Goal: Task Accomplishment & Management: Manage account settings

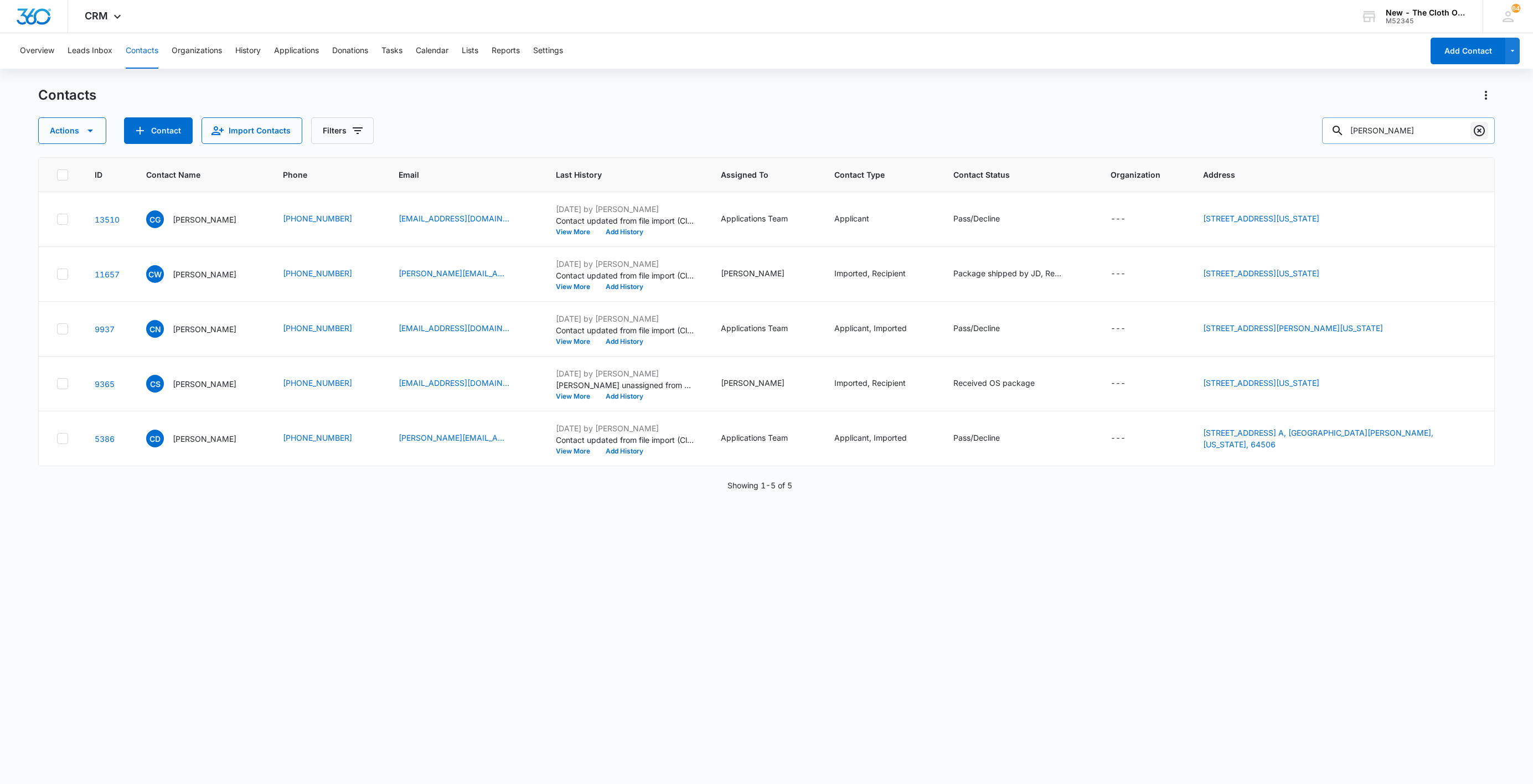
click at [1482, 130] on icon "Clear" at bounding box center [1480, 131] width 13 height 13
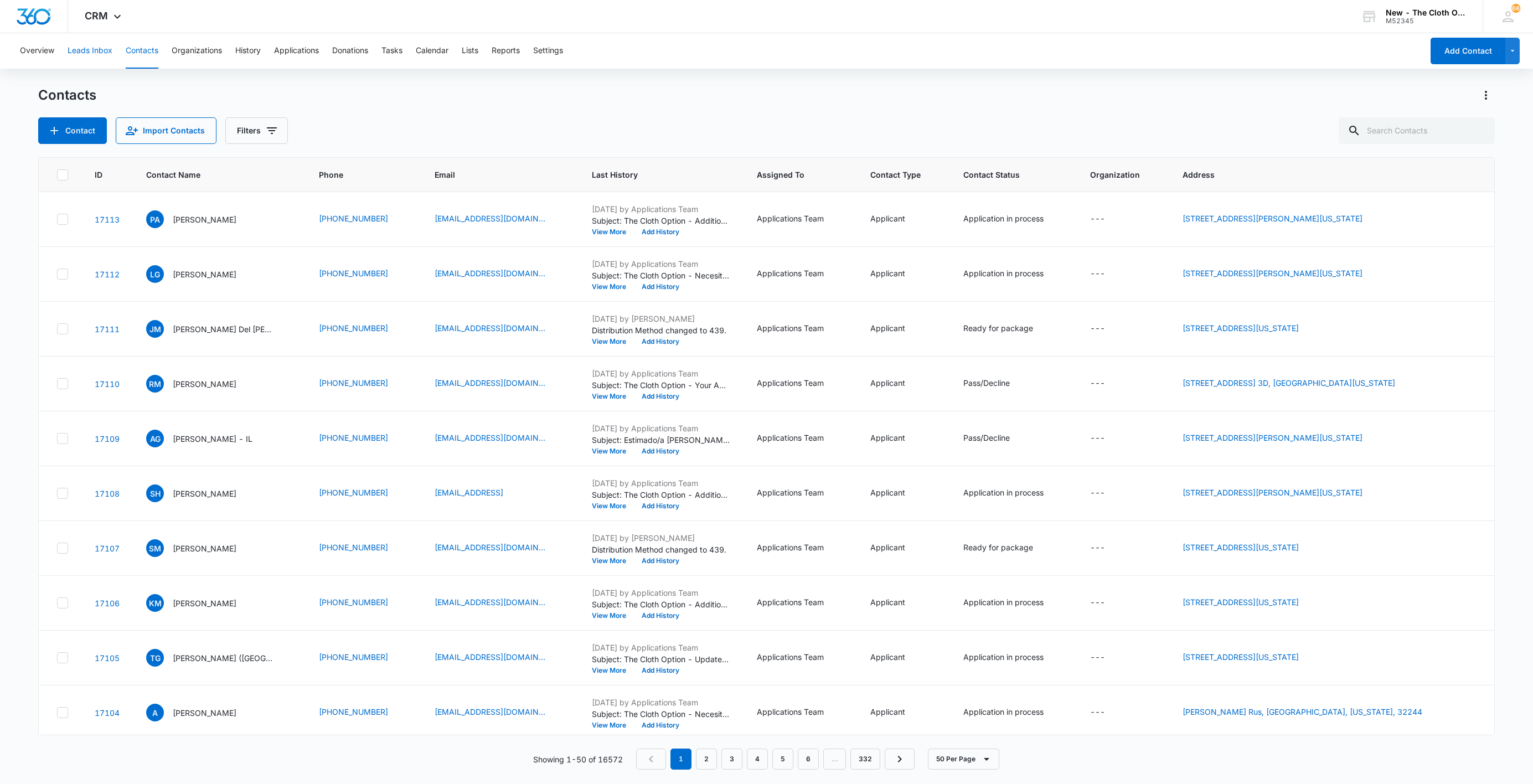
click at [75, 50] on button "Leads Inbox" at bounding box center [89, 51] width 45 height 35
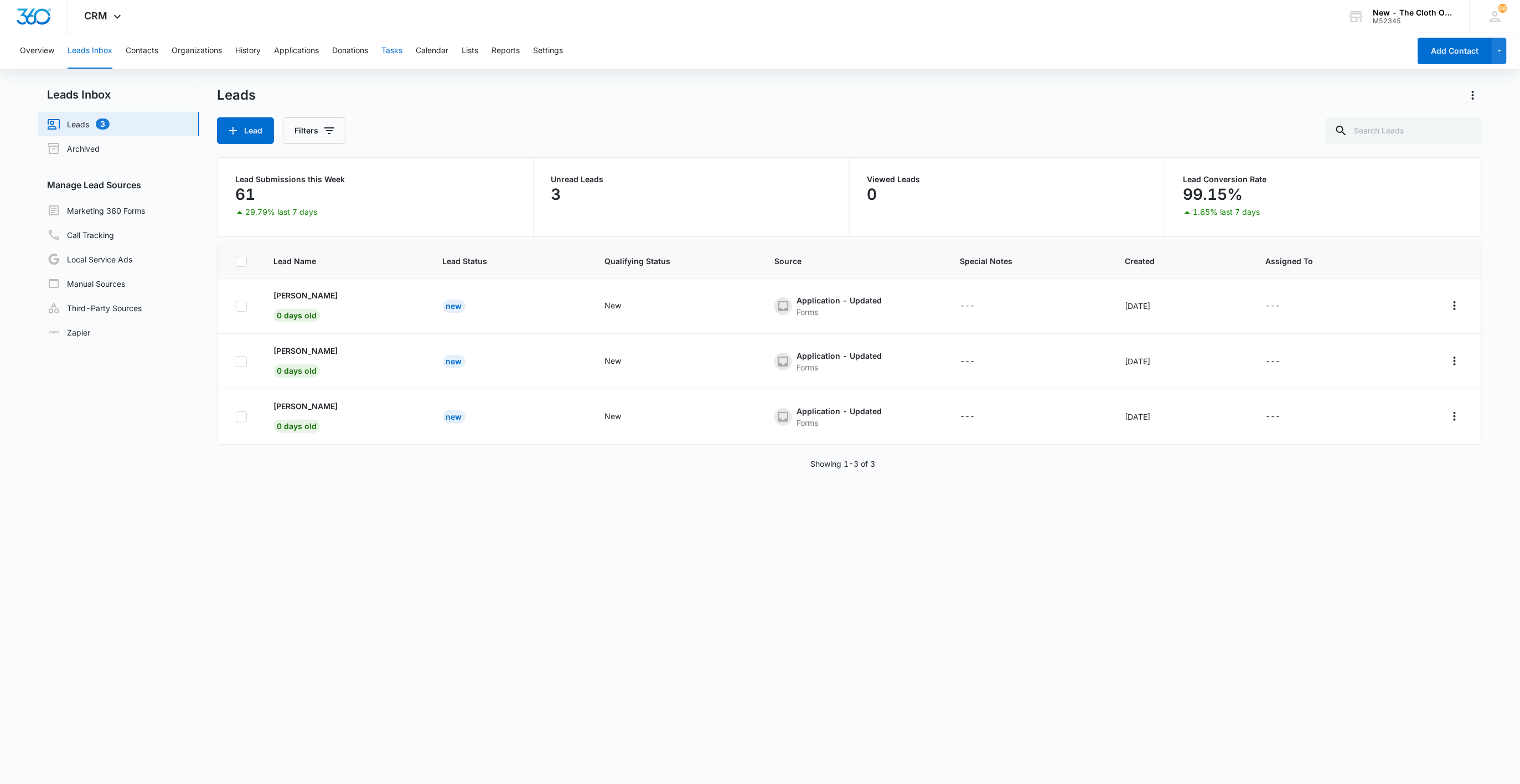
click at [401, 52] on button "Tasks" at bounding box center [392, 51] width 21 height 35
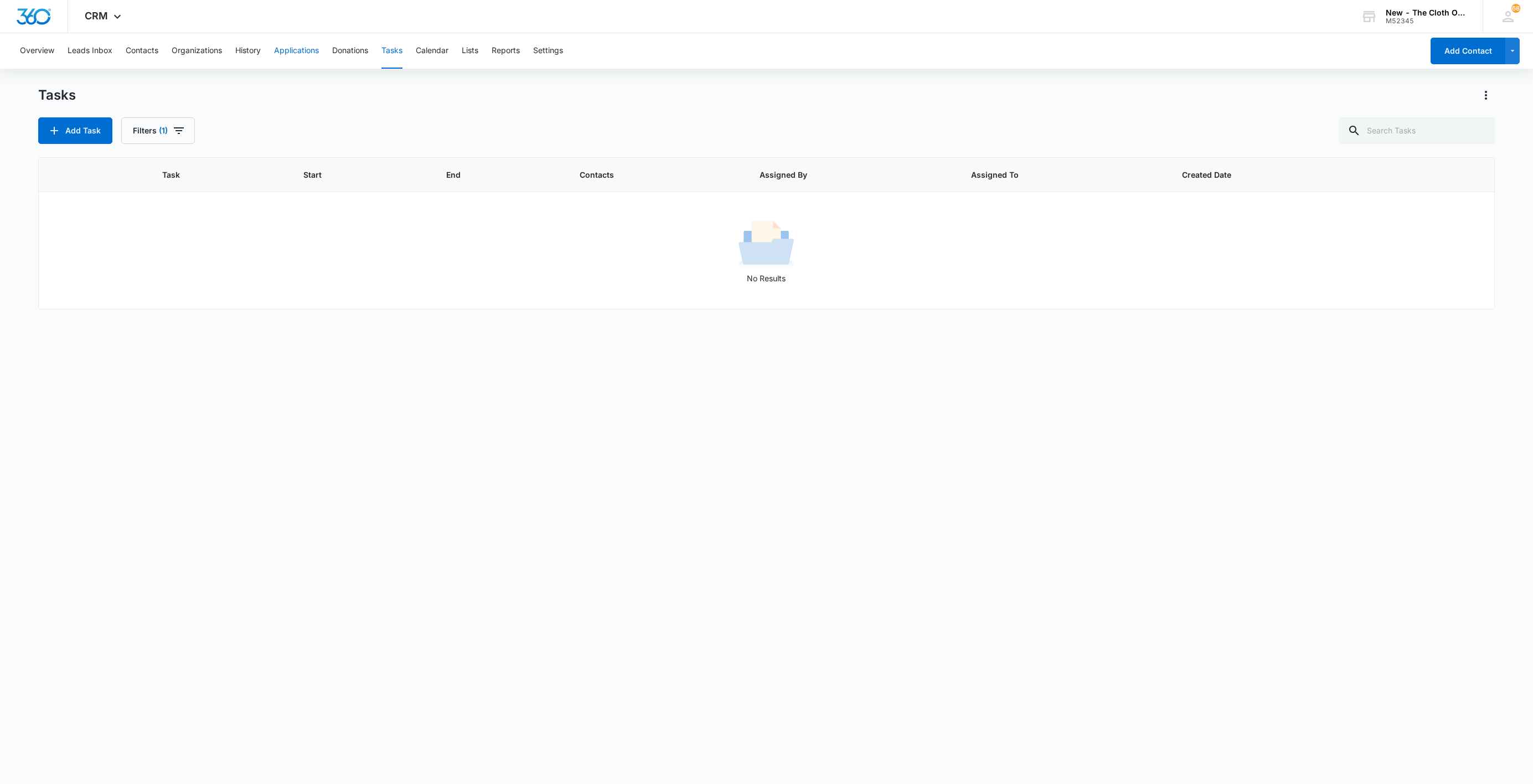
click at [305, 50] on button "Applications" at bounding box center [296, 51] width 45 height 35
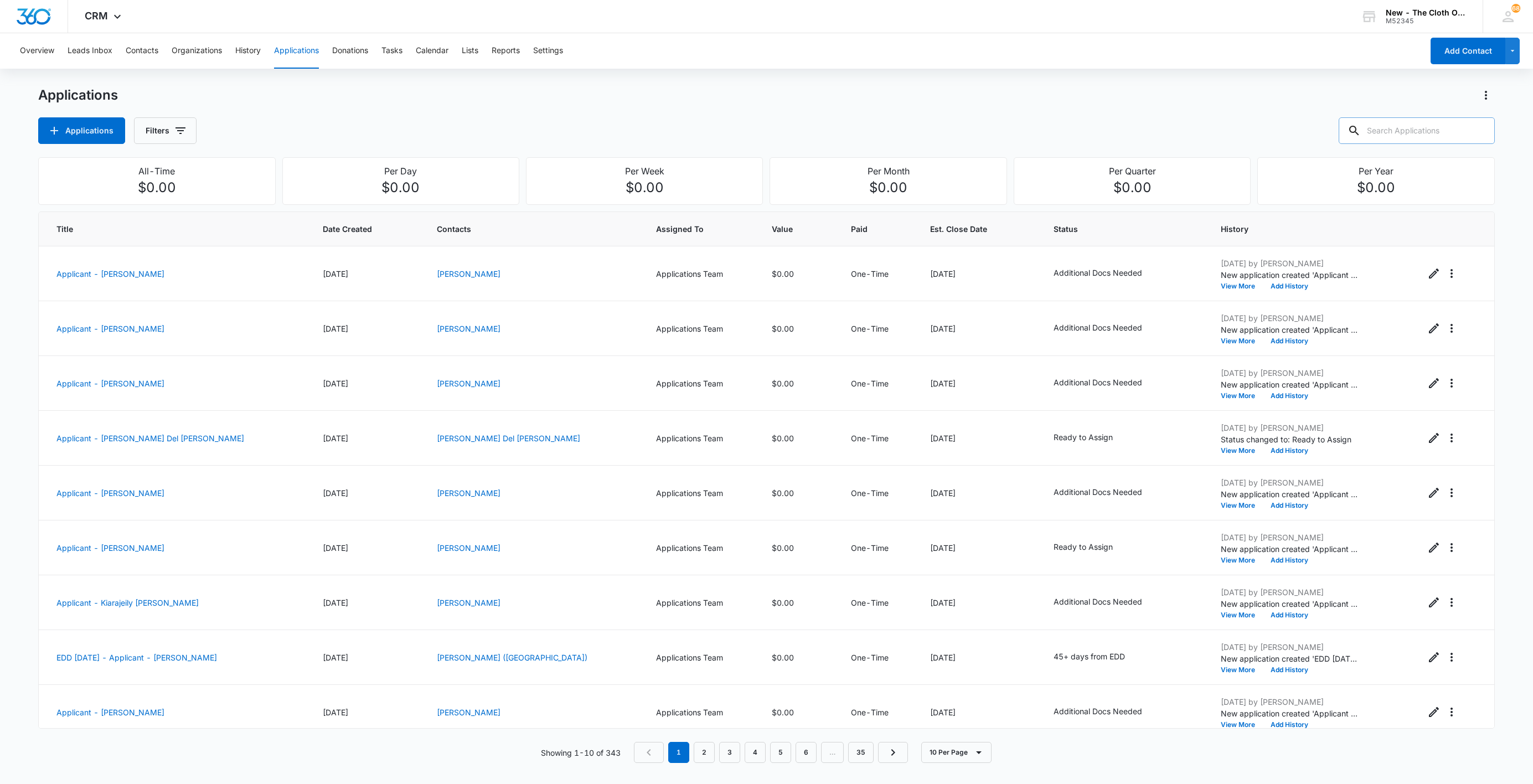
click at [1399, 125] on input "text" at bounding box center [1416, 131] width 156 height 27
paste input "[PERSON_NAME]"
type input "[PERSON_NAME]"
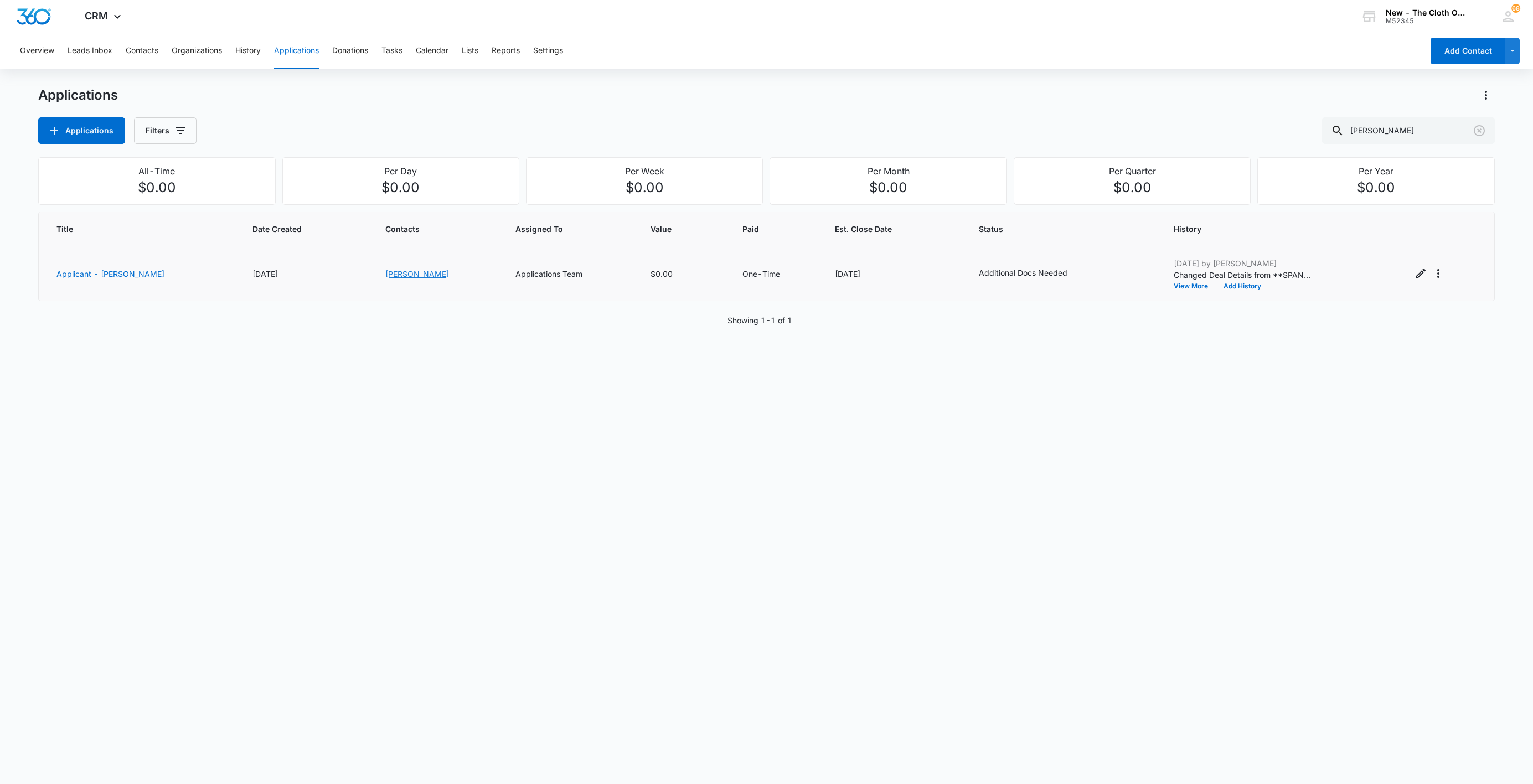
click at [389, 275] on link "[PERSON_NAME]" at bounding box center [417, 273] width 64 height 10
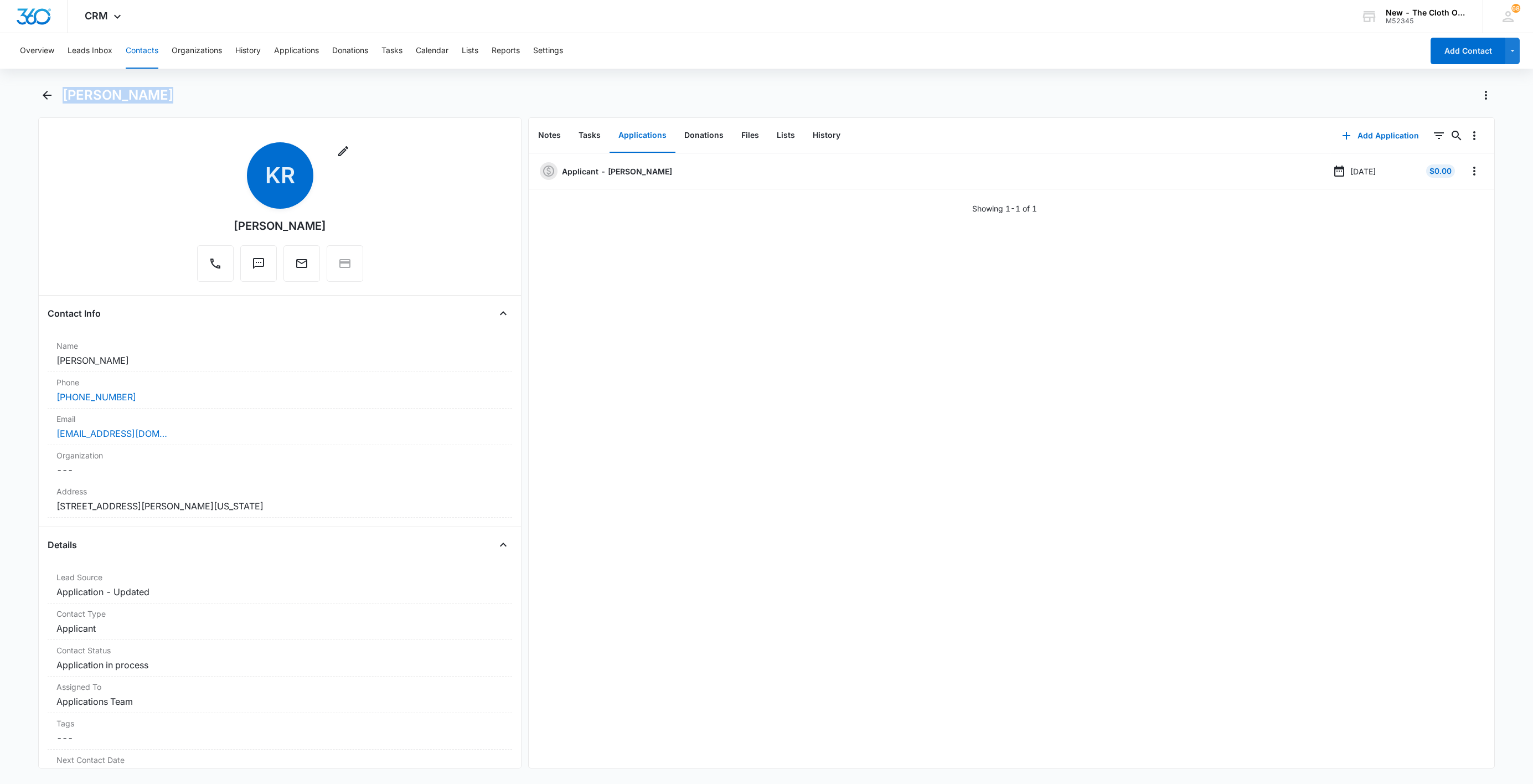
drag, startPoint x: 152, startPoint y: 98, endPoint x: 63, endPoint y: 92, distance: 89.2
click at [63, 92] on div "[PERSON_NAME]" at bounding box center [779, 95] width 1432 height 18
copy h1 "[PERSON_NAME]"
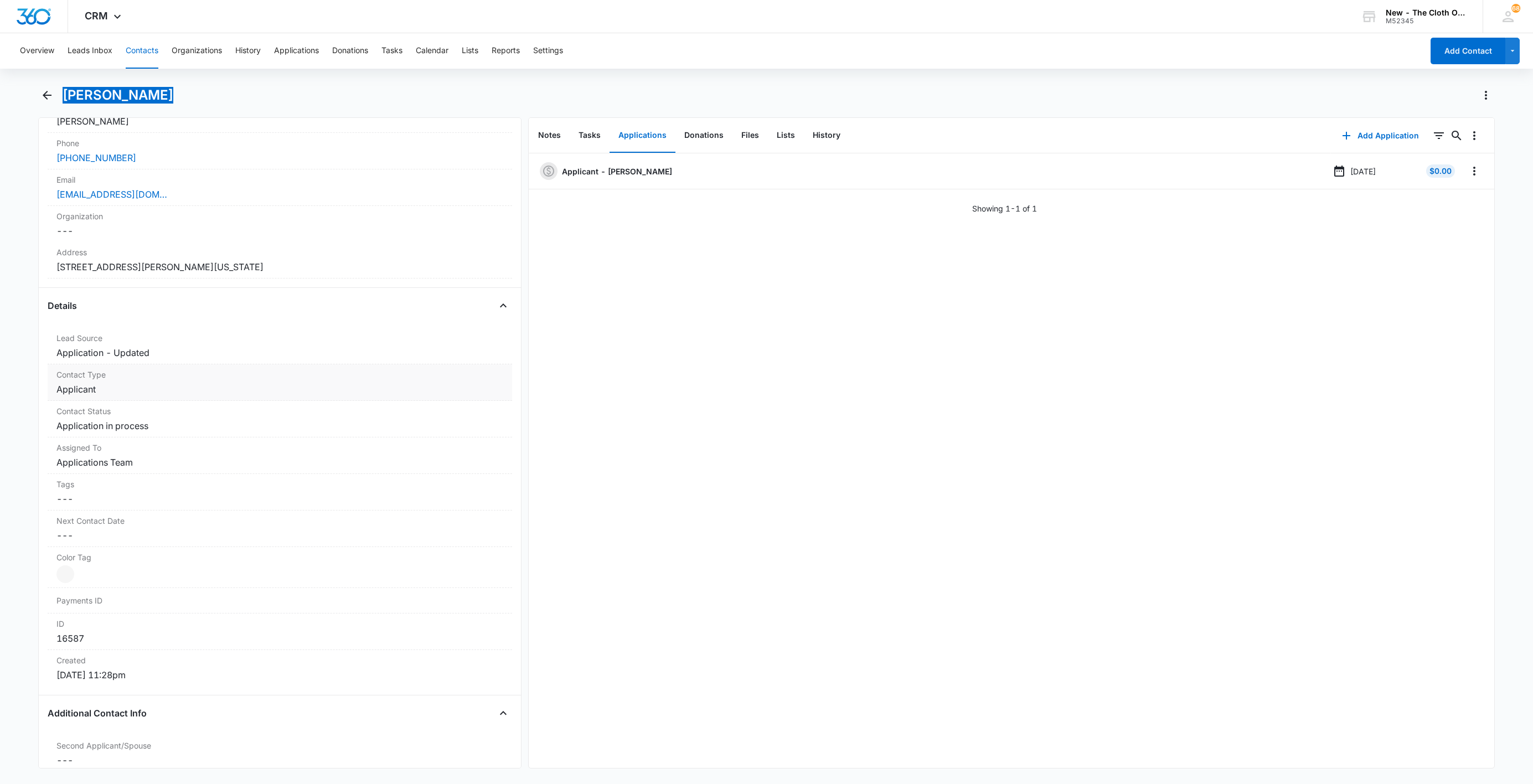
scroll to position [249, 0]
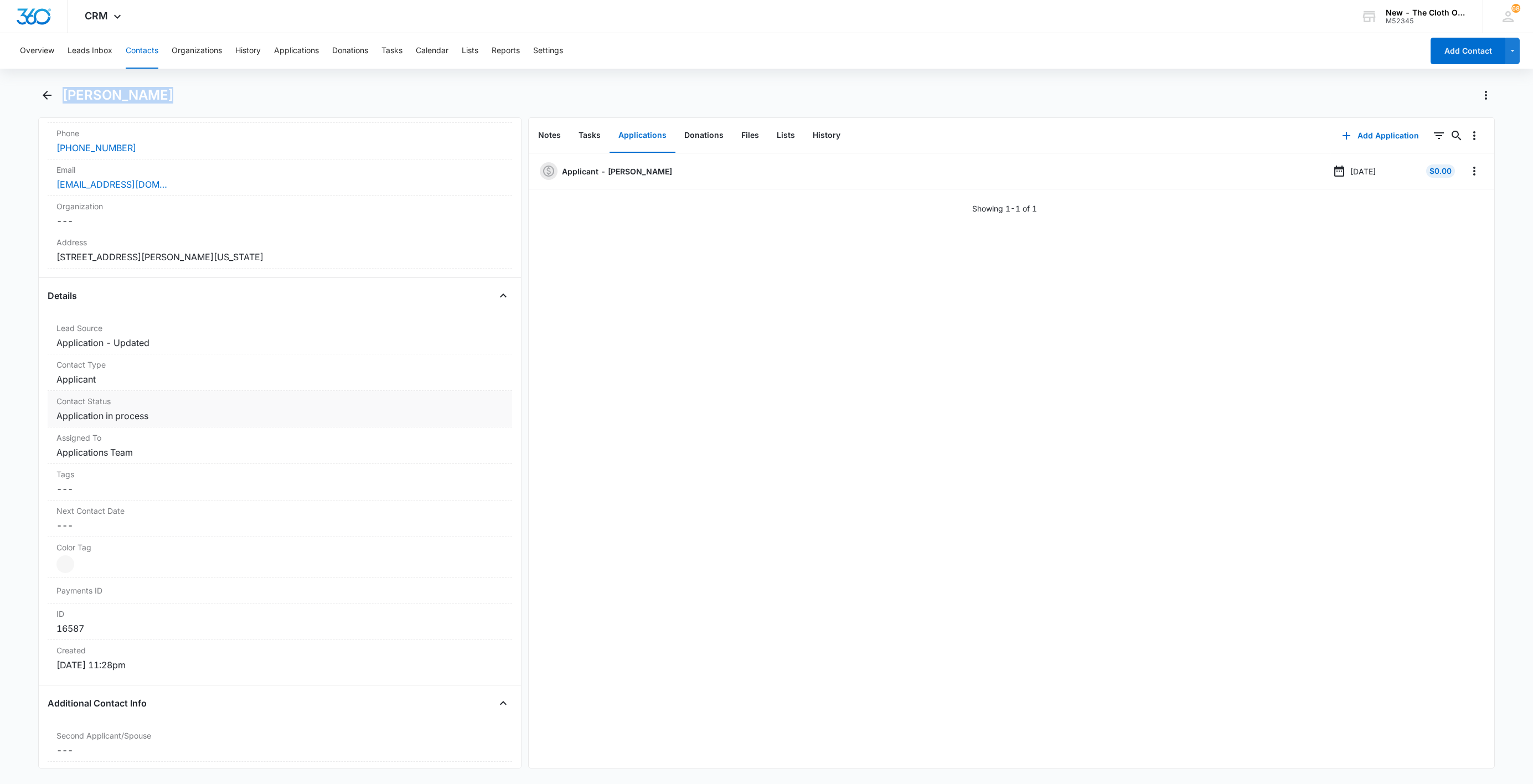
click at [154, 412] on dd "Cancel Save Changes Application in process" at bounding box center [279, 416] width 447 height 13
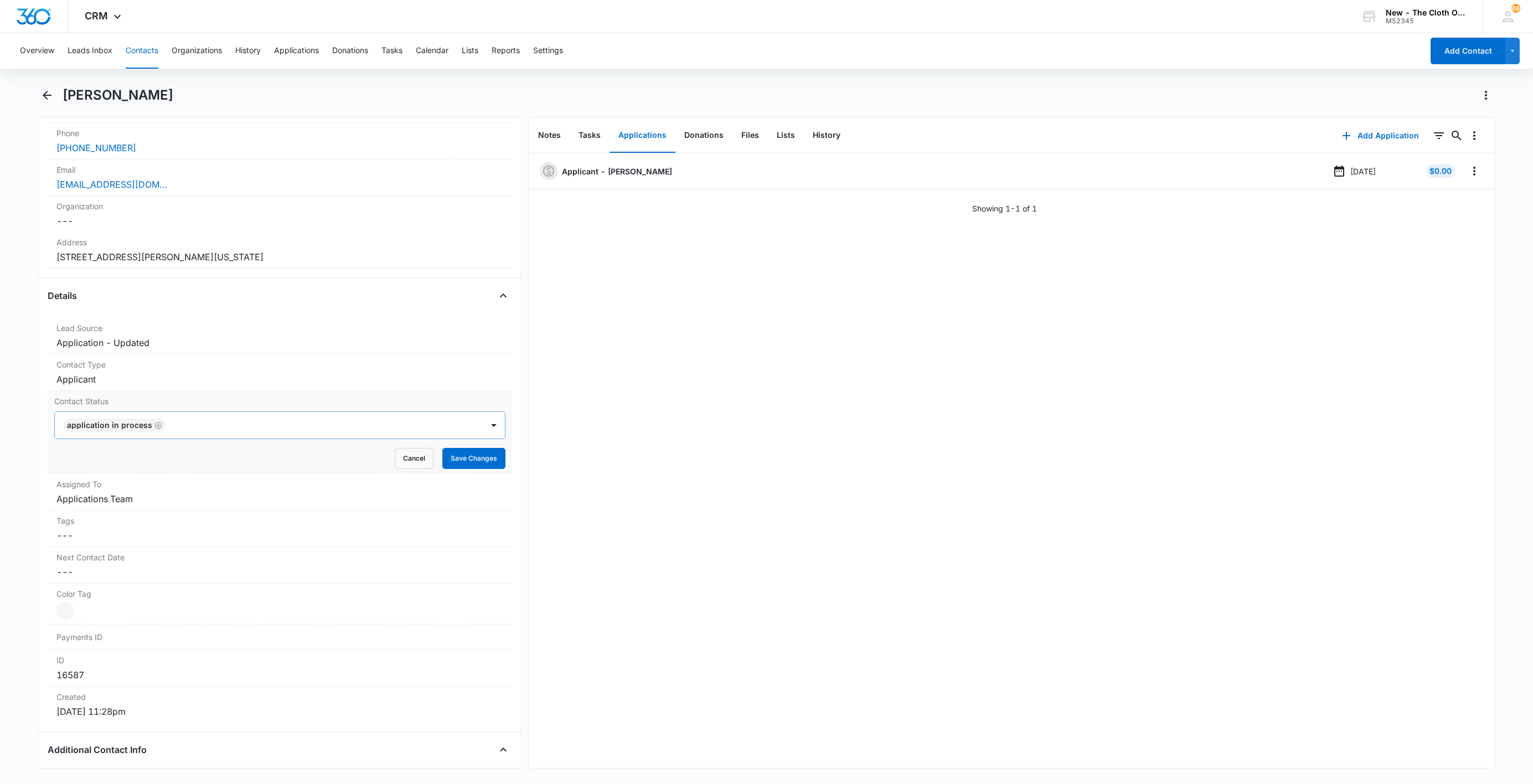
click at [156, 429] on icon "Remove Application in process" at bounding box center [158, 425] width 7 height 8
type input "de"
click at [135, 468] on div "Pass/Decline" at bounding box center [279, 465] width 423 height 12
click at [218, 420] on div at bounding box center [300, 425] width 336 height 16
click at [460, 454] on button "Save Changes" at bounding box center [474, 458] width 63 height 21
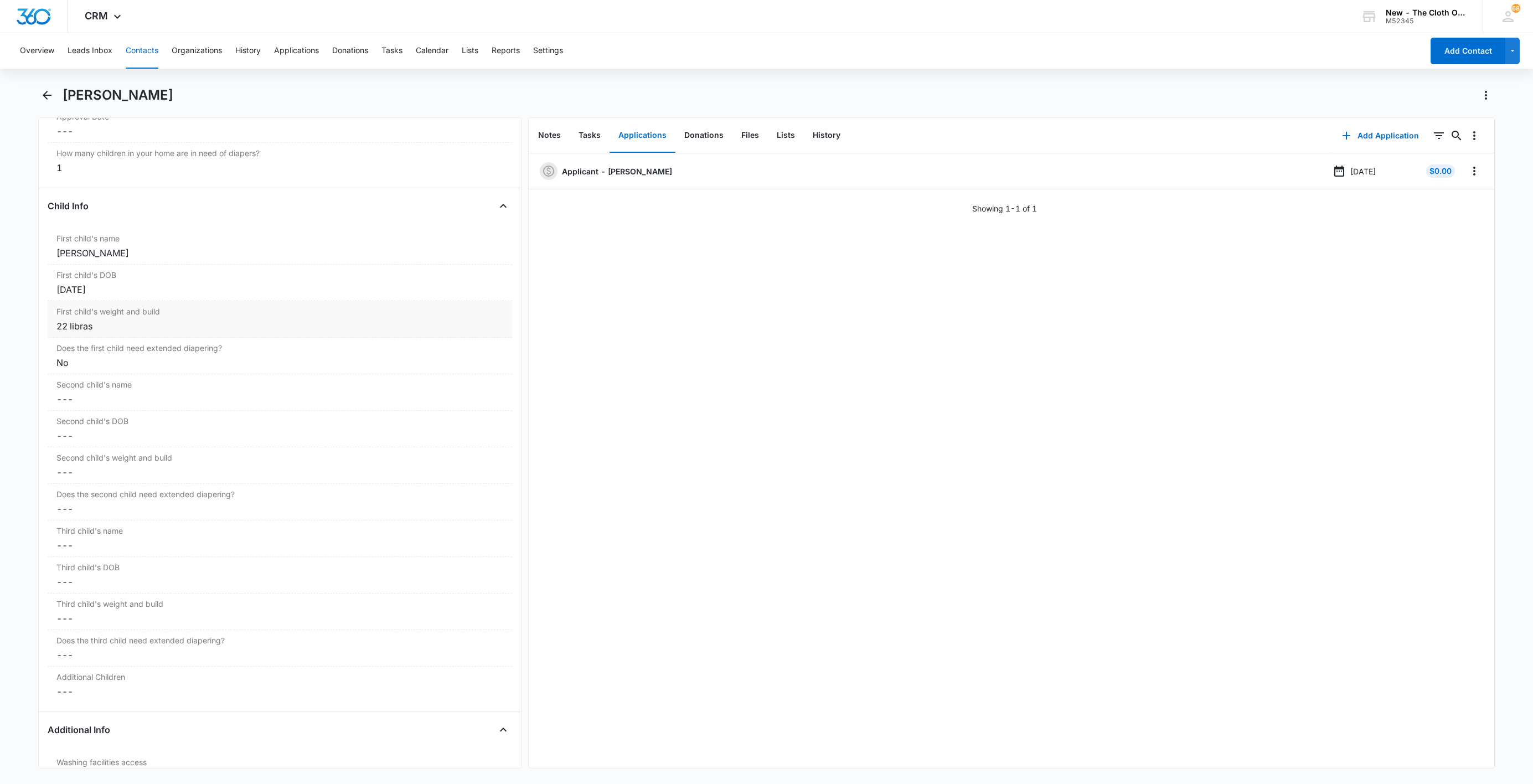
scroll to position [1198, 0]
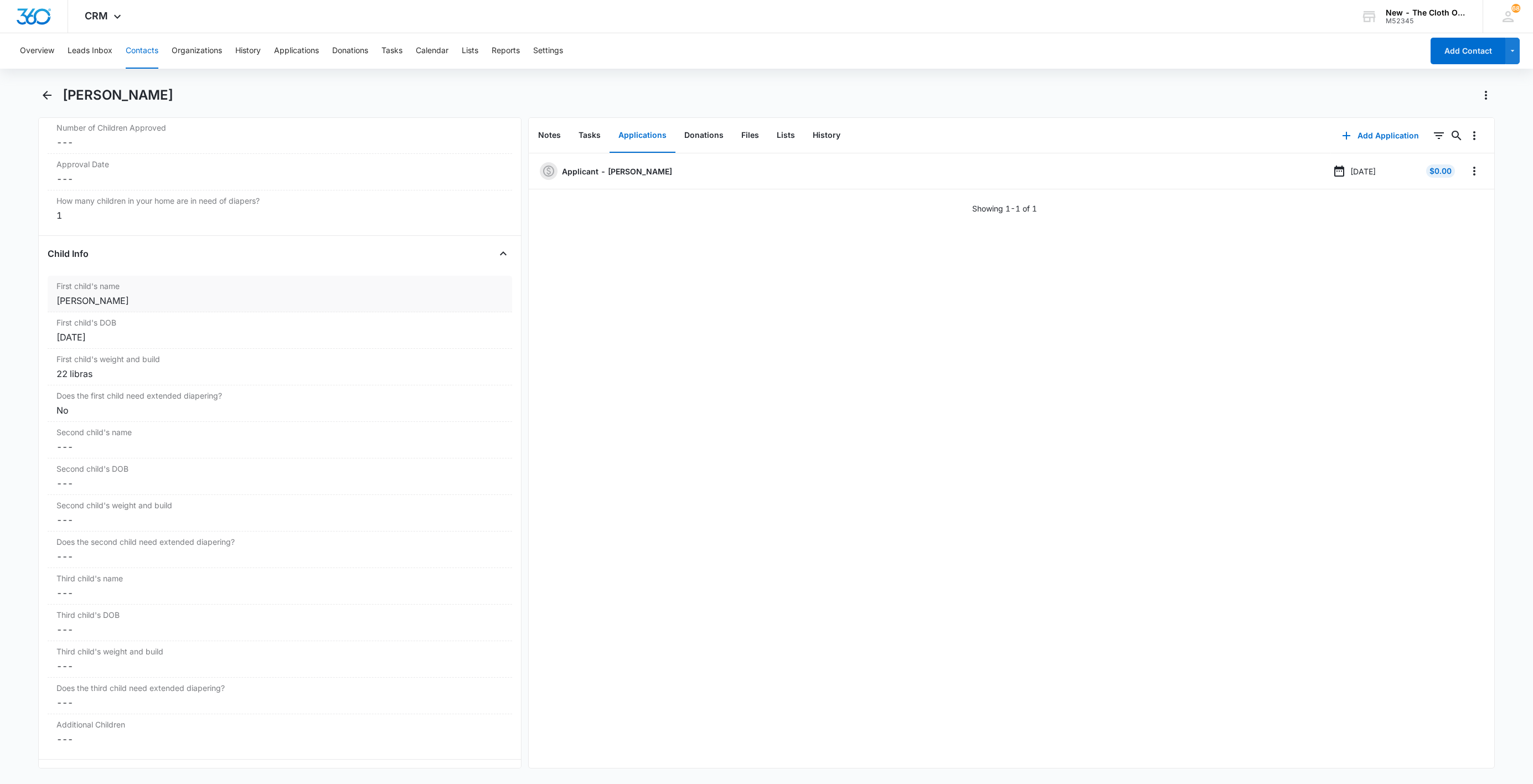
click at [61, 305] on div "[PERSON_NAME]" at bounding box center [279, 301] width 447 height 13
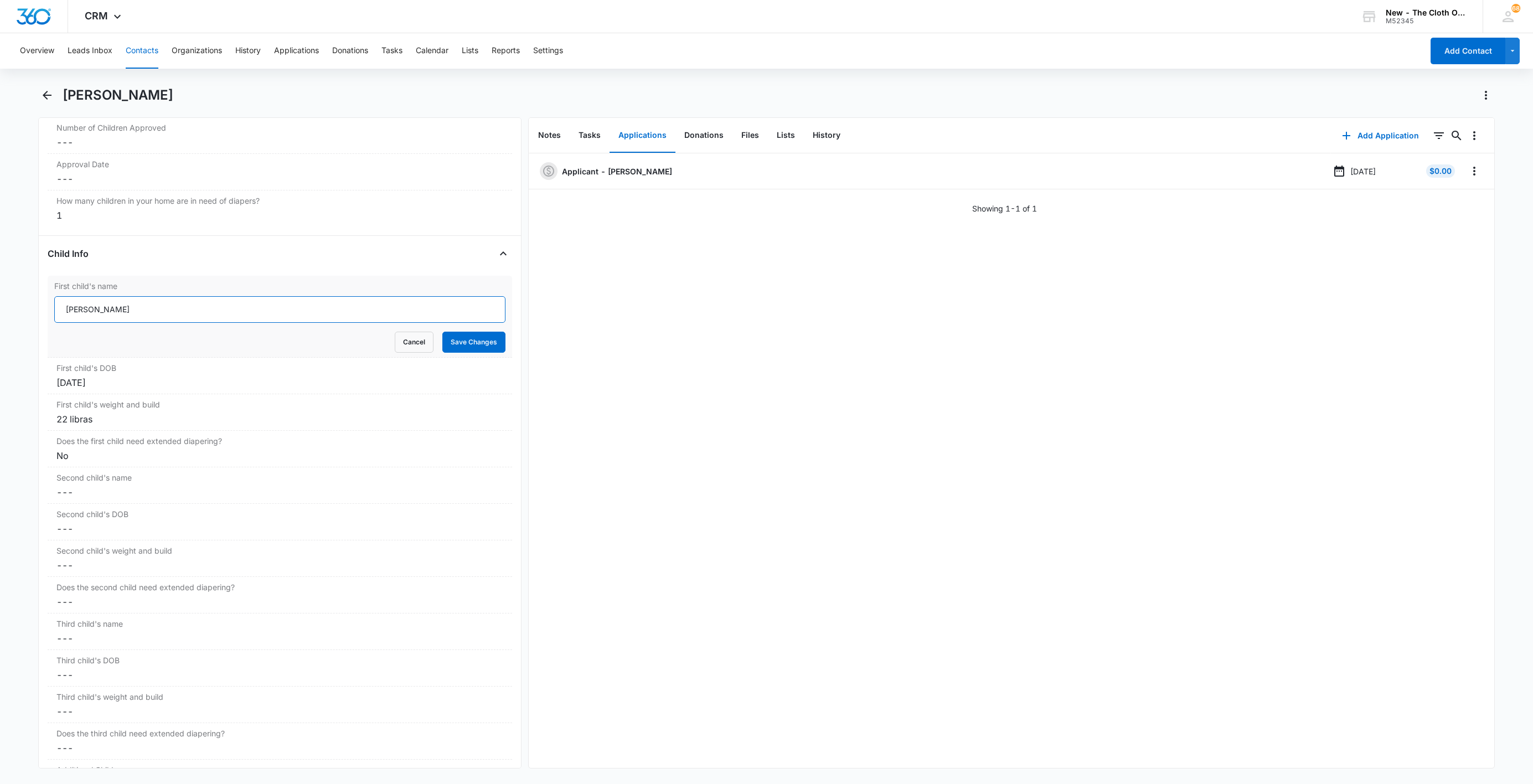
click at [57, 316] on input "[PERSON_NAME]" at bounding box center [279, 310] width 451 height 27
paste input "CLOSED D/T INSUF DOCS [DATE]:"
type input "CLOSED D/T INSUF DOCS [DATE]: [PERSON_NAME]"
click at [443, 347] on button "Save Changes" at bounding box center [474, 342] width 63 height 21
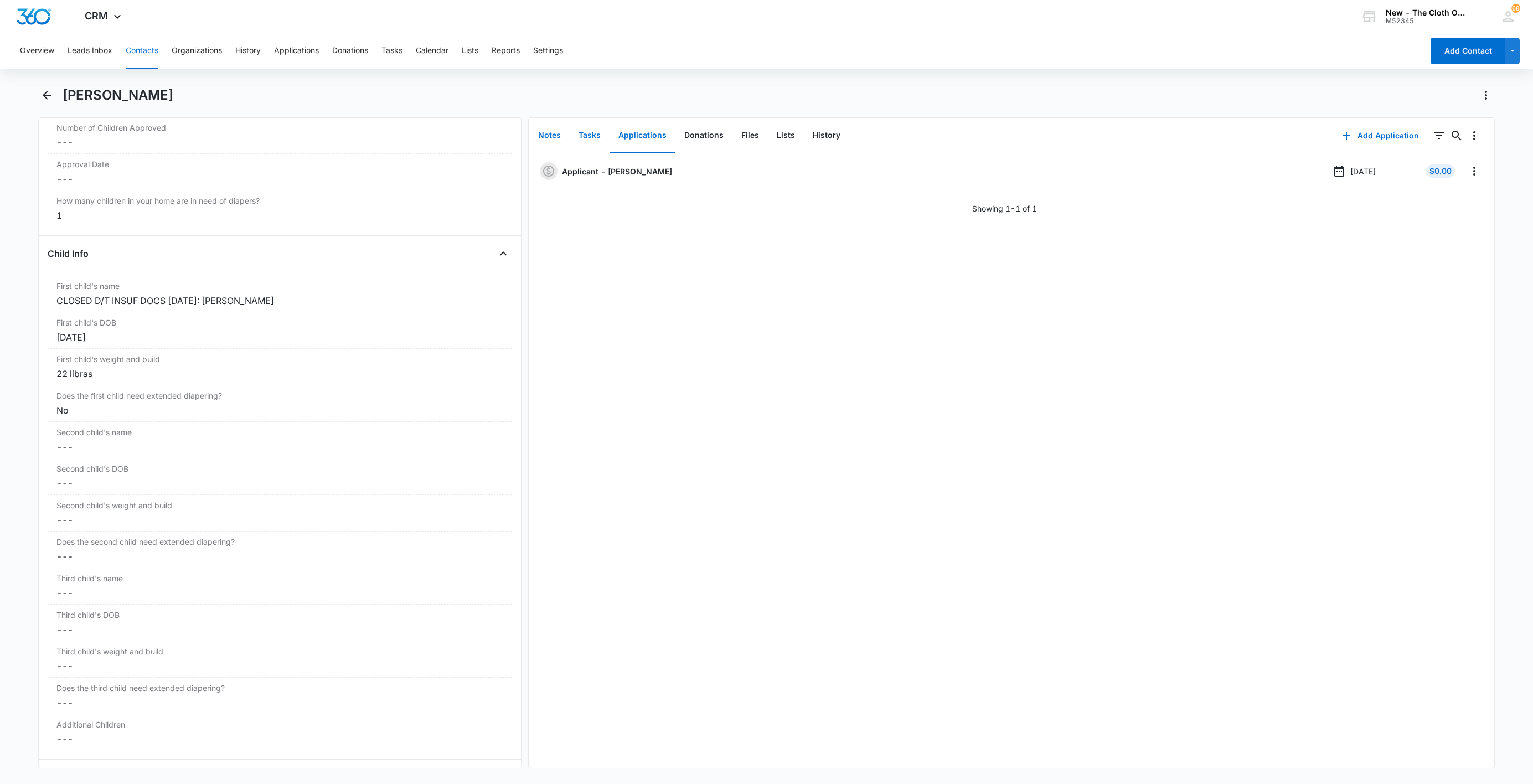
drag, startPoint x: 554, startPoint y: 129, endPoint x: 587, endPoint y: 129, distance: 33.0
click at [554, 129] on button "Notes" at bounding box center [549, 135] width 41 height 34
click at [1359, 151] on div "Add Note 0 0" at bounding box center [1425, 136] width 138 height 35
click at [1379, 138] on button "Add Note" at bounding box center [1393, 136] width 74 height 27
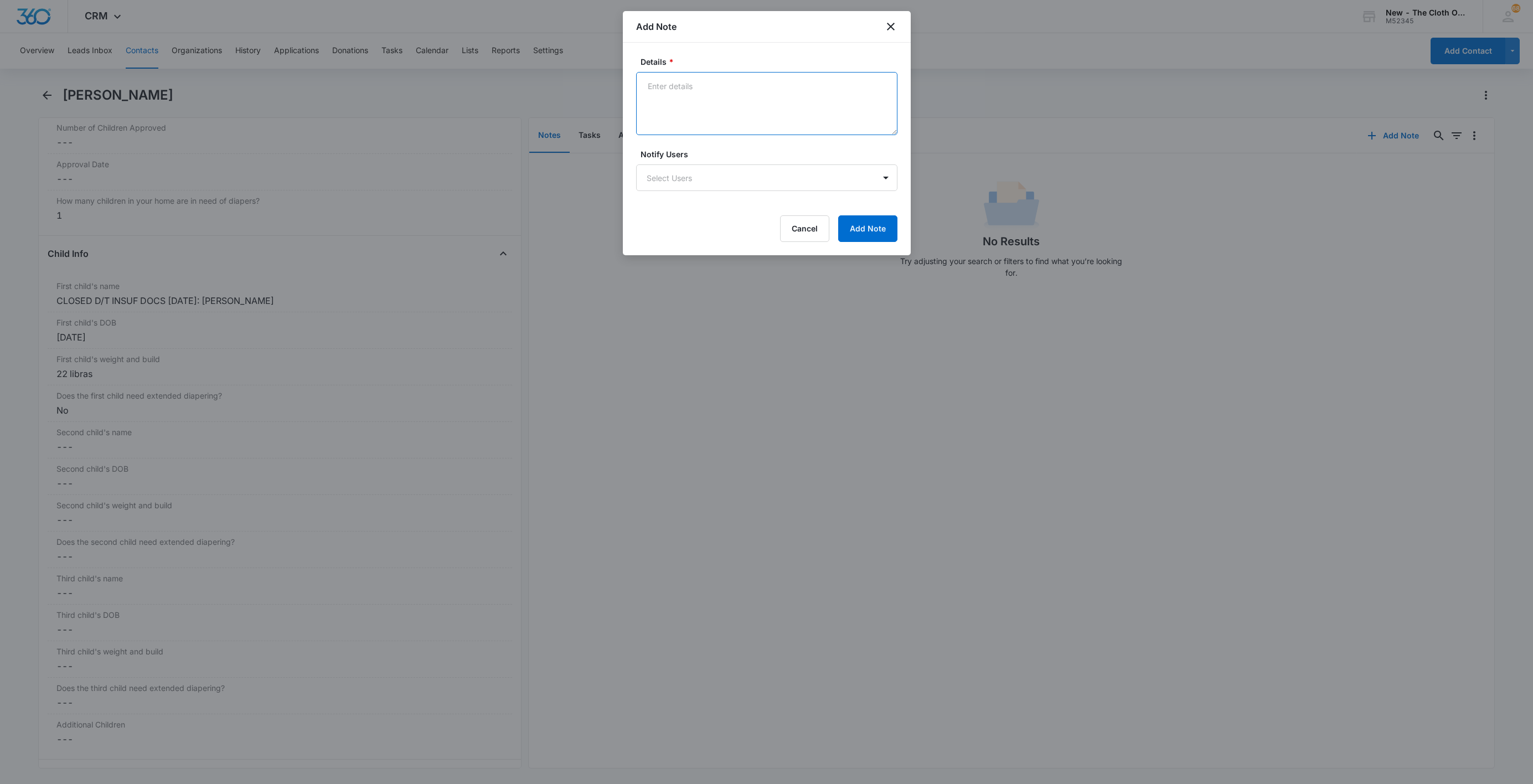
click at [758, 106] on textarea "Details *" at bounding box center [767, 103] width 262 height 63
paste textarea "[DATE] - Closed d/t insuf docs - all needed."
type textarea "[DATE] - Closed d/t insuf docs - all needed."
click at [886, 239] on button "Add Note" at bounding box center [868, 228] width 59 height 27
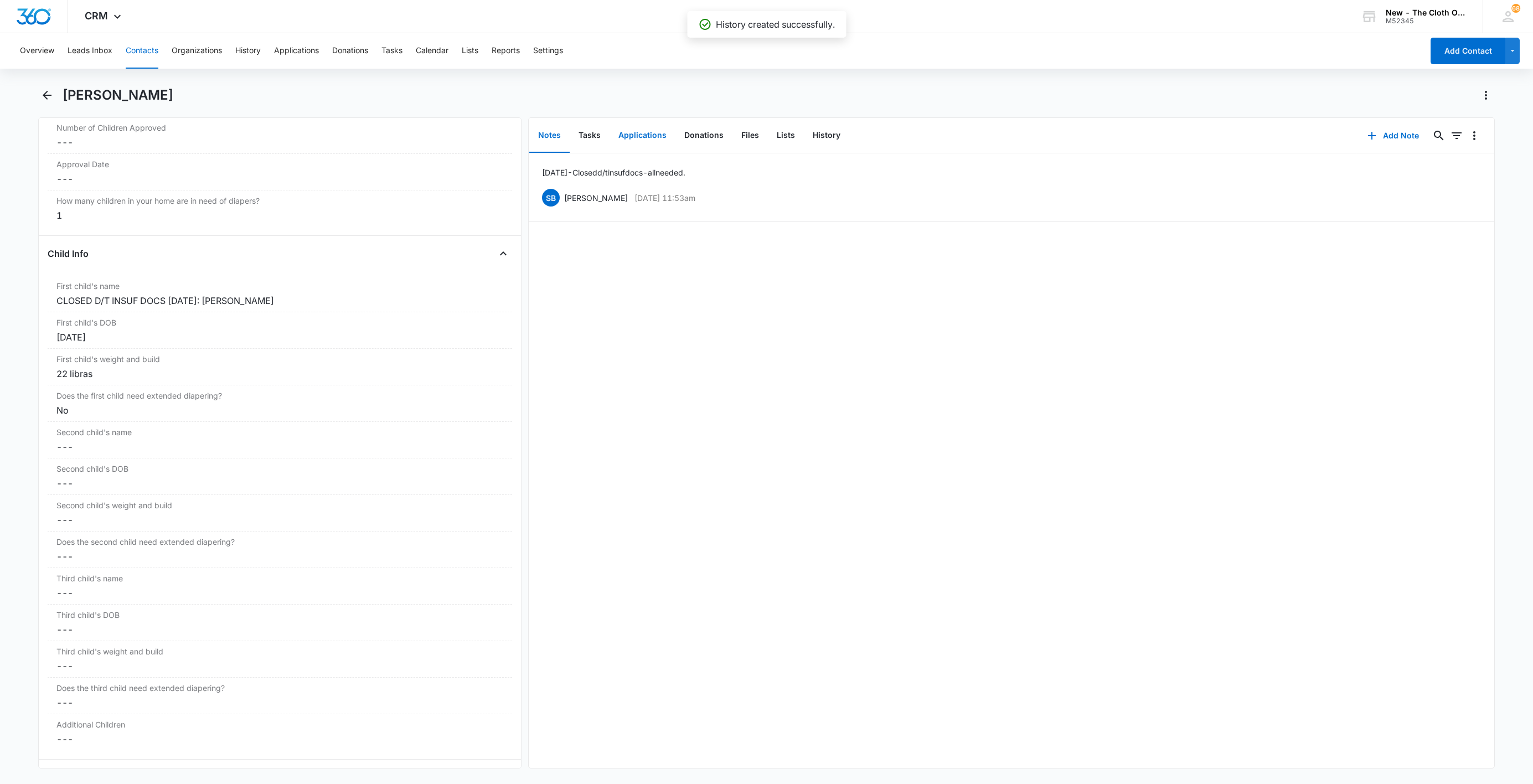
click at [645, 138] on button "Applications" at bounding box center [642, 135] width 66 height 34
click at [1468, 168] on icon "Overflow Menu" at bounding box center [1475, 171] width 13 height 13
click at [1460, 202] on button "Edit" at bounding box center [1438, 202] width 63 height 16
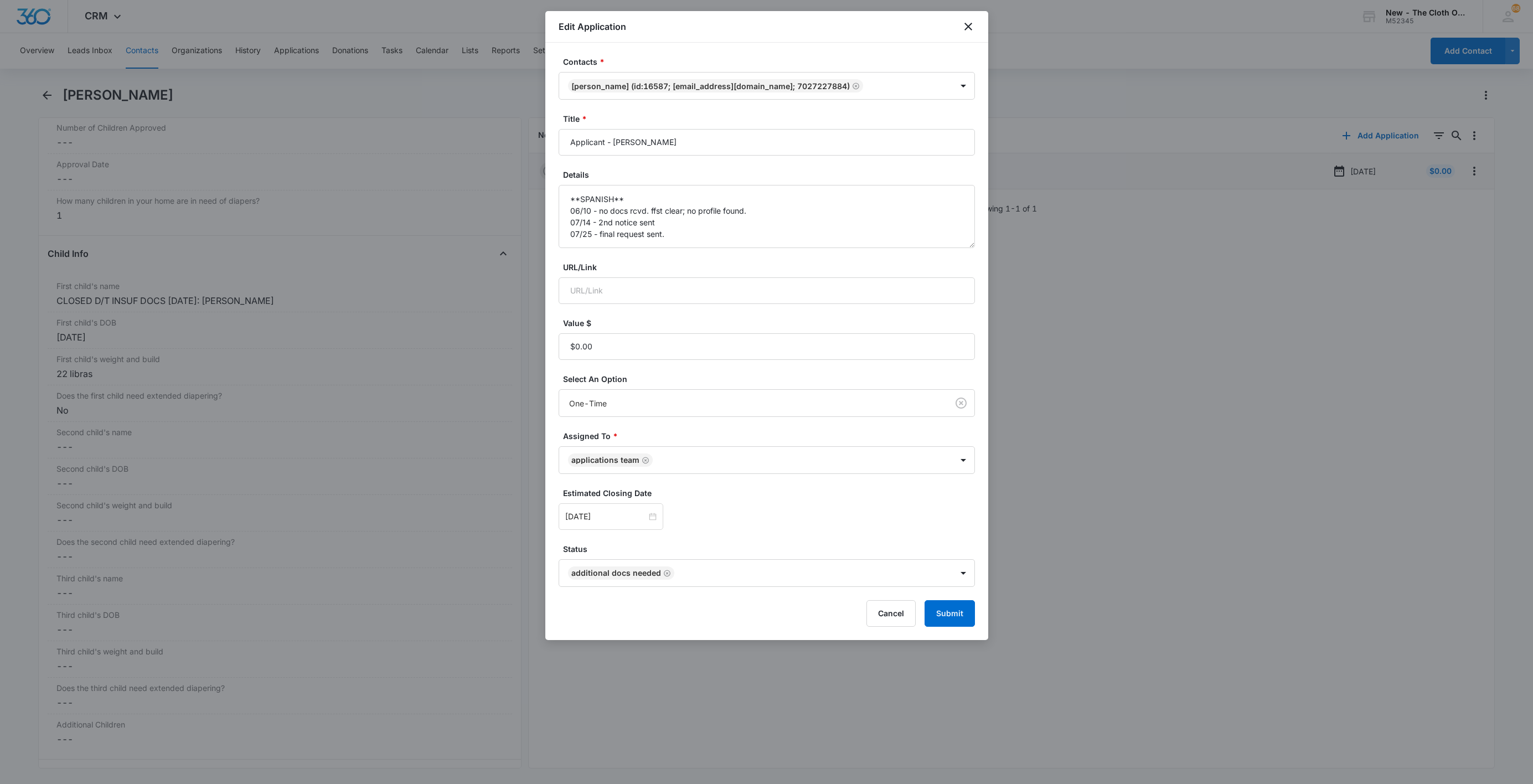
click at [851, 251] on form "Contacts * [PERSON_NAME] (ID:16587; [EMAIL_ADDRESS][DOMAIN_NAME]; 7027227884) T…" at bounding box center [766, 341] width 416 height 570
click at [764, 221] on textarea "**SPANISH** 06/10 - no docs rcvd. ffst clear; no profile found. 07/14 - 2nd not…" at bounding box center [766, 216] width 416 height 63
paste textarea "[DATE] - Closed d/t insuf docs - all needed."
type textarea "**SPANISH** 06/10 - no docs rcvd. ffst clear; no profile found. 07/14 - 2nd not…"
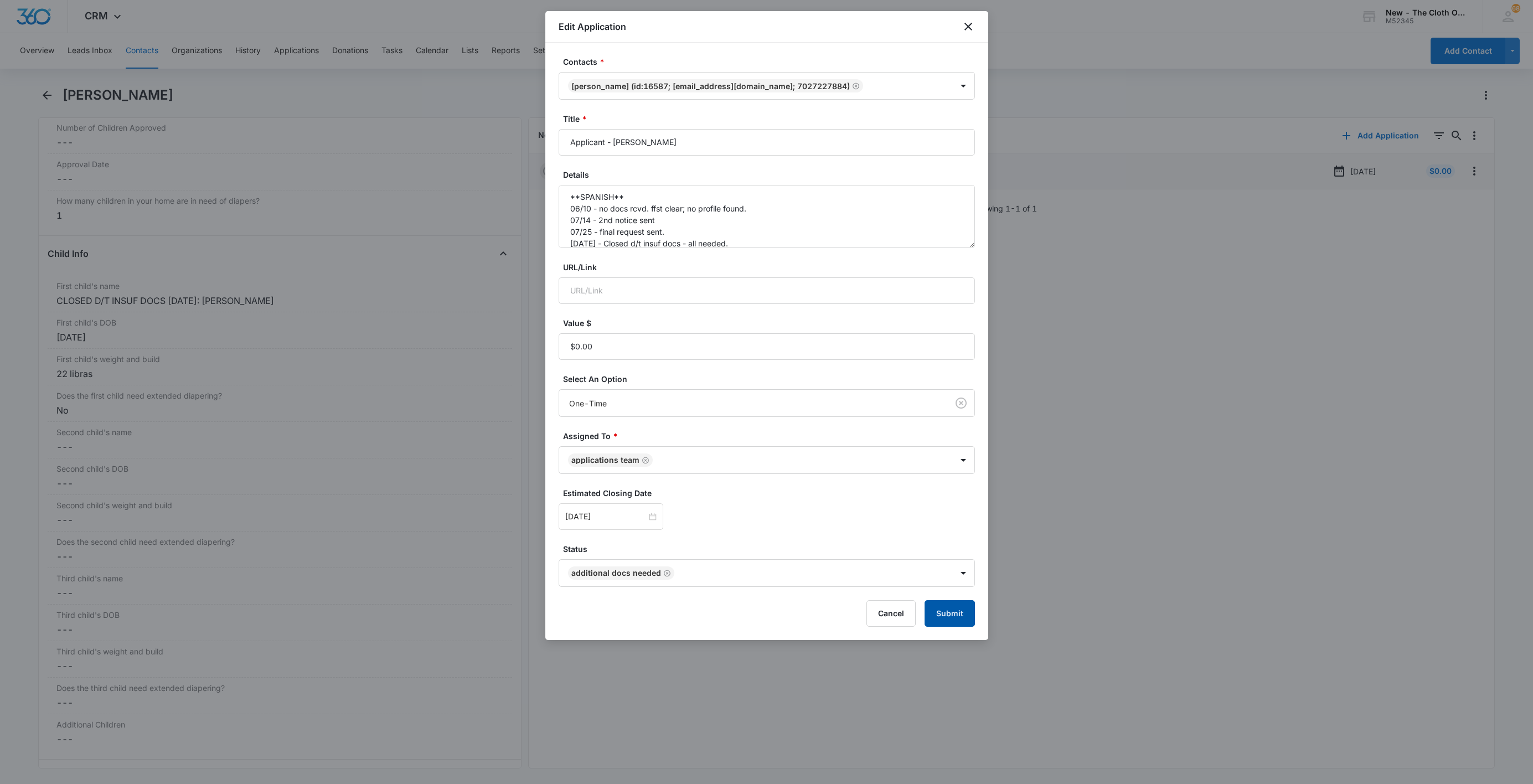
click at [949, 621] on button "Submit" at bounding box center [950, 613] width 50 height 27
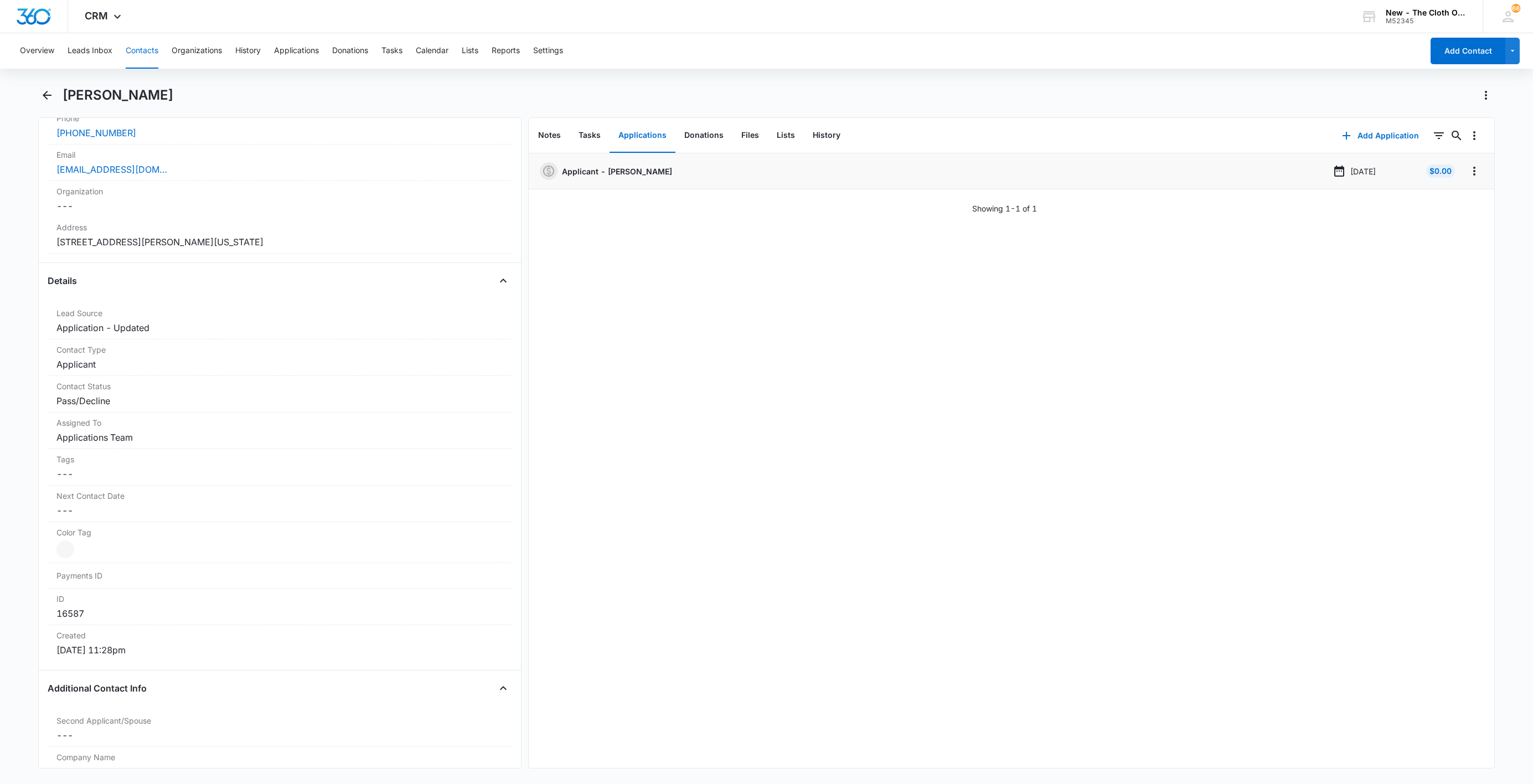
scroll to position [35, 0]
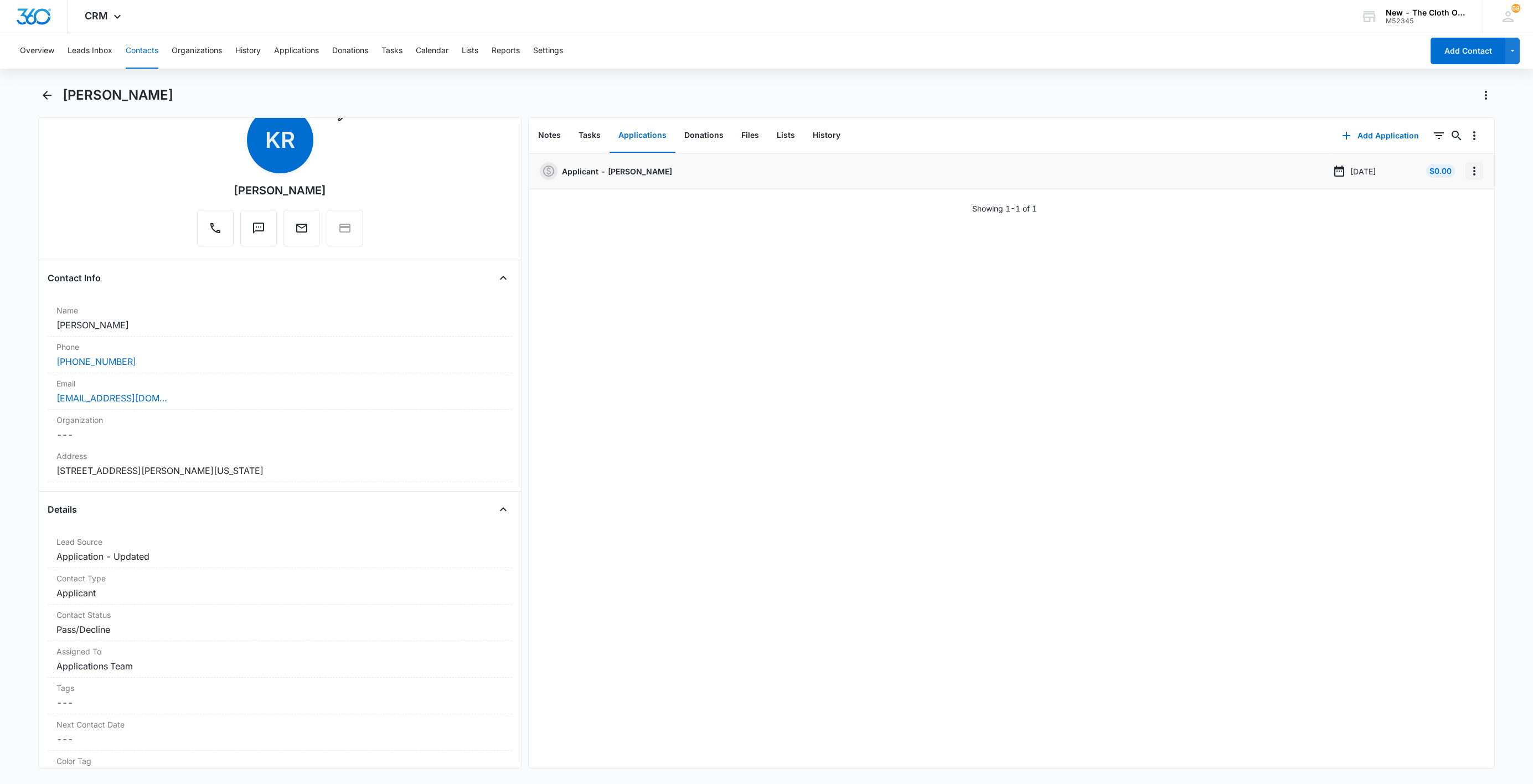
click at [1468, 175] on icon "Overflow Menu" at bounding box center [1475, 171] width 13 height 13
click at [1447, 216] on button "Delete" at bounding box center [1438, 219] width 63 height 16
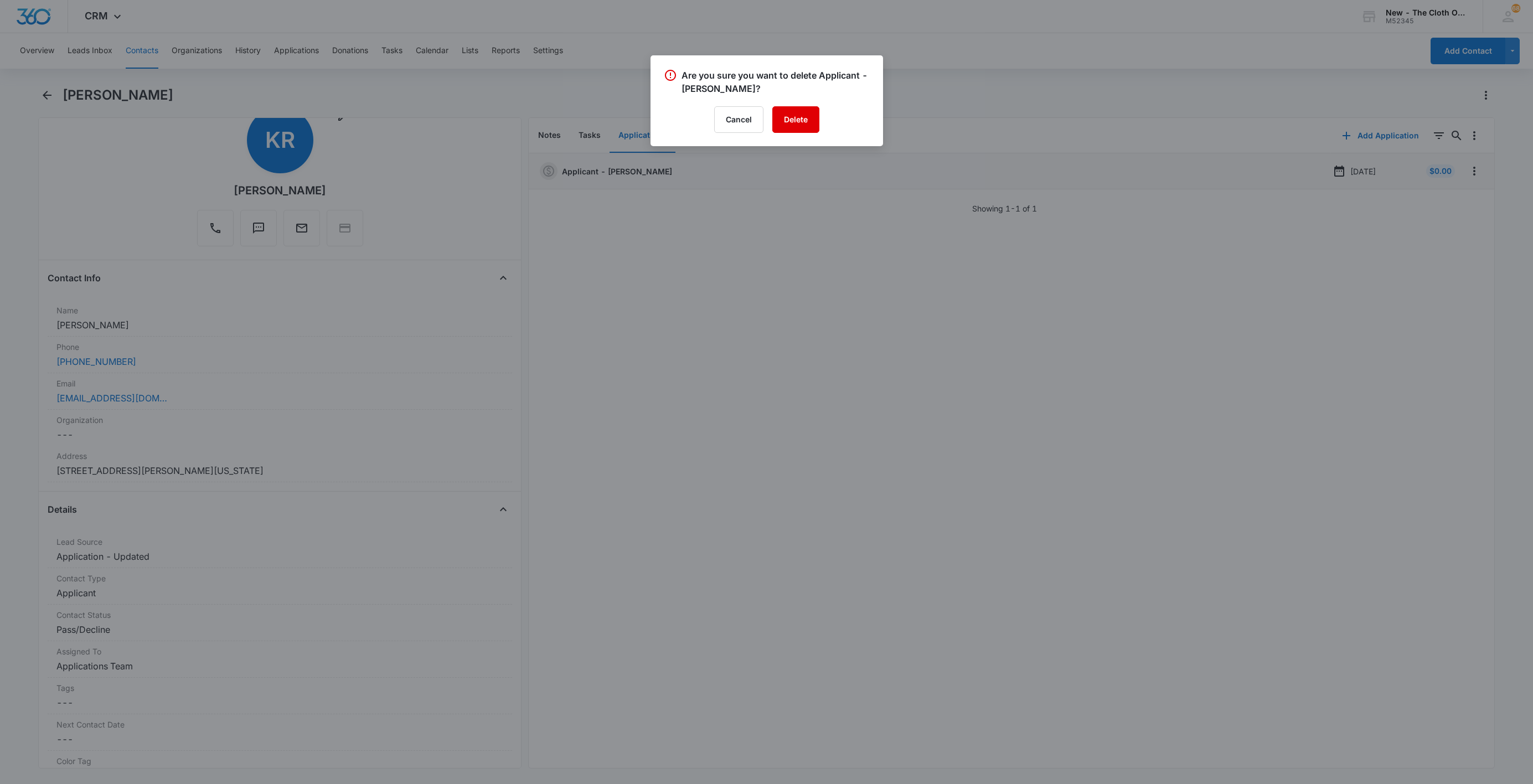
click at [793, 122] on button "Delete" at bounding box center [796, 120] width 47 height 27
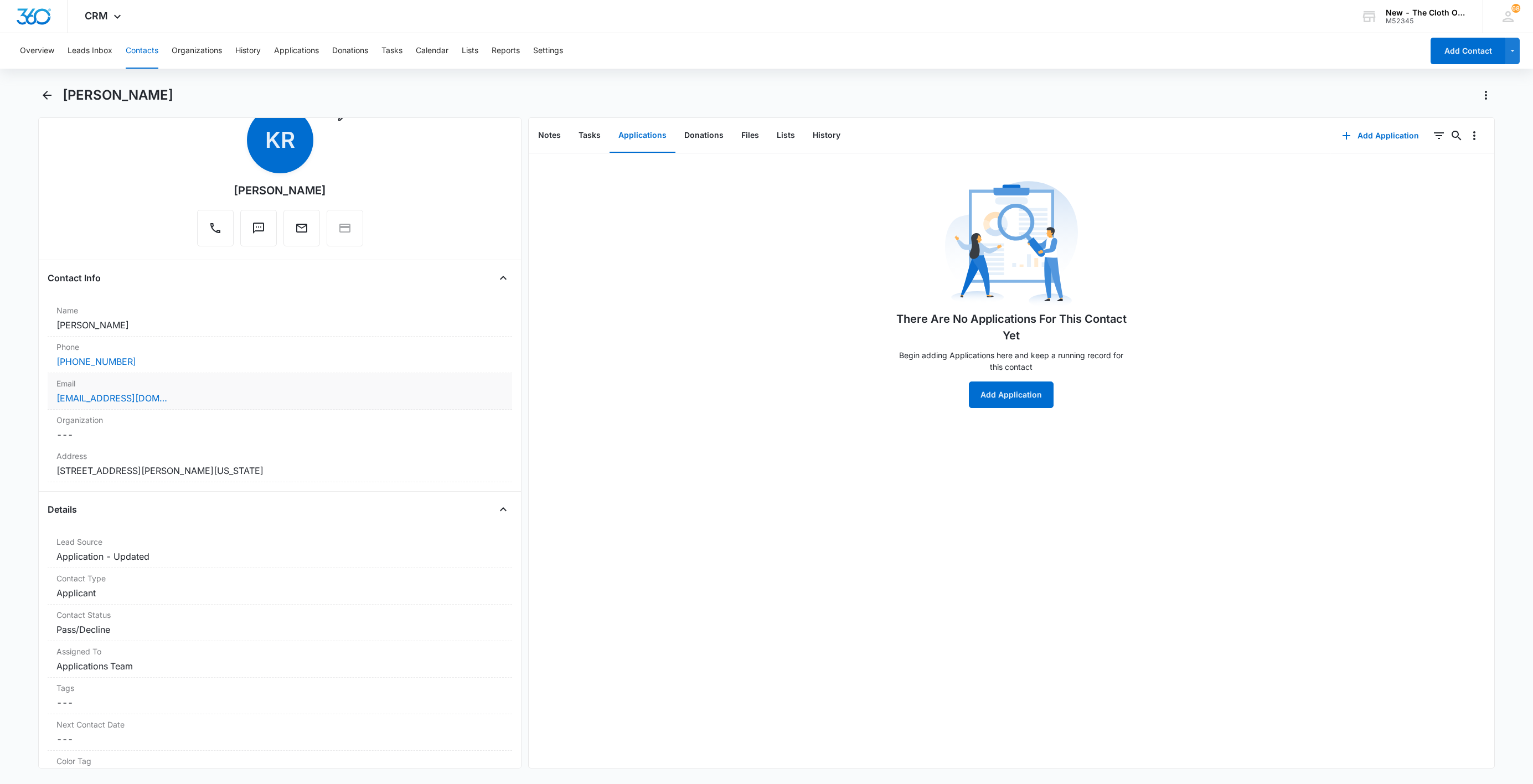
click at [205, 402] on div "[EMAIL_ADDRESS][DOMAIN_NAME]" at bounding box center [279, 398] width 447 height 13
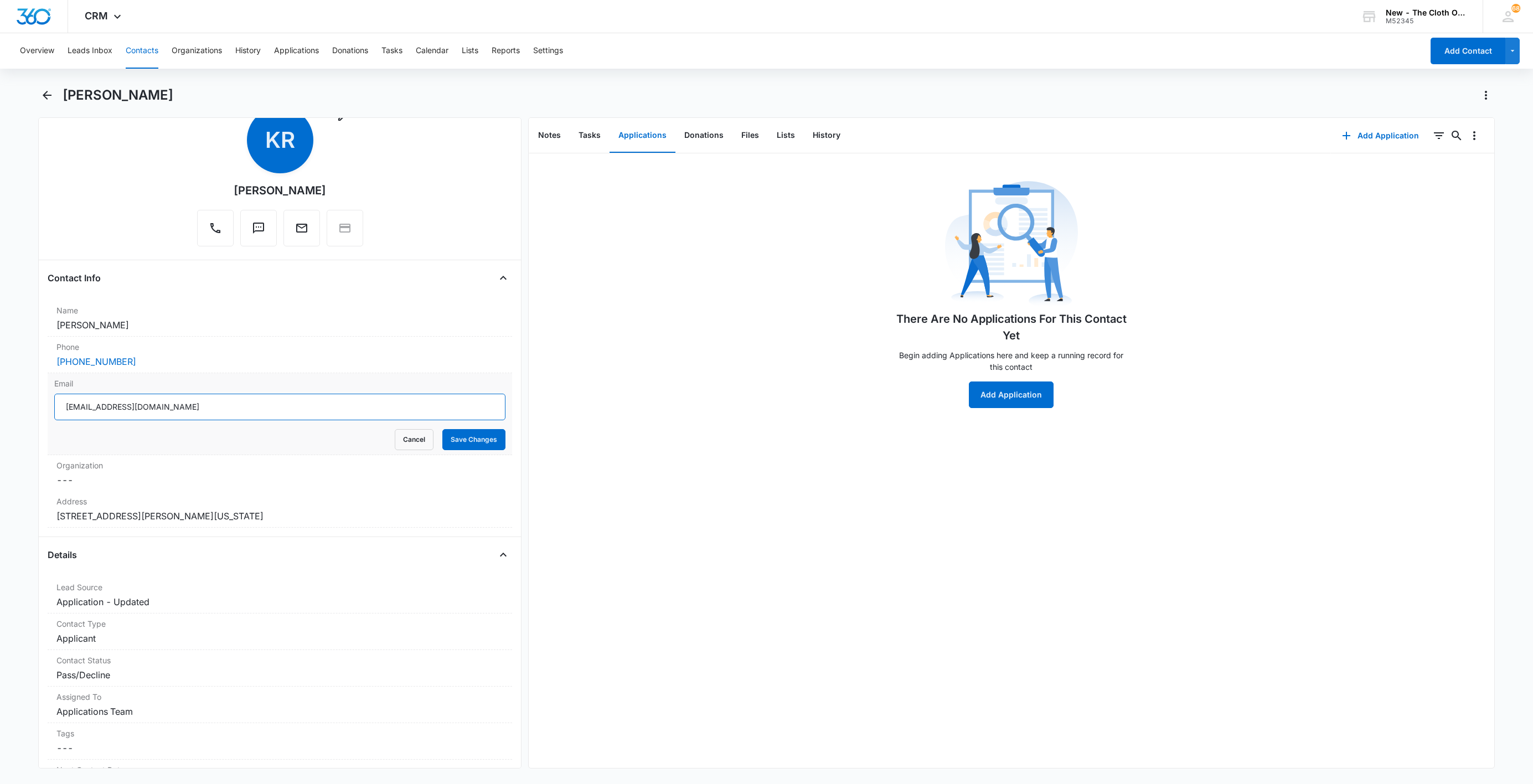
drag, startPoint x: 243, startPoint y: 411, endPoint x: 259, endPoint y: 407, distance: 16.5
click at [259, 407] on input "[EMAIL_ADDRESS][DOMAIN_NAME]" at bounding box center [279, 407] width 451 height 27
click at [261, 407] on input "[EMAIL_ADDRESS][DOMAIN_NAME]" at bounding box center [279, 407] width 451 height 27
click at [412, 438] on button "Cancel" at bounding box center [414, 440] width 38 height 21
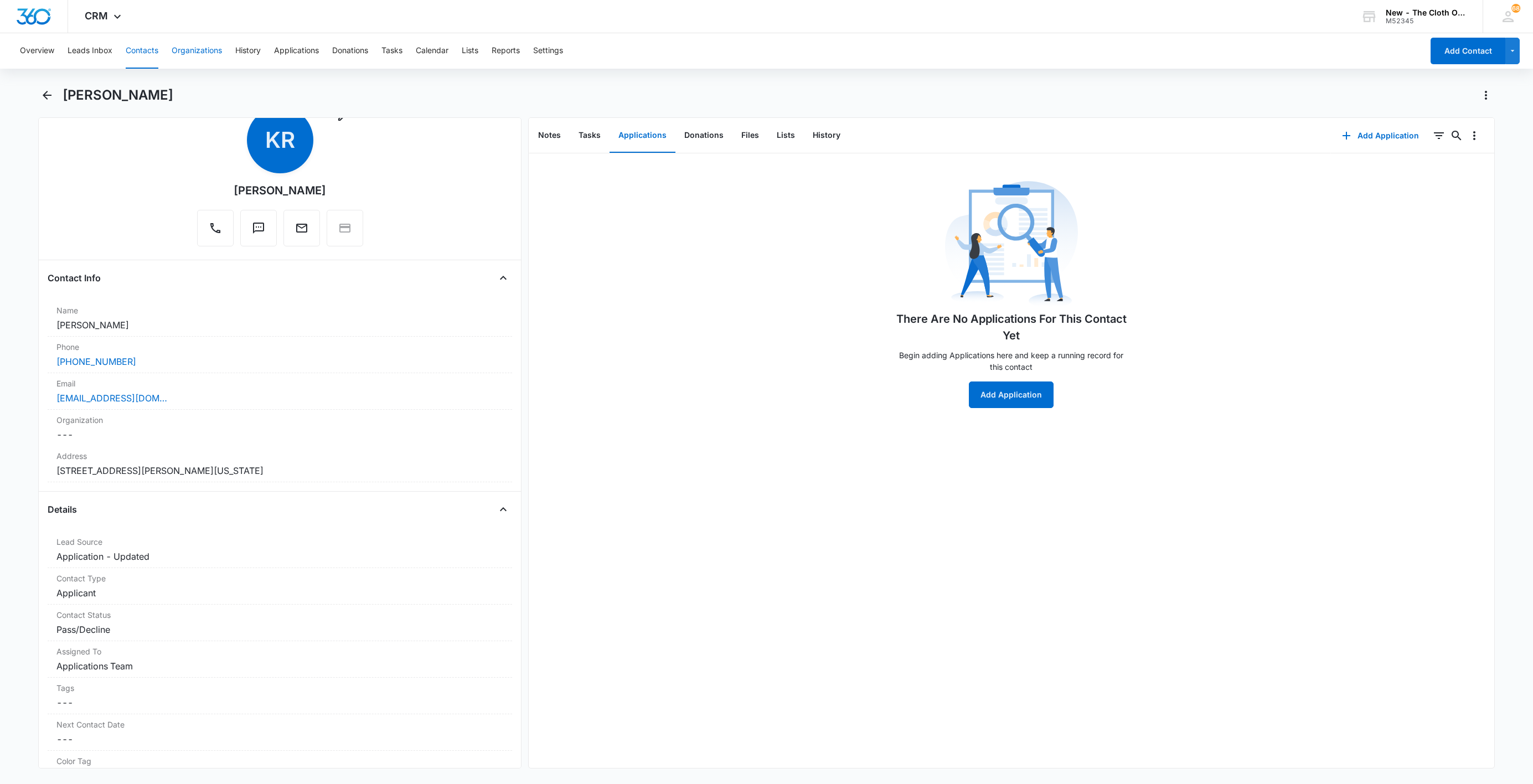
drag, startPoint x: 138, startPoint y: 43, endPoint x: 205, endPoint y: 55, distance: 68.1
click at [138, 43] on button "Contacts" at bounding box center [142, 51] width 33 height 35
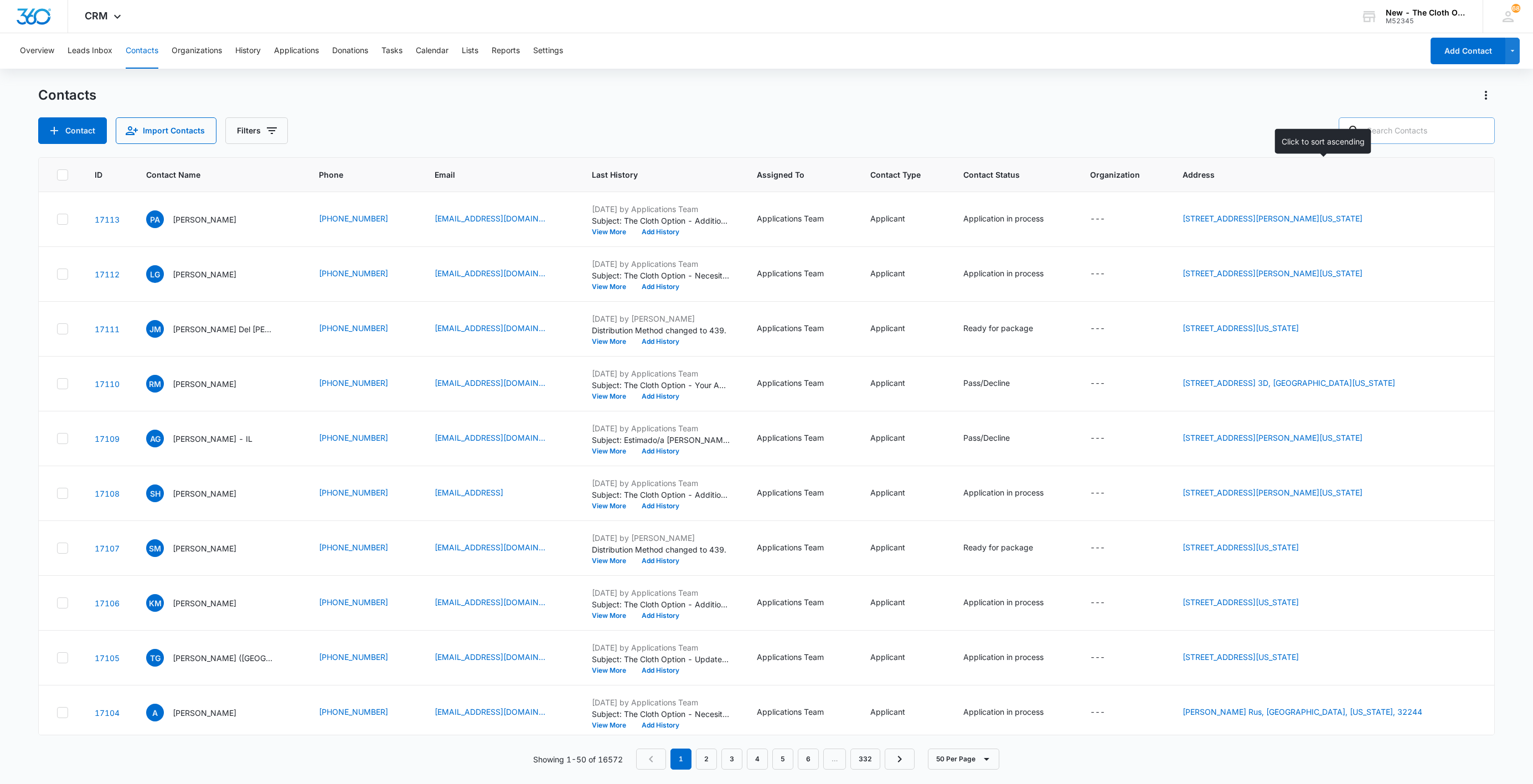
click at [1396, 126] on input "text" at bounding box center [1416, 131] width 156 height 27
paste input "[PERSON_NAME]"
type input "[PERSON_NAME]"
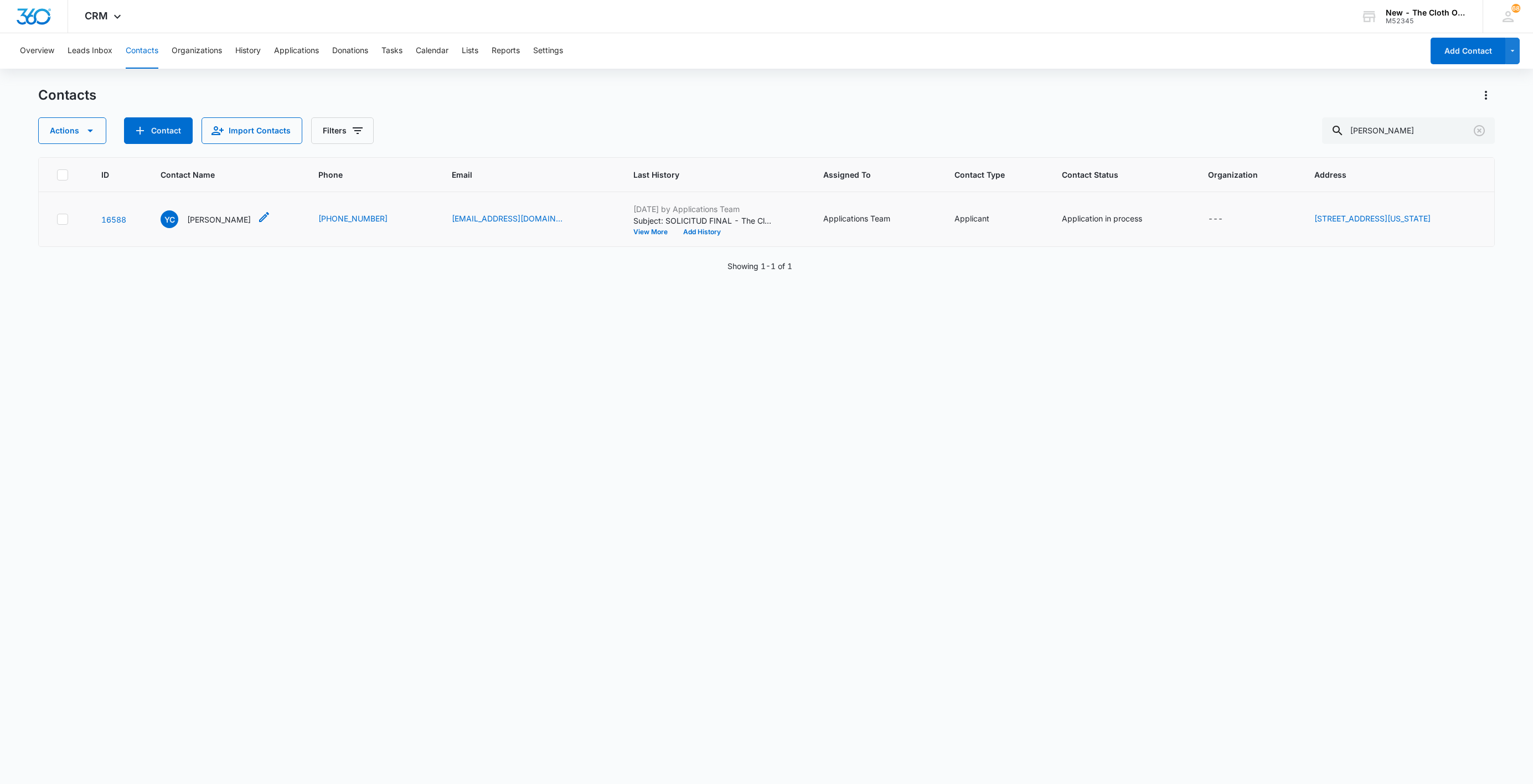
click at [208, 217] on p "[PERSON_NAME]" at bounding box center [219, 219] width 64 height 12
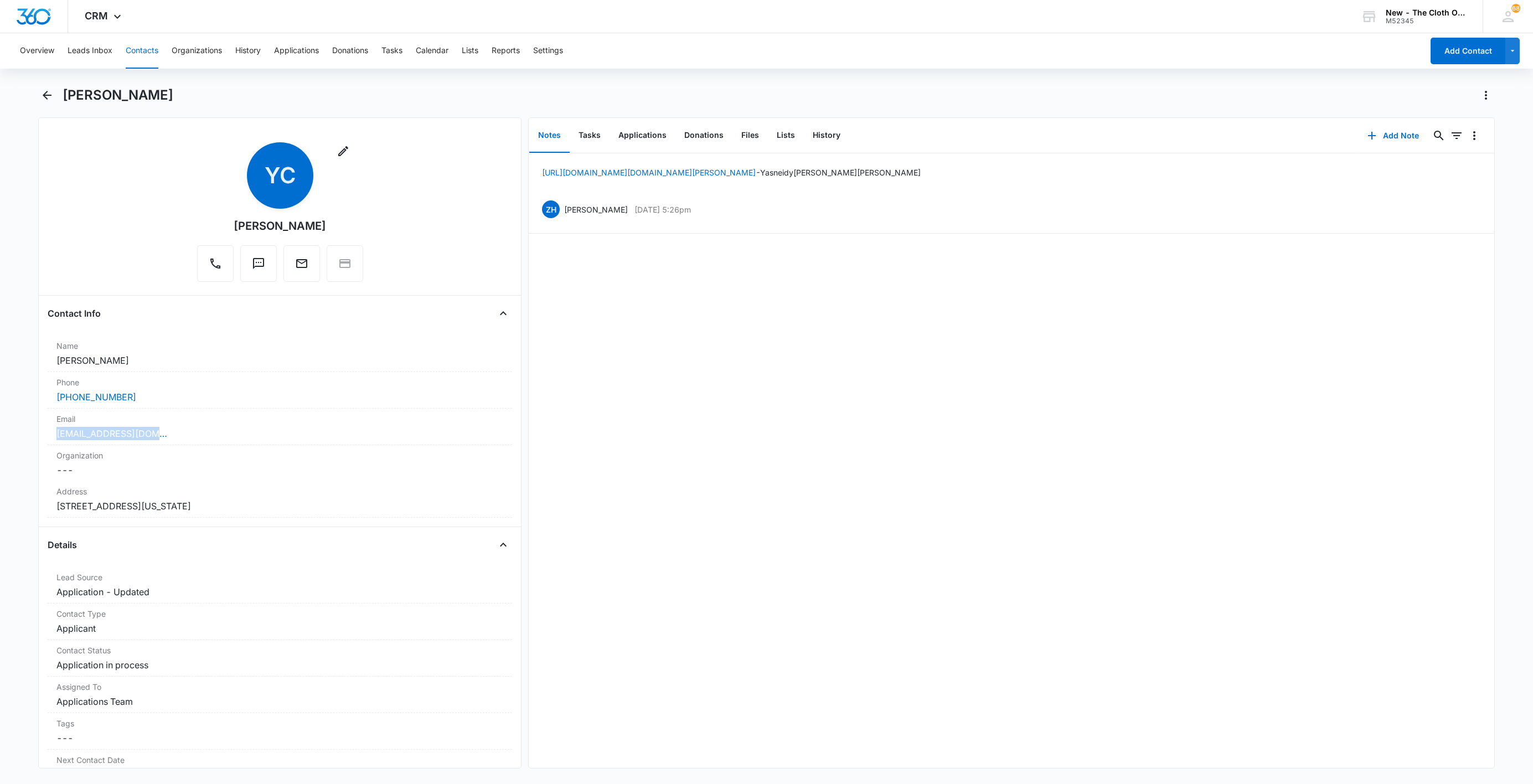
drag, startPoint x: 165, startPoint y: 438, endPoint x: 30, endPoint y: 437, distance: 135.0
click at [30, 437] on main "[PERSON_NAME] Remove YC [PERSON_NAME] Contact Info Name Cancel Save Changes [PE…" at bounding box center [766, 434] width 1533 height 695
copy link "[EMAIL_ADDRESS][DOMAIN_NAME]"
drag, startPoint x: 151, startPoint y: 363, endPoint x: 35, endPoint y: 356, distance: 116.2
click at [35, 356] on main "[PERSON_NAME] Remove YC [PERSON_NAME] Contact Info Name Cancel Save Changes [PE…" at bounding box center [766, 434] width 1533 height 695
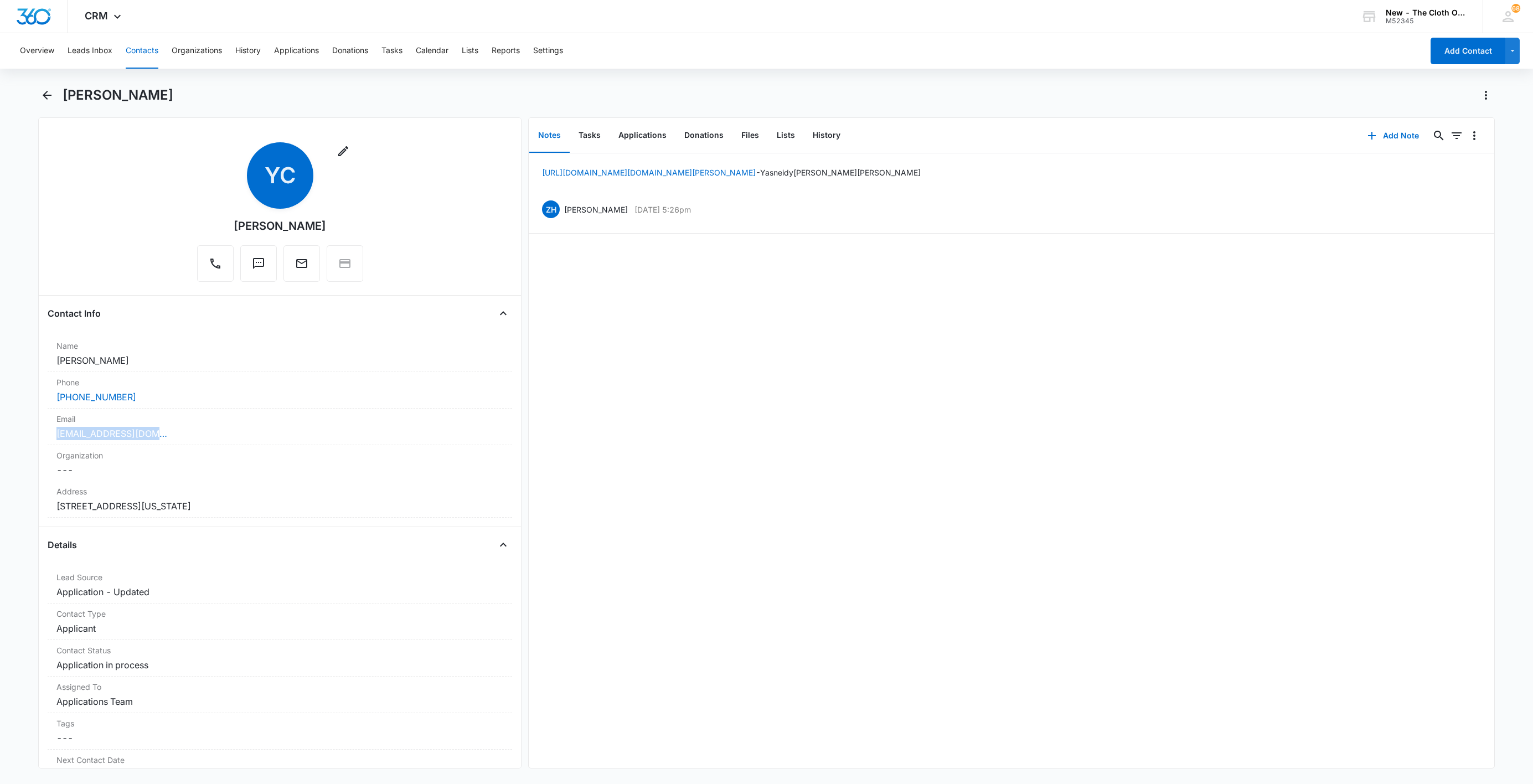
copy dd "[PERSON_NAME]"
click at [638, 149] on button "Applications" at bounding box center [642, 135] width 66 height 34
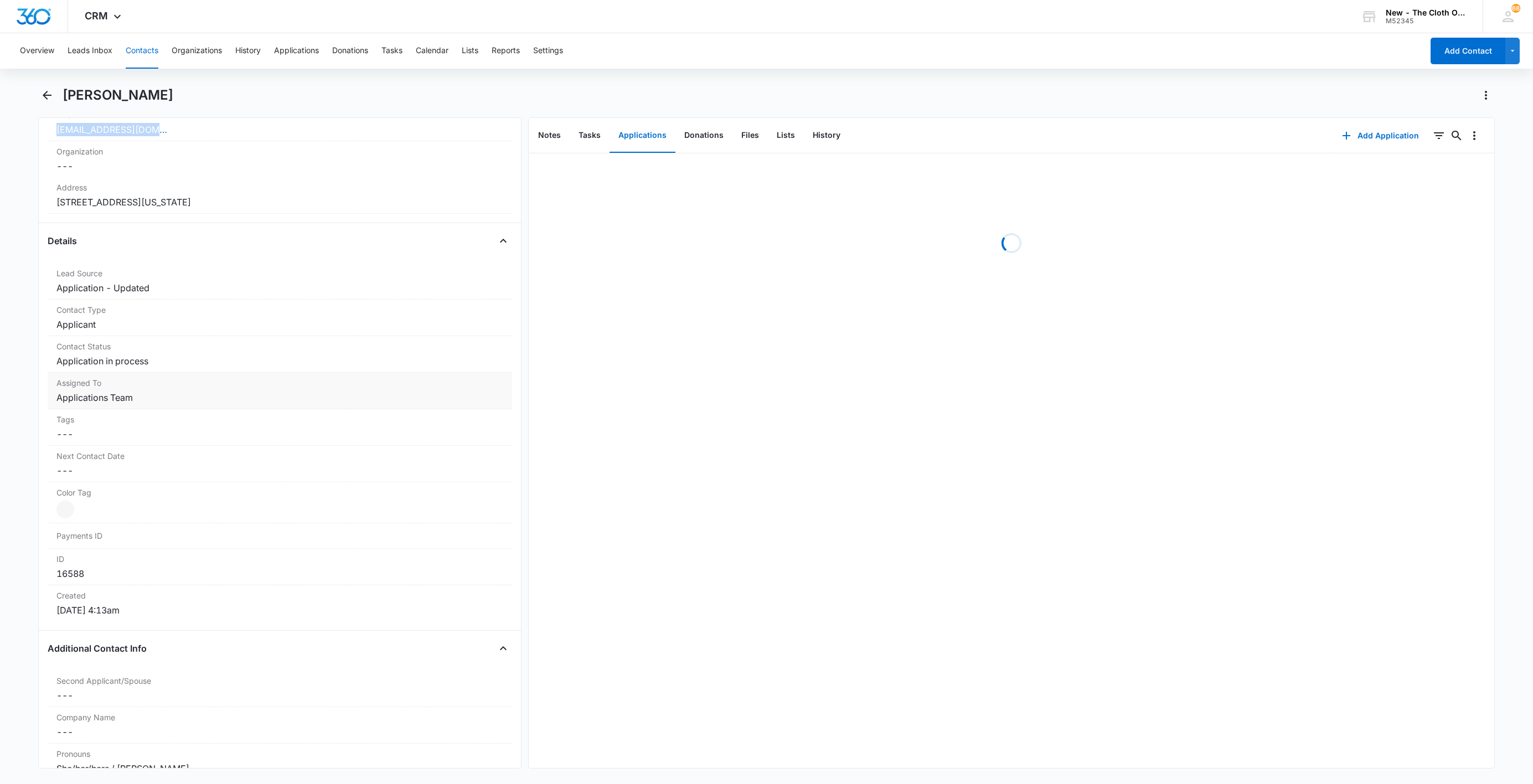
scroll to position [332, 0]
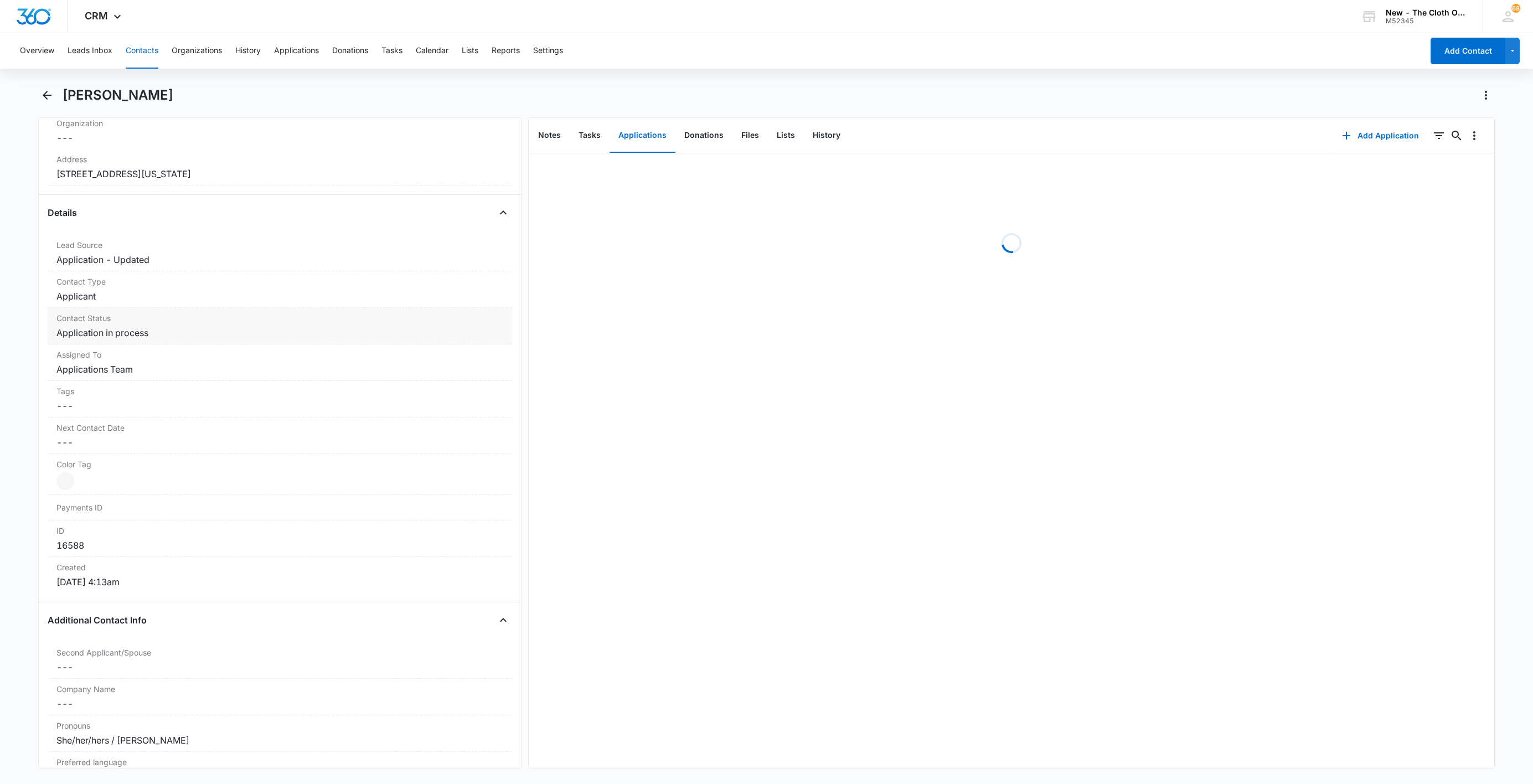
click at [149, 335] on dd "Cancel Save Changes Application in process" at bounding box center [279, 333] width 447 height 13
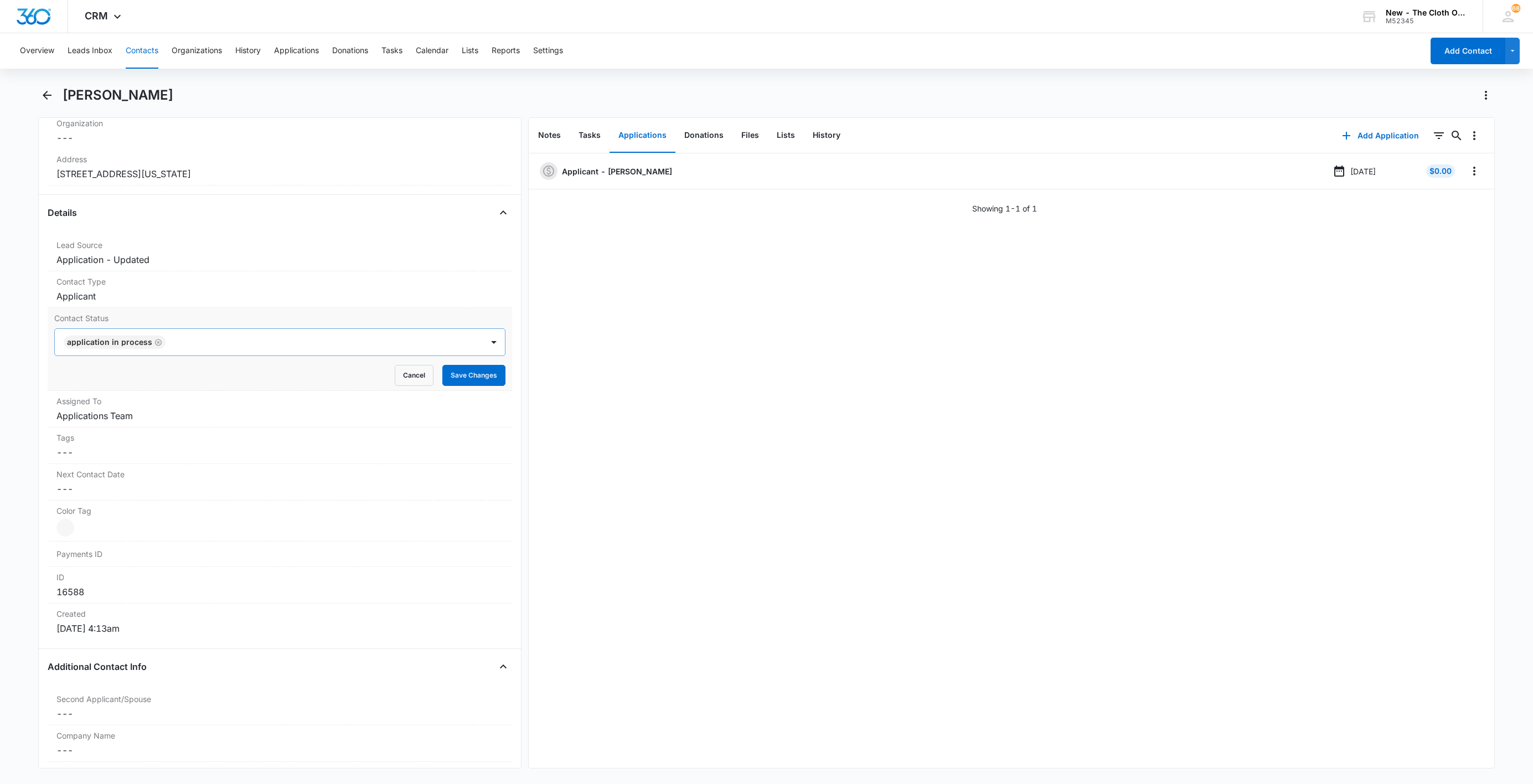
click at [156, 347] on icon "Remove Application in process" at bounding box center [158, 342] width 7 height 8
type input "de"
click at [138, 376] on div "Pass/Decline" at bounding box center [279, 382] width 451 height 21
click at [174, 345] on div at bounding box center [300, 341] width 336 height 16
click at [457, 372] on button "Save Changes" at bounding box center [474, 375] width 63 height 21
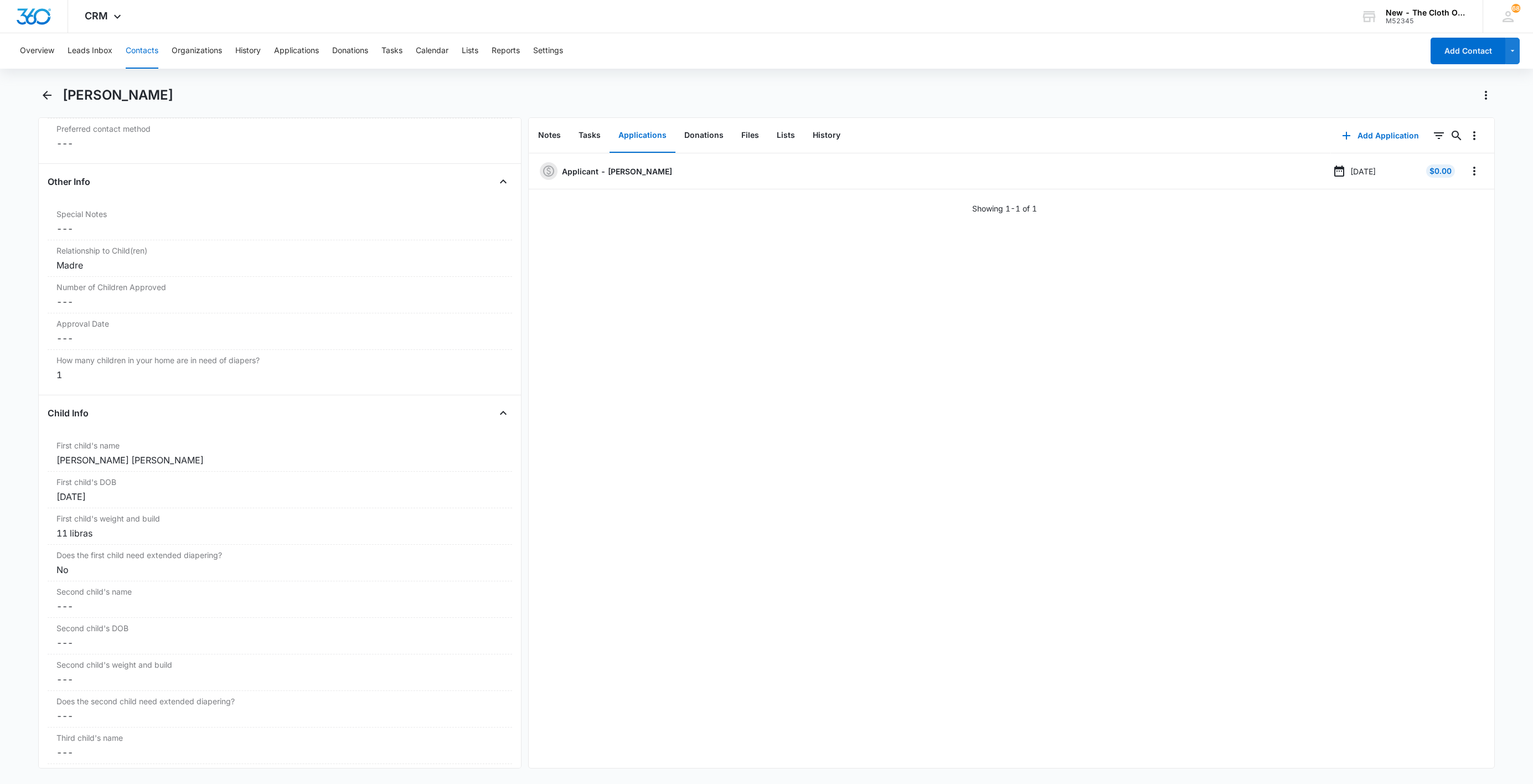
scroll to position [1033, 0]
click at [67, 468] on div "[PERSON_NAME] [PERSON_NAME]" at bounding box center [279, 466] width 447 height 13
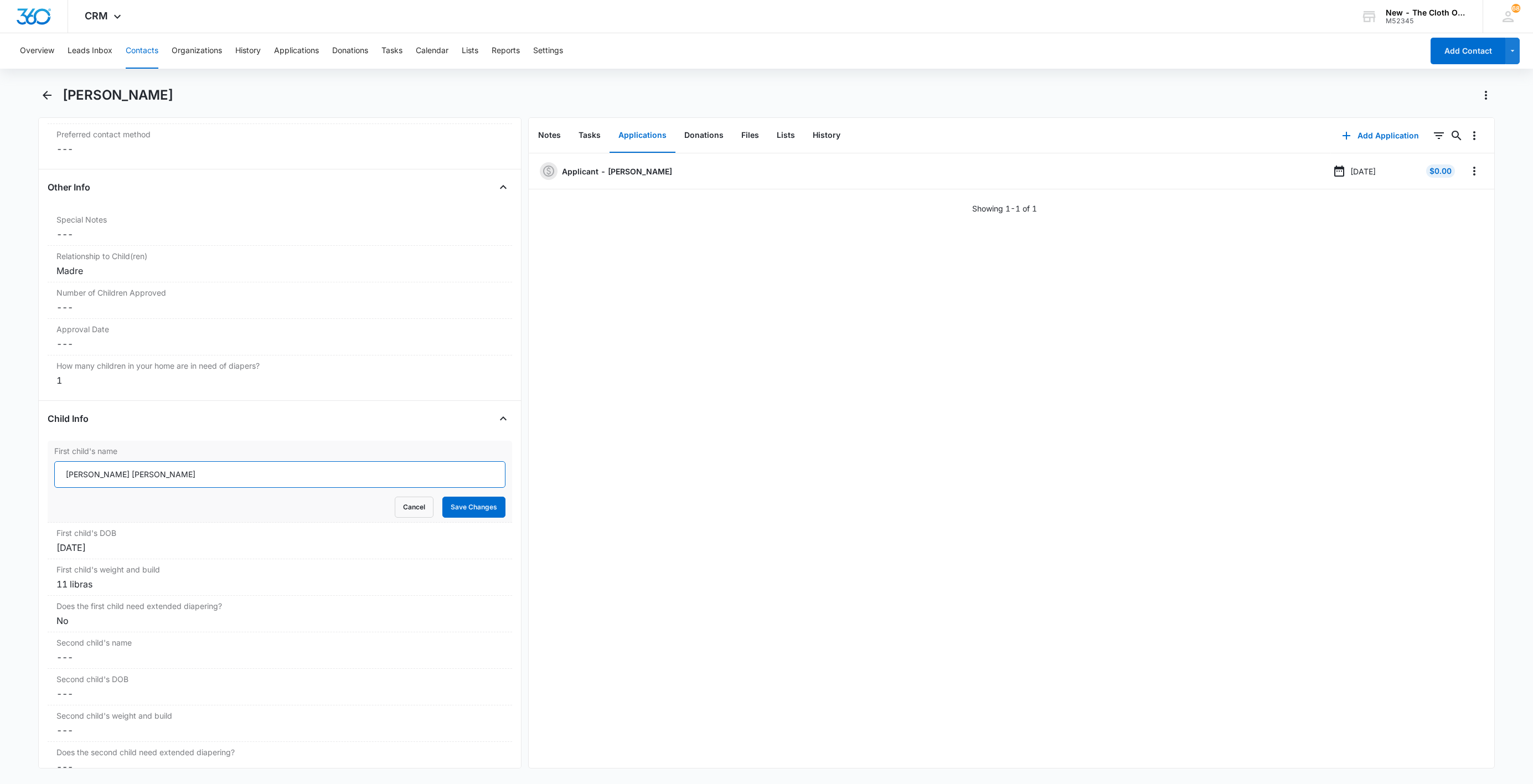
click at [58, 474] on input "[PERSON_NAME] [PERSON_NAME]" at bounding box center [279, 474] width 451 height 27
paste input "CLOSED D/T INSUF DOCS [DATE]:"
type input "CLOSED D/T INSUF DOCS [DATE]: [PERSON_NAME] [PERSON_NAME]"
click at [459, 513] on button "Save Changes" at bounding box center [474, 507] width 63 height 21
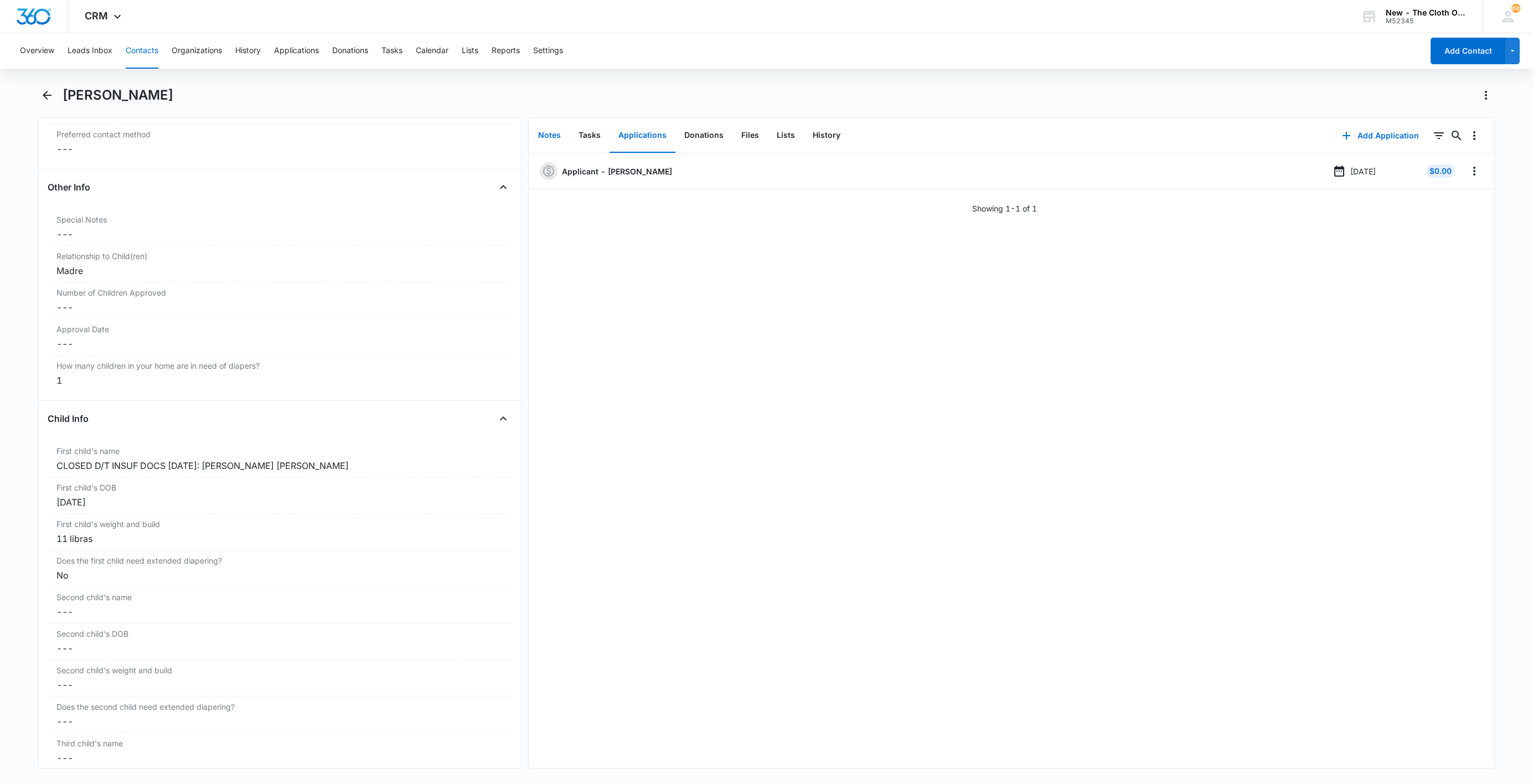
click at [547, 137] on button "Notes" at bounding box center [549, 135] width 41 height 34
click at [1373, 134] on button "Add Note" at bounding box center [1393, 136] width 74 height 27
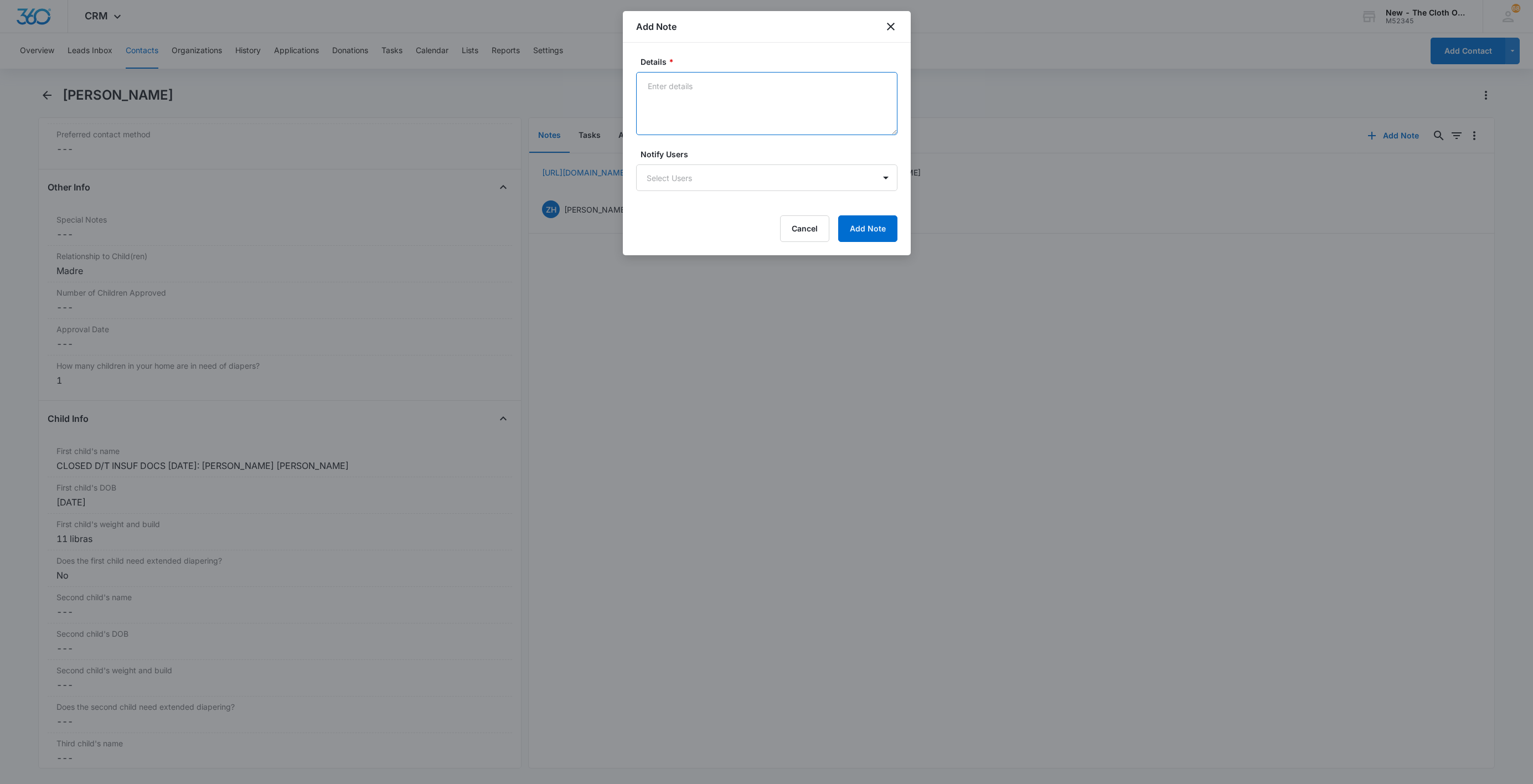
click at [679, 100] on textarea "Details *" at bounding box center [767, 103] width 262 height 63
paste textarea "[DATE] - Closed d/t insuf docs - all needed."
type textarea "[DATE] - Closed d/t insuf docs - all needed."
click at [866, 235] on button "Add Note" at bounding box center [868, 228] width 59 height 27
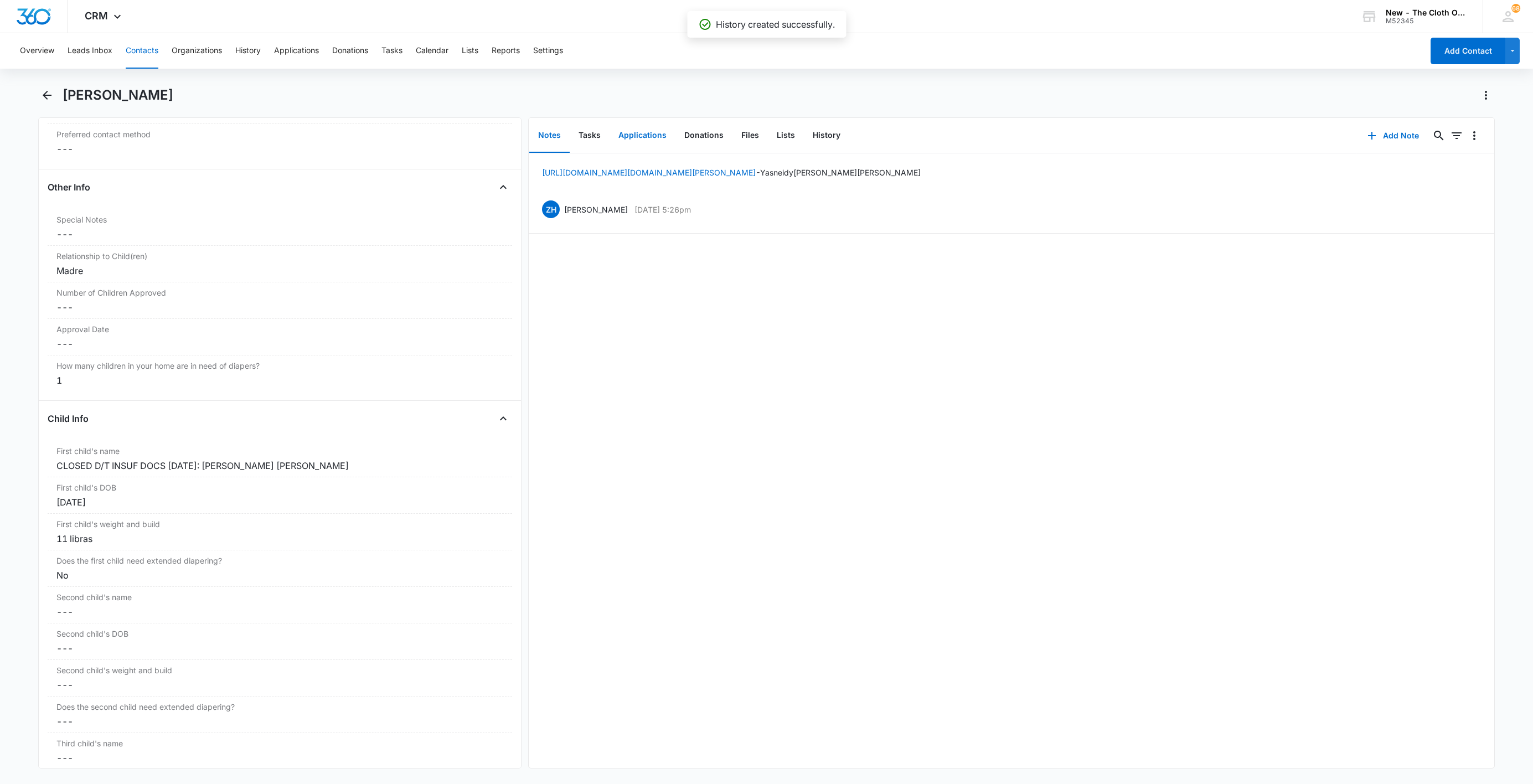
click at [636, 134] on button "Applications" at bounding box center [642, 135] width 66 height 34
click at [1468, 176] on icon "Overflow Menu" at bounding box center [1475, 171] width 13 height 13
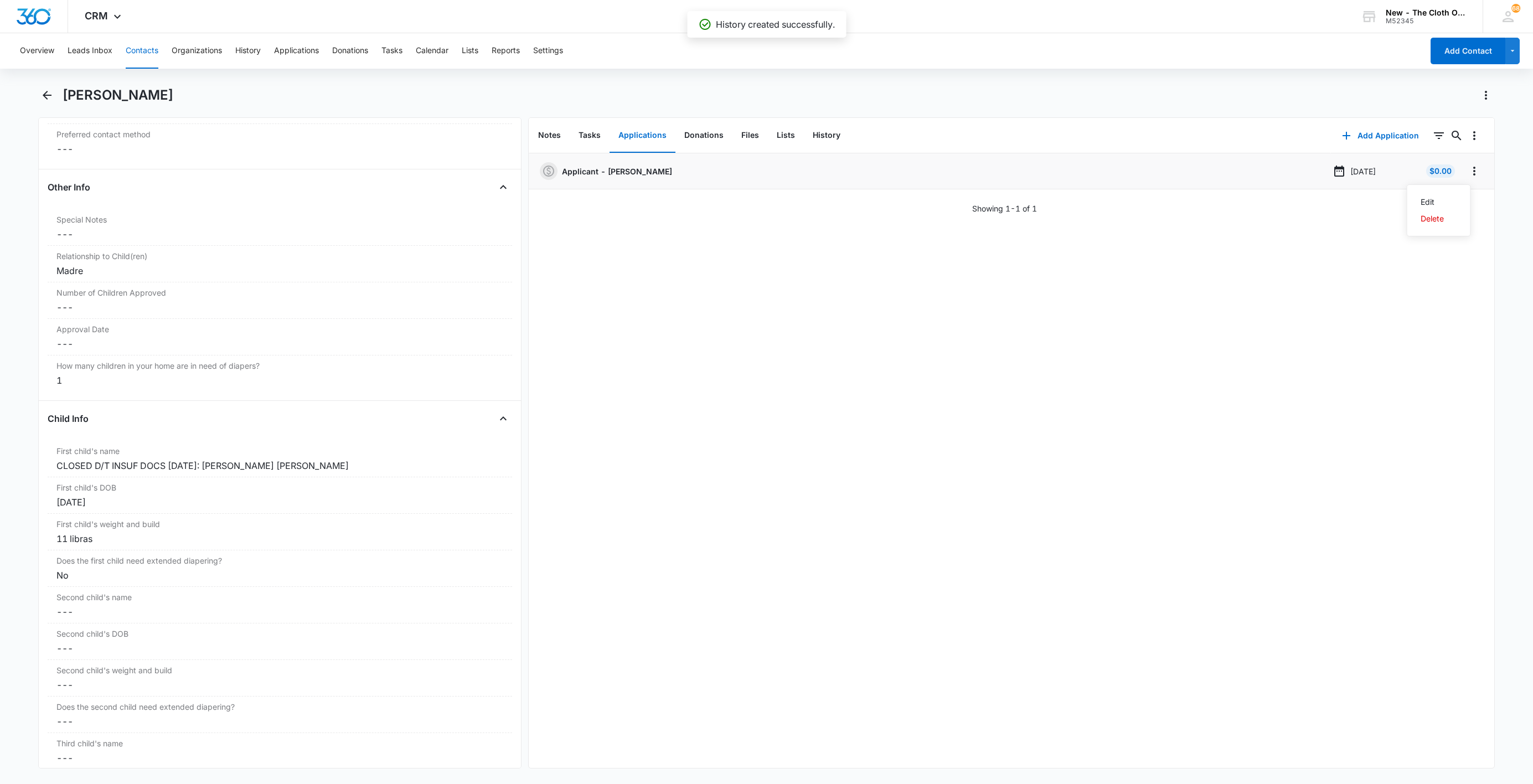
click at [1454, 193] on div "Edit Delete" at bounding box center [1438, 210] width 64 height 52
click at [1473, 174] on icon "Overflow Menu" at bounding box center [1474, 171] width 2 height 9
click at [1457, 205] on button "Edit" at bounding box center [1438, 202] width 63 height 16
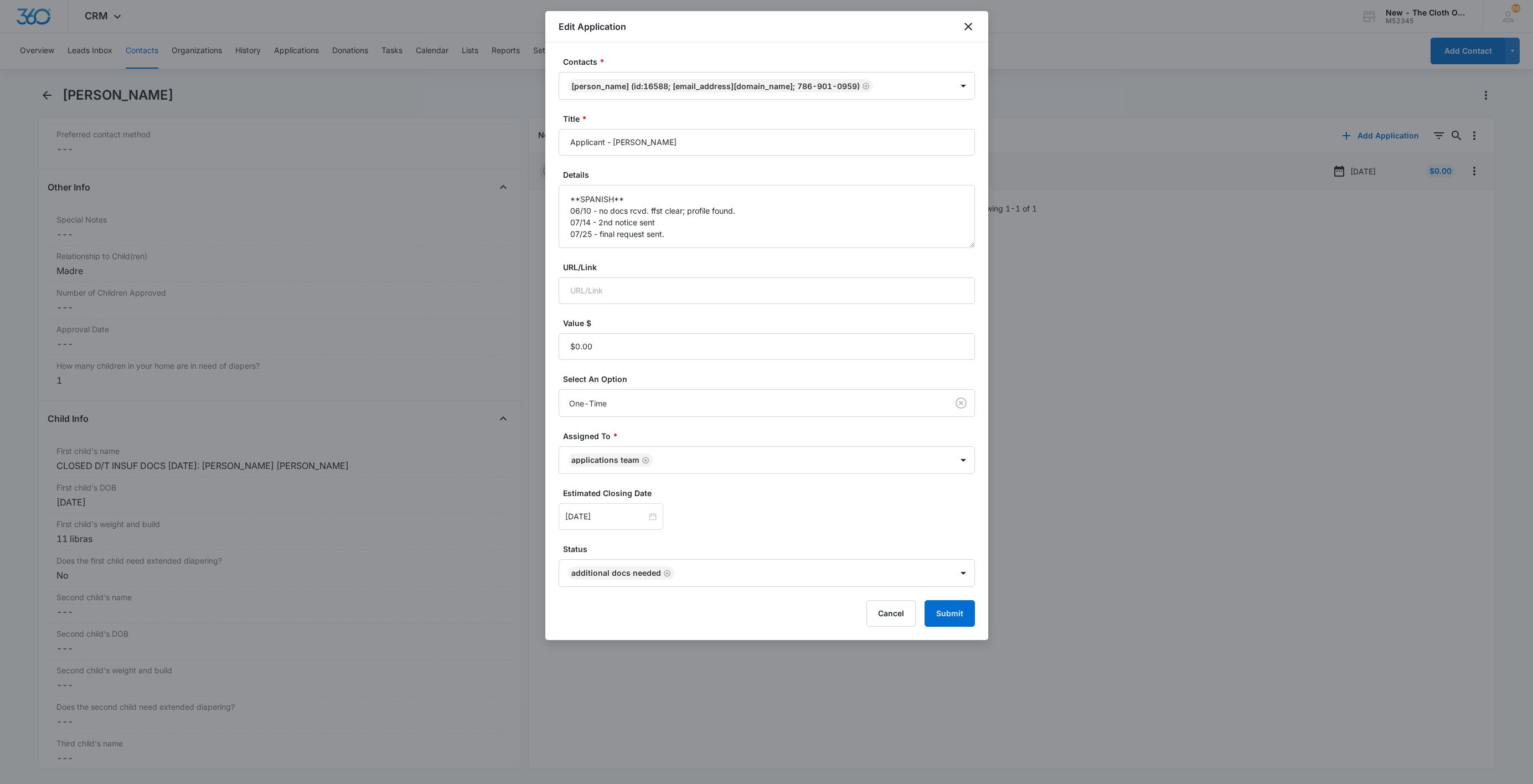
click at [816, 250] on form "Contacts * [PERSON_NAME] (ID:16588; [EMAIL_ADDRESS][DOMAIN_NAME]; 786-901-0959)…" at bounding box center [766, 341] width 416 height 570
click at [812, 246] on textarea "**SPANISH** 06/10 - no docs rcvd. ffst clear; profile found. 07/14 - 2nd notice…" at bounding box center [766, 216] width 416 height 63
paste textarea "[DATE] - Closed d/t insuf docs - all needed."
type textarea "**SPANISH** 06/10 - no docs rcvd. ffst clear; profile found. 07/14 - 2nd notice…"
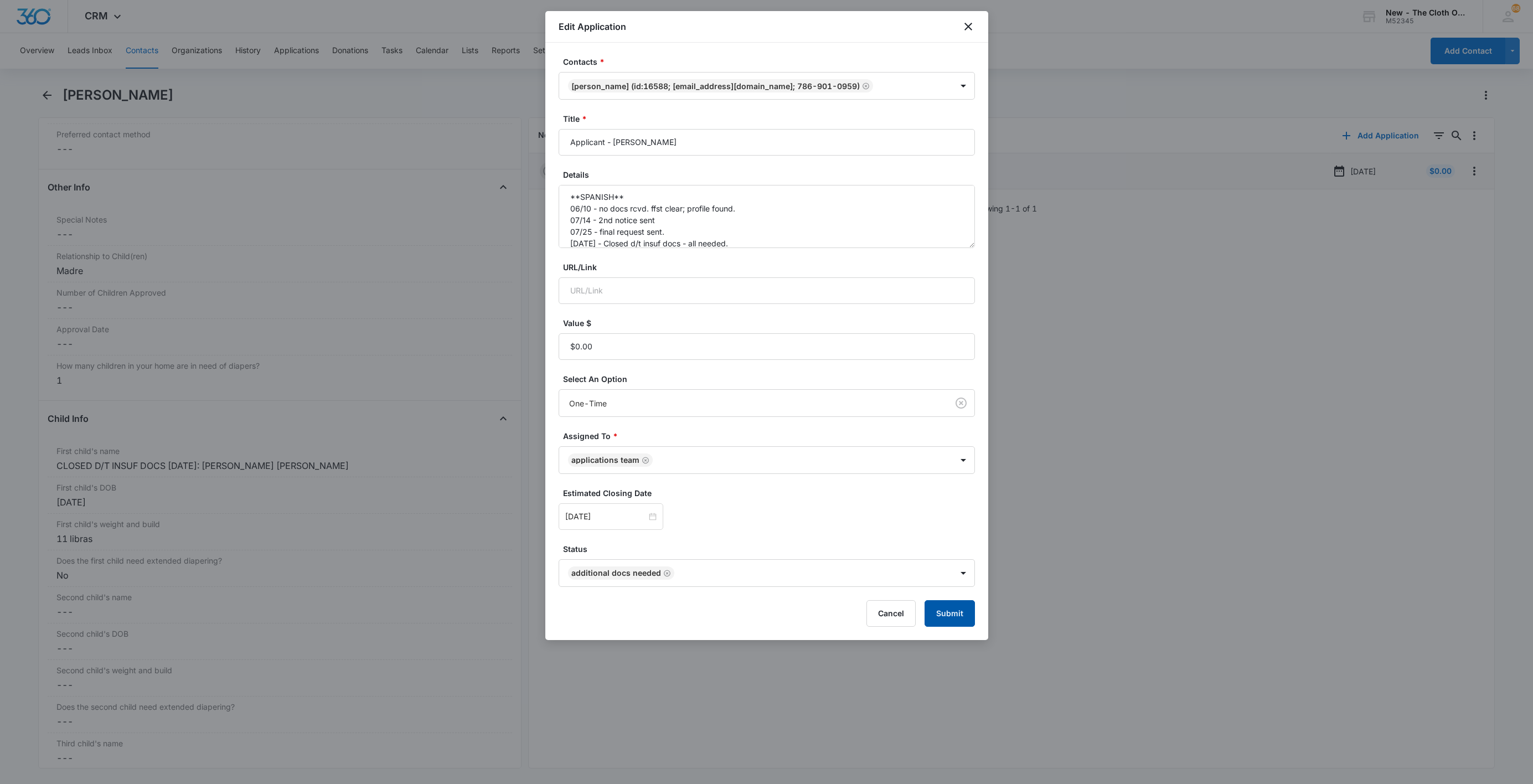
click at [932, 618] on button "Submit" at bounding box center [950, 613] width 50 height 27
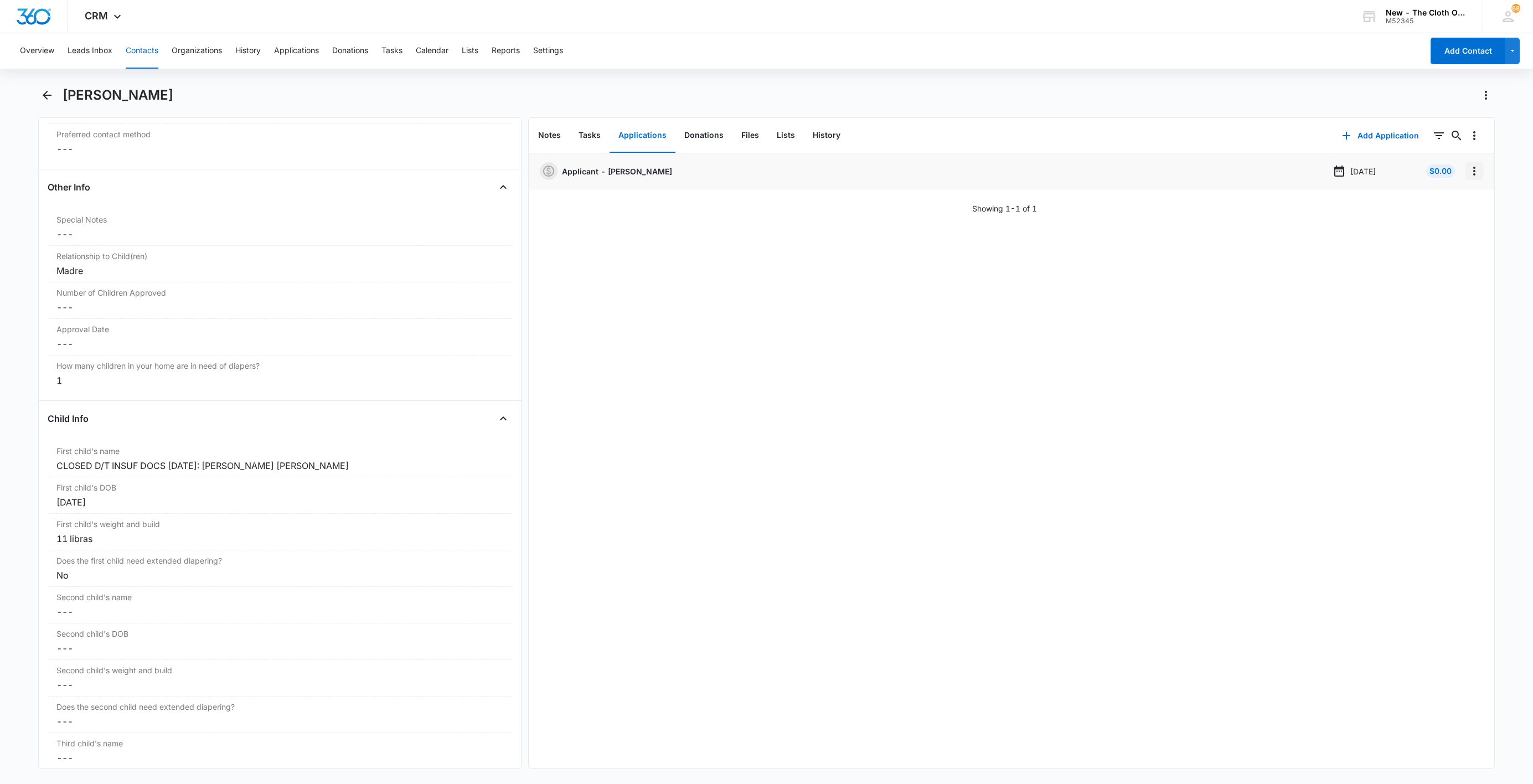
drag, startPoint x: 1462, startPoint y: 170, endPoint x: 1462, endPoint y: 180, distance: 10.0
click at [1473, 170] on icon "Overflow Menu" at bounding box center [1474, 171] width 2 height 9
click at [1446, 214] on button "Delete" at bounding box center [1438, 219] width 63 height 16
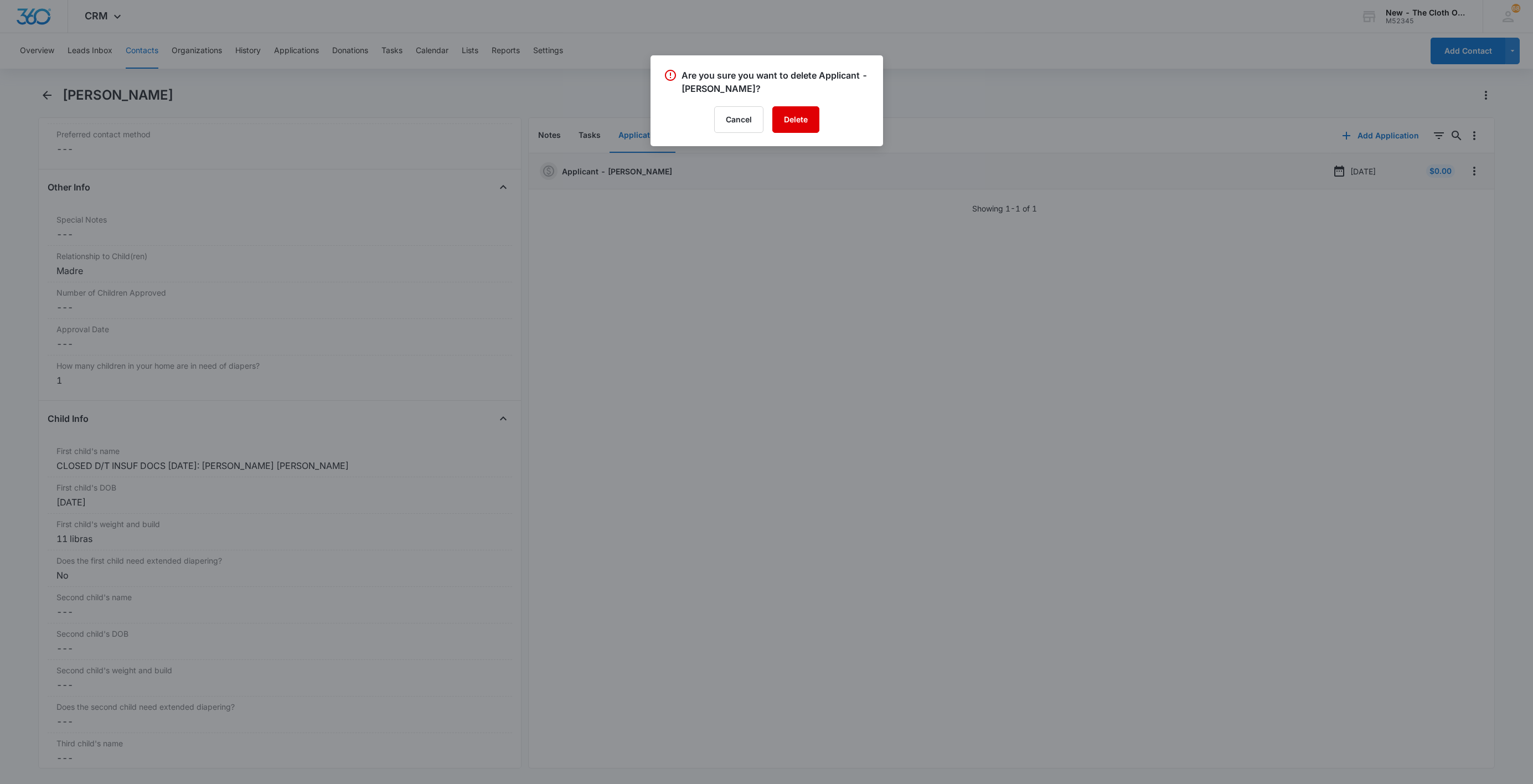
click at [781, 110] on button "Delete" at bounding box center [796, 120] width 47 height 27
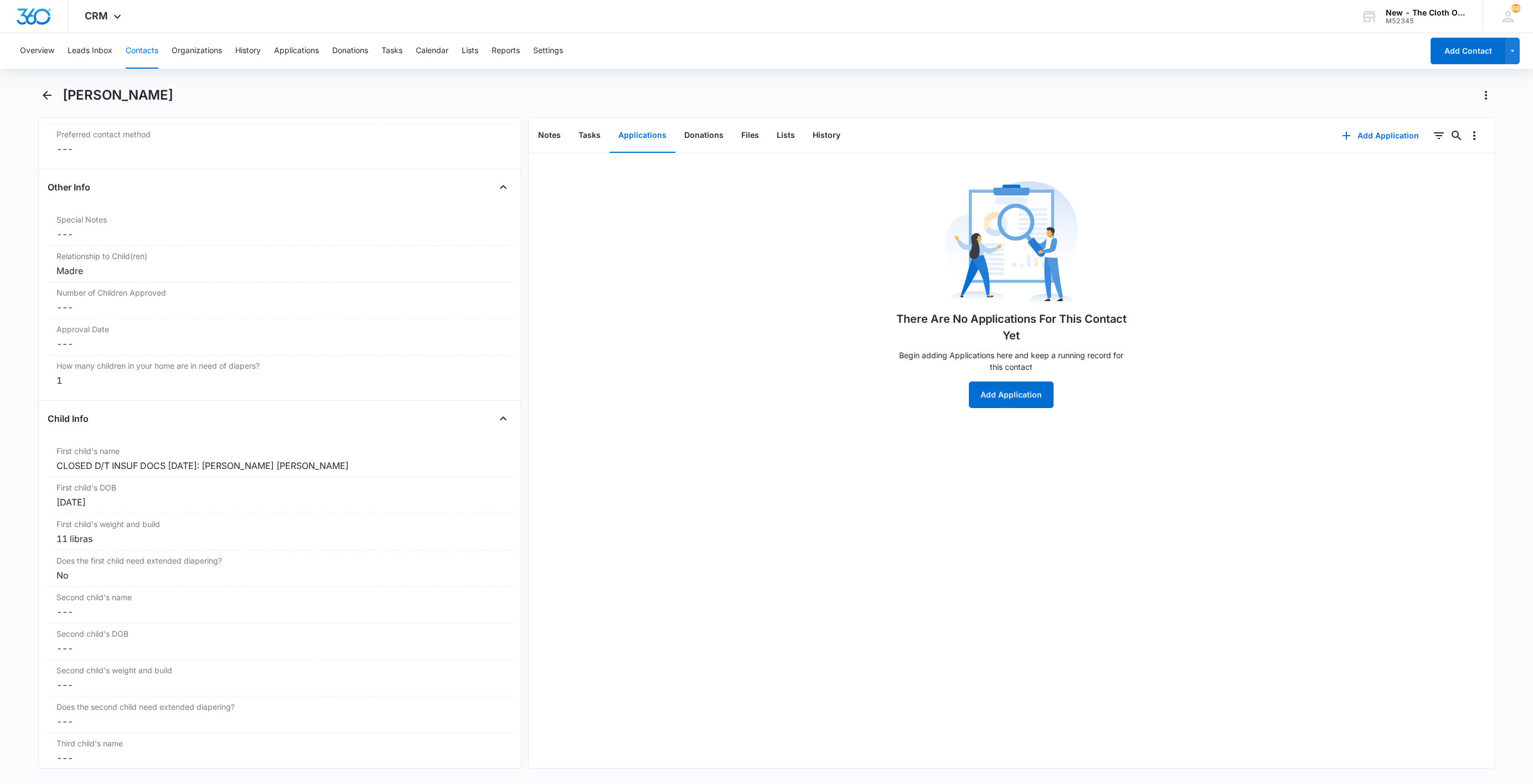
click at [148, 55] on button "Contacts" at bounding box center [142, 51] width 33 height 35
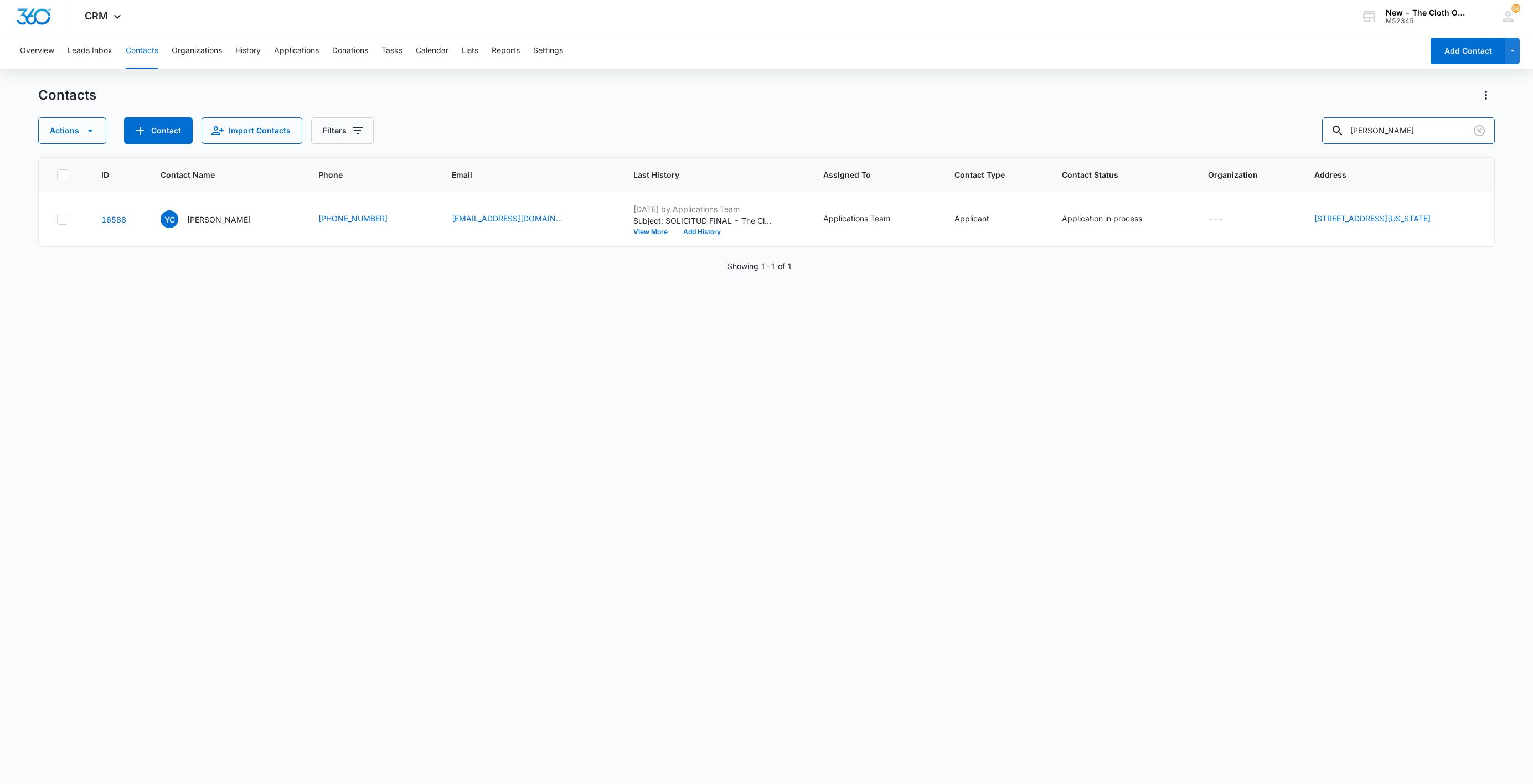
drag, startPoint x: 1438, startPoint y: 117, endPoint x: 1282, endPoint y: 134, distance: 156.9
click at [1282, 134] on div "Actions Contact Import Contacts Filters [PERSON_NAME]" at bounding box center [766, 131] width 1457 height 27
paste input "[PERSON_NAME]"
type input "[PERSON_NAME]"
click at [217, 214] on p "[PERSON_NAME]" at bounding box center [219, 219] width 64 height 12
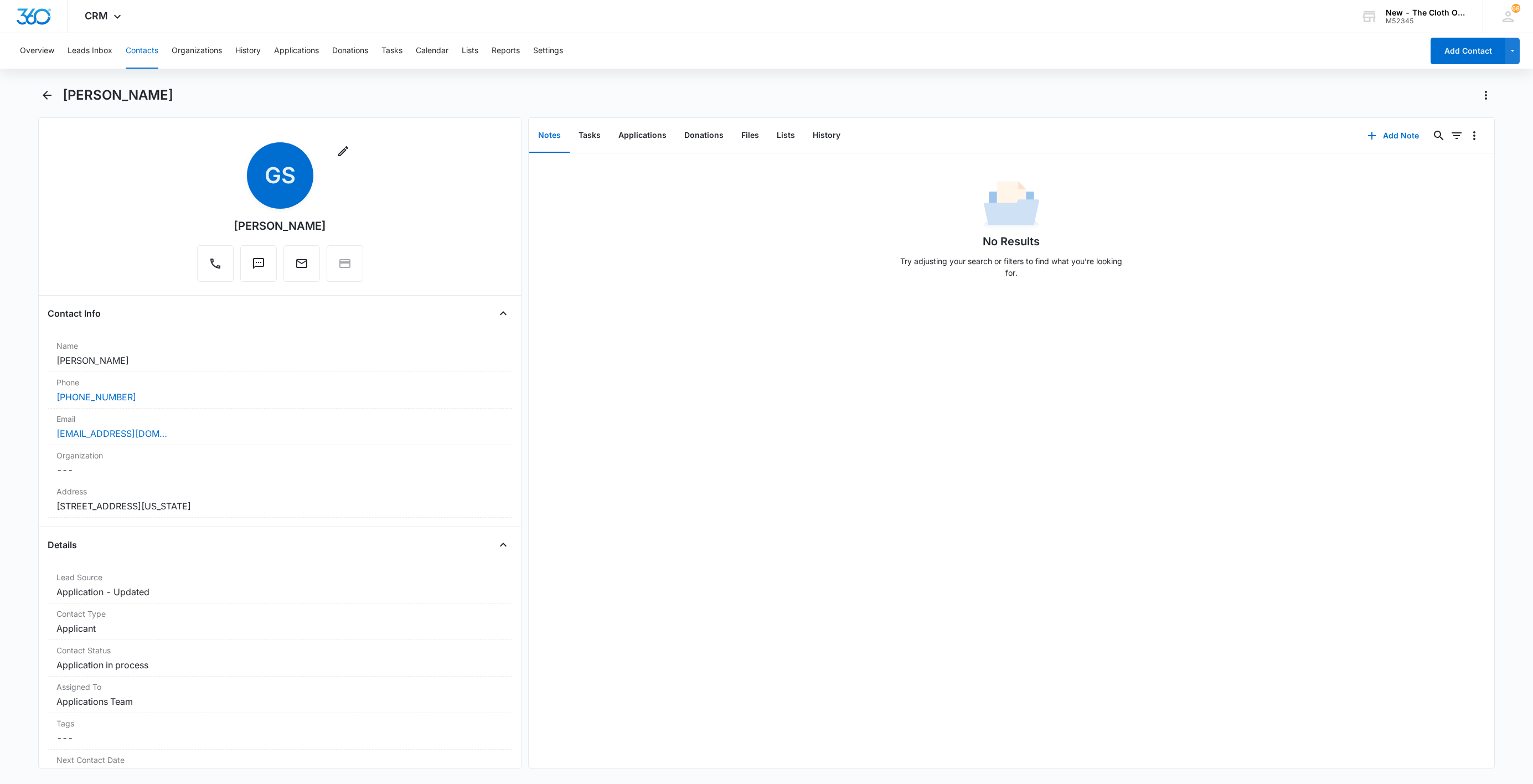
drag, startPoint x: 171, startPoint y: 429, endPoint x: -108, endPoint y: 438, distance: 279.1
click at [0, 438] on html "CRM Apps Reputation Websites Forms CRM Email Social Shop Payments POS Ads Intel…" at bounding box center [766, 392] width 1533 height 784
drag, startPoint x: 128, startPoint y: 362, endPoint x: 30, endPoint y: 365, distance: 98.0
click at [30, 365] on main "[PERSON_NAME] Remove GS [PERSON_NAME] Contact Info Name Cancel Save Changes [PE…" at bounding box center [766, 434] width 1533 height 695
copy dd "[PERSON_NAME]"
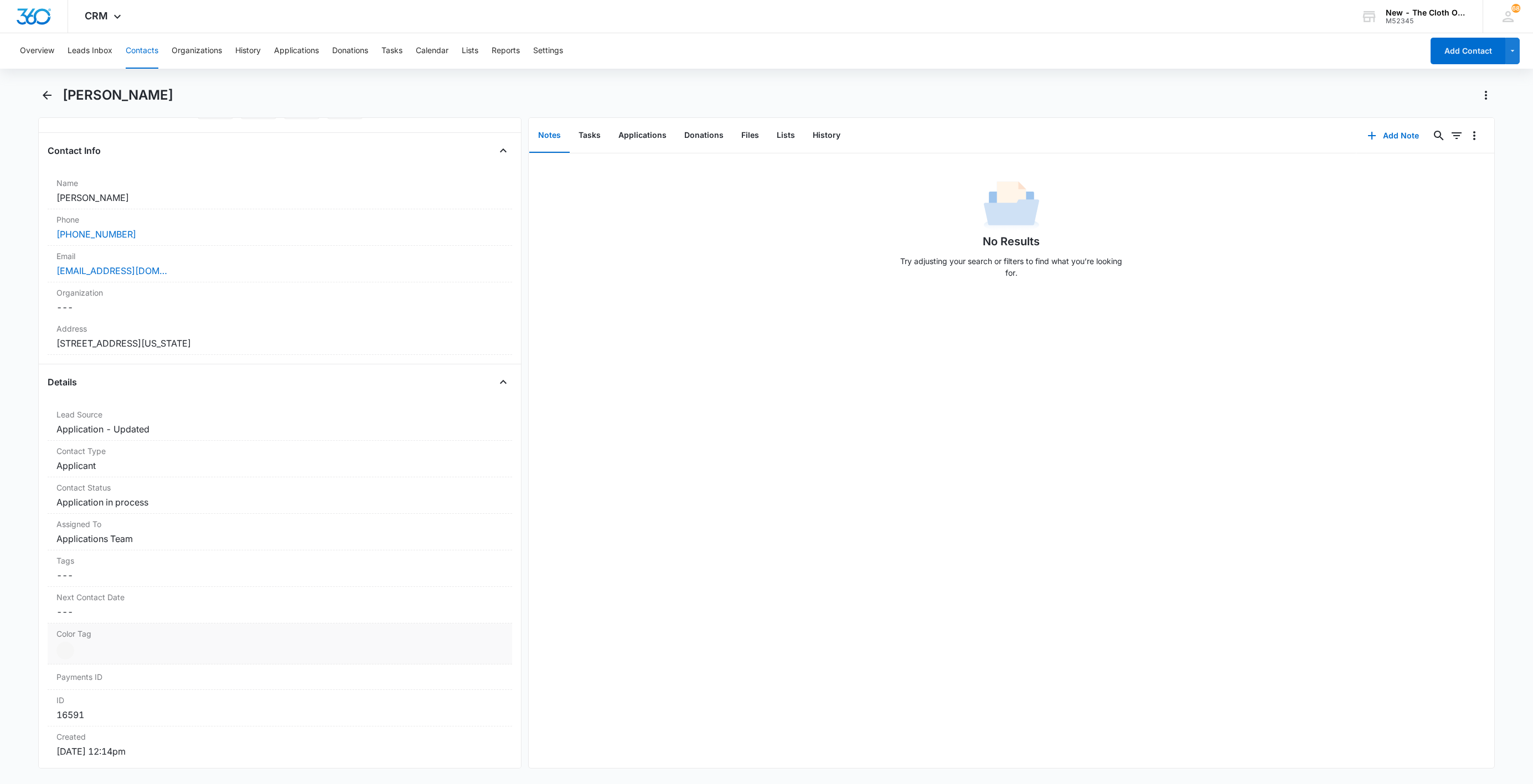
scroll to position [332, 0]
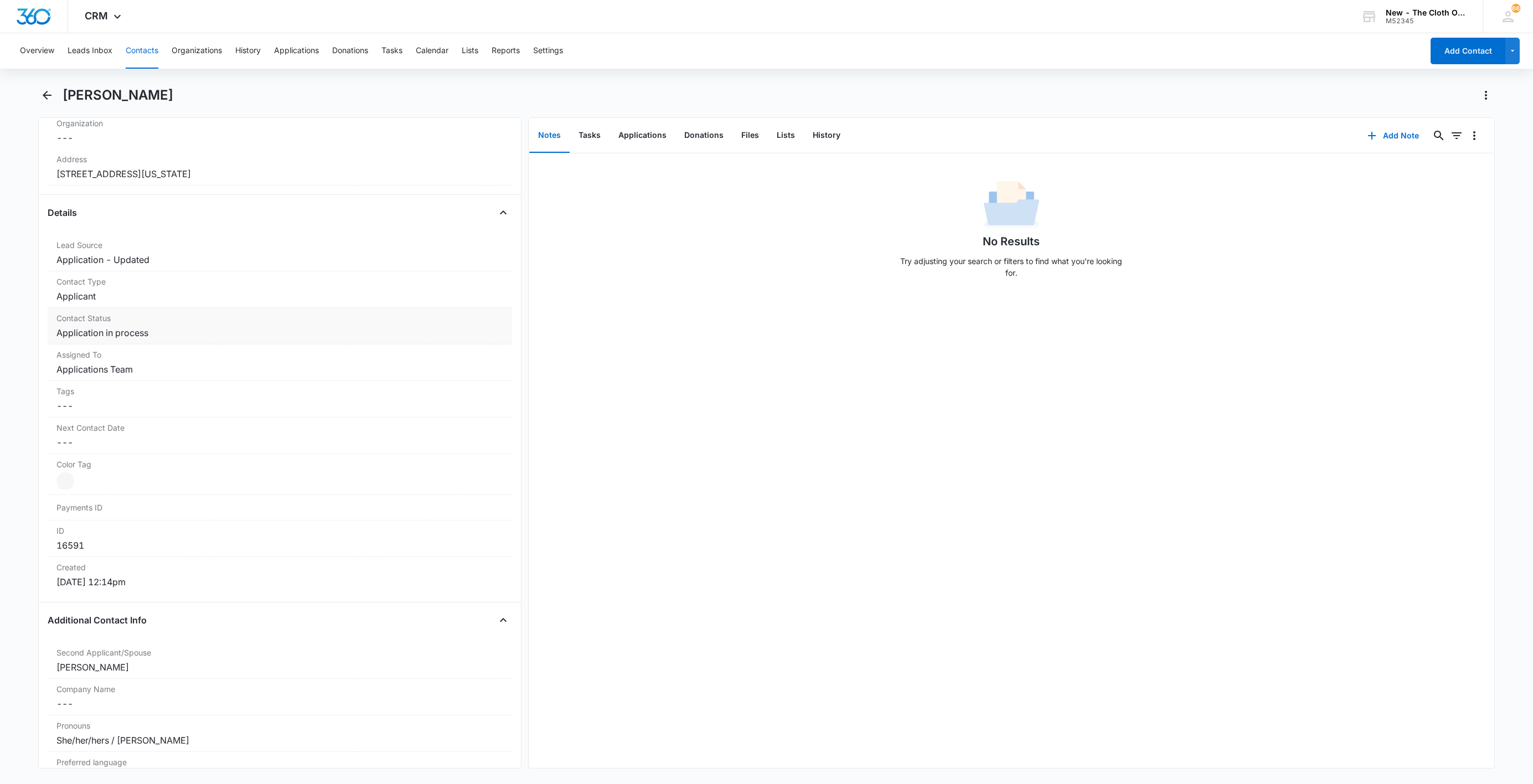
click at [128, 339] on dd "Cancel Save Changes Application in process" at bounding box center [279, 333] width 447 height 13
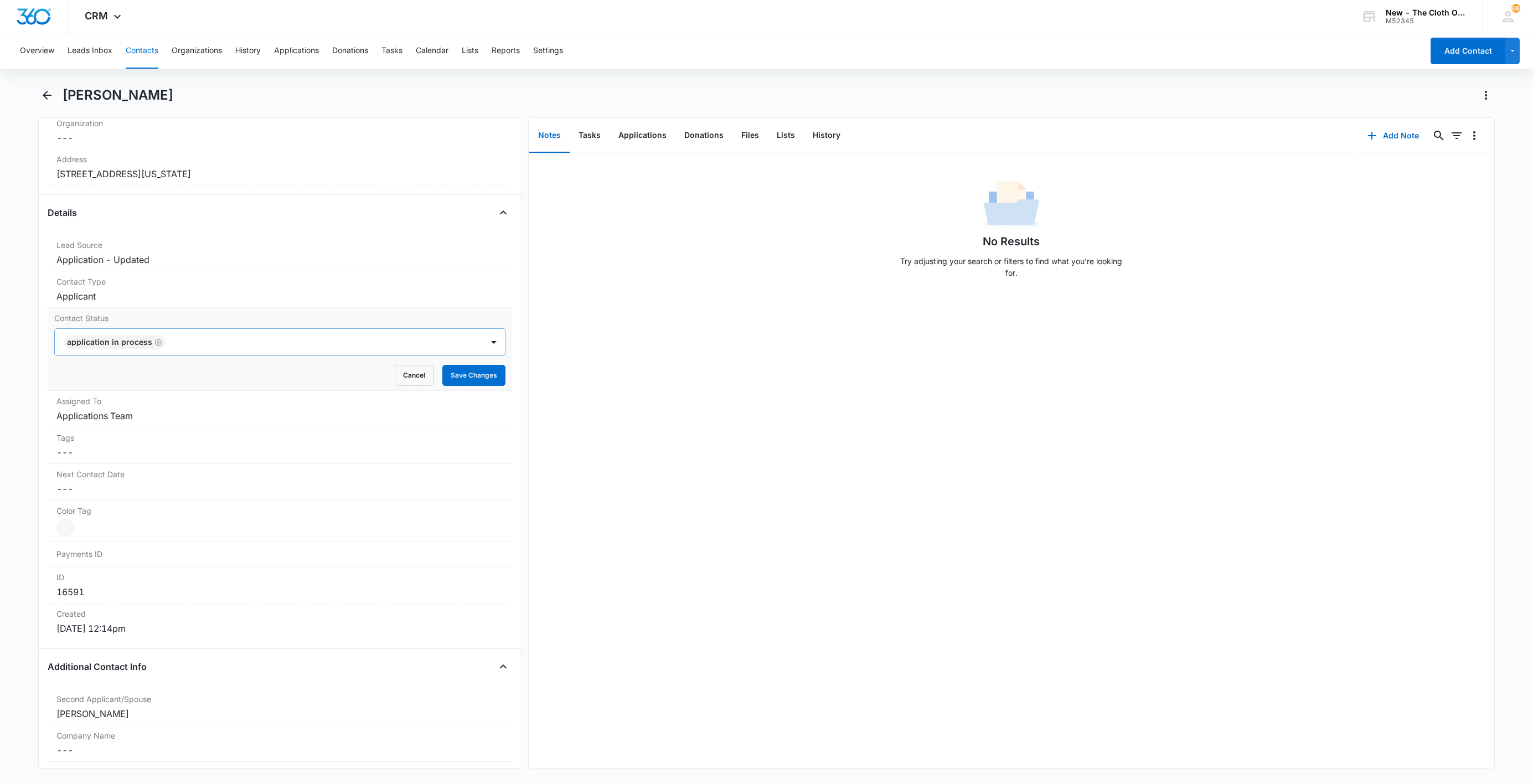
click at [154, 345] on icon "Remove Application in process" at bounding box center [158, 342] width 7 height 8
type input "de"
click at [132, 371] on div "Pass/Decline Diapers Lost/Destroyed Edit Contact Status" at bounding box center [279, 412] width 451 height 103
click at [129, 379] on div "Pass/Decline" at bounding box center [279, 382] width 423 height 12
click at [173, 350] on div at bounding box center [300, 341] width 336 height 16
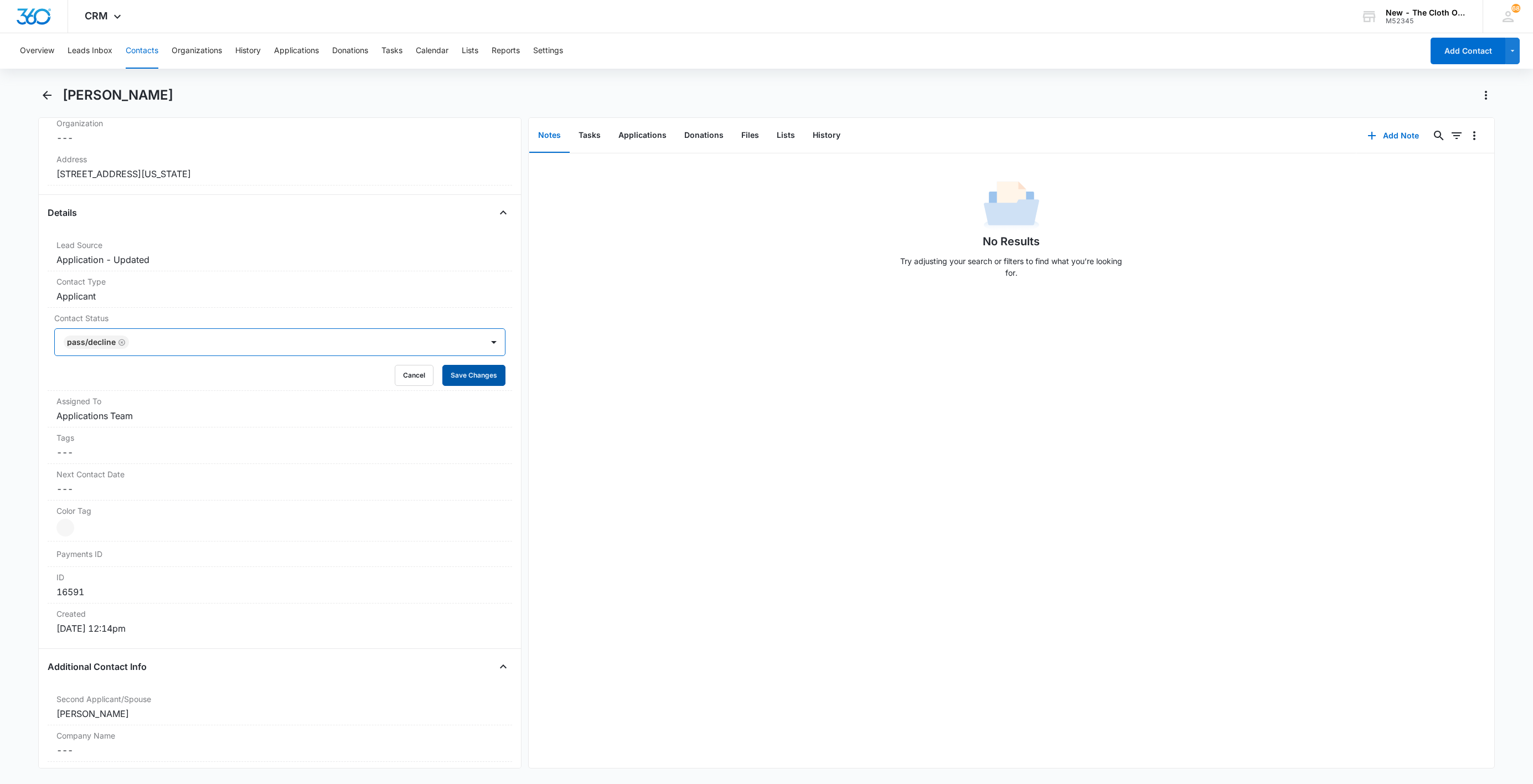
click at [457, 374] on button "Save Changes" at bounding box center [474, 375] width 63 height 21
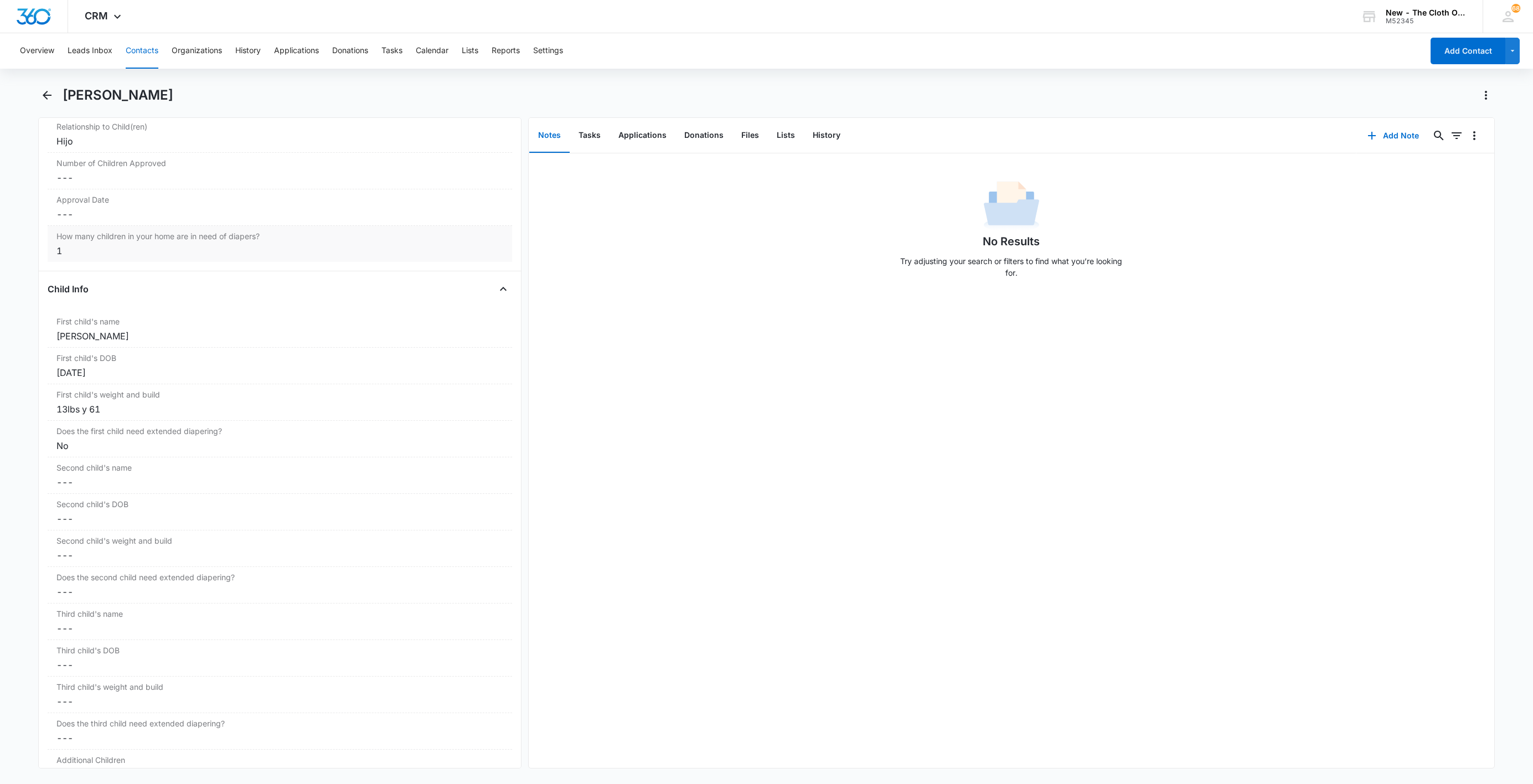
scroll to position [1116, 0]
click at [72, 384] on div "[PERSON_NAME]" at bounding box center [279, 383] width 447 height 13
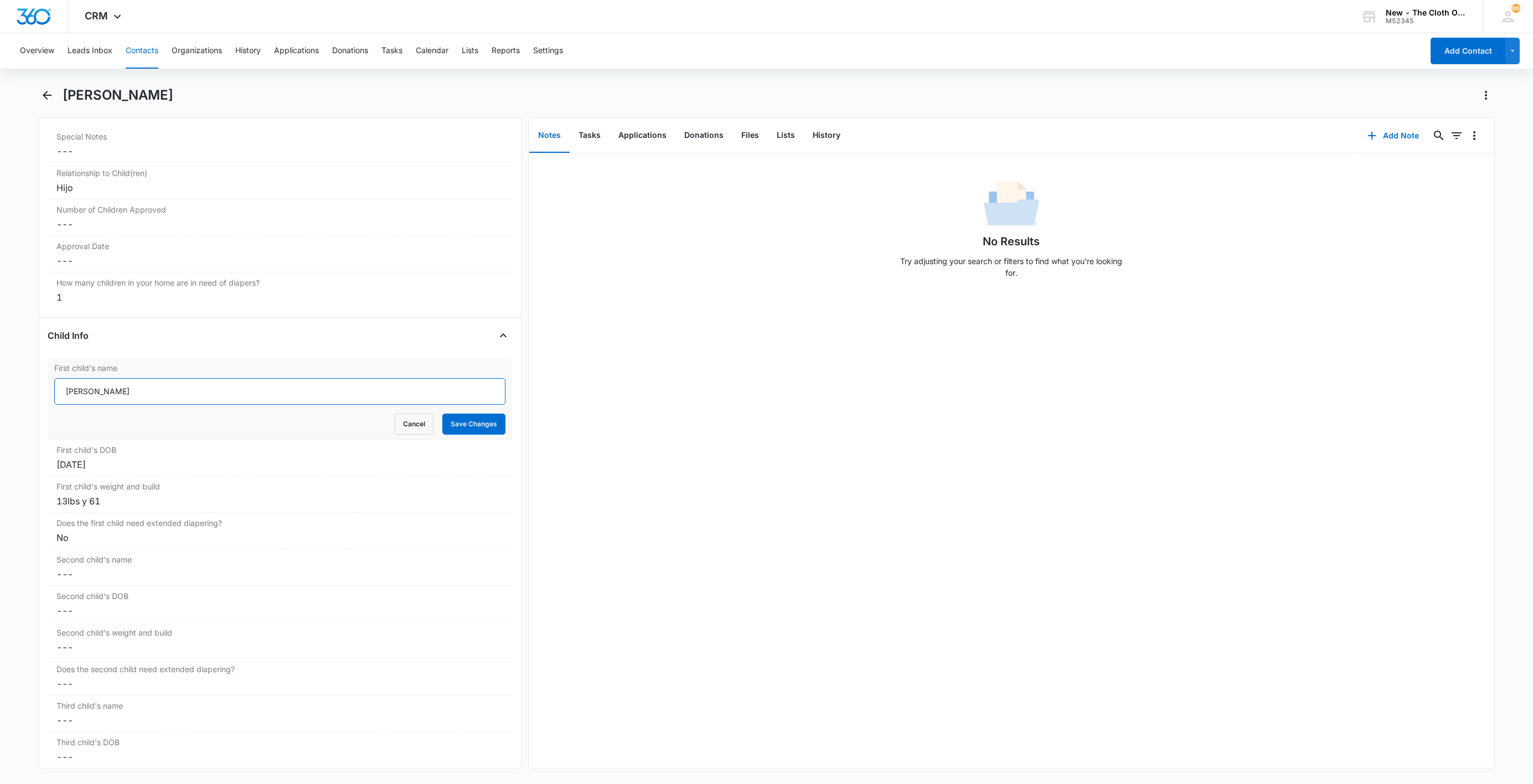
click at [58, 400] on input "[PERSON_NAME]" at bounding box center [279, 392] width 451 height 27
paste input "CLOSED D/T INSUF DOCS [DATE]:"
type input "CLOSED D/T INSUF DOCS [DATE]: [PERSON_NAME]"
click at [459, 434] on button "Save Changes" at bounding box center [474, 424] width 63 height 21
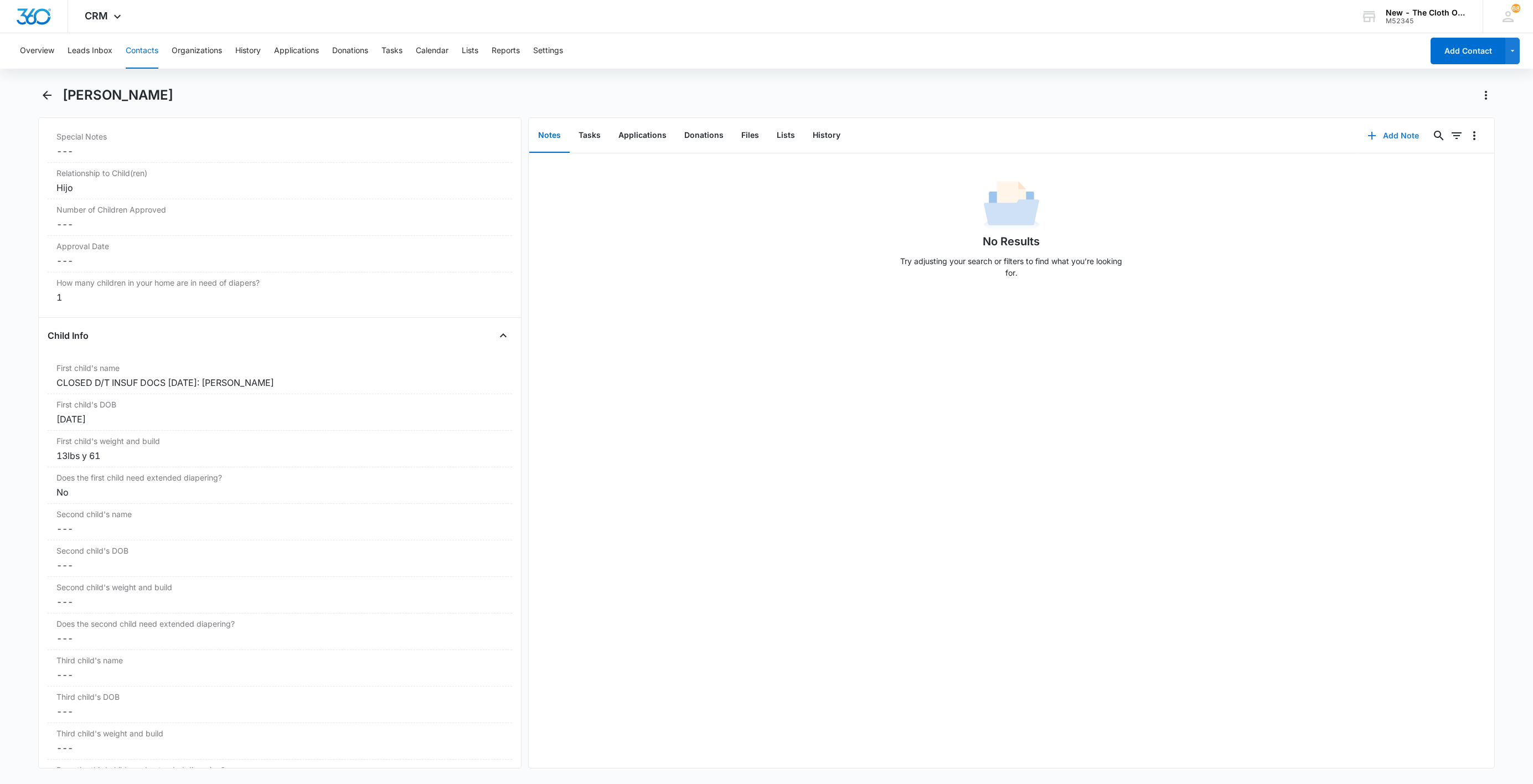
click at [1396, 135] on button "Add Note" at bounding box center [1393, 136] width 74 height 27
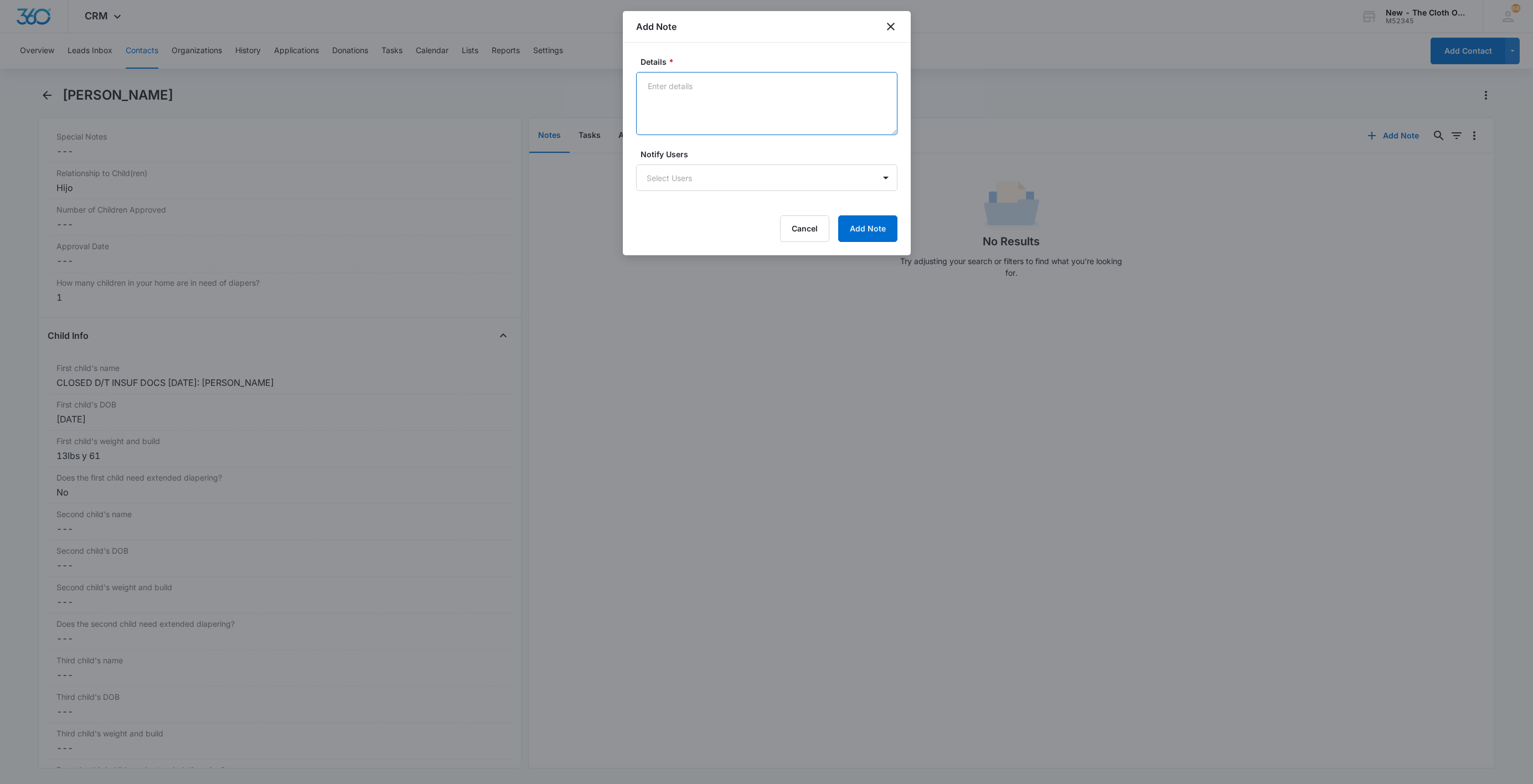
click at [727, 118] on textarea "Details *" at bounding box center [767, 103] width 262 height 63
paste textarea "[DATE] - Closed d/t insuf docs - all needed."
type textarea "[DATE] - Closed d/t insuf docs - all needed."
click at [882, 242] on button "Add Note" at bounding box center [868, 228] width 59 height 27
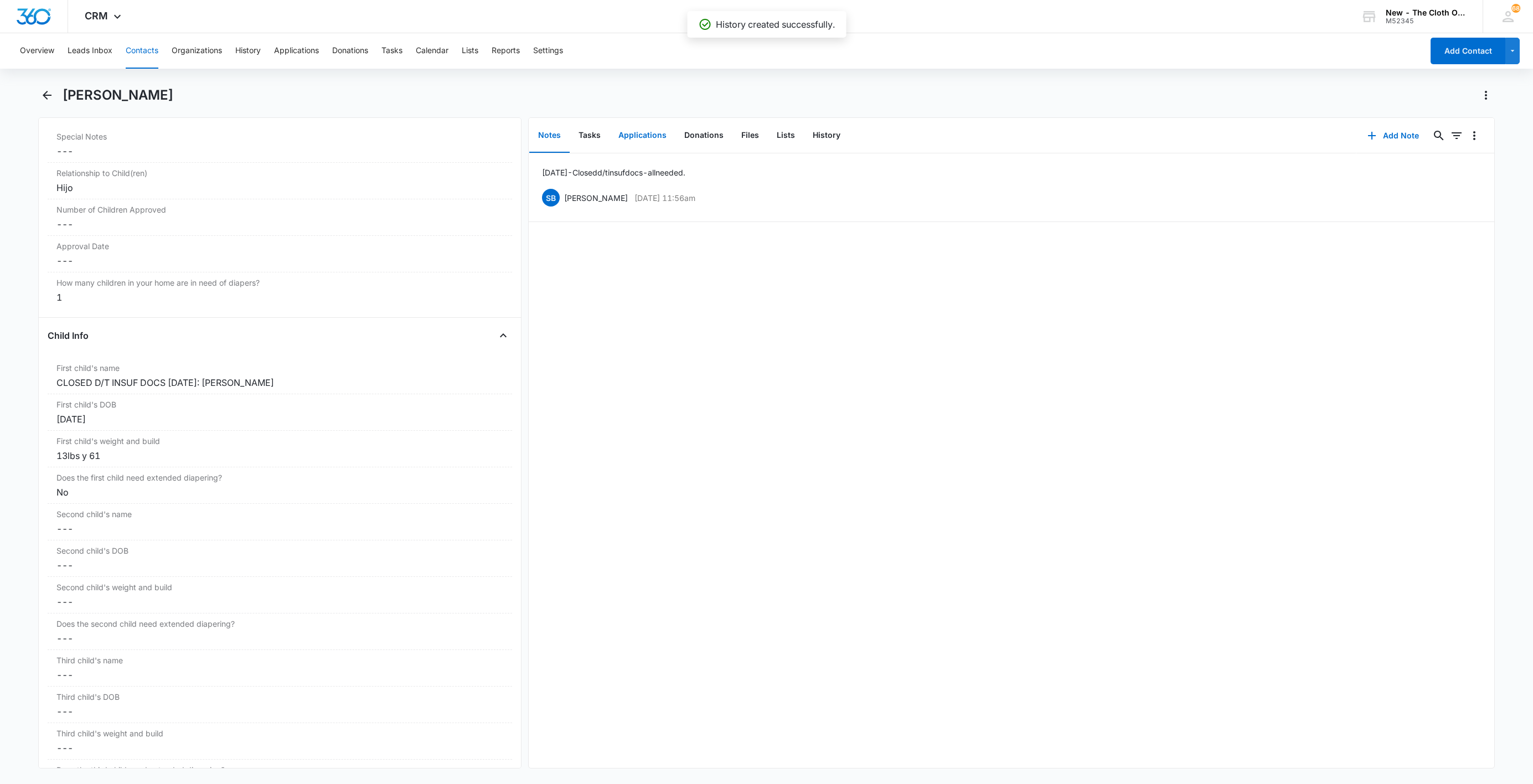
drag, startPoint x: 640, startPoint y: 137, endPoint x: 659, endPoint y: 149, distance: 22.5
click at [640, 137] on button "Applications" at bounding box center [642, 135] width 66 height 34
click at [1468, 173] on icon "Overflow Menu" at bounding box center [1475, 171] width 13 height 13
click at [1464, 201] on button "Edit" at bounding box center [1438, 202] width 63 height 16
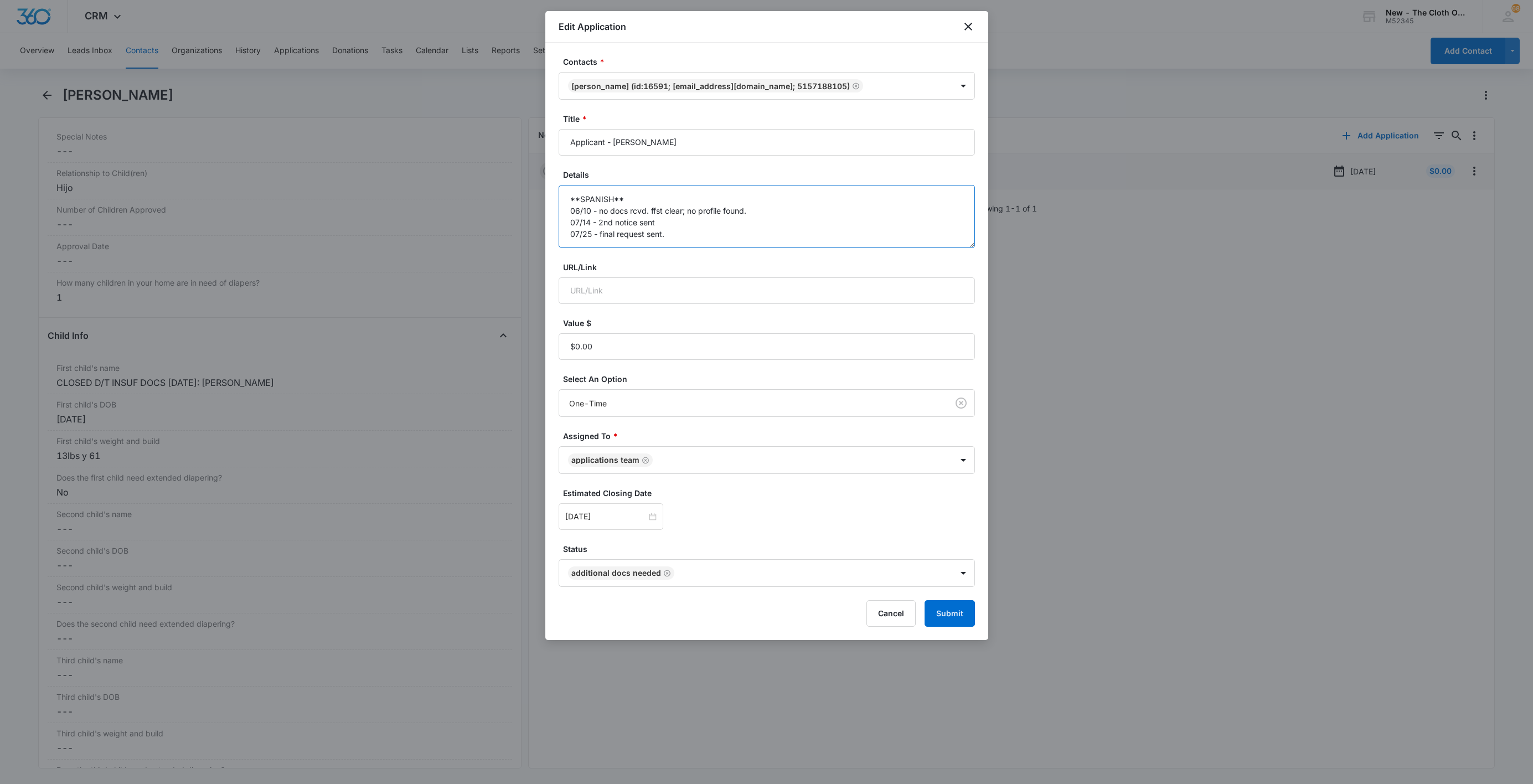
click at [813, 237] on textarea "**SPANISH** 06/10 - no docs rcvd. ffst clear; no profile found. 07/14 - 2nd not…" at bounding box center [766, 216] width 416 height 63
paste textarea "[DATE] - Closed d/t insuf docs - all needed."
type textarea "**SPANISH** 06/10 - no docs rcvd. ffst clear; no profile found. 07/14 - 2nd not…"
click at [939, 621] on button "Submit" at bounding box center [950, 613] width 50 height 27
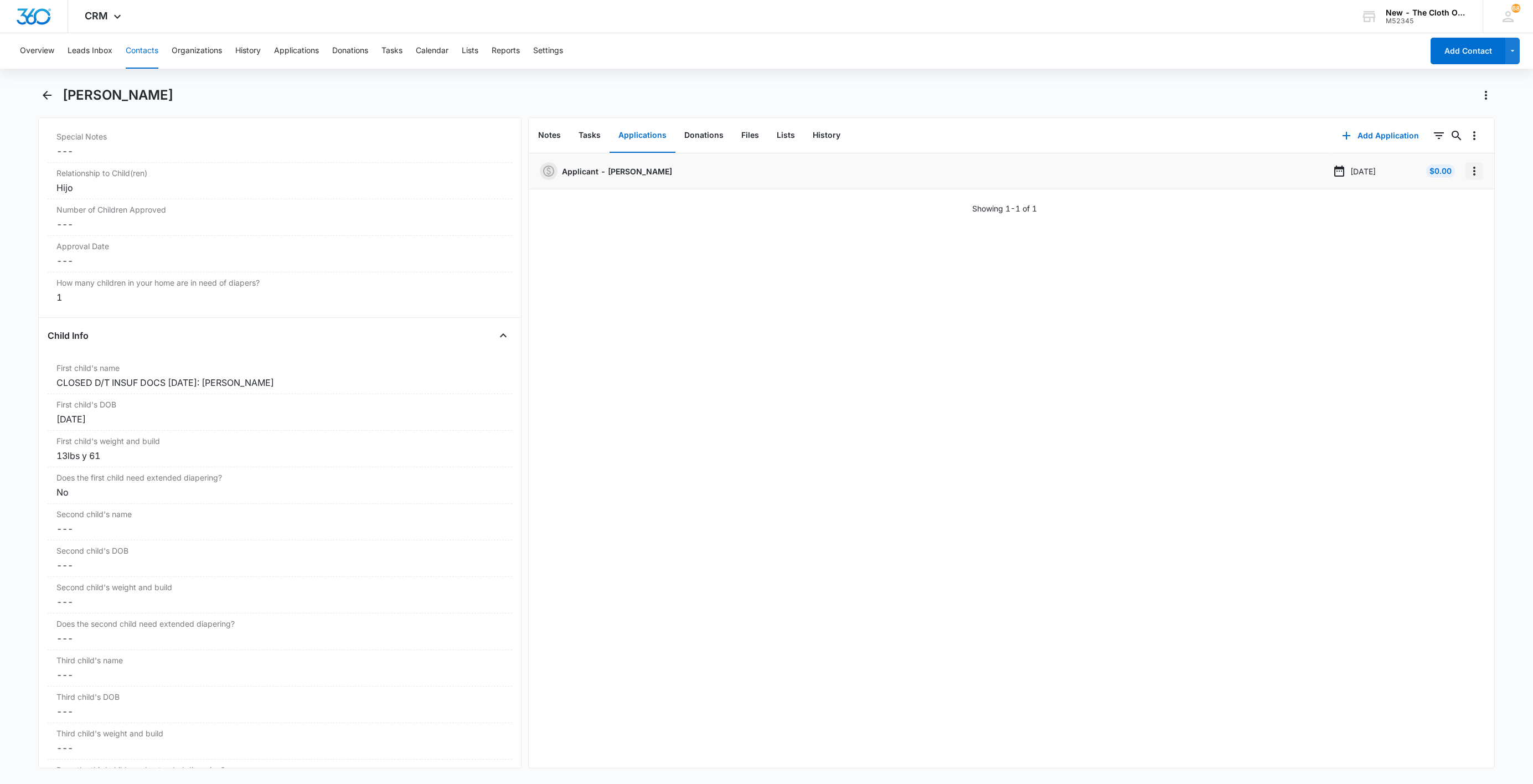
click at [1468, 173] on icon "Overflow Menu" at bounding box center [1475, 171] width 13 height 13
click at [1458, 213] on button "Delete" at bounding box center [1438, 219] width 63 height 16
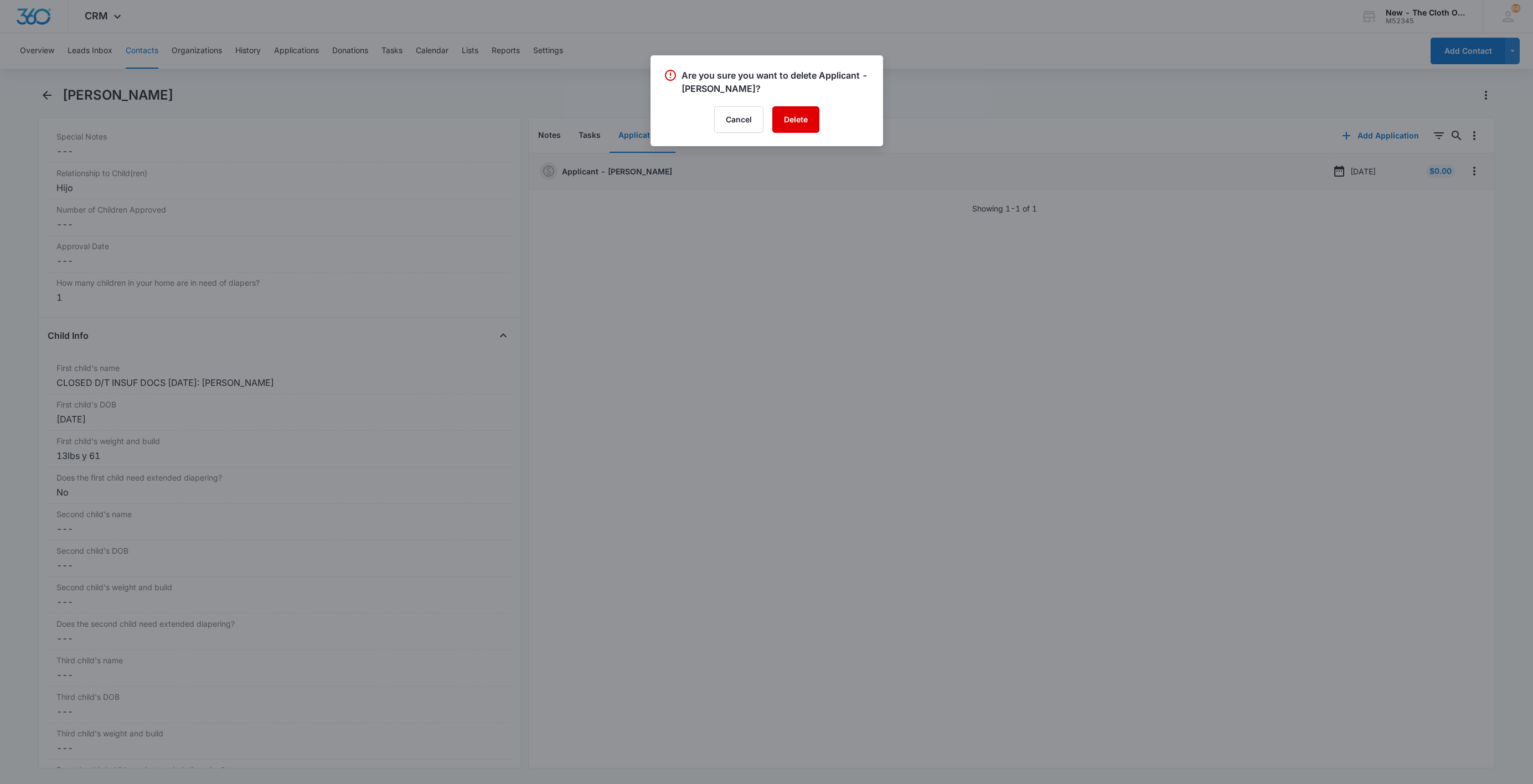
click at [789, 120] on button "Delete" at bounding box center [796, 120] width 47 height 27
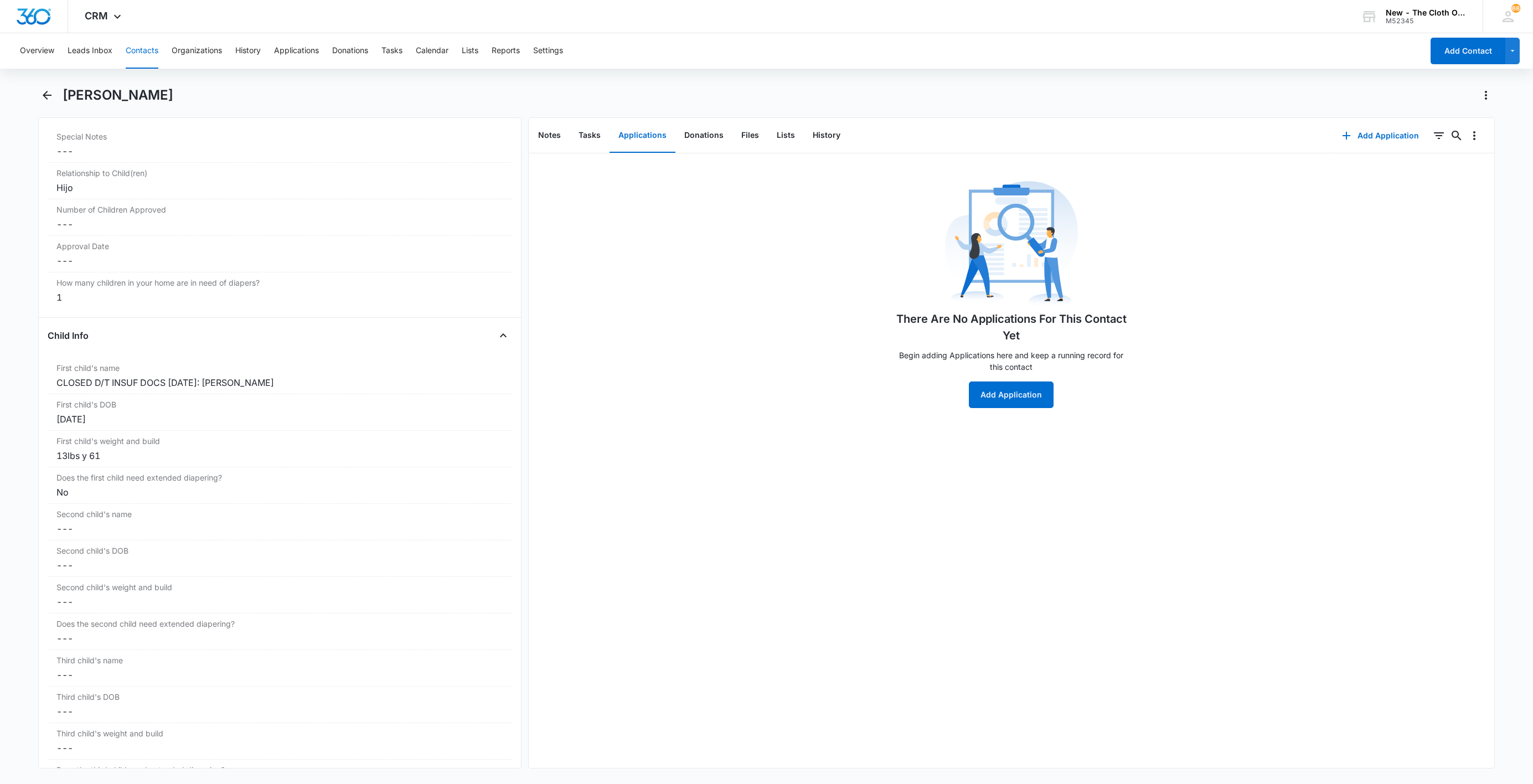
click at [157, 38] on button "Contacts" at bounding box center [142, 51] width 33 height 35
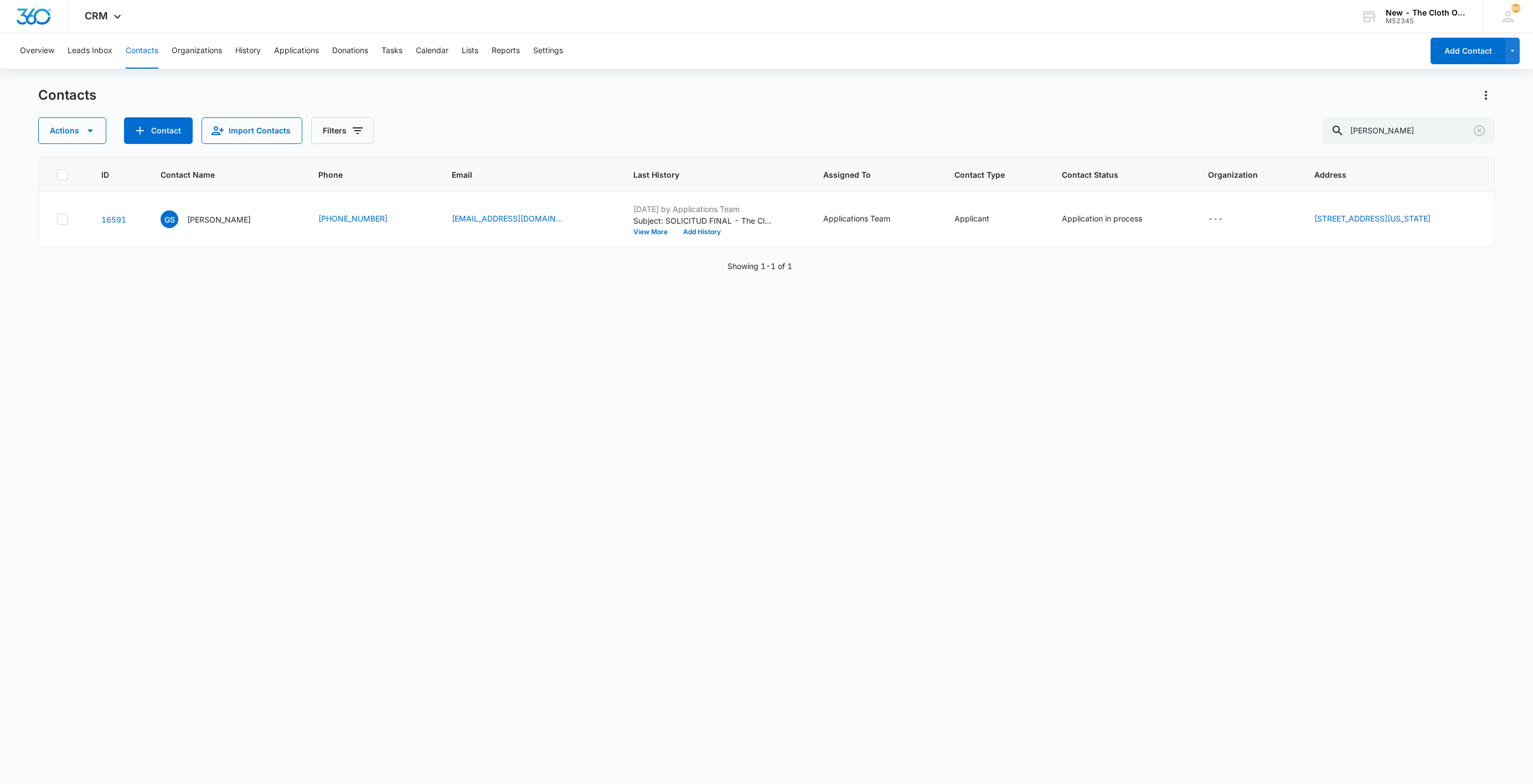
click at [149, 44] on button "Contacts" at bounding box center [142, 51] width 33 height 35
paste input "[PERSON_NAME]"
drag, startPoint x: 1435, startPoint y: 127, endPoint x: 1115, endPoint y: 156, distance: 321.3
click at [1128, 145] on div "Contacts Actions Contact Import Contacts Filters [PERSON_NAME] ID Contact Name …" at bounding box center [766, 434] width 1457 height 696
type input "[PERSON_NAME]"
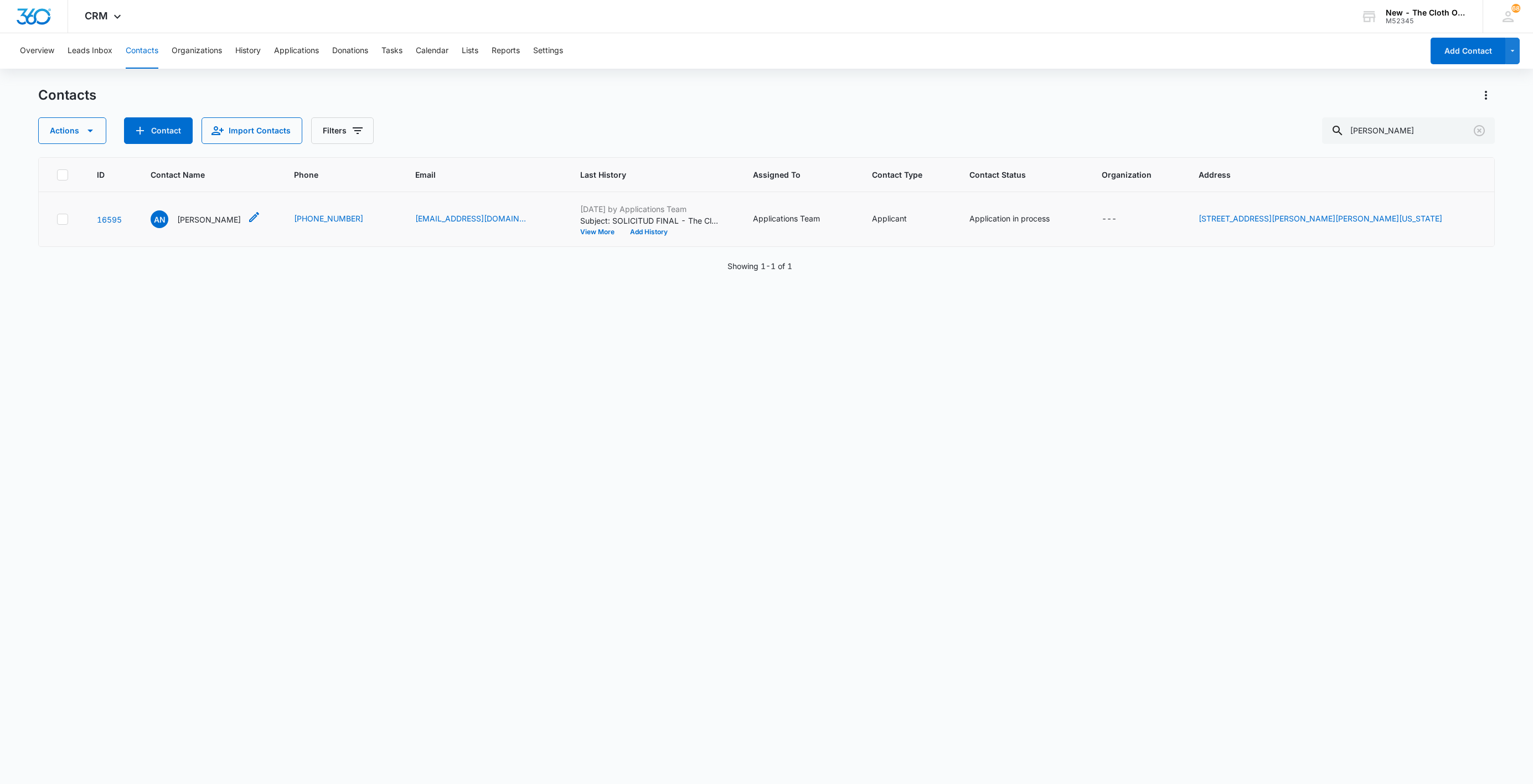
click at [197, 222] on p "[PERSON_NAME]" at bounding box center [209, 219] width 64 height 12
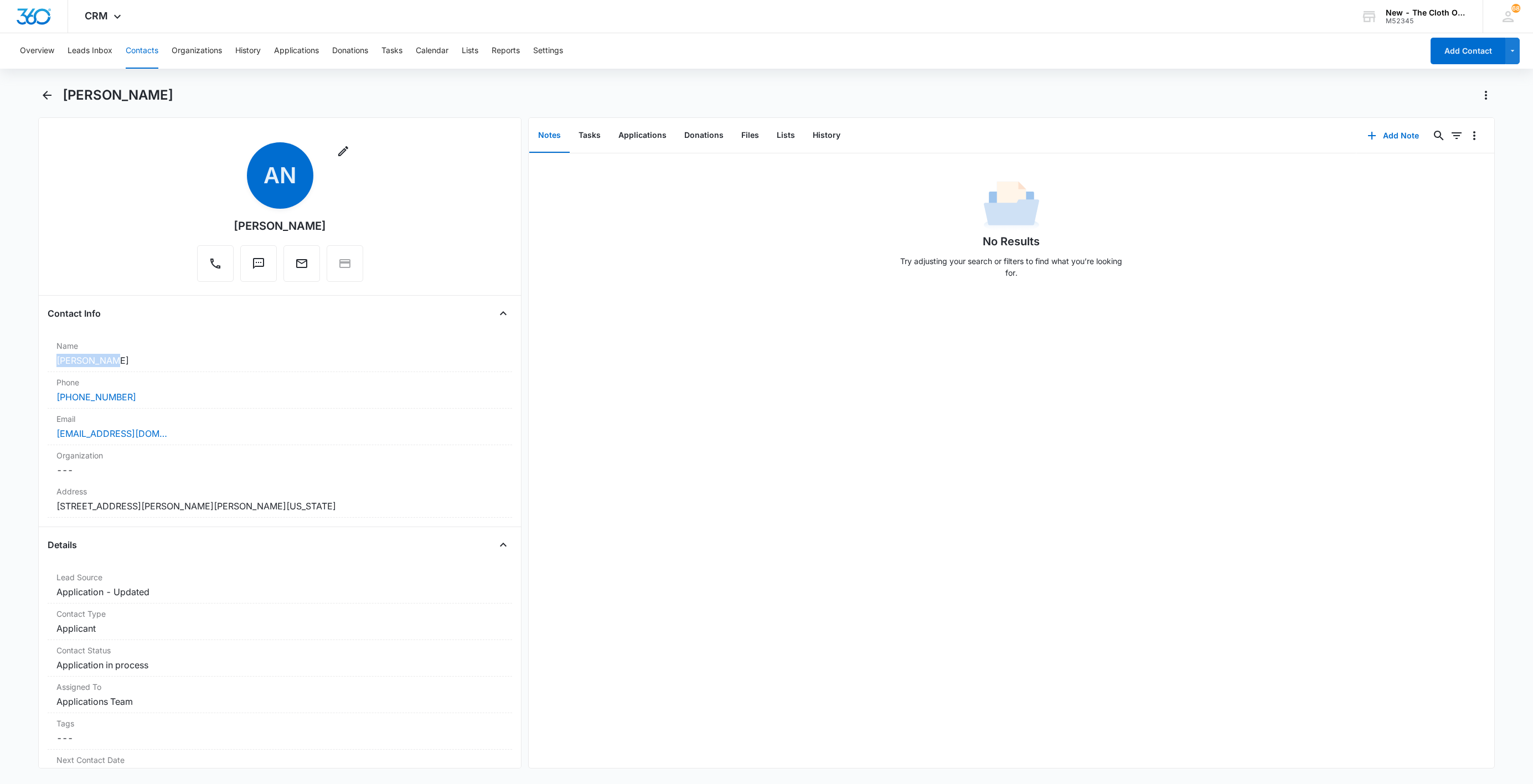
drag, startPoint x: 50, startPoint y: 365, endPoint x: 21, endPoint y: 369, distance: 29.3
click at [21, 369] on main "[PERSON_NAME] Remove AN [PERSON_NAME] Contact Info Name Cancel Save Changes [PE…" at bounding box center [766, 434] width 1533 height 695
click at [208, 439] on div "[EMAIL_ADDRESS][DOMAIN_NAME]" at bounding box center [279, 434] width 447 height 13
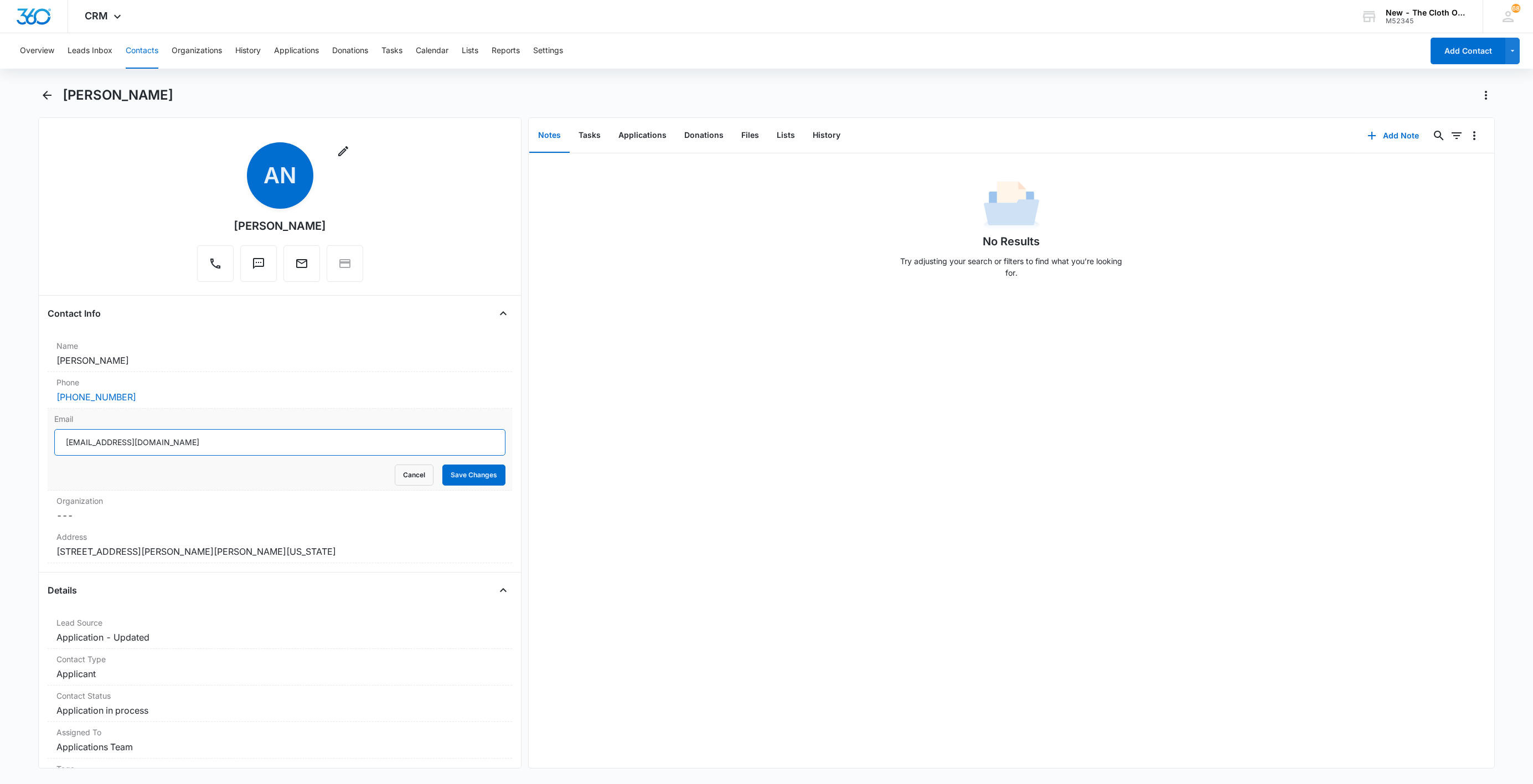
click at [317, 443] on input "[EMAIL_ADDRESS][DOMAIN_NAME]" at bounding box center [279, 443] width 451 height 27
click at [395, 473] on button "Cancel" at bounding box center [414, 474] width 38 height 21
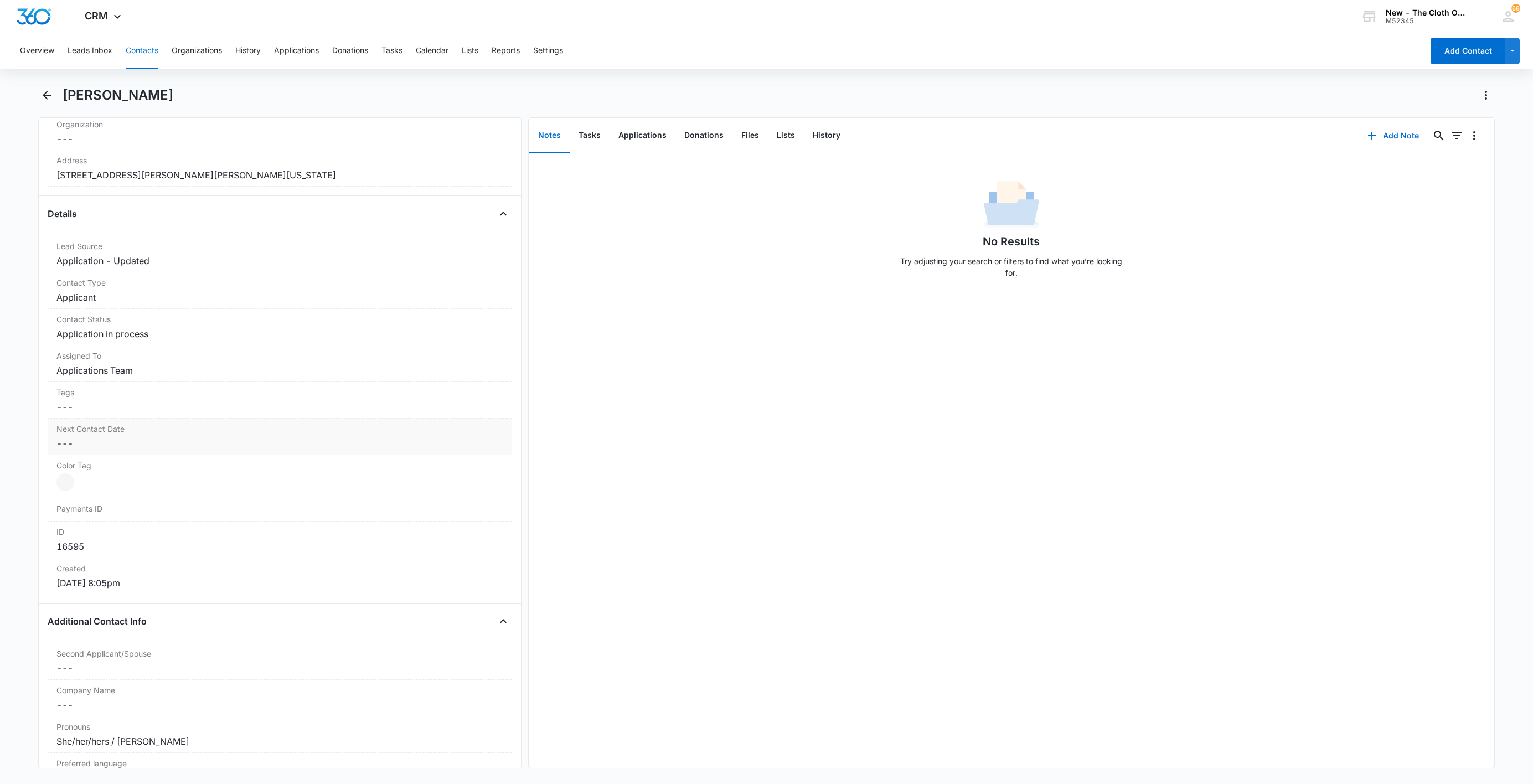
scroll to position [332, 0]
click at [105, 323] on label "Contact Status" at bounding box center [279, 318] width 447 height 12
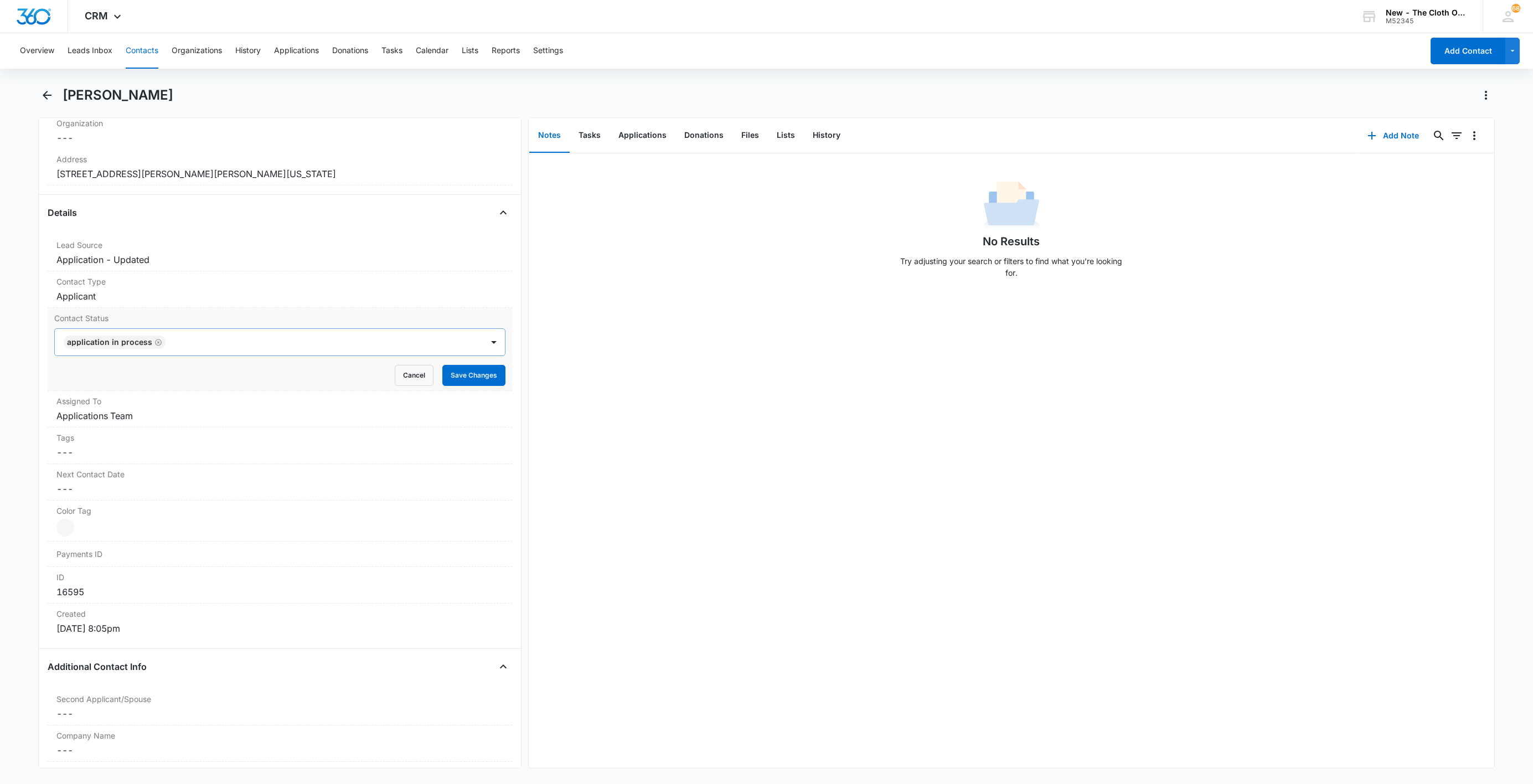
click at [157, 347] on icon "Remove Application in process" at bounding box center [158, 342] width 7 height 8
type input "de"
click at [116, 392] on div "Pass/Decline" at bounding box center [279, 382] width 451 height 21
drag, startPoint x: 193, startPoint y: 346, endPoint x: 206, endPoint y: 345, distance: 13.0
click at [193, 345] on div at bounding box center [300, 341] width 336 height 16
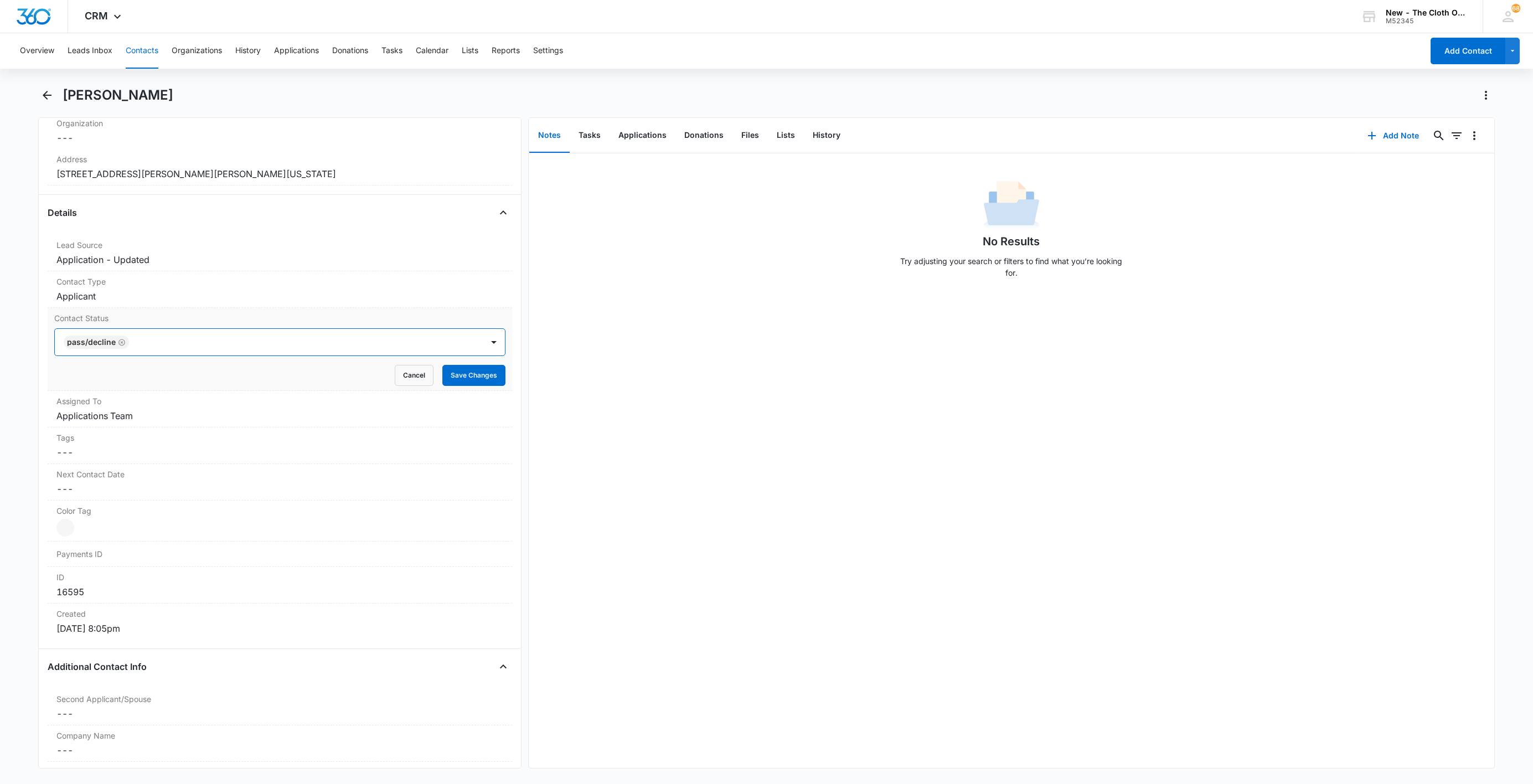
click at [449, 364] on form "option Pass/Decline, selected. Pass/Decline Cancel Save Changes" at bounding box center [279, 357] width 451 height 58
click at [458, 381] on button "Save Changes" at bounding box center [474, 375] width 63 height 21
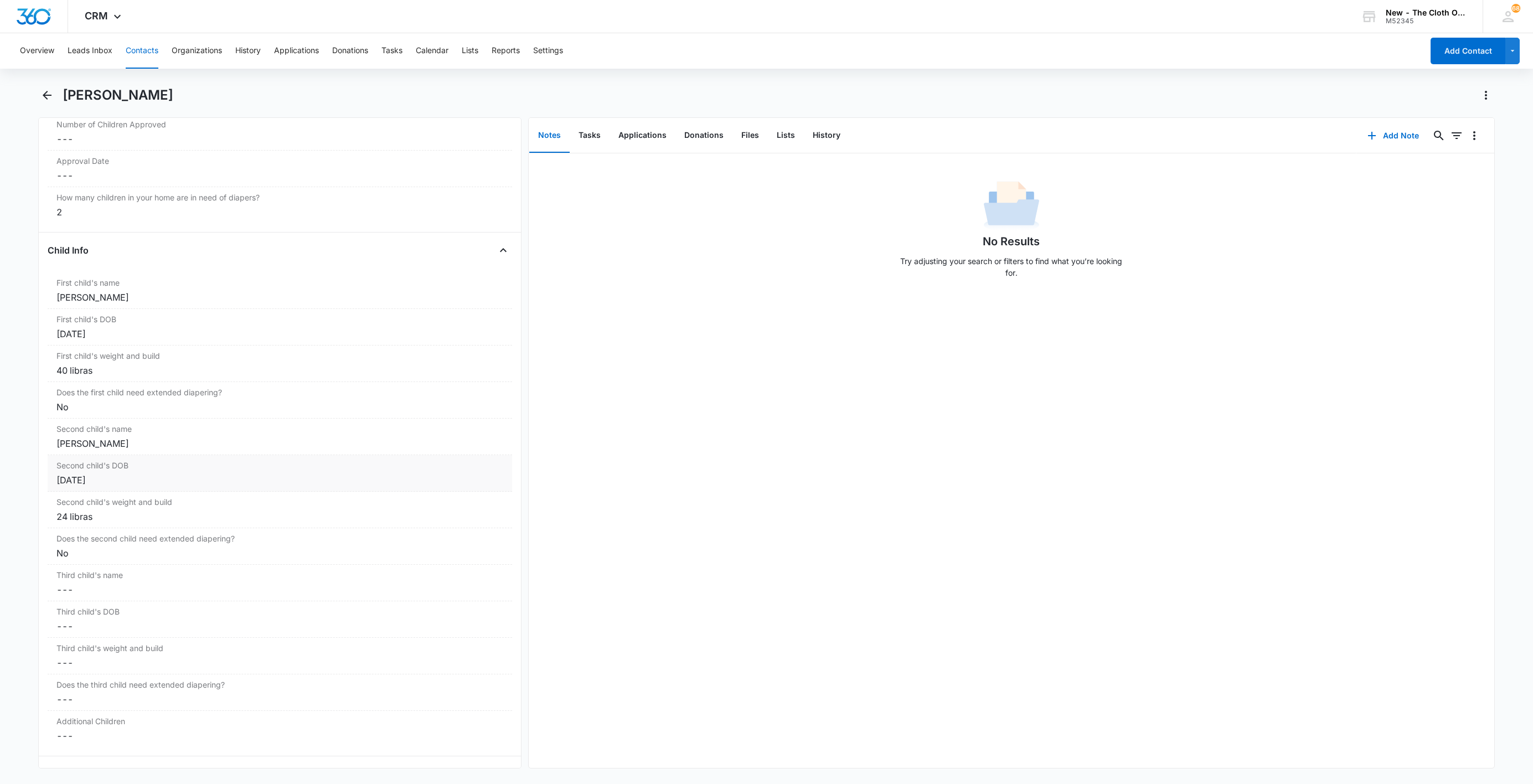
scroll to position [1199, 0]
click at [134, 311] on div "First child's name Cancel Save Changes [PERSON_NAME]" at bounding box center [279, 293] width 464 height 36
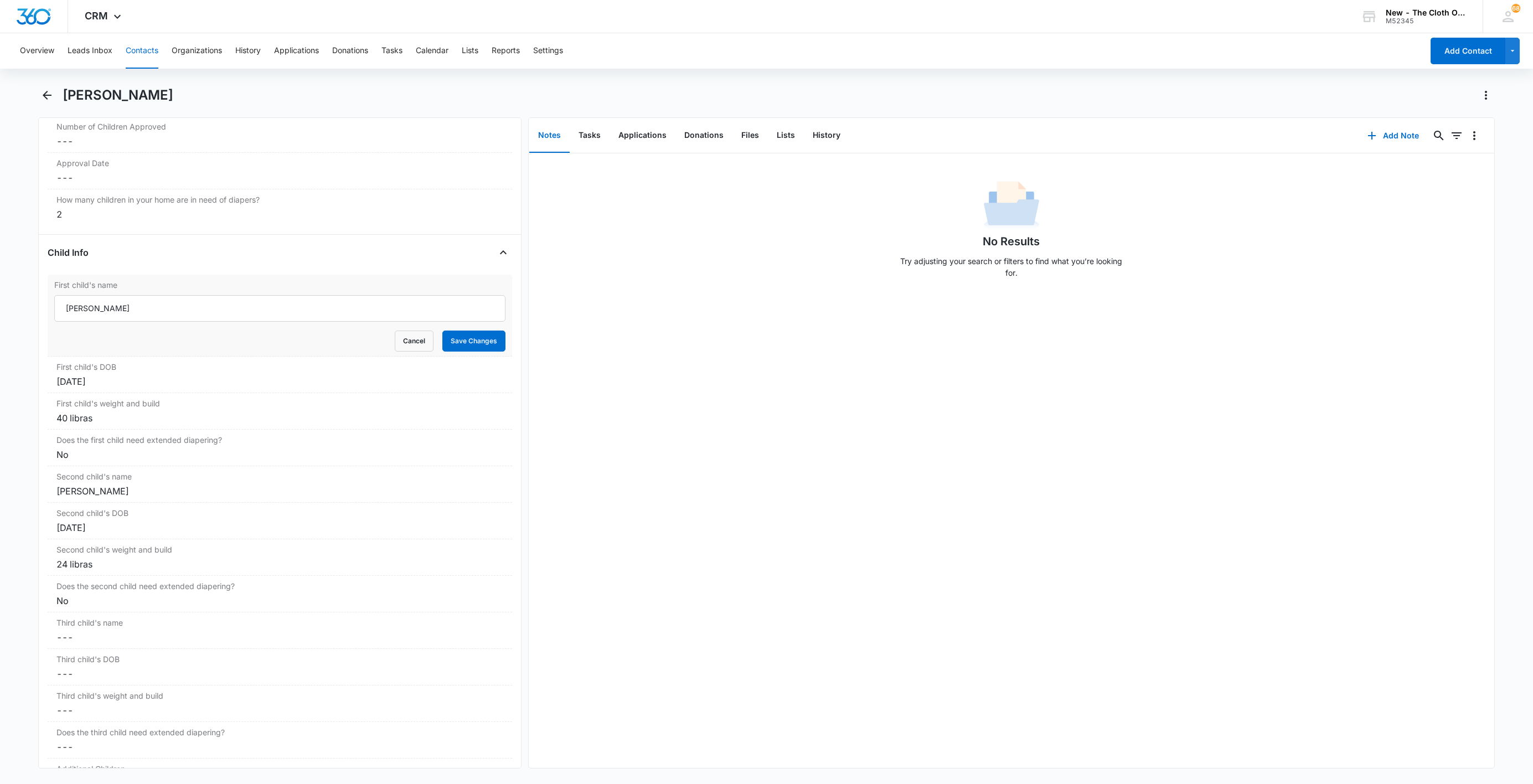
click at [49, 316] on div "First child's name [PERSON_NAME] Cancel Save Changes" at bounding box center [279, 316] width 464 height 82
click at [55, 314] on input "[PERSON_NAME]" at bounding box center [279, 308] width 451 height 27
paste input "CLOSED D/T INSUF DOCS [DATE]:"
type input "CLOSED D/T INSUF DOCS [DATE]: [PERSON_NAME]"
click at [462, 351] on button "Save Changes" at bounding box center [474, 341] width 63 height 21
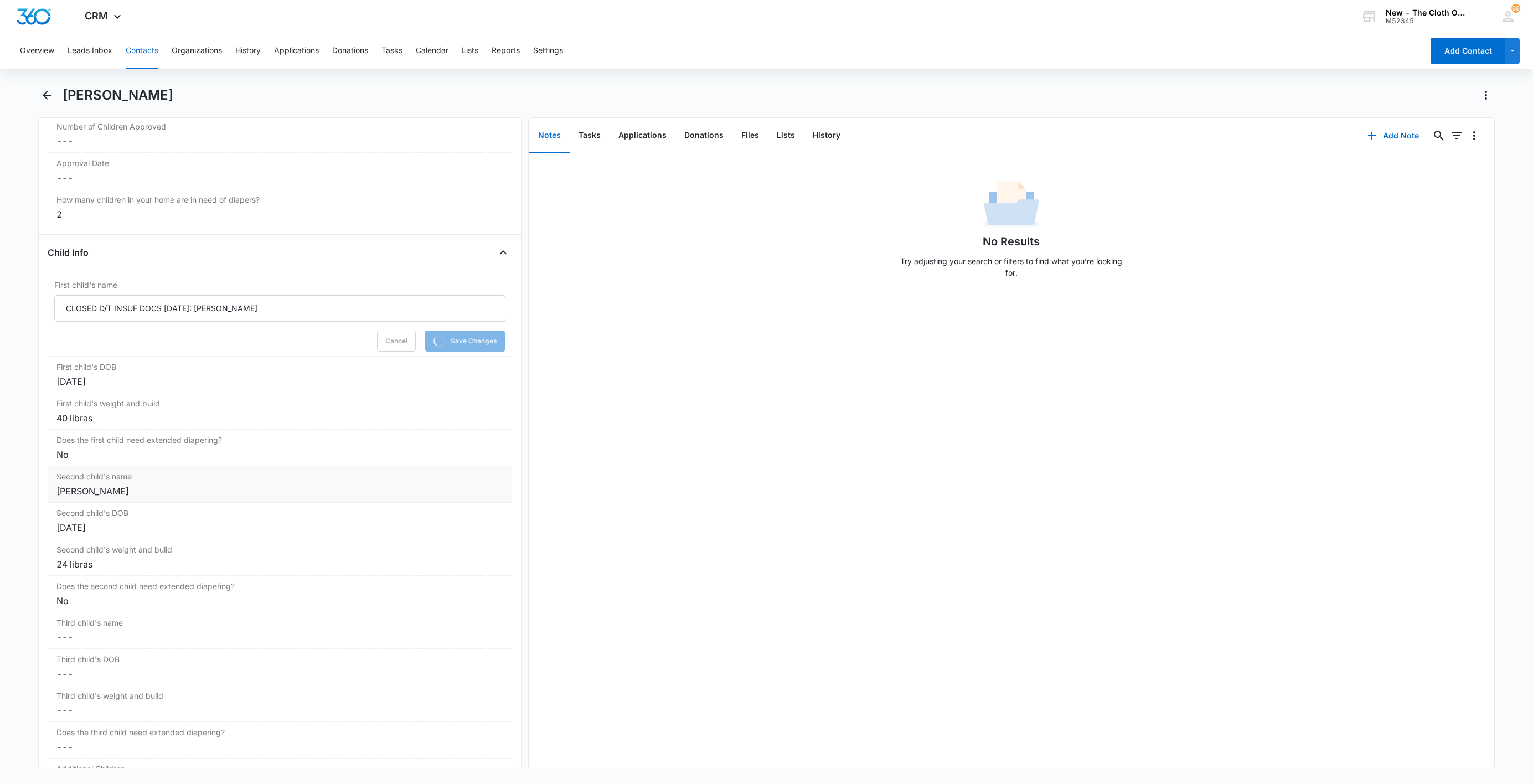
click at [77, 497] on div "[PERSON_NAME]" at bounding box center [279, 491] width 447 height 13
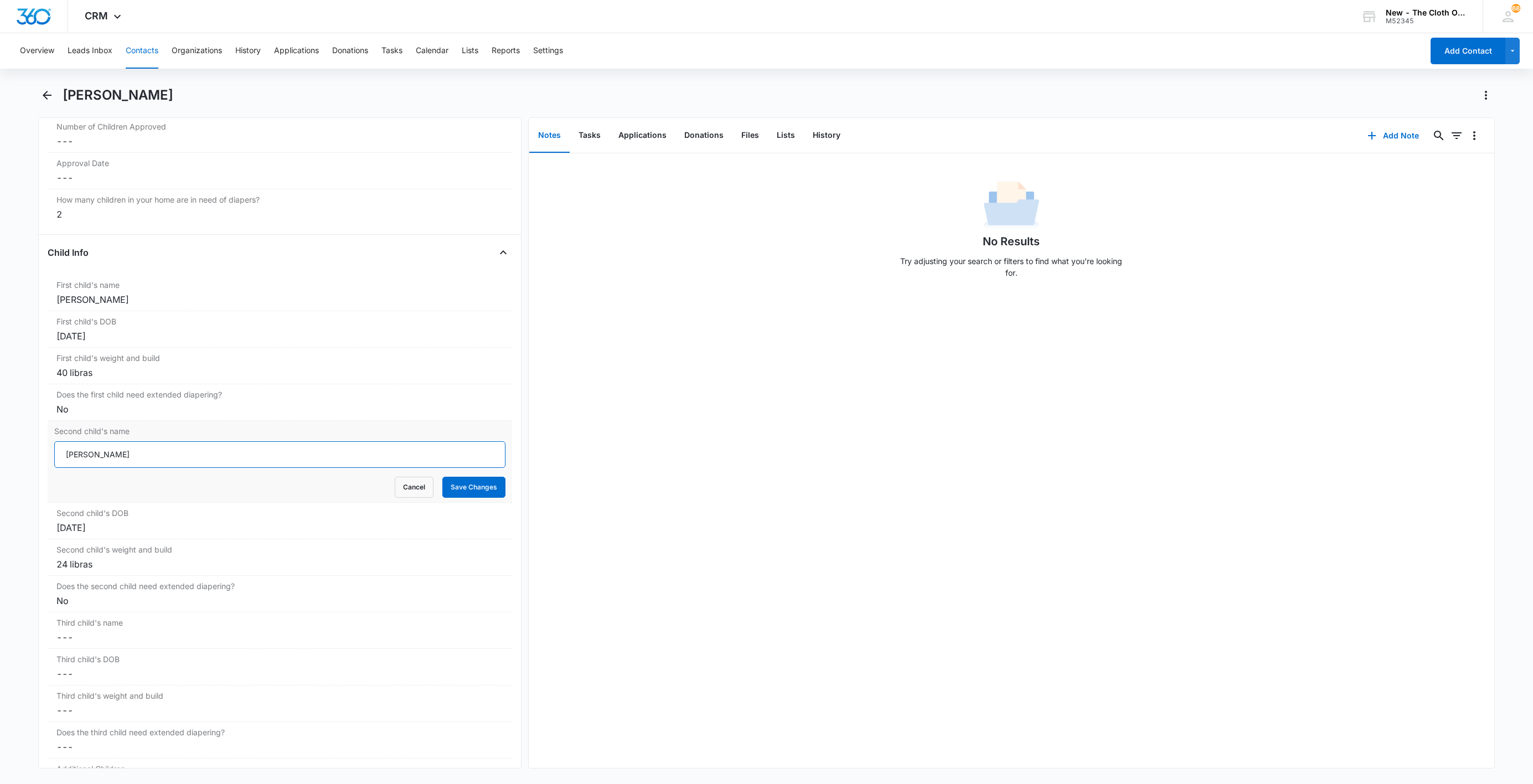
click at [61, 460] on input "[PERSON_NAME]" at bounding box center [279, 454] width 451 height 27
paste input "CLOSED D/T INSUF DOCS [DATE]:"
type input "CLOSED D/T INSUF DOCS [DATE]: [PERSON_NAME]"
click at [480, 497] on button "Save Changes" at bounding box center [474, 487] width 63 height 21
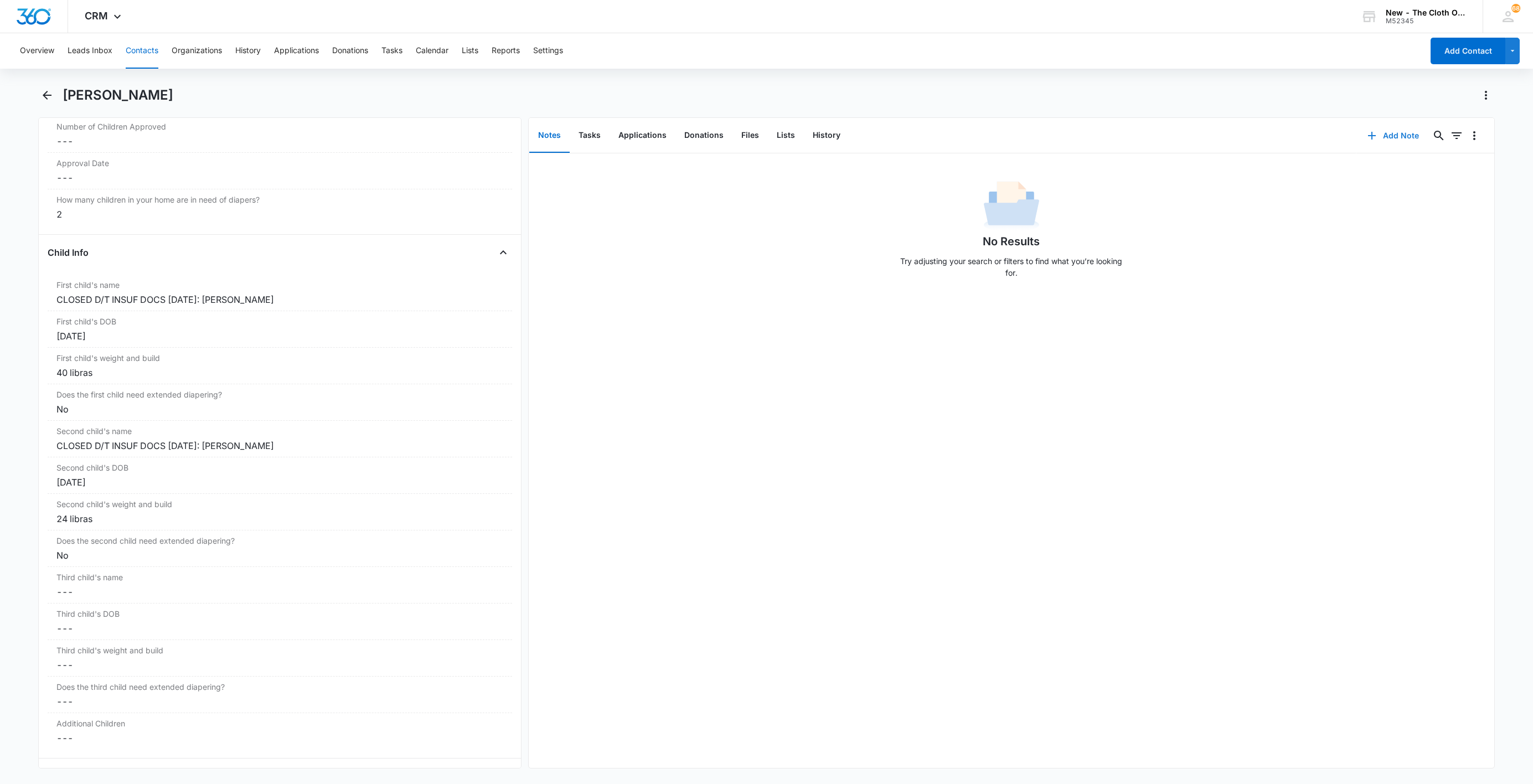
click at [1356, 138] on button "Add Note" at bounding box center [1393, 136] width 74 height 27
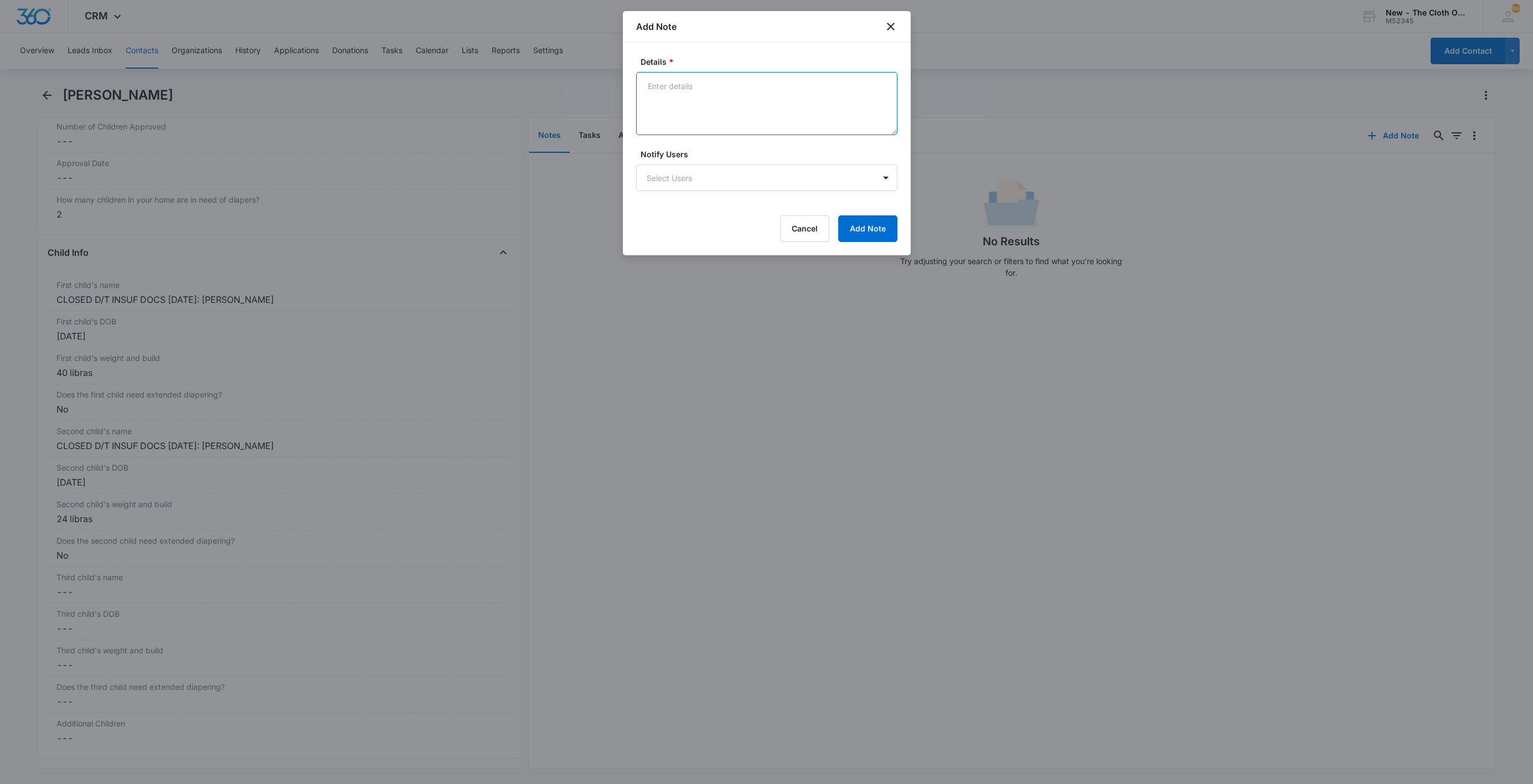
click at [723, 105] on textarea "Details *" at bounding box center [767, 103] width 262 height 63
paste textarea "[DATE] - Closed d/t insuf docs - all needed."
type textarea "[DATE] - Closed d/t insuf docs - all needed."
drag, startPoint x: 855, startPoint y: 230, endPoint x: 642, endPoint y: 249, distance: 213.8
click at [854, 230] on button "Add Note" at bounding box center [868, 228] width 59 height 27
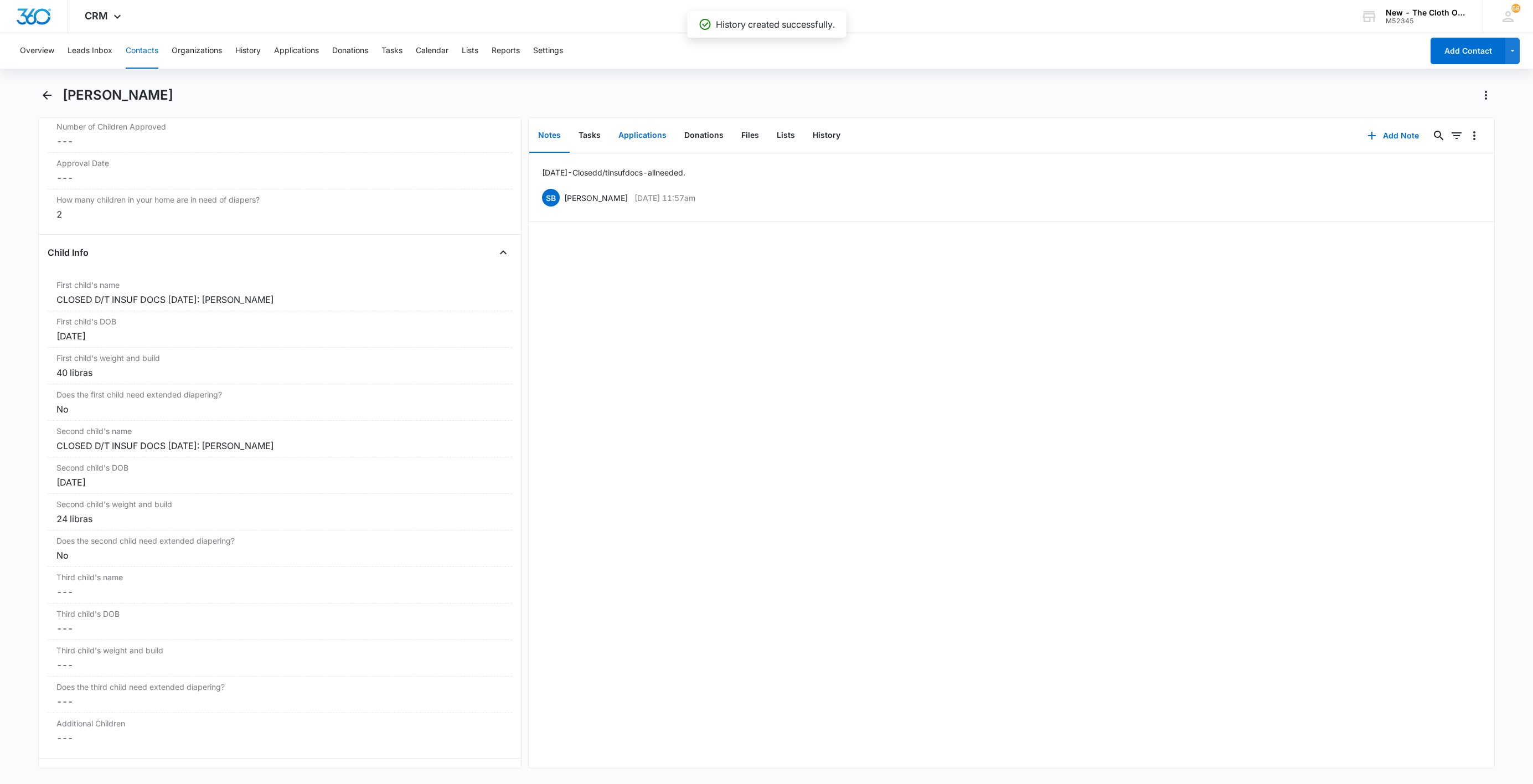
click at [648, 142] on button "Applications" at bounding box center [642, 135] width 66 height 34
click at [1468, 173] on icon "Overflow Menu" at bounding box center [1475, 171] width 13 height 13
drag, startPoint x: 1451, startPoint y: 190, endPoint x: 1452, endPoint y: 198, distance: 8.1
click at [1452, 198] on div "Edit Delete" at bounding box center [1438, 210] width 64 height 52
click at [1452, 198] on div "Applicant - [PERSON_NAME] [DATE] $0.00 Showing 1-1 of 1" at bounding box center [1011, 183] width 965 height 61
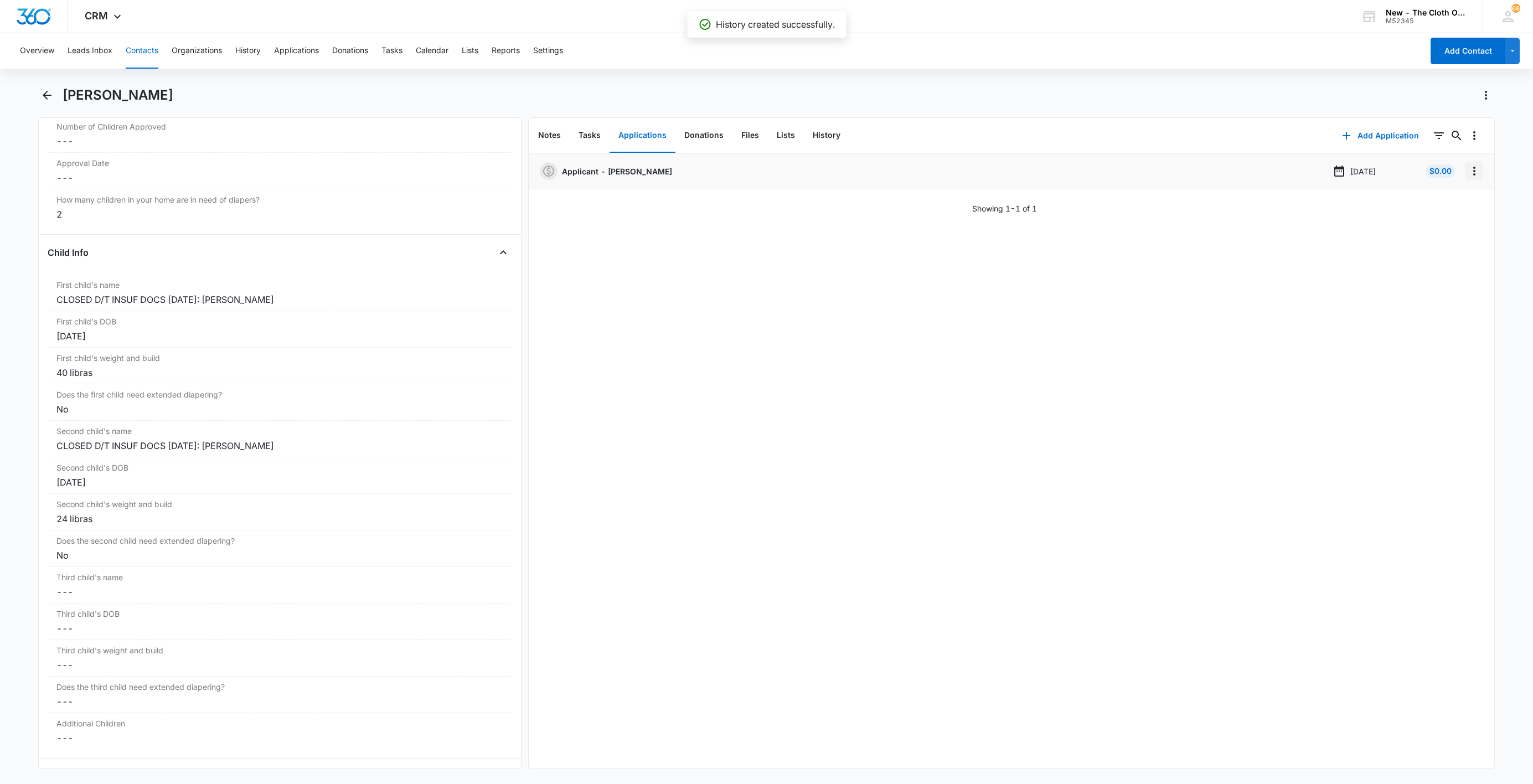
drag, startPoint x: 1455, startPoint y: 170, endPoint x: 1462, endPoint y: 178, distance: 10.6
click at [1466, 173] on button "Overflow Menu" at bounding box center [1475, 171] width 18 height 18
click at [1458, 200] on button "Edit" at bounding box center [1438, 202] width 63 height 16
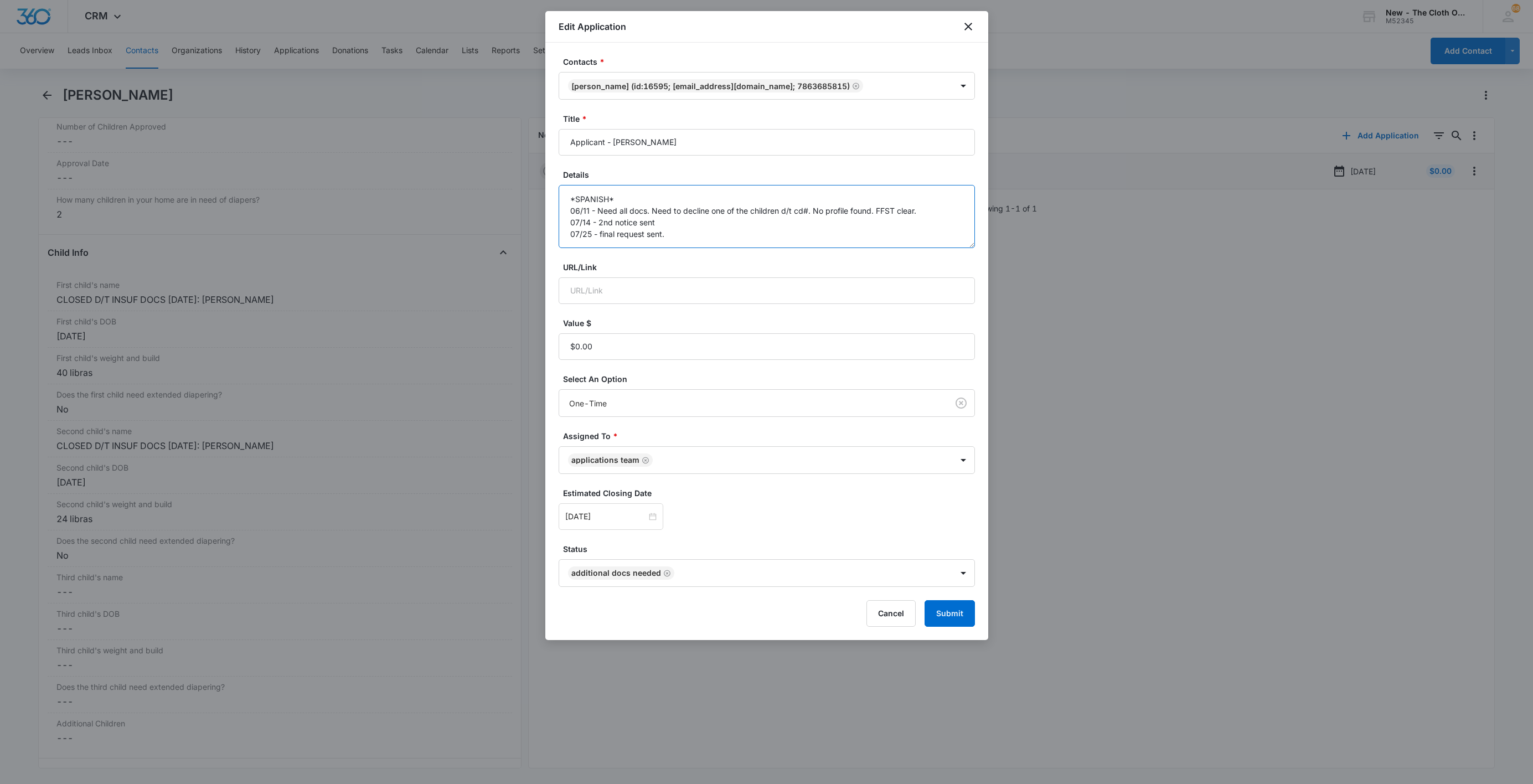
click at [792, 238] on textarea "*SPANISH* 06/11 - Need all docs. Need to decline one of the children d/t cd#. N…" at bounding box center [766, 216] width 416 height 63
paste textarea "[DATE] - Closed d/t insuf docs - all needed."
type textarea "*SPANISH* 06/11 - Need all docs. Need to decline one of the children d/t cd#. N…"
click at [950, 616] on button "Submit" at bounding box center [950, 613] width 50 height 27
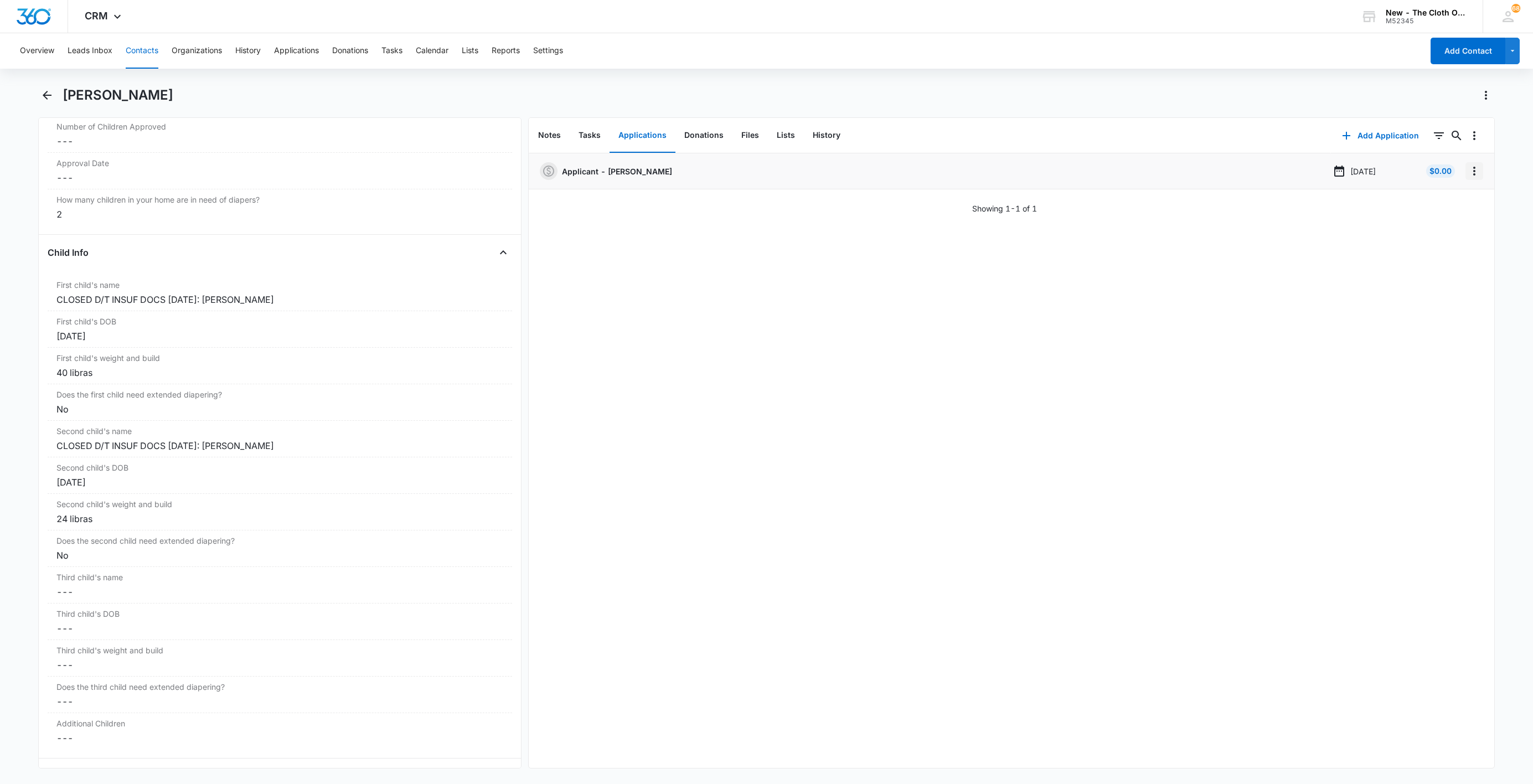
click at [1468, 171] on icon "Overflow Menu" at bounding box center [1475, 171] width 13 height 13
click at [1452, 213] on button "Delete" at bounding box center [1438, 219] width 63 height 16
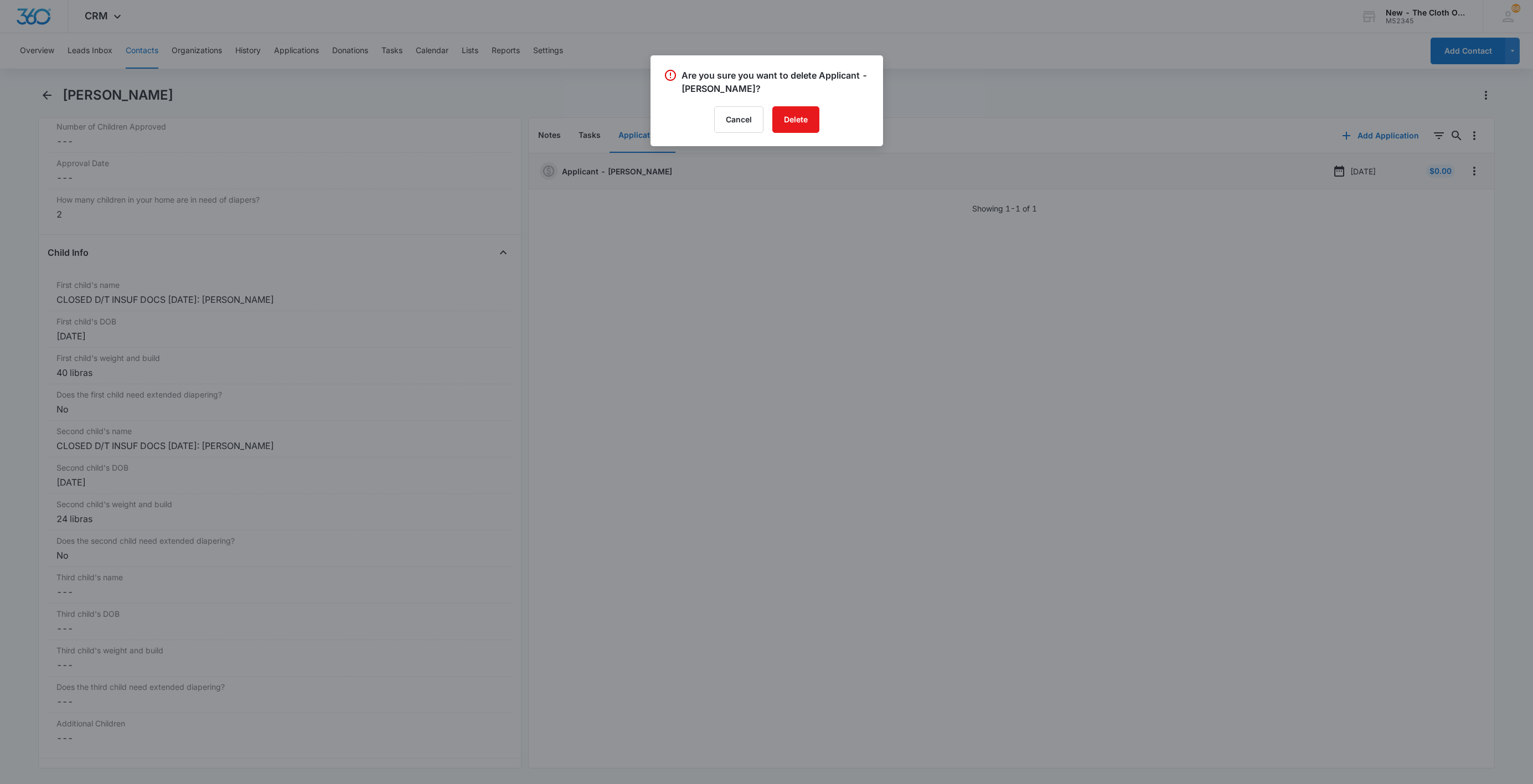
click at [816, 142] on div "Are you sure you want to delete Applicant - [PERSON_NAME]? Cancel Delete" at bounding box center [766, 100] width 233 height 91
click at [809, 112] on button "Delete" at bounding box center [796, 120] width 47 height 27
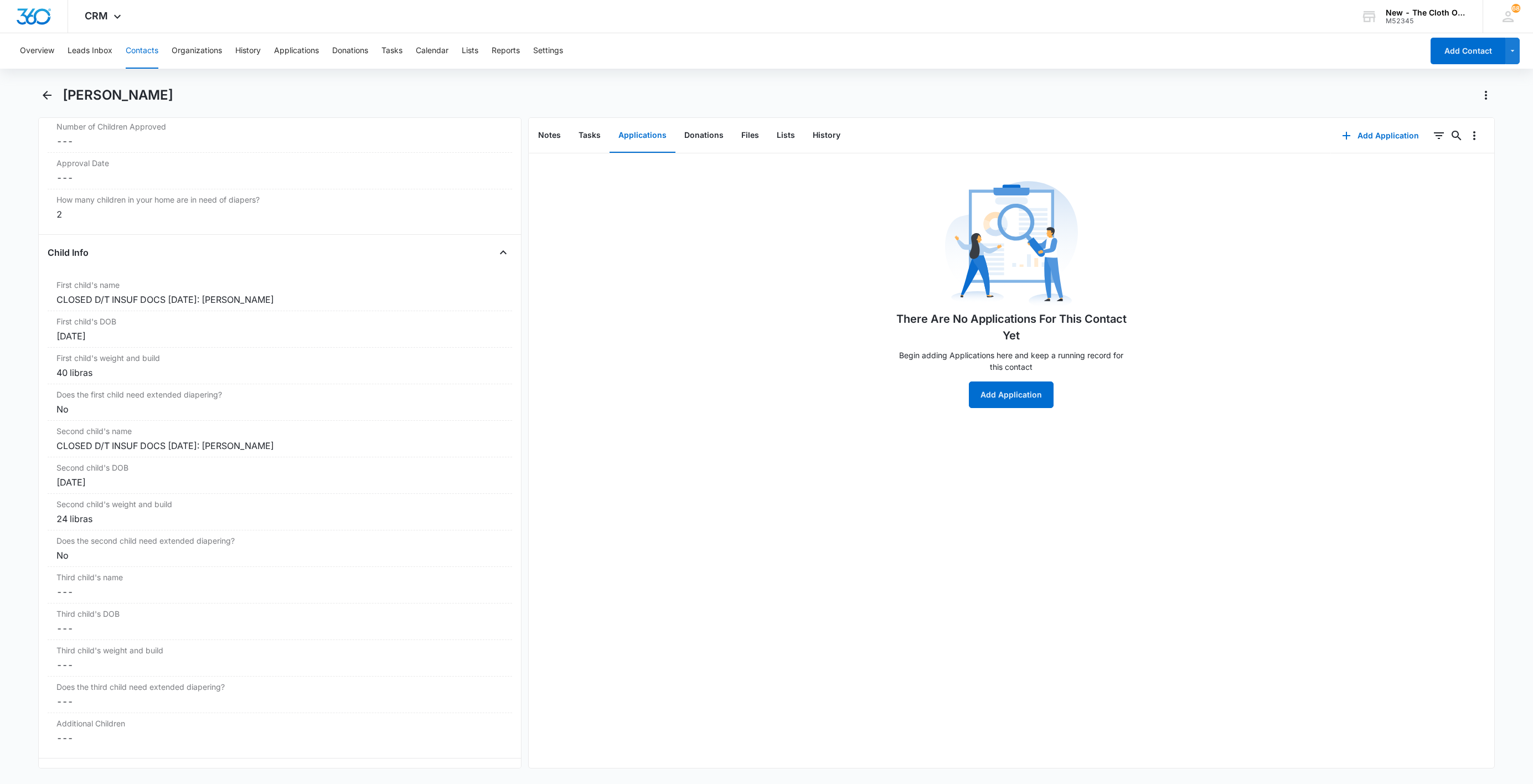
click at [154, 58] on button "Contacts" at bounding box center [142, 51] width 33 height 35
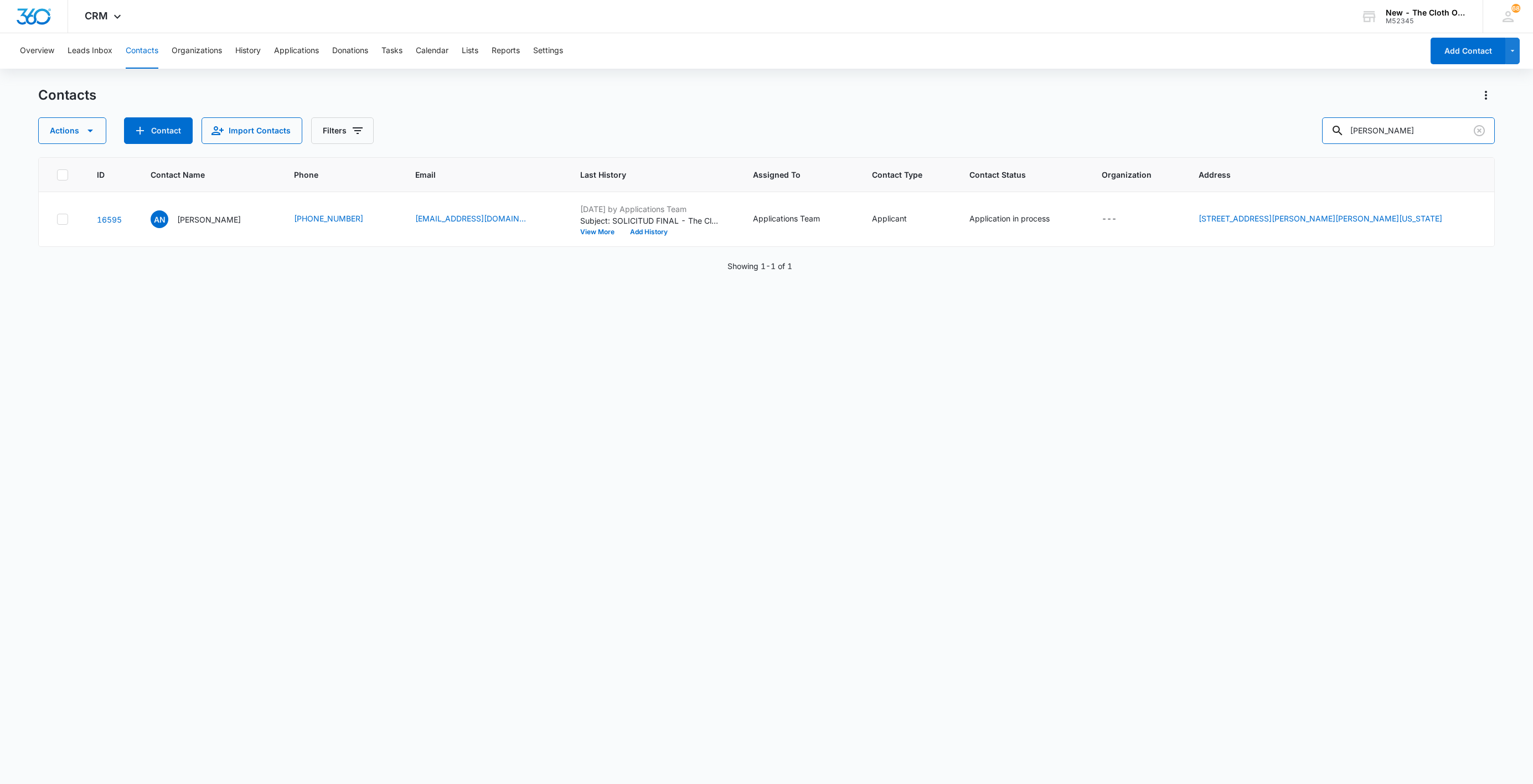
drag, startPoint x: 1422, startPoint y: 132, endPoint x: 1193, endPoint y: 151, distance: 229.8
click at [1229, 149] on div "Contacts Actions Contact Import Contacts Filters [PERSON_NAME] ID Contact Name …" at bounding box center [766, 434] width 1457 height 696
paste input "[PERSON_NAME]"
type input "[PERSON_NAME]"
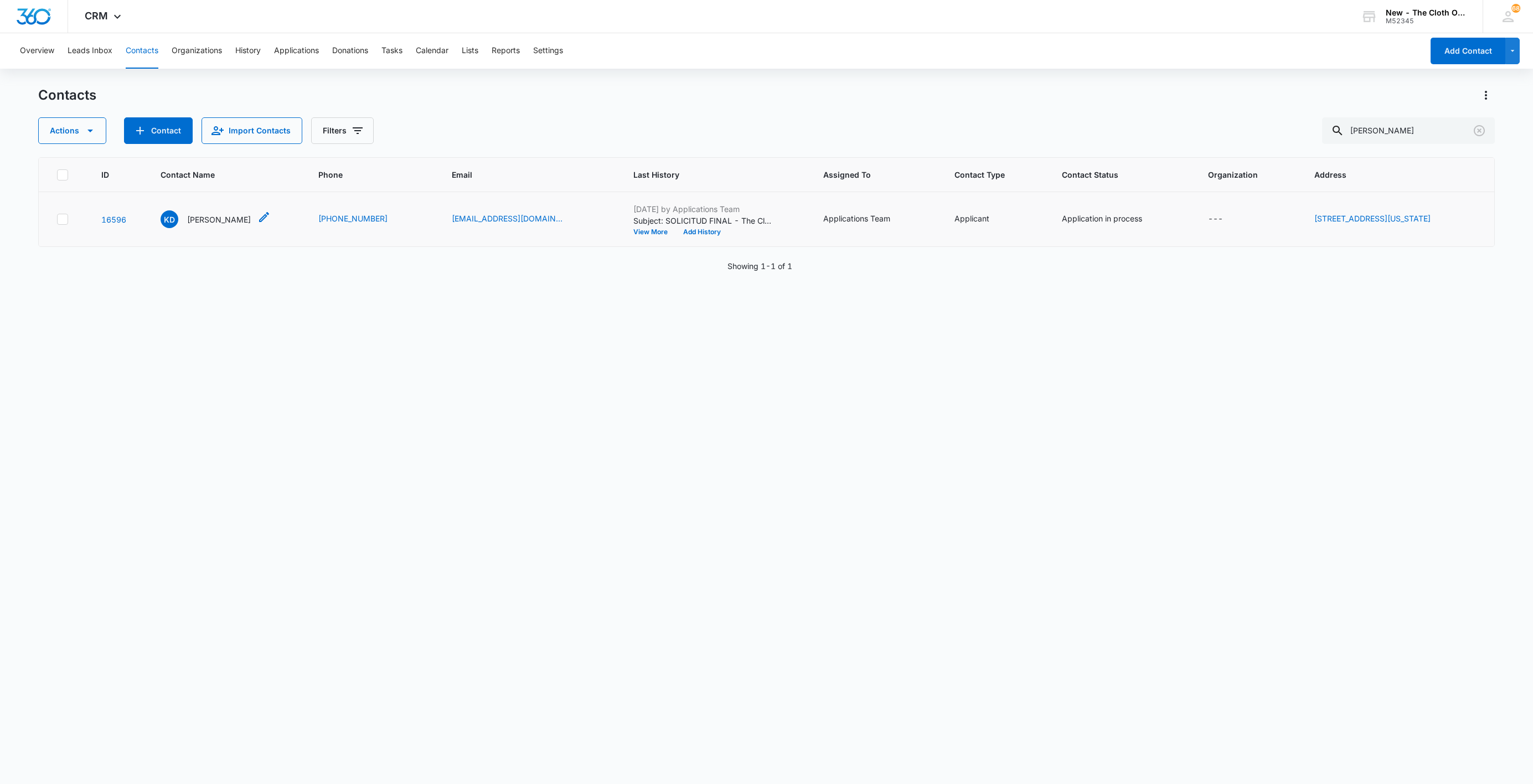
click at [200, 219] on p "[PERSON_NAME]" at bounding box center [219, 219] width 64 height 12
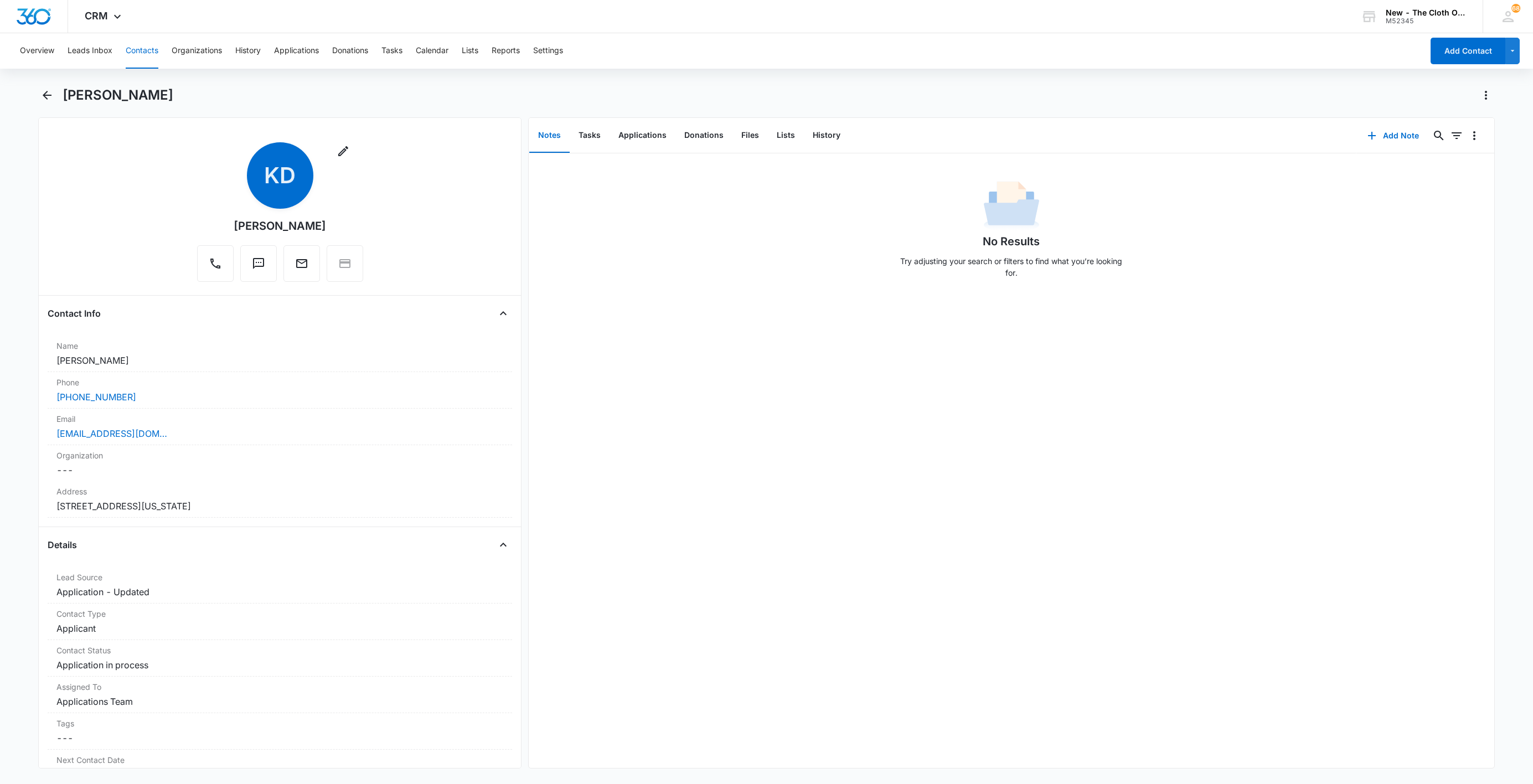
drag, startPoint x: 185, startPoint y: 364, endPoint x: 10, endPoint y: 359, distance: 175.1
click at [10, 359] on main "[PERSON_NAME] Remove KD [PERSON_NAME] Contact Info Name Cancel Save Changes [PE…" at bounding box center [766, 434] width 1533 height 695
copy dd "[PERSON_NAME]"
click at [203, 439] on div "[EMAIL_ADDRESS][DOMAIN_NAME]" at bounding box center [279, 434] width 447 height 13
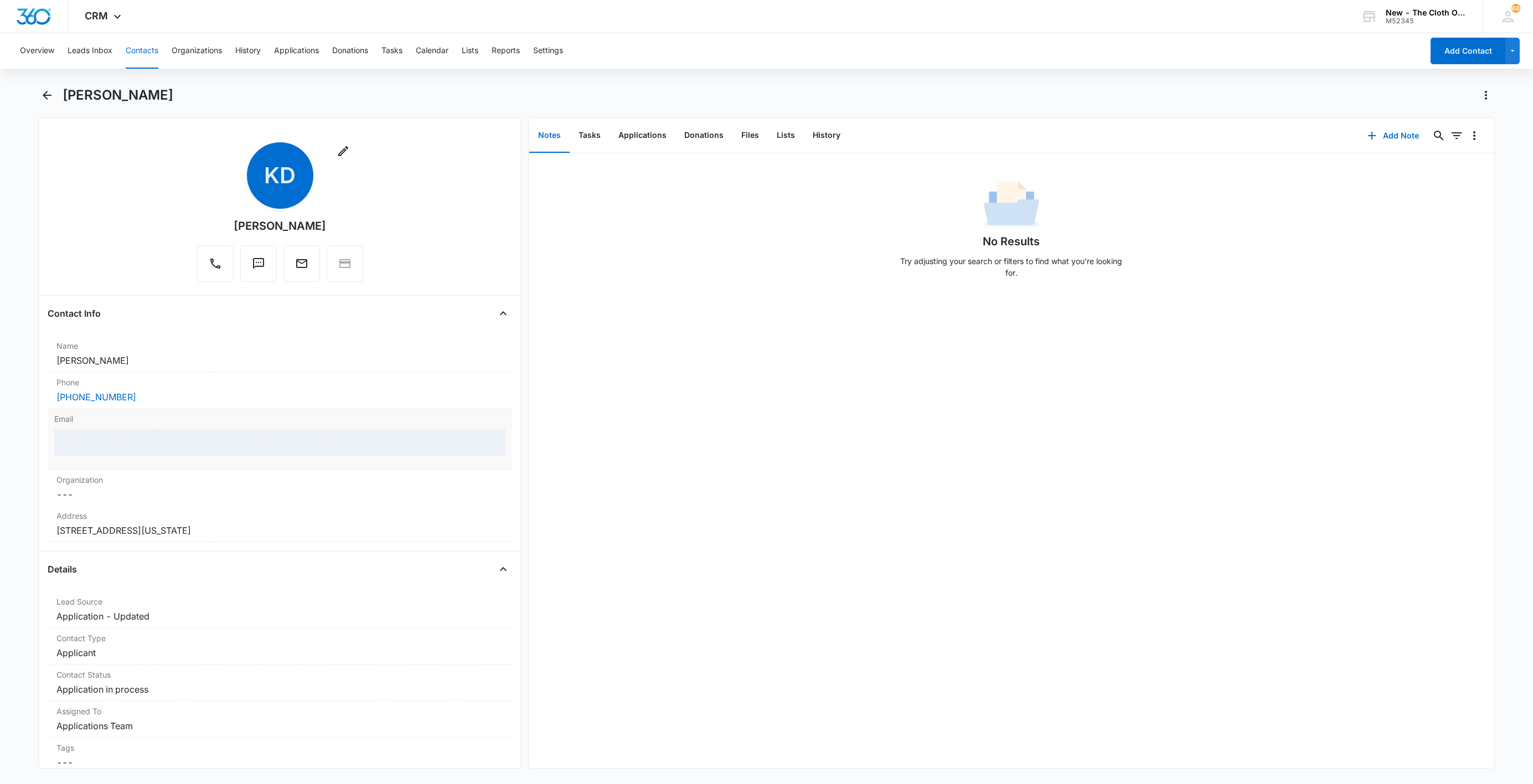
click at [261, 442] on div at bounding box center [279, 443] width 451 height 27
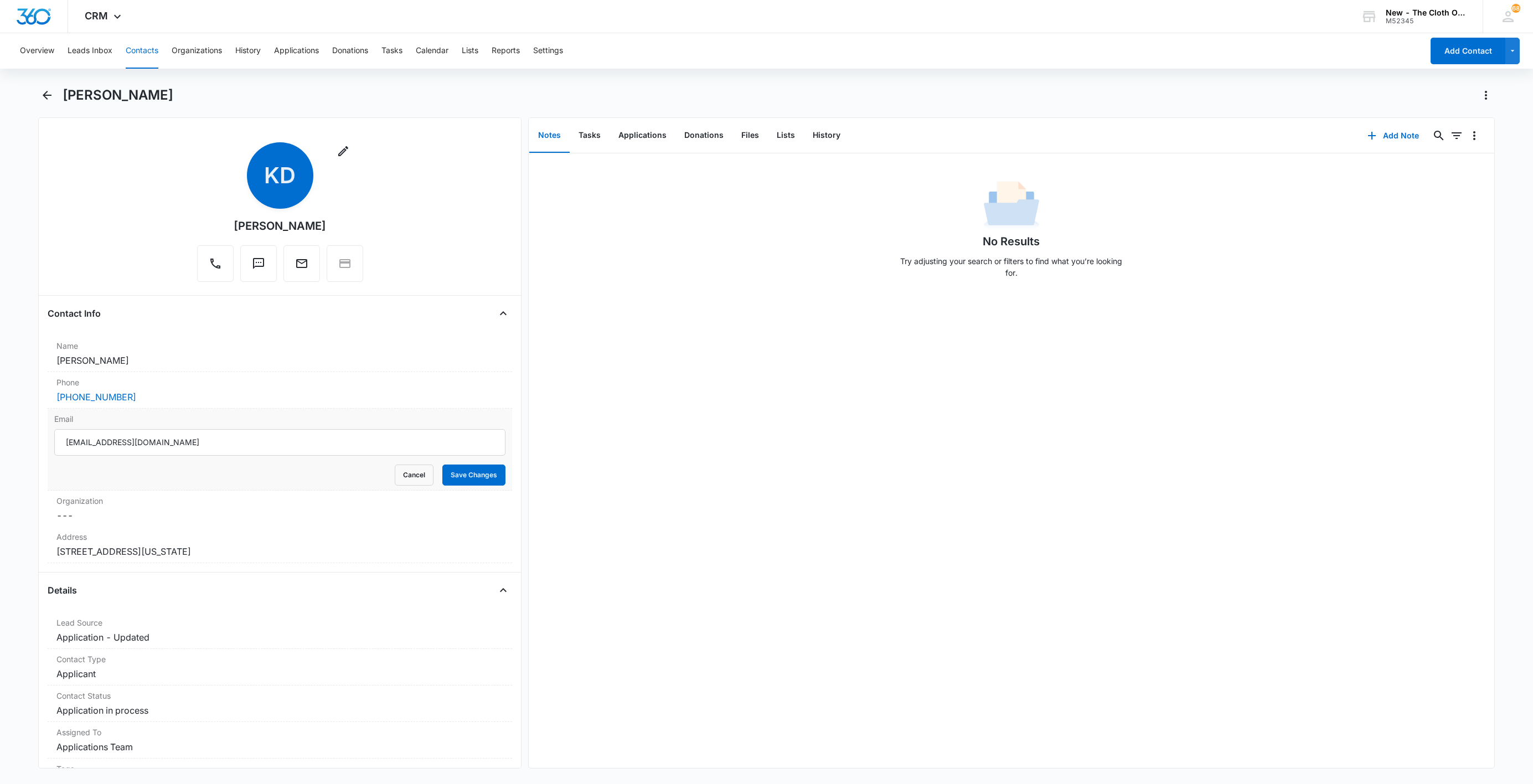
click at [262, 443] on input "[EMAIL_ADDRESS][DOMAIN_NAME]" at bounding box center [279, 443] width 451 height 27
click at [395, 482] on button "Cancel" at bounding box center [414, 474] width 38 height 21
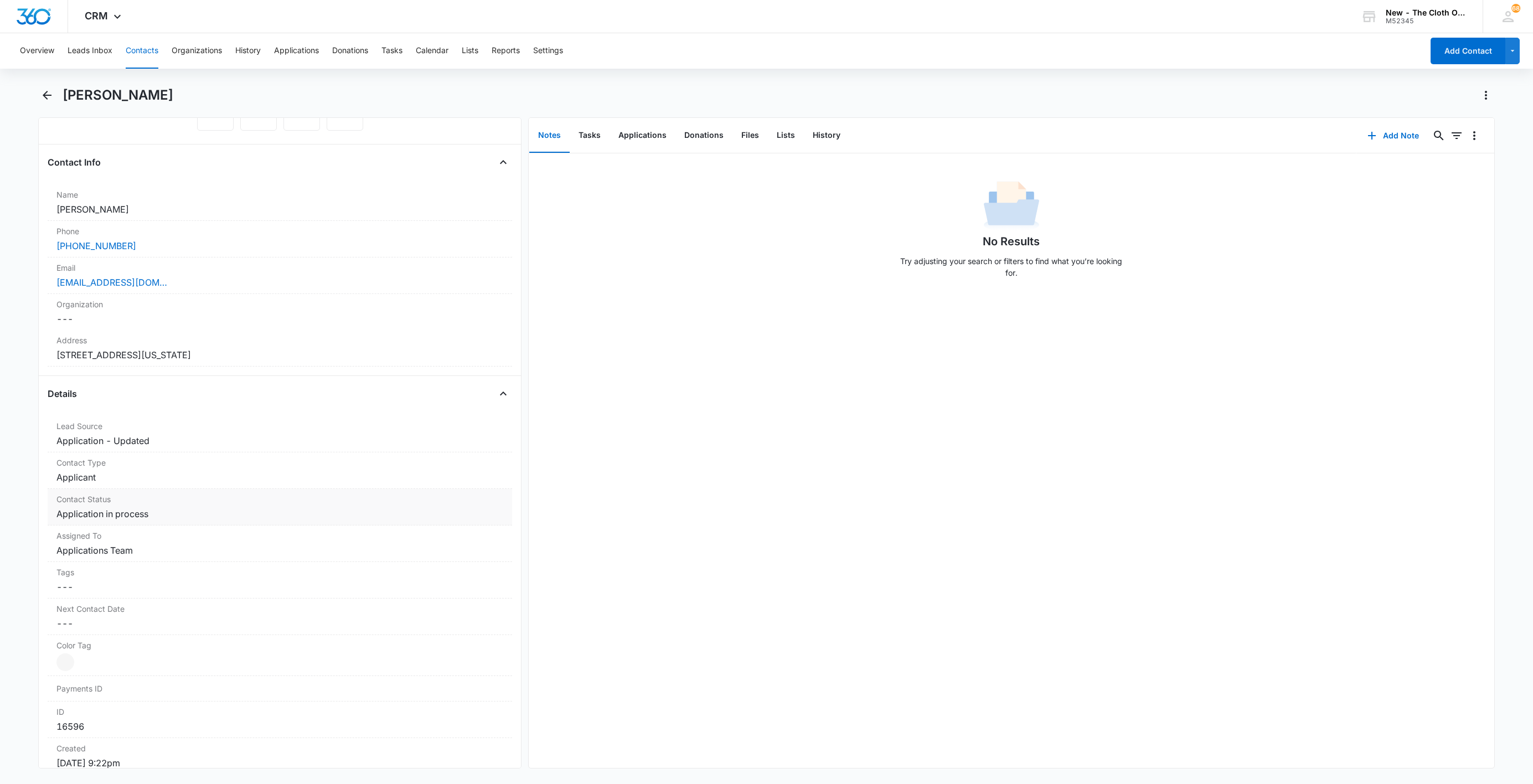
scroll to position [166, 0]
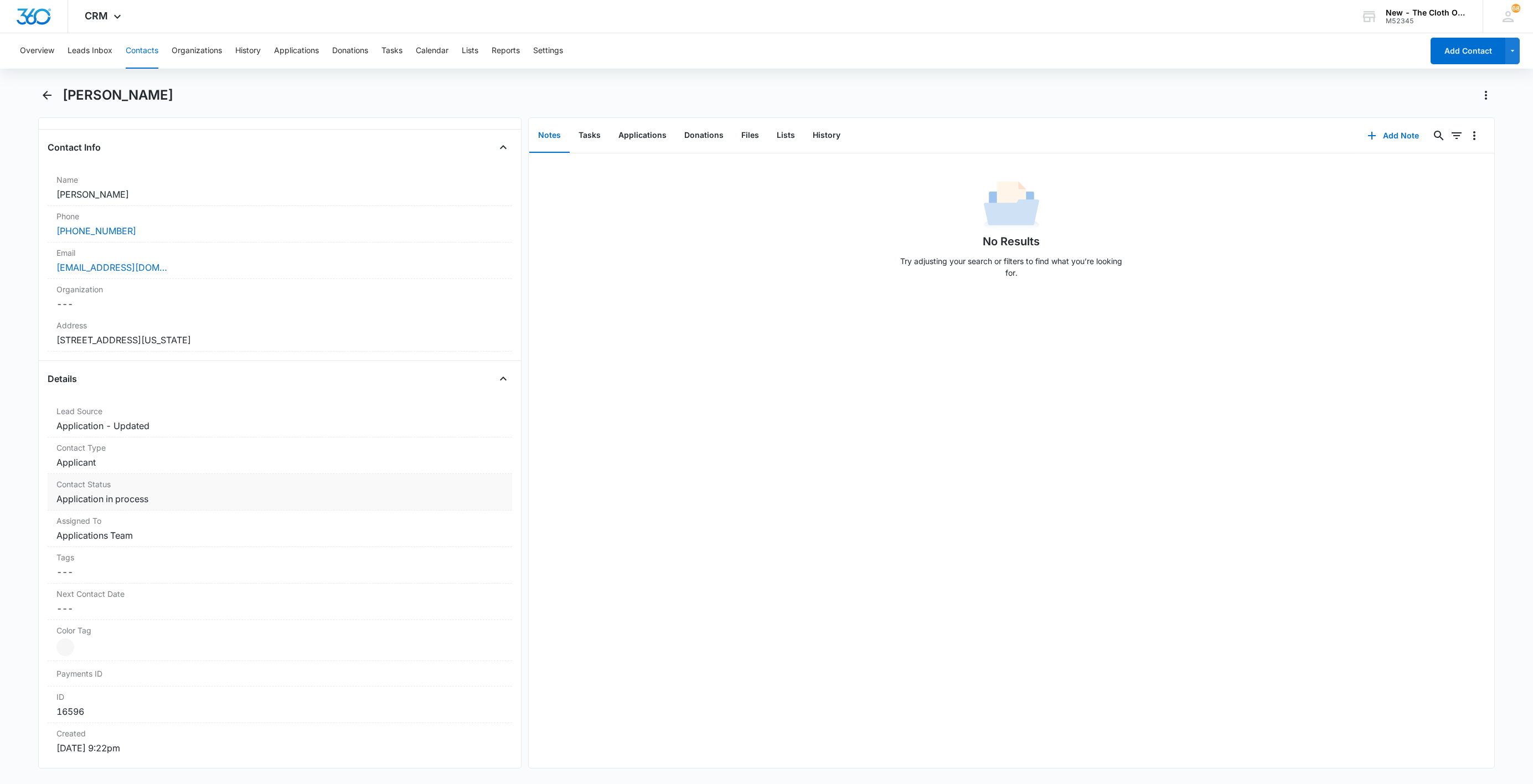
click at [166, 505] on dd "Cancel Save Changes Application in process" at bounding box center [279, 499] width 447 height 13
click at [157, 511] on icon "Remove Application in process" at bounding box center [158, 508] width 7 height 8
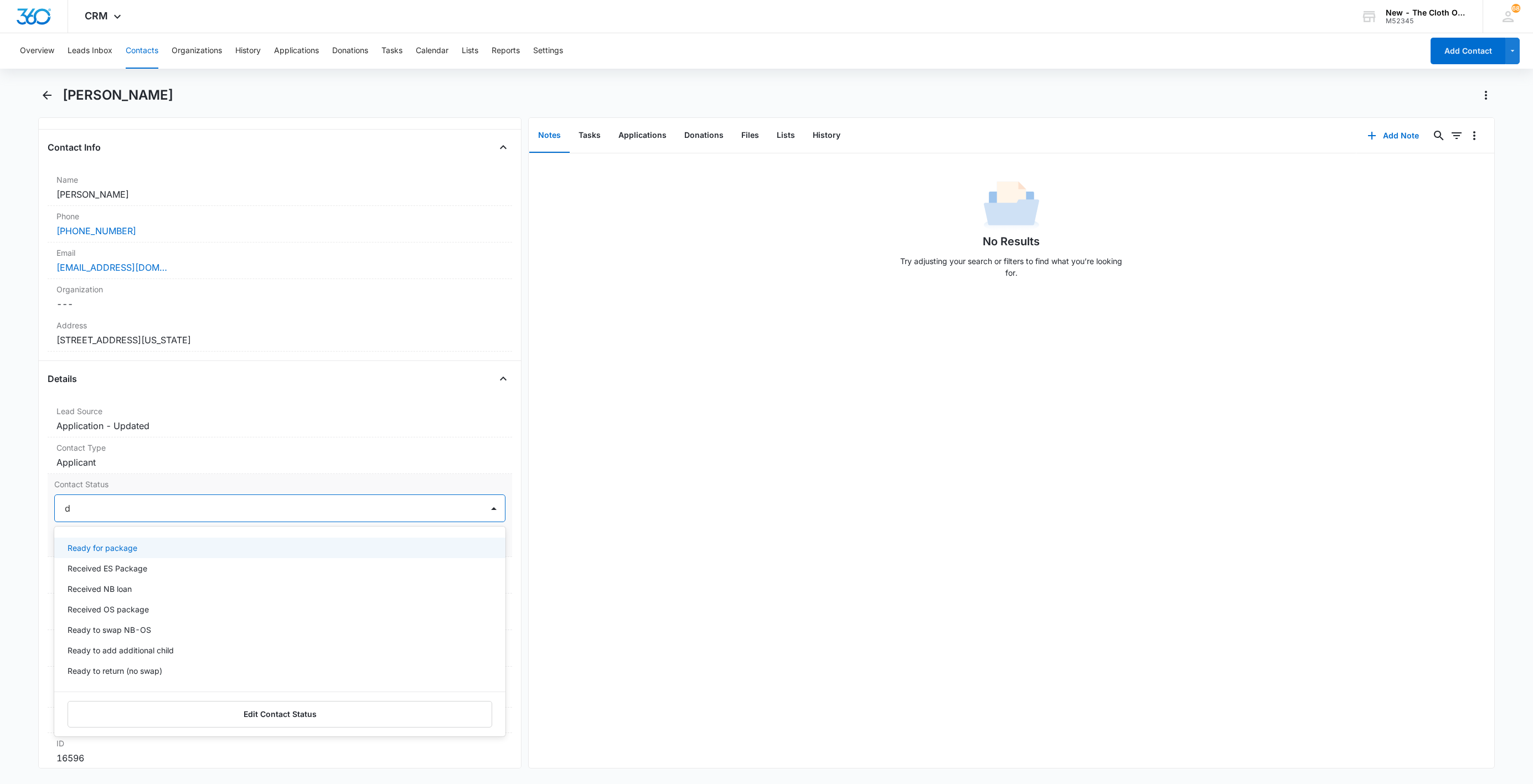
type input "de"
click at [128, 553] on div "Pass/Decline" at bounding box center [279, 548] width 423 height 12
click at [180, 500] on div "Pass/Decline" at bounding box center [268, 508] width 428 height 27
click at [452, 539] on button "Save Changes" at bounding box center [474, 541] width 63 height 21
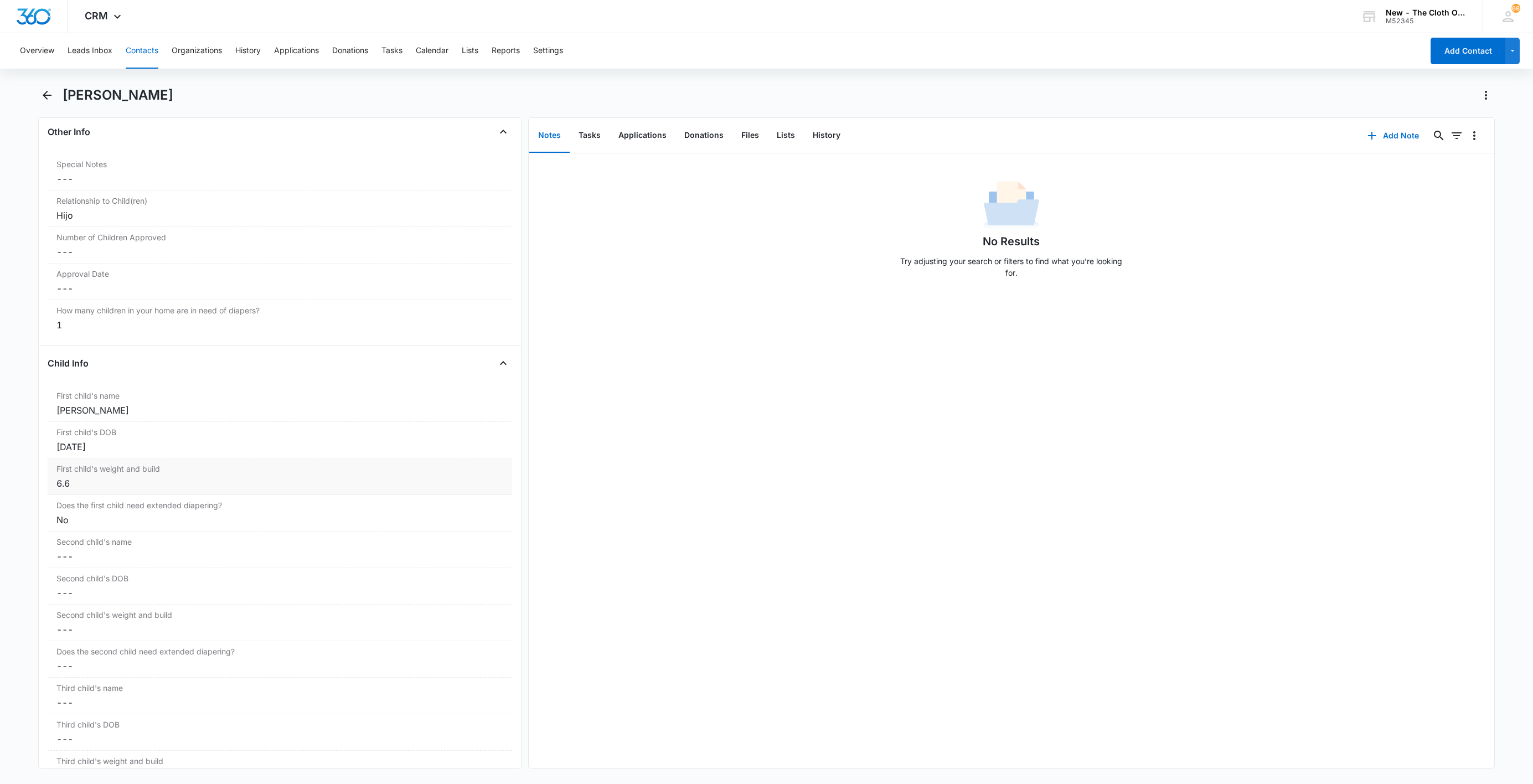
scroll to position [1162, 0]
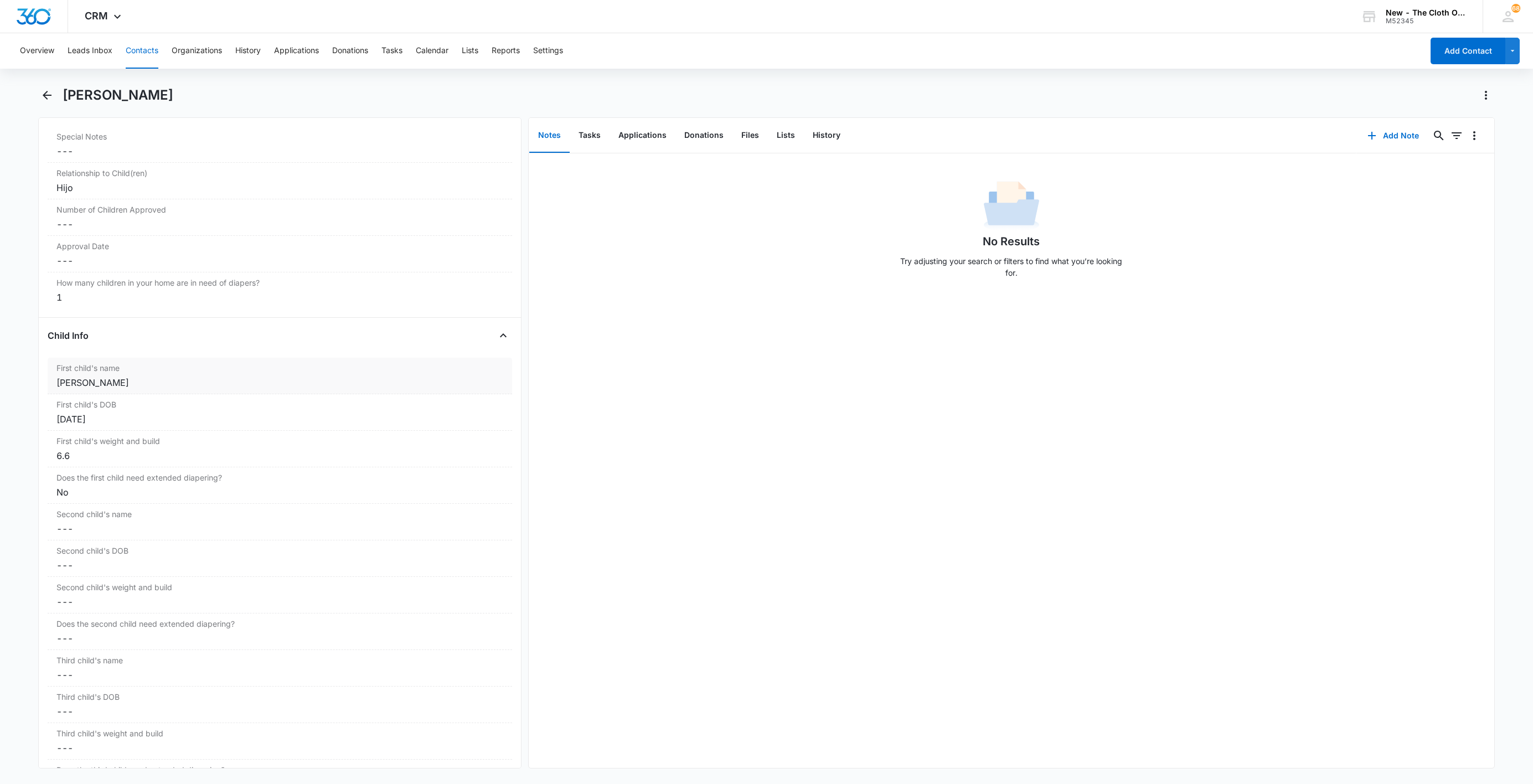
click at [54, 394] on div "First child's name Cancel Save Changes [PERSON_NAME]" at bounding box center [279, 375] width 464 height 36
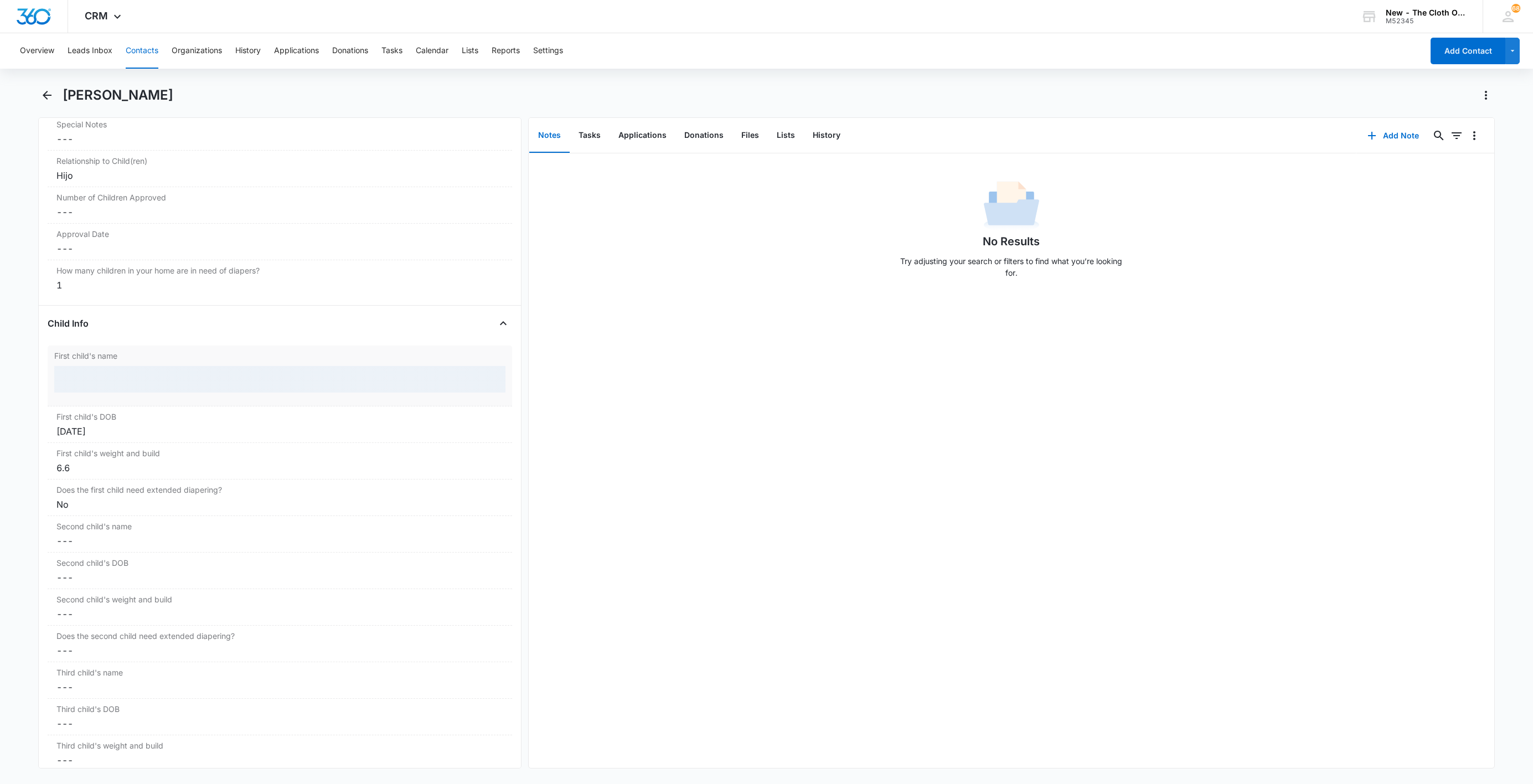
scroll to position [1116, 0]
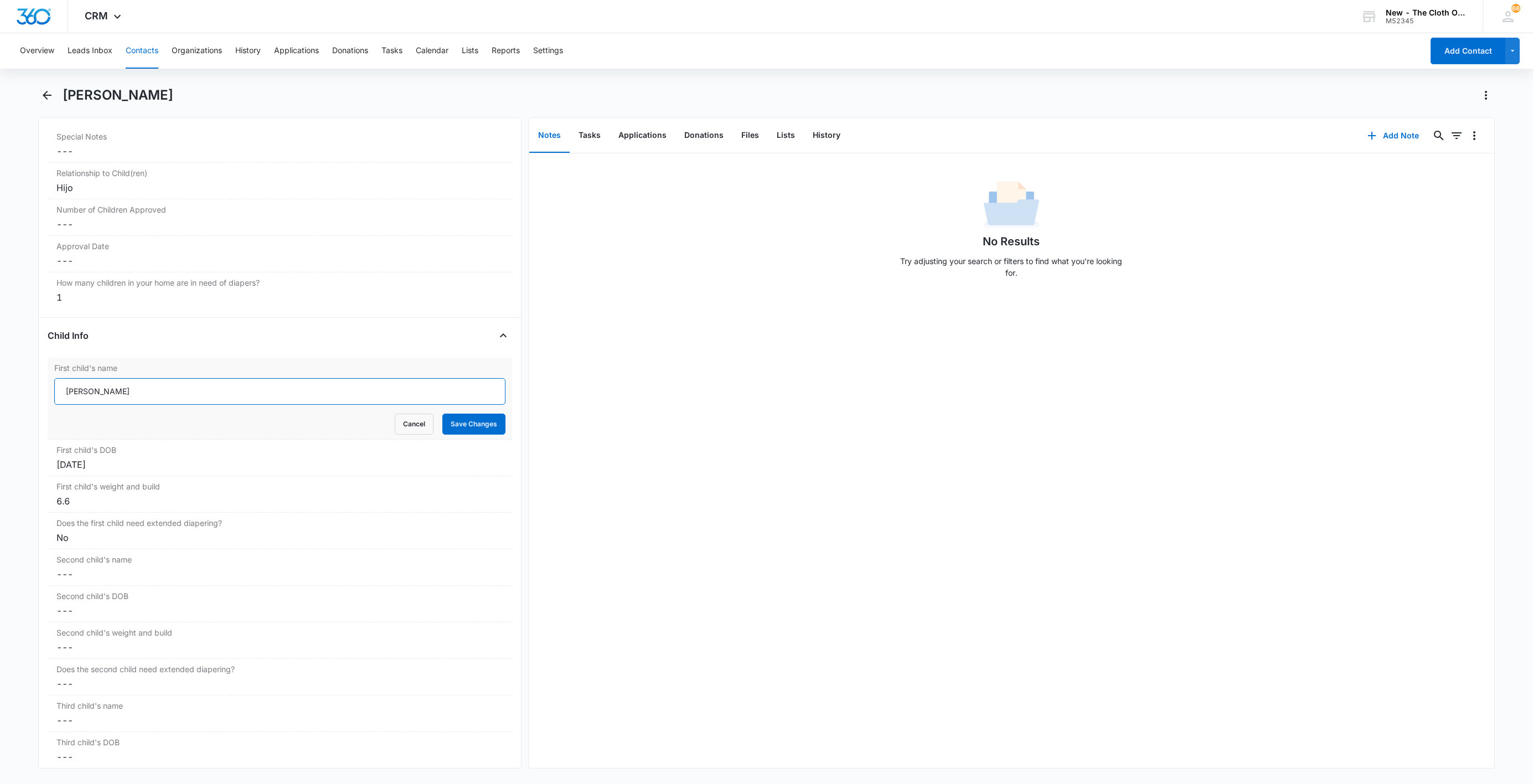
click at [58, 399] on input "[PERSON_NAME]" at bounding box center [279, 392] width 451 height 27
paste input "CLOSED D/T INSUF DOCS [DATE]:"
type input "CLOSED D/T INSUF DOCS [DATE]: [PERSON_NAME]"
click at [469, 434] on button "Save Changes" at bounding box center [474, 424] width 63 height 21
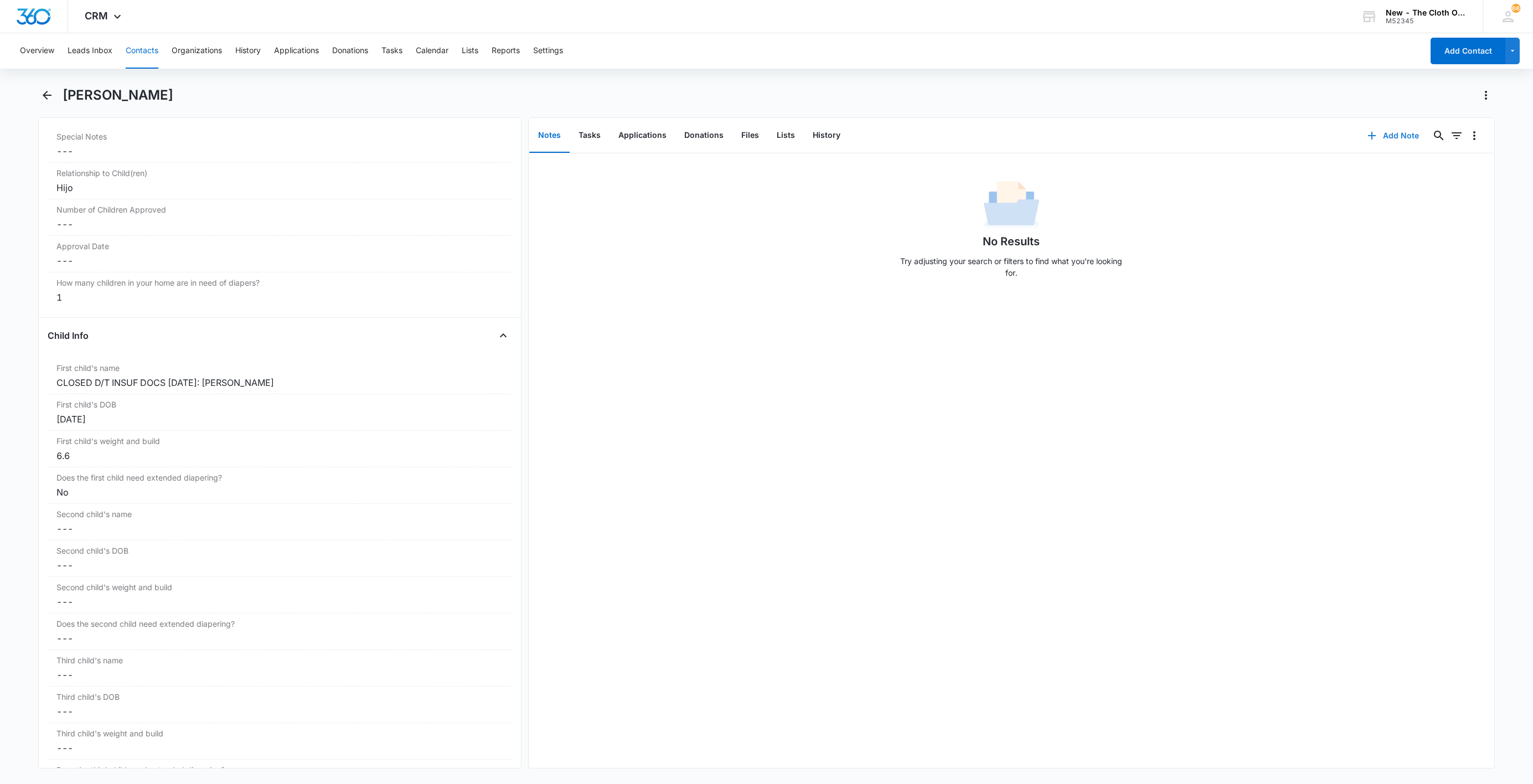
click at [1387, 147] on button "Add Note" at bounding box center [1393, 136] width 74 height 27
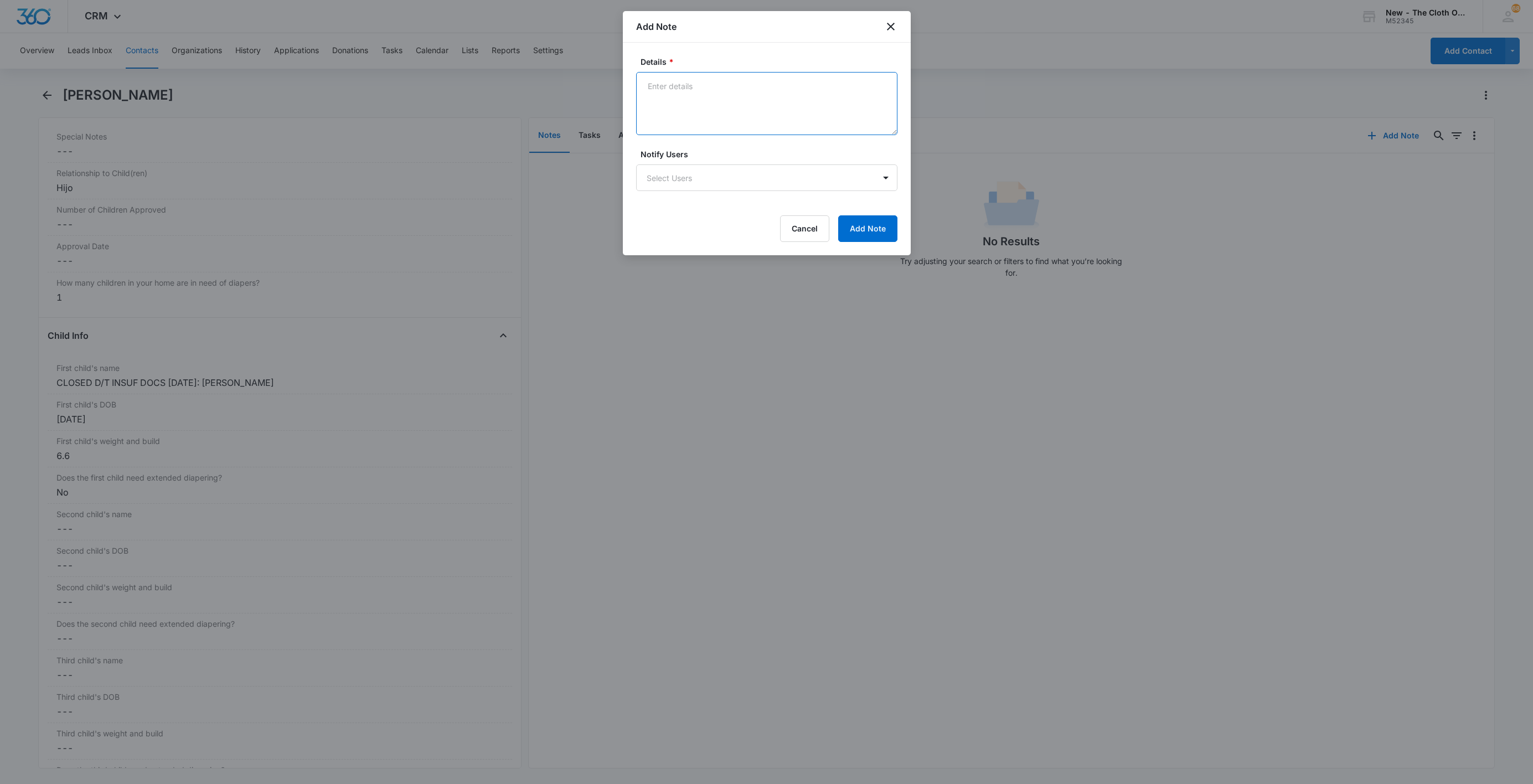
click at [766, 115] on textarea "Details *" at bounding box center [767, 103] width 262 height 63
paste textarea "[DATE] - Closed d/t insuf docs - all needed."
type textarea "[DATE] - Closed d/t insuf docs - all needed."
click at [864, 217] on button "Add Note" at bounding box center [868, 228] width 59 height 27
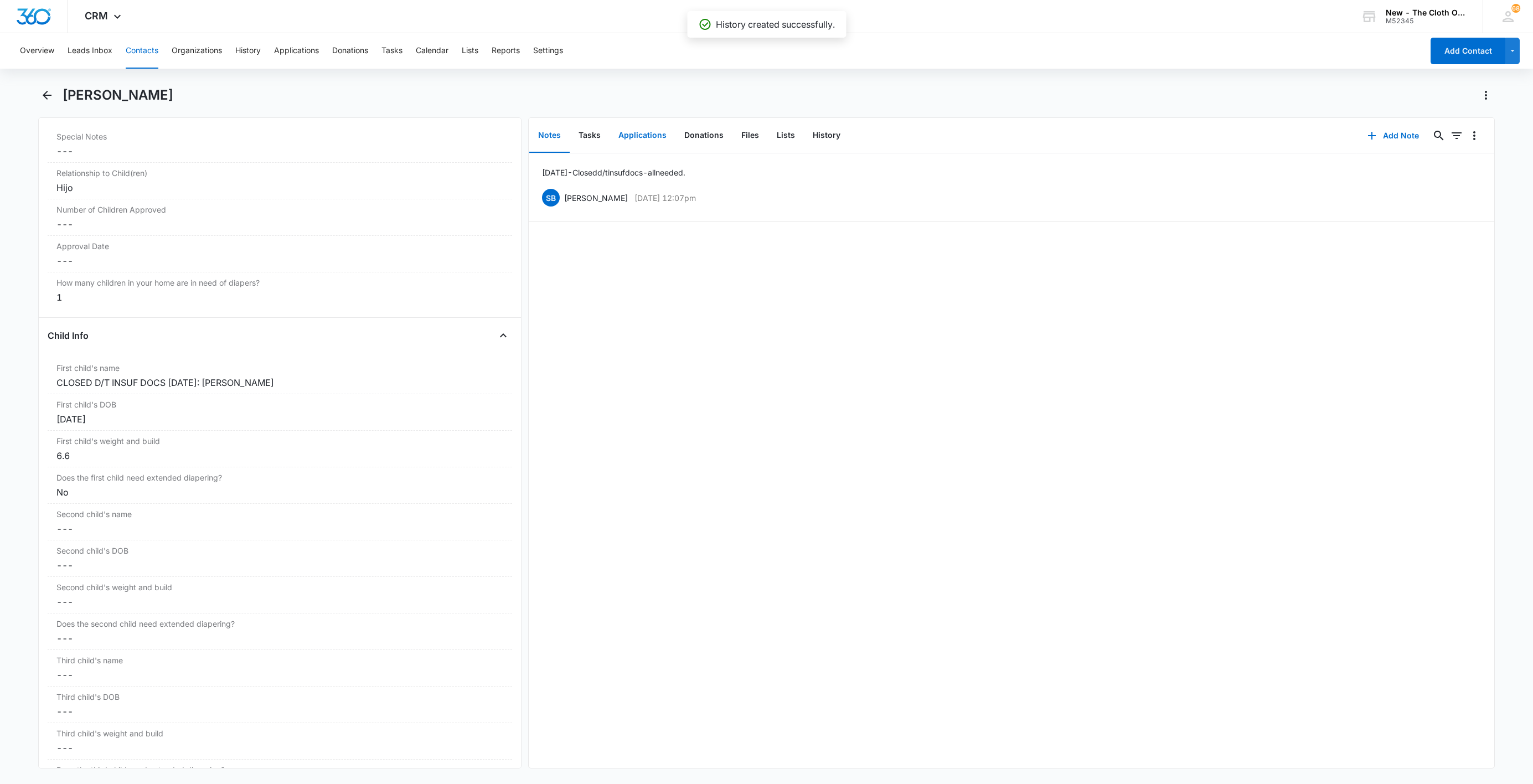
click at [633, 132] on button "Applications" at bounding box center [642, 135] width 66 height 34
click at [1468, 173] on icon "Overflow Menu" at bounding box center [1475, 171] width 13 height 13
click at [1460, 197] on button "Edit" at bounding box center [1438, 202] width 63 height 16
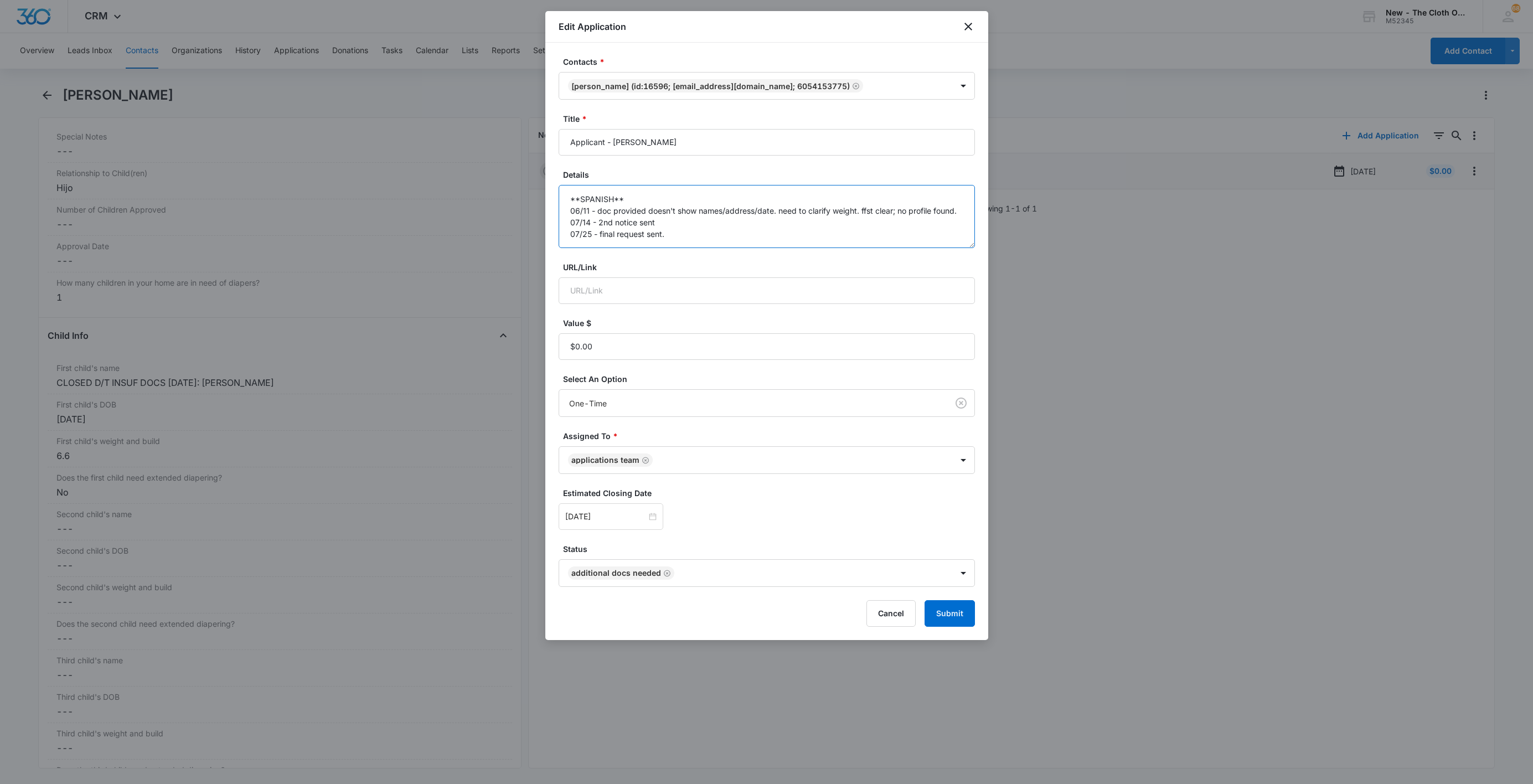
click at [820, 239] on textarea "**SPANISH** 06/11 - doc provided doesn't show names/address/date. need to clari…" at bounding box center [766, 216] width 416 height 63
paste textarea "[DATE] - Closed d/t insuf docs - all needed."
type textarea "**SPANISH** 06/11 - doc provided doesn't show names/address/date. need to clari…"
click at [940, 606] on button "Submit" at bounding box center [950, 613] width 50 height 27
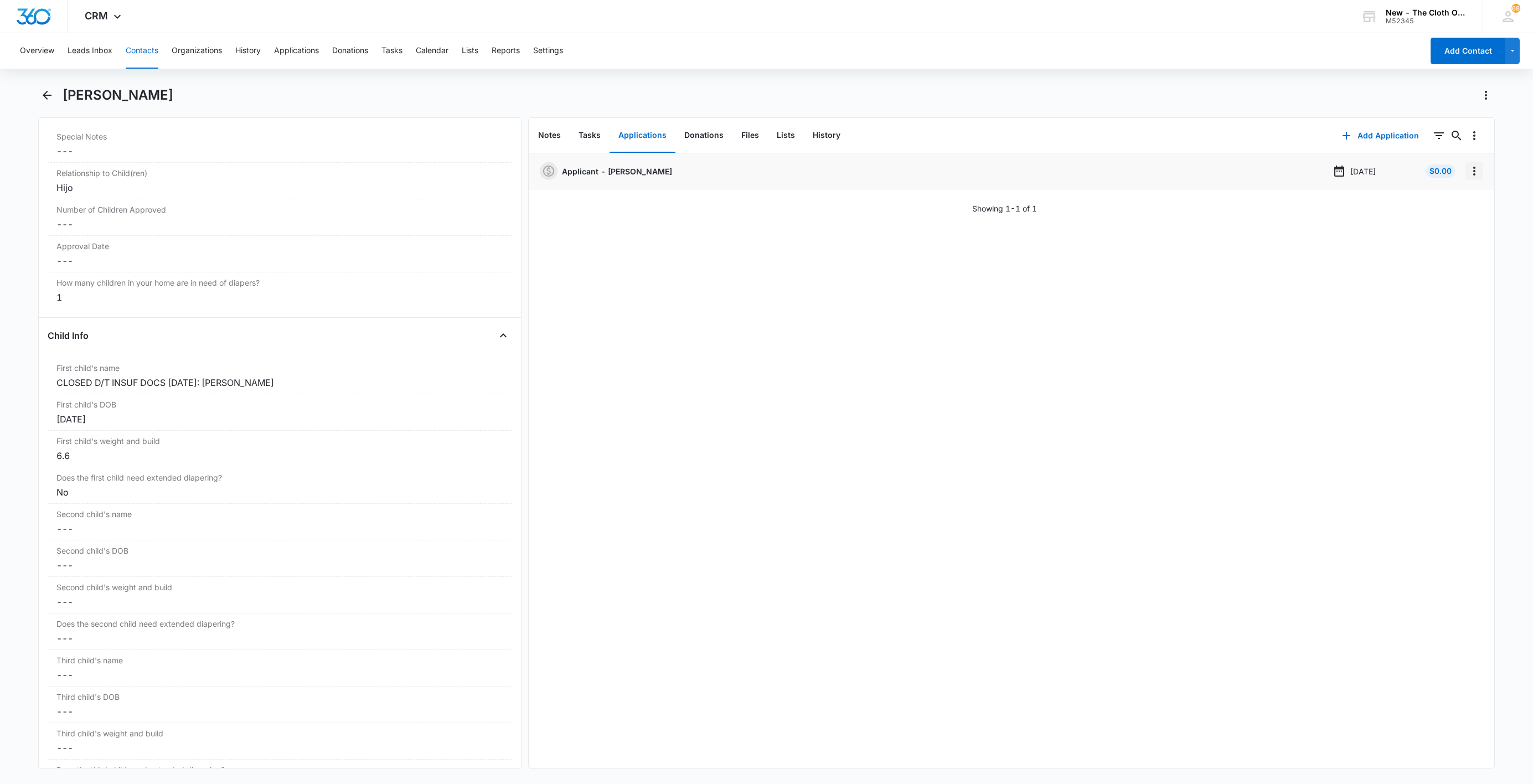
click at [1473, 171] on icon "Overflow Menu" at bounding box center [1474, 171] width 2 height 9
click at [1444, 222] on div "Delete" at bounding box center [1432, 219] width 23 height 7
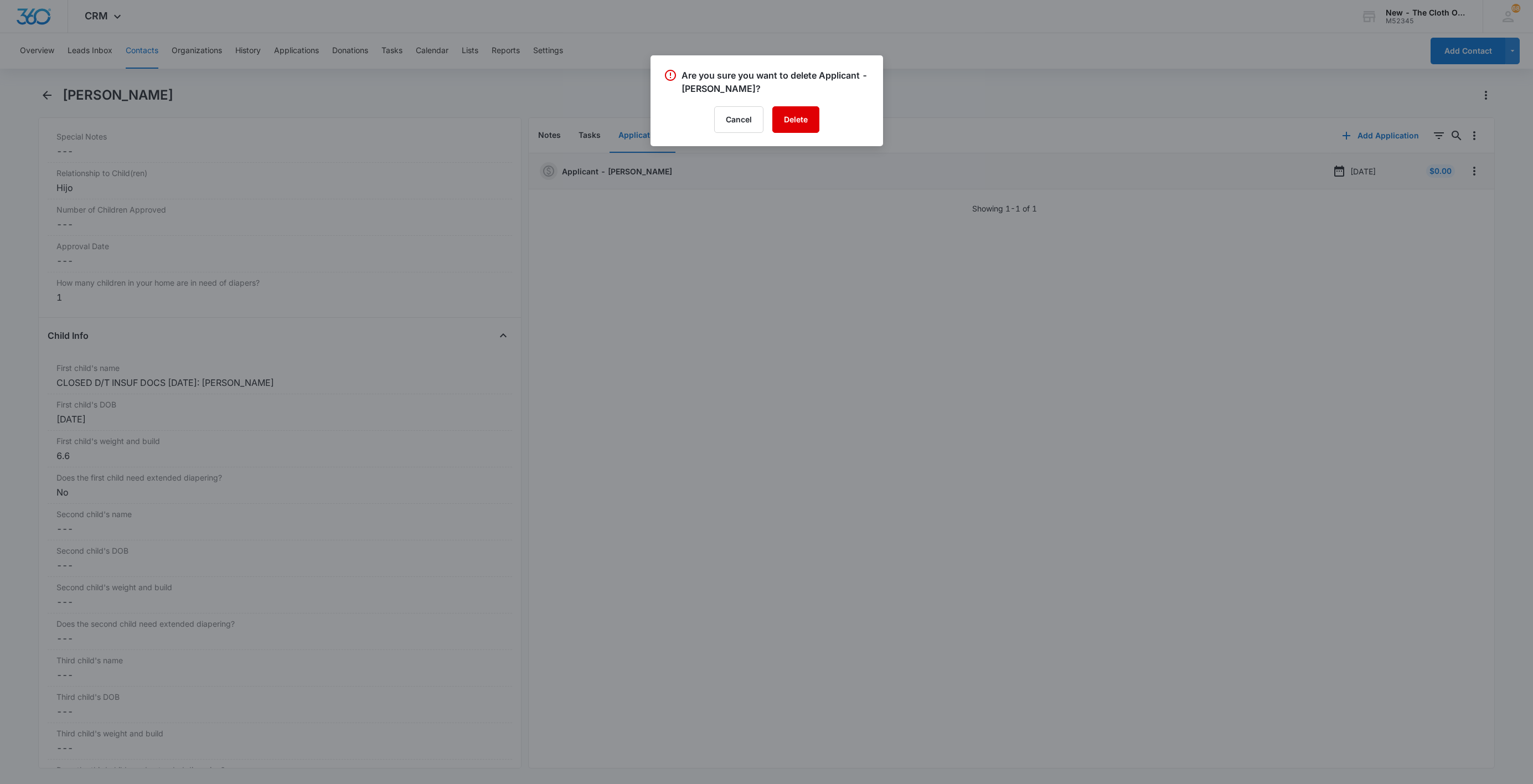
click at [809, 128] on button "Delete" at bounding box center [796, 120] width 47 height 27
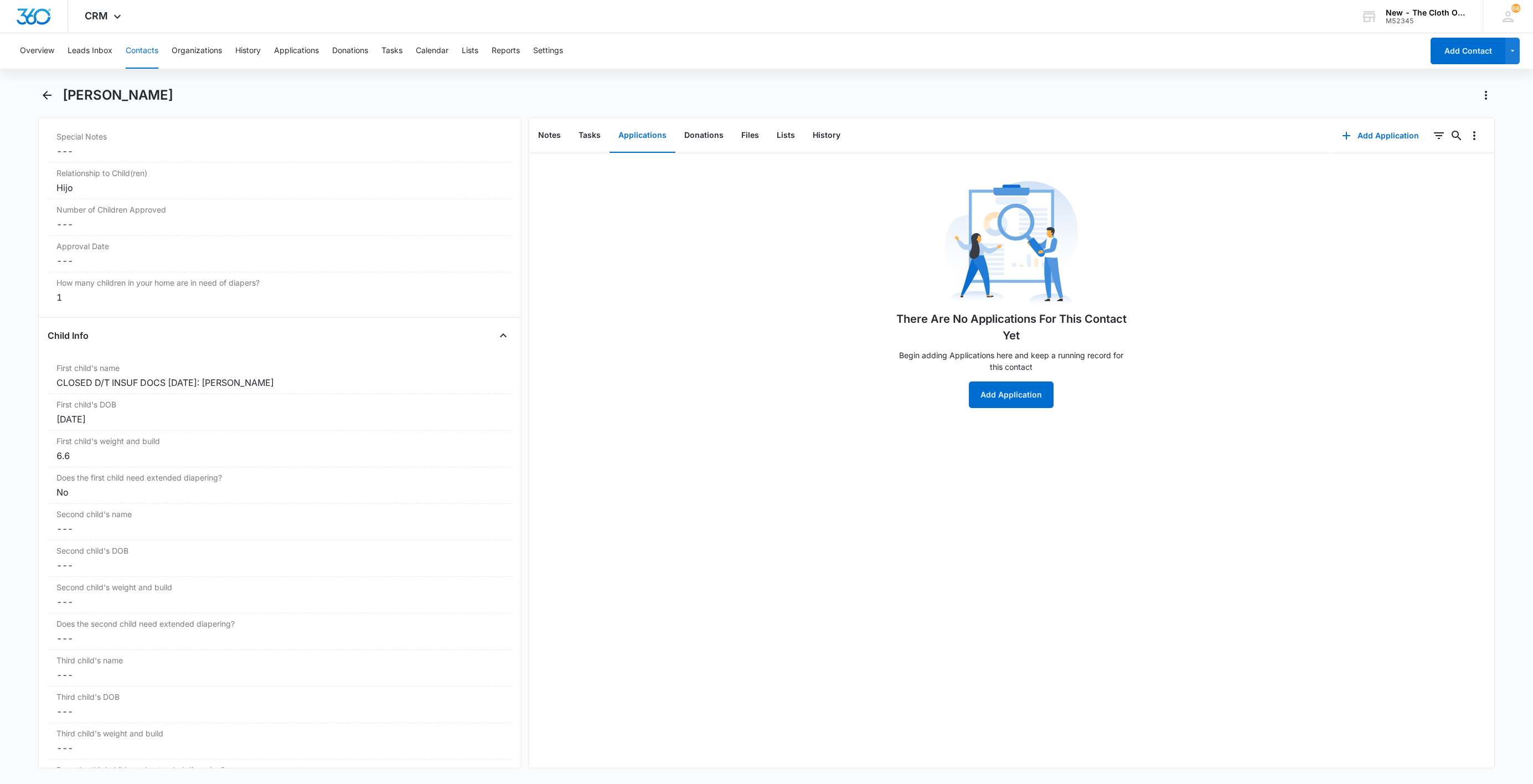
click at [149, 52] on button "Contacts" at bounding box center [142, 51] width 33 height 35
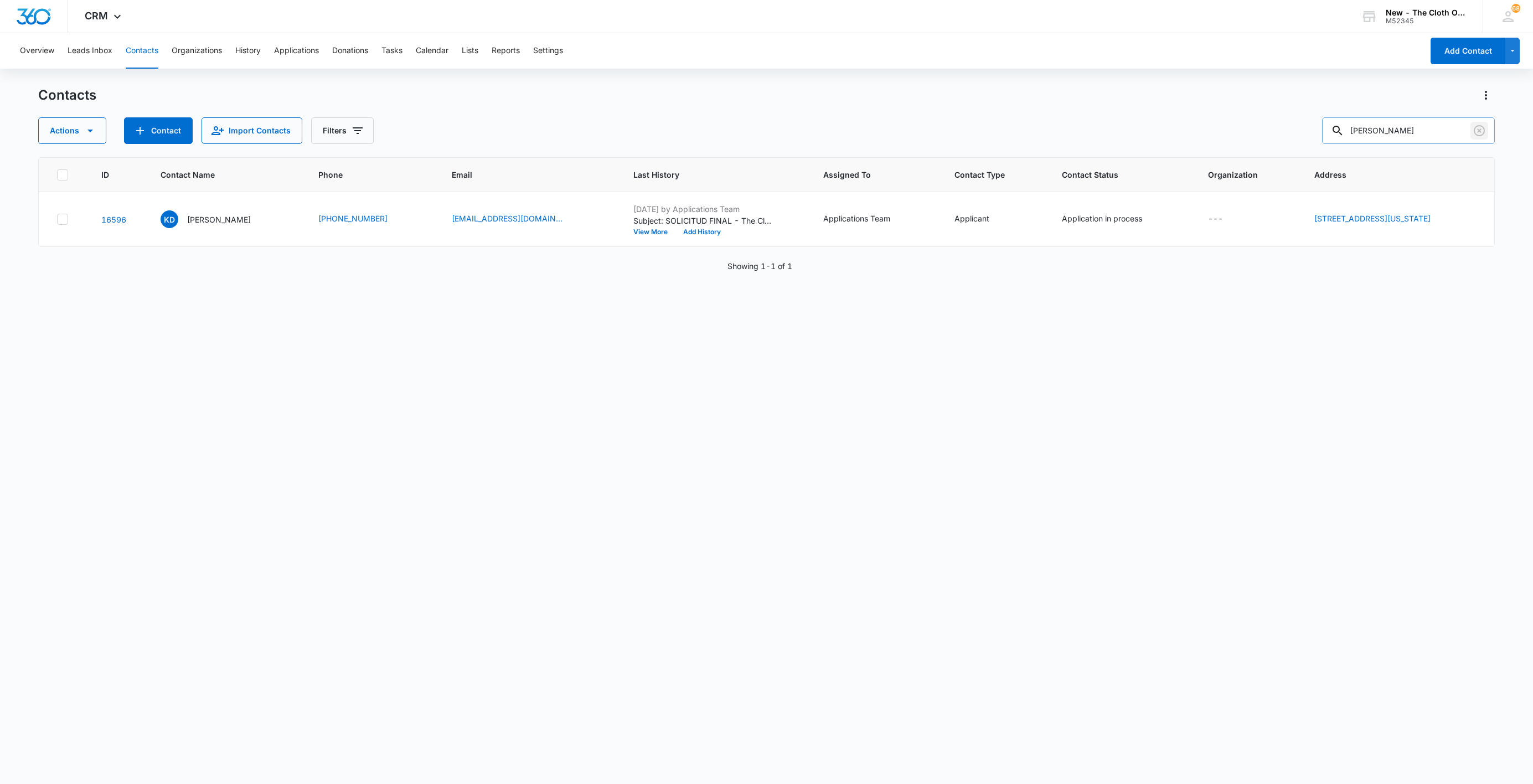
drag, startPoint x: 1477, startPoint y: 132, endPoint x: 1449, endPoint y: 132, distance: 28.0
click at [1477, 132] on icon "Clear" at bounding box center [1480, 131] width 13 height 13
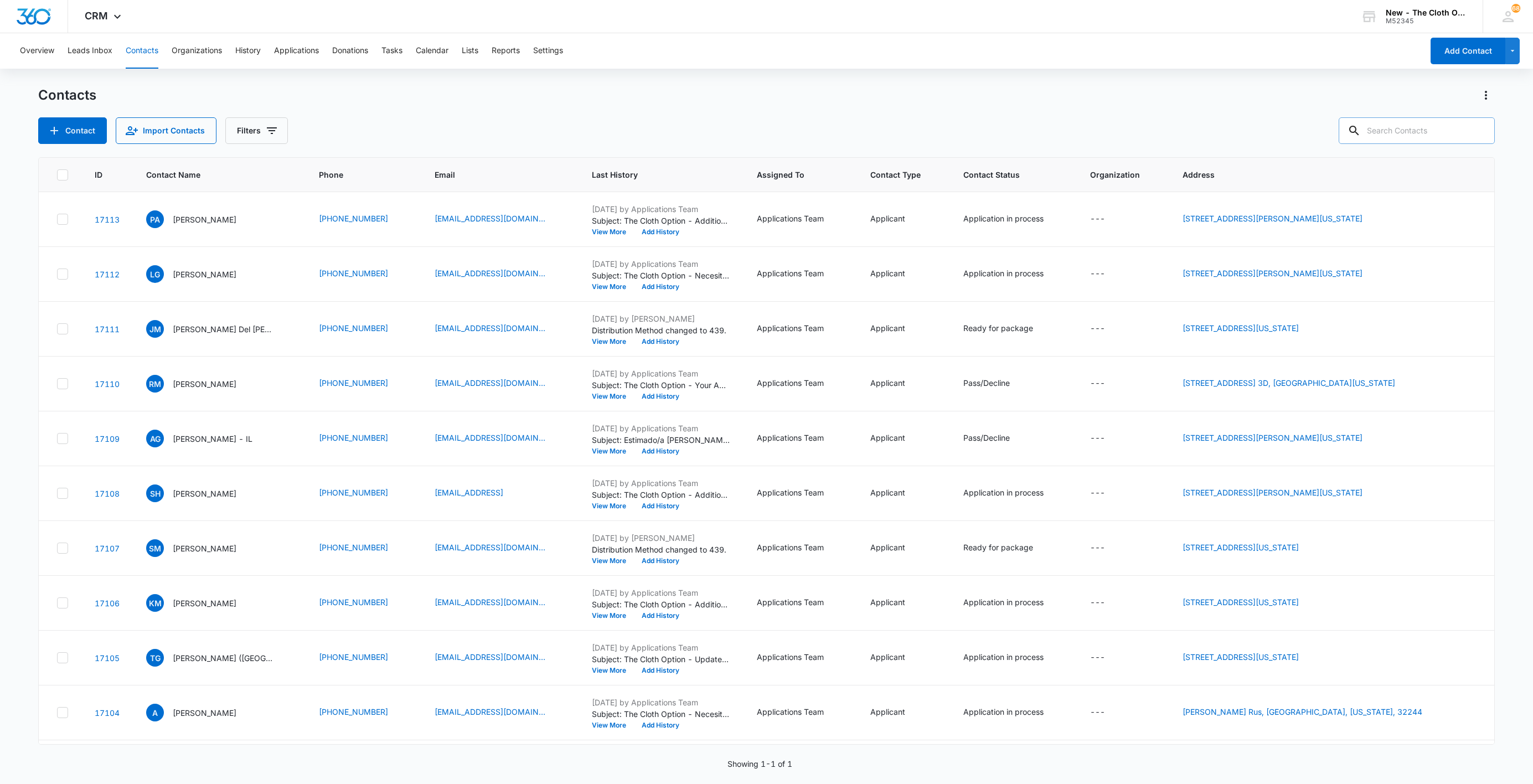
paste input "[PERSON_NAME]"
type input "[PERSON_NAME]"
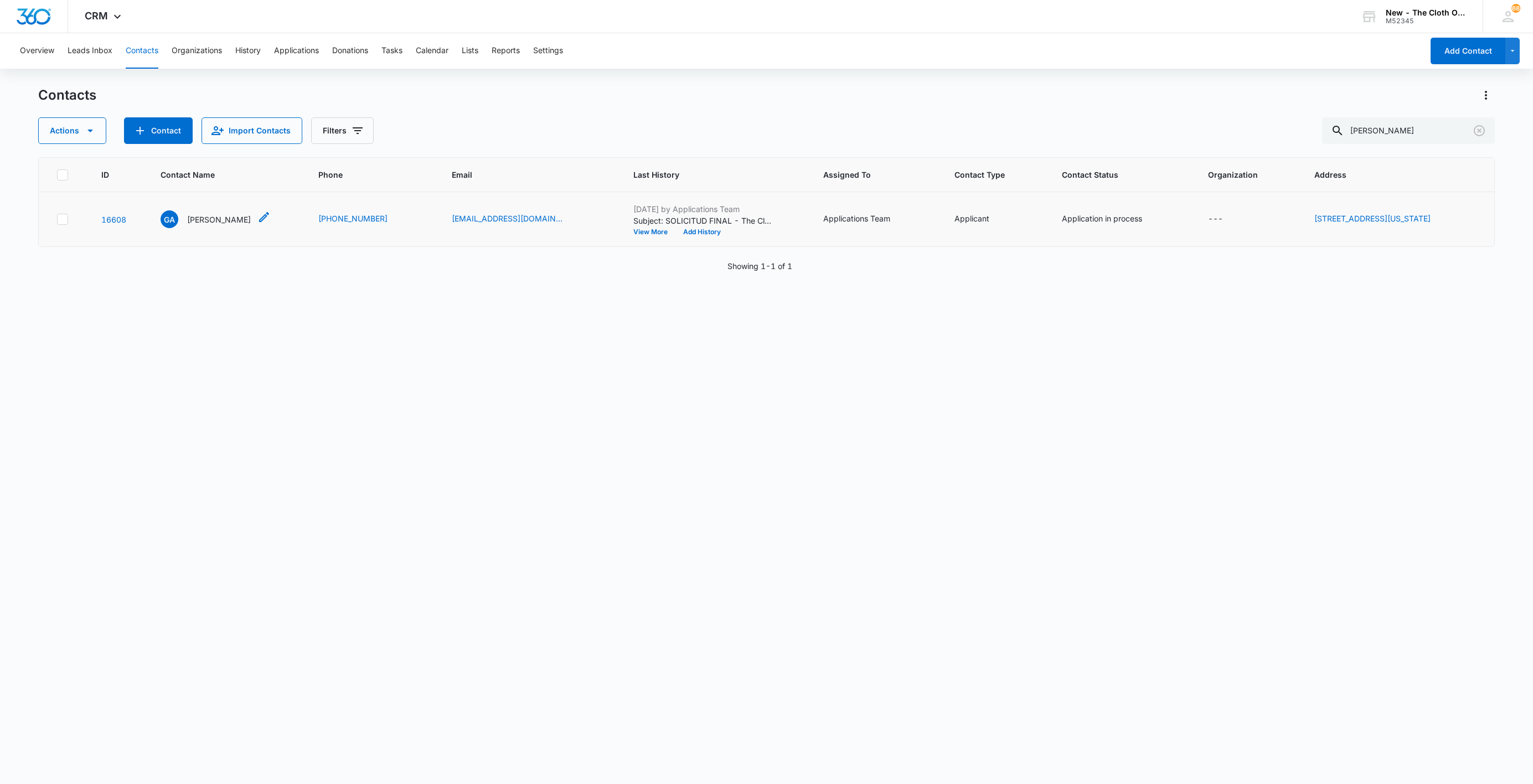
click at [198, 222] on p "[PERSON_NAME]" at bounding box center [219, 219] width 64 height 12
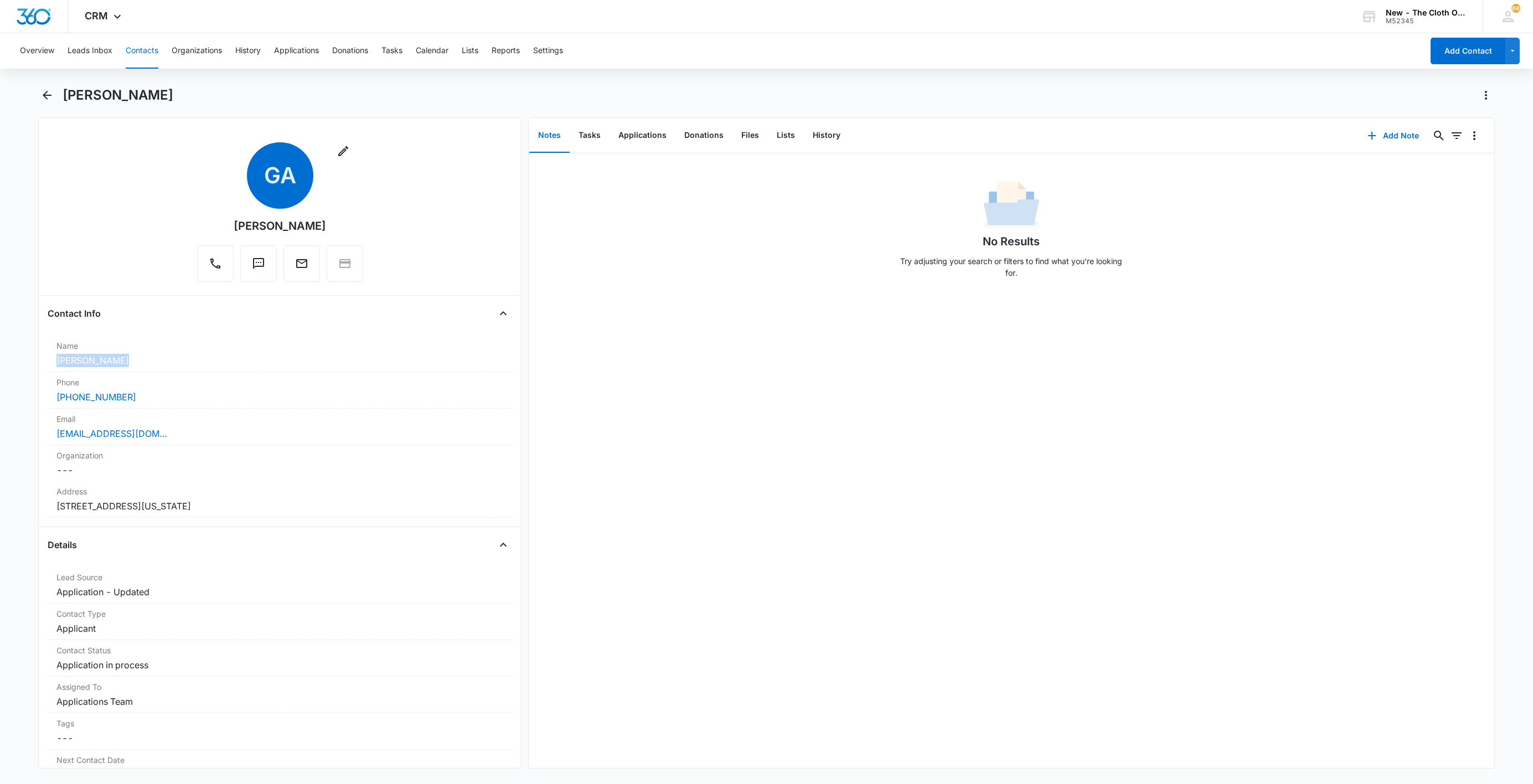
drag, startPoint x: 141, startPoint y: 366, endPoint x: 15, endPoint y: 358, distance: 126.3
click at [15, 358] on main "[PERSON_NAME] Remove GA [PERSON_NAME] Contact Info Name Cancel Save Changes [PE…" at bounding box center [766, 434] width 1533 height 695
copy dd "[PERSON_NAME]"
click at [242, 435] on div "[EMAIL_ADDRESS][DOMAIN_NAME]" at bounding box center [279, 434] width 447 height 13
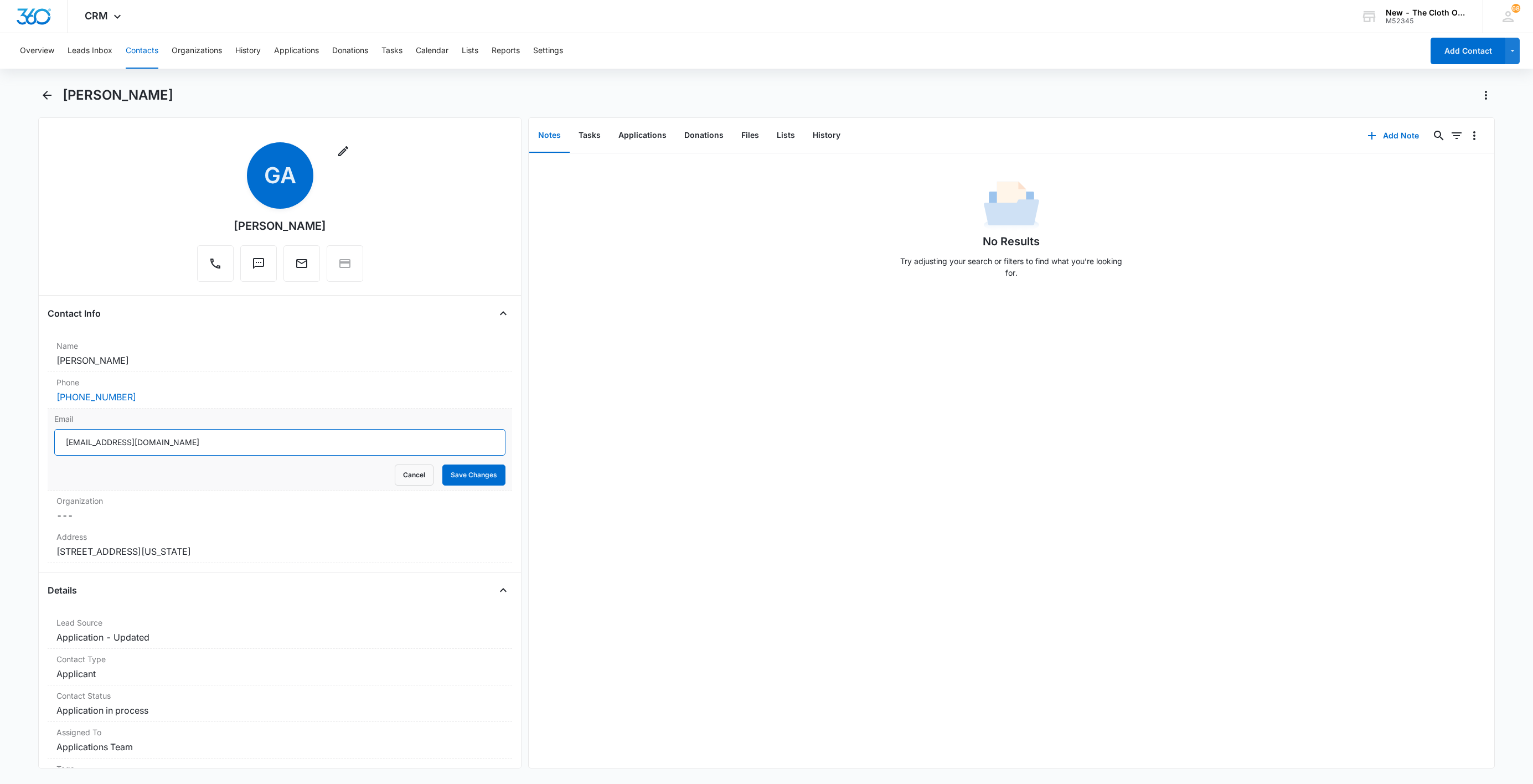
click at [251, 447] on input "[EMAIL_ADDRESS][DOMAIN_NAME]" at bounding box center [279, 443] width 451 height 27
drag, startPoint x: 244, startPoint y: 438, endPoint x: 251, endPoint y: 447, distance: 11.4
click at [251, 447] on input "[EMAIL_ADDRESS][DOMAIN_NAME]" at bounding box center [279, 443] width 451 height 27
click at [395, 471] on button "Cancel" at bounding box center [414, 474] width 38 height 21
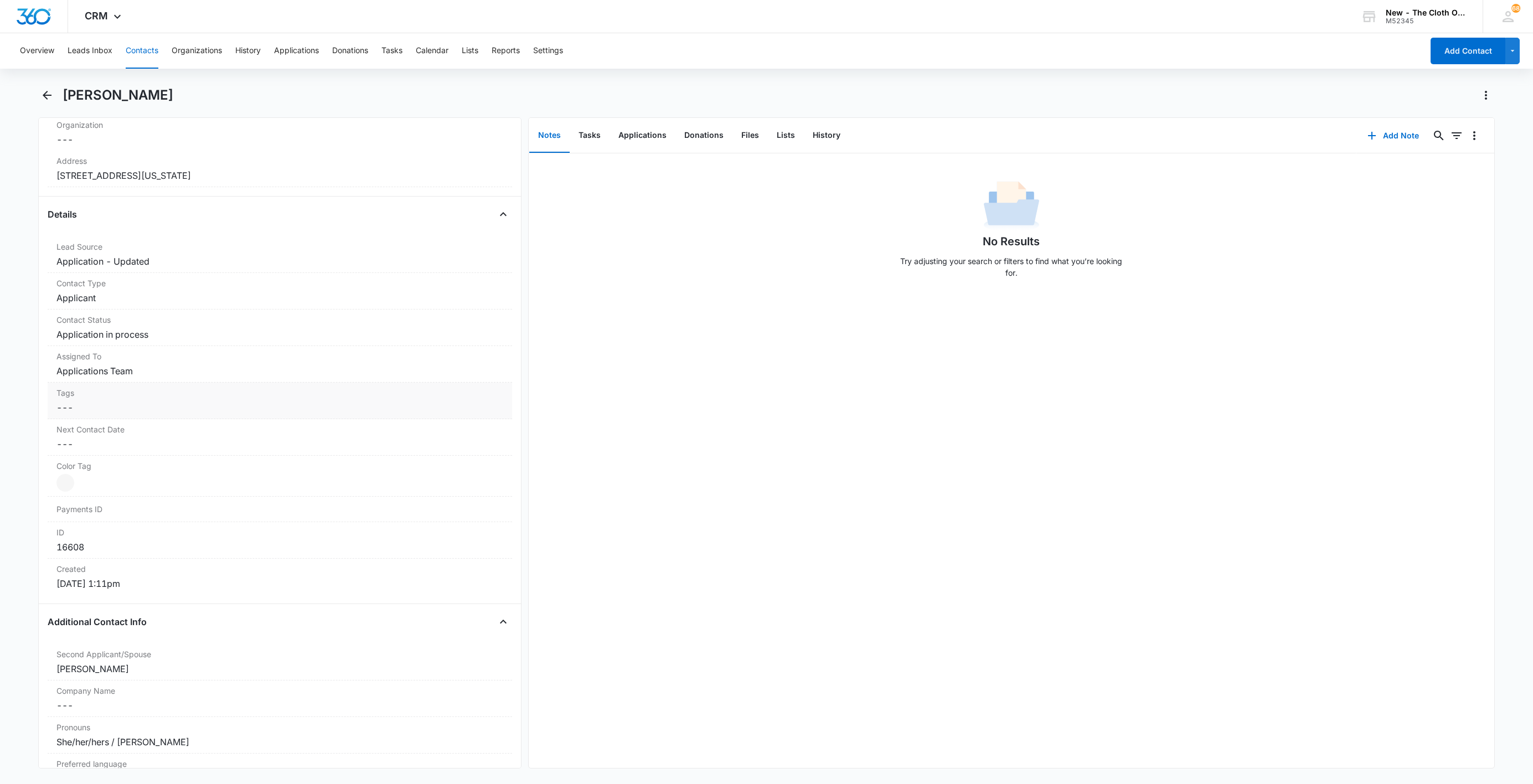
scroll to position [332, 0]
click at [81, 338] on dd "Cancel Save Changes Application in process" at bounding box center [279, 333] width 447 height 13
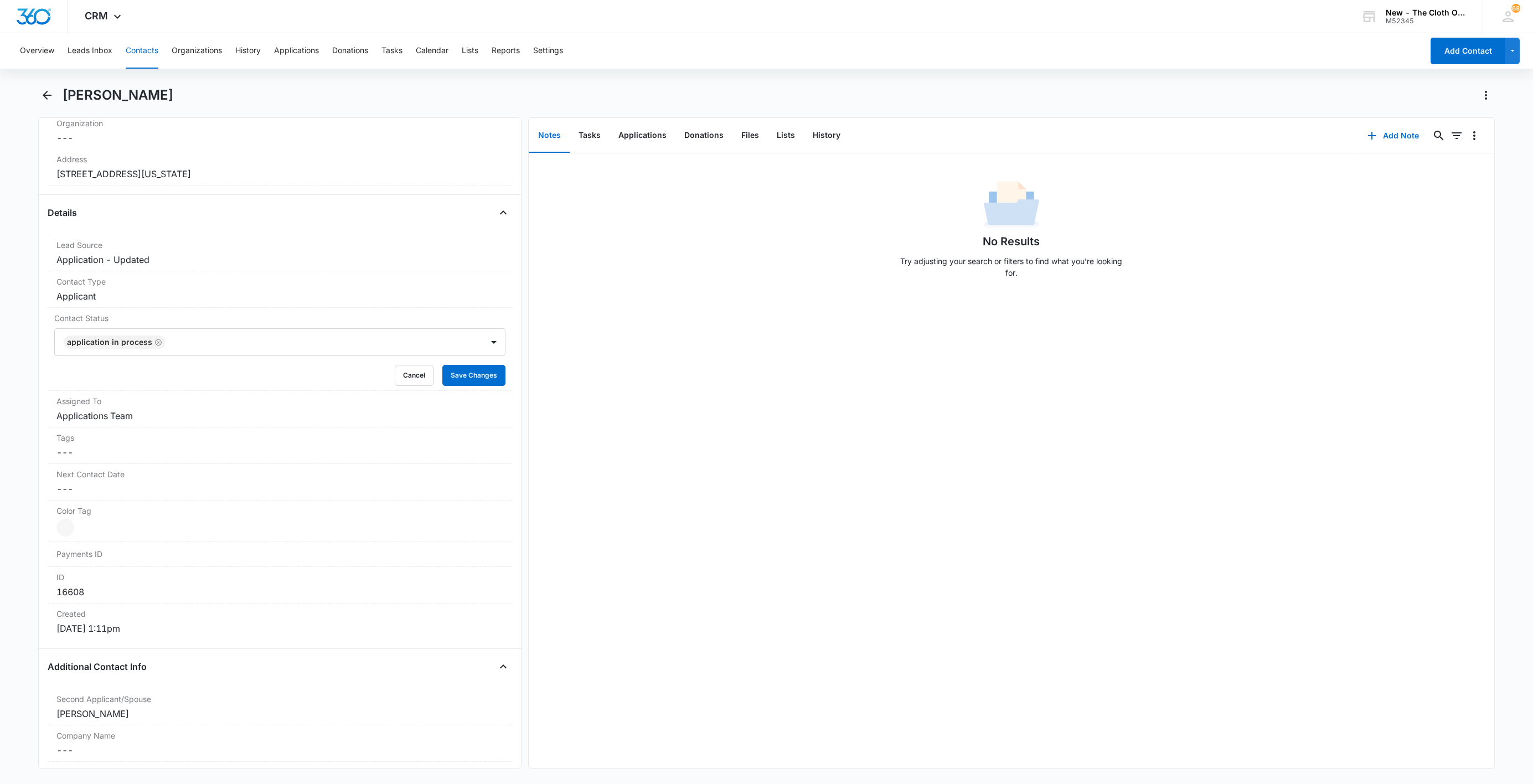
click at [152, 345] on div "Remove Application in process" at bounding box center [157, 342] width 10 height 7
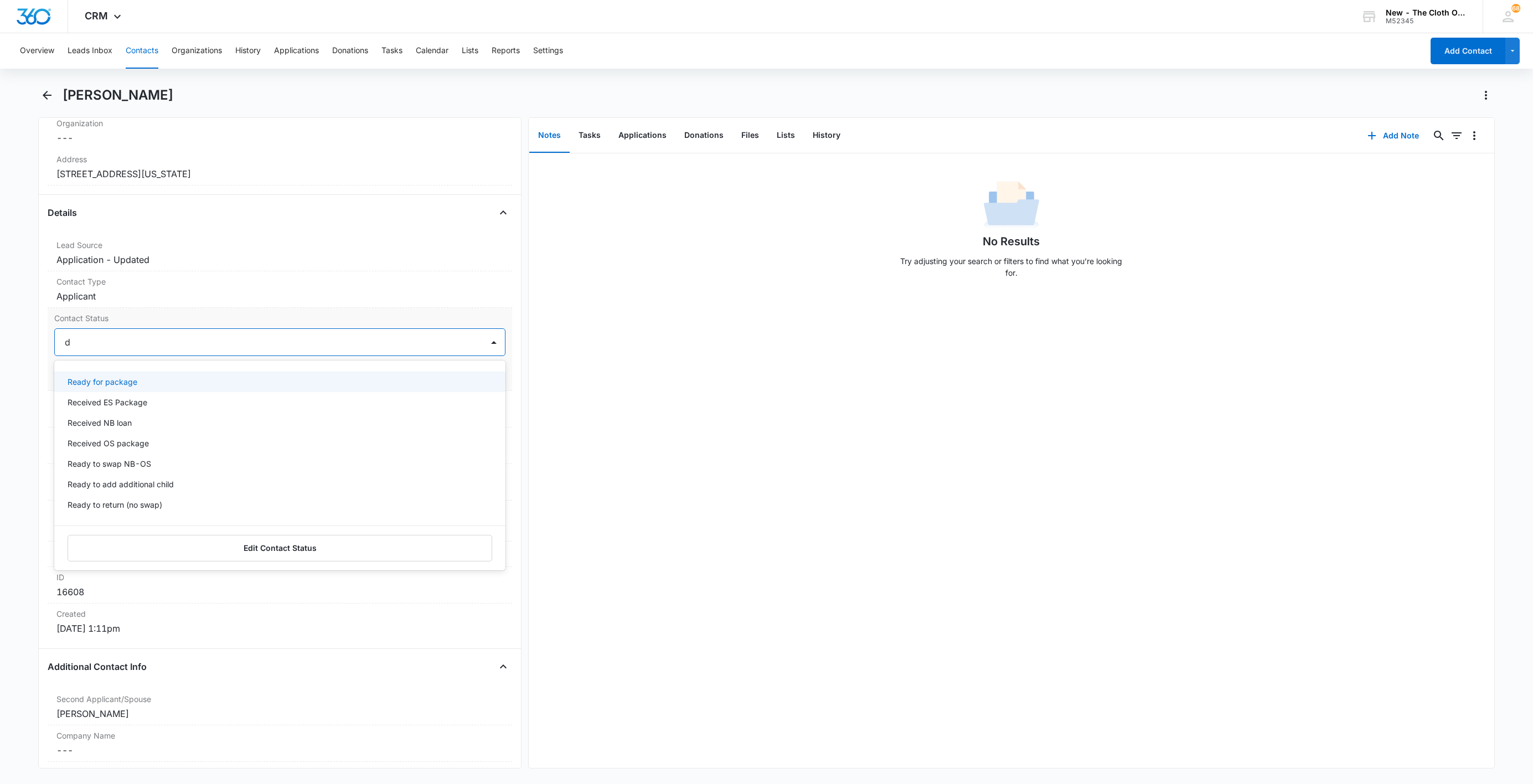
type input "de"
click at [116, 374] on div "Pass/Decline" at bounding box center [279, 382] width 451 height 21
click at [151, 333] on div "Pass/Decline" at bounding box center [268, 342] width 428 height 27
click at [443, 378] on button "Save Changes" at bounding box center [474, 375] width 63 height 21
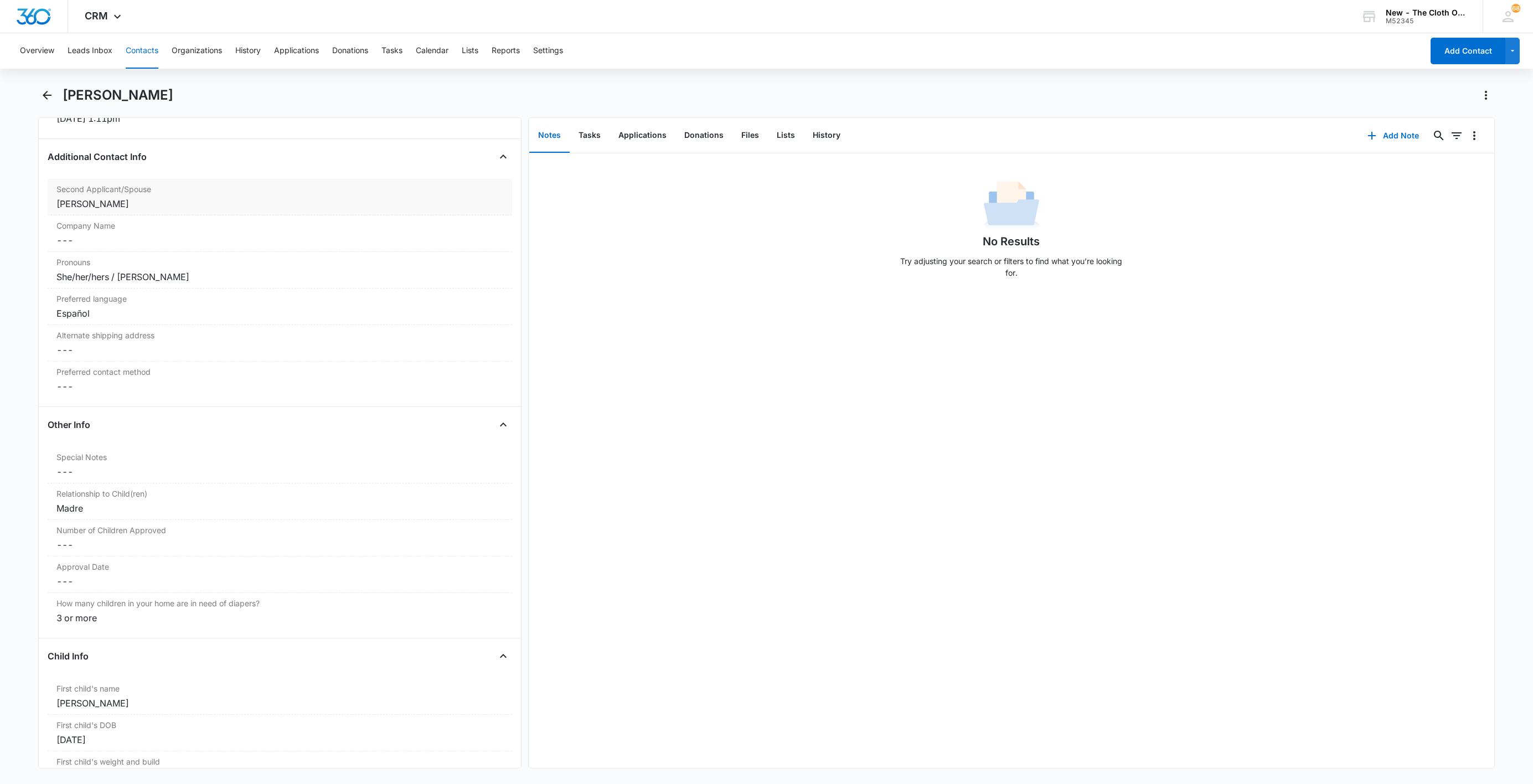
click at [143, 215] on div "Second Applicant/Spouse Cancel Save Changes [PERSON_NAME]" at bounding box center [279, 197] width 464 height 36
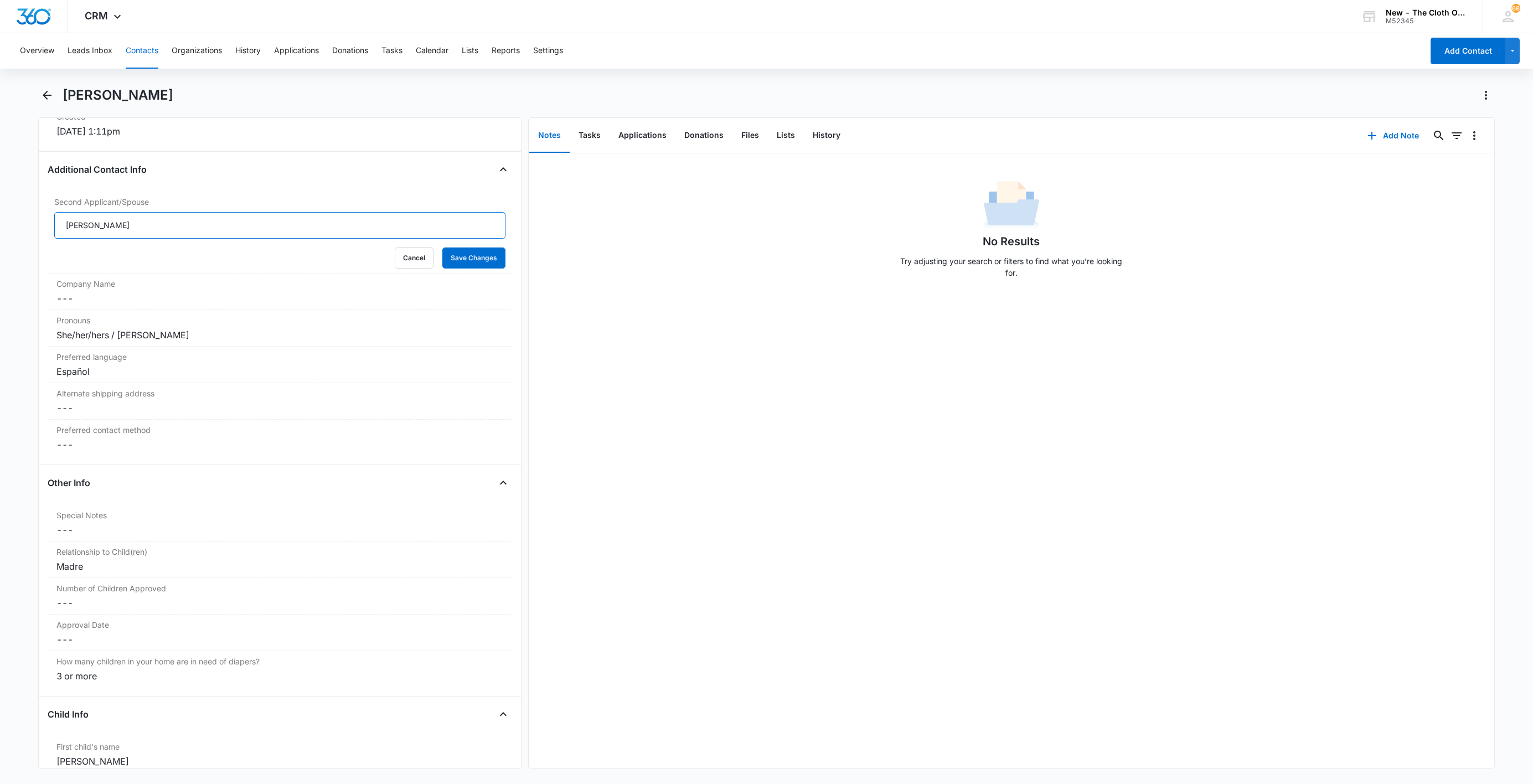
drag, startPoint x: 145, startPoint y: 228, endPoint x: -108, endPoint y: 202, distance: 254.3
click at [0, 202] on html "CRM Apps Reputation Websites Forms CRM Email Social Shop Payments POS Ads Intel…" at bounding box center [766, 392] width 1533 height 784
click at [443, 248] on button "Save Changes" at bounding box center [474, 258] width 63 height 21
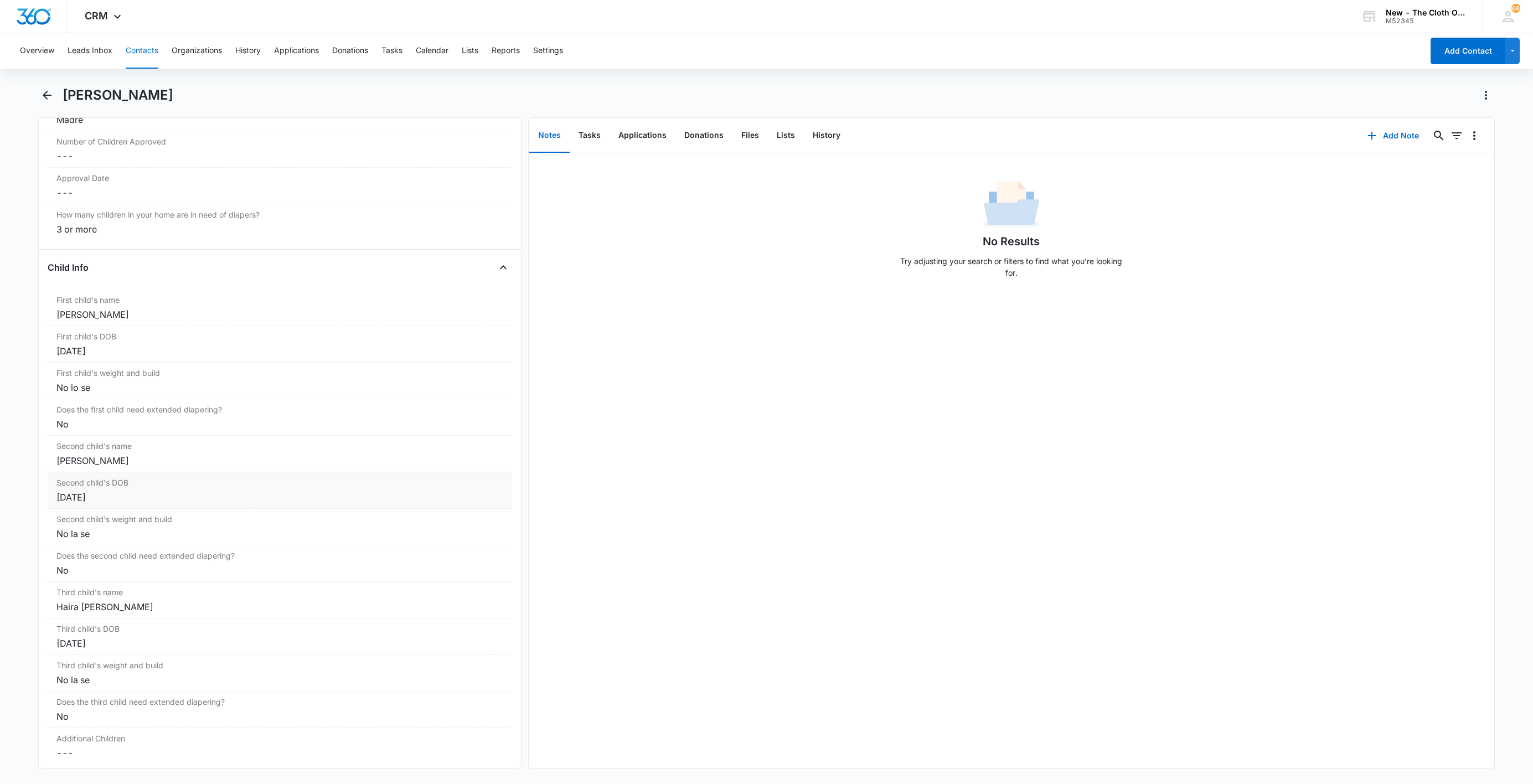
scroll to position [1198, 0]
click at [57, 303] on div "[PERSON_NAME]" at bounding box center [279, 301] width 447 height 13
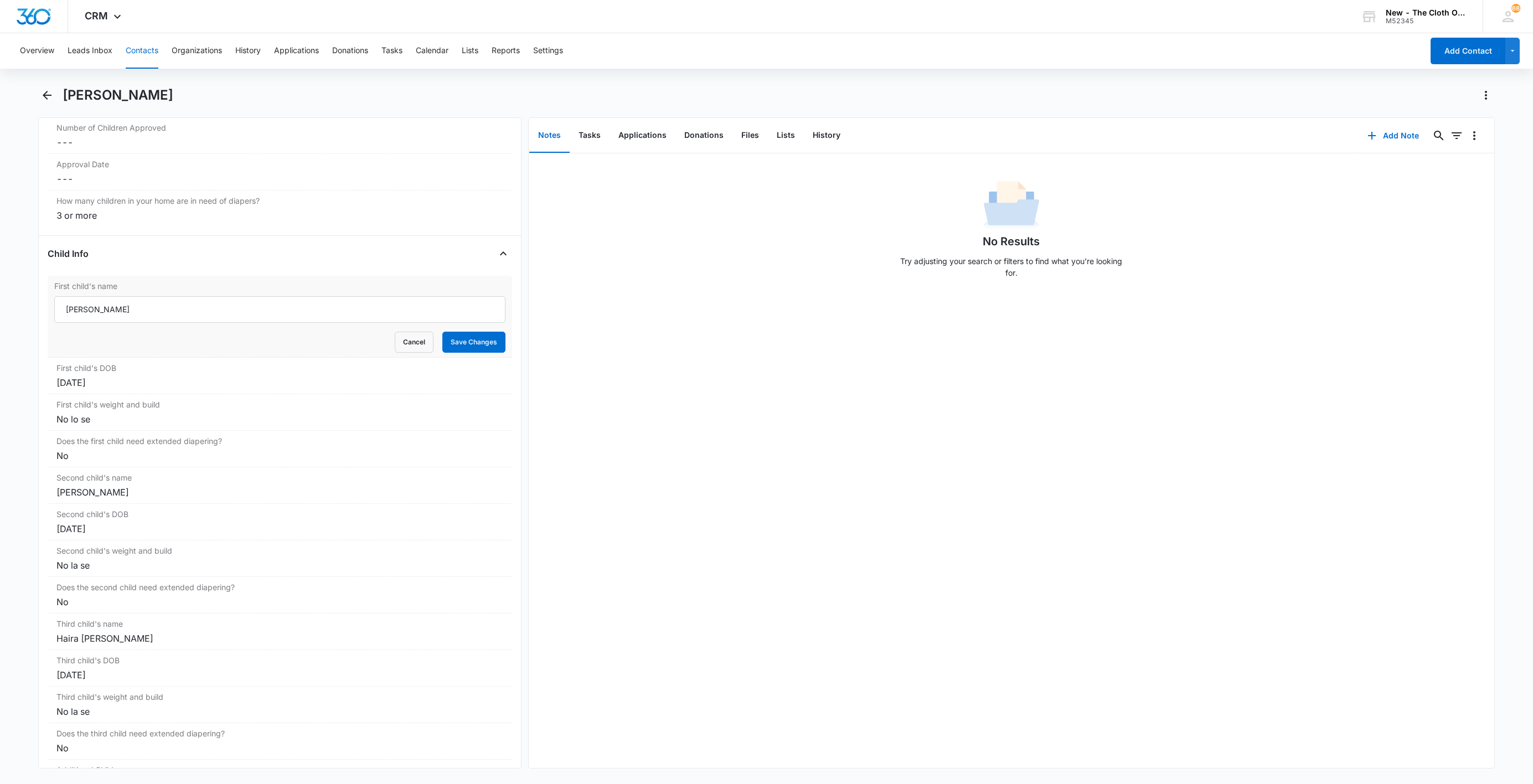
click at [52, 312] on div "First child's name [PERSON_NAME] Cancel Save Changes" at bounding box center [279, 316] width 464 height 82
click at [60, 312] on input "[PERSON_NAME]" at bounding box center [279, 310] width 451 height 27
paste input "CLOSED D/T INSUF DOCS [DATE]:"
type input "CLOSED D/T INSUF DOCS [DATE]: [PERSON_NAME]"
click at [484, 352] on button "Save Changes" at bounding box center [474, 342] width 63 height 21
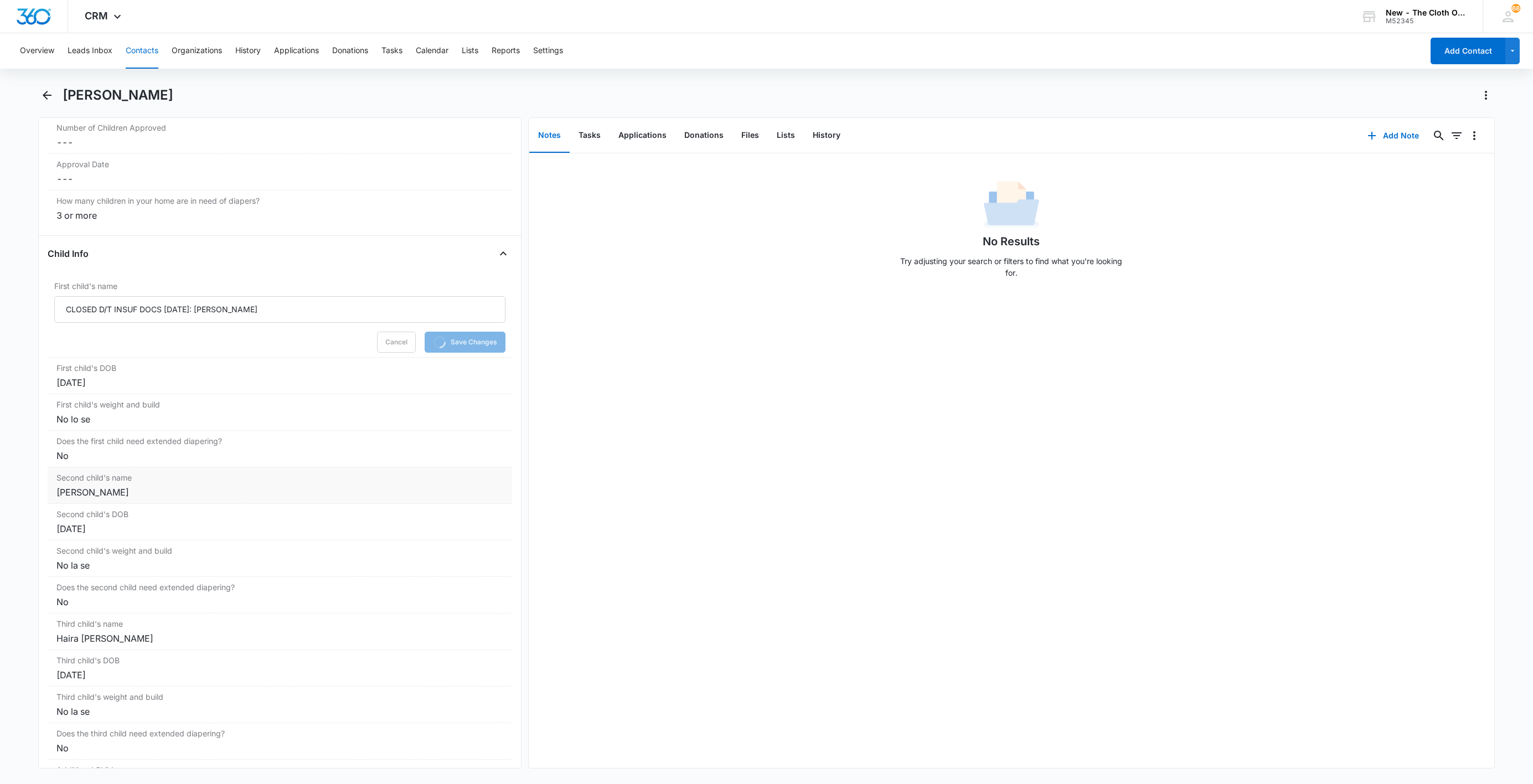
click at [198, 494] on div "[PERSON_NAME]" at bounding box center [279, 492] width 447 height 13
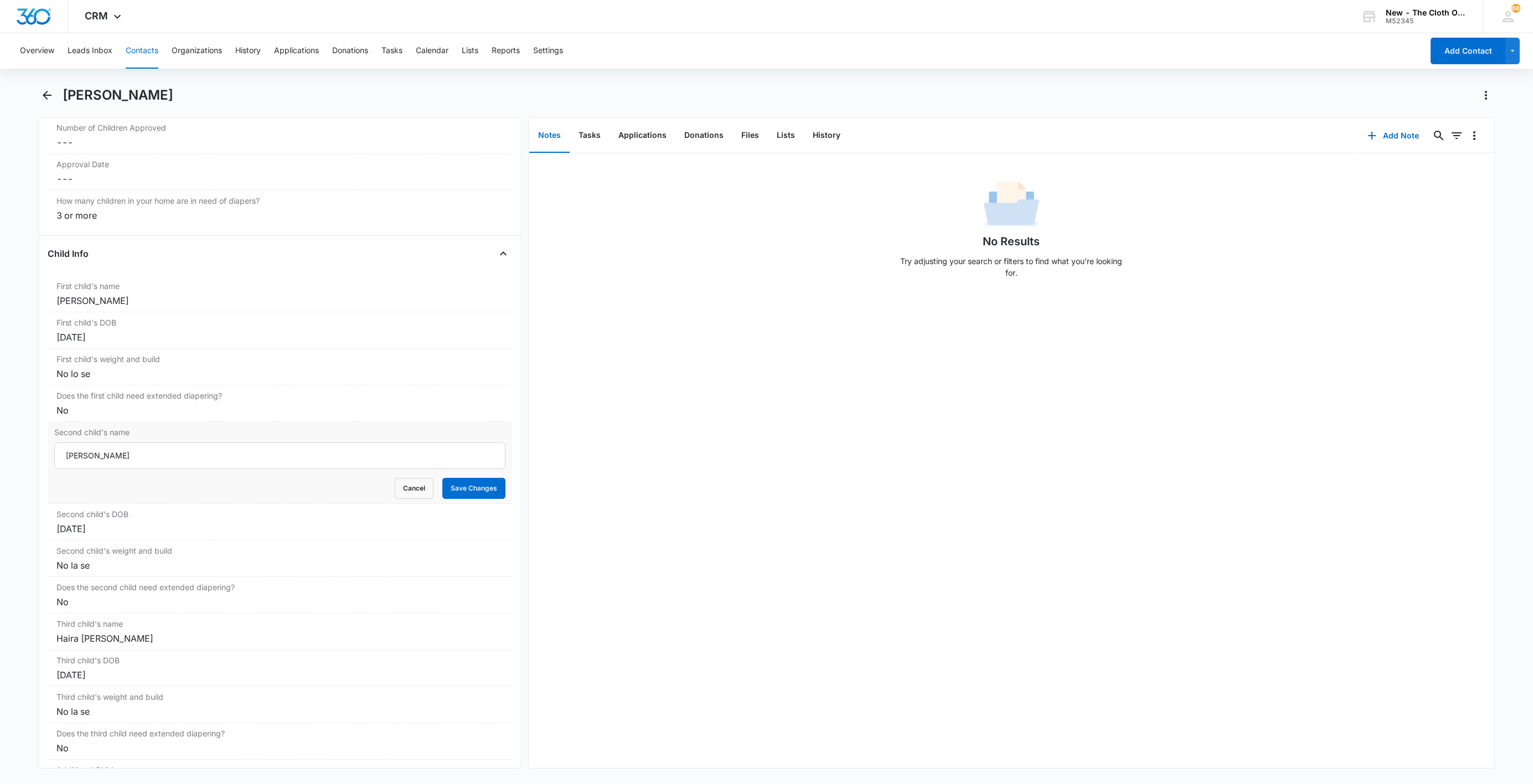
click at [58, 499] on div "Cancel Save Changes" at bounding box center [279, 488] width 451 height 21
click at [57, 458] on input "[PERSON_NAME]" at bounding box center [279, 456] width 451 height 27
paste input "CLOSED D/T INSUF DOCS [DATE]:"
type input "CLOSED D/T INSUF DOCS [DATE]: [PERSON_NAME]"
click at [475, 499] on button "Save Changes" at bounding box center [474, 488] width 63 height 21
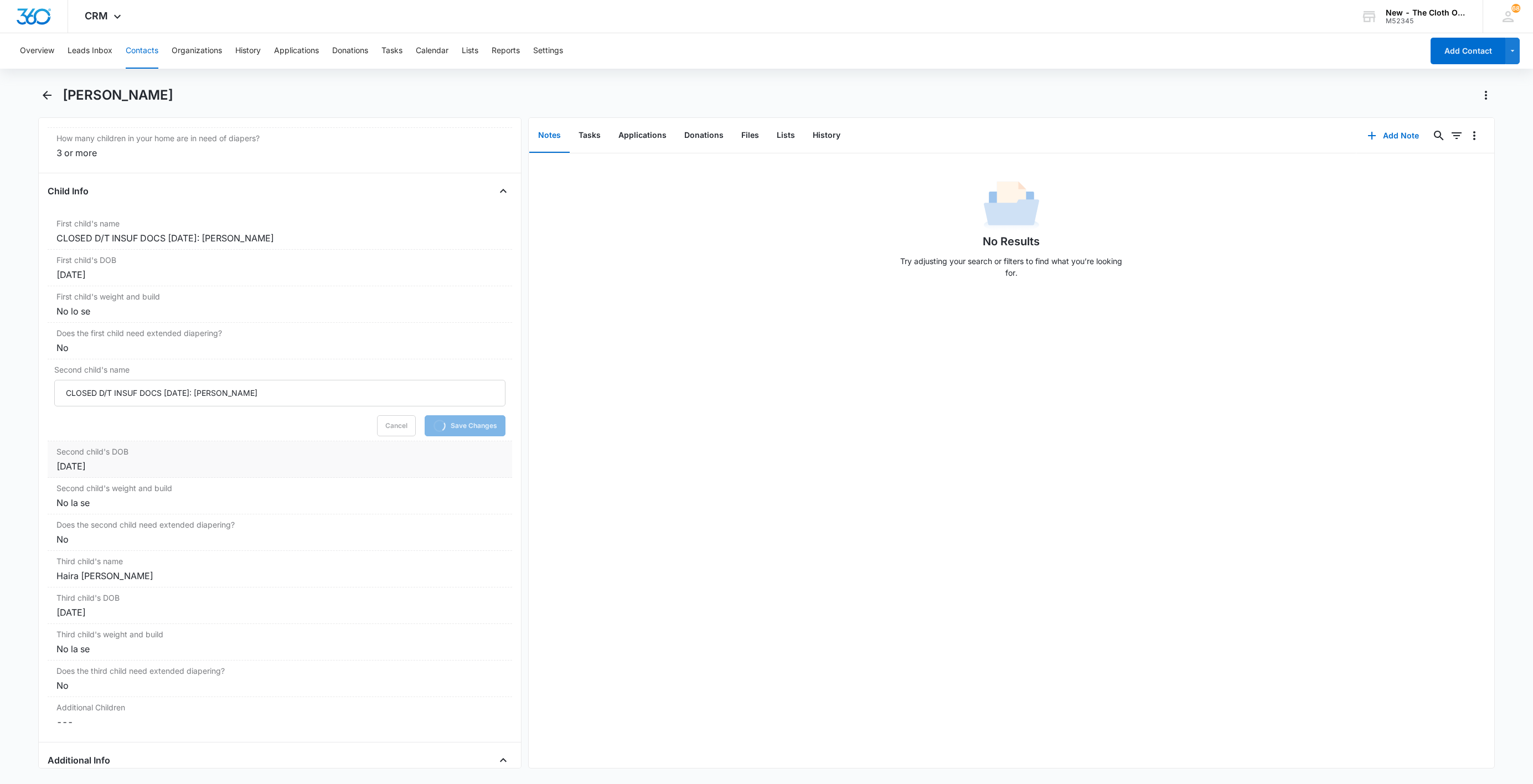
scroll to position [1364, 0]
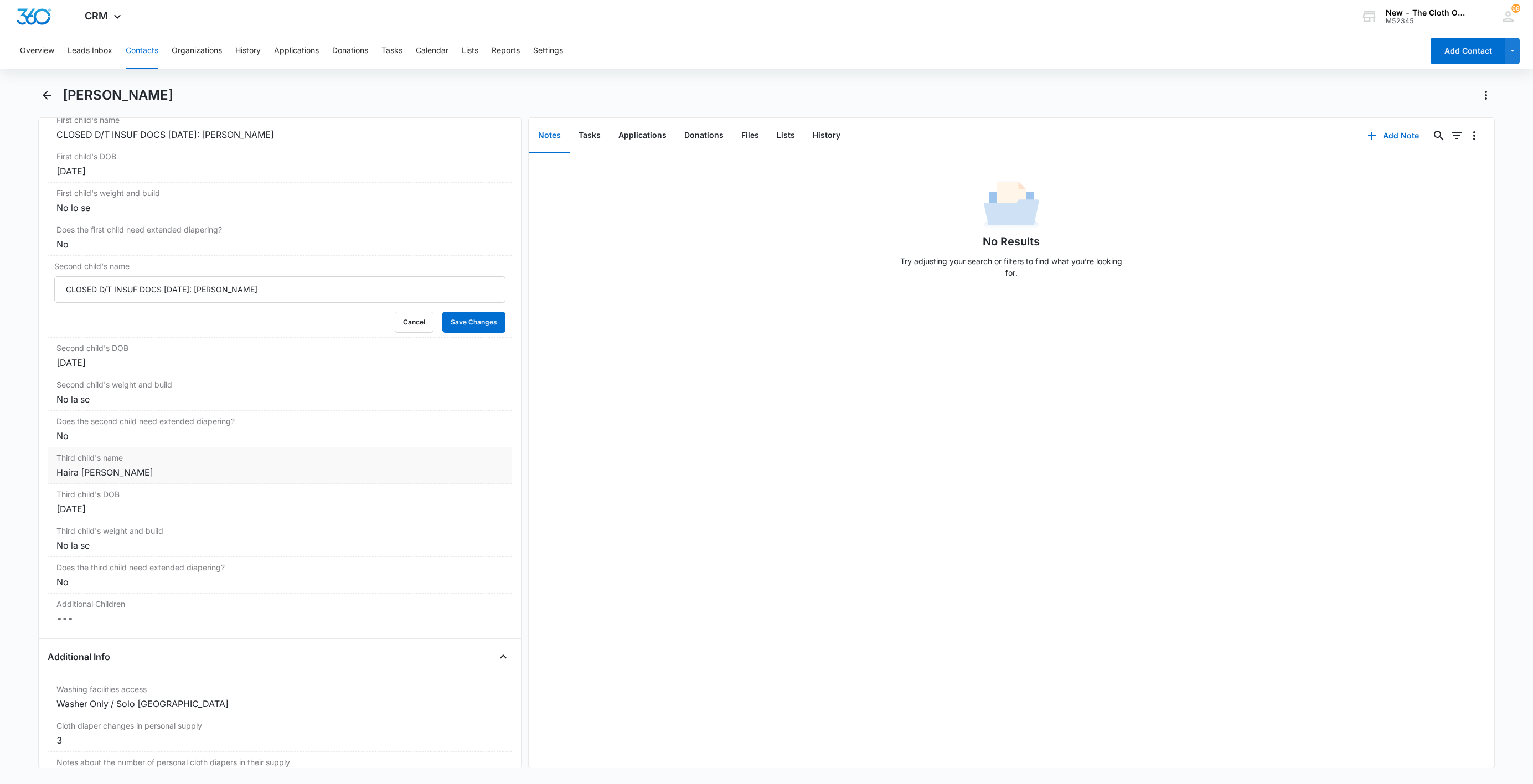
click at [205, 463] on label "Third child's name" at bounding box center [279, 457] width 447 height 12
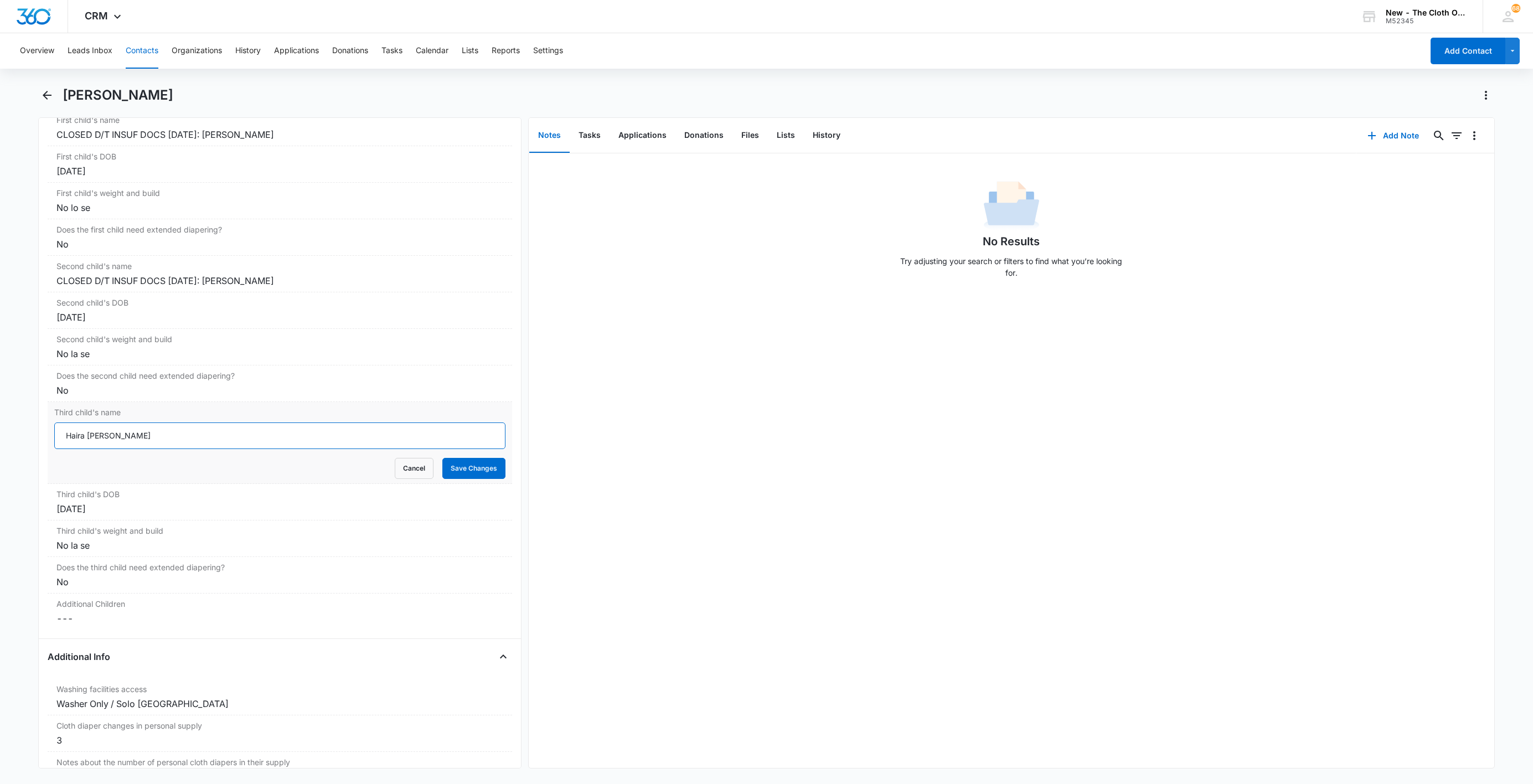
click at [65, 438] on input "Haira [PERSON_NAME]" at bounding box center [279, 436] width 451 height 27
paste input "CLOSED D/T INSUF DOCS [DATE]:"
type input "CLOSED D/T INSUF DOCS [DATE]: Haira [PERSON_NAME]"
click at [465, 477] on button "Save Changes" at bounding box center [474, 468] width 63 height 21
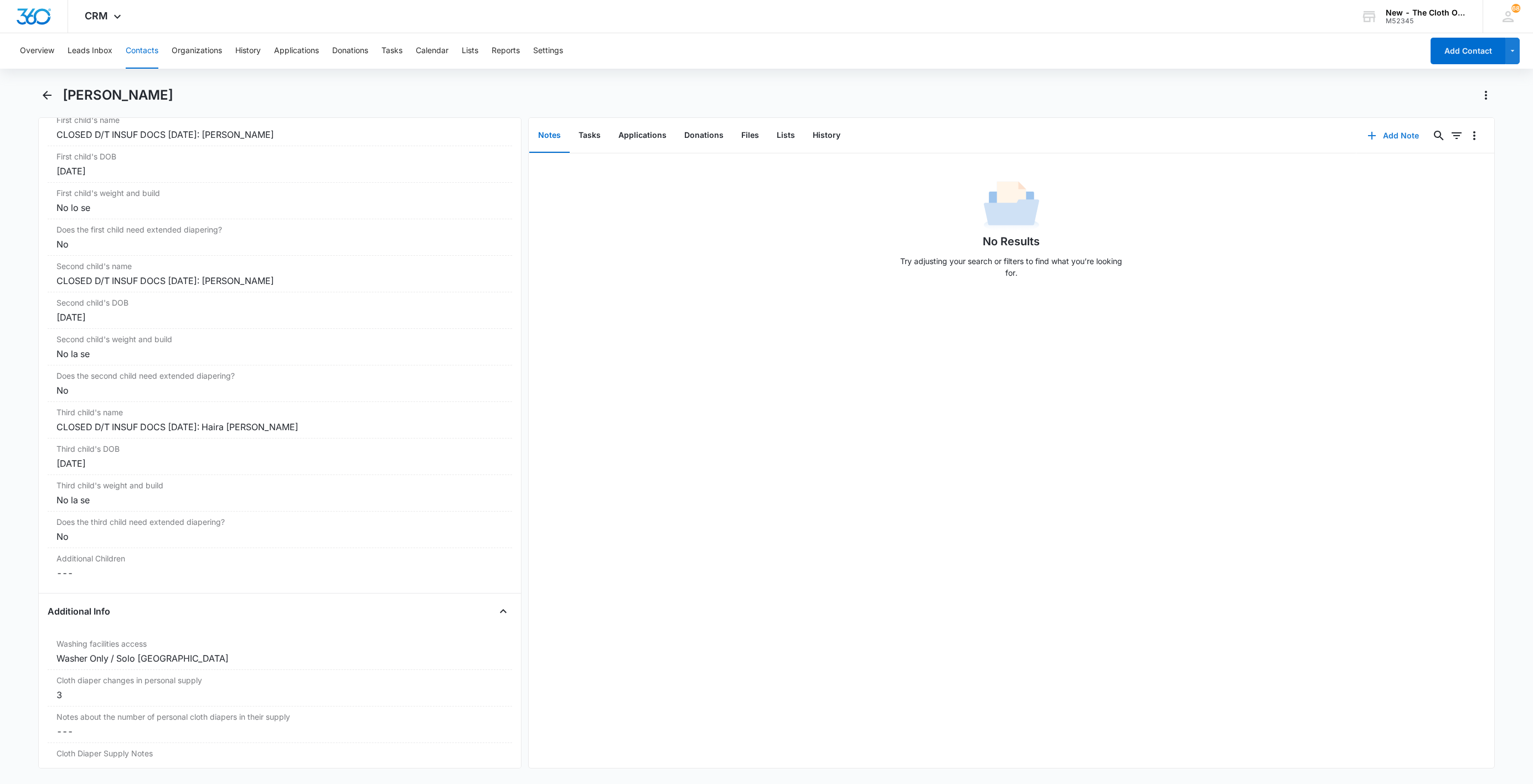
click at [1365, 136] on icon "button" at bounding box center [1372, 136] width 13 height 13
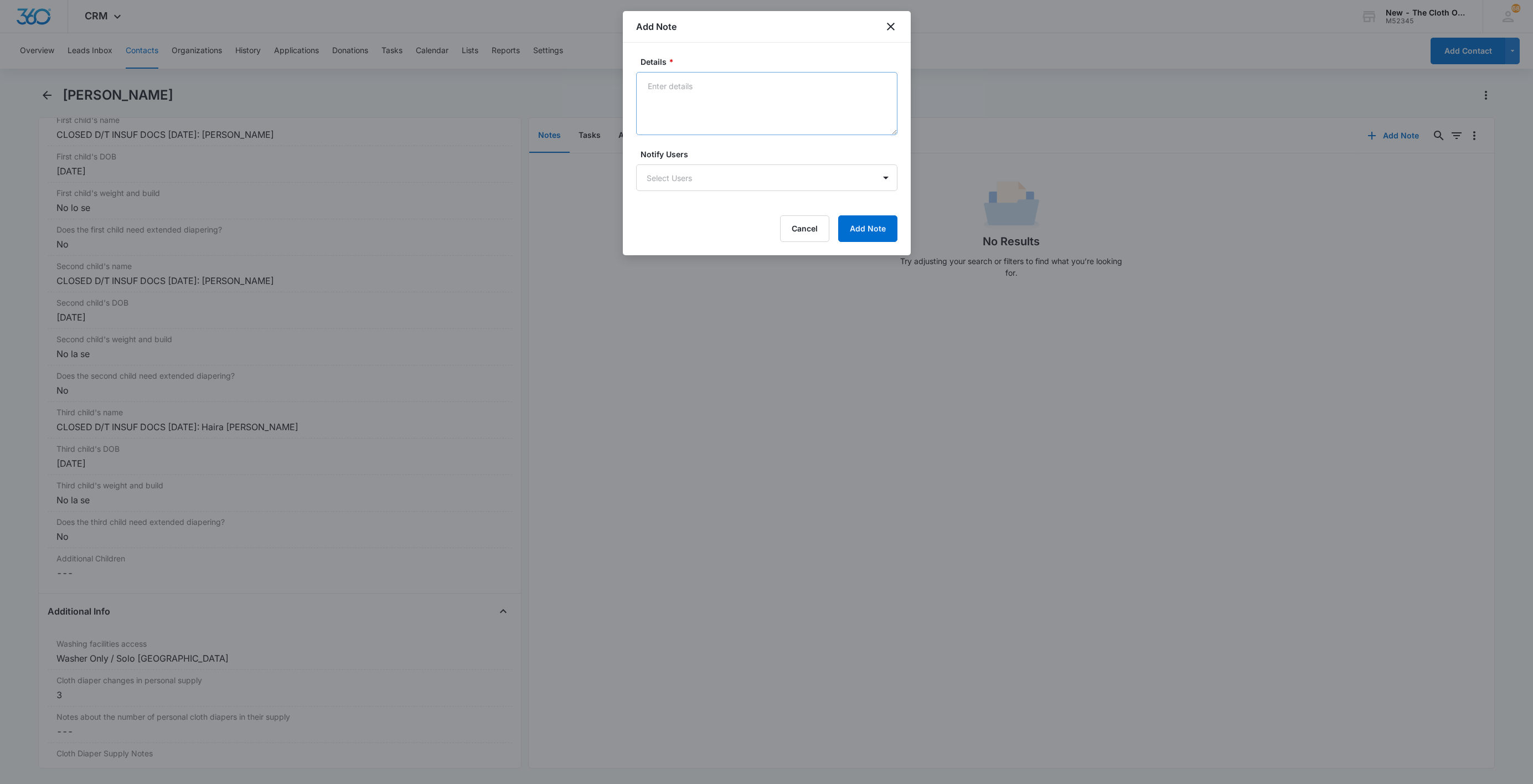
drag, startPoint x: 704, startPoint y: 123, endPoint x: 710, endPoint y: 130, distance: 9.2
click at [706, 125] on textarea "Details *" at bounding box center [767, 103] width 262 height 63
type textarea "[DATE] - Closed d/t insuf docs - all needed."
click at [867, 211] on form "Details * [DATE] - Closed d/t insuf docs - all needed. Notify Users Select User…" at bounding box center [767, 149] width 262 height 186
drag, startPoint x: 869, startPoint y: 214, endPoint x: 872, endPoint y: 219, distance: 5.8
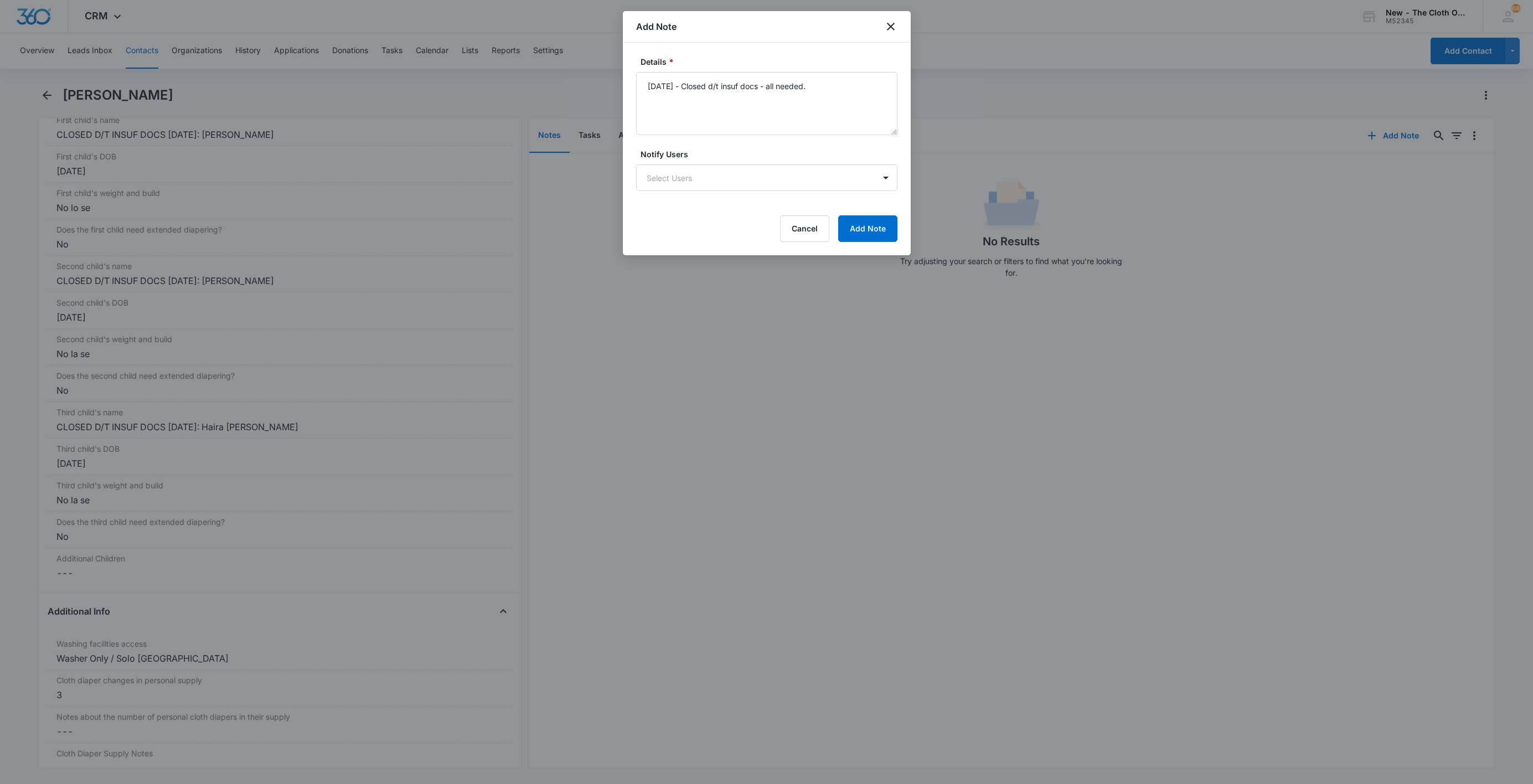
click at [869, 215] on form "Details * [DATE] - Closed d/t insuf docs - all needed. Notify Users Select User…" at bounding box center [767, 149] width 262 height 186
click at [872, 219] on button "Add Note" at bounding box center [868, 228] width 59 height 27
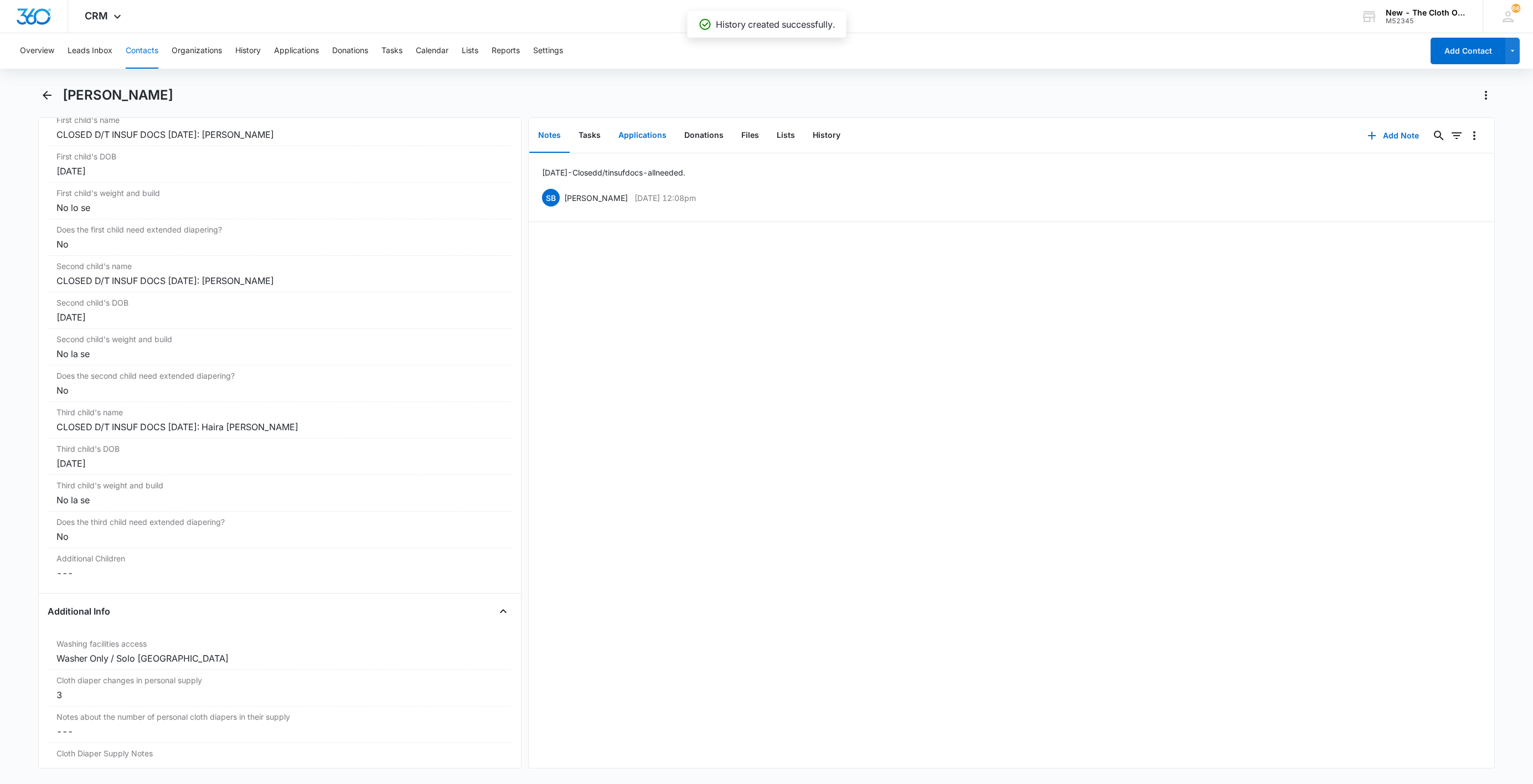
click at [628, 129] on button "Applications" at bounding box center [642, 135] width 66 height 34
click at [1470, 170] on button "Overflow Menu" at bounding box center [1475, 171] width 18 height 18
click at [1438, 200] on div "Edit" at bounding box center [1432, 202] width 23 height 7
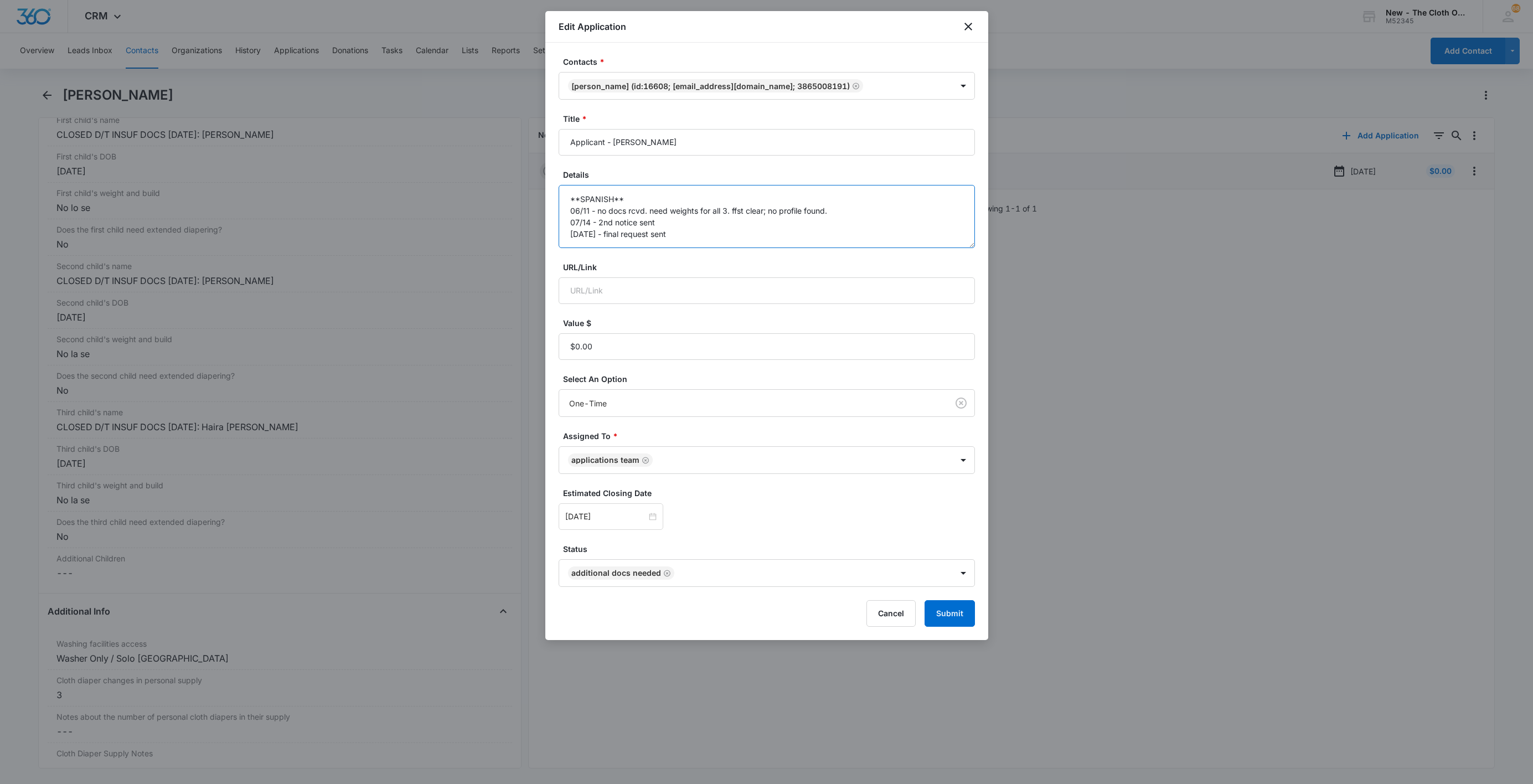
click at [806, 239] on textarea "**SPANISH** 06/11 - no docs rcvd. need weights for all 3. ffst clear; no profil…" at bounding box center [766, 216] width 416 height 63
paste textarea "[DATE] - Closed d/t insuf docs - all needed."
type textarea "**SPANISH** 06/11 - no docs rcvd. need weights for all 3. ffst clear; no profil…"
click at [937, 616] on button "Submit" at bounding box center [950, 613] width 50 height 27
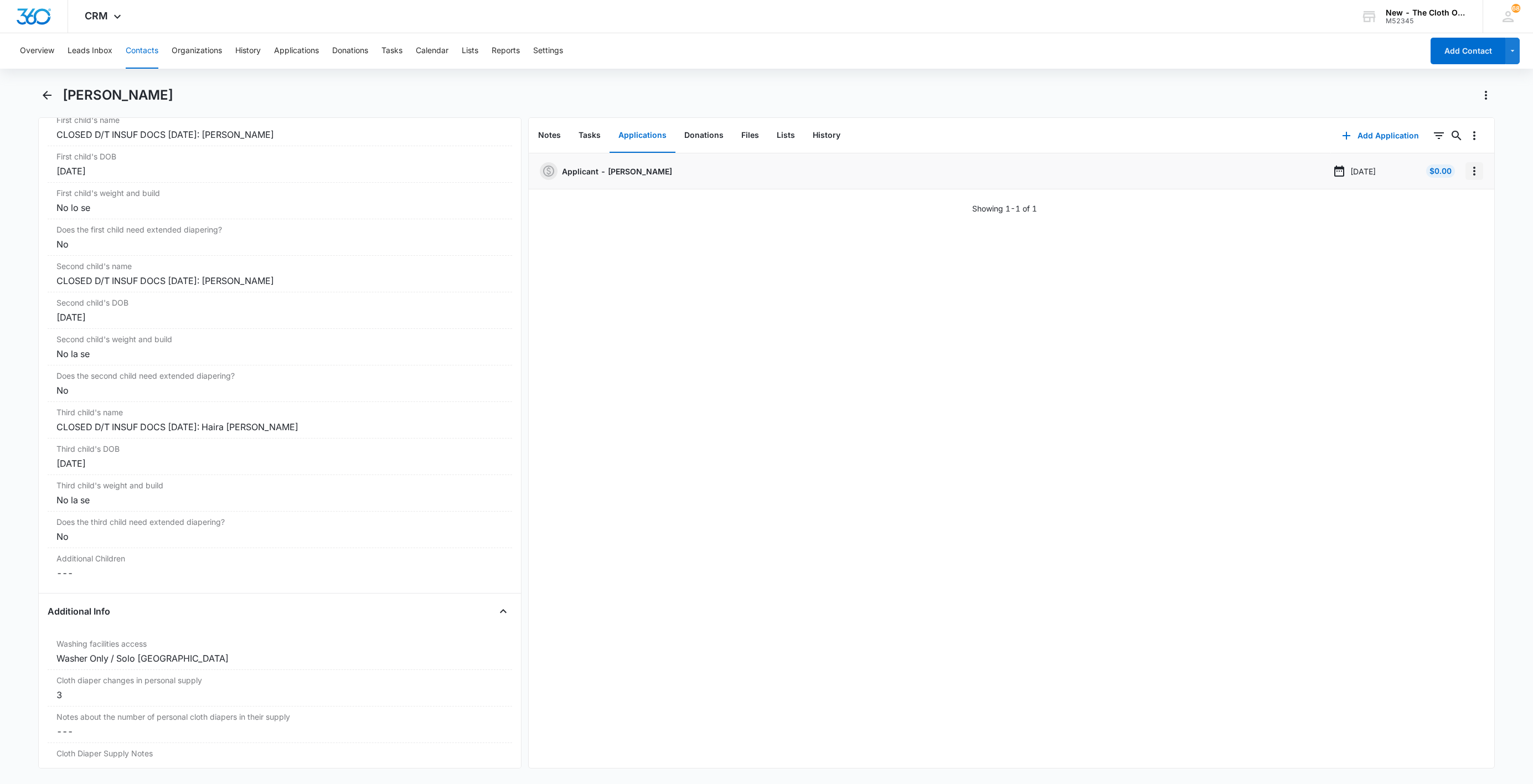
click at [1468, 171] on icon "Overflow Menu" at bounding box center [1475, 171] width 13 height 13
click at [1452, 216] on button "Delete" at bounding box center [1438, 219] width 63 height 16
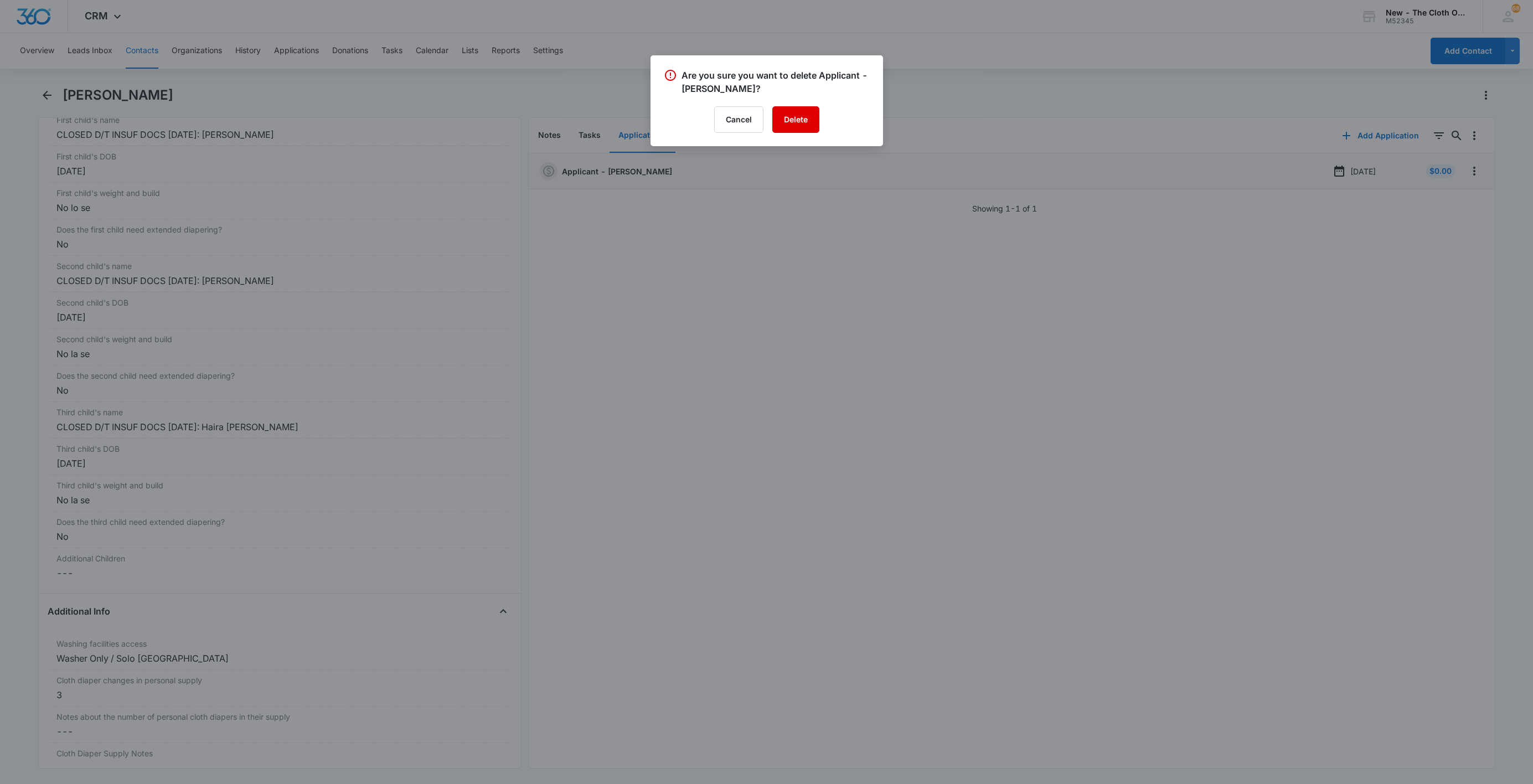
click at [818, 123] on button "Delete" at bounding box center [796, 120] width 47 height 27
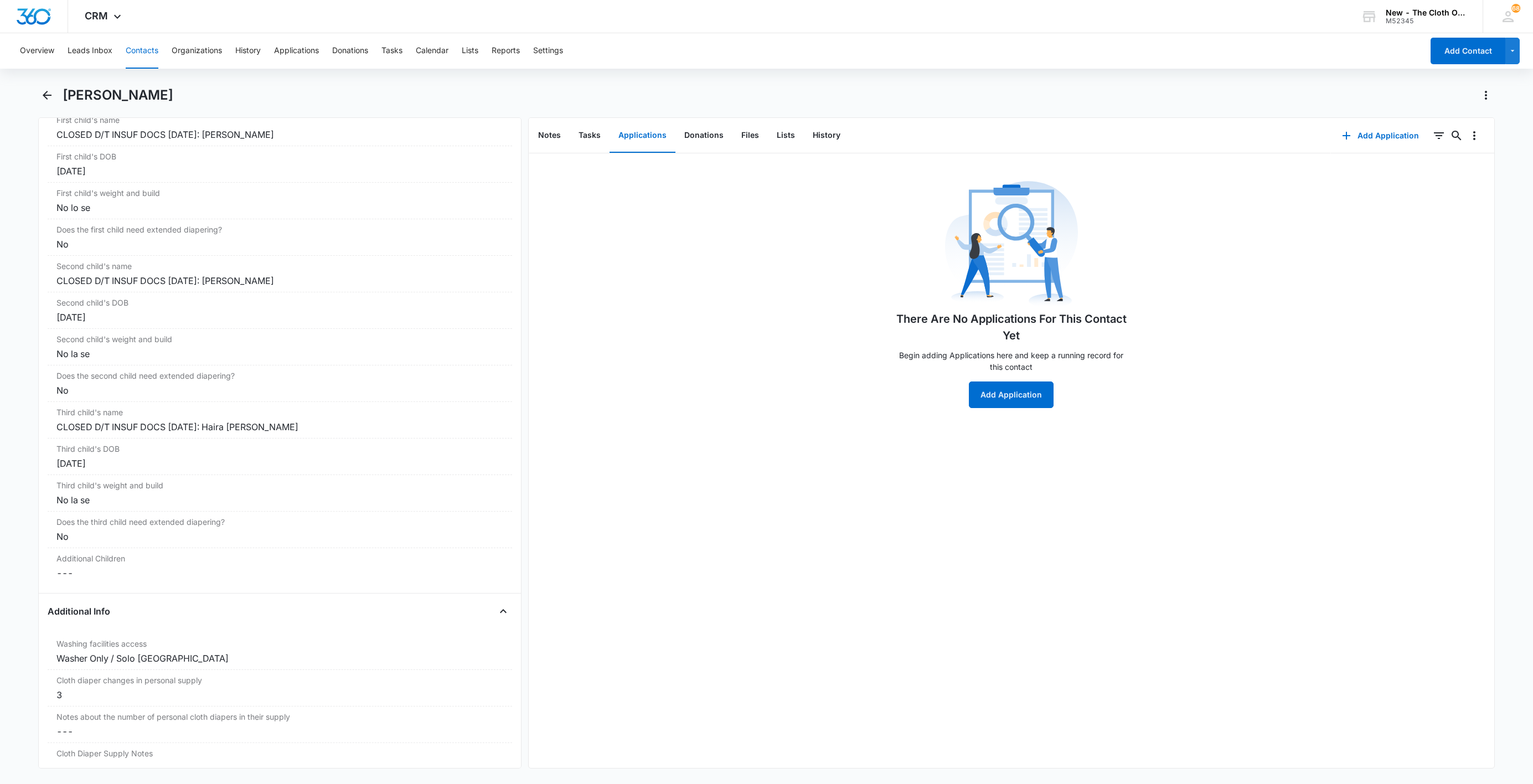
click at [137, 54] on button "Contacts" at bounding box center [142, 51] width 33 height 35
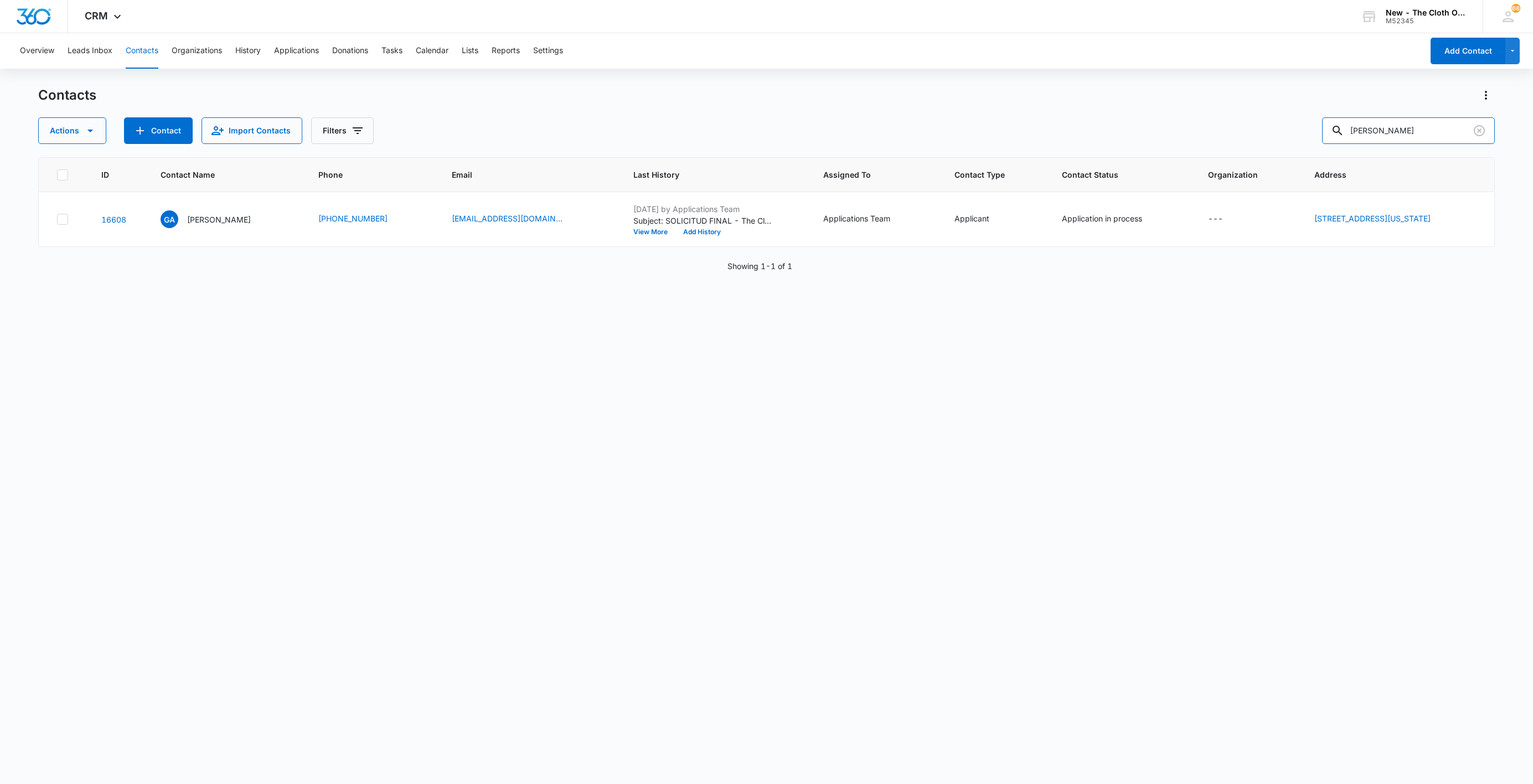
drag, startPoint x: 1442, startPoint y: 126, endPoint x: 1149, endPoint y: 145, distance: 293.6
click at [1152, 145] on div "Contacts Actions Contact Import Contacts Filters [PERSON_NAME] ID Contact Name …" at bounding box center [766, 434] width 1457 height 696
paste input "[PERSON_NAME]"
type input "[PERSON_NAME]"
click at [203, 218] on p "[PERSON_NAME]" at bounding box center [219, 219] width 64 height 12
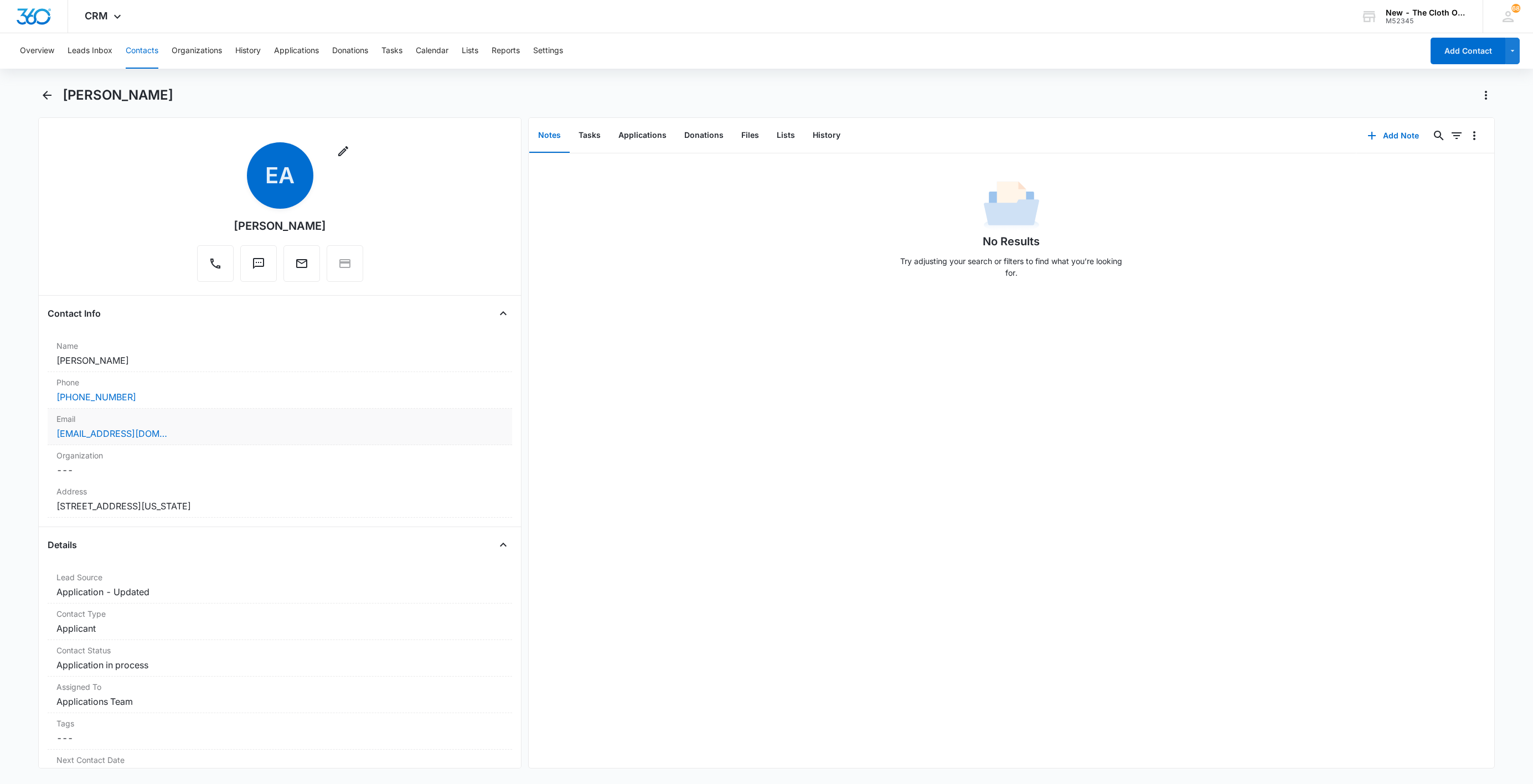
click at [206, 427] on div "[EMAIL_ADDRESS][DOMAIN_NAME]" at bounding box center [279, 434] width 447 height 13
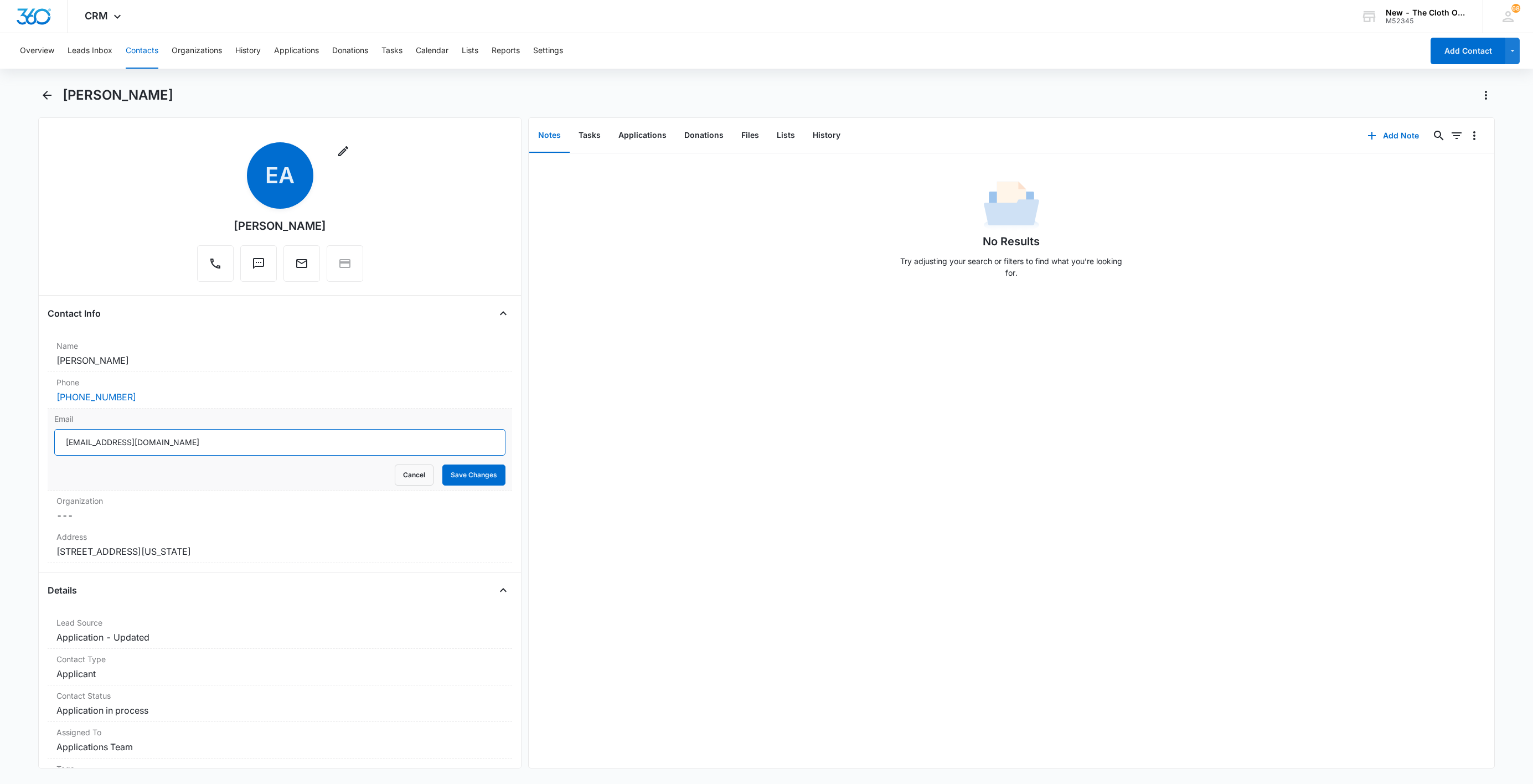
click at [323, 440] on input "[EMAIL_ADDRESS][DOMAIN_NAME]" at bounding box center [279, 443] width 451 height 27
click at [323, 442] on input "[EMAIL_ADDRESS][DOMAIN_NAME]" at bounding box center [279, 443] width 451 height 27
click at [409, 482] on button "Cancel" at bounding box center [414, 474] width 38 height 21
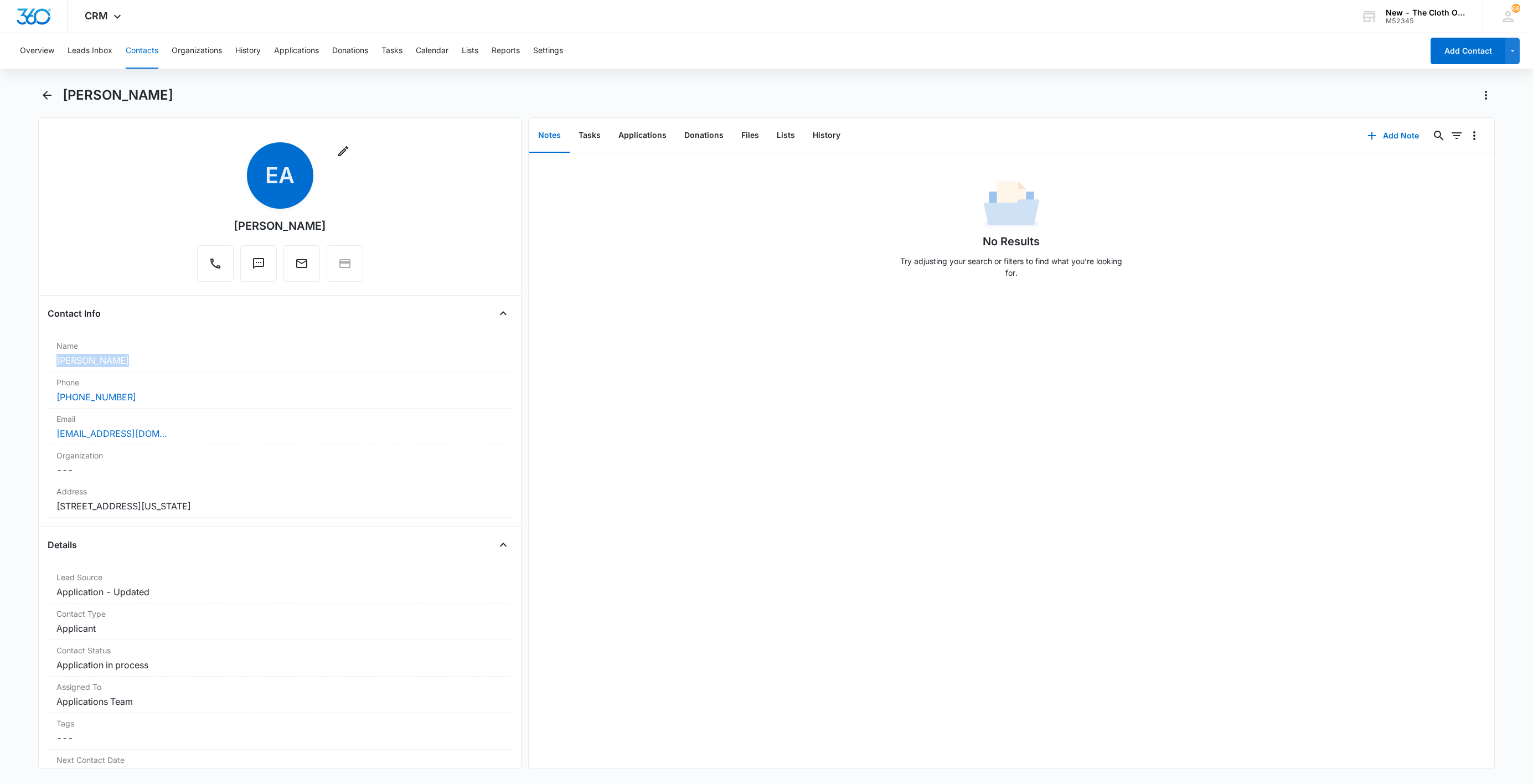
drag, startPoint x: 130, startPoint y: 364, endPoint x: 27, endPoint y: 359, distance: 103.1
click at [27, 359] on main "[PERSON_NAME] Remove EA [PERSON_NAME] Contact Info Name Cancel Save Changes [PE…" at bounding box center [766, 434] width 1533 height 695
copy dd "[PERSON_NAME]"
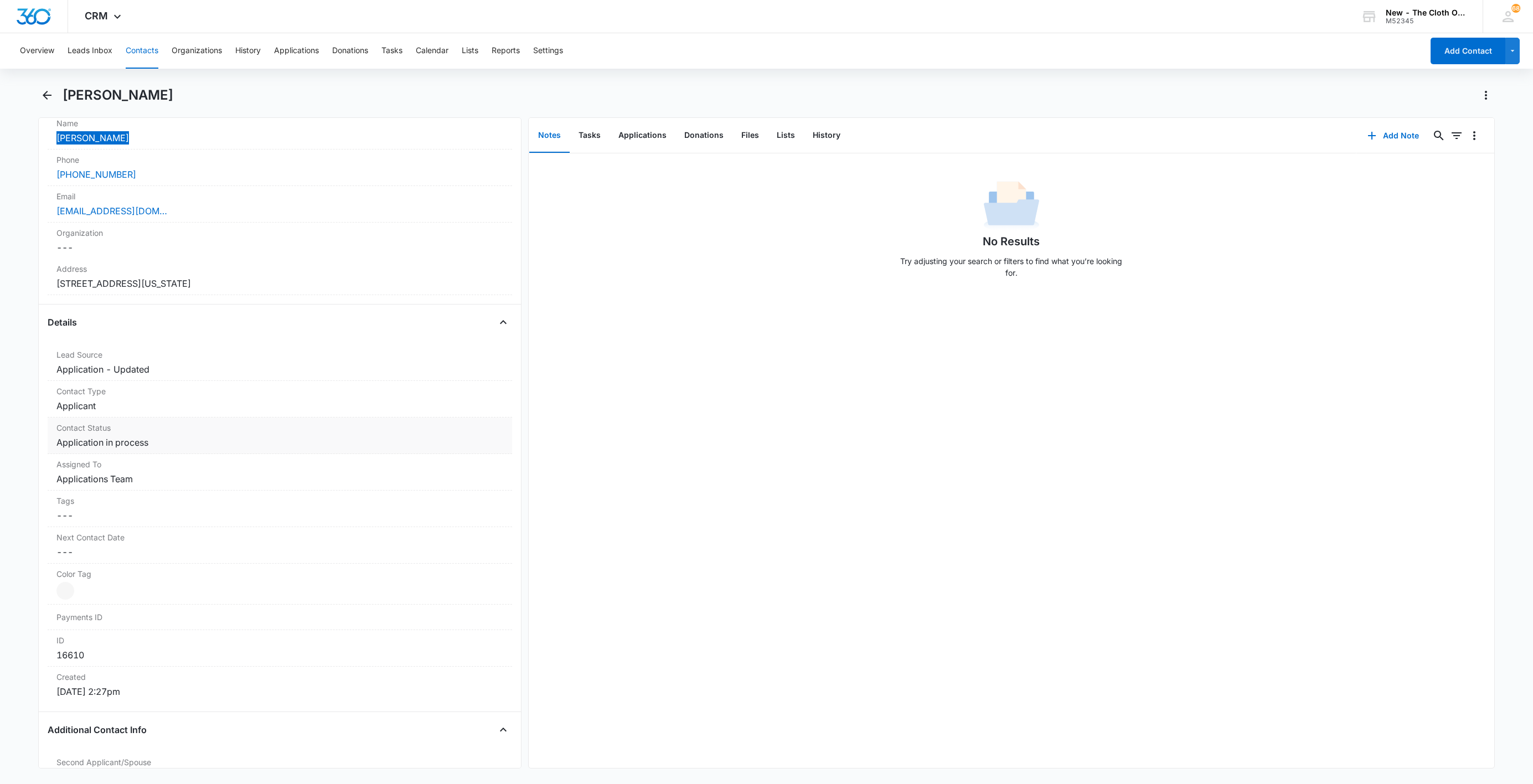
scroll to position [249, 0]
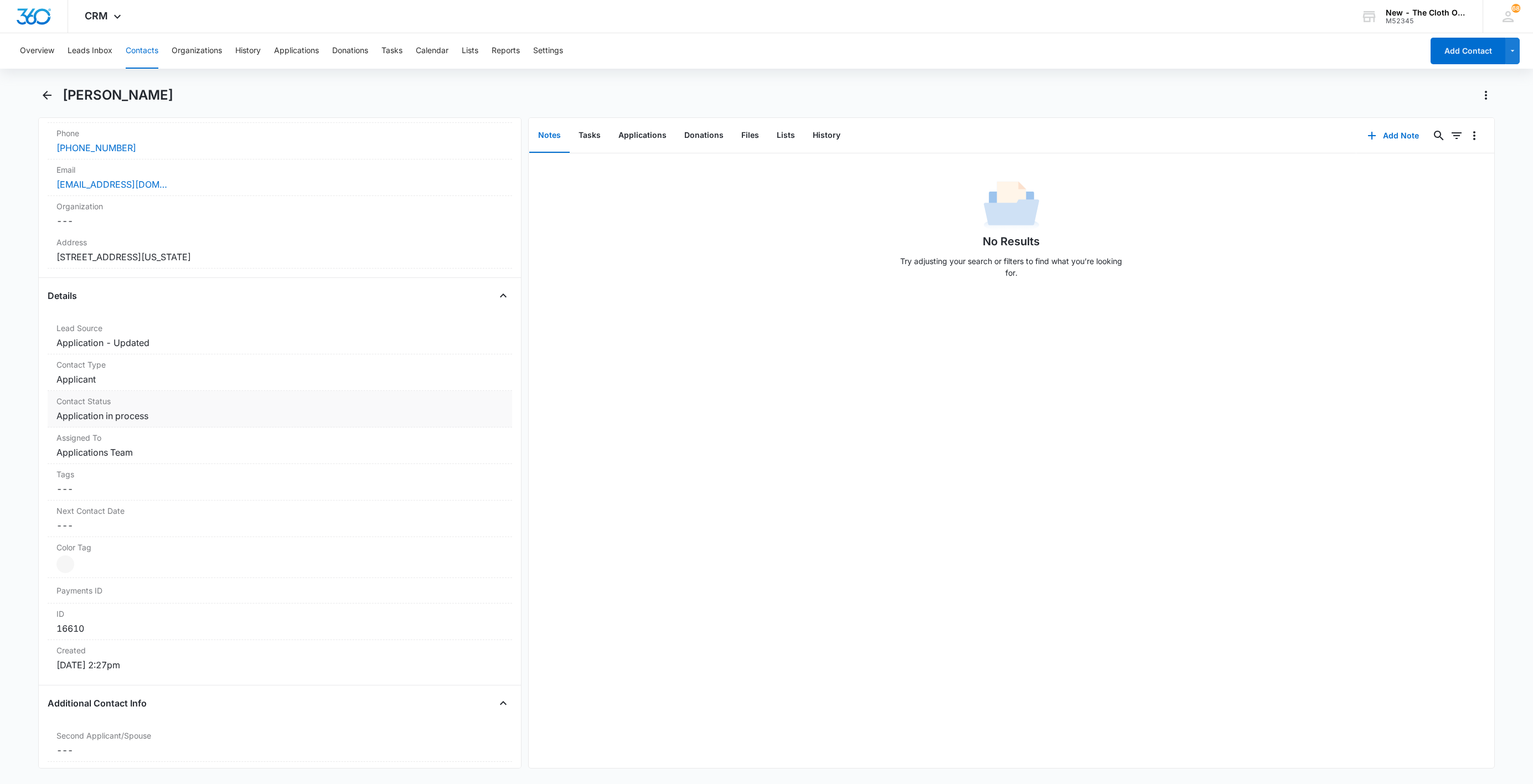
click at [136, 416] on dd "Cancel Save Changes Application in process" at bounding box center [279, 416] width 447 height 13
click at [154, 429] on icon "Remove Application in process" at bounding box center [158, 425] width 7 height 8
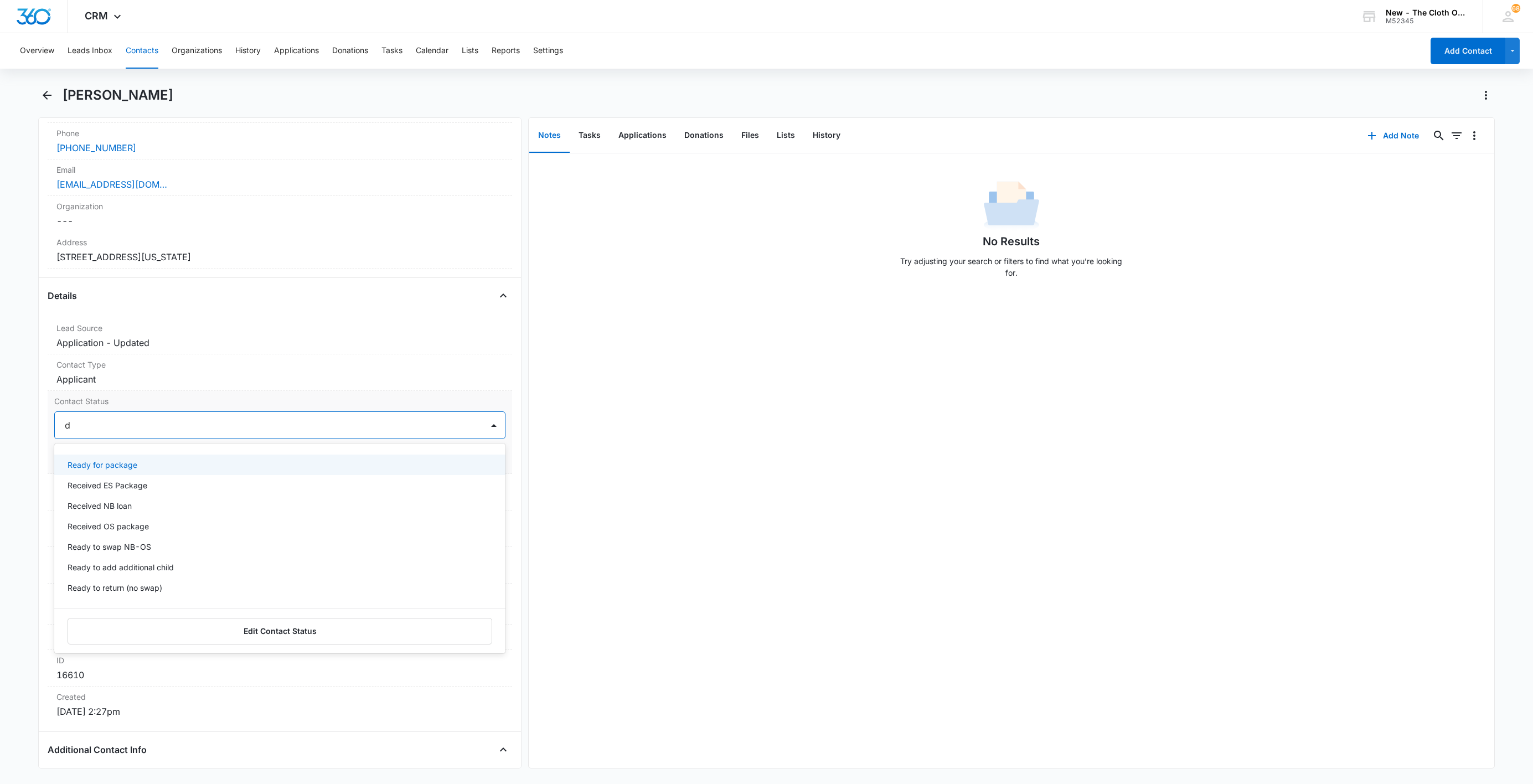
type input "de"
click at [129, 459] on div "Pass/Decline" at bounding box center [279, 465] width 451 height 21
click at [180, 429] on div at bounding box center [300, 425] width 336 height 16
click at [469, 460] on button "Save Changes" at bounding box center [474, 458] width 63 height 21
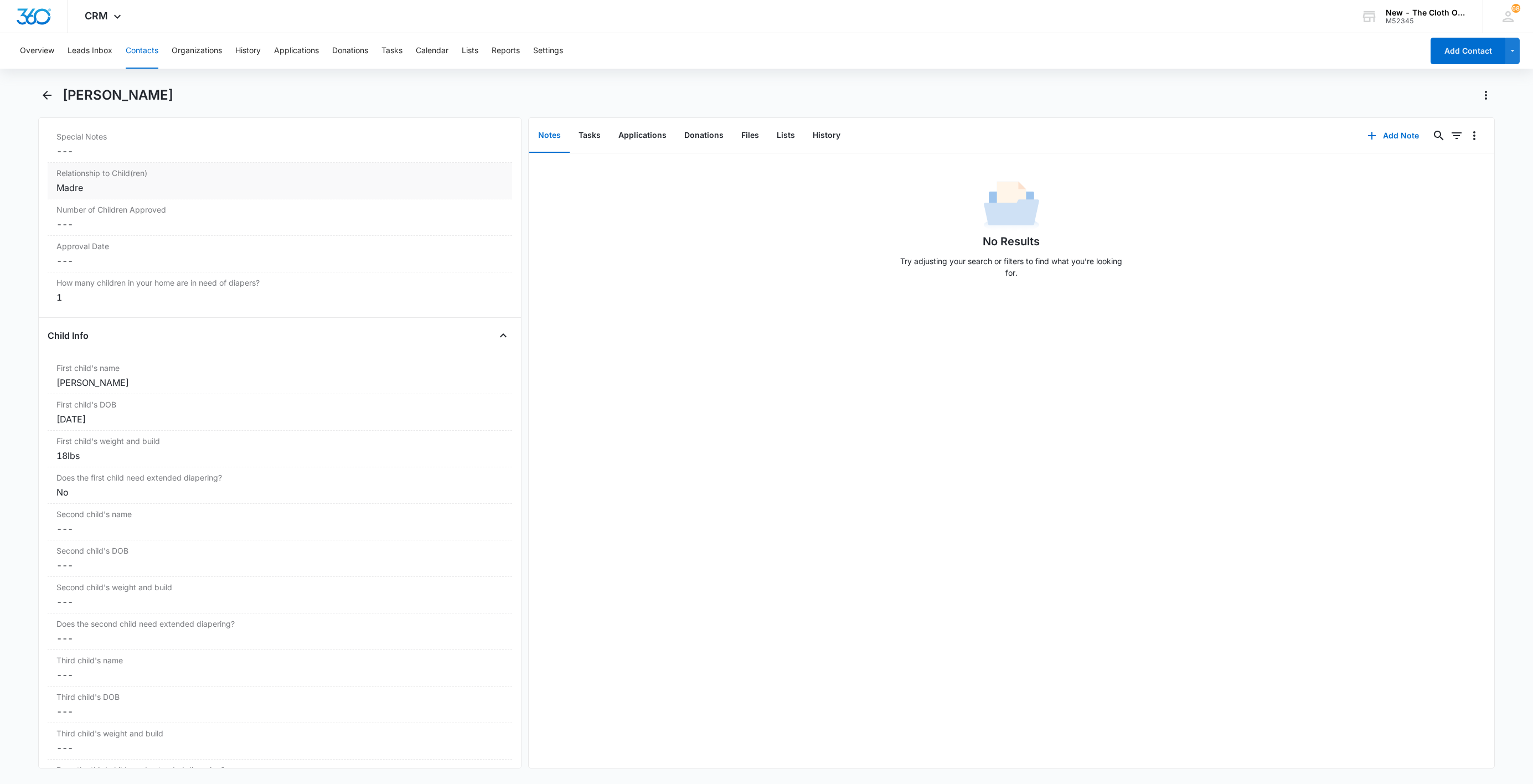
scroll to position [1116, 0]
click at [636, 136] on button "Applications" at bounding box center [642, 135] width 66 height 34
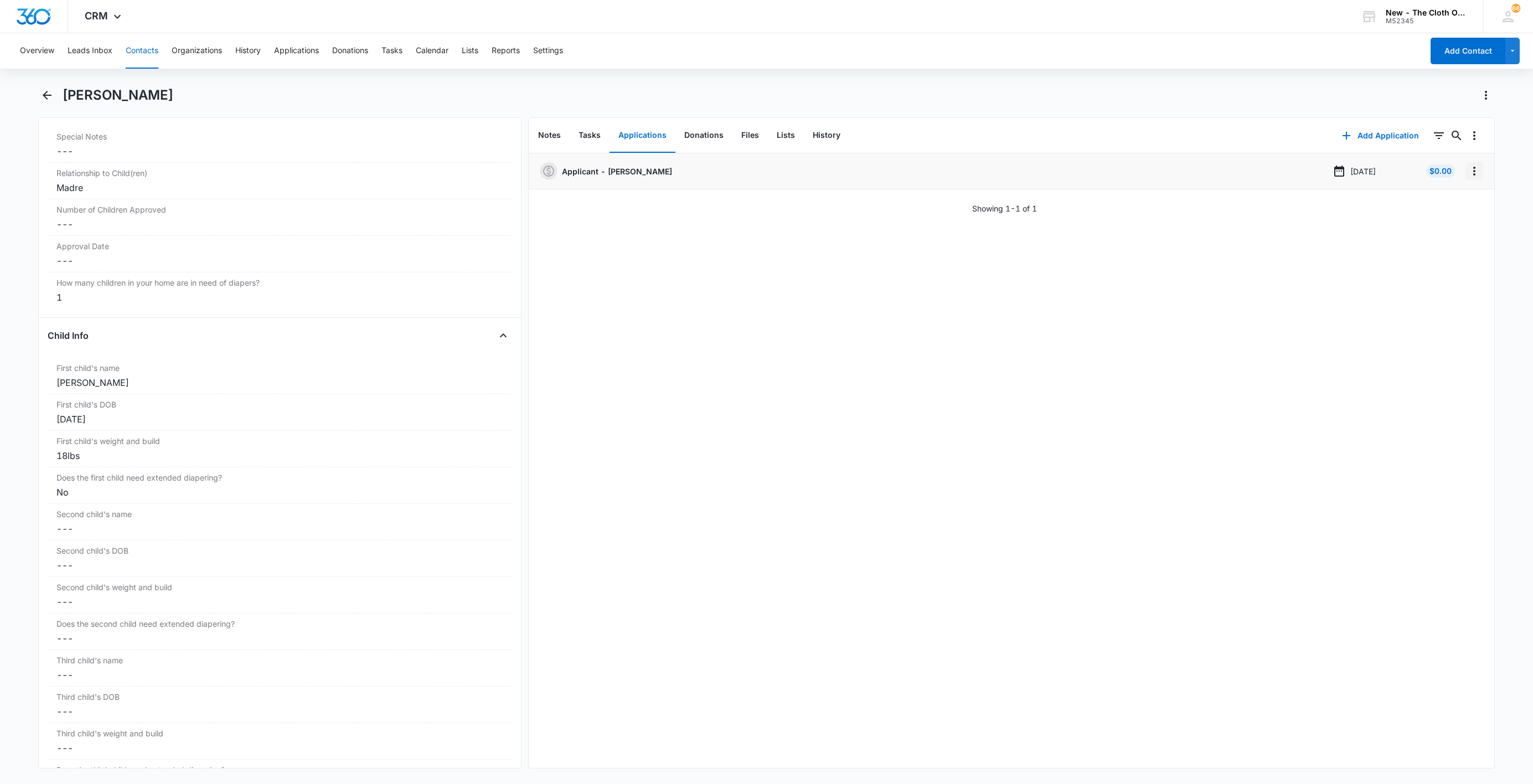
click at [1468, 170] on icon "Overflow Menu" at bounding box center [1475, 171] width 13 height 13
click at [1453, 198] on button "Edit" at bounding box center [1438, 202] width 63 height 16
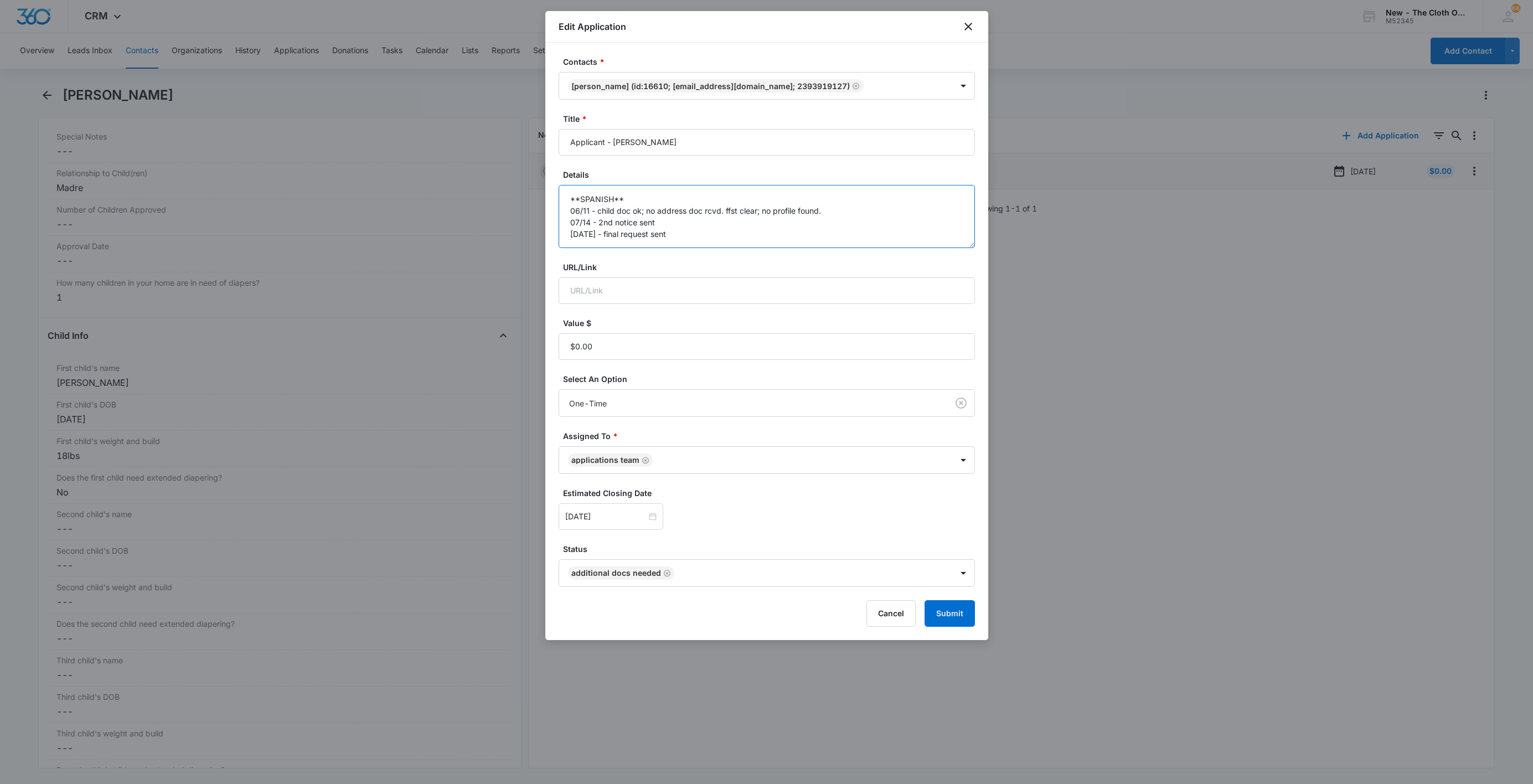
click at [809, 237] on textarea "**SPANISH** 06/11 - child doc ok; no address doc rcvd. ffst clear; no profile f…" at bounding box center [766, 216] width 416 height 63
paste textarea "[DATE] - Closed d/t insuf docs - all needed."
drag, startPoint x: 694, startPoint y: 243, endPoint x: 847, endPoint y: 250, distance: 153.2
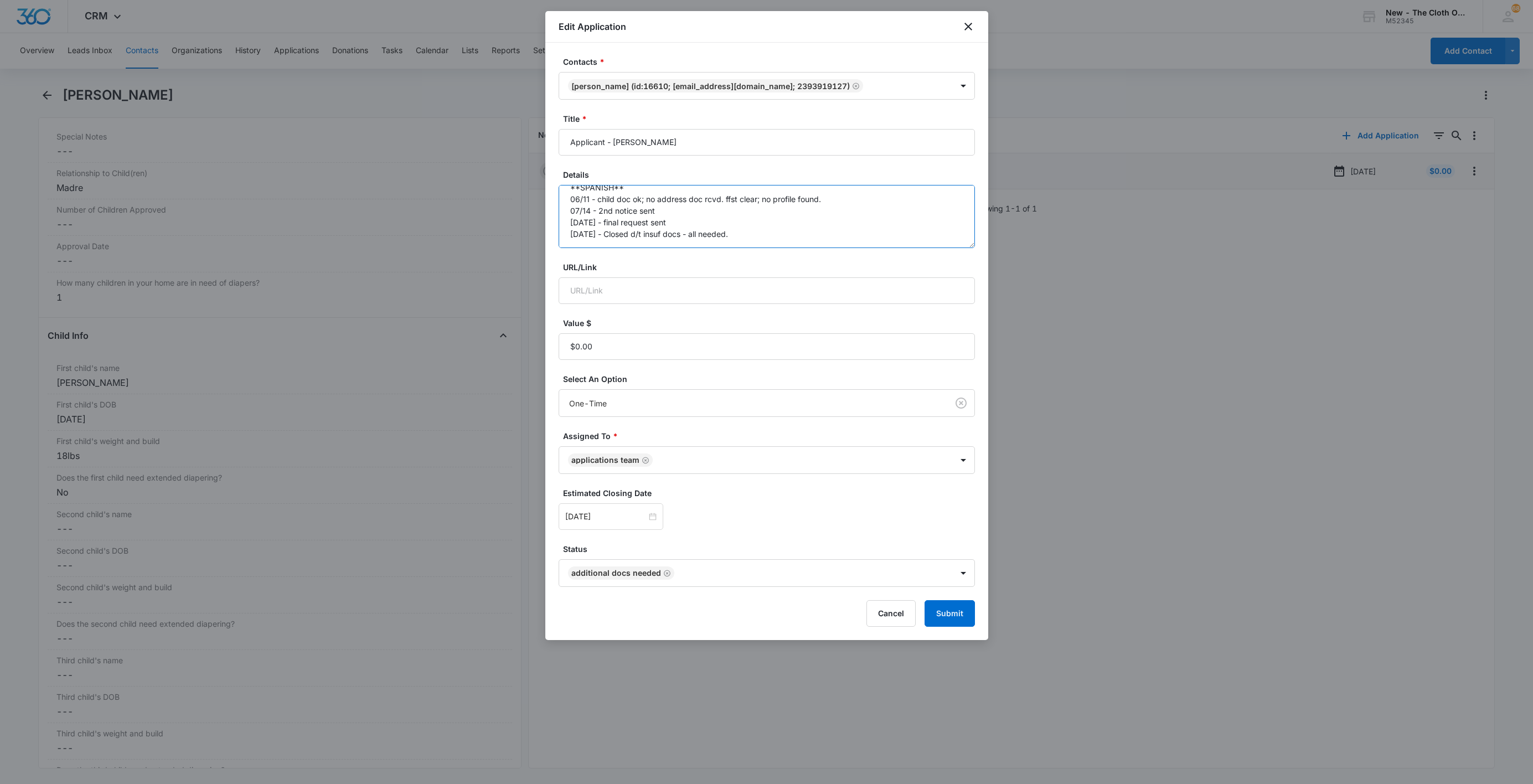
click at [847, 250] on form "Contacts * [PERSON_NAME] (ID:16610; [EMAIL_ADDRESS][DOMAIN_NAME]; 2393919127) T…" at bounding box center [766, 341] width 416 height 570
click at [705, 228] on textarea "**SPANISH** 06/11 - child doc ok; no address doc rcvd. ffst clear; no profile f…" at bounding box center [766, 216] width 416 height 63
click at [706, 235] on textarea "**SPANISH** 06/11 - child doc ok; no address doc rcvd. ffst clear; no profile f…" at bounding box center [766, 216] width 416 height 63
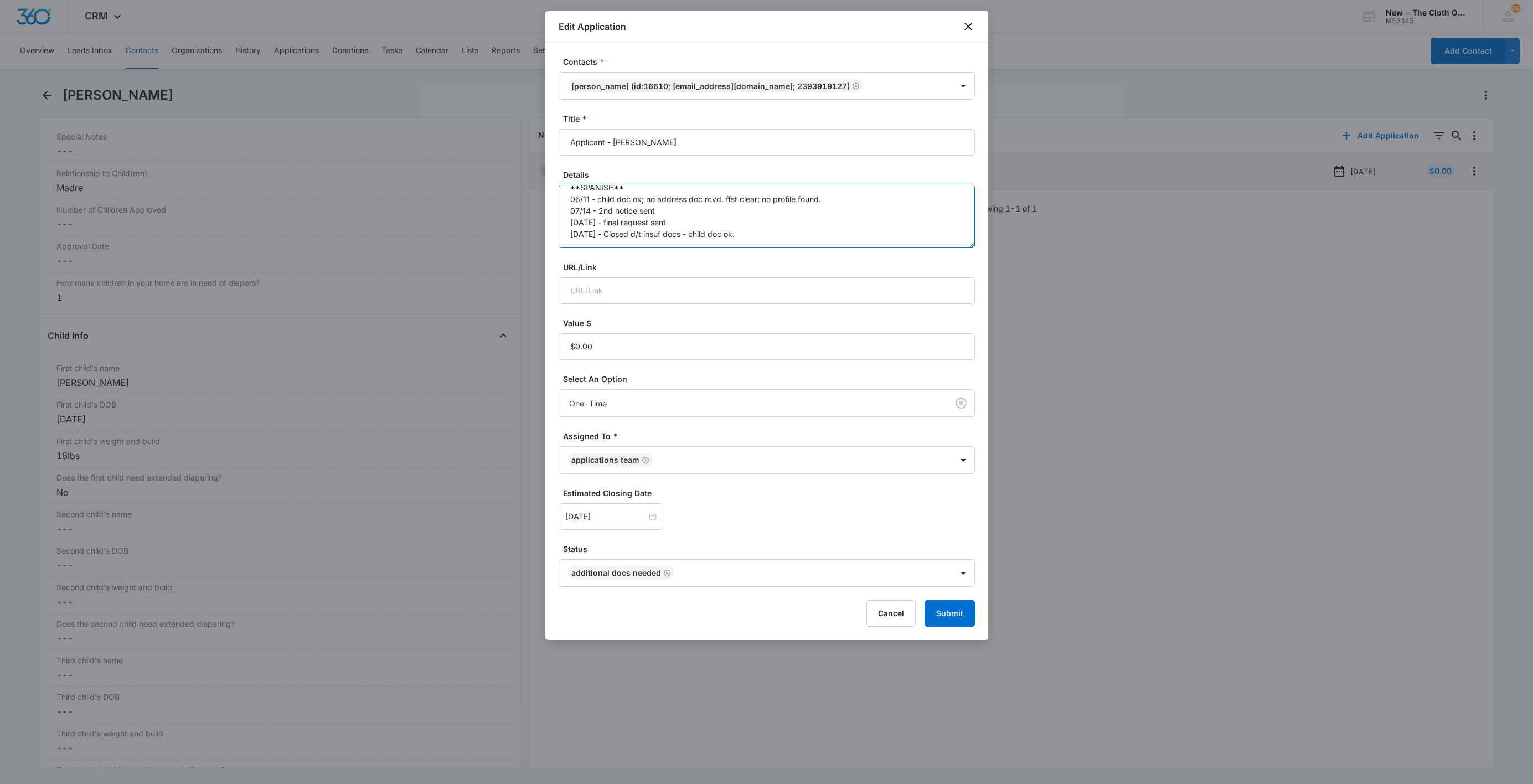
click at [706, 235] on textarea "**SPANISH** 06/11 - child doc ok; no address doc rcvd. ffst clear; no profile f…" at bounding box center [766, 216] width 416 height 63
click at [758, 239] on textarea "**SPANISH** 06/11 - child doc ok; no address doc rcvd. ffst clear; no profile f…" at bounding box center [766, 216] width 416 height 63
click at [749, 238] on textarea "**SPANISH** 06/11 - child doc ok; no address doc rcvd. ffst clear; no profile f…" at bounding box center [766, 216] width 416 height 63
click at [731, 237] on textarea "**SPANISH** 06/11 - child doc ok; no address doc rcvd. ffst clear; no profile f…" at bounding box center [766, 216] width 416 height 63
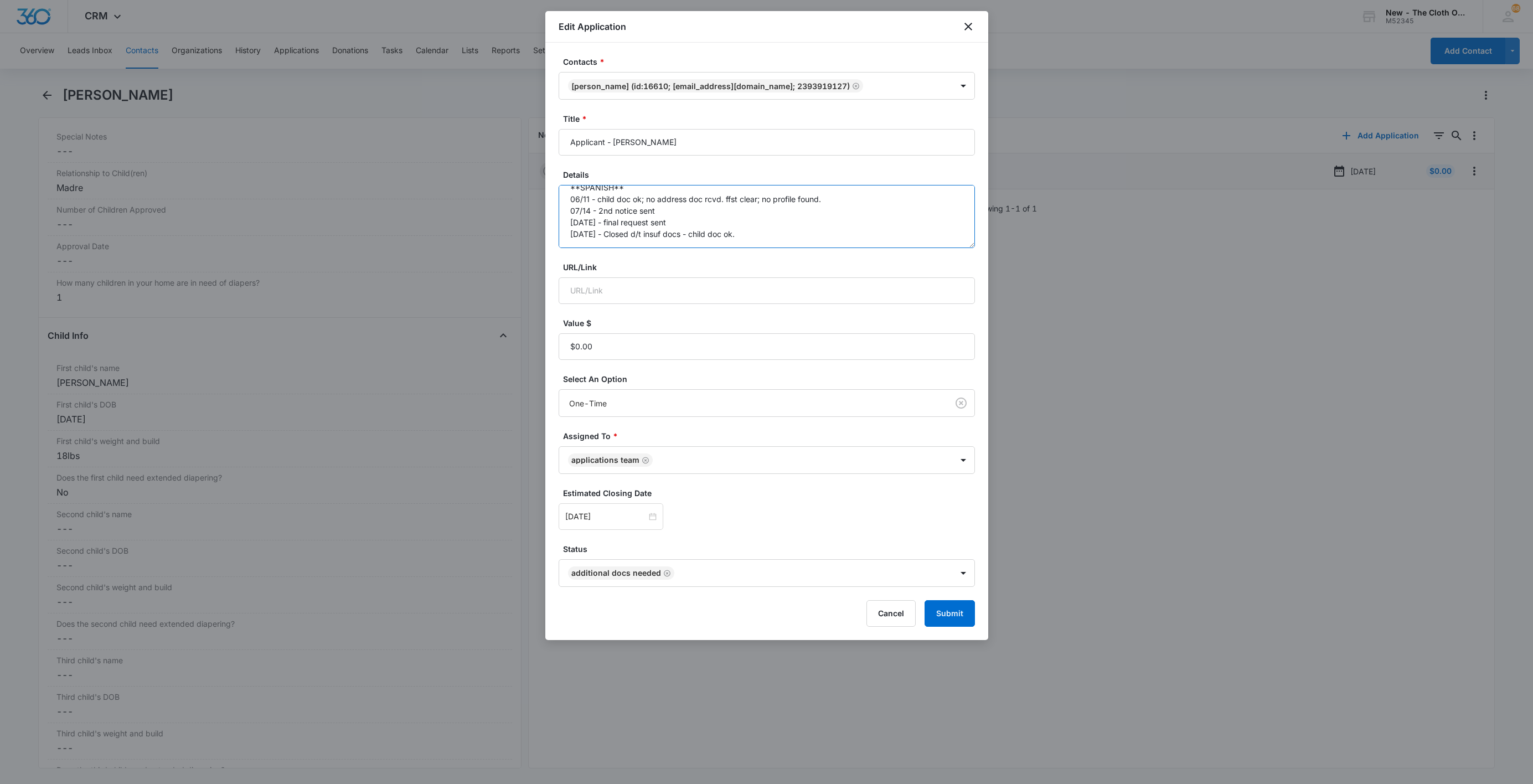
click at [731, 237] on textarea "**SPANISH** 06/11 - child doc ok; no address doc rcvd. ffst clear; no profile f…" at bounding box center [766, 216] width 416 height 63
type textarea "**SPANISH** 06/11 - child doc ok; no address doc rcvd. ffst clear; no profile f…"
click at [959, 633] on div "Contacts * [PERSON_NAME] (ID:16610; [EMAIL_ADDRESS][DOMAIN_NAME]; 2393919127) T…" at bounding box center [766, 341] width 443 height 597
click at [957, 624] on button "Submit" at bounding box center [950, 613] width 50 height 27
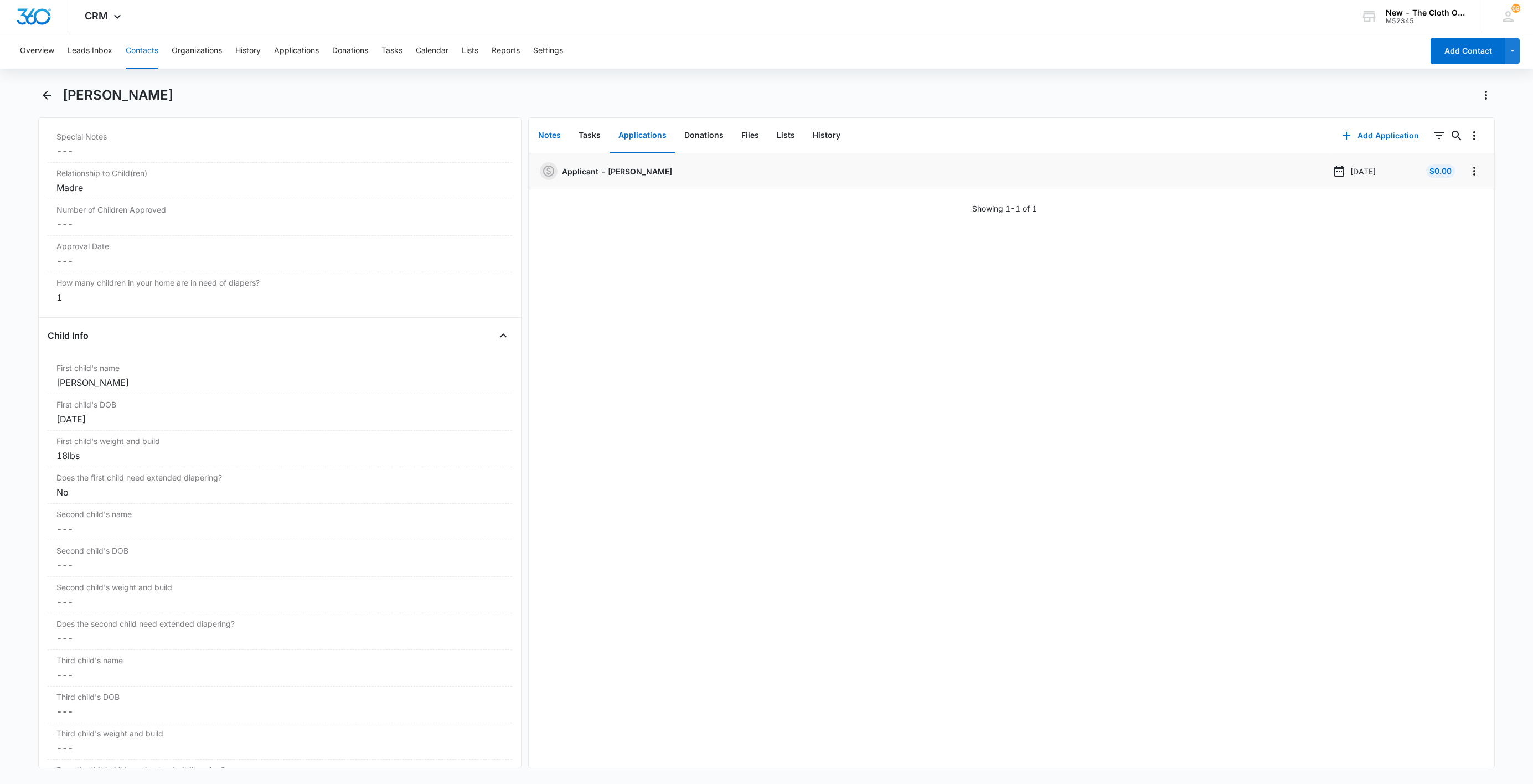
click at [563, 136] on button "Notes" at bounding box center [549, 135] width 41 height 34
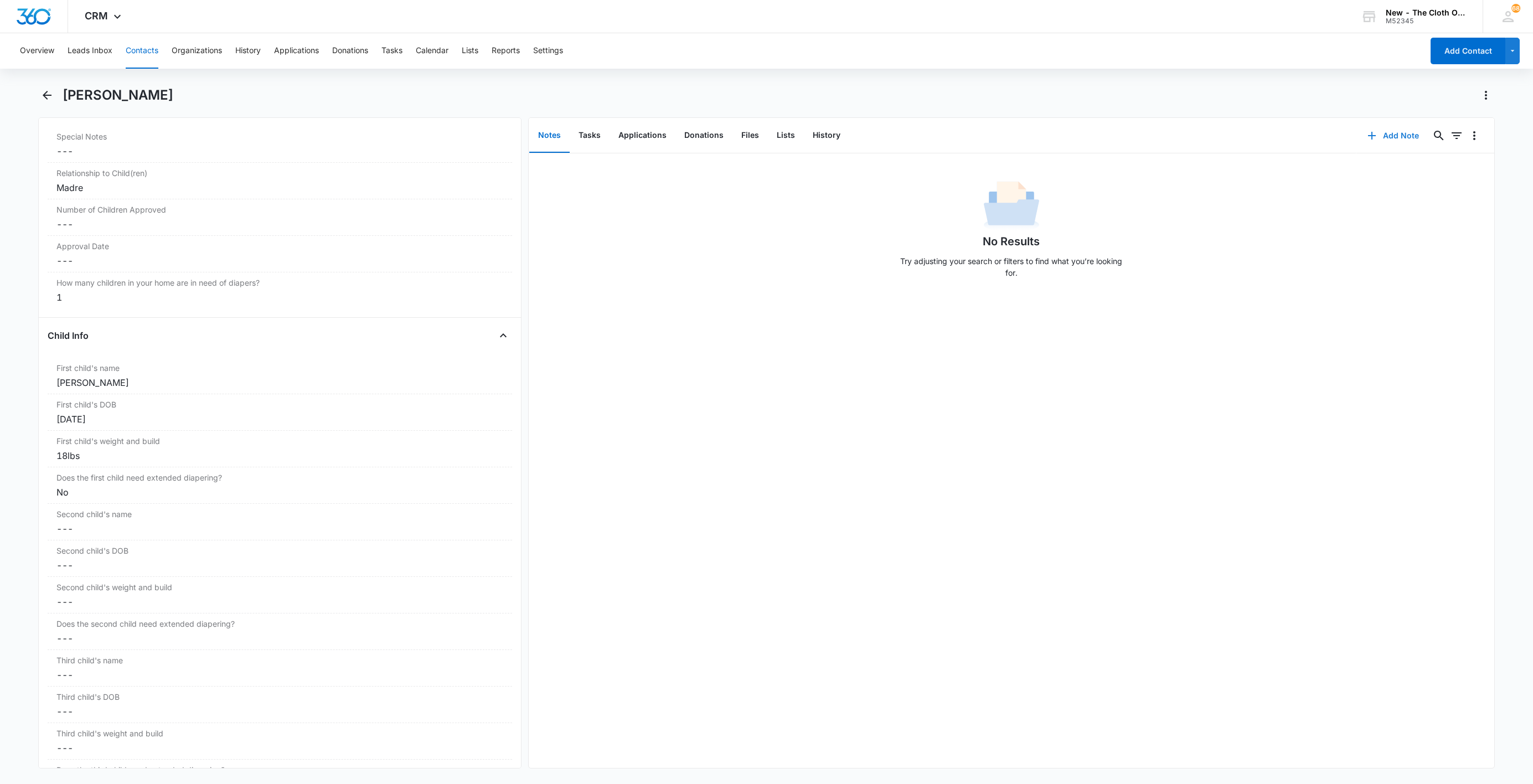
click at [1393, 149] on button "Add Note" at bounding box center [1393, 136] width 74 height 27
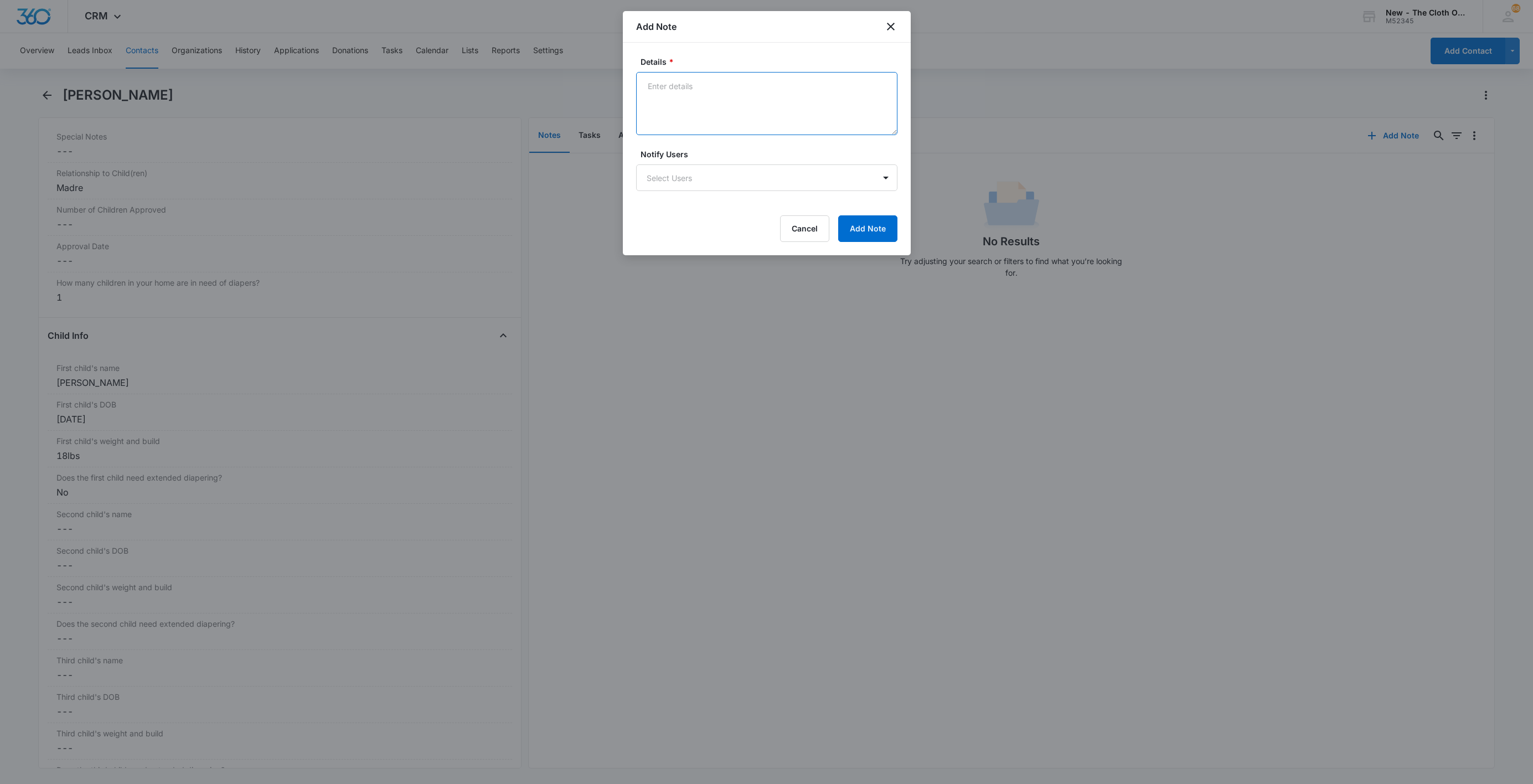
click at [736, 109] on textarea "Details *" at bounding box center [767, 103] width 262 height 63
paste textarea "[DATE] - Closed d/t insuf docs - child doc ok."
type textarea "[DATE] - Closed d/t insuf docs - child doc ok."
click at [856, 230] on button "Add Note" at bounding box center [868, 228] width 59 height 27
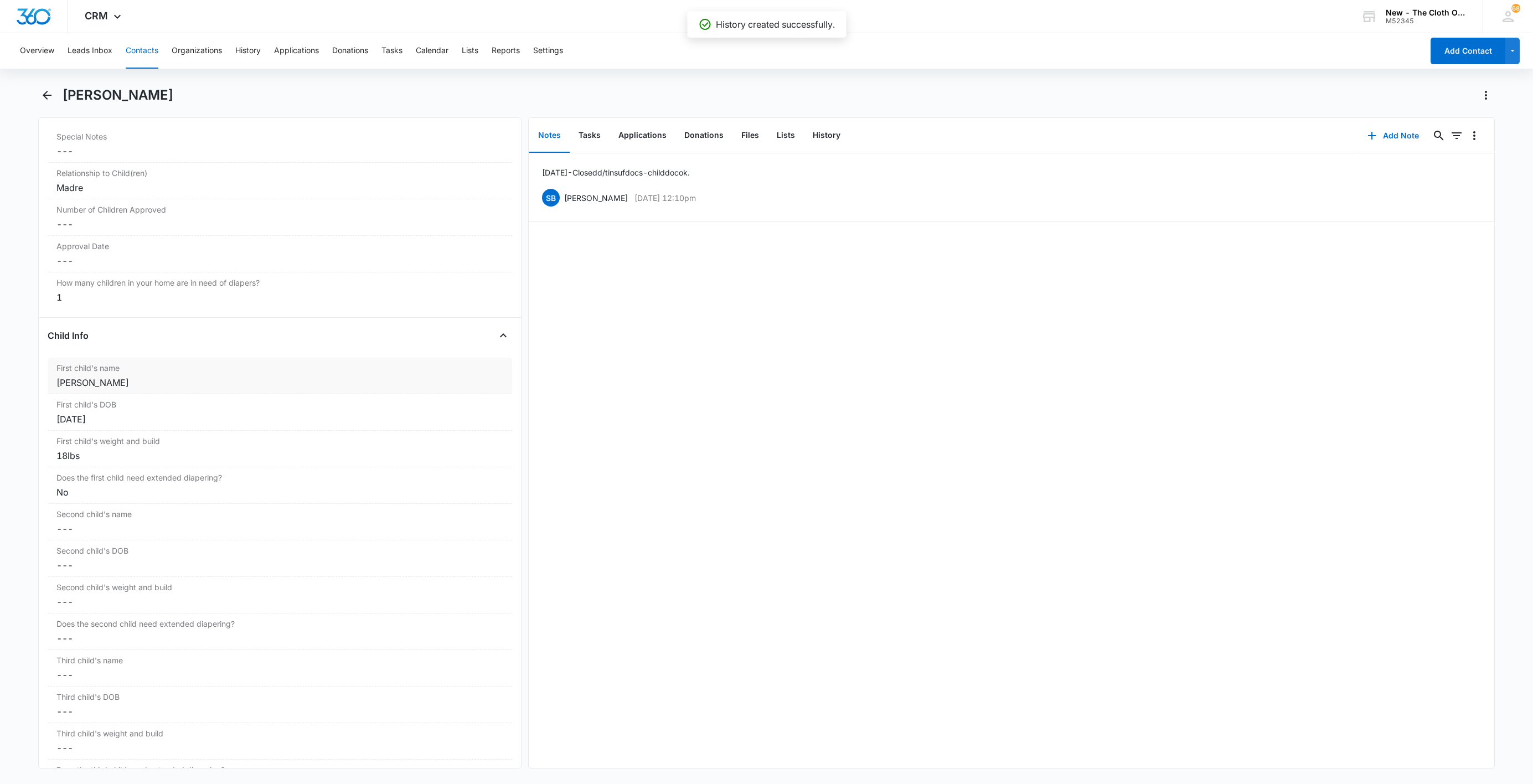
click at [75, 386] on div "[PERSON_NAME]" at bounding box center [279, 383] width 447 height 13
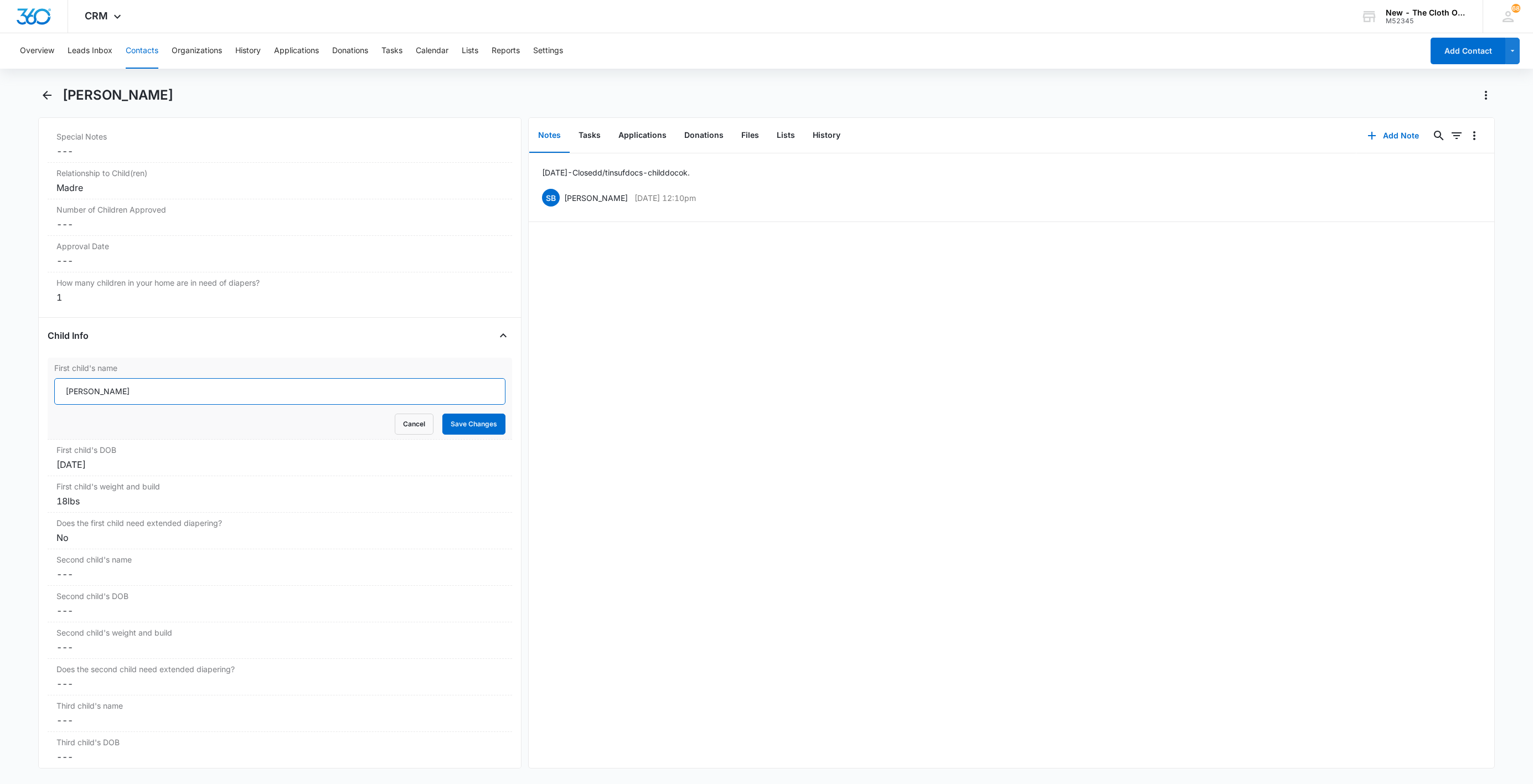
click at [61, 394] on input "[PERSON_NAME]" at bounding box center [279, 392] width 451 height 27
paste input "CLOSED D/T INSUF DOCS [DATE]:"
type input "CLOSED D/T INSUF DOCS [DATE]: [PERSON_NAME]"
click at [467, 434] on button "Save Changes" at bounding box center [474, 424] width 63 height 21
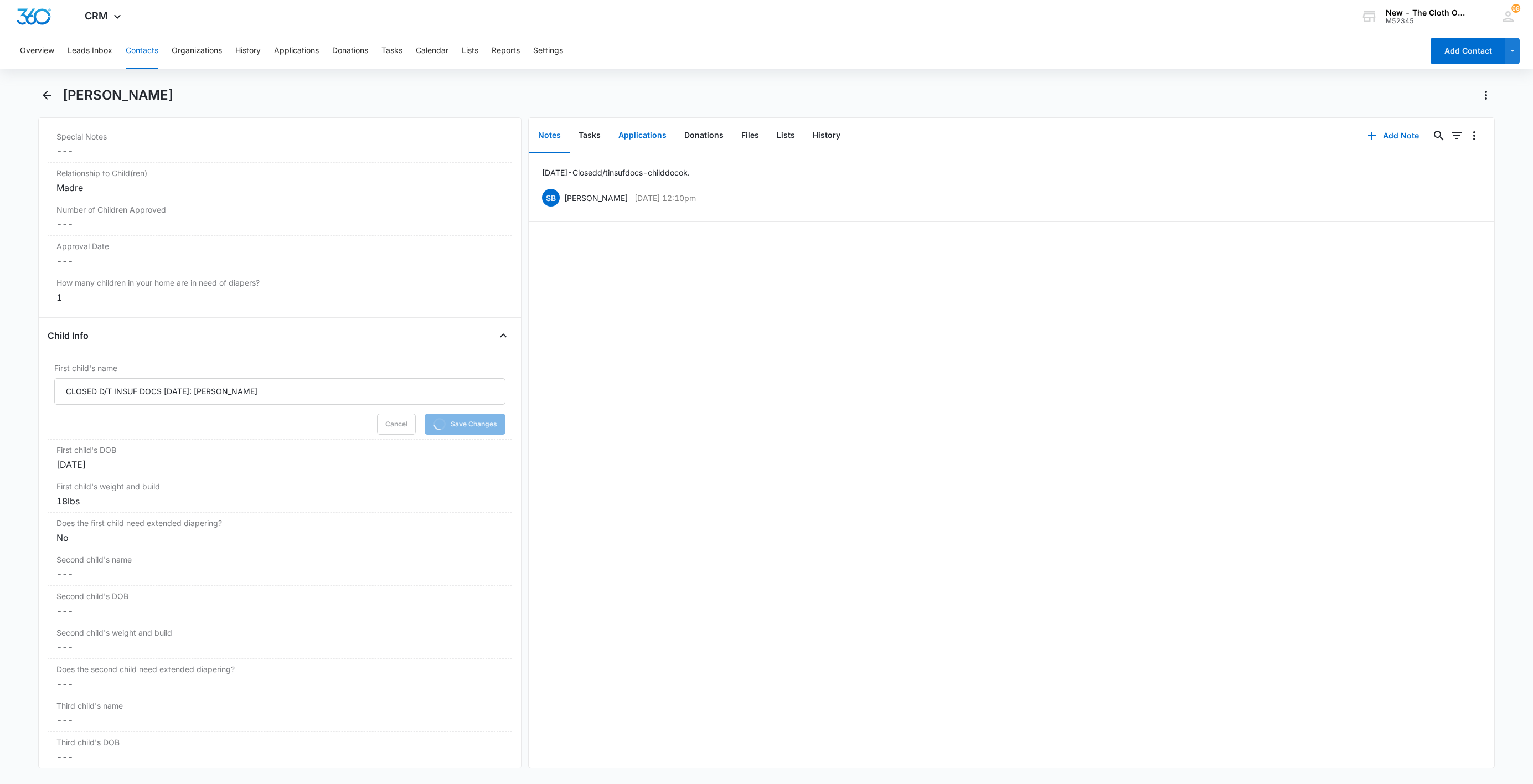
click at [647, 135] on button "Applications" at bounding box center [642, 135] width 66 height 34
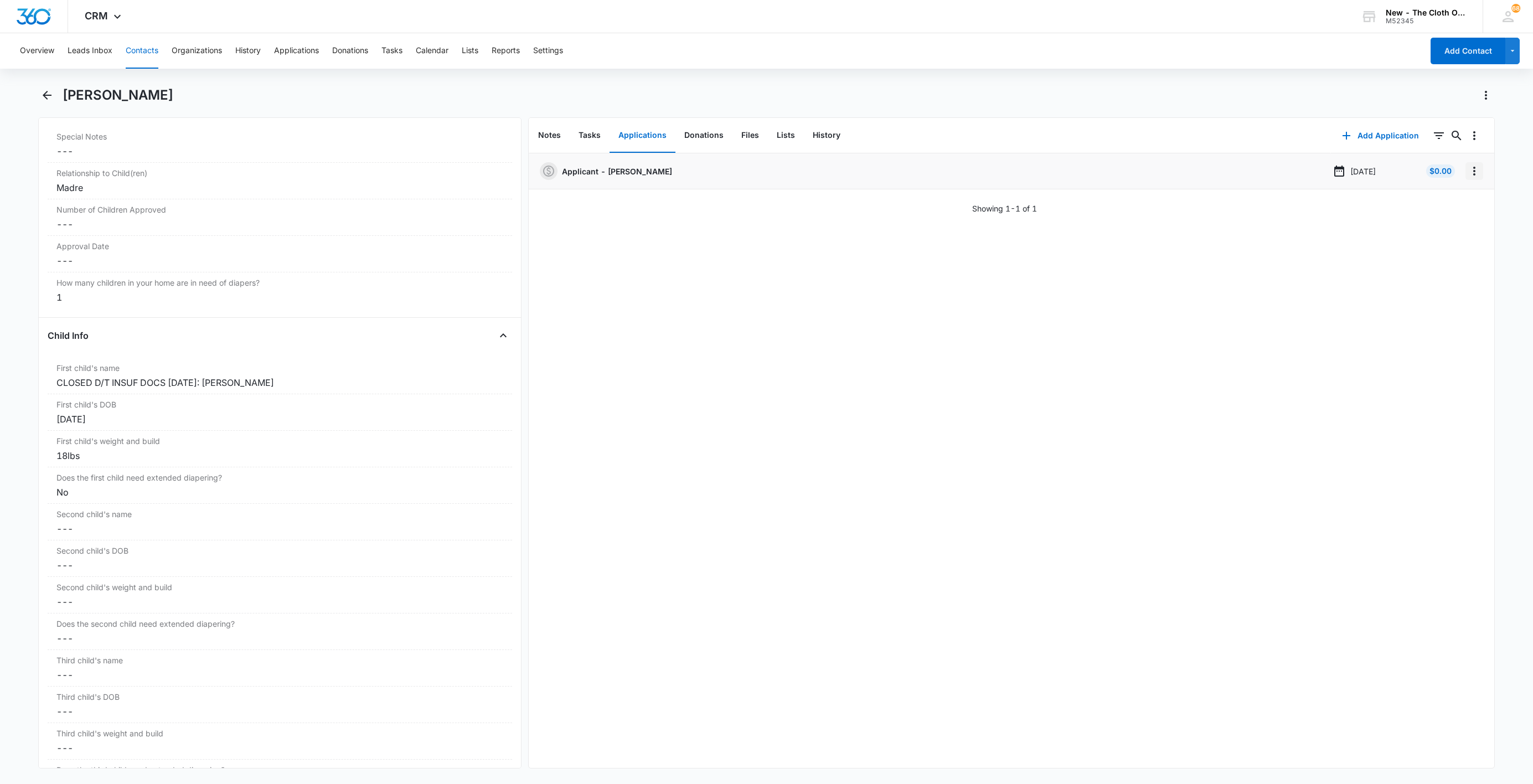
click at [1468, 175] on icon "Overflow Menu" at bounding box center [1475, 171] width 13 height 13
click at [1457, 219] on button "Delete" at bounding box center [1438, 219] width 63 height 16
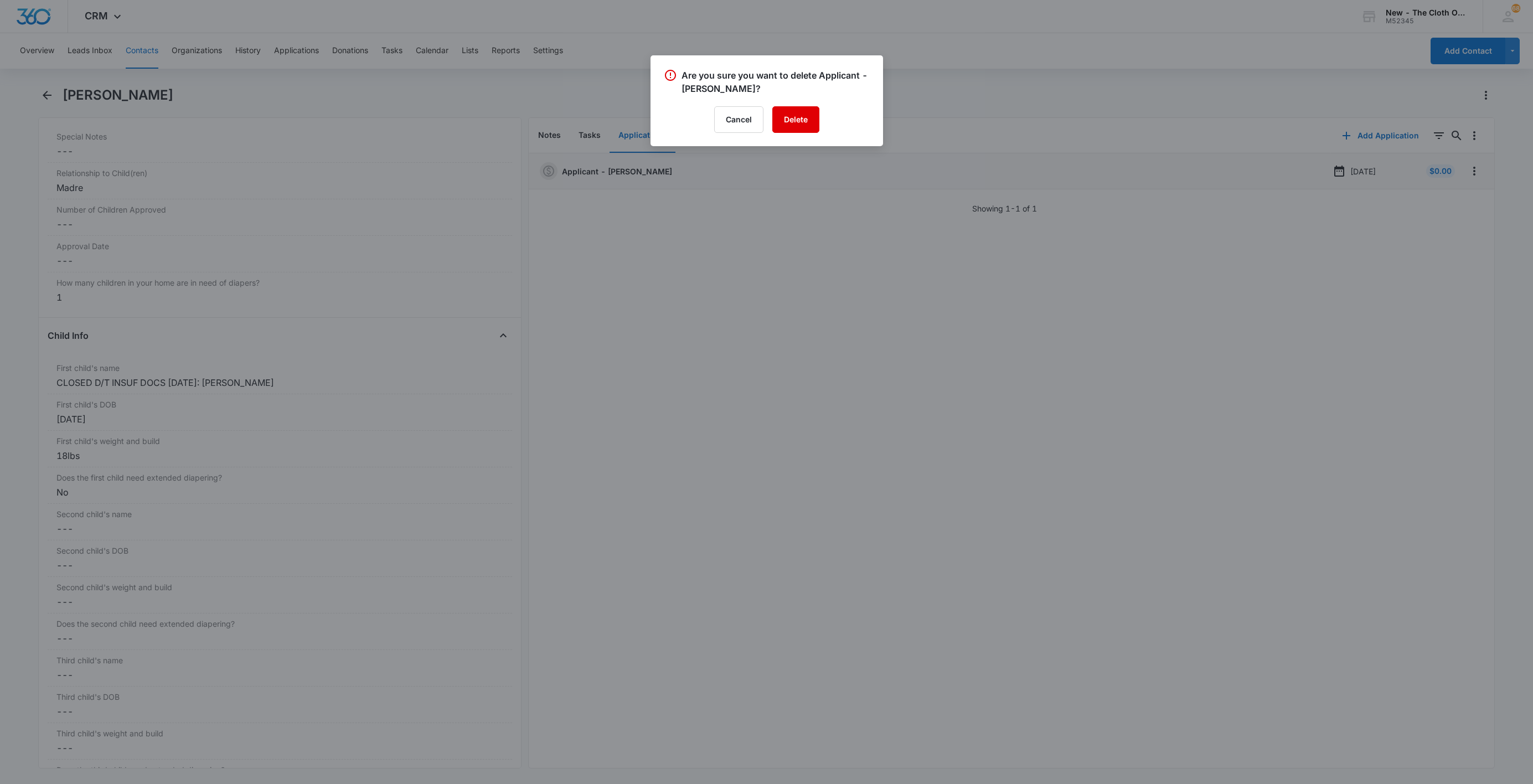
click at [789, 108] on button "Delete" at bounding box center [796, 120] width 47 height 27
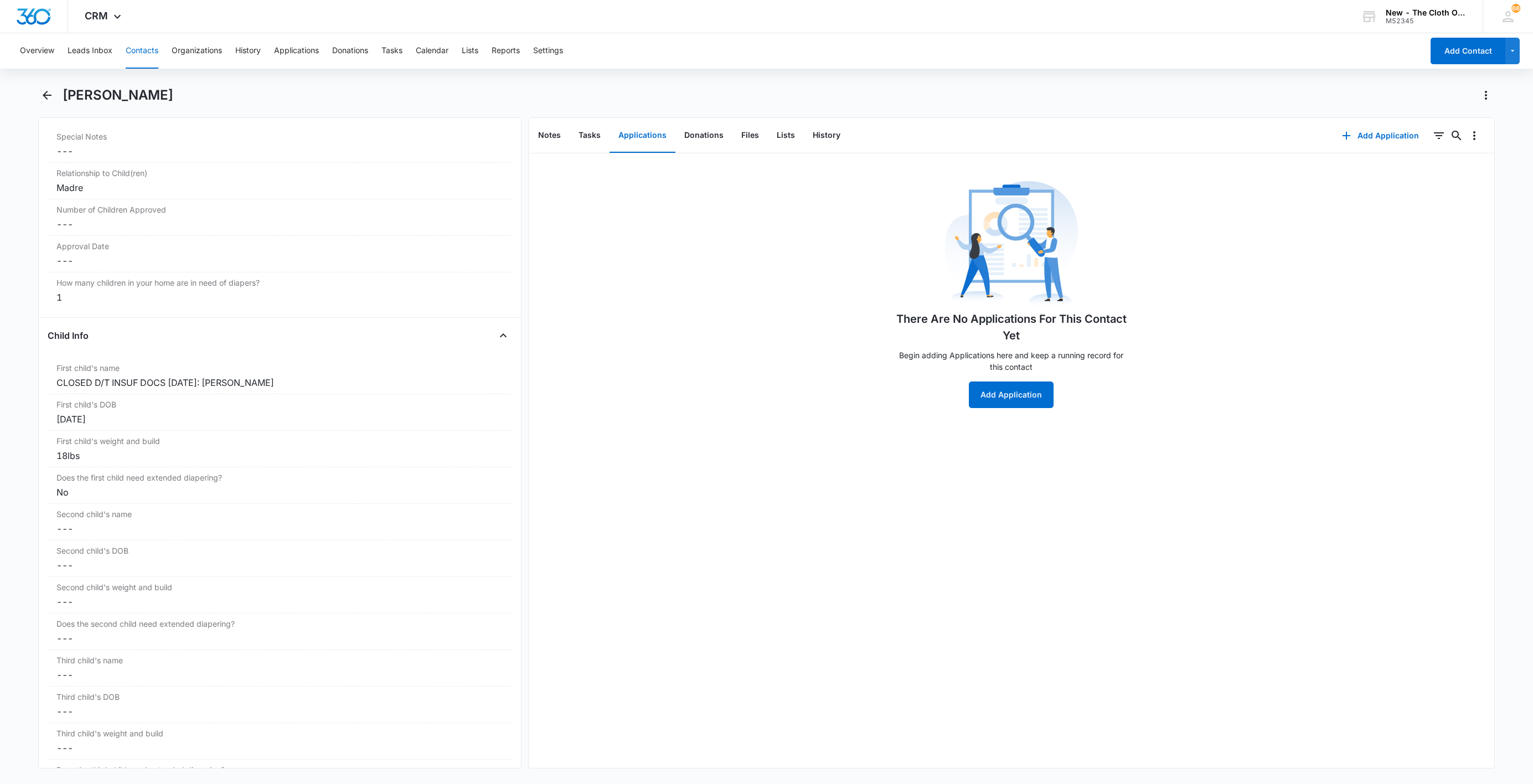
click at [142, 50] on button "Contacts" at bounding box center [142, 51] width 33 height 35
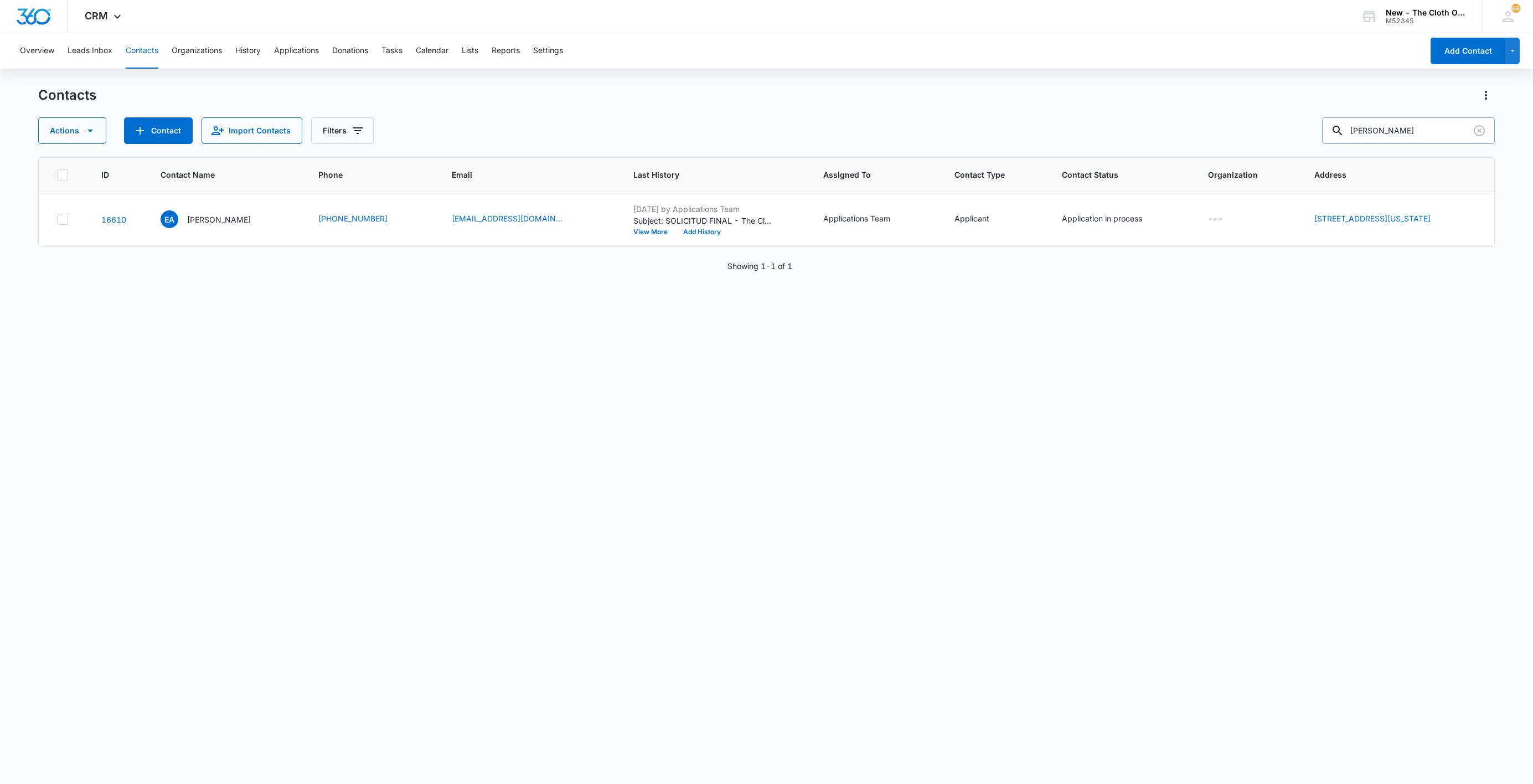
drag, startPoint x: 1438, startPoint y: 116, endPoint x: 1346, endPoint y: 135, distance: 93.9
click at [1345, 135] on div "Contacts Actions Contact Import Contacts Filters [PERSON_NAME]" at bounding box center [766, 115] width 1457 height 58
click at [1385, 132] on input "[PERSON_NAME]" at bounding box center [1409, 131] width 173 height 27
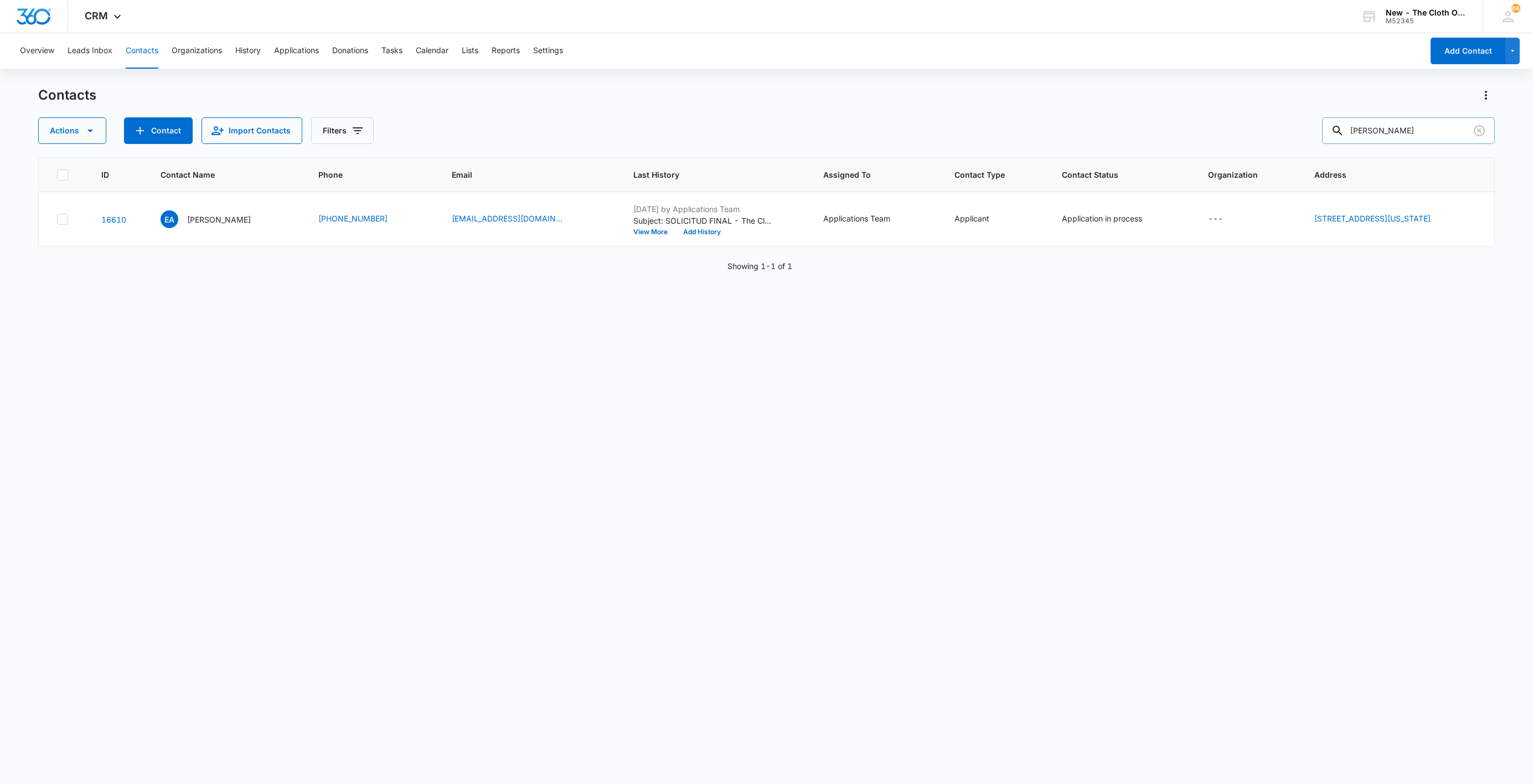
paste input "[PERSON_NAME]"
type input "[PERSON_NAME]"
click at [200, 214] on p "[PERSON_NAME]" at bounding box center [219, 219] width 64 height 12
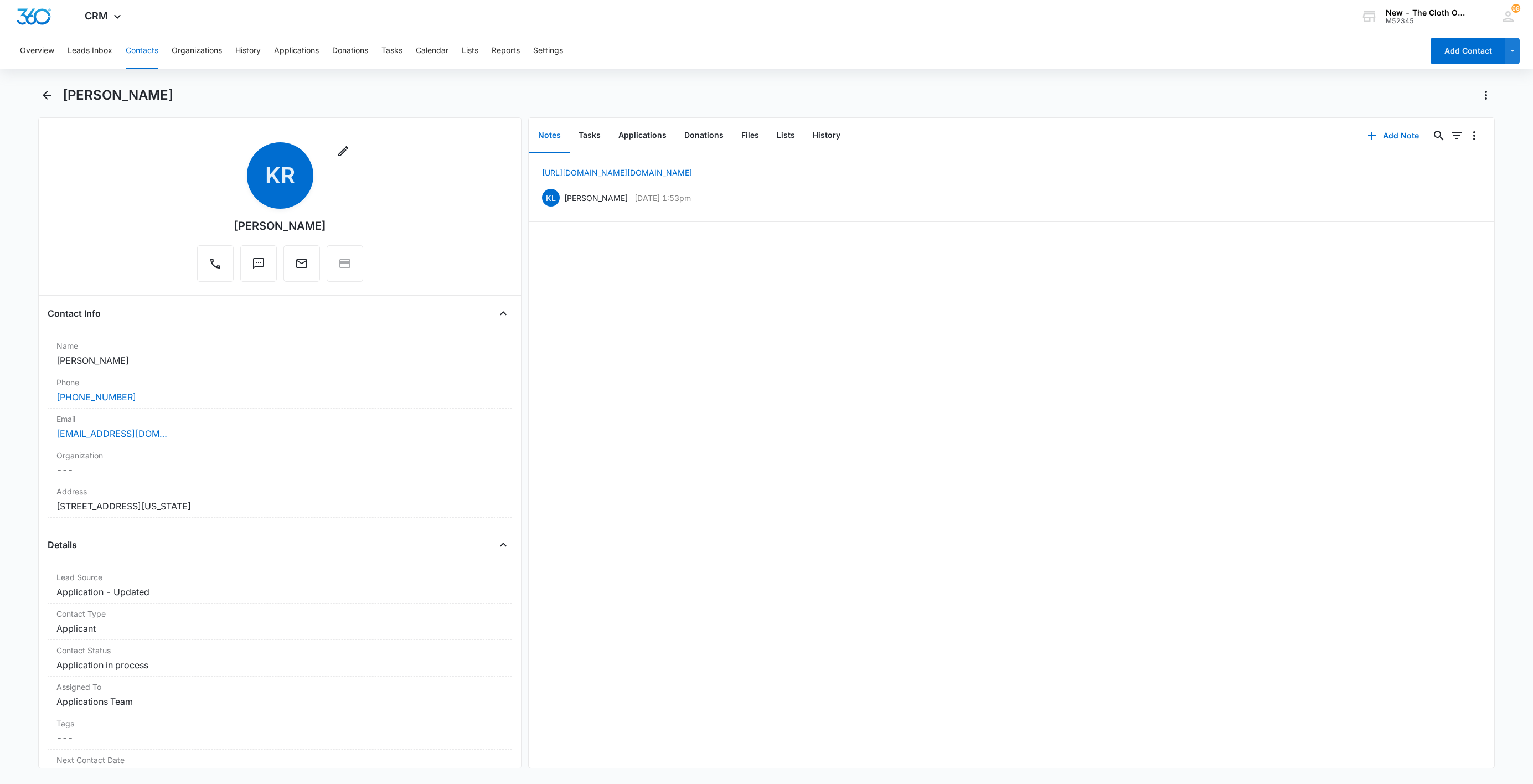
click at [115, 95] on h1 "[PERSON_NAME]" at bounding box center [118, 95] width 111 height 16
copy div "[PERSON_NAME] Remove"
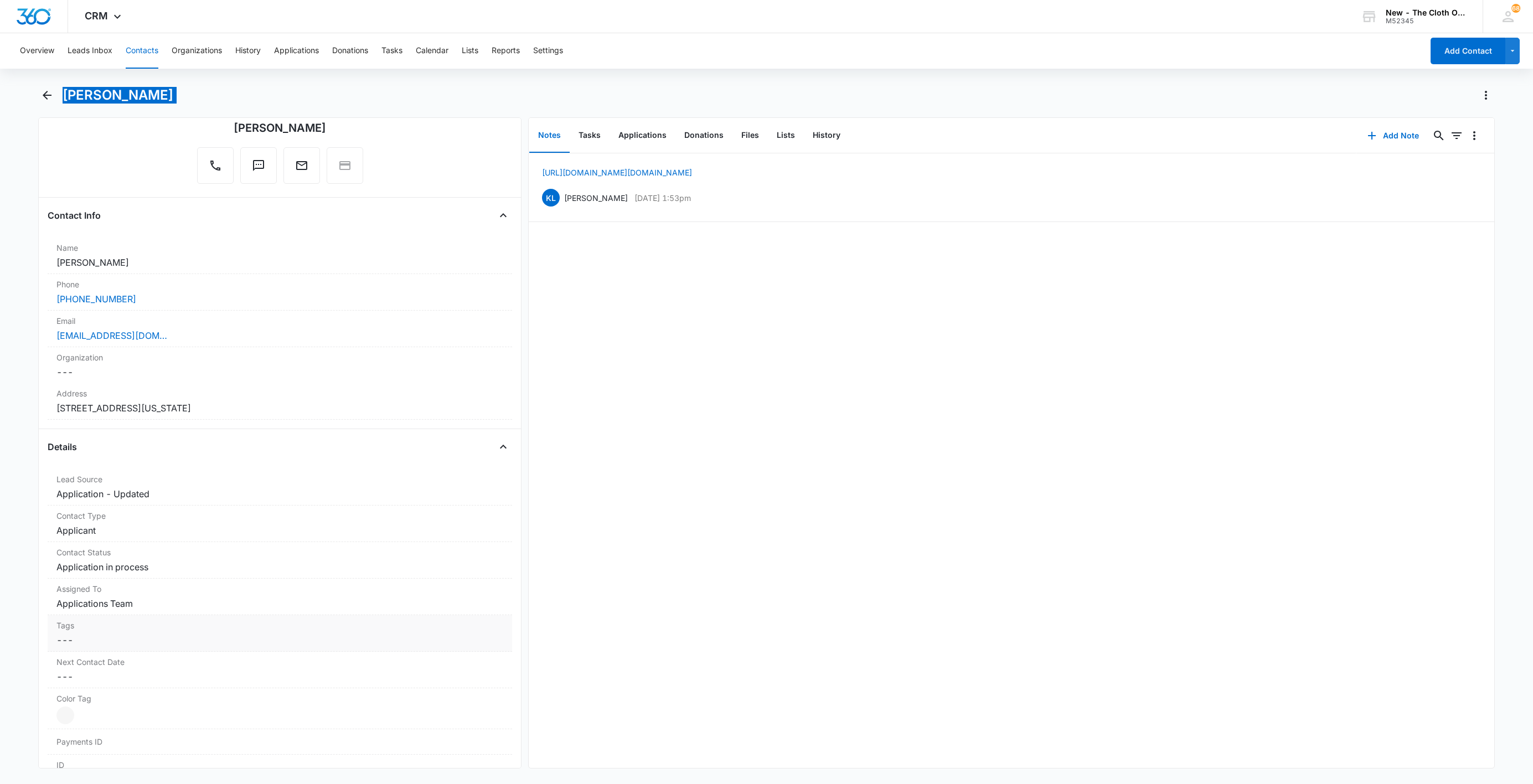
scroll to position [249, 0]
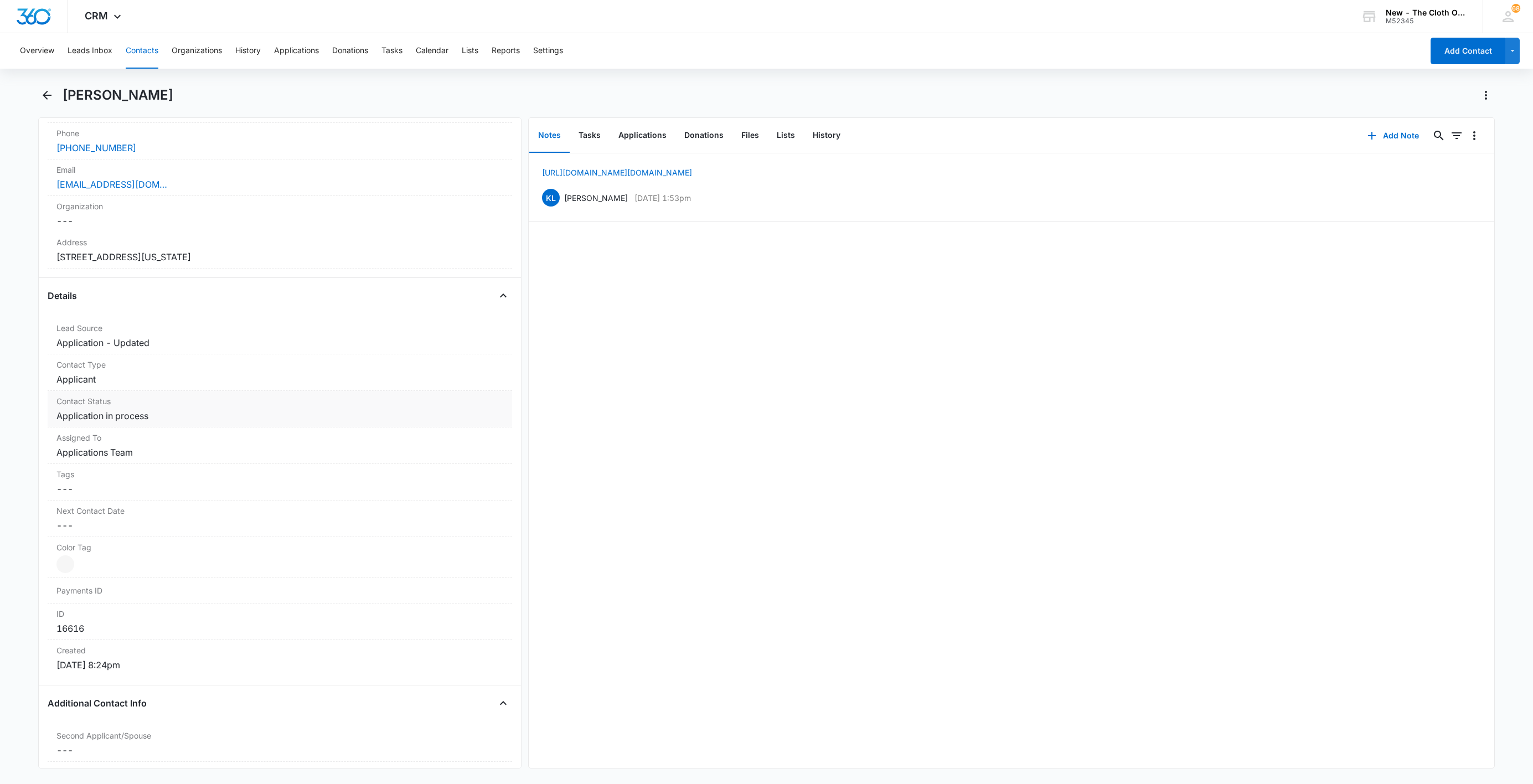
click at [145, 427] on div "Contact Status Cancel Save Changes Application in process" at bounding box center [279, 409] width 464 height 36
click at [152, 429] on div "Remove Application in process" at bounding box center [157, 425] width 10 height 7
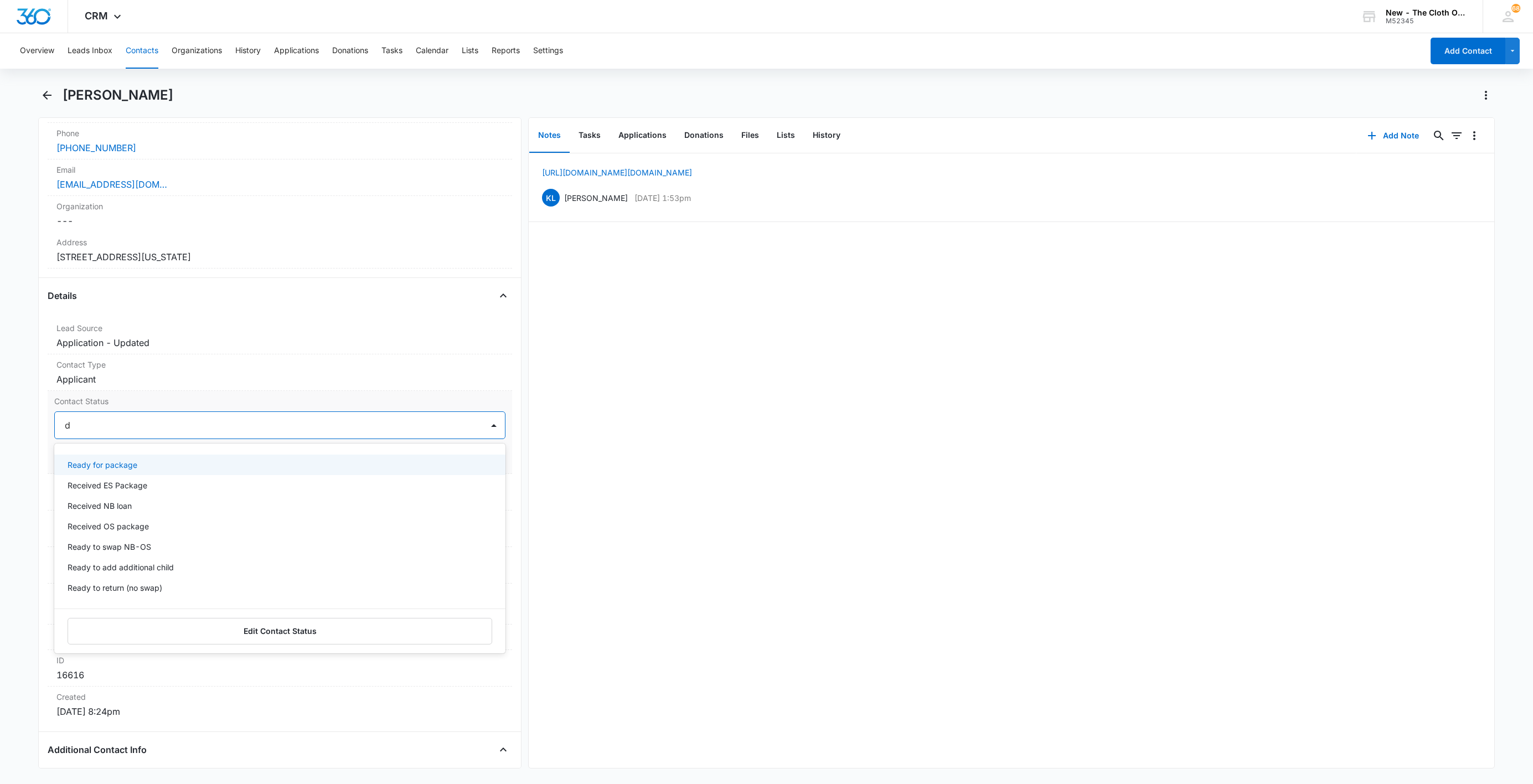
type input "de"
click at [129, 462] on div "Pass/Decline" at bounding box center [279, 465] width 423 height 12
drag, startPoint x: 188, startPoint y: 423, endPoint x: 347, endPoint y: 439, distance: 159.8
click at [196, 427] on div at bounding box center [300, 425] width 336 height 16
click at [462, 464] on button "Save Changes" at bounding box center [474, 458] width 63 height 21
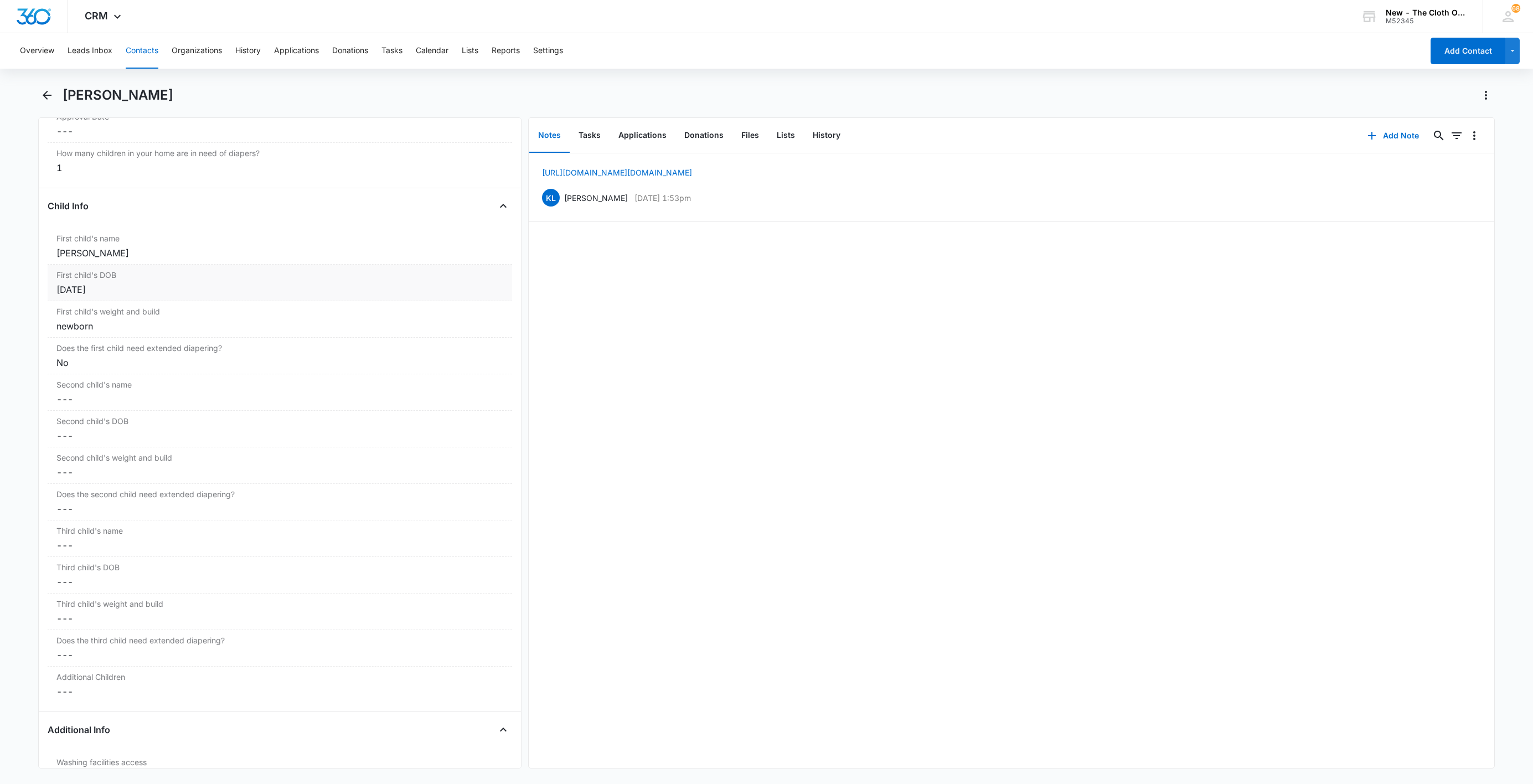
scroll to position [1198, 0]
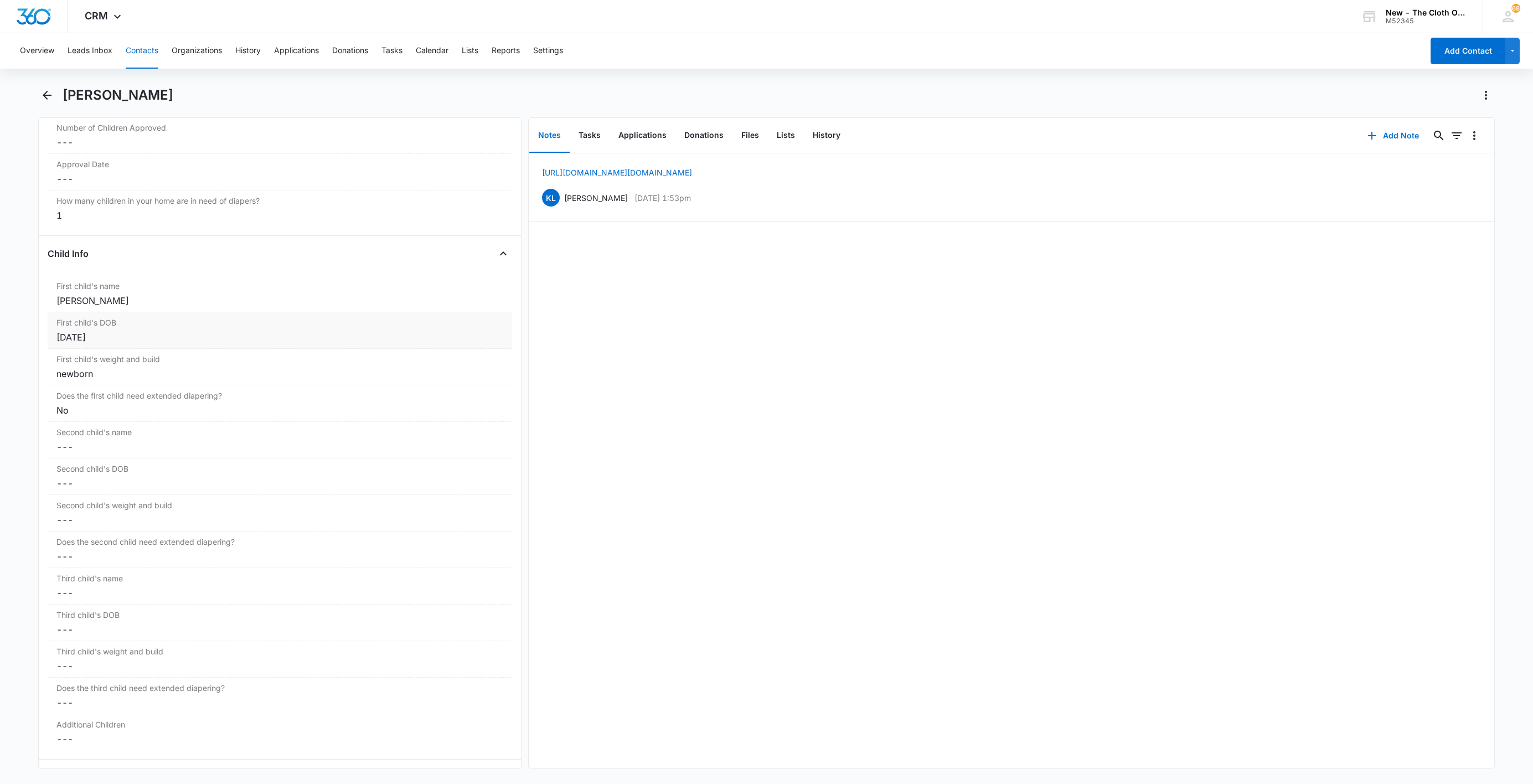
click at [63, 322] on div "First child's DOB Cancel Save Changes [DATE]" at bounding box center [279, 330] width 464 height 36
click at [407, 381] on button "Cancel" at bounding box center [414, 378] width 38 height 21
click at [101, 304] on div "[PERSON_NAME]" at bounding box center [279, 301] width 447 height 13
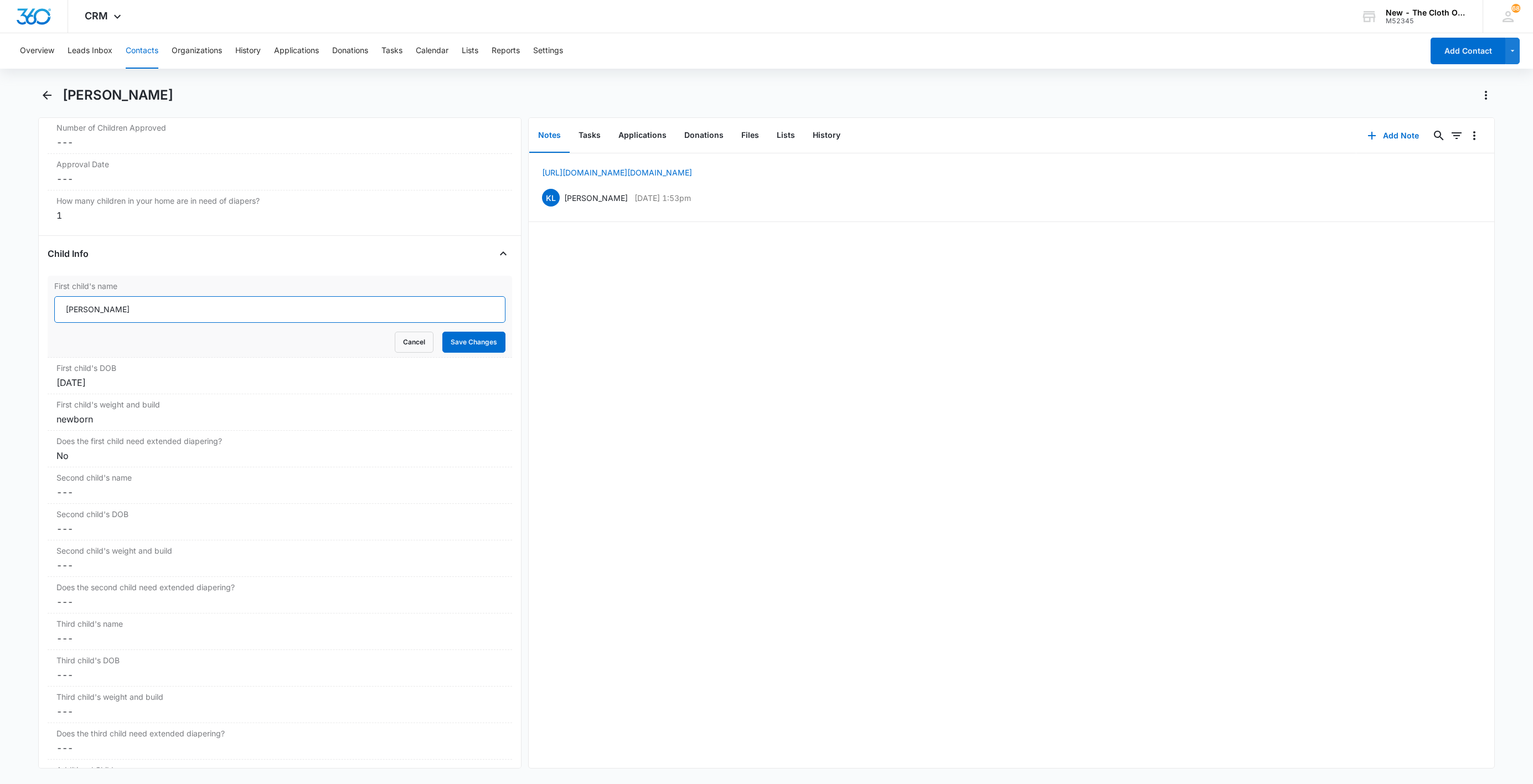
click at [61, 310] on input "[PERSON_NAME]" at bounding box center [279, 310] width 451 height 27
paste input "CLOSED D/T INSUF DOCS [DATE]:"
type input "CLOSED D/T INSUF DOCS [DATE]: [PERSON_NAME]"
click at [473, 350] on button "Save Changes" at bounding box center [474, 342] width 63 height 21
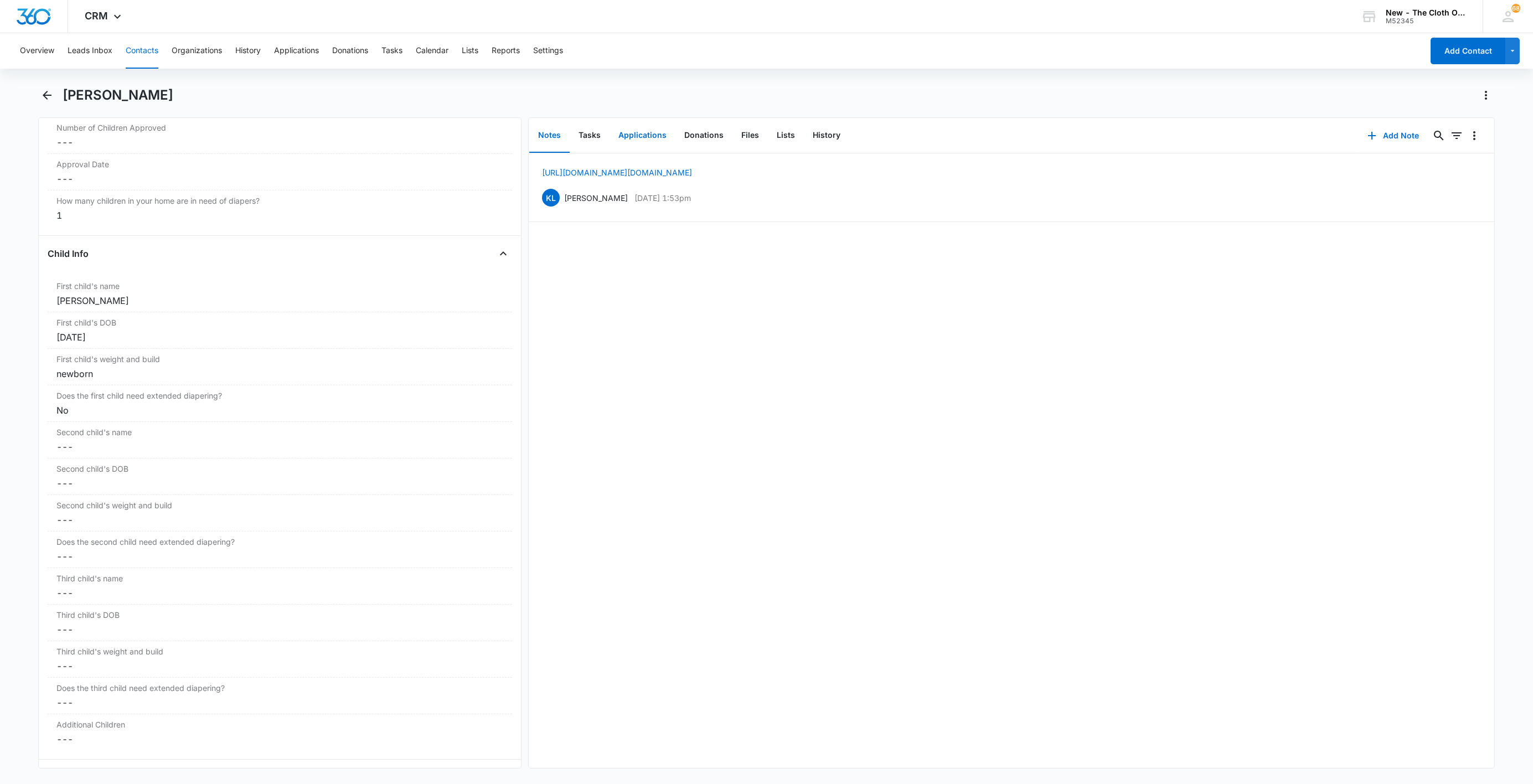
click at [647, 135] on button "Applications" at bounding box center [642, 135] width 66 height 34
click at [1458, 180] on li "Applicant - [PERSON_NAME] [PERSON_NAME] [DATE] $0.00" at bounding box center [1011, 171] width 965 height 36
click at [1459, 162] on li "Applicant - [PERSON_NAME] [PERSON_NAME] [DATE] $0.00" at bounding box center [1011, 171] width 965 height 36
click at [1468, 175] on icon "Overflow Menu" at bounding box center [1475, 171] width 13 height 13
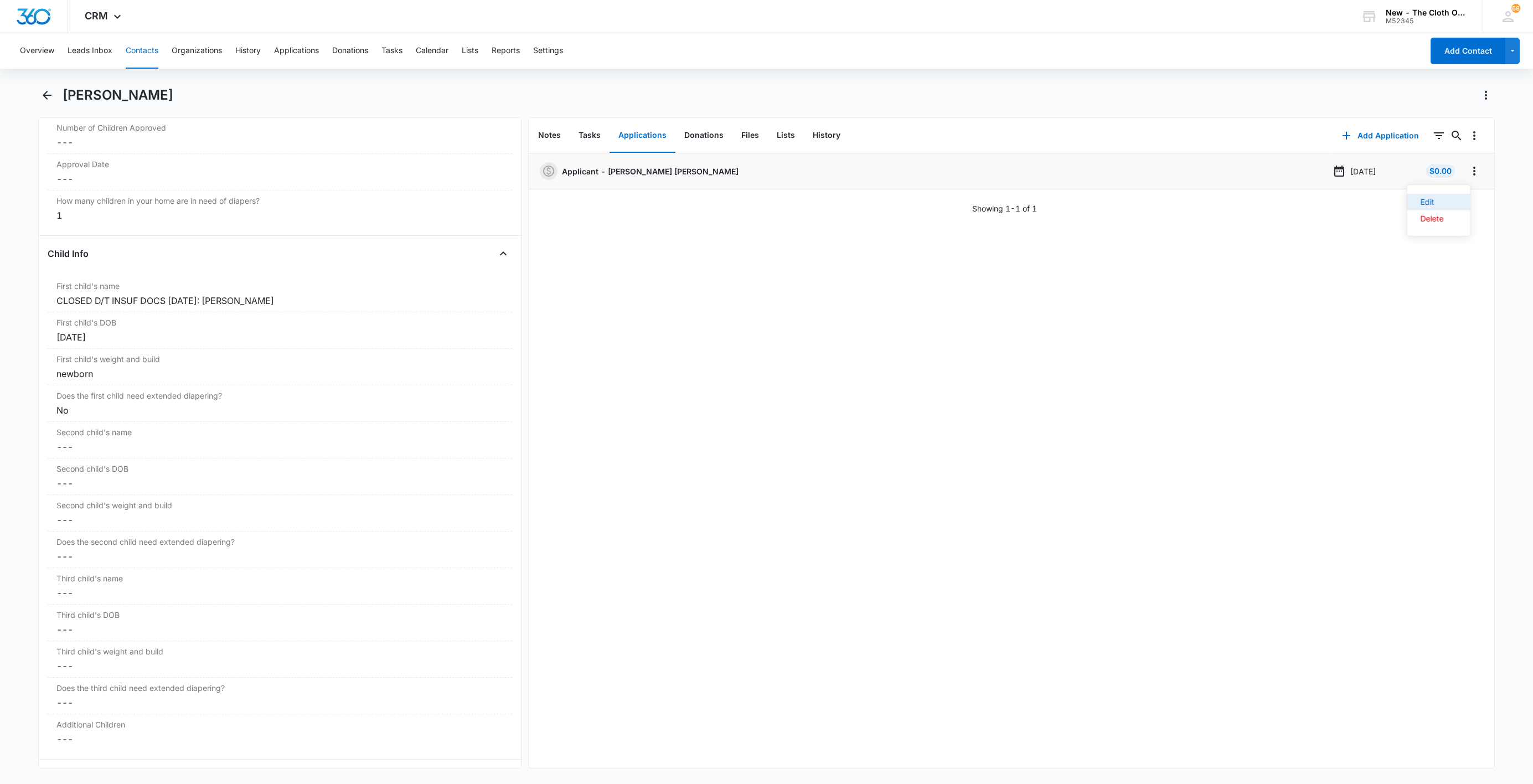
click at [1458, 200] on button "Edit" at bounding box center [1438, 202] width 63 height 16
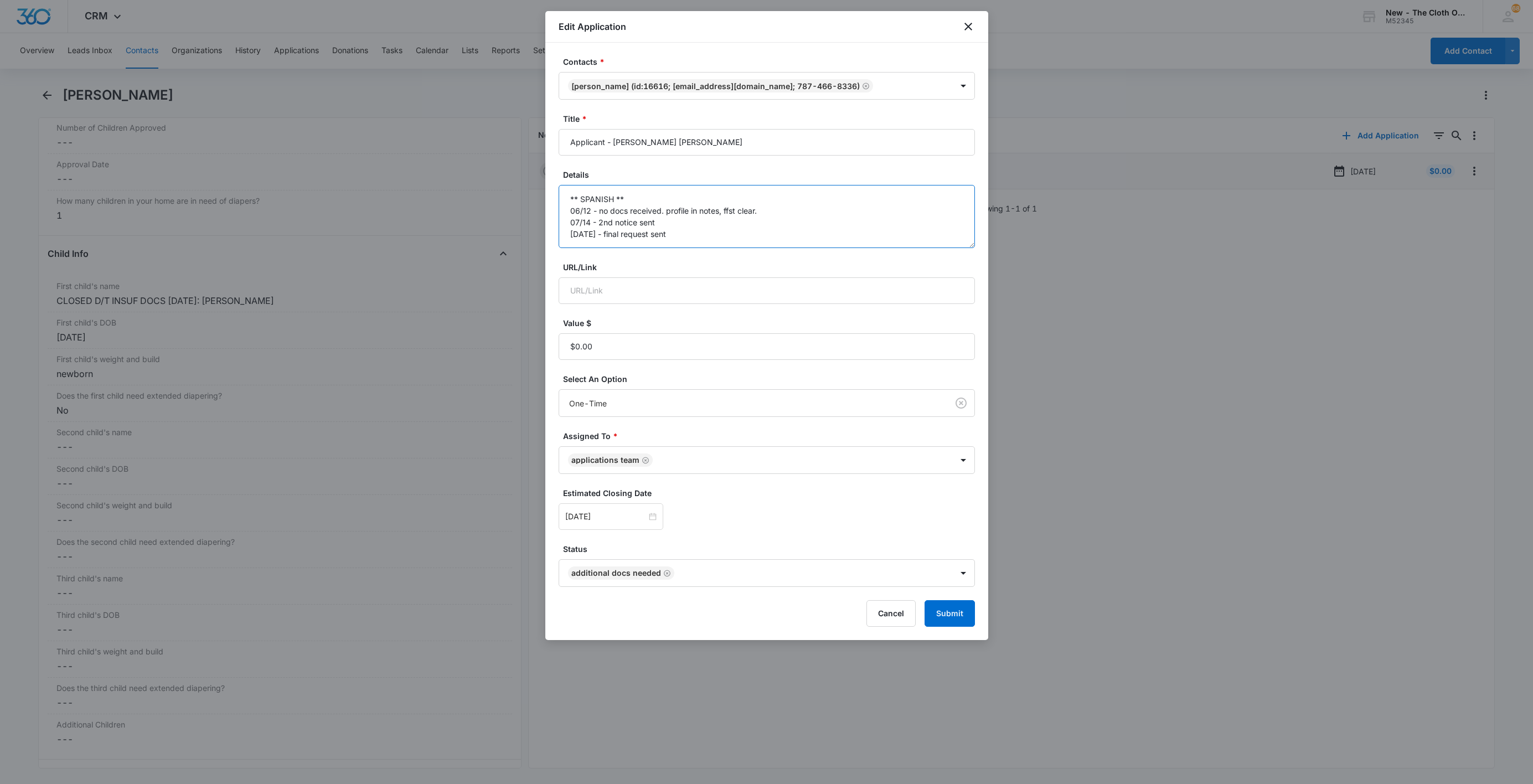
click at [748, 246] on textarea "** SPANISH ** 06/12 - no docs received. profile in notes, ffst clear. 07/14 - 2…" at bounding box center [766, 216] width 416 height 63
paste textarea "[DATE] - Closed d/t insuf docs - all needed."
type textarea "** SPANISH ** 06/12 - no docs received. profile in notes, ffst clear. 07/14 - 2…"
click at [948, 610] on button "Submit" at bounding box center [950, 613] width 50 height 27
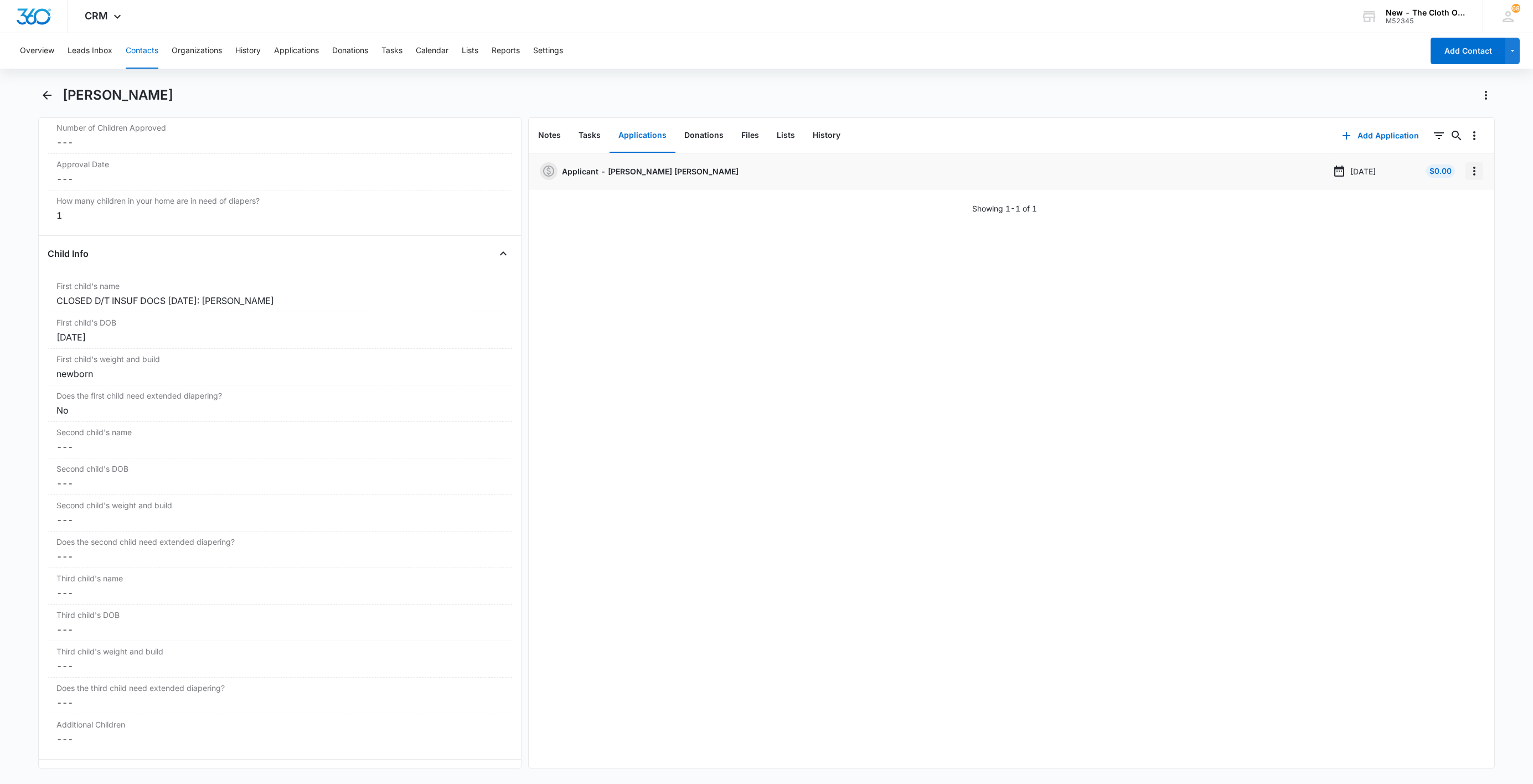
click at [1468, 173] on icon "Overflow Menu" at bounding box center [1475, 171] width 13 height 13
click at [1452, 226] on button "Delete" at bounding box center [1438, 219] width 63 height 16
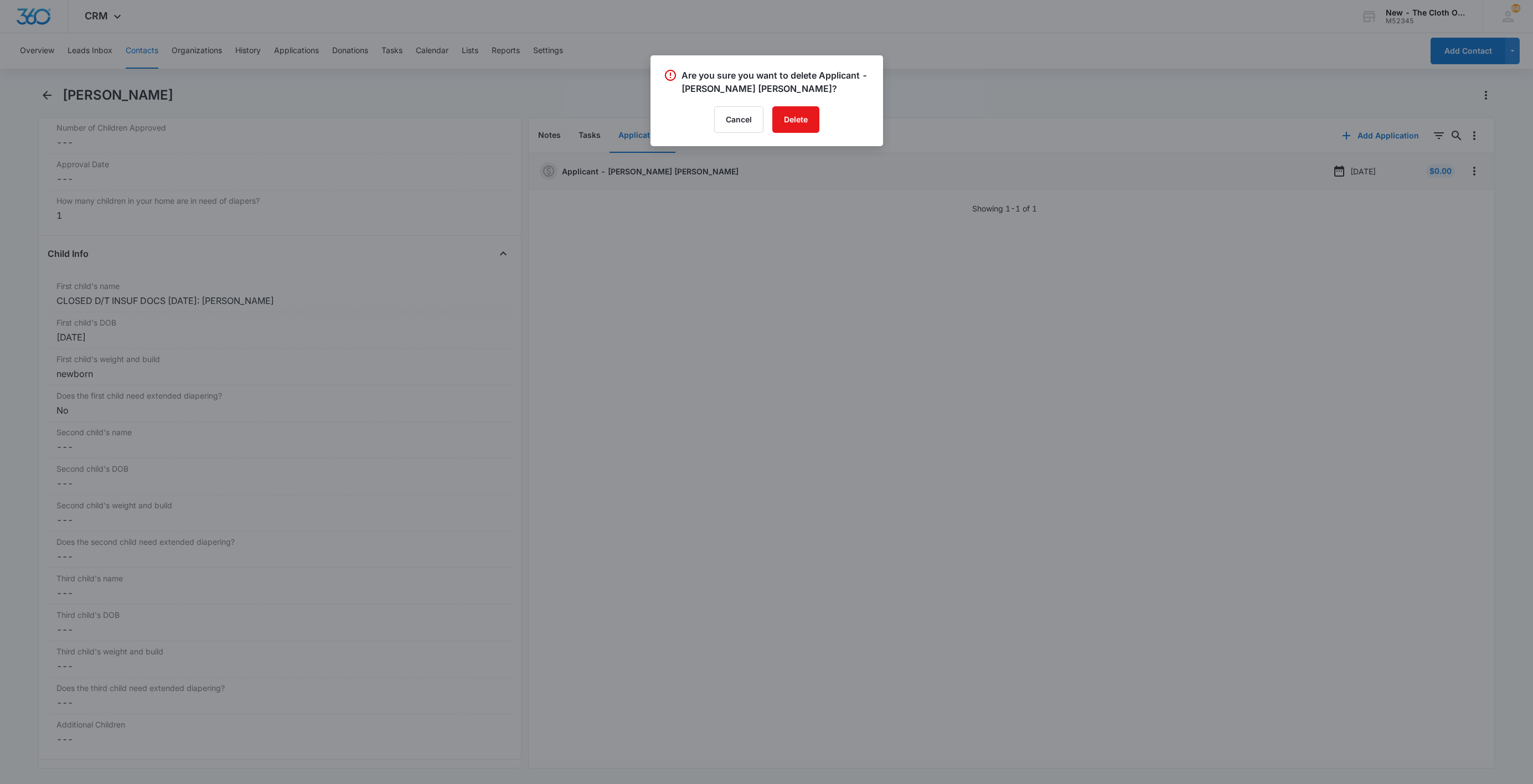
click at [815, 134] on div "Are you sure you want to delete Applicant - [PERSON_NAME] [PERSON_NAME]? Cancel…" at bounding box center [766, 100] width 233 height 91
click at [791, 112] on button "Delete" at bounding box center [796, 120] width 47 height 27
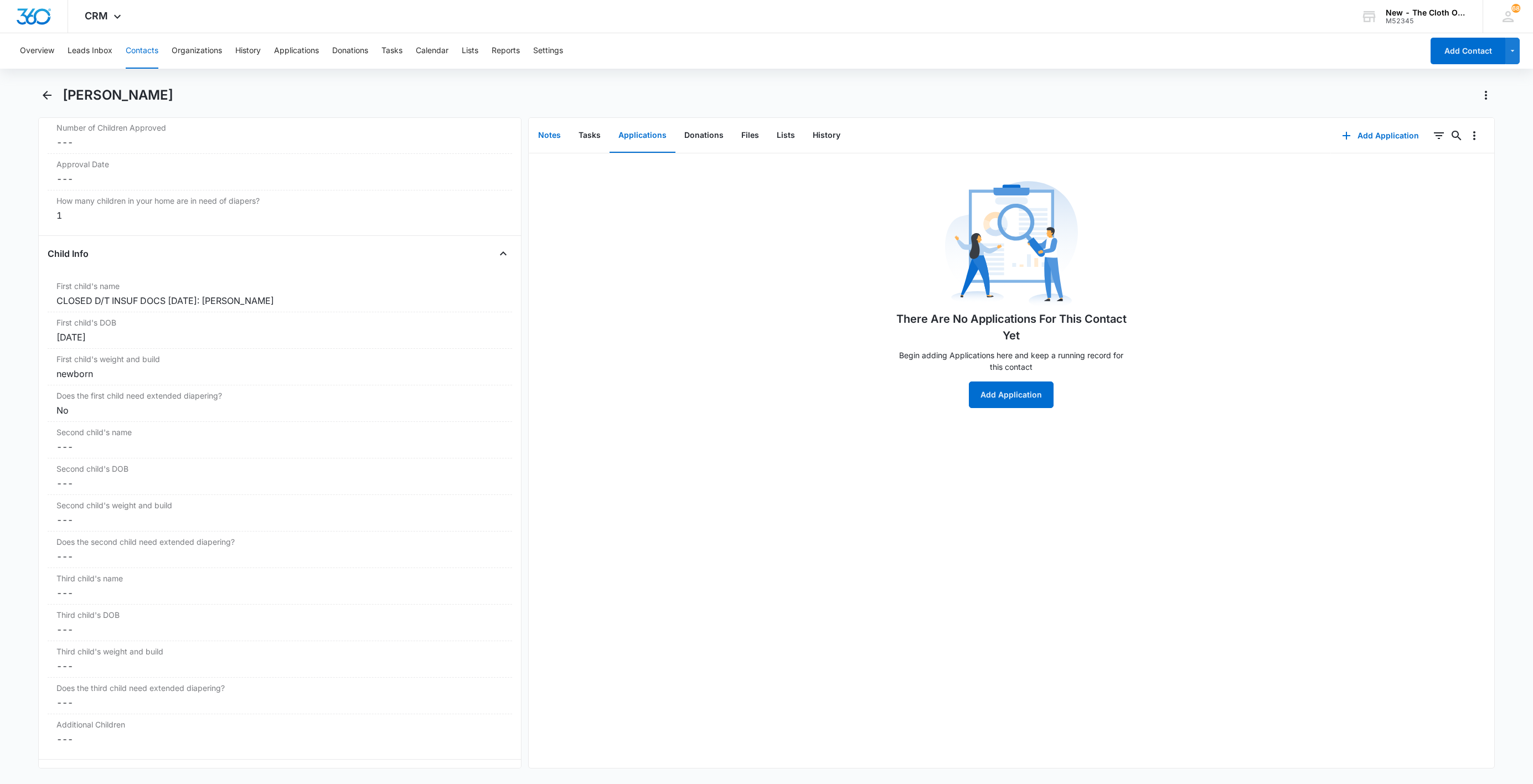
click at [550, 137] on button "Notes" at bounding box center [549, 135] width 41 height 34
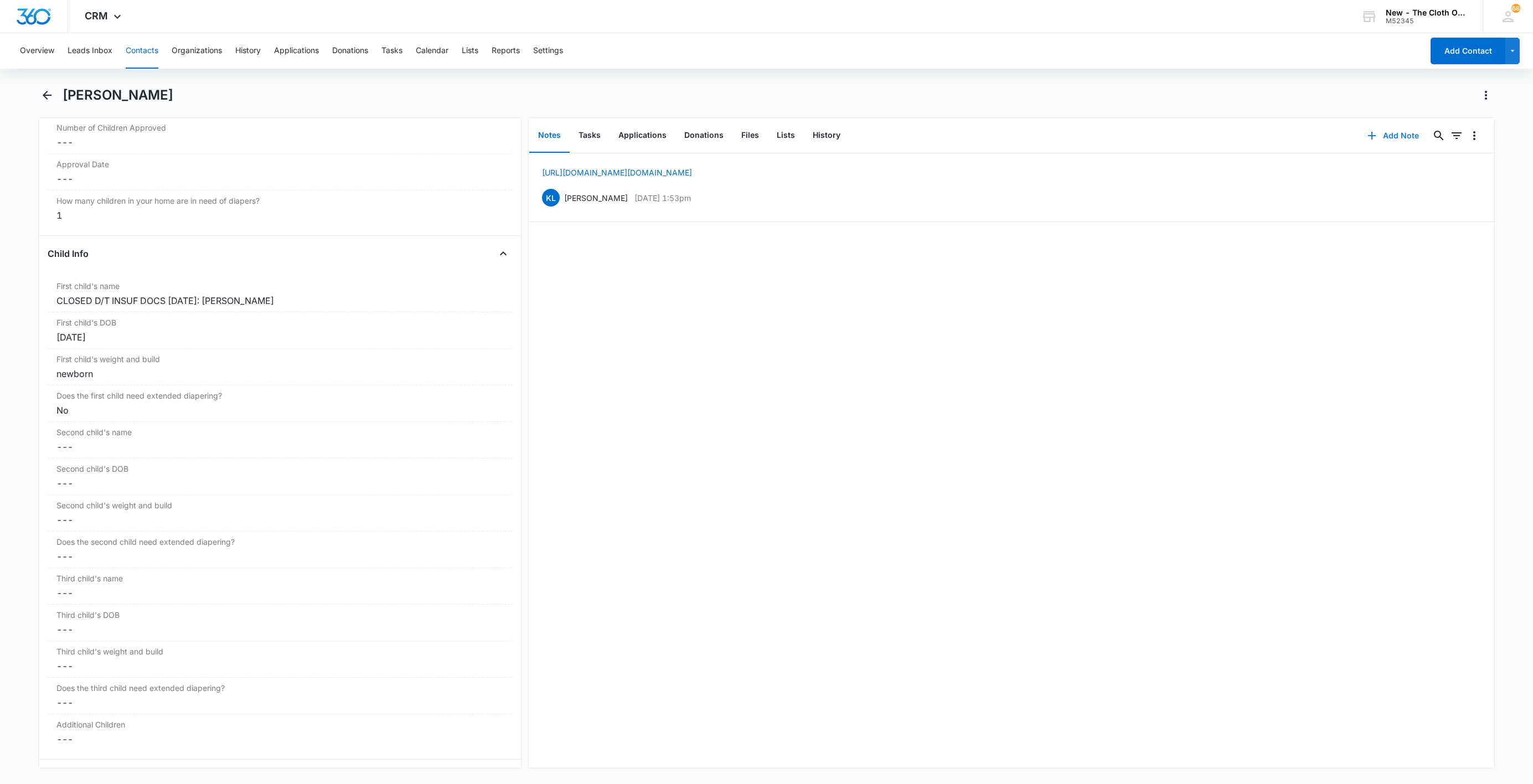
click at [1393, 142] on button "Add Note" at bounding box center [1393, 136] width 74 height 27
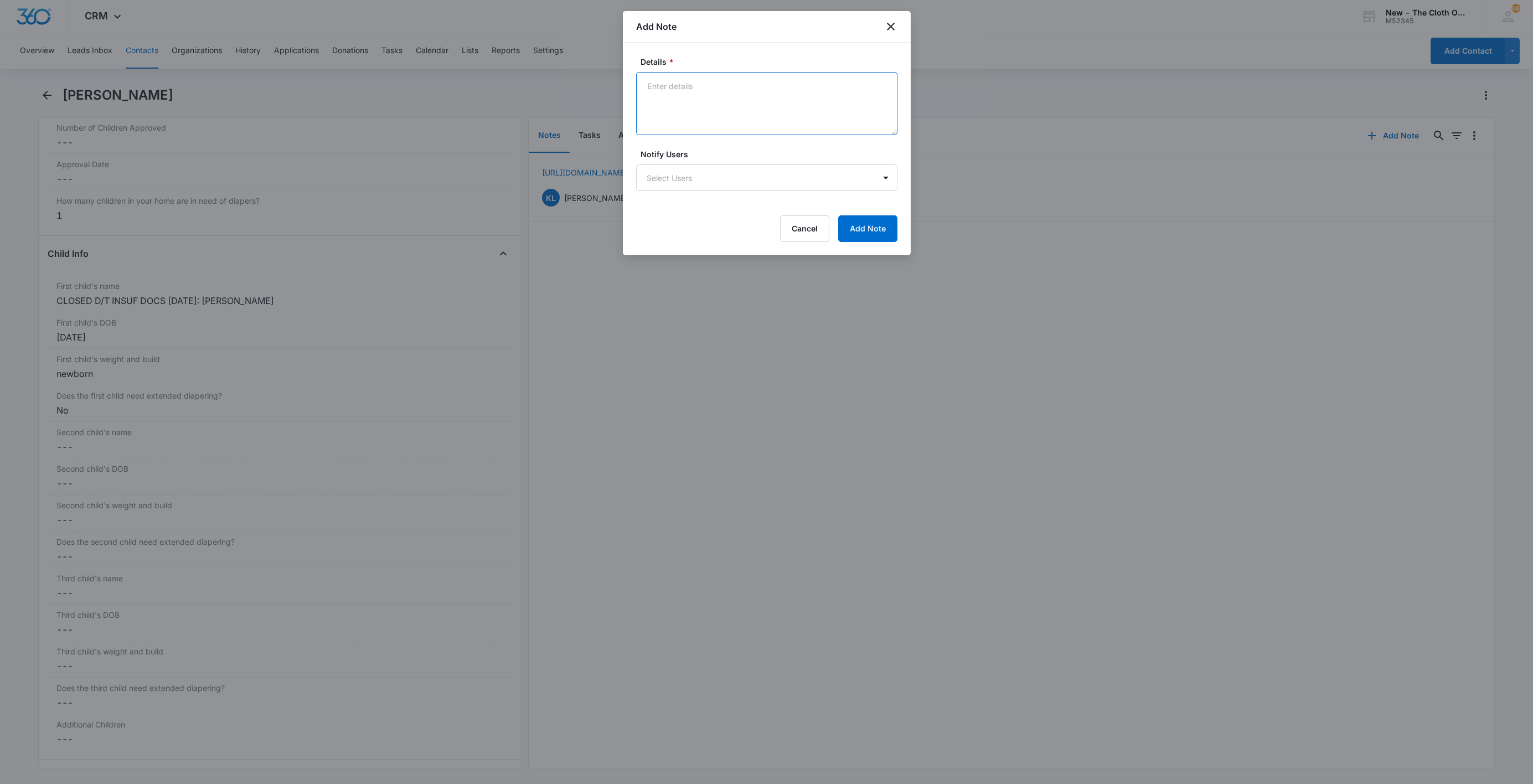
click at [744, 129] on textarea "Details *" at bounding box center [767, 103] width 262 height 63
paste textarea "[DATE] - Closed d/t insuf docs - all needed."
type textarea "[DATE] - Closed d/t insuf docs - all needed."
click at [868, 245] on div "Details * [DATE] - Closed d/t insuf docs - all needed. Notify Users Select User…" at bounding box center [767, 149] width 288 height 213
click at [864, 231] on button "Add Note" at bounding box center [868, 228] width 59 height 27
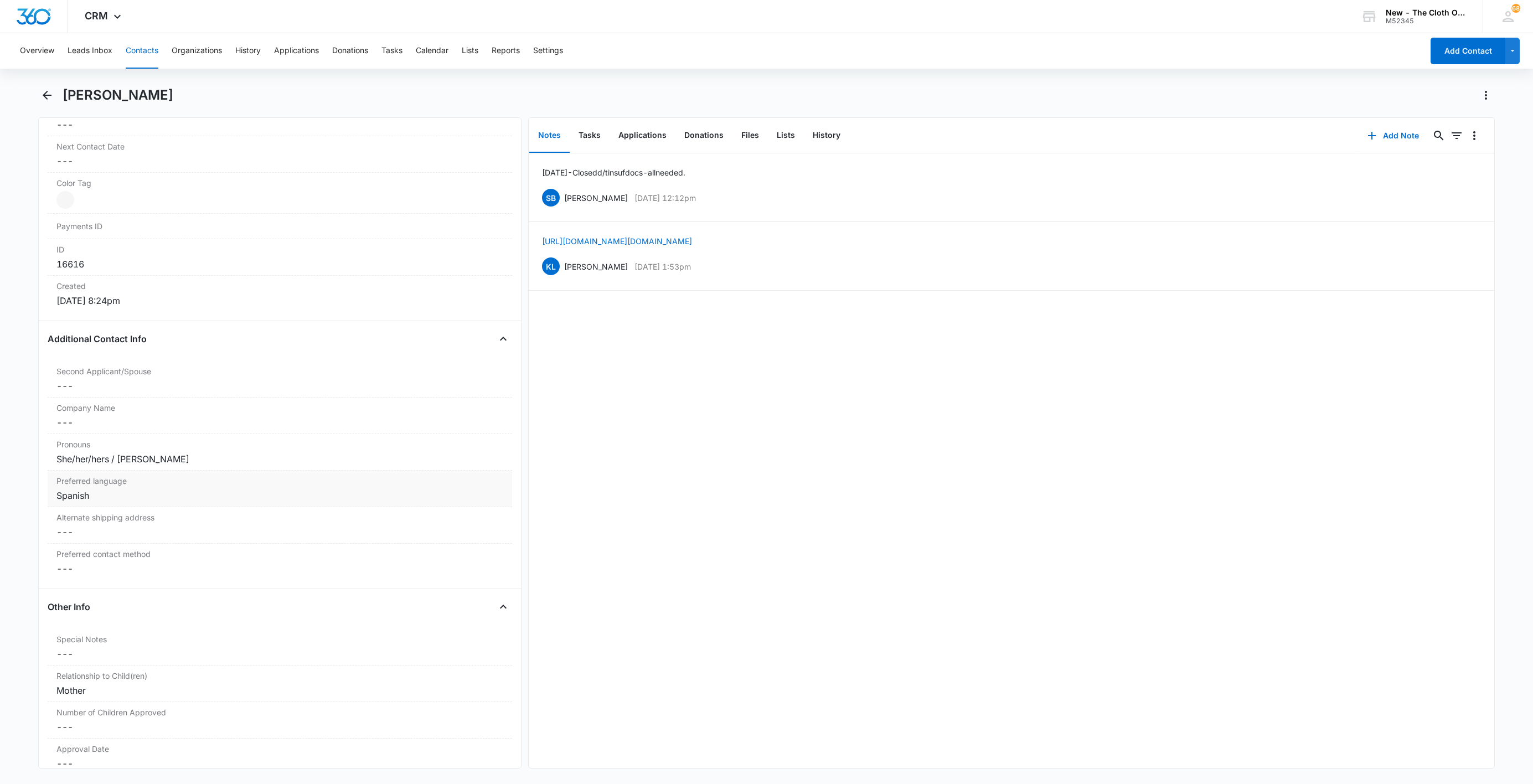
scroll to position [284, 0]
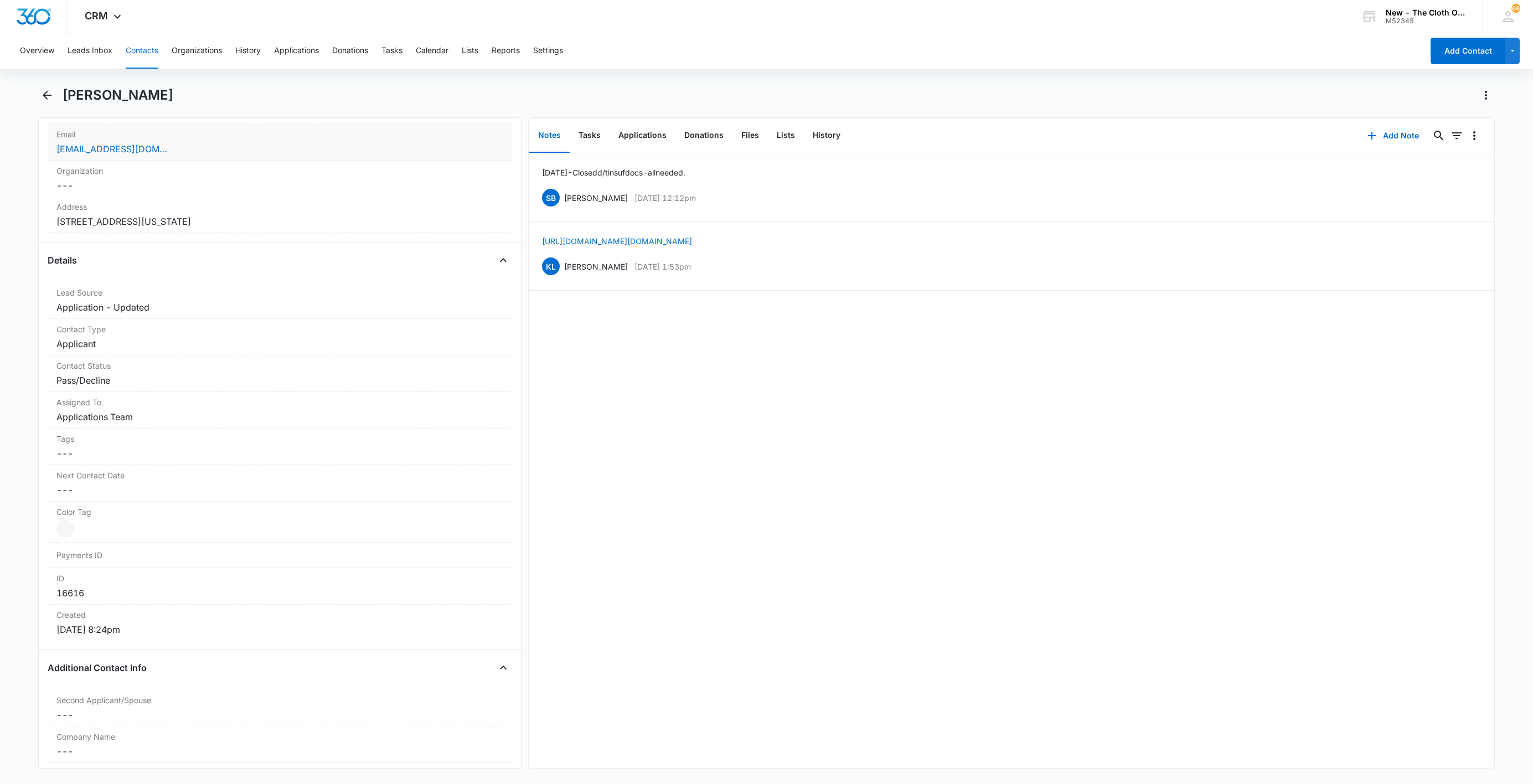
click at [208, 155] on div "[EMAIL_ADDRESS][DOMAIN_NAME]" at bounding box center [279, 149] width 447 height 13
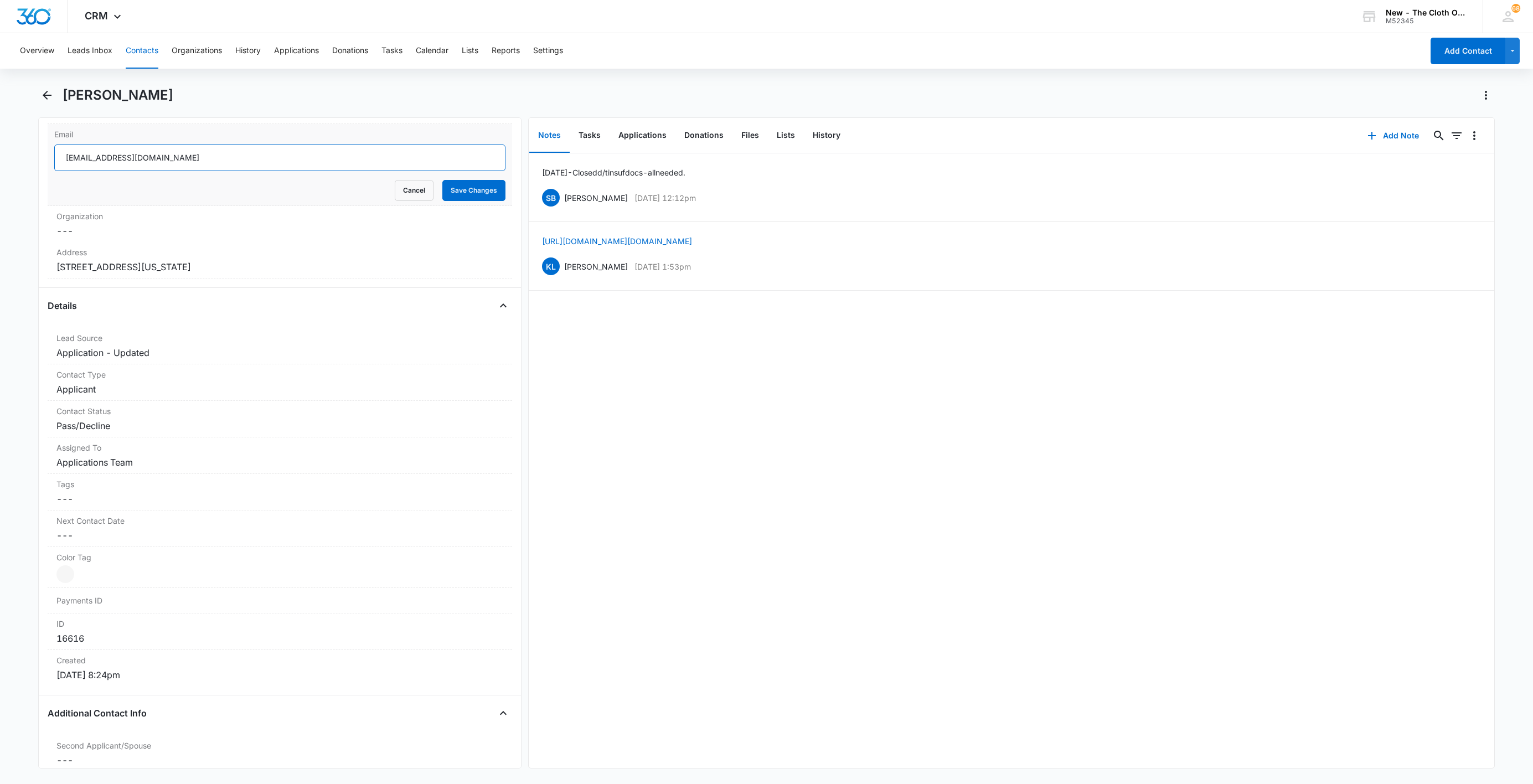
click at [213, 153] on input "[EMAIL_ADDRESS][DOMAIN_NAME]" at bounding box center [279, 158] width 451 height 27
click at [397, 188] on button "Cancel" at bounding box center [414, 190] width 38 height 21
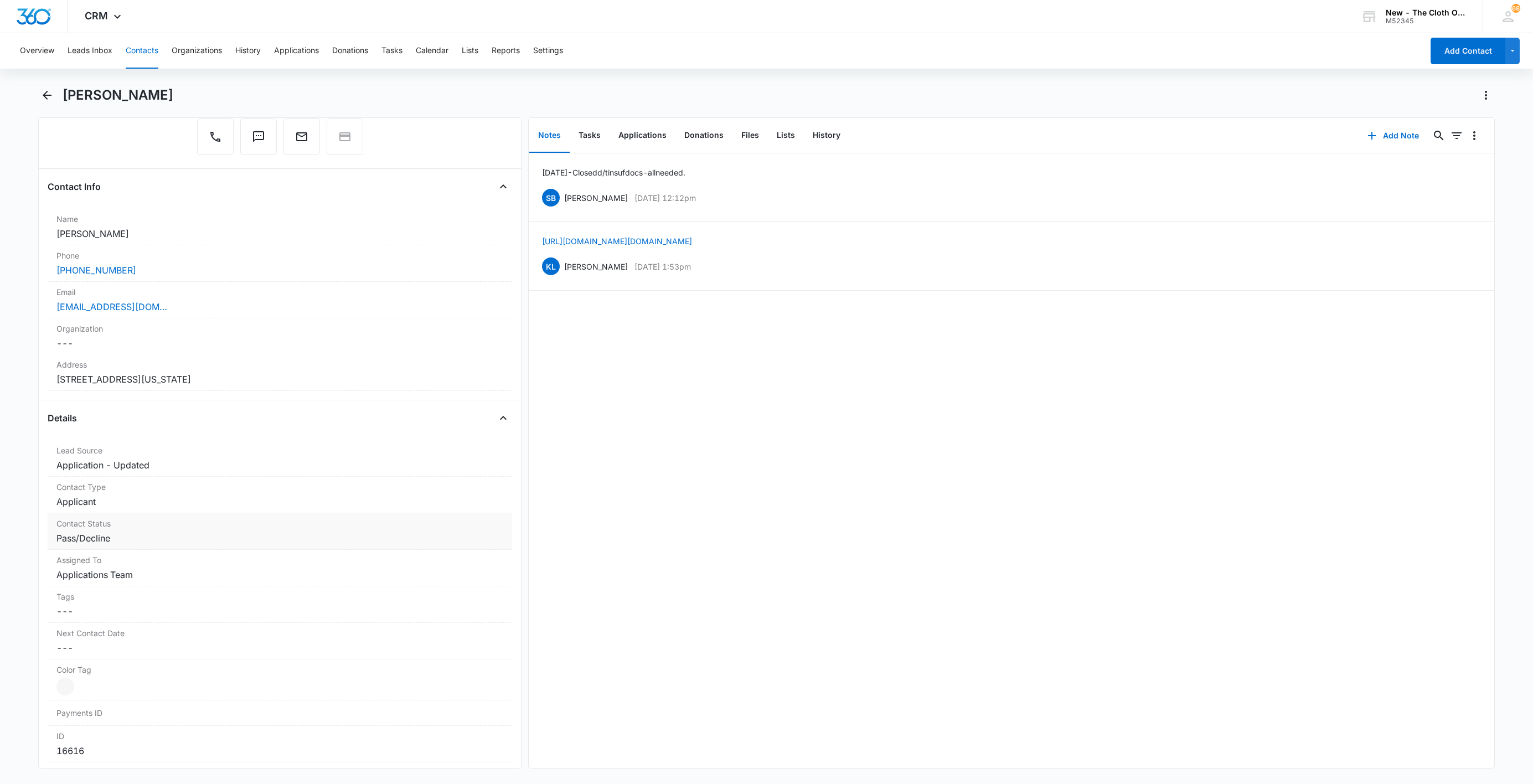
scroll to position [332, 0]
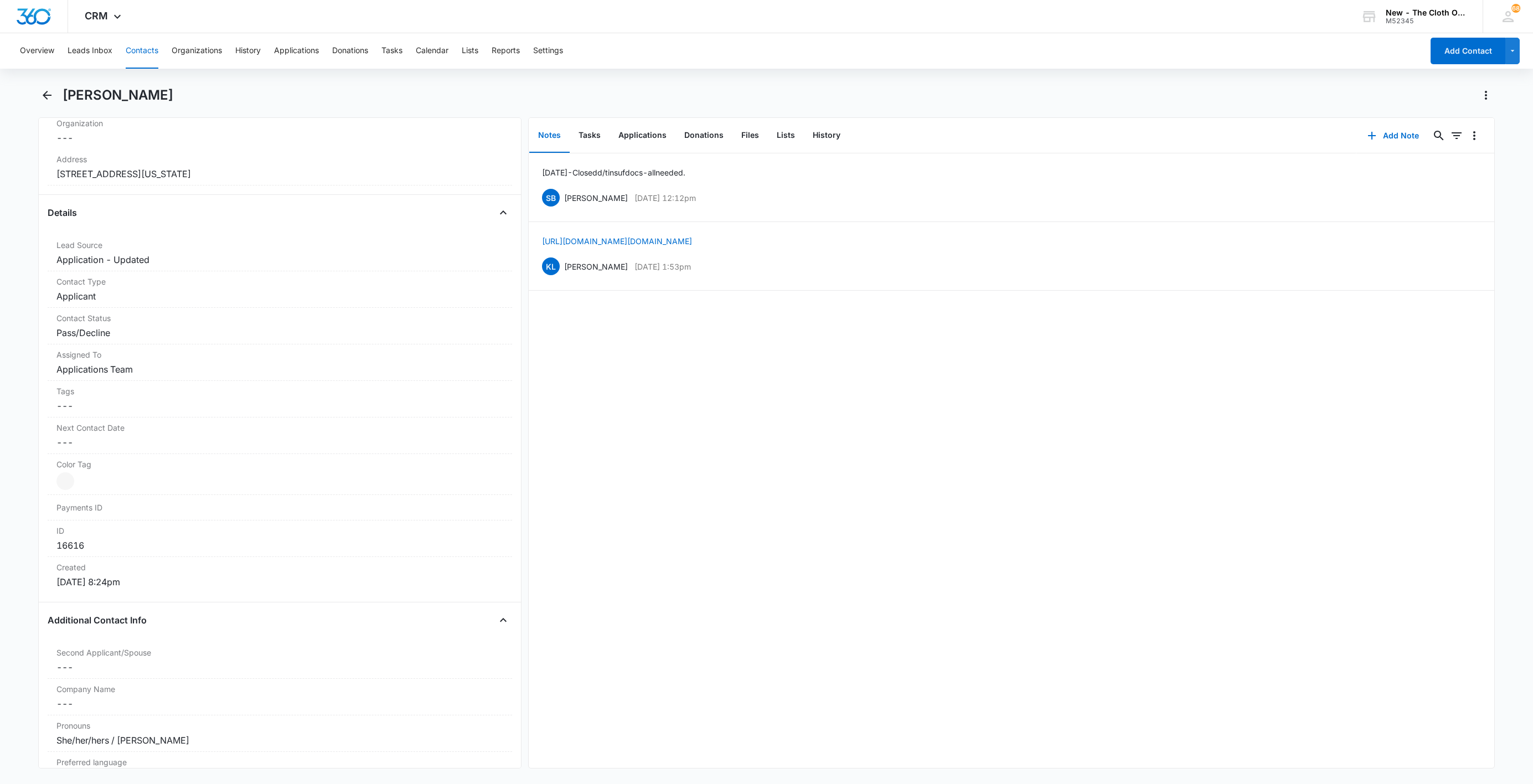
click at [138, 50] on button "Contacts" at bounding box center [142, 51] width 33 height 35
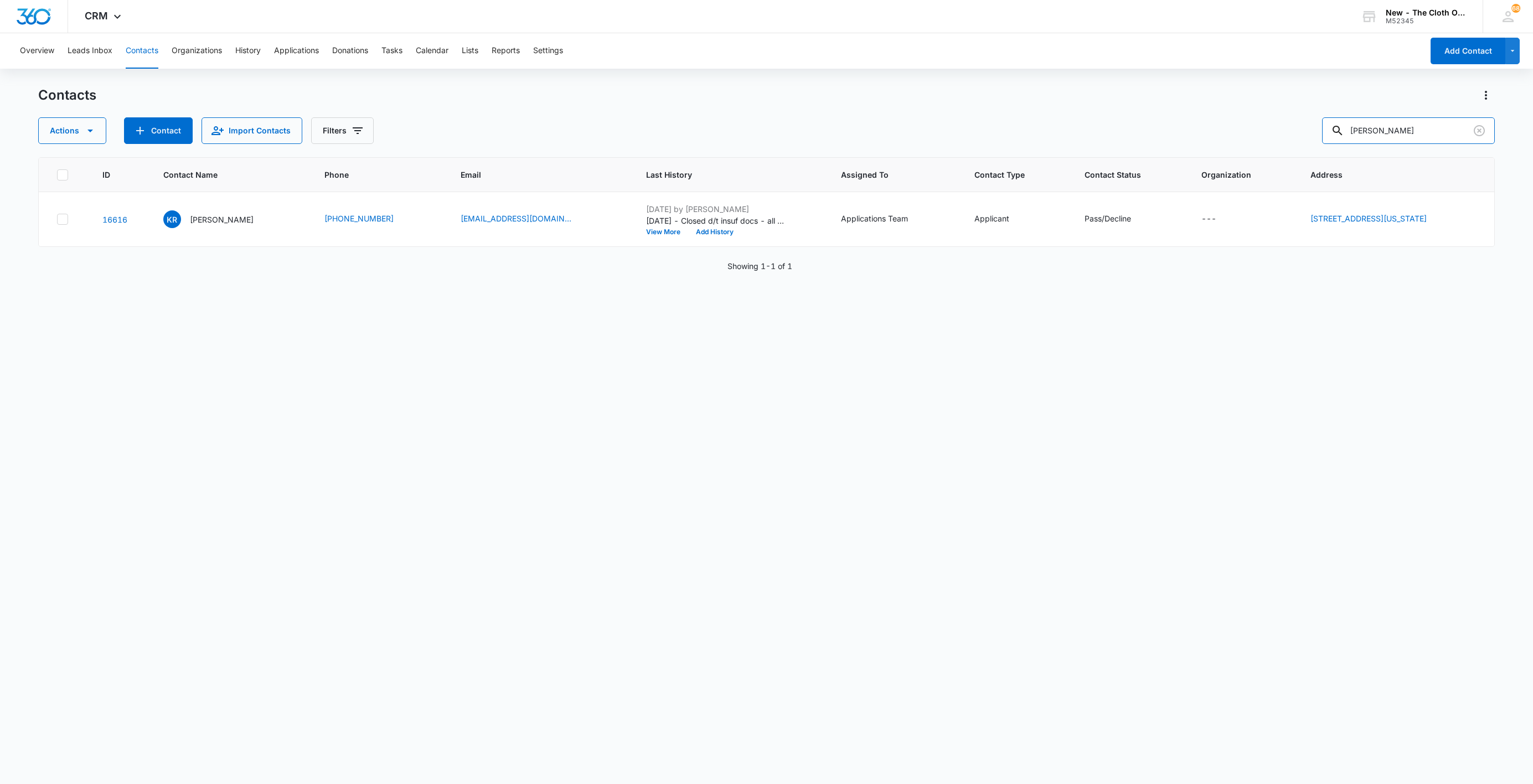
drag, startPoint x: 1445, startPoint y: 134, endPoint x: 1083, endPoint y: 162, distance: 363.1
click at [1107, 160] on div "Contacts Actions Contact Import Contacts Filters [PERSON_NAME] ID Contact Name …" at bounding box center [766, 434] width 1457 height 696
paste input "[PERSON_NAME]"
type input "[PERSON_NAME]"
click at [220, 223] on p "[PERSON_NAME]" at bounding box center [219, 219] width 64 height 12
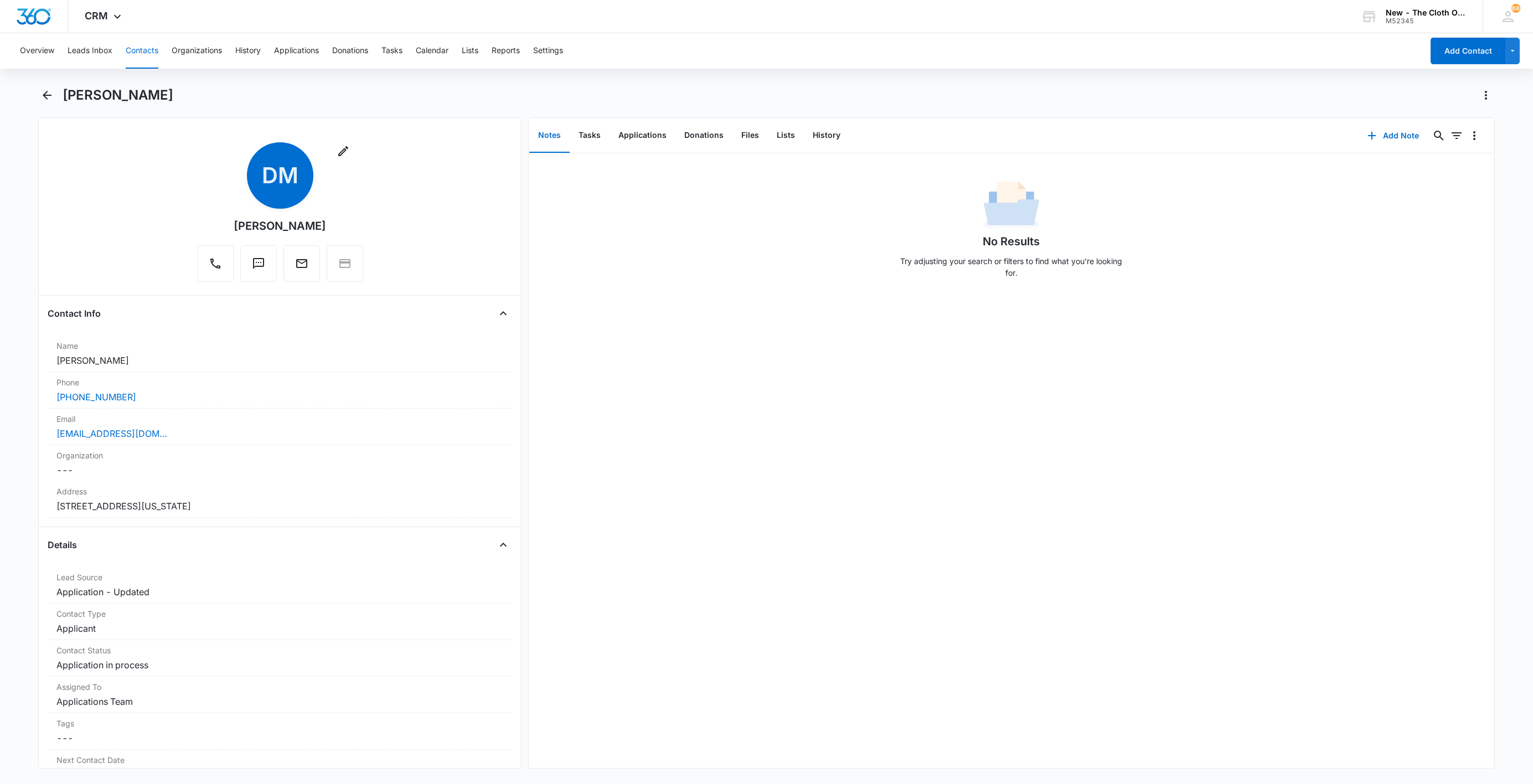
click at [123, 103] on div "[PERSON_NAME]" at bounding box center [779, 95] width 1432 height 18
click at [123, 103] on div "[PERSON_NAME]" at bounding box center [779, 95] width 1432 height 18
click at [122, 103] on h1 "[PERSON_NAME]" at bounding box center [118, 95] width 111 height 16
copy div "[PERSON_NAME] Remove"
drag, startPoint x: 186, startPoint y: 439, endPoint x: 30, endPoint y: 434, distance: 156.1
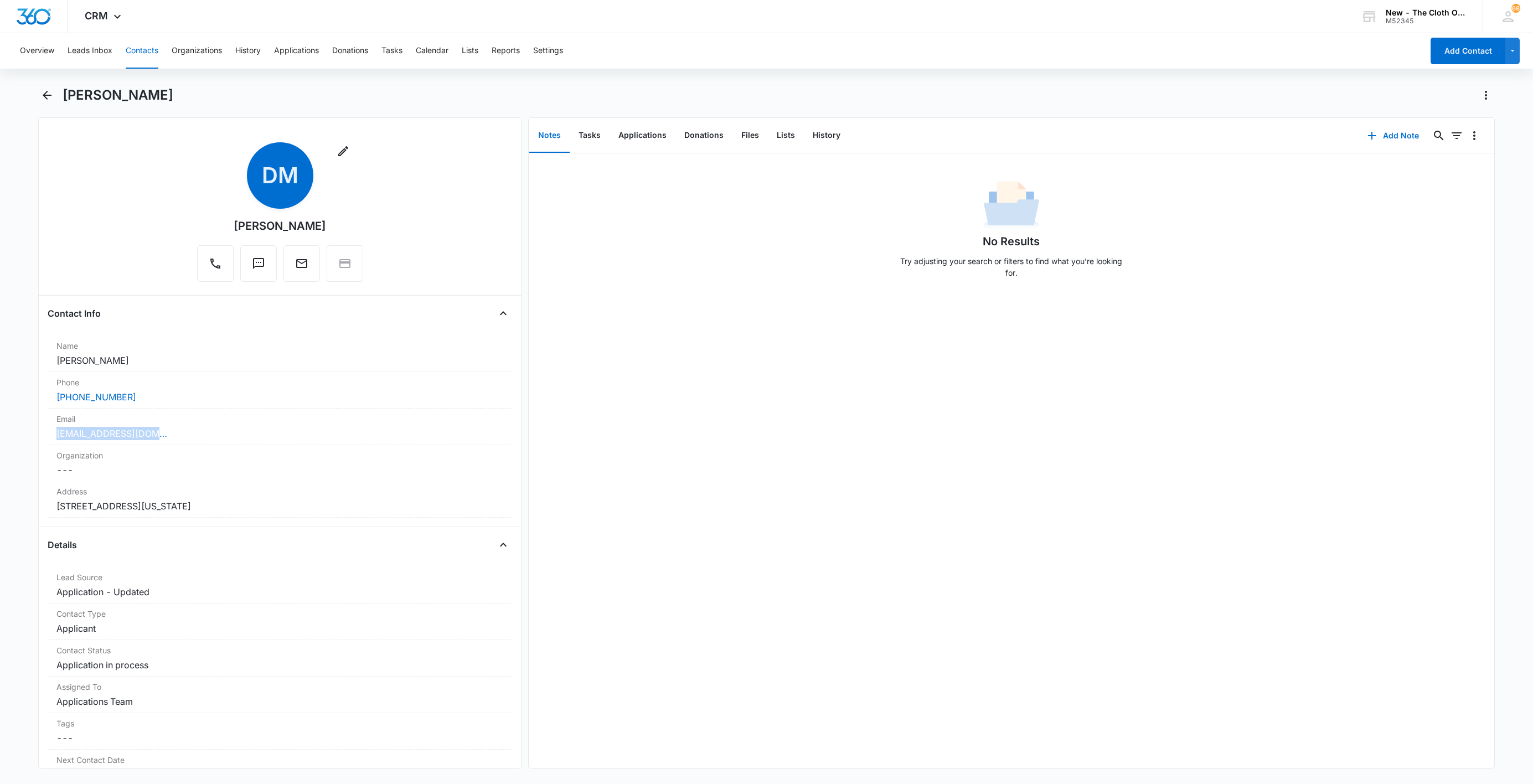
click at [30, 434] on main "[PERSON_NAME] Remove DM [PERSON_NAME] Contact Info Name Cancel Save Changes [PE…" at bounding box center [766, 434] width 1533 height 695
copy link "[EMAIL_ADDRESS][DOMAIN_NAME]"
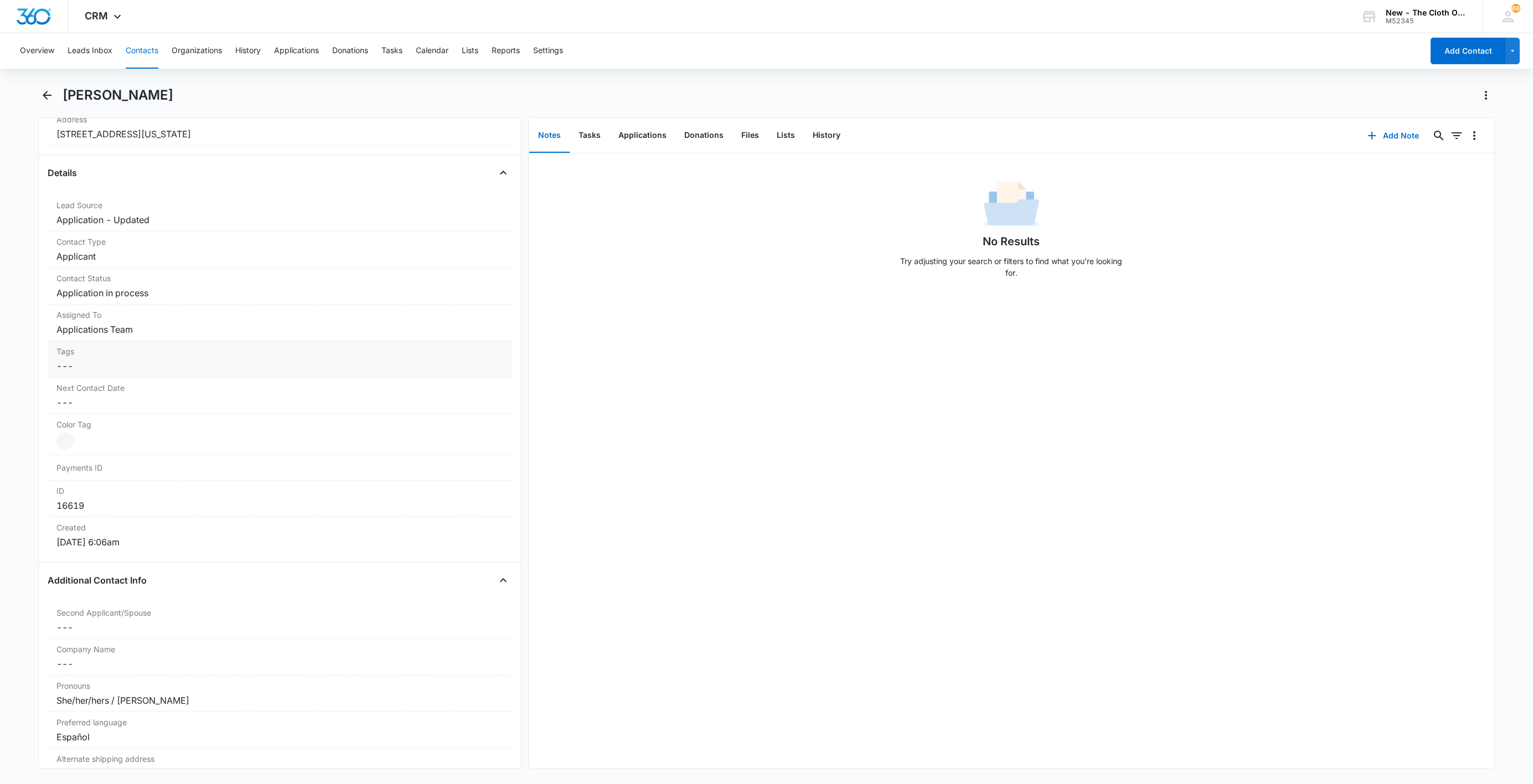
scroll to position [415, 0]
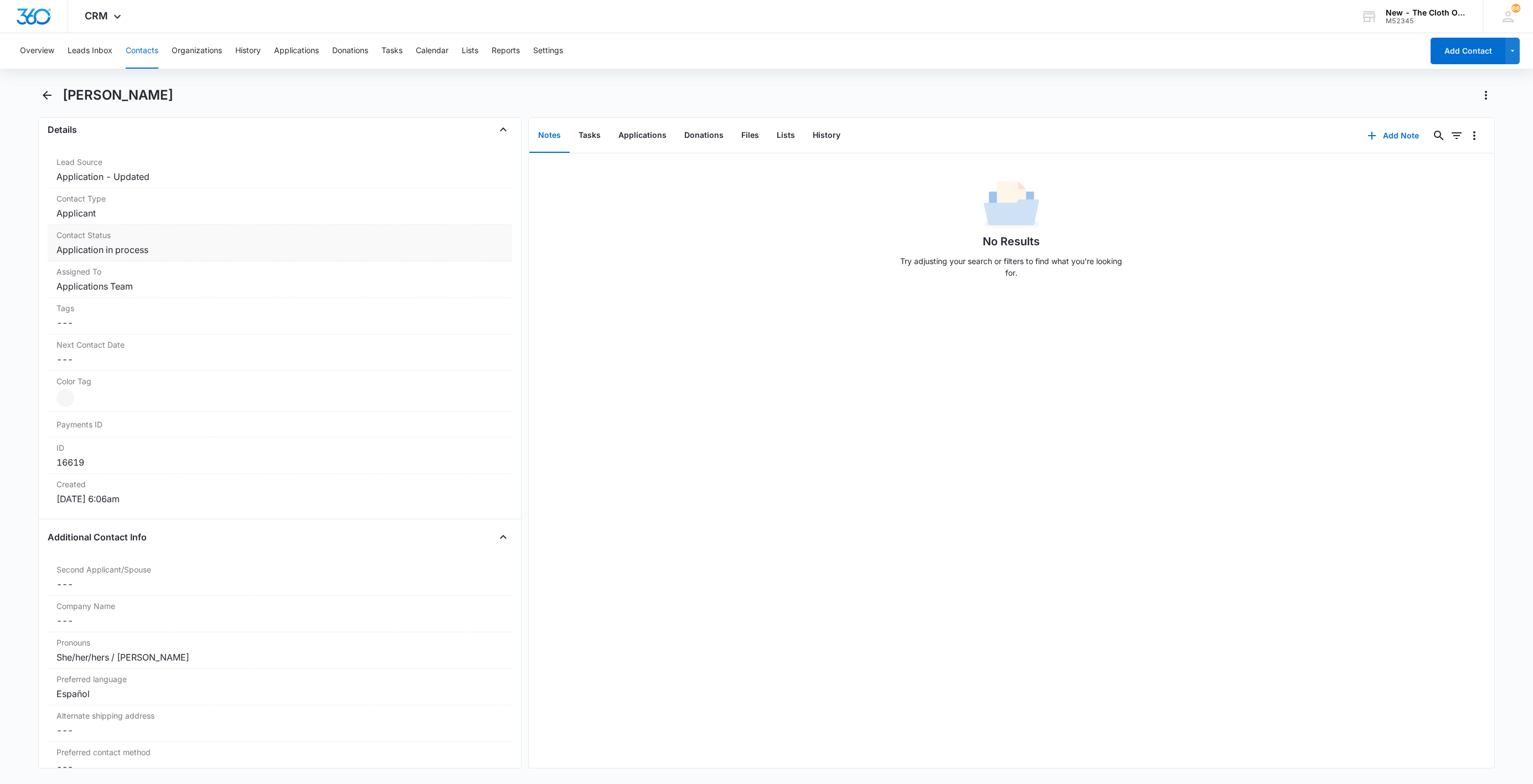
click at [110, 262] on div "Contact Status Cancel Save Changes Application in process" at bounding box center [279, 242] width 464 height 36
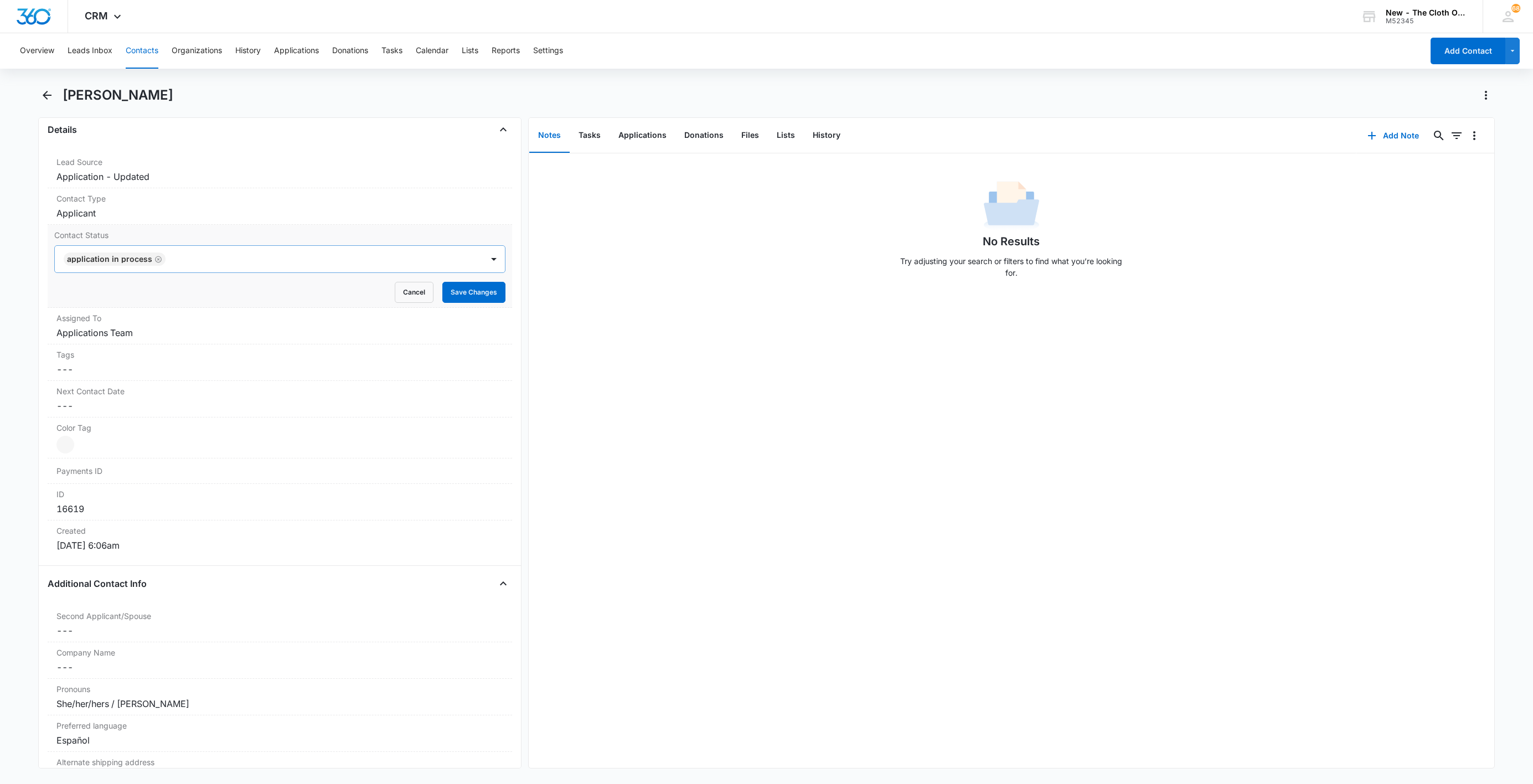
click at [154, 264] on icon "Remove Application in process" at bounding box center [158, 259] width 7 height 8
type input "de"
click at [138, 290] on div "Pass/Decline Diapers Lost/Destroyed Edit Contact Status" at bounding box center [279, 329] width 451 height 103
click at [136, 296] on div "Pass/Decline" at bounding box center [279, 299] width 423 height 12
click at [170, 253] on div "Pass/Decline" at bounding box center [268, 259] width 428 height 27
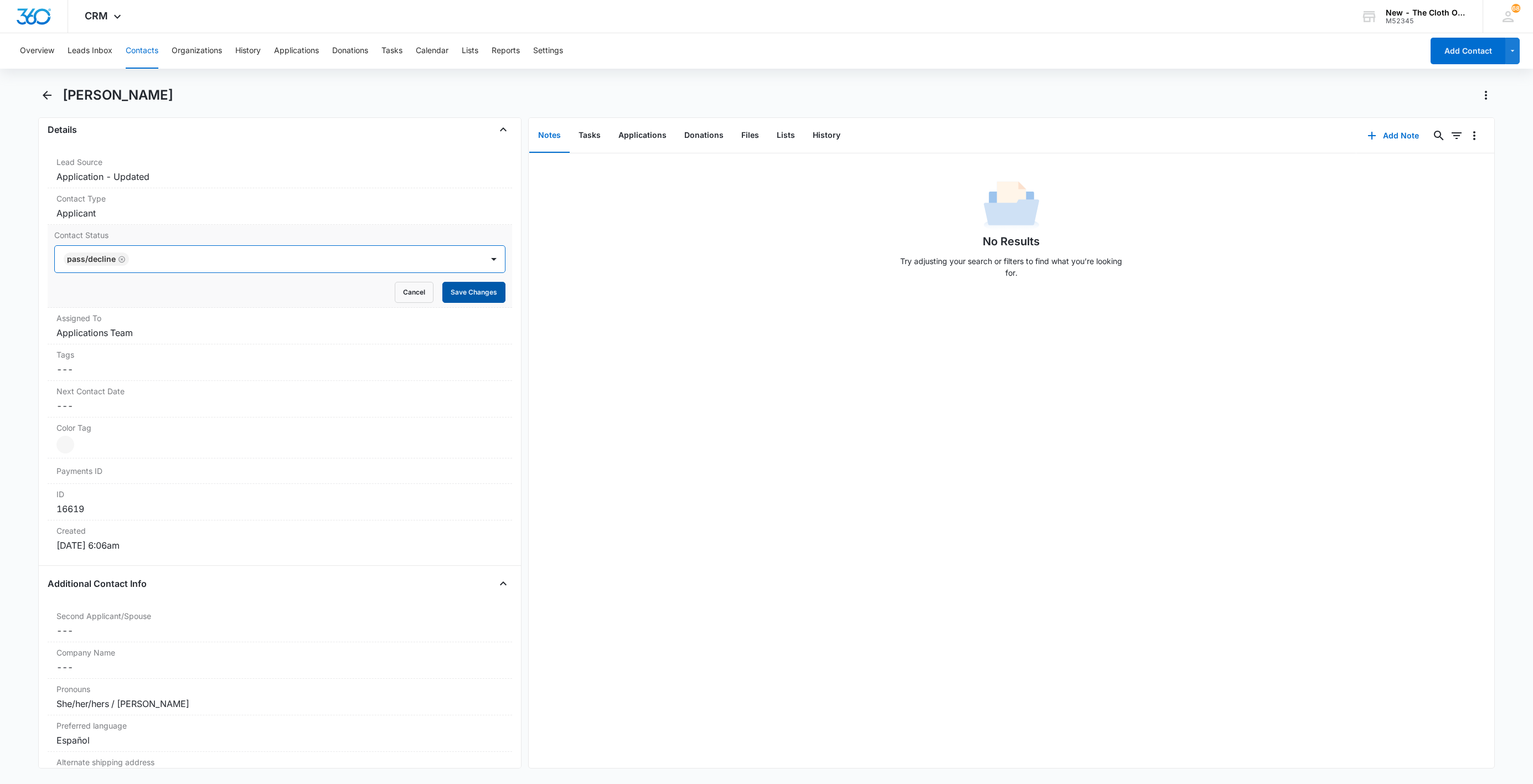
click at [447, 287] on button "Save Changes" at bounding box center [474, 292] width 63 height 21
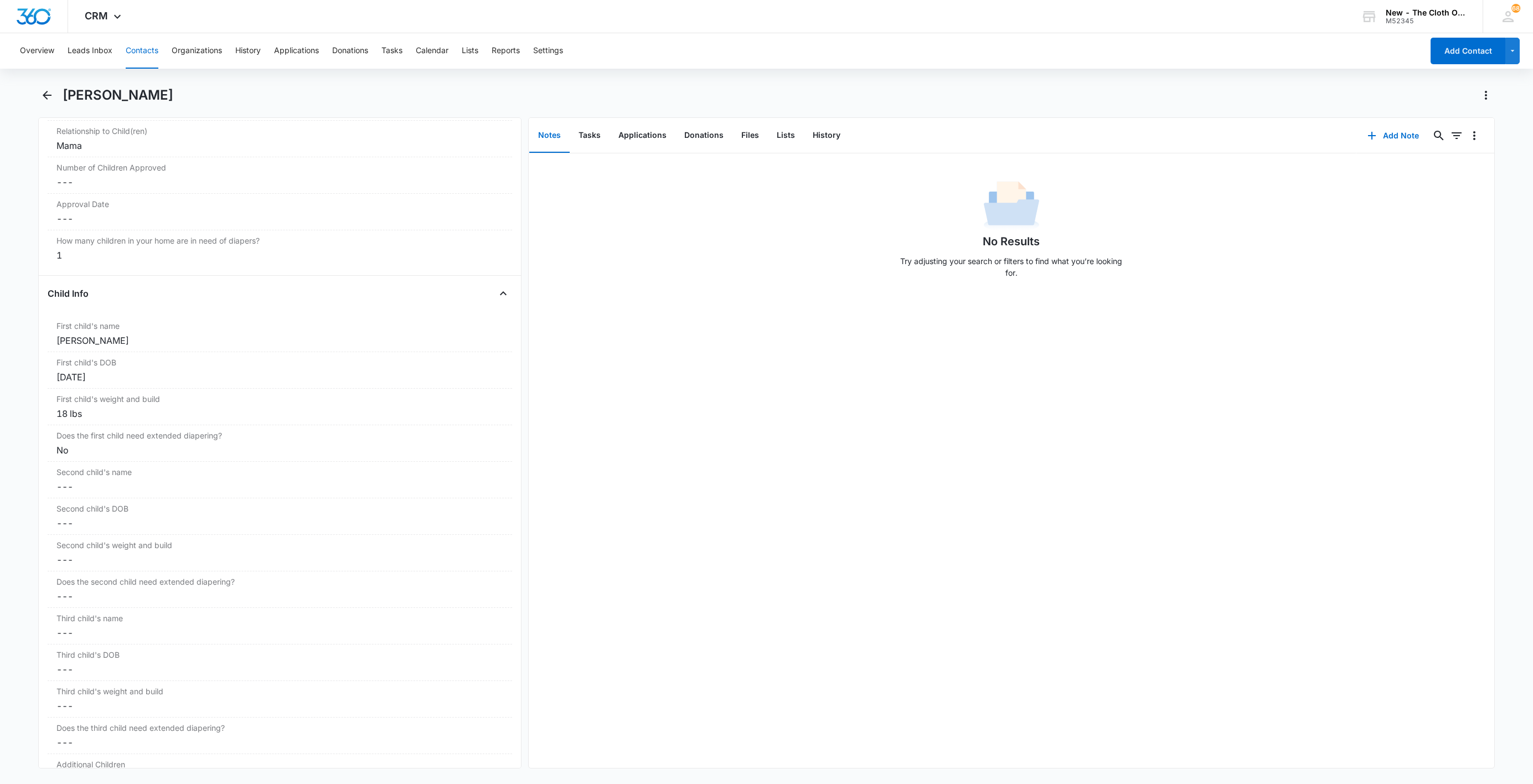
scroll to position [1198, 0]
click at [61, 318] on div "First child's DOB Cancel Save Changes [DATE]" at bounding box center [279, 330] width 464 height 36
click at [395, 377] on button "Cancel" at bounding box center [414, 378] width 38 height 21
click at [96, 307] on div "[PERSON_NAME]" at bounding box center [279, 301] width 447 height 13
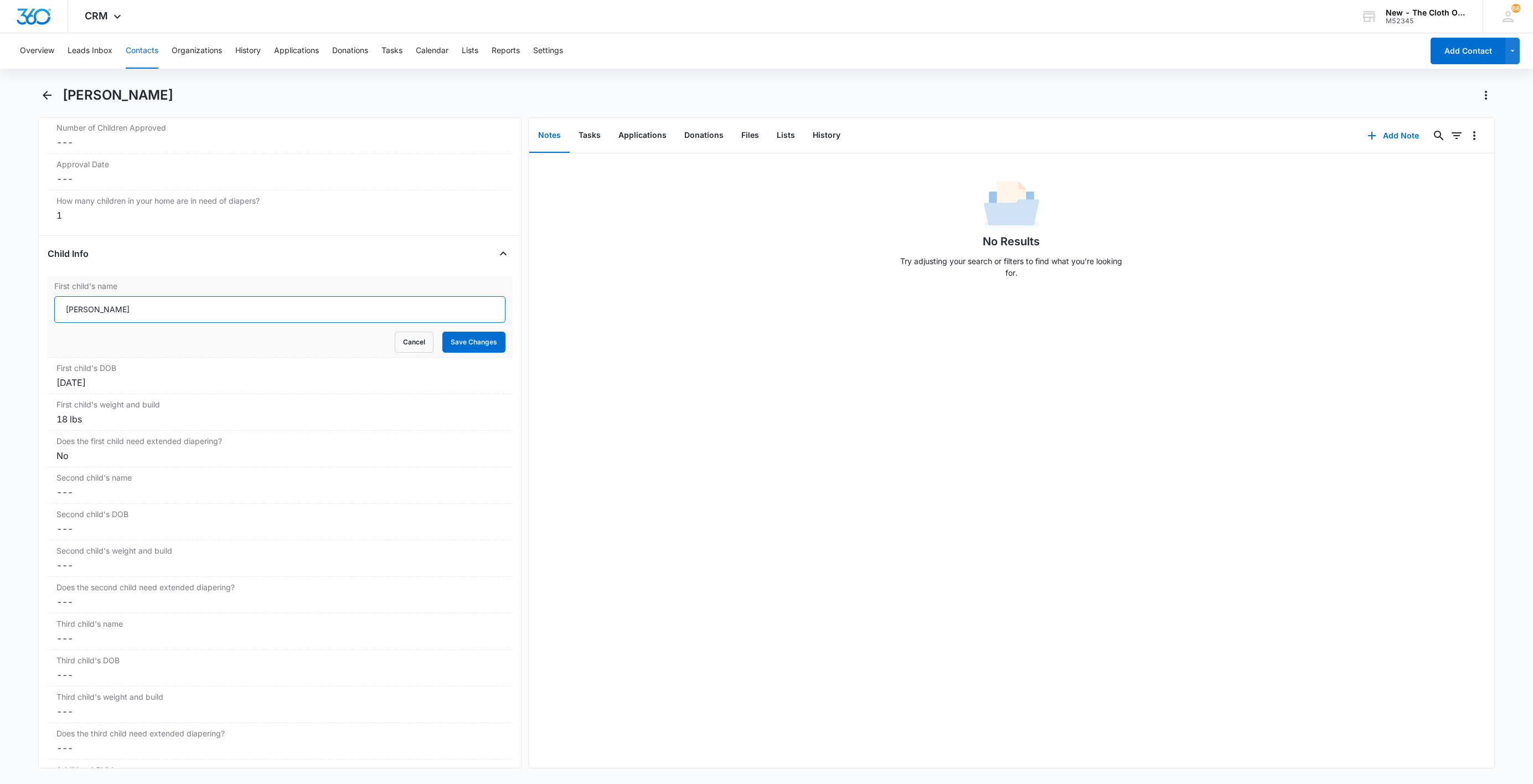
click at [67, 314] on input "[PERSON_NAME]" at bounding box center [279, 310] width 451 height 27
paste input "CLOSED D/T INSUF DOCS [DATE]:"
type input "CLOSED D/T INSUF DOCS [DATE]: [PERSON_NAME]"
click at [466, 352] on button "Save Changes" at bounding box center [474, 342] width 63 height 21
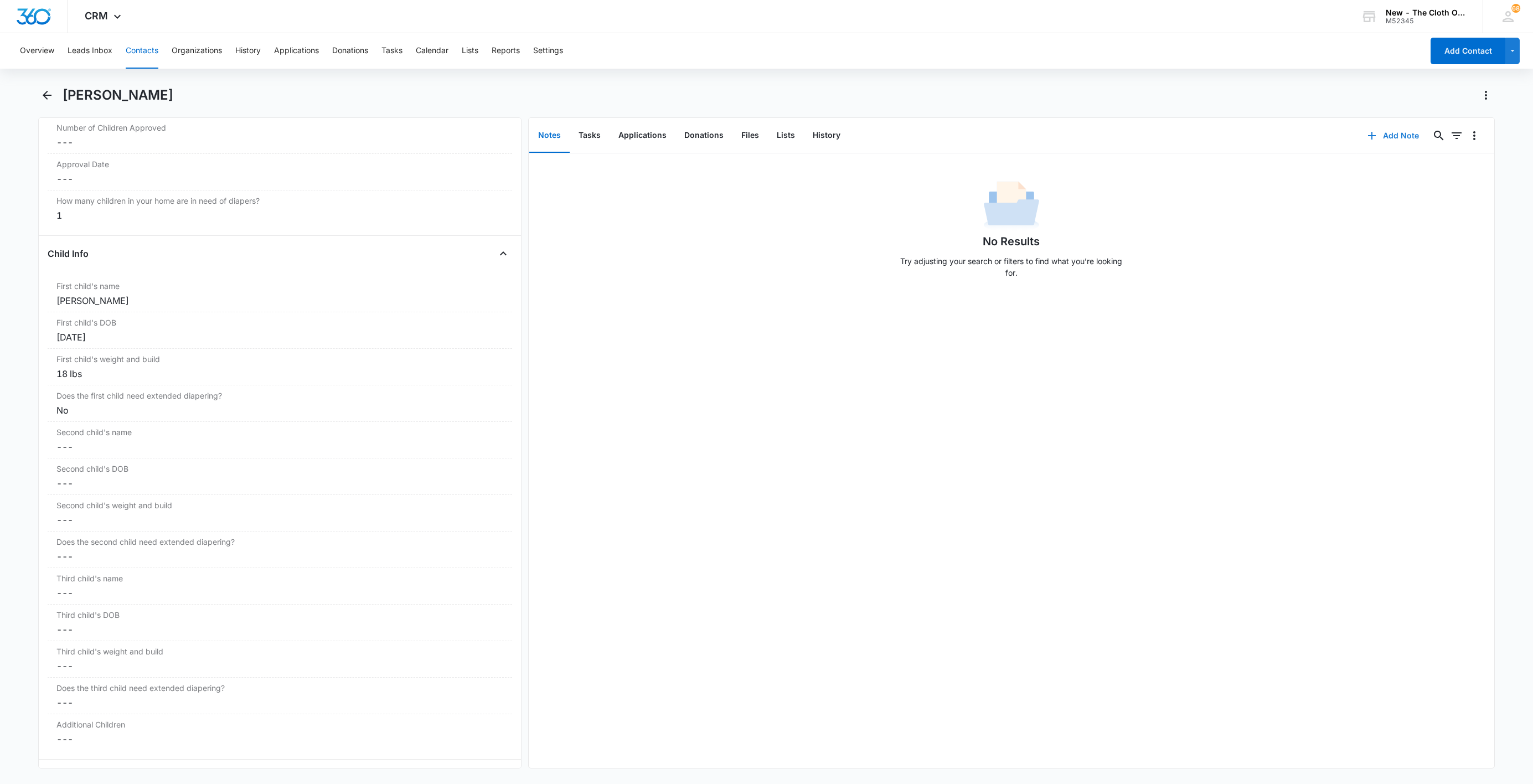
click at [1397, 132] on button "Add Note" at bounding box center [1393, 136] width 74 height 27
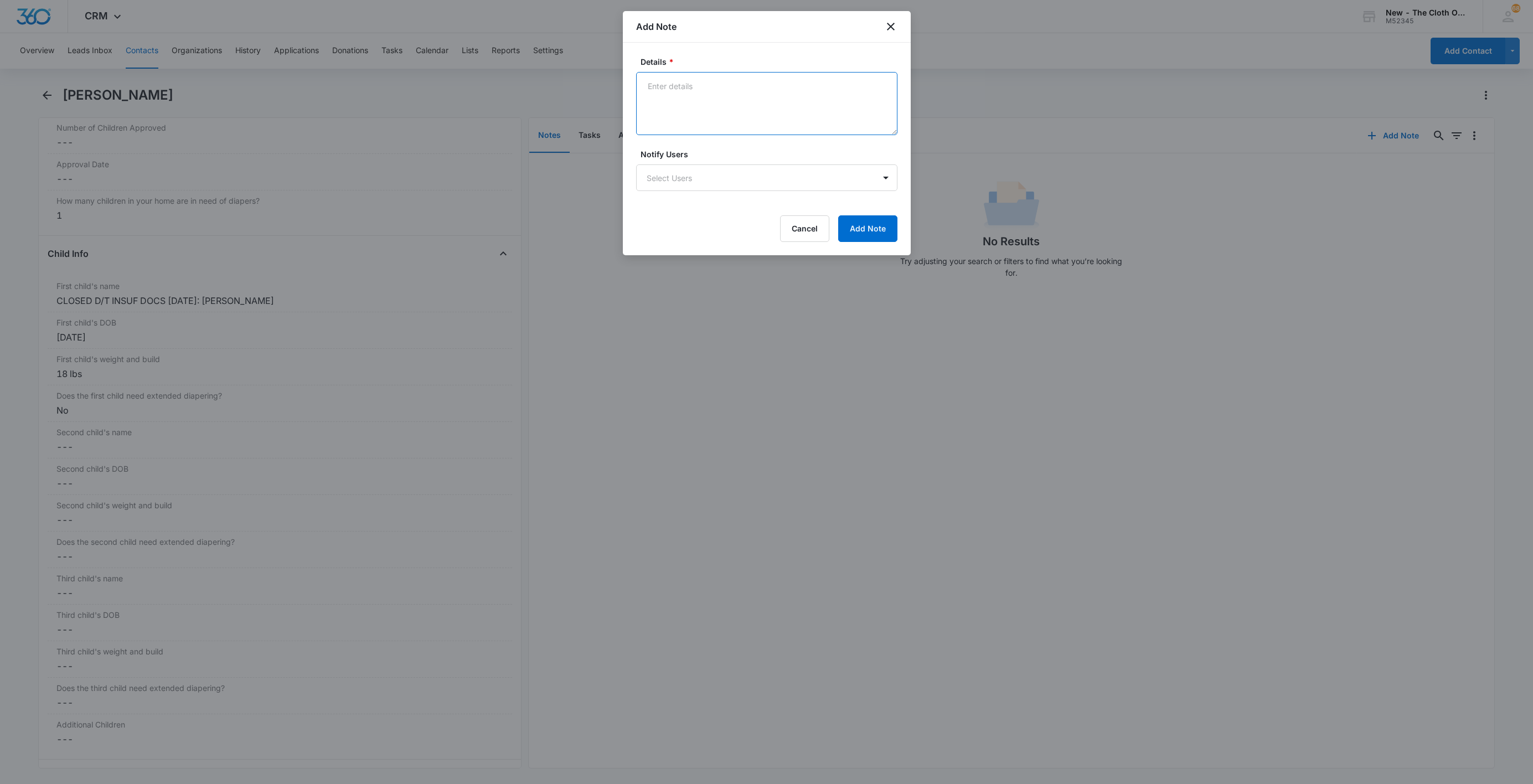
click at [718, 122] on textarea "Details *" at bounding box center [767, 103] width 262 height 63
paste textarea "[DATE] - Closed d/t insuf docs - all needed."
type textarea "[DATE] - Closed d/t insuf docs - all needed."
click at [844, 222] on button "Add Note" at bounding box center [868, 228] width 59 height 27
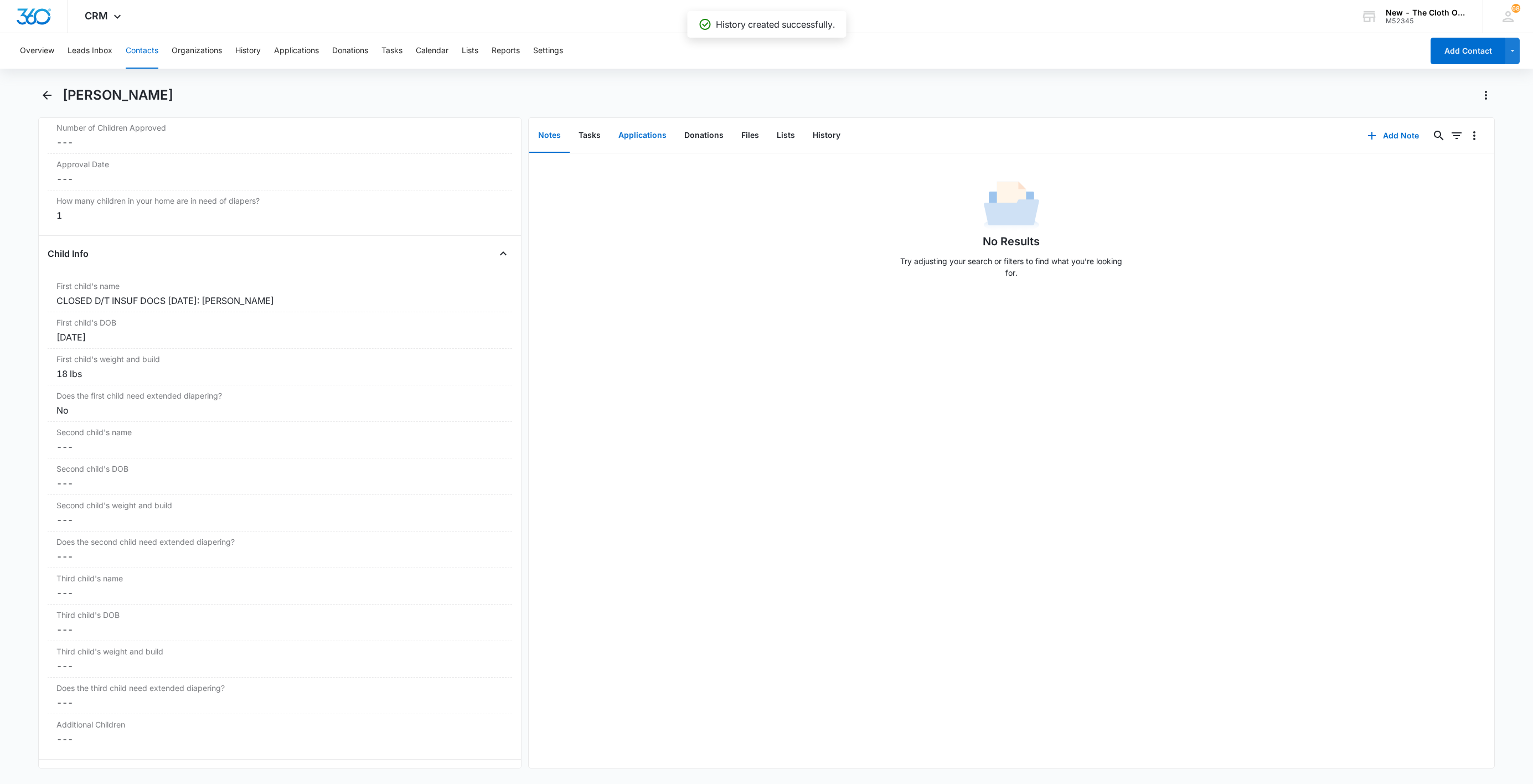
click at [628, 134] on button "Applications" at bounding box center [642, 135] width 66 height 34
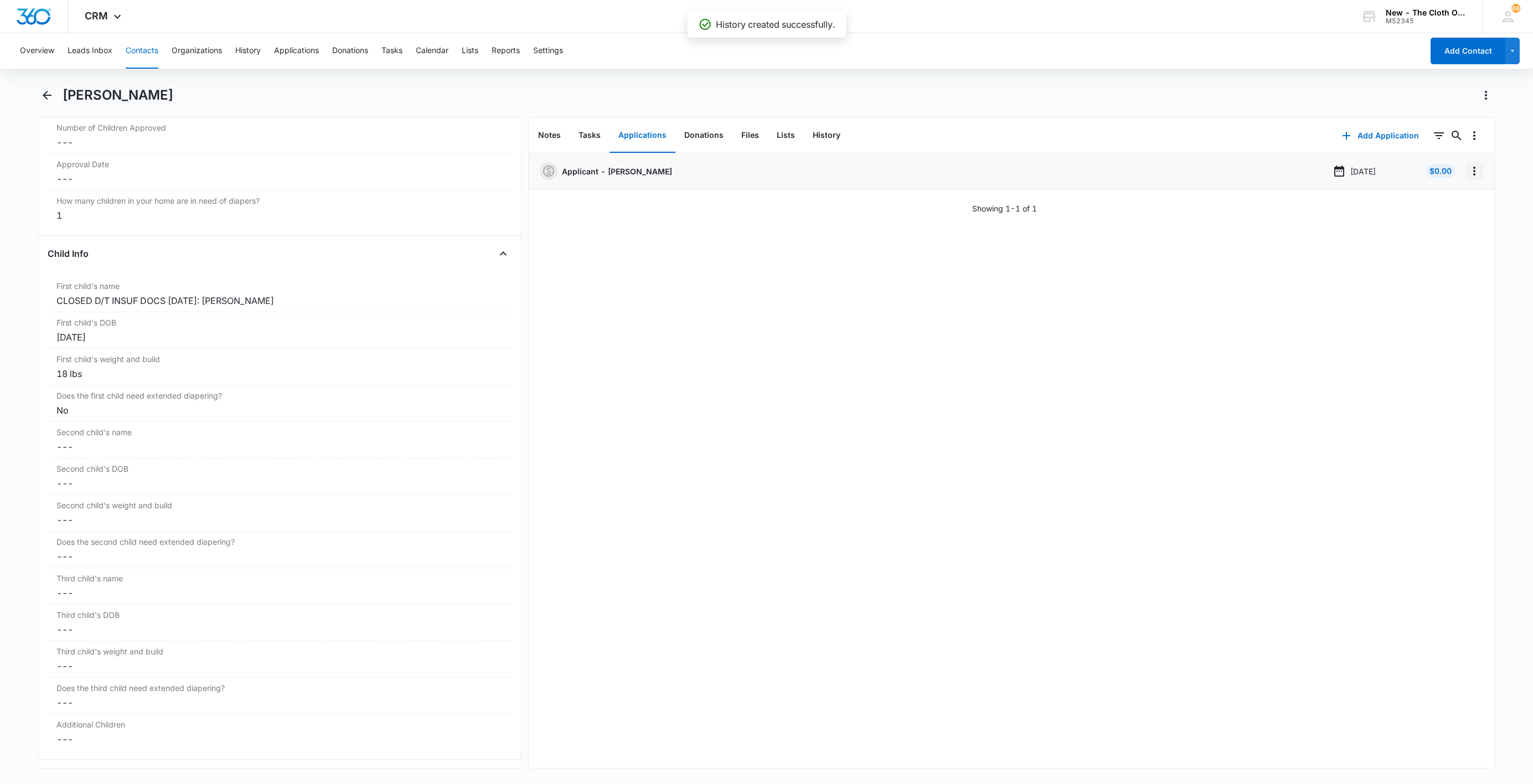
click at [1468, 174] on icon "Overflow Menu" at bounding box center [1475, 171] width 13 height 13
click at [1455, 206] on button "Edit" at bounding box center [1438, 202] width 63 height 16
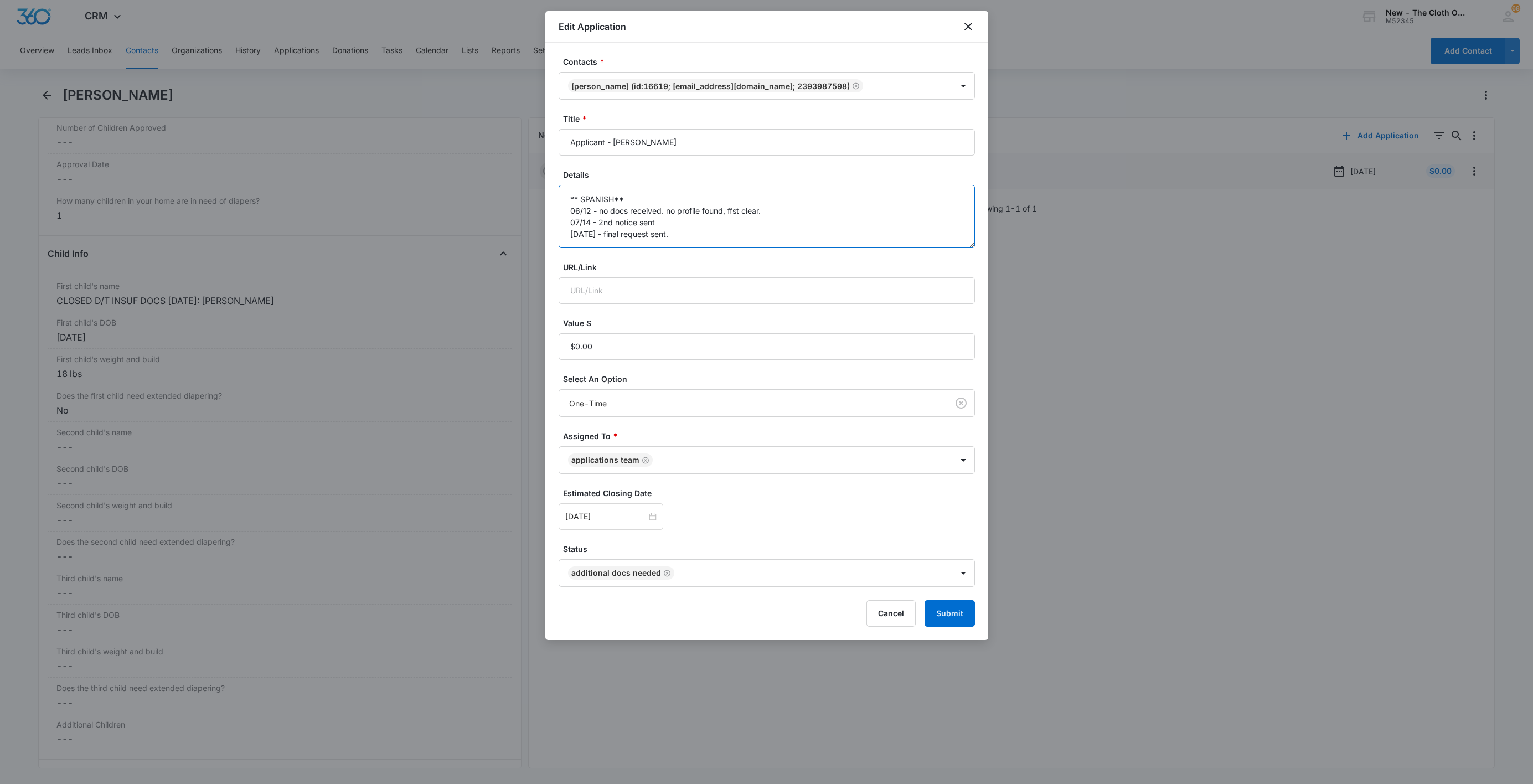
click at [749, 246] on textarea "** SPANISH** 06/12 - no docs received. no profile found, ffst clear. 07/14 - 2n…" at bounding box center [766, 216] width 416 height 63
paste textarea "[DATE] - Closed d/t insuf docs - all needed."
type textarea "** SPANISH** 06/12 - no docs received. no profile found, ffst clear. 07/14 - 2n…"
click at [932, 633] on div "Contacts * [PERSON_NAME] (ID:16619; [EMAIL_ADDRESS][DOMAIN_NAME]; 2393987598) T…" at bounding box center [766, 341] width 443 height 597
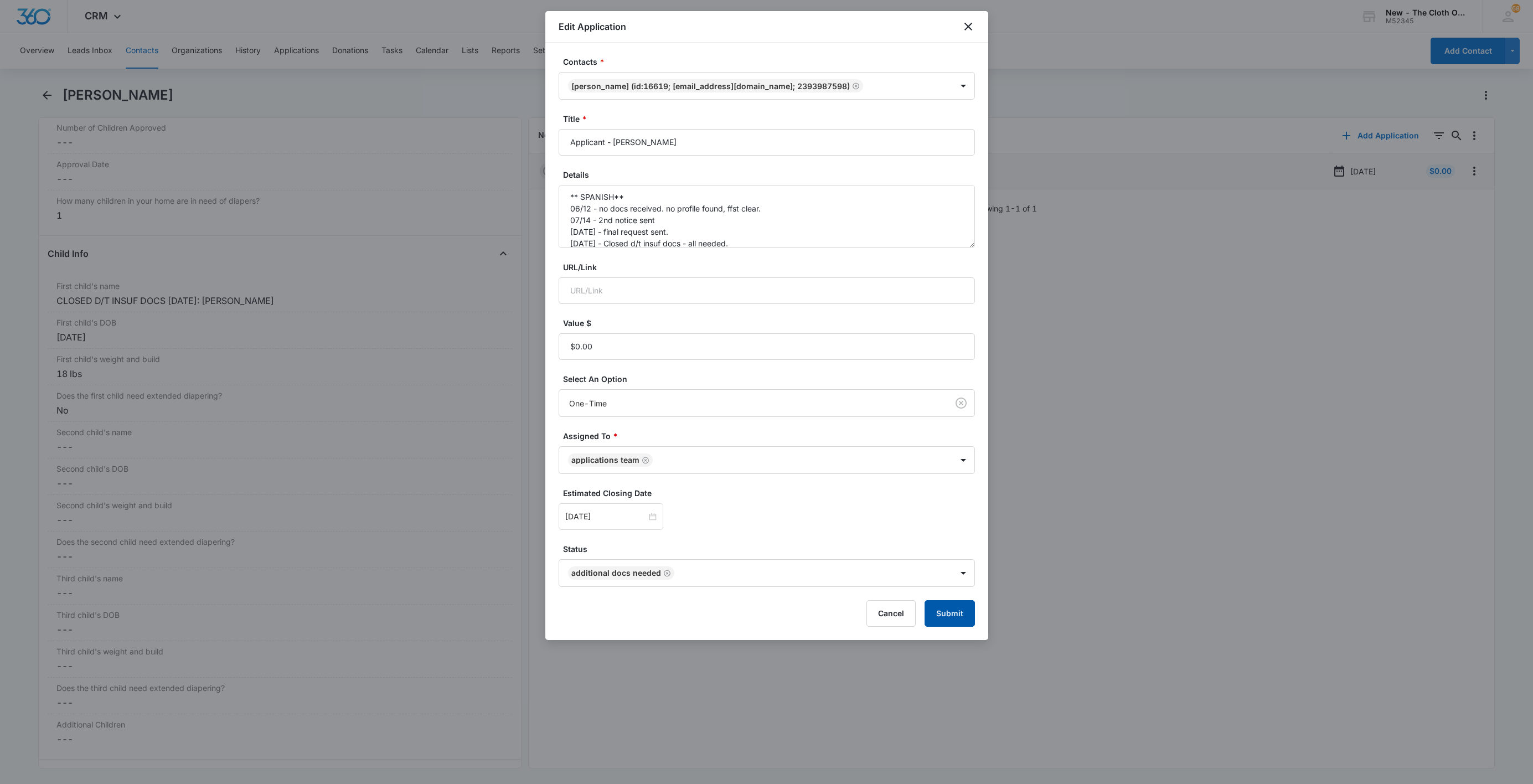
click at [932, 624] on button "Submit" at bounding box center [950, 613] width 50 height 27
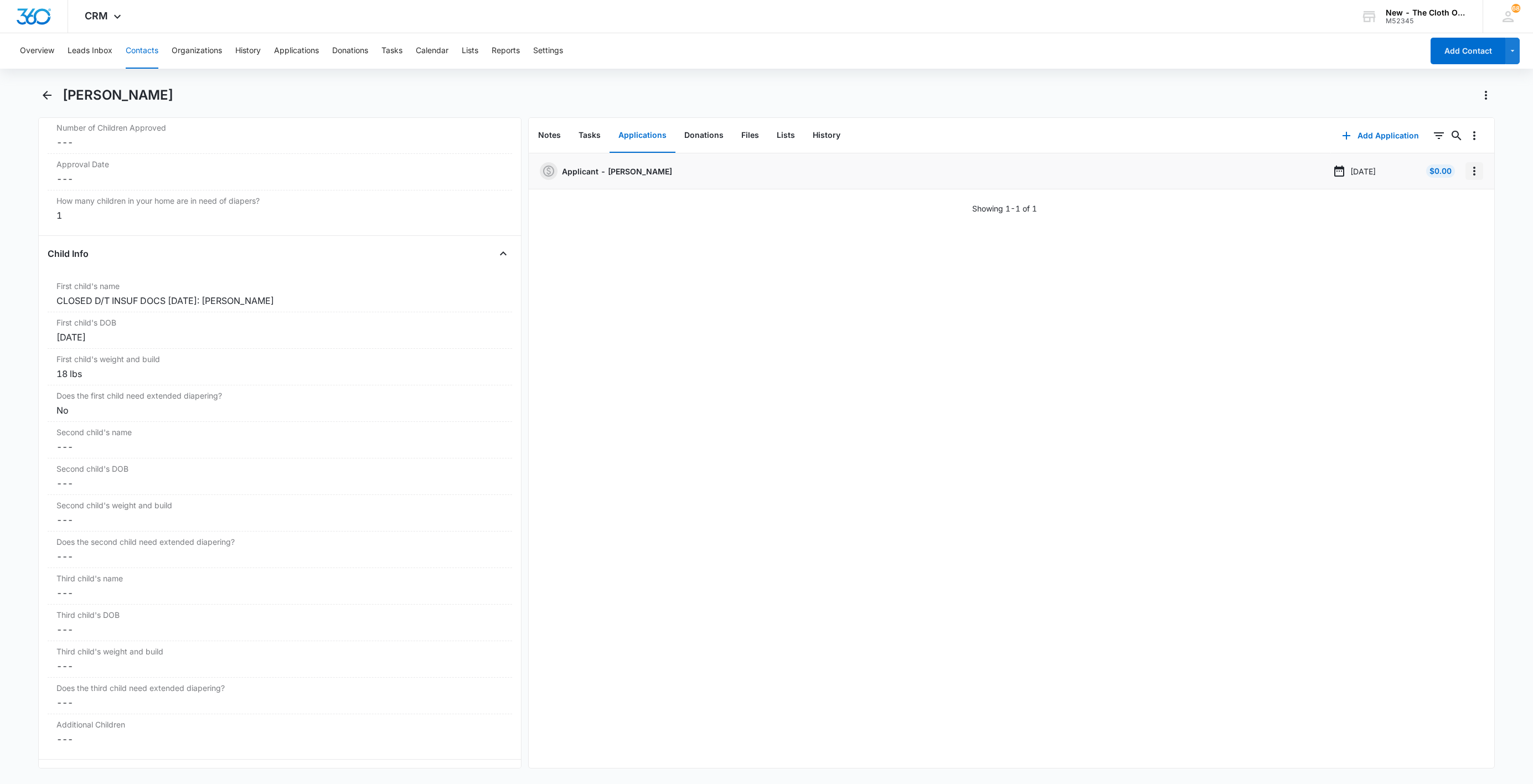
click at [1468, 176] on icon "Overflow Menu" at bounding box center [1475, 171] width 13 height 13
click at [1449, 218] on button "Delete" at bounding box center [1438, 219] width 63 height 16
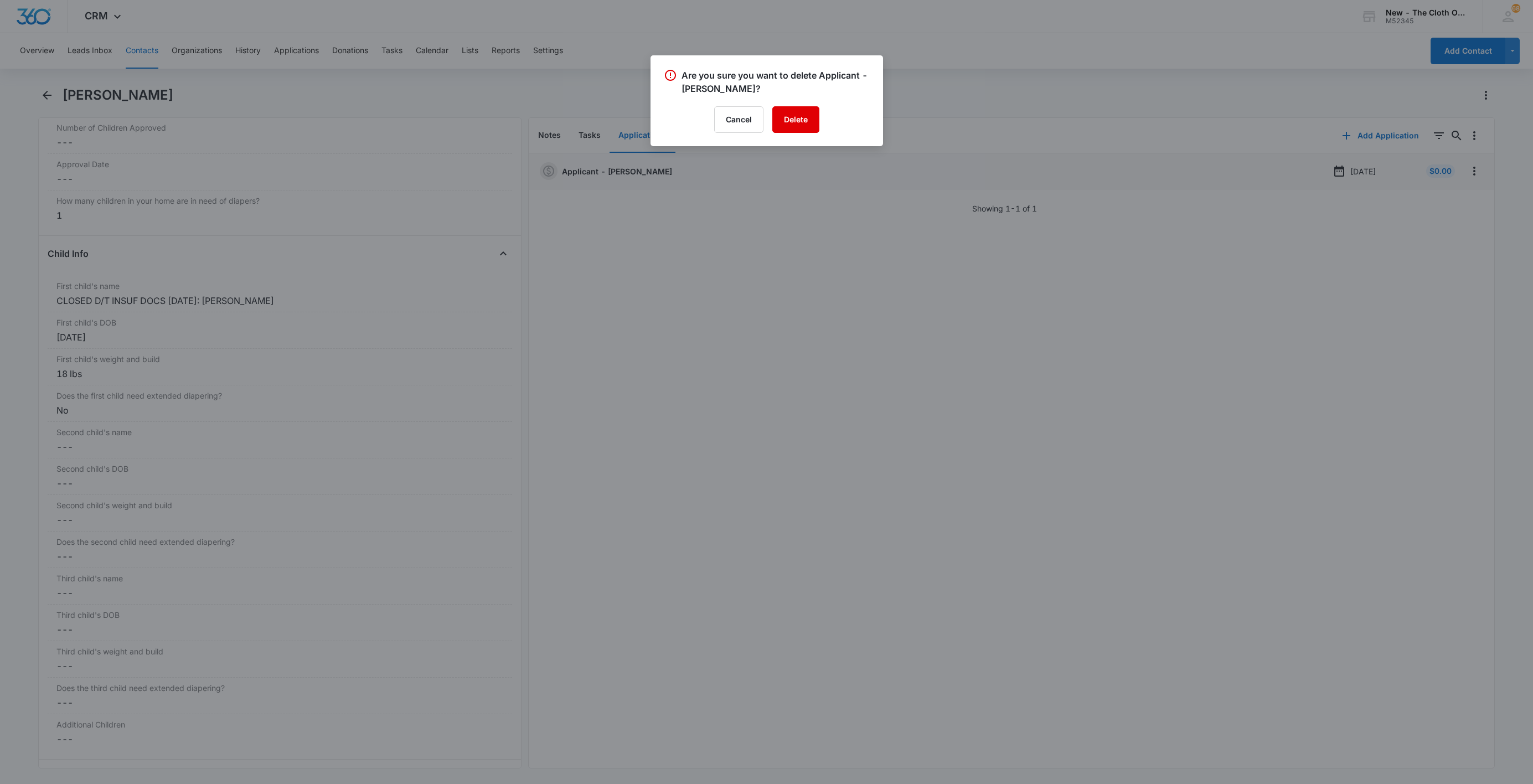
click at [800, 112] on button "Delete" at bounding box center [796, 120] width 47 height 27
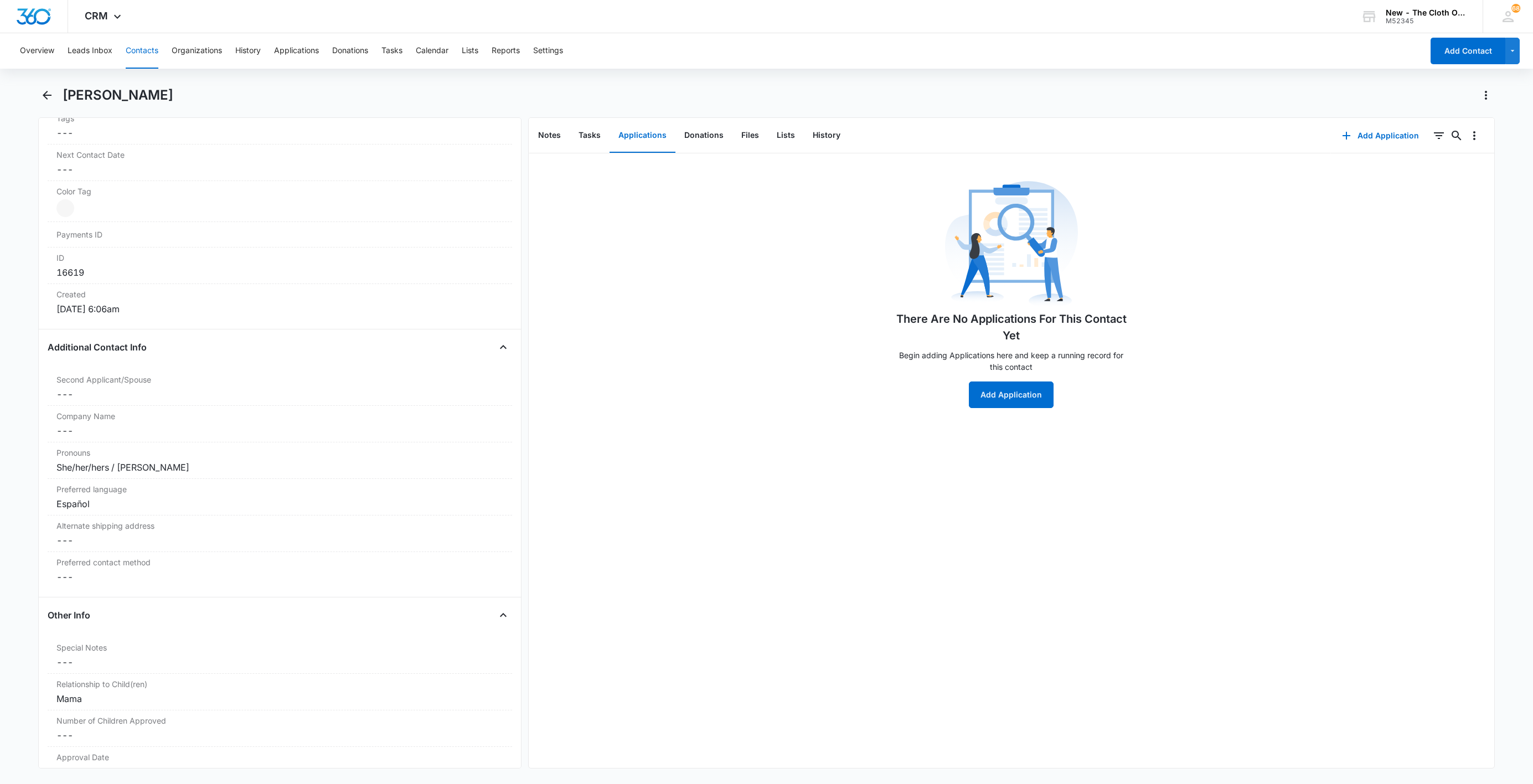
scroll to position [284, 0]
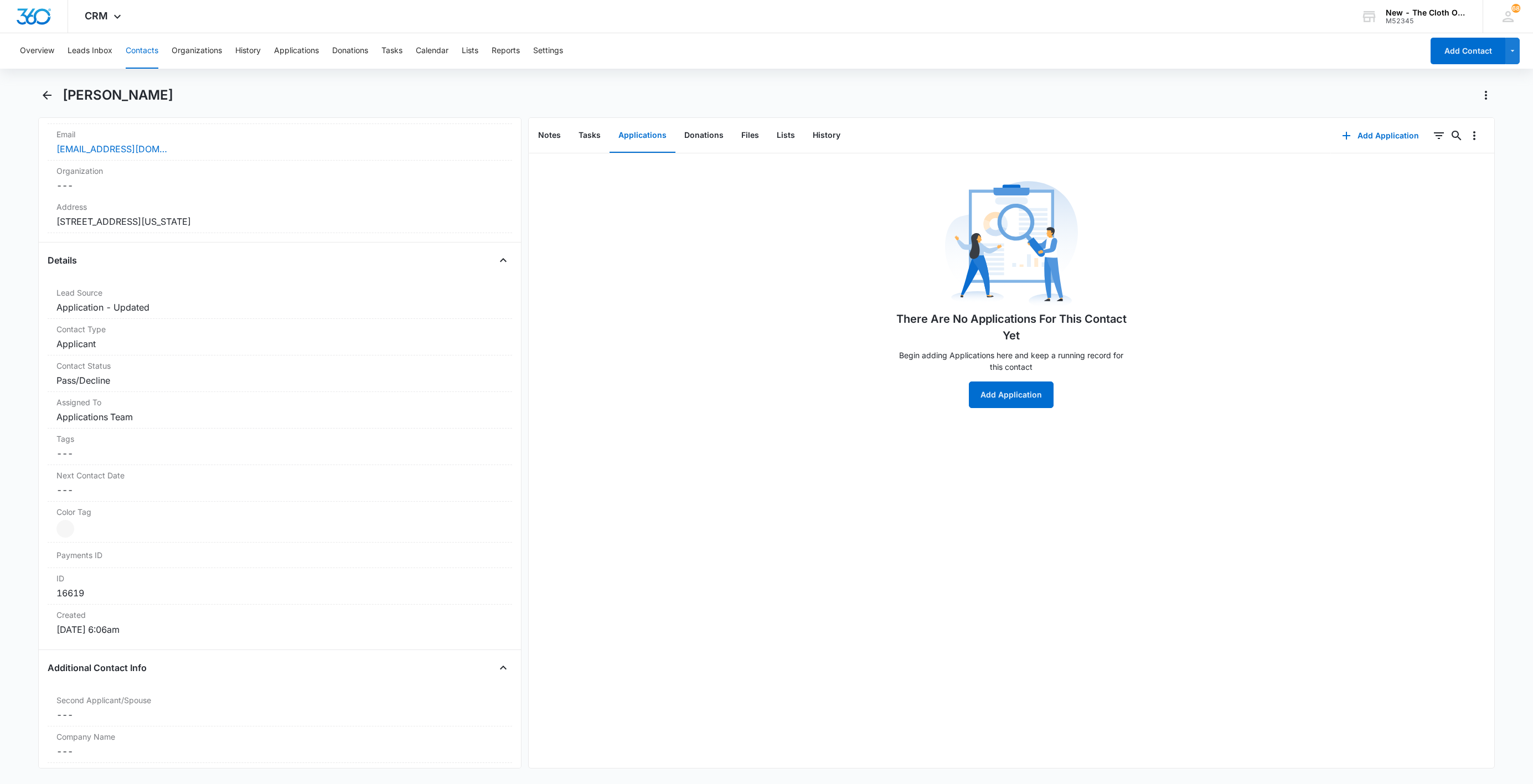
drag, startPoint x: 132, startPoint y: 55, endPoint x: 140, endPoint y: 56, distance: 8.1
click at [132, 55] on button "Contacts" at bounding box center [142, 51] width 33 height 35
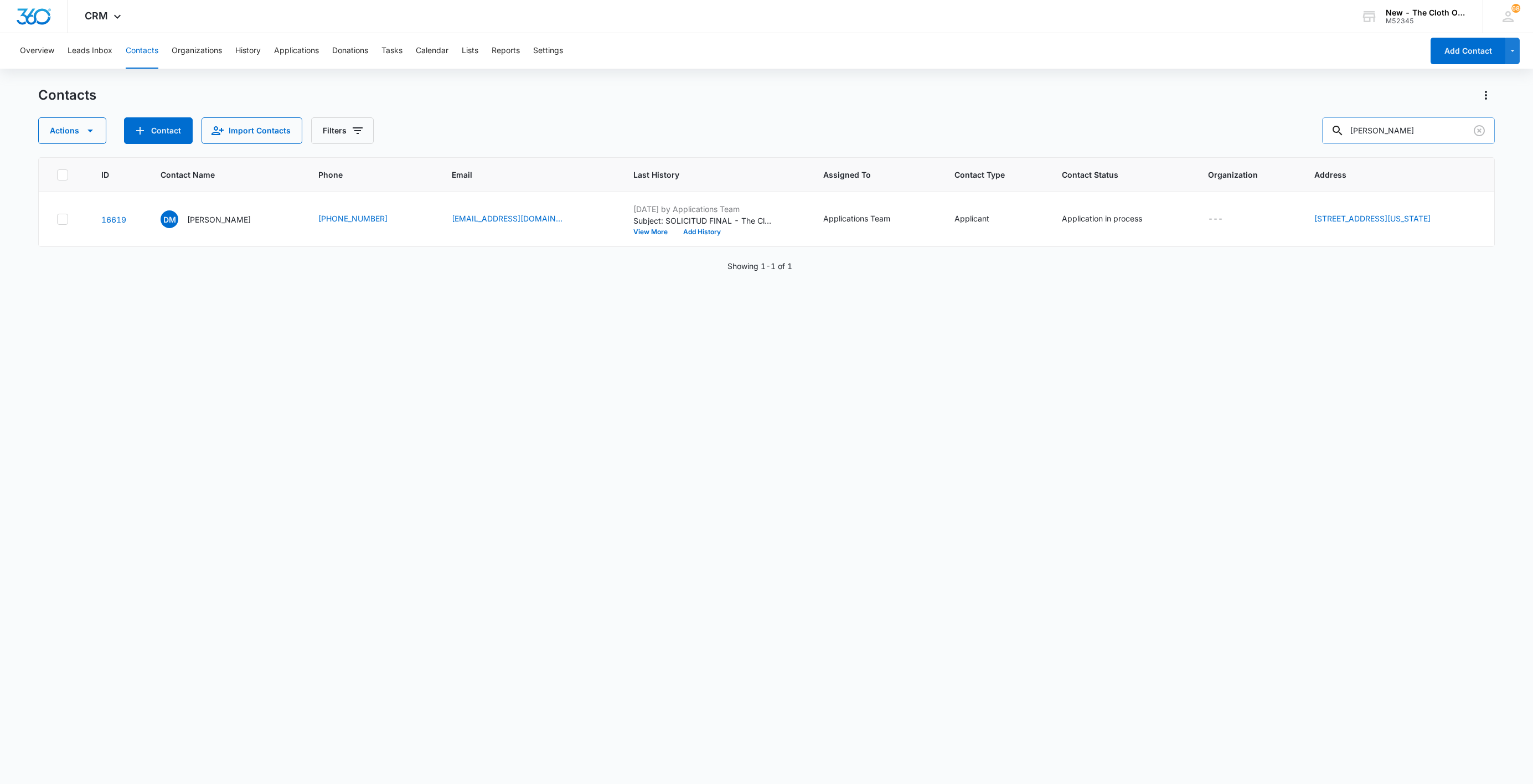
click at [1385, 129] on input "[PERSON_NAME]" at bounding box center [1409, 131] width 173 height 27
paste input "[PERSON_NAME]"
type input "[PERSON_NAME]"
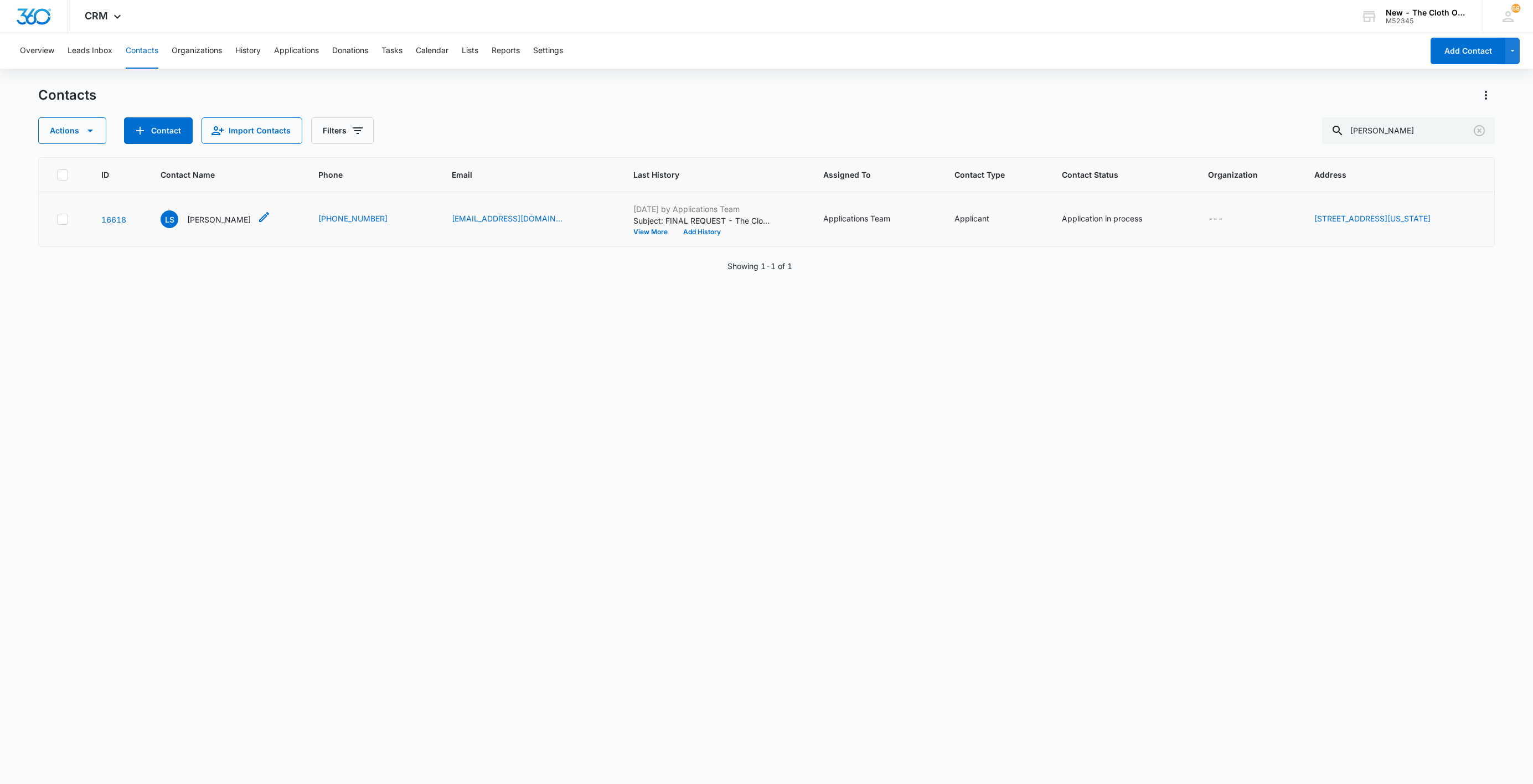
click at [209, 217] on p "[PERSON_NAME]" at bounding box center [219, 219] width 64 height 12
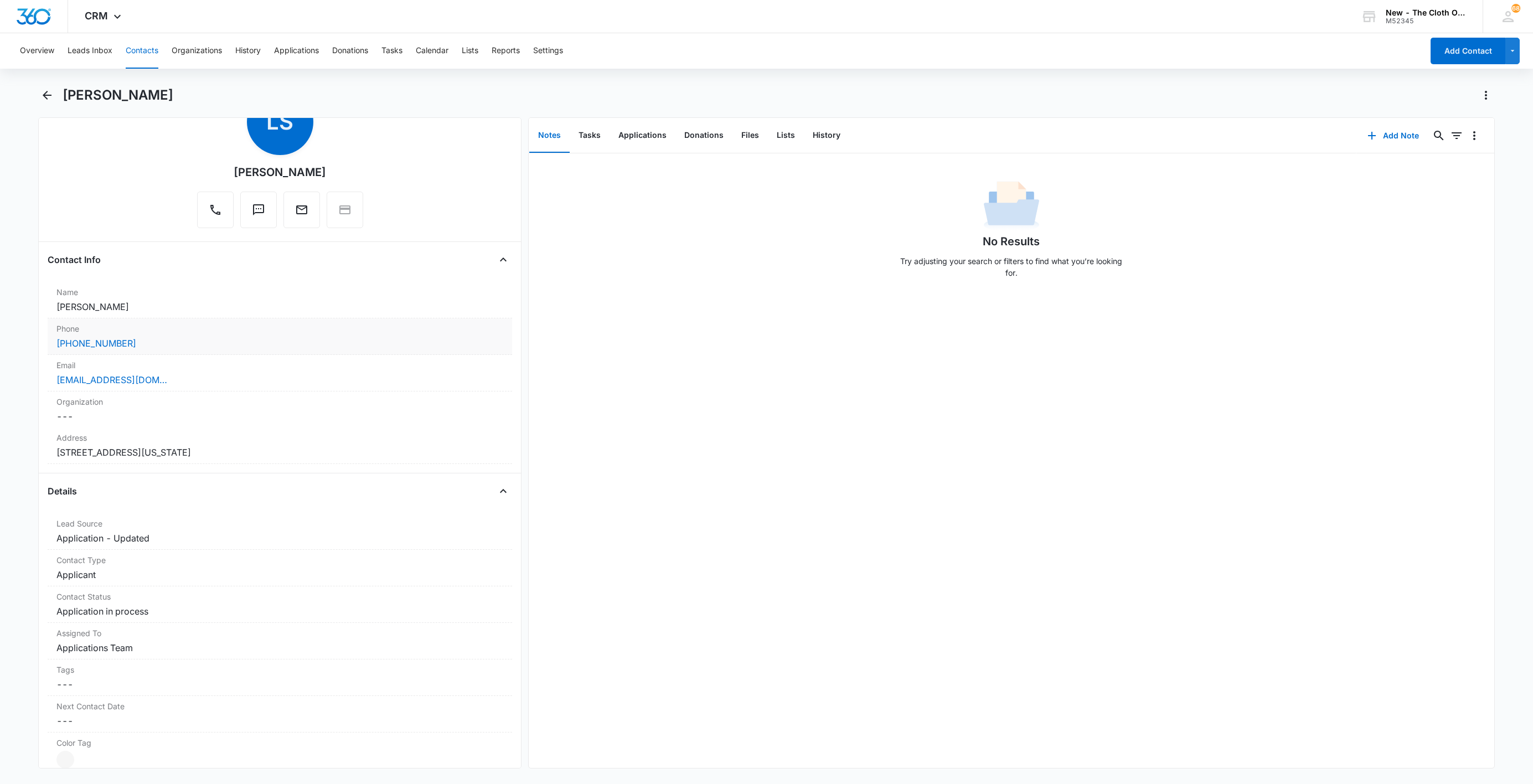
scroll to position [83, 0]
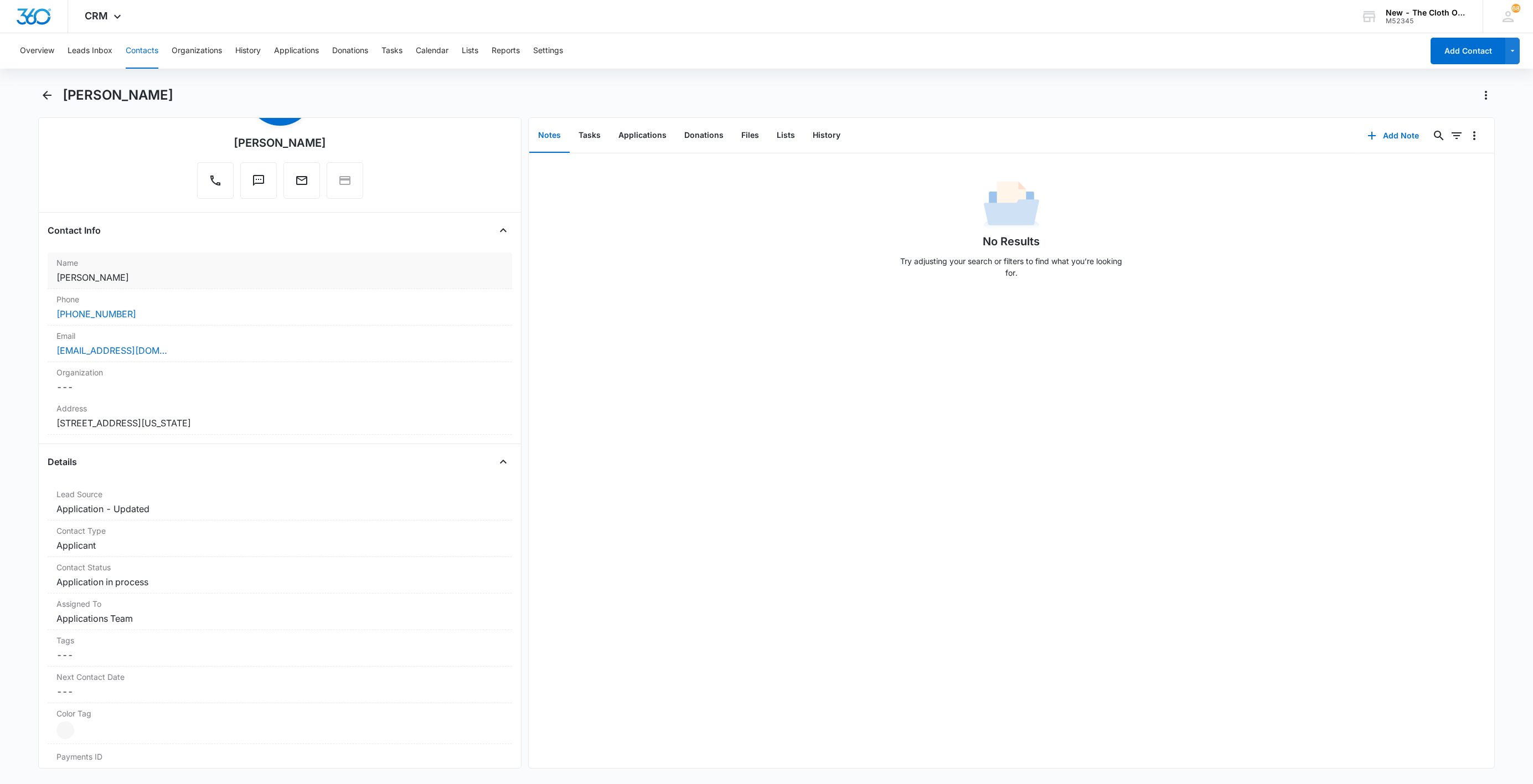
click at [126, 279] on dd "Cancel Save Changes [PERSON_NAME]" at bounding box center [279, 277] width 447 height 13
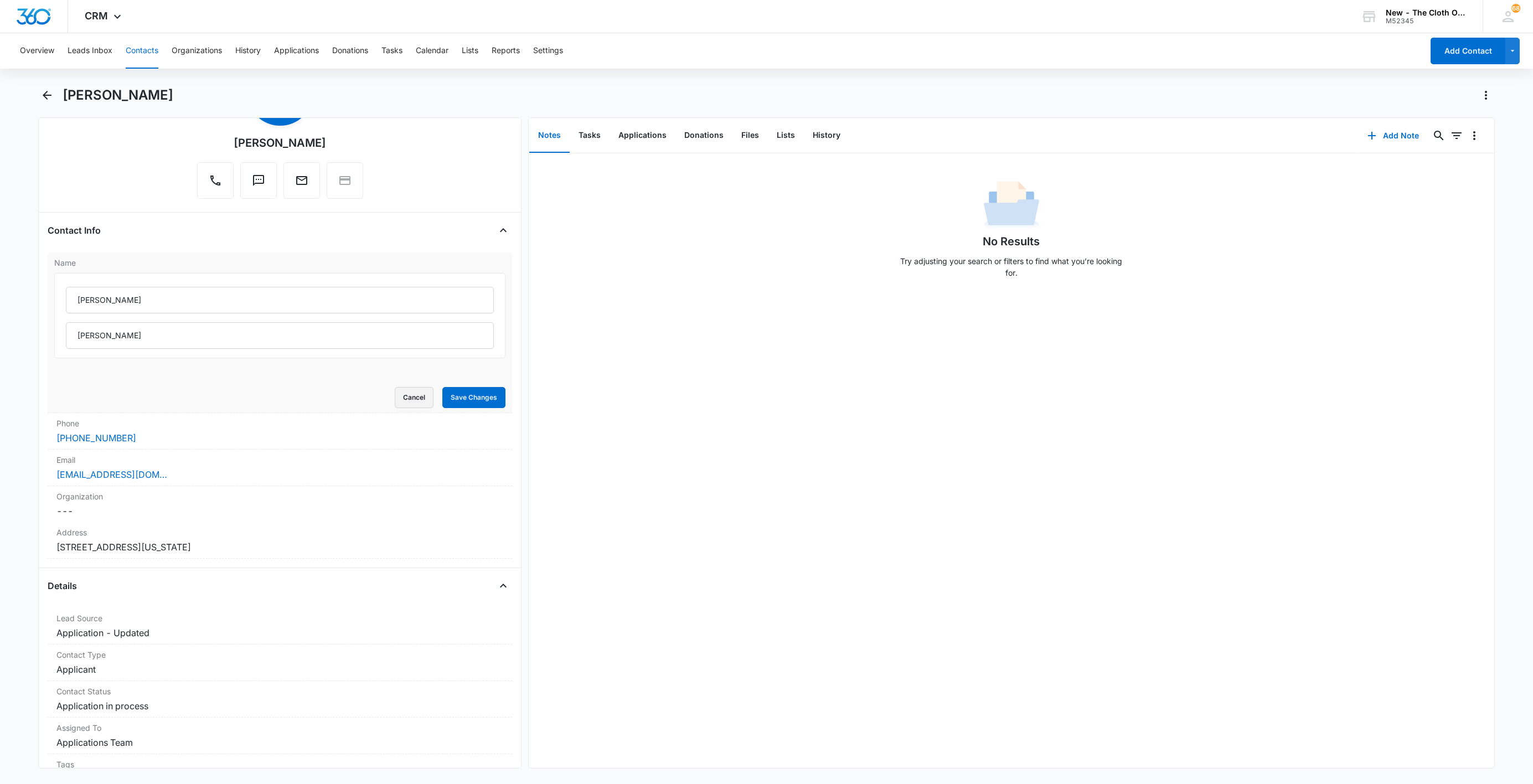
click at [398, 392] on button "Cancel" at bounding box center [414, 398] width 38 height 21
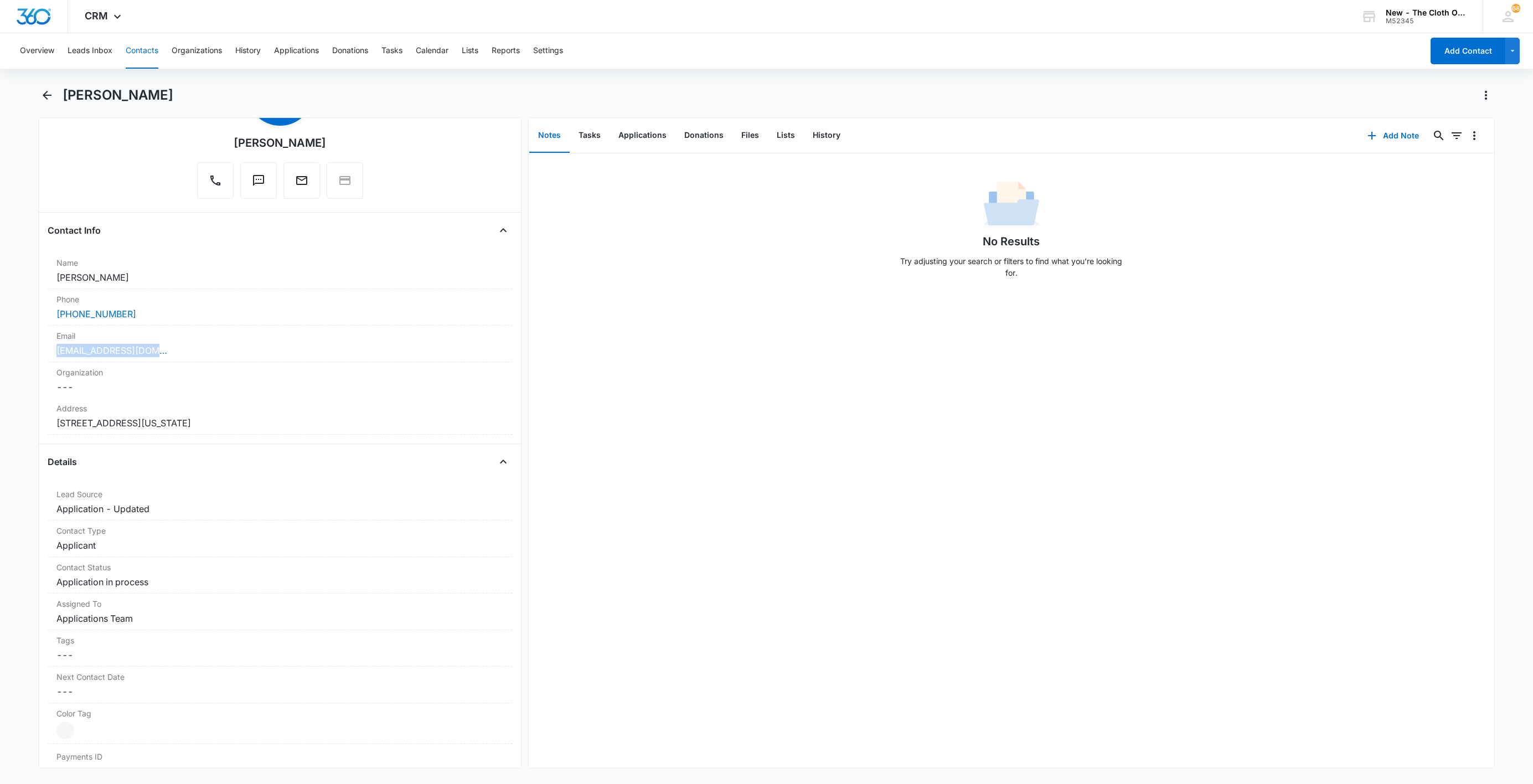
drag, startPoint x: 181, startPoint y: 356, endPoint x: 18, endPoint y: 344, distance: 163.4
click at [20, 347] on main "[PERSON_NAME] Remove LS [PERSON_NAME] Contact Info Name Cancel Save Changes [PE…" at bounding box center [766, 434] width 1533 height 695
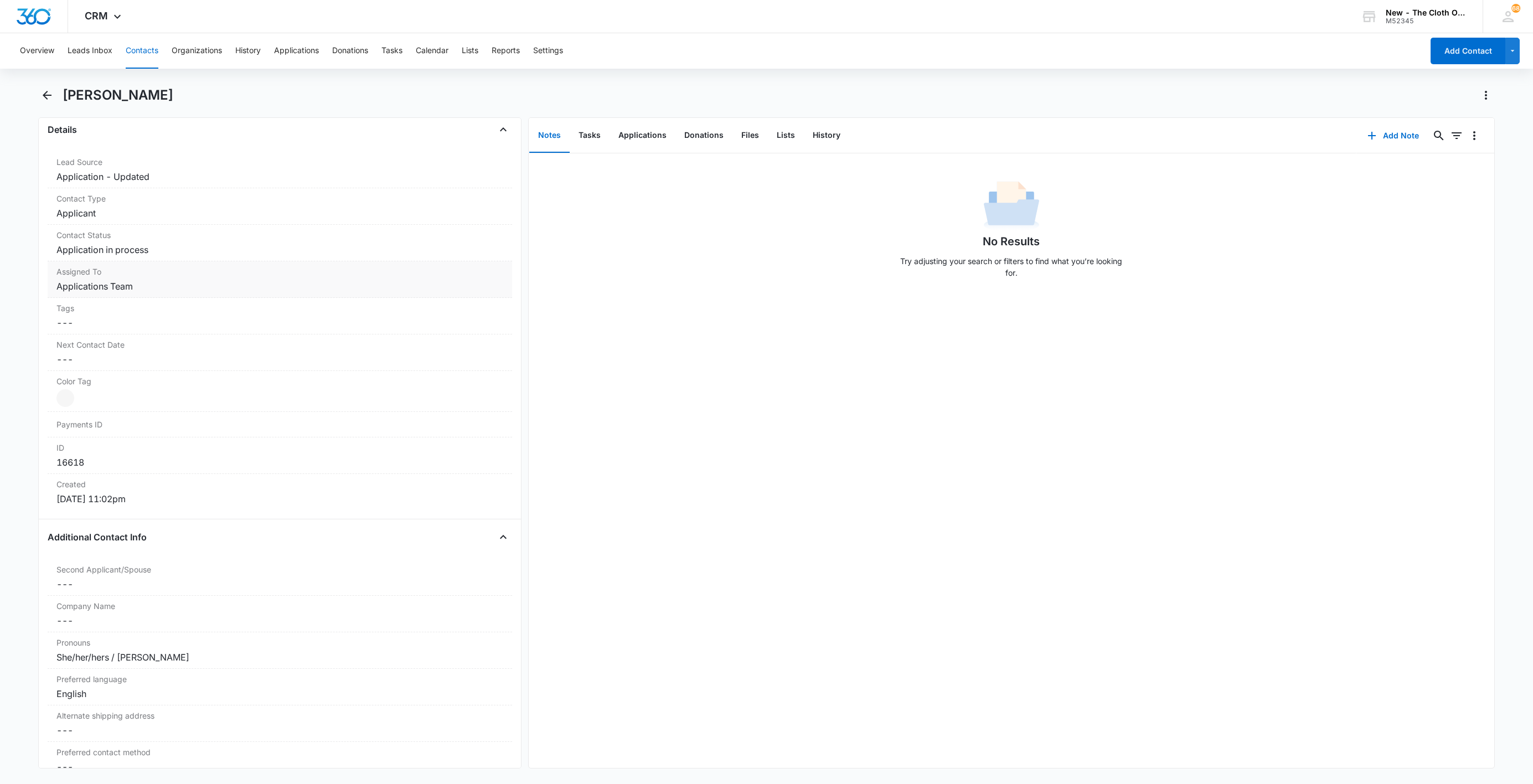
click at [115, 258] on div "Contact Status Cancel Save Changes Application in process" at bounding box center [279, 242] width 464 height 36
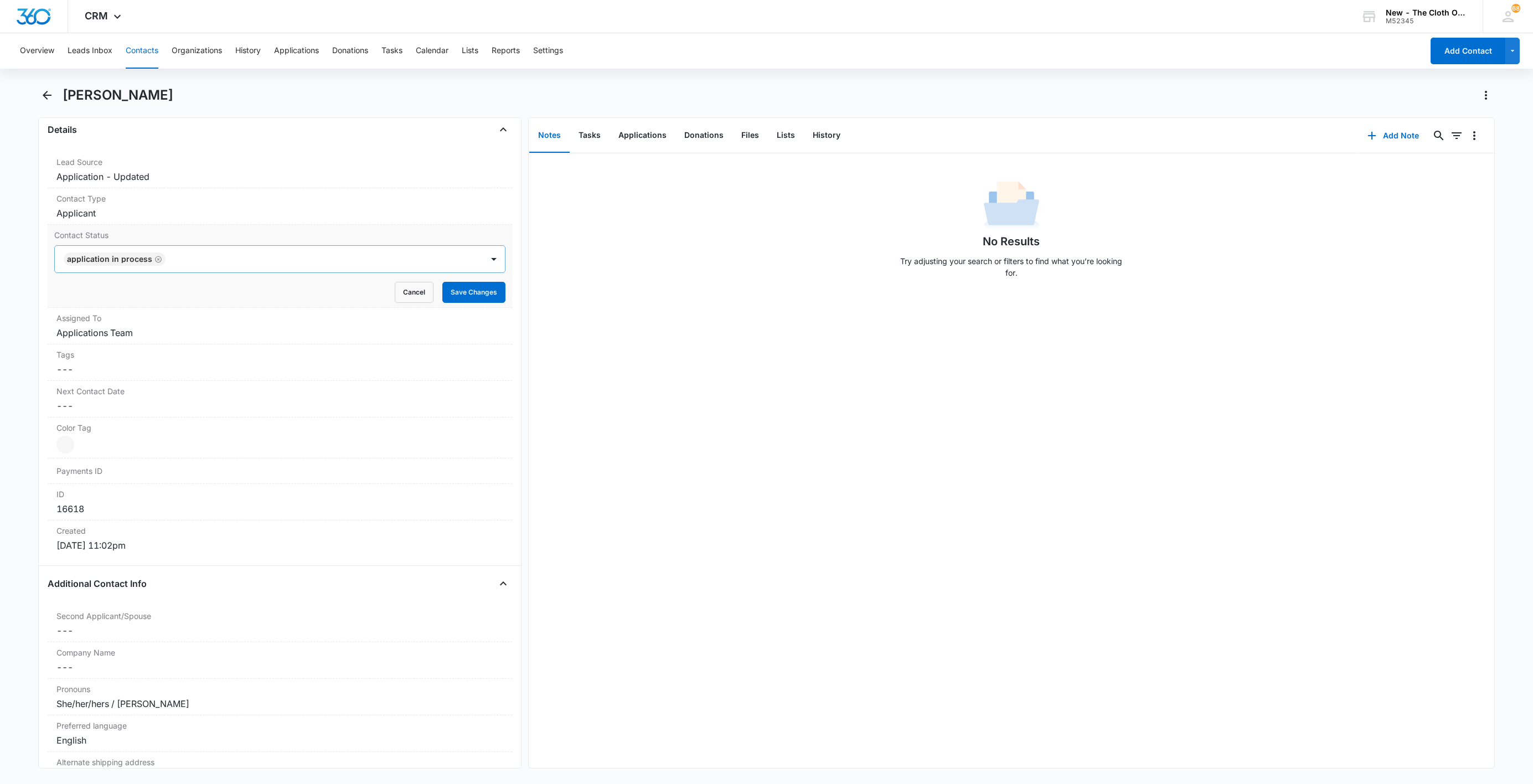
click at [160, 258] on div "Application in process" at bounding box center [115, 259] width 102 height 13
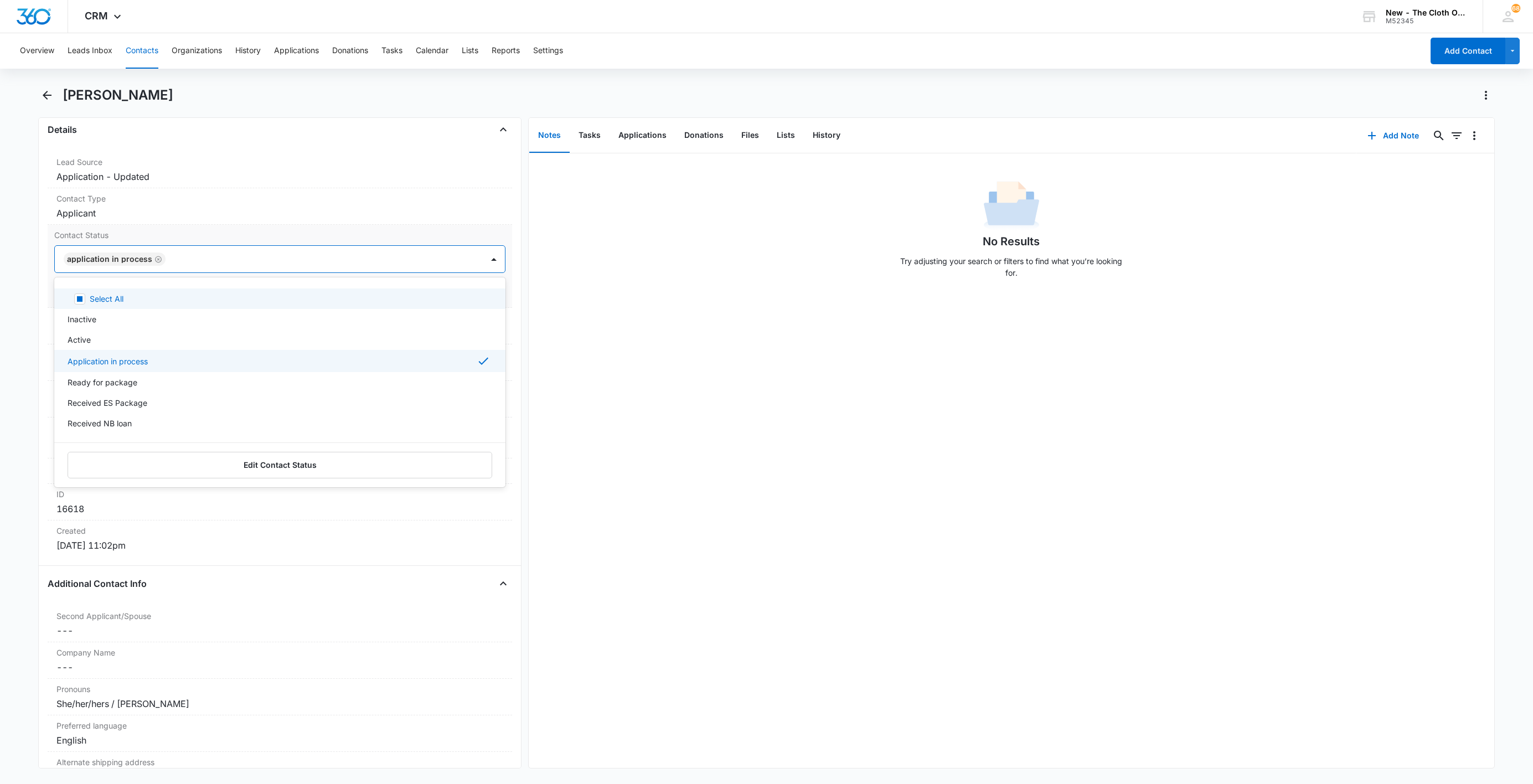
click at [154, 262] on icon "Remove Application in process" at bounding box center [158, 259] width 7 height 8
type input "de"
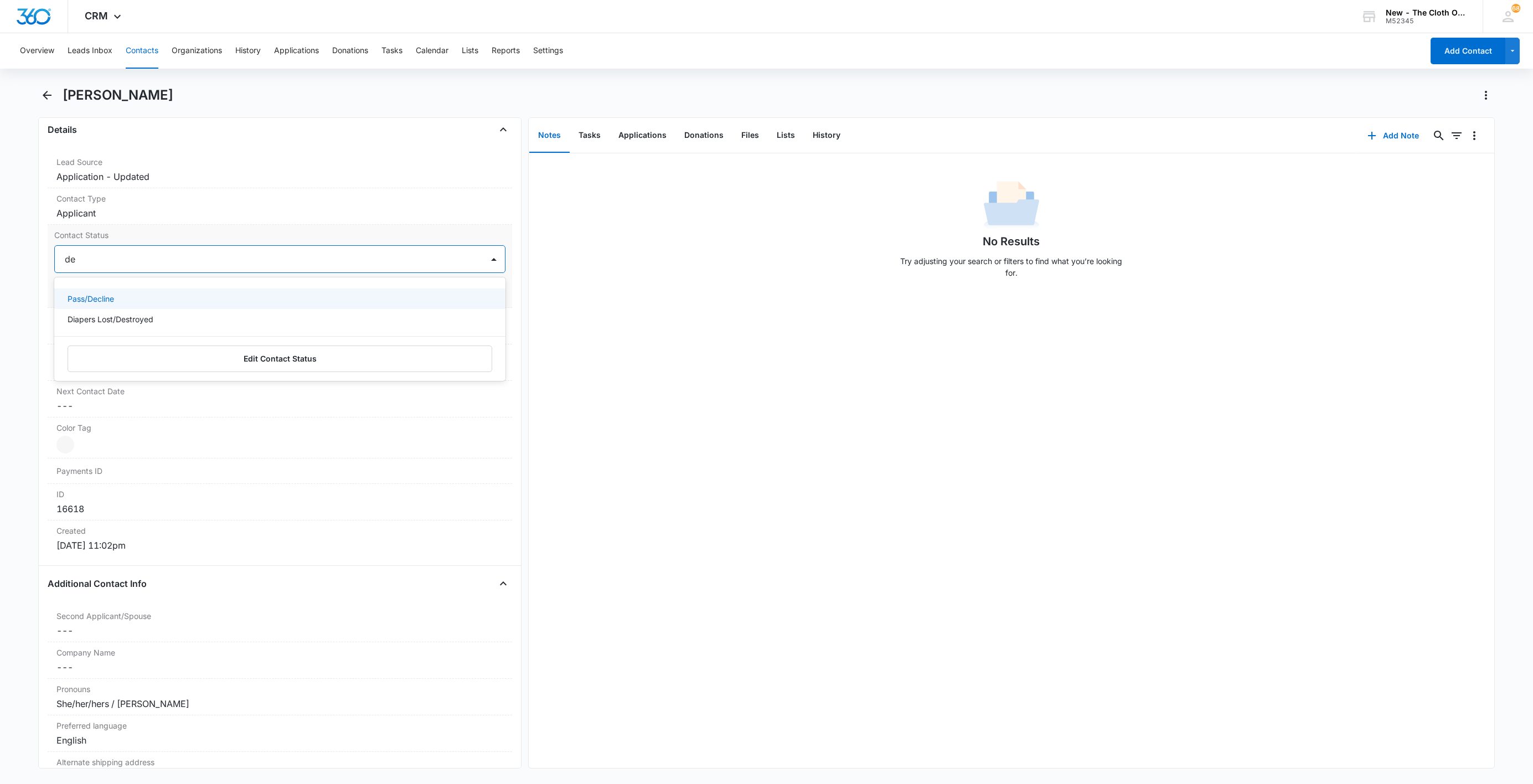
click at [118, 297] on div "Pass/Decline" at bounding box center [279, 299] width 423 height 12
click at [129, 267] on div "Pass/Decline" at bounding box center [268, 259] width 428 height 27
click at [462, 290] on button "Save Changes" at bounding box center [474, 292] width 63 height 21
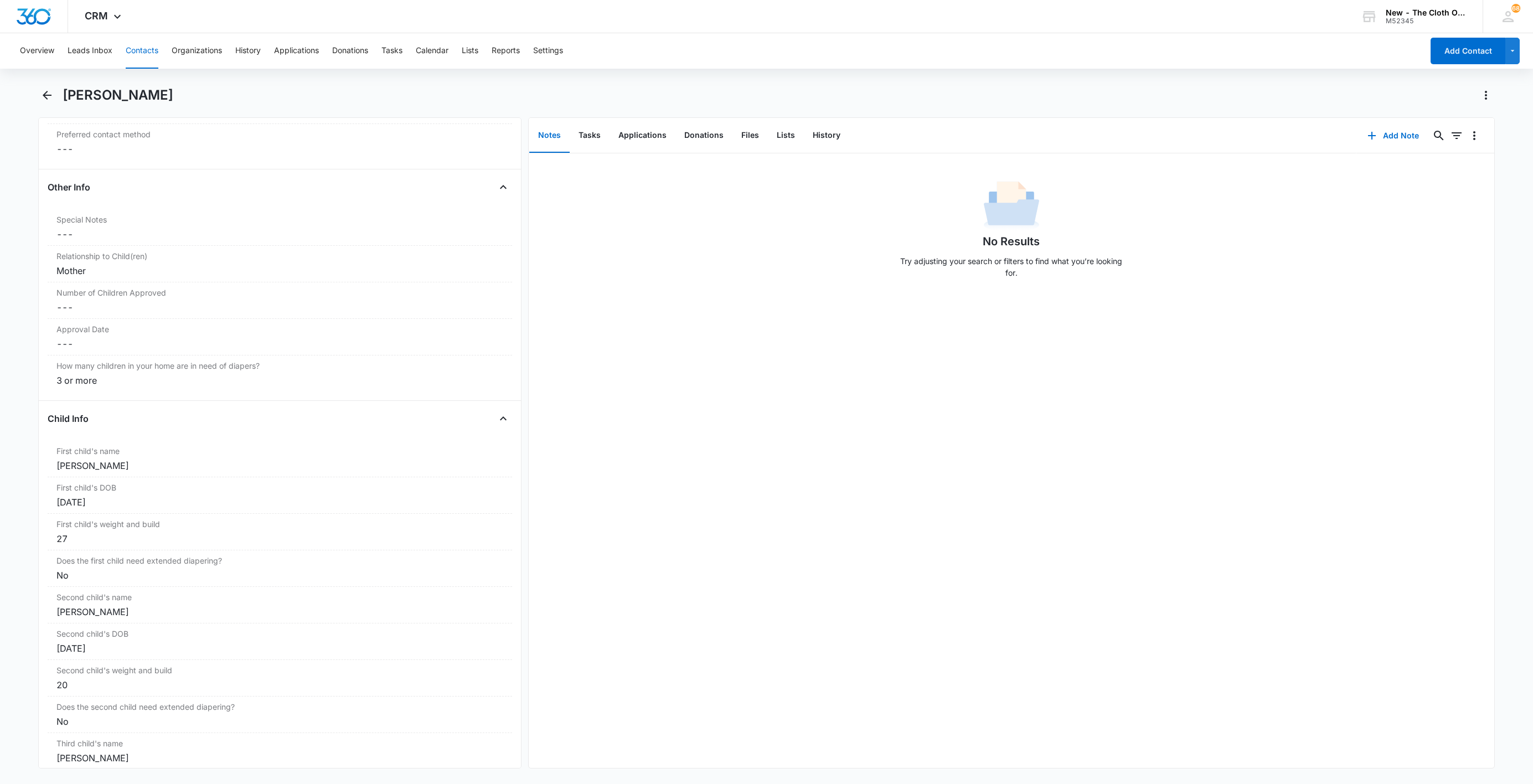
scroll to position [1116, 0]
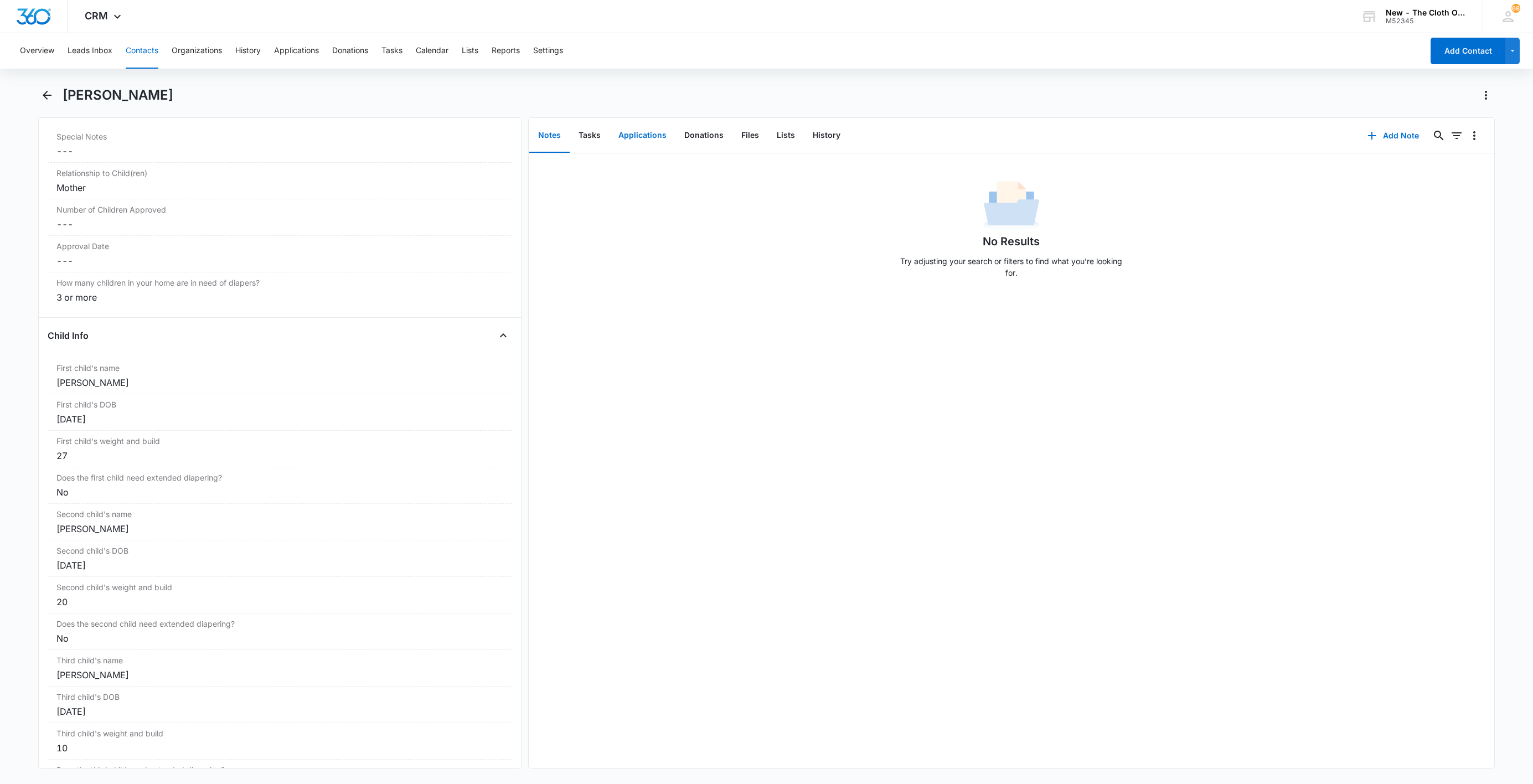
click at [639, 146] on button "Applications" at bounding box center [642, 135] width 66 height 34
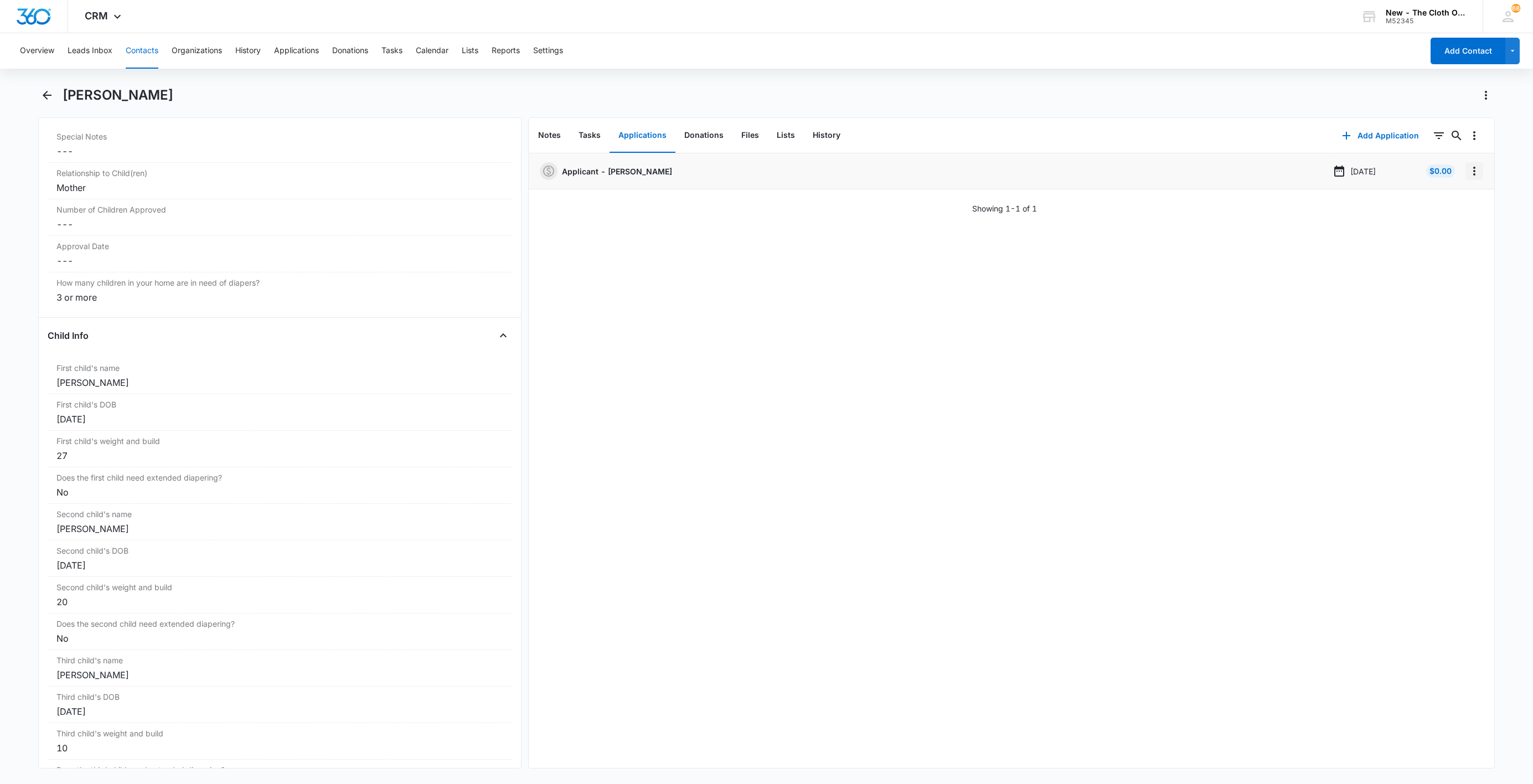
click at [1468, 170] on icon "Overflow Menu" at bounding box center [1475, 171] width 13 height 13
click at [1452, 198] on button "Edit" at bounding box center [1438, 202] width 63 height 16
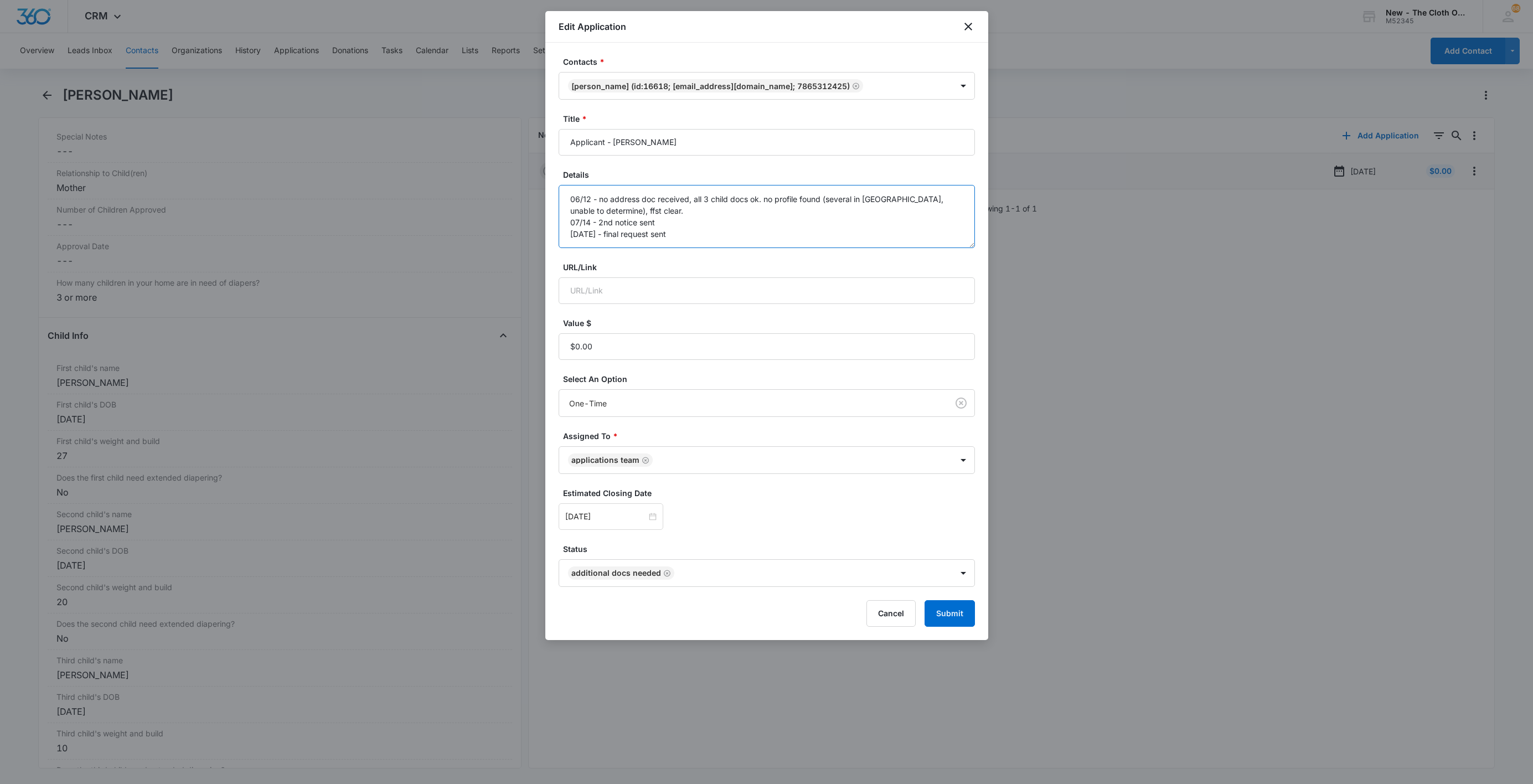
drag, startPoint x: 759, startPoint y: 200, endPoint x: 695, endPoint y: 197, distance: 64.1
click at [695, 197] on textarea "06/12 - no address doc received, all 3 child docs ok. no profile found (several…" at bounding box center [766, 216] width 416 height 63
click at [710, 243] on textarea "06/12 - no address doc received, all 3 child docs ok. no profile found (several…" at bounding box center [766, 216] width 416 height 63
paste textarea "[DATE] - Closed d/t insuf docs - all needed."
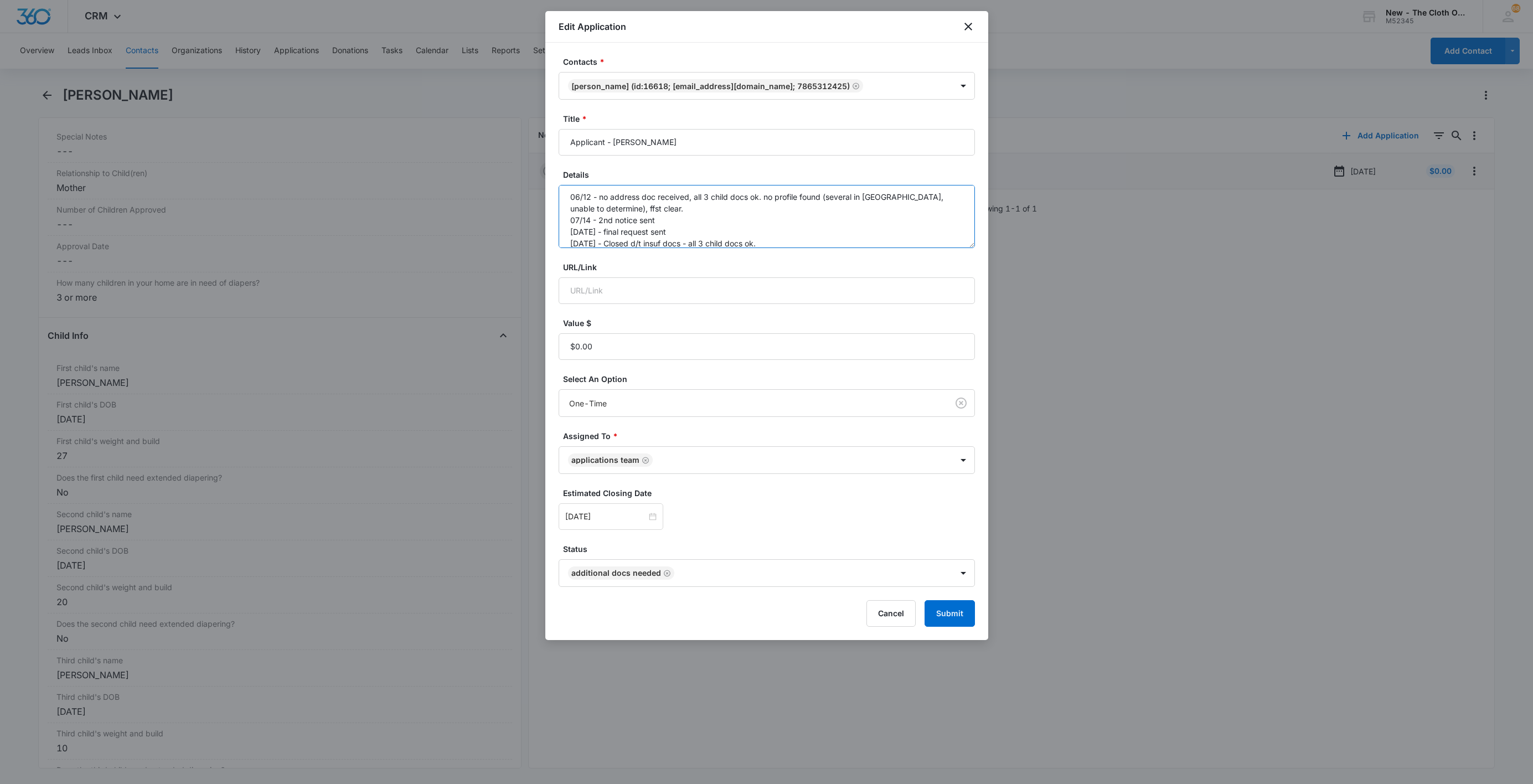
click at [713, 242] on textarea "06/12 - no address doc received, all 3 child docs ok. no profile found (several…" at bounding box center [766, 216] width 416 height 63
type textarea "06/12 - no address doc received, all 3 child docs ok. no profile found (several…"
click at [962, 601] on form "Contacts * [PERSON_NAME] (ID:16618; [EMAIL_ADDRESS][DOMAIN_NAME]; 7865312425) T…" at bounding box center [766, 341] width 416 height 570
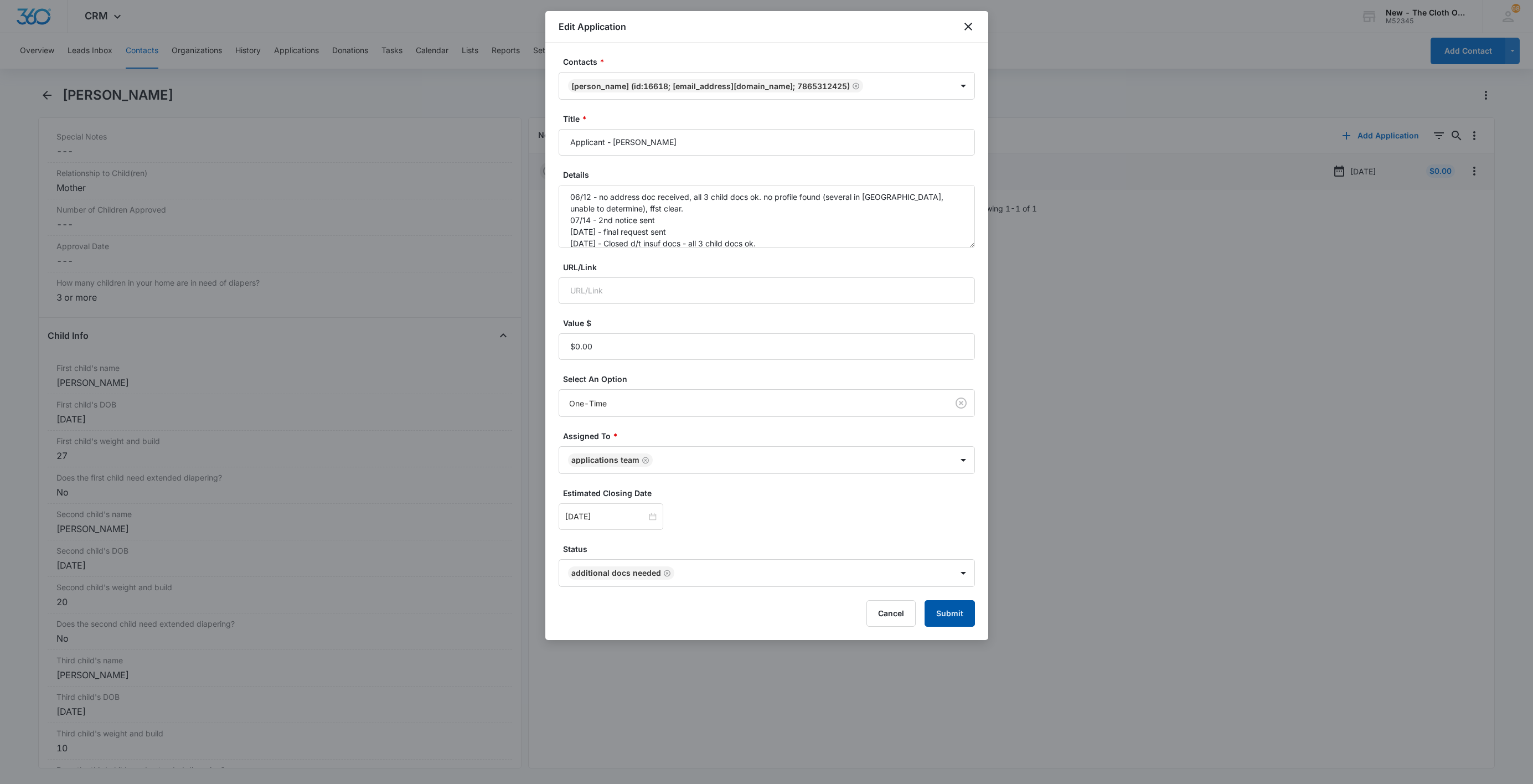
click at [962, 614] on button "Submit" at bounding box center [950, 613] width 50 height 27
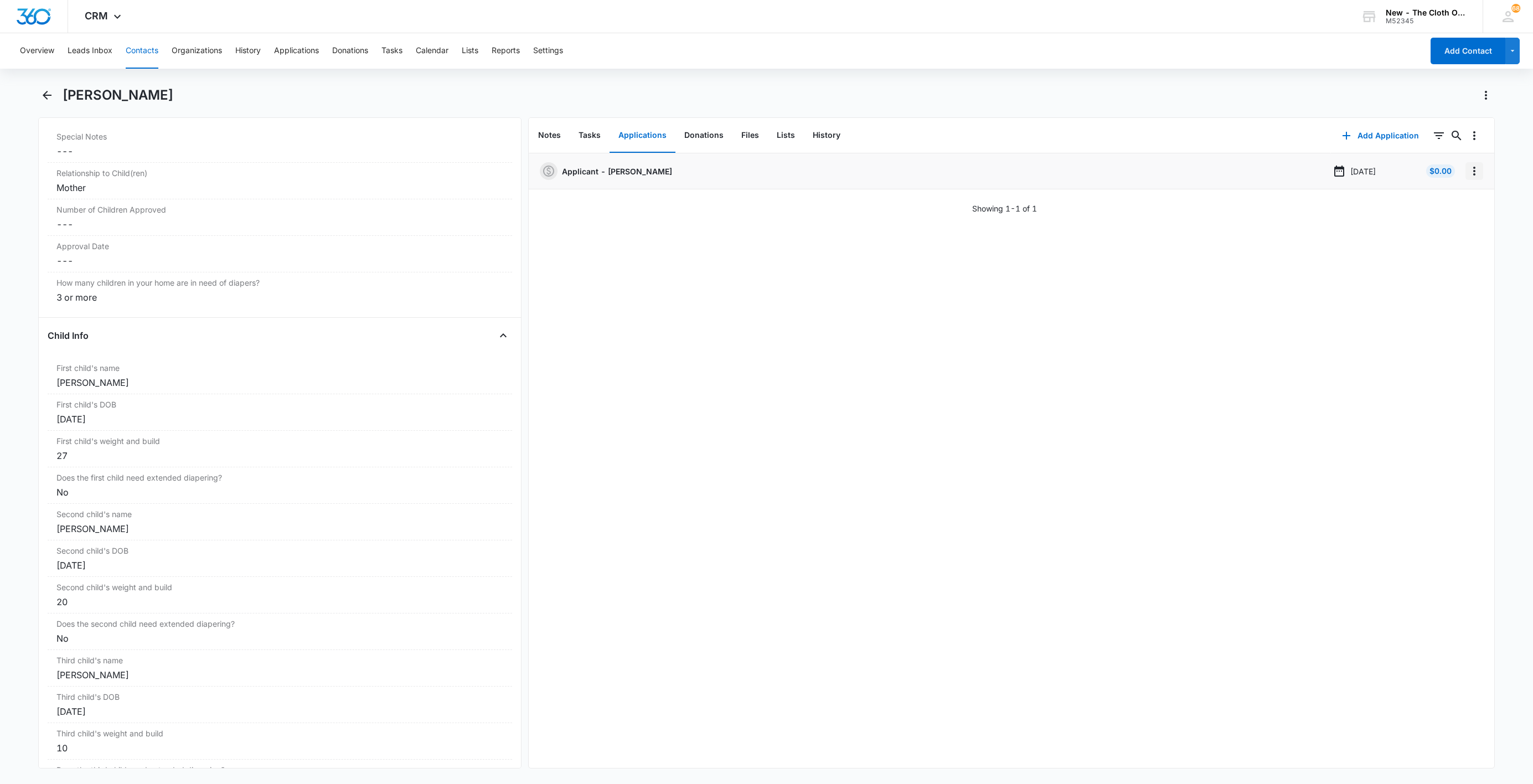
click at [1469, 168] on button "Overflow Menu" at bounding box center [1475, 171] width 18 height 18
click at [1449, 216] on button "Delete" at bounding box center [1438, 219] width 63 height 16
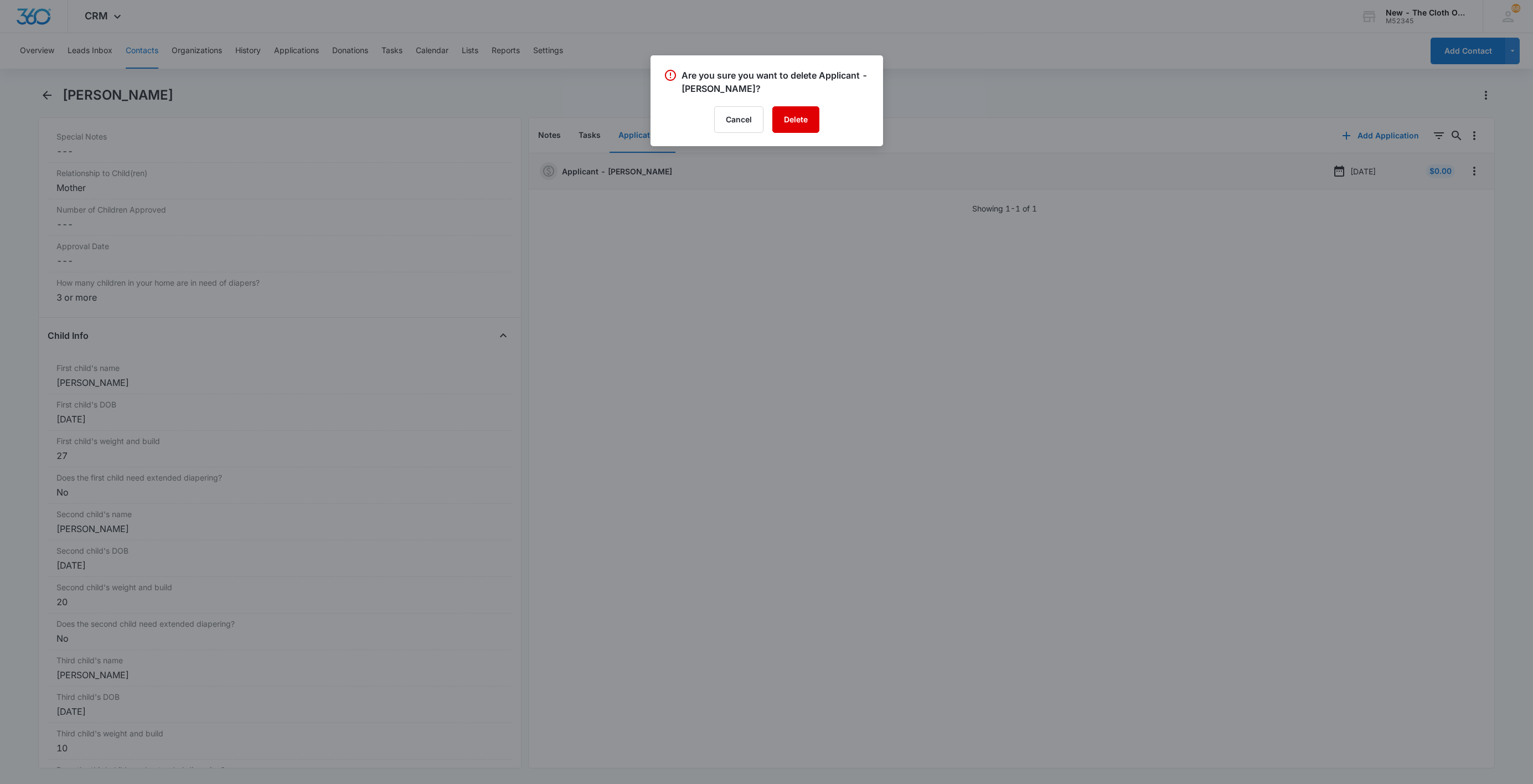
click at [803, 125] on button "Delete" at bounding box center [796, 120] width 47 height 27
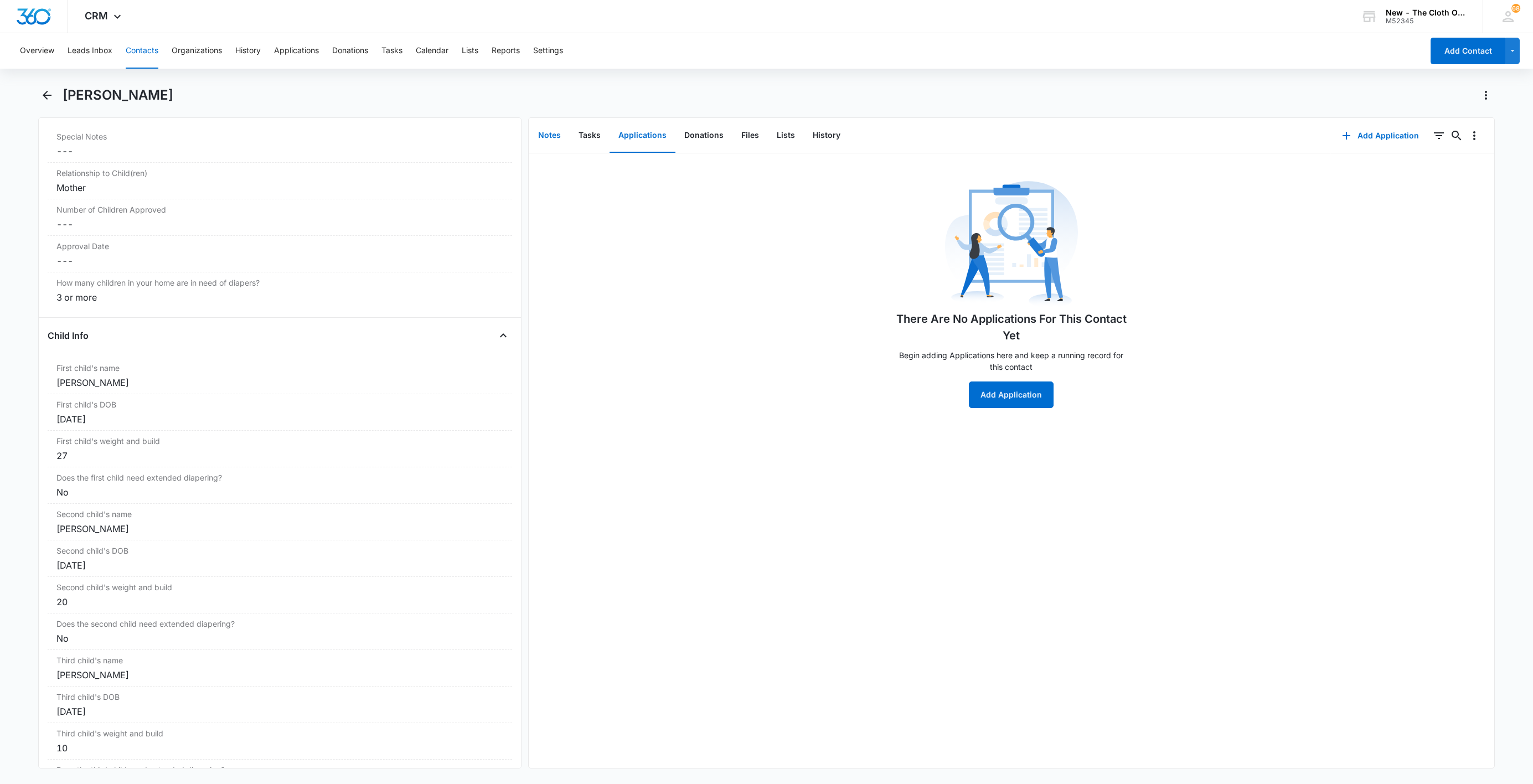
click at [542, 138] on button "Notes" at bounding box center [549, 135] width 41 height 34
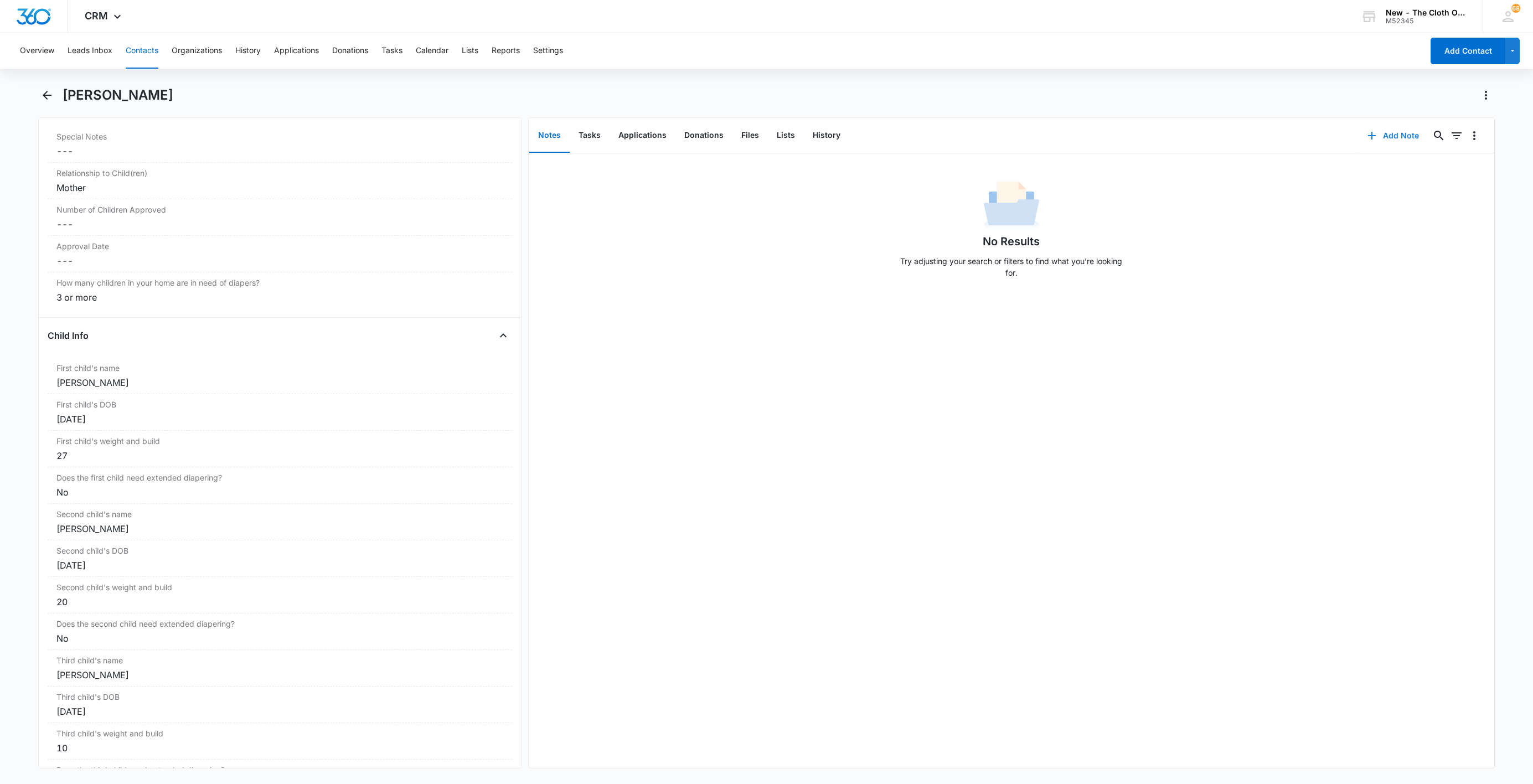
click at [1381, 138] on button "Add Note" at bounding box center [1393, 136] width 74 height 27
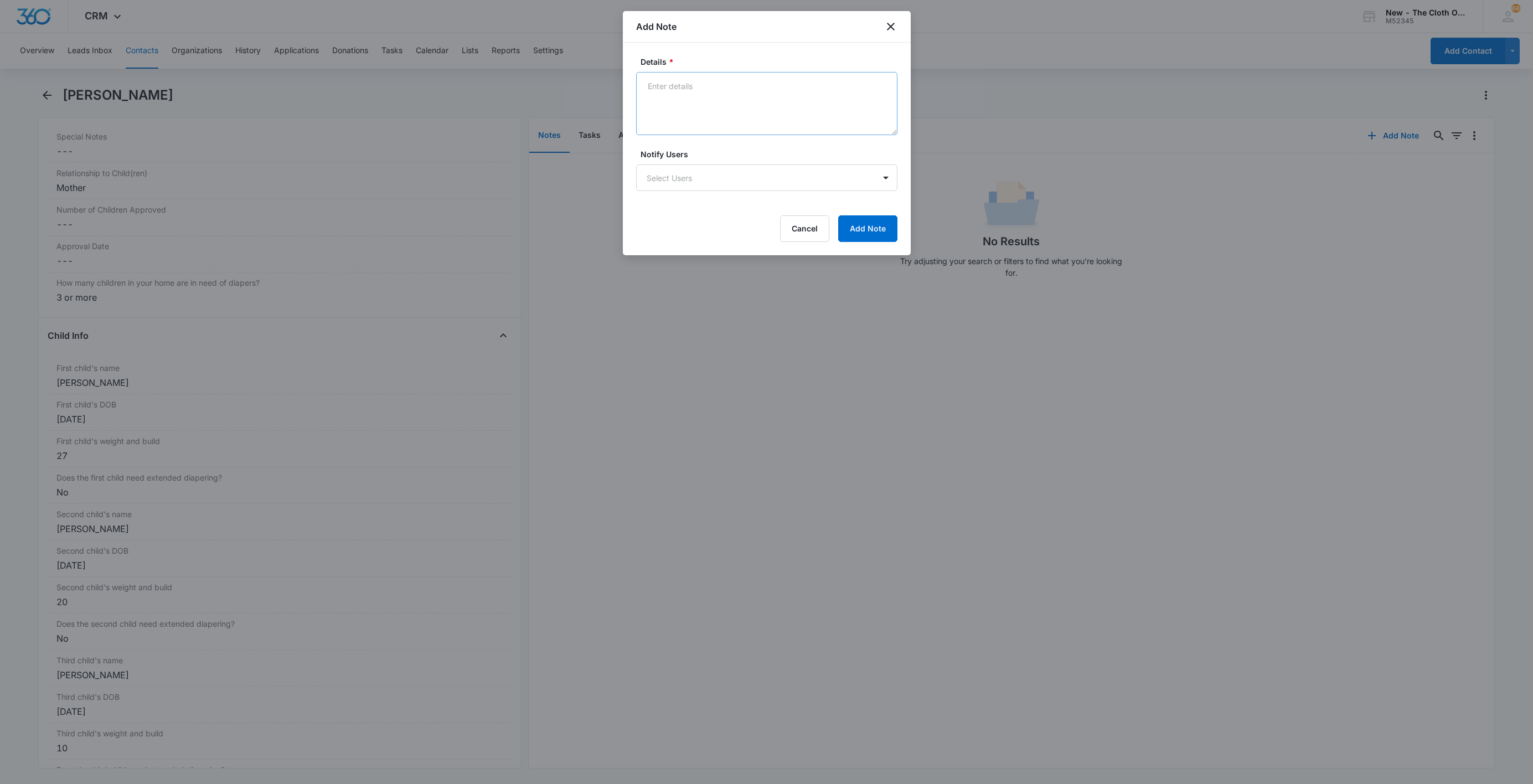
click at [749, 115] on textarea "Details *" at bounding box center [767, 103] width 262 height 63
type textarea "[DATE] - Closed d/t insuf docs - all 3 child docs ok."
click at [864, 234] on button "Add Note" at bounding box center [868, 228] width 59 height 27
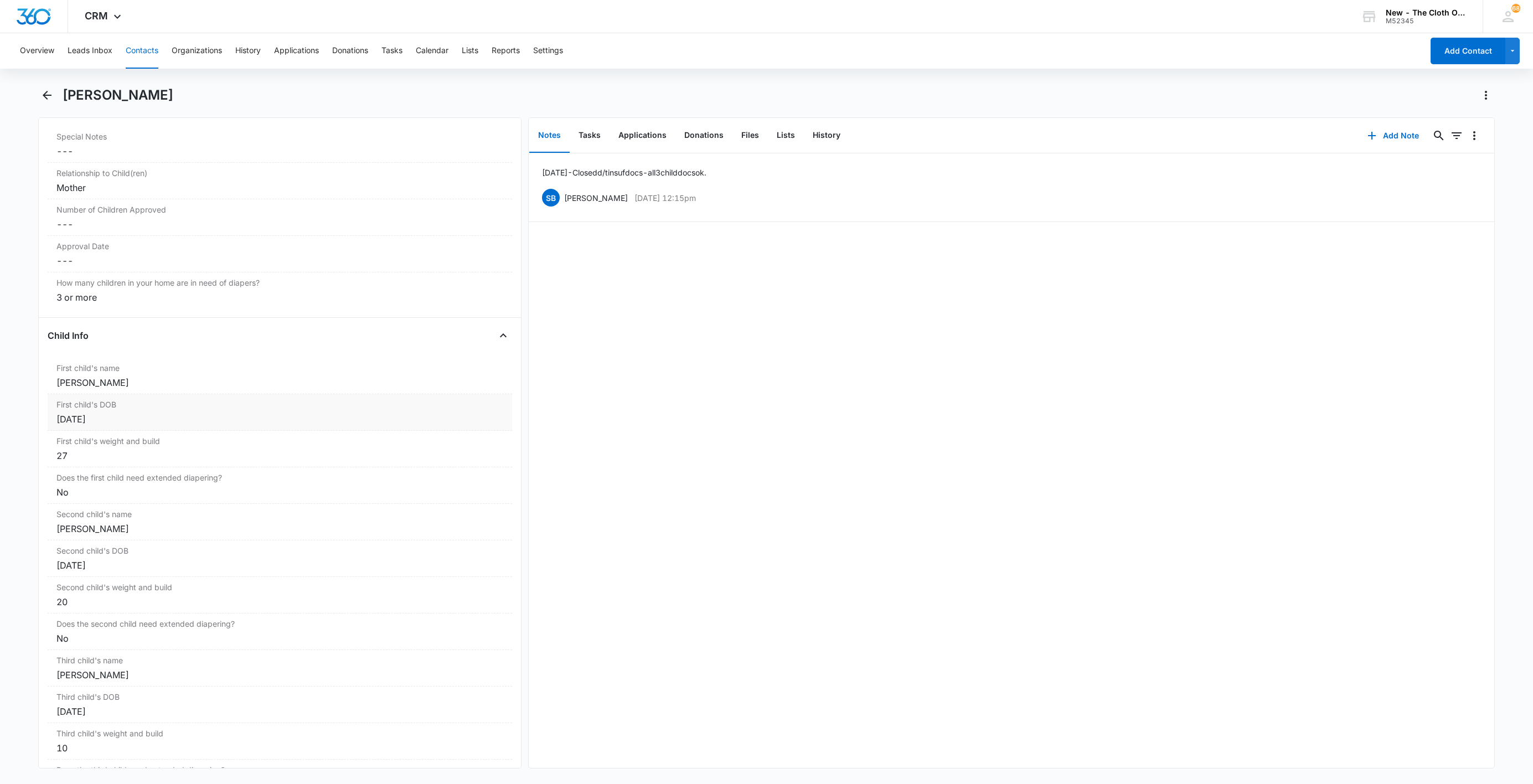
click at [83, 394] on div "First child's name Cancel Save Changes [PERSON_NAME]" at bounding box center [279, 375] width 464 height 36
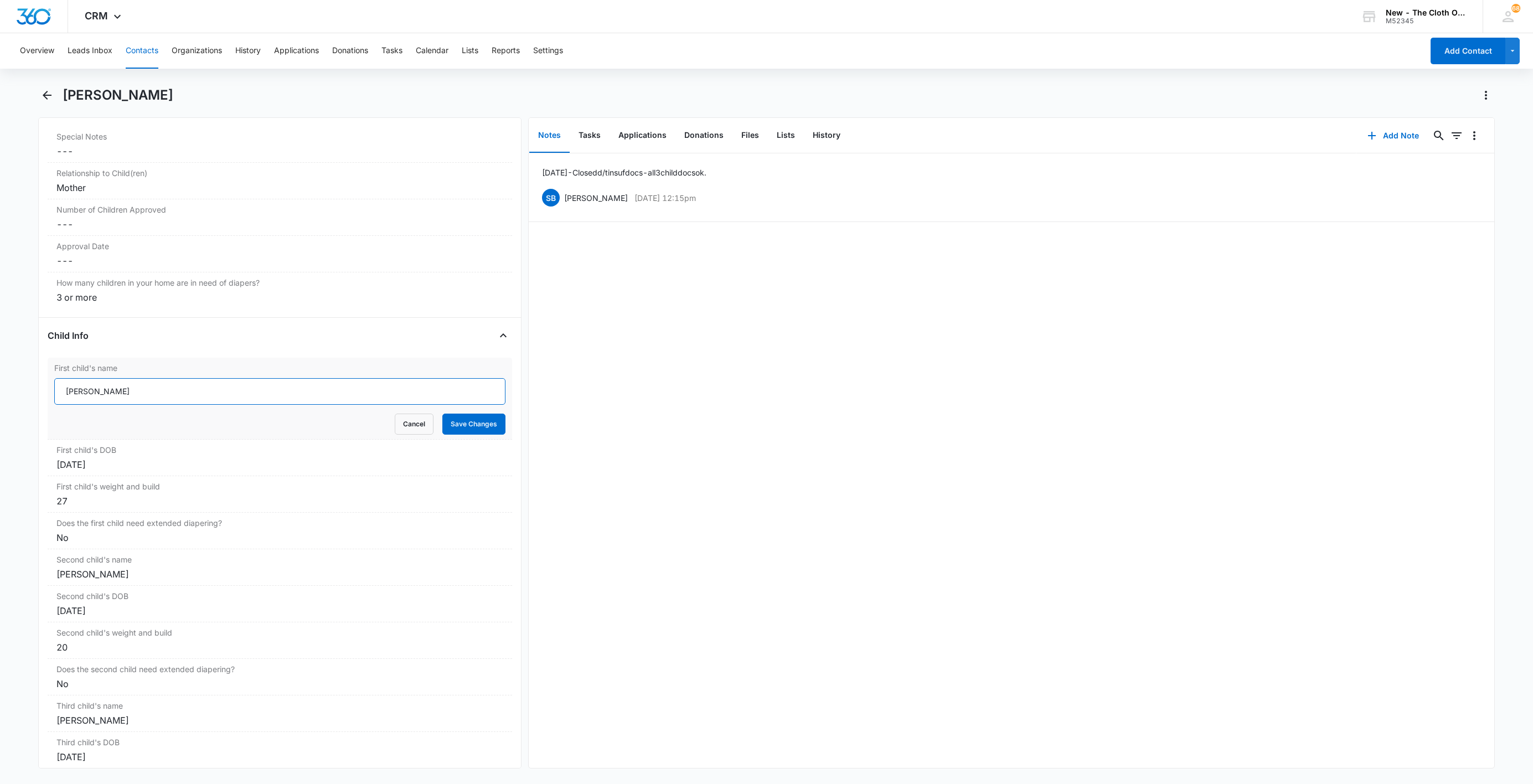
click at [58, 403] on input "[PERSON_NAME]" at bounding box center [279, 392] width 451 height 27
paste input "CLOSED D/T INSUF DOCS [DATE]:"
type input "CLOSED D/T INSUF DOCS [DATE]: [PERSON_NAME]"
click at [464, 434] on button "Save Changes" at bounding box center [474, 424] width 63 height 21
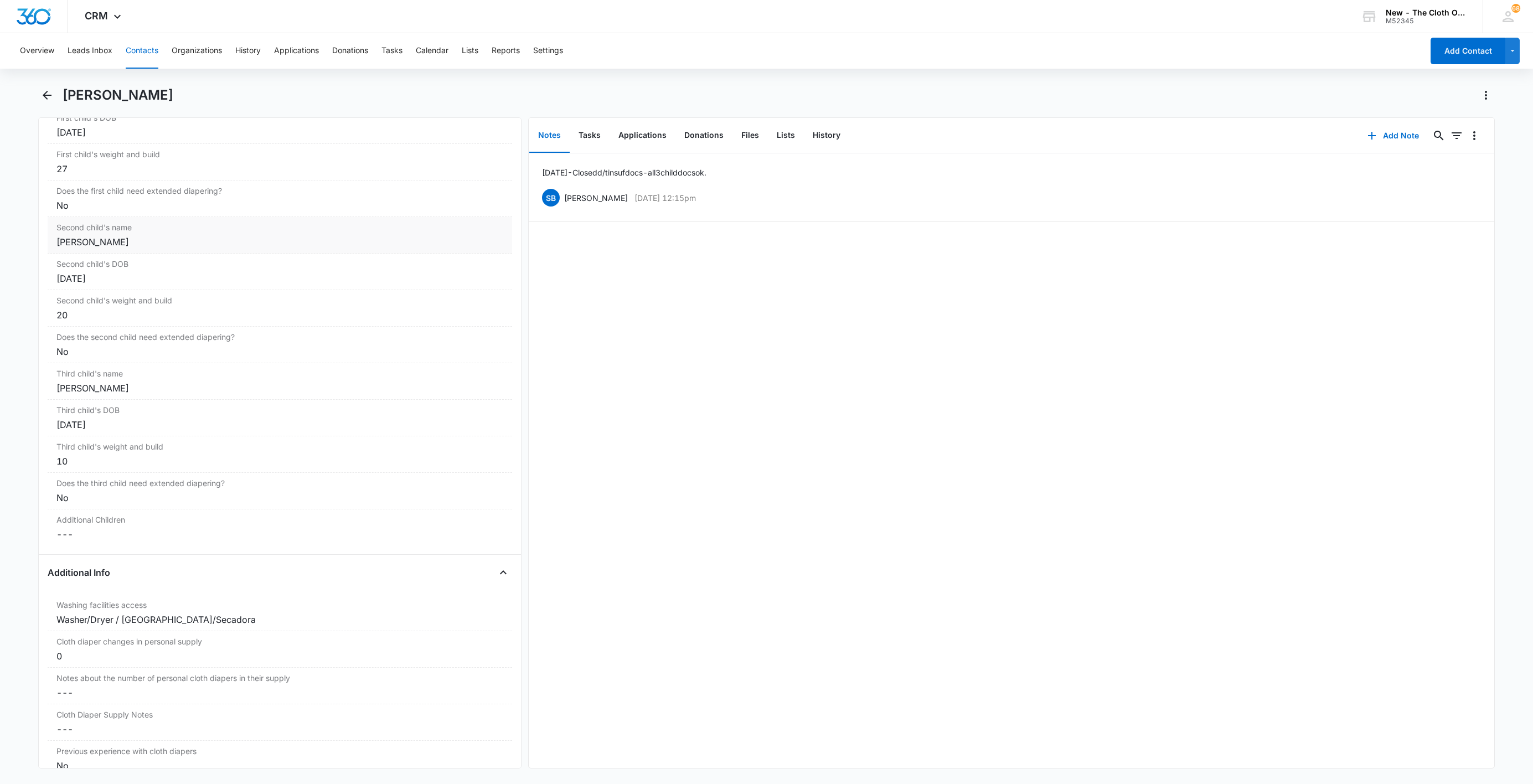
click at [65, 248] on div "[PERSON_NAME]" at bounding box center [279, 242] width 447 height 13
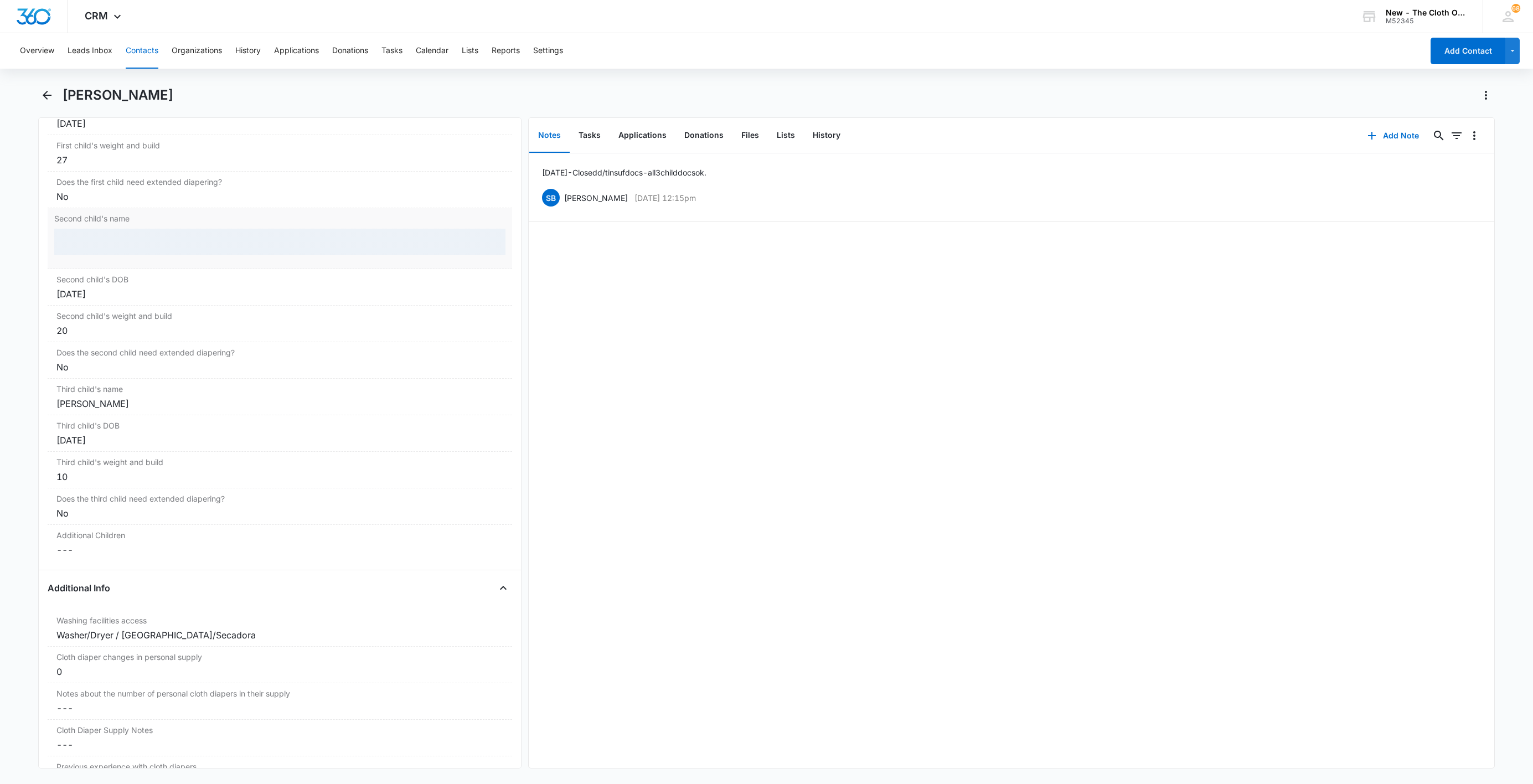
scroll to position [1403, 0]
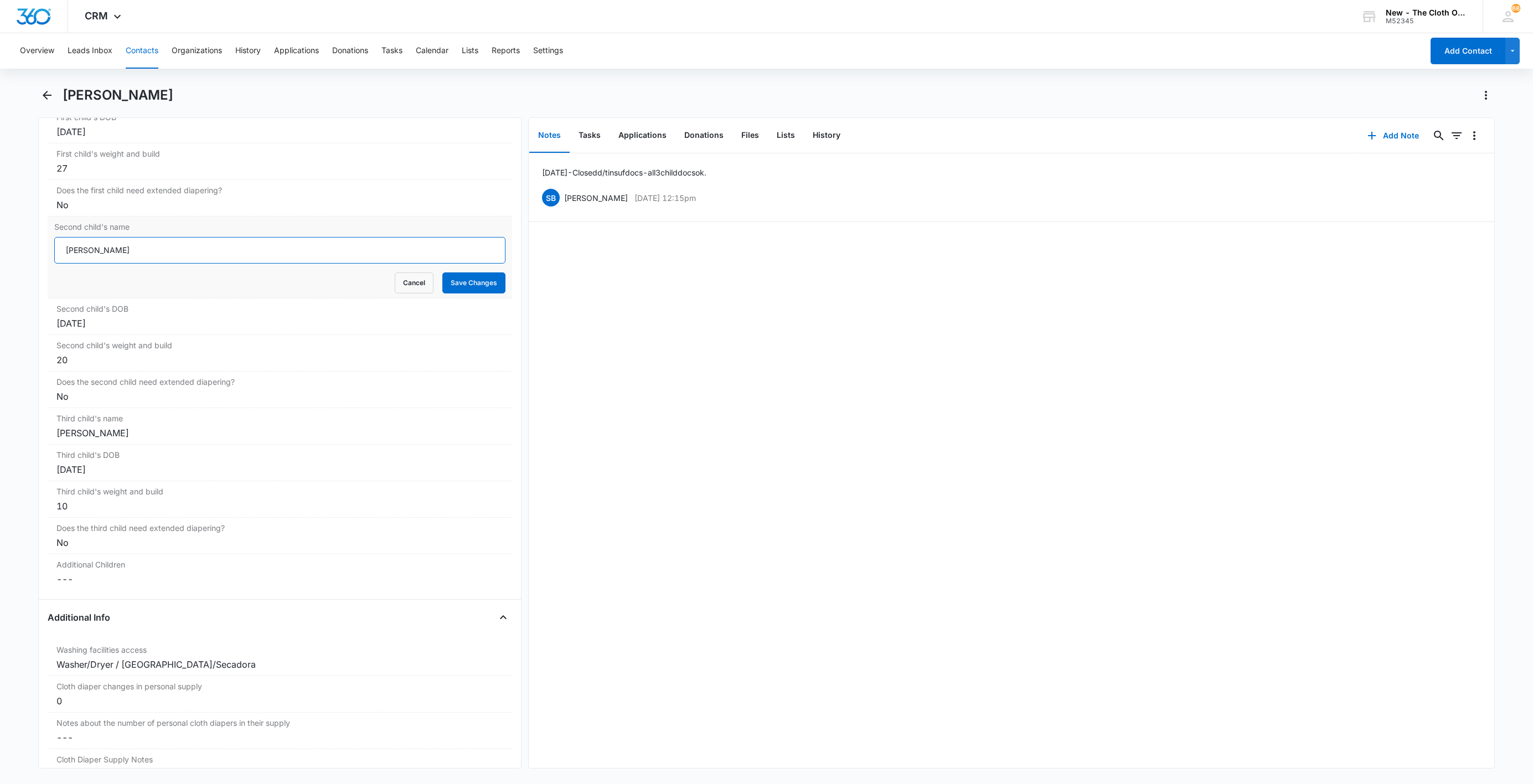
click at [58, 255] on input "[PERSON_NAME]" at bounding box center [279, 250] width 451 height 27
paste input "CLOSED D/T INSUF DOCS [DATE]:"
type input "CLOSED D/T INSUF DOCS [DATE]: [PERSON_NAME]"
click at [443, 293] on button "Save Changes" at bounding box center [474, 283] width 63 height 21
click at [81, 440] on div "[PERSON_NAME]" at bounding box center [279, 433] width 447 height 13
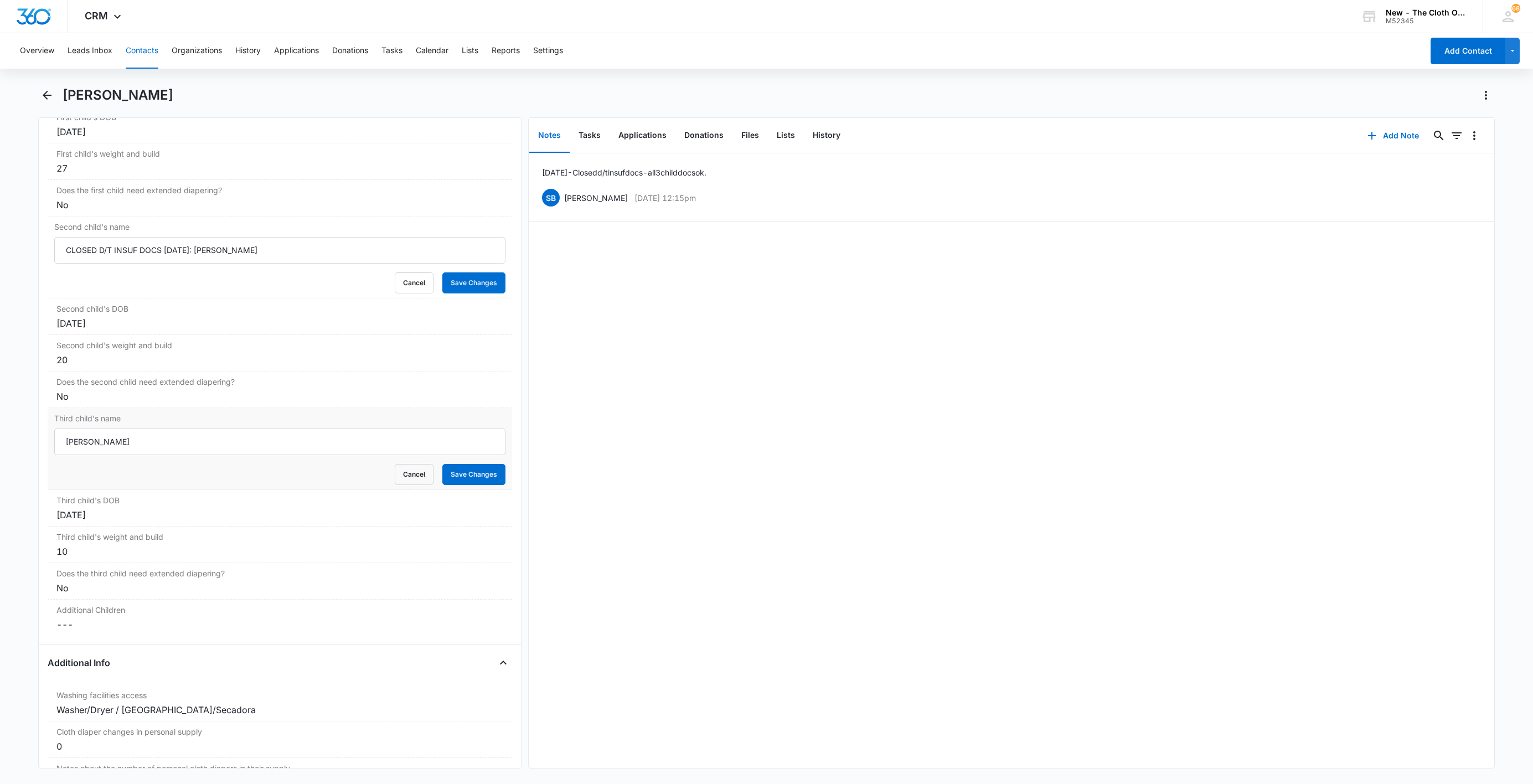
click at [63, 447] on form "[PERSON_NAME] Cancel Save Changes" at bounding box center [279, 457] width 451 height 56
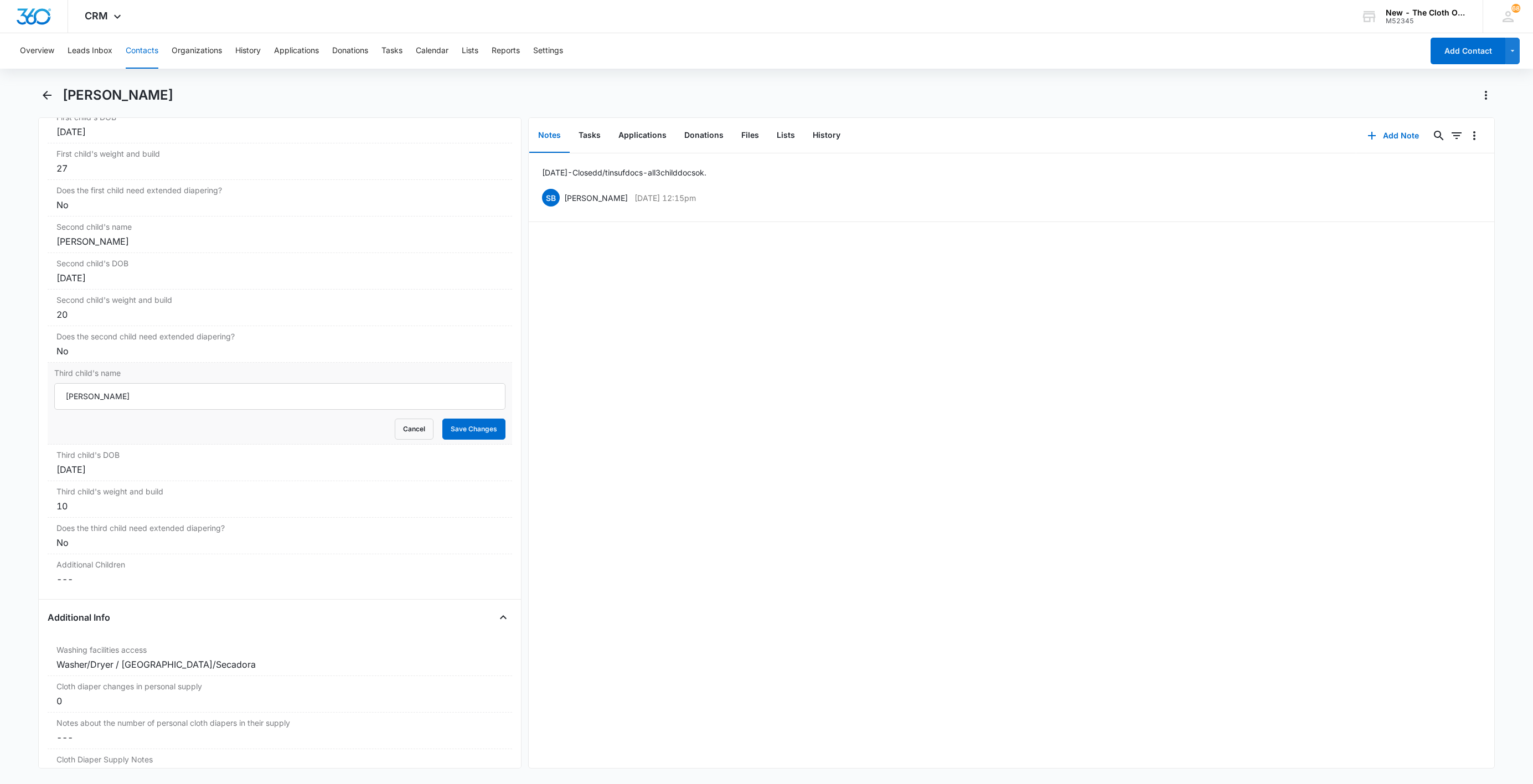
click at [69, 389] on div "Third child's name [PERSON_NAME] Cancel Save Changes" at bounding box center [279, 403] width 464 height 82
click at [64, 397] on input "[PERSON_NAME]" at bounding box center [279, 396] width 451 height 27
paste input "CLOSED D/T INSUF DOCS [DATE]:"
type input "CLOSED D/T INSUF DOCS [DATE]: [PERSON_NAME]"
click at [457, 432] on button "Save Changes" at bounding box center [474, 429] width 63 height 21
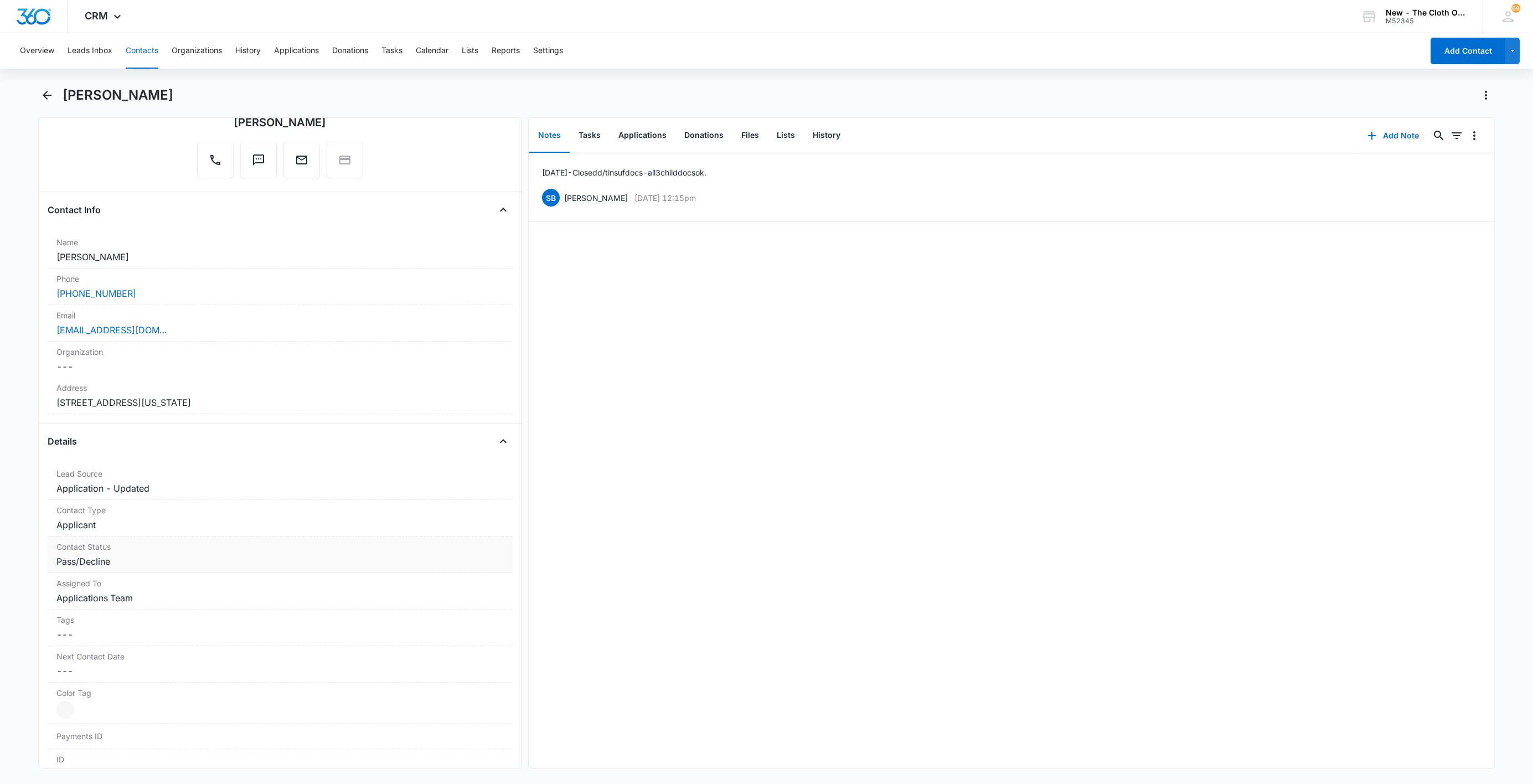
scroll to position [75, 0]
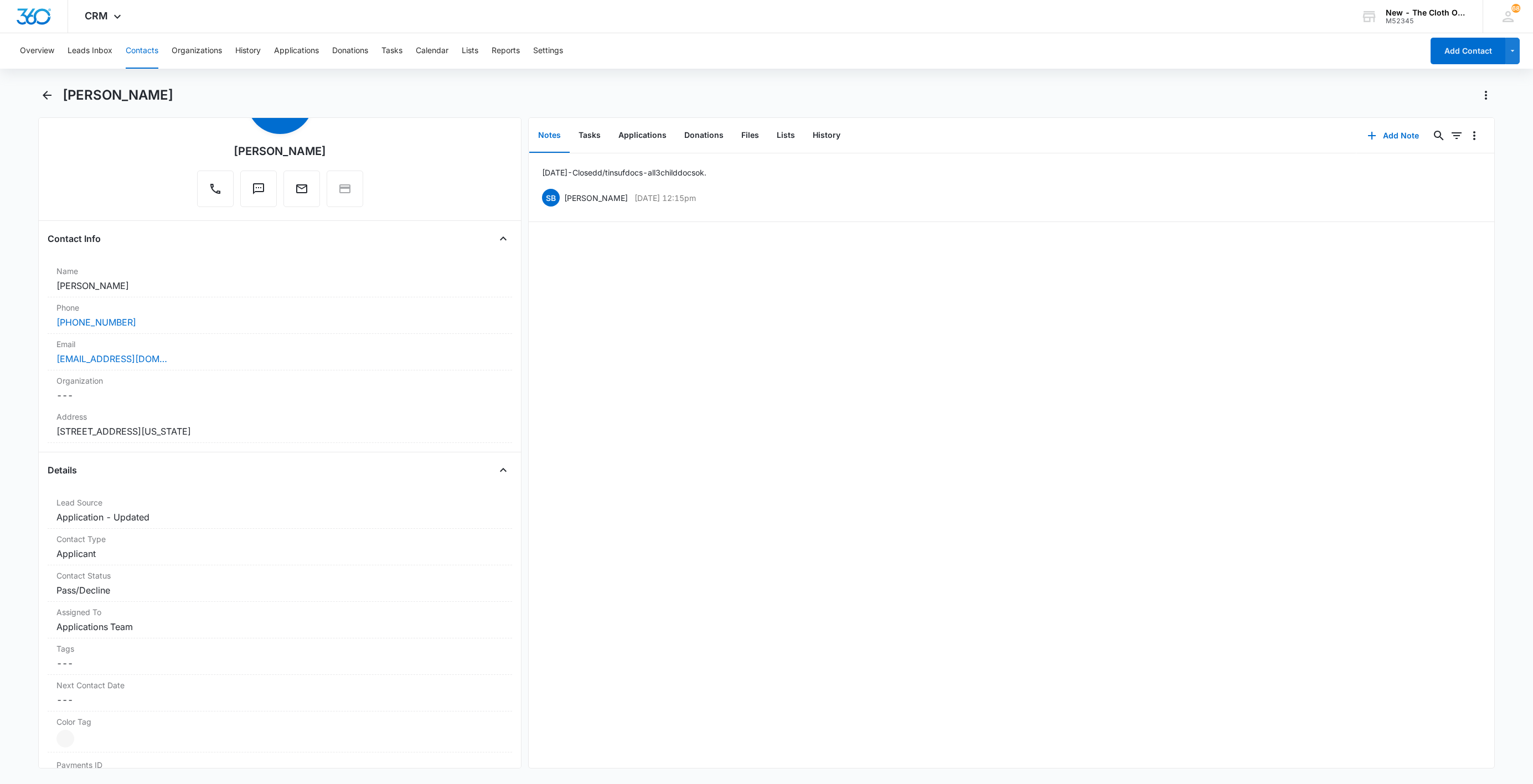
click at [138, 50] on button "Contacts" at bounding box center [142, 51] width 33 height 35
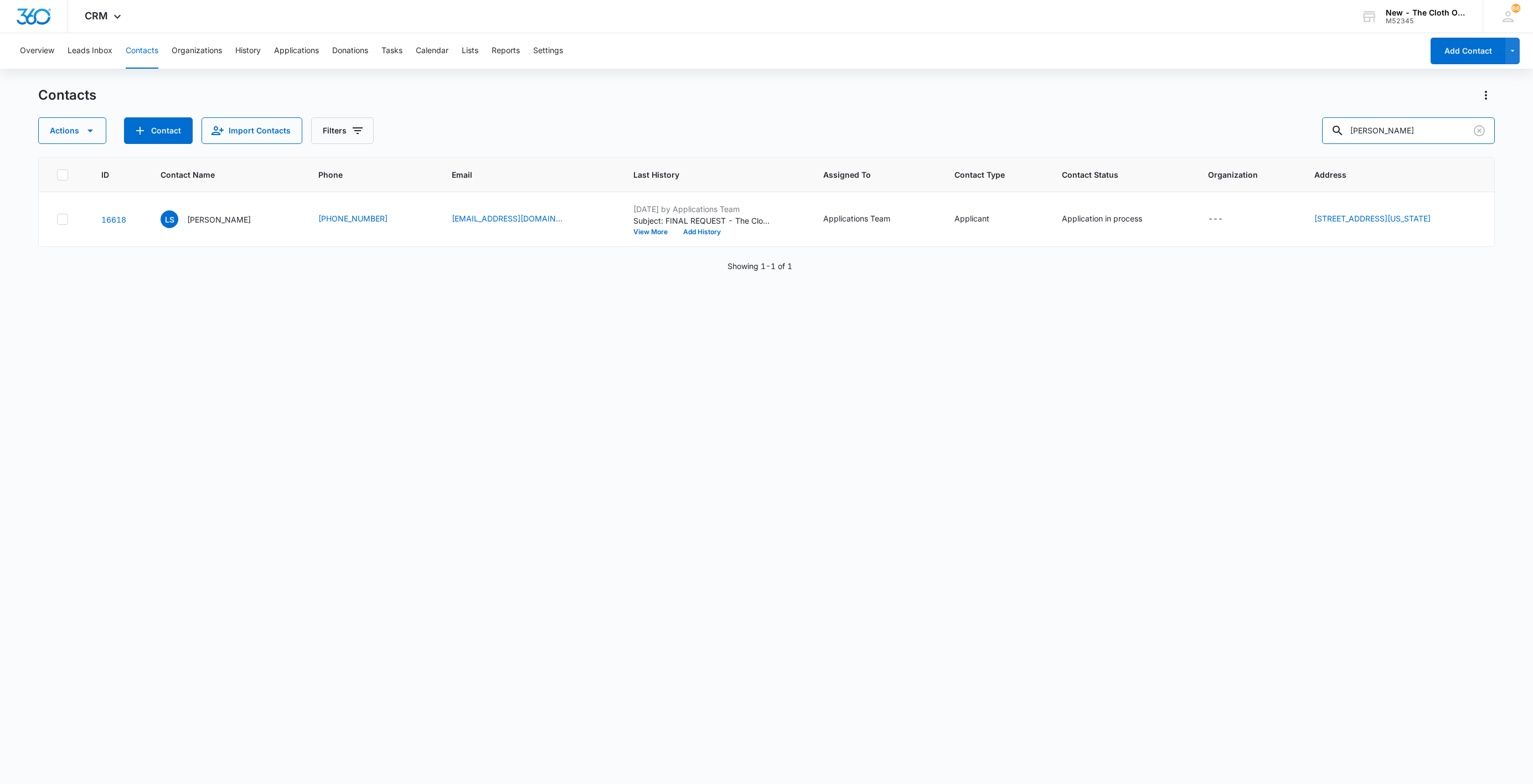
drag, startPoint x: 1422, startPoint y: 135, endPoint x: 1248, endPoint y: 129, distance: 174.1
click at [1248, 129] on div "Actions Contact Import Contacts Filters [PERSON_NAME]" at bounding box center [766, 131] width 1457 height 27
paste input "[US_STATE][PERSON_NAME]"
type input "[US_STATE][PERSON_NAME]"
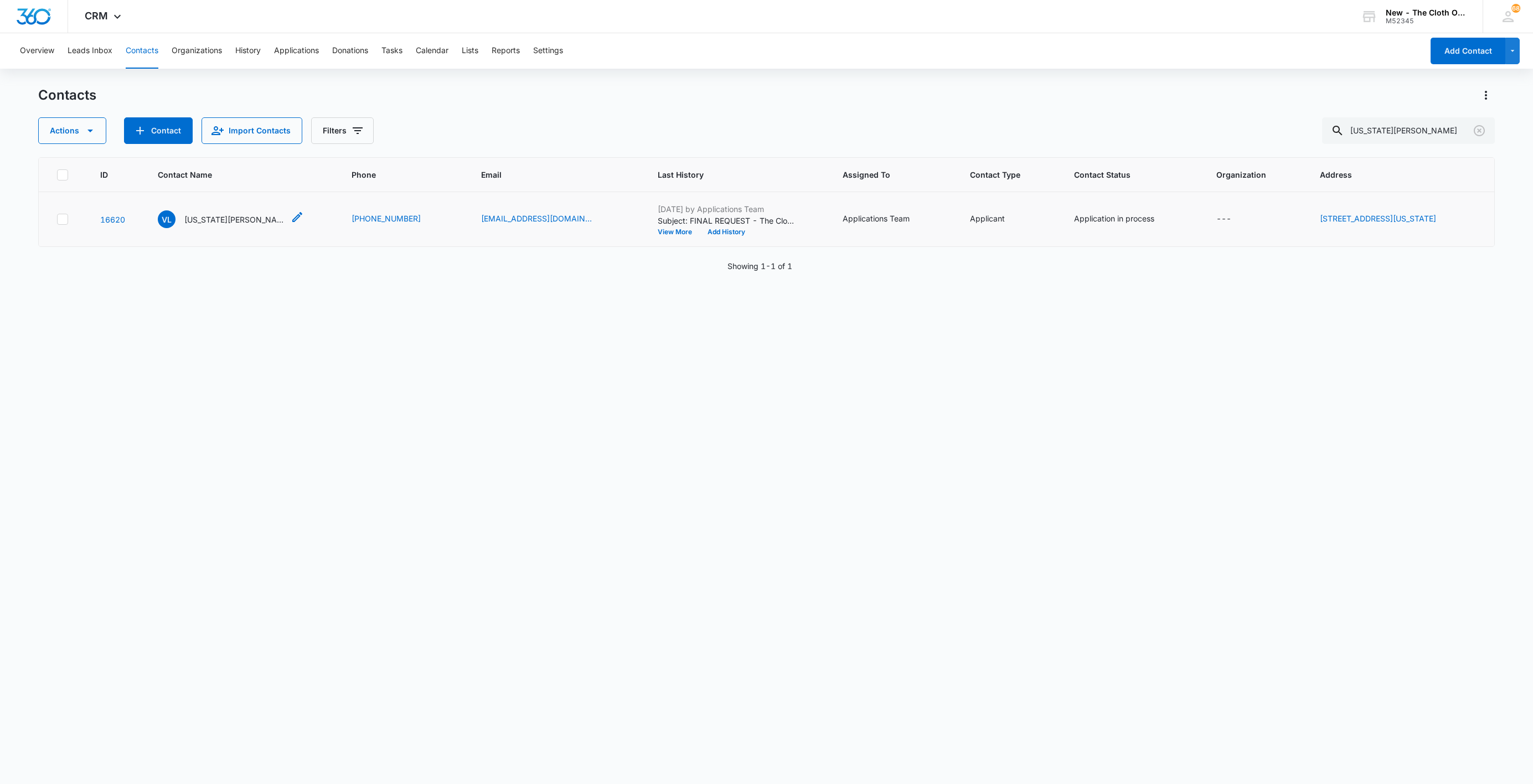
click at [217, 222] on p "[US_STATE][PERSON_NAME]" at bounding box center [234, 219] width 100 height 12
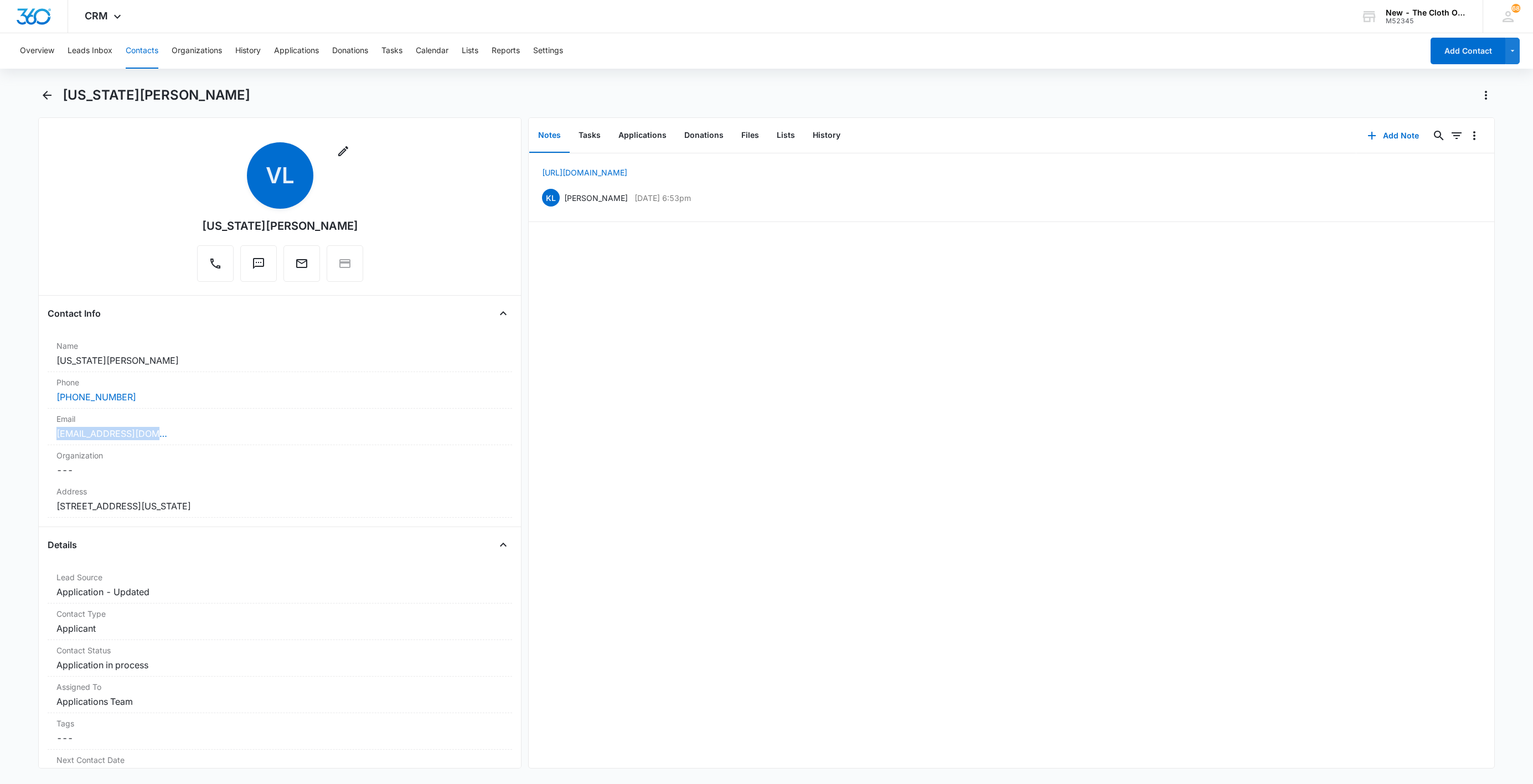
drag, startPoint x: 164, startPoint y: 429, endPoint x: 22, endPoint y: 429, distance: 142.0
click at [30, 431] on main "[US_STATE][PERSON_NAME] Remove VL [US_STATE][PERSON_NAME] Contact Info Name Can…" at bounding box center [766, 434] width 1533 height 695
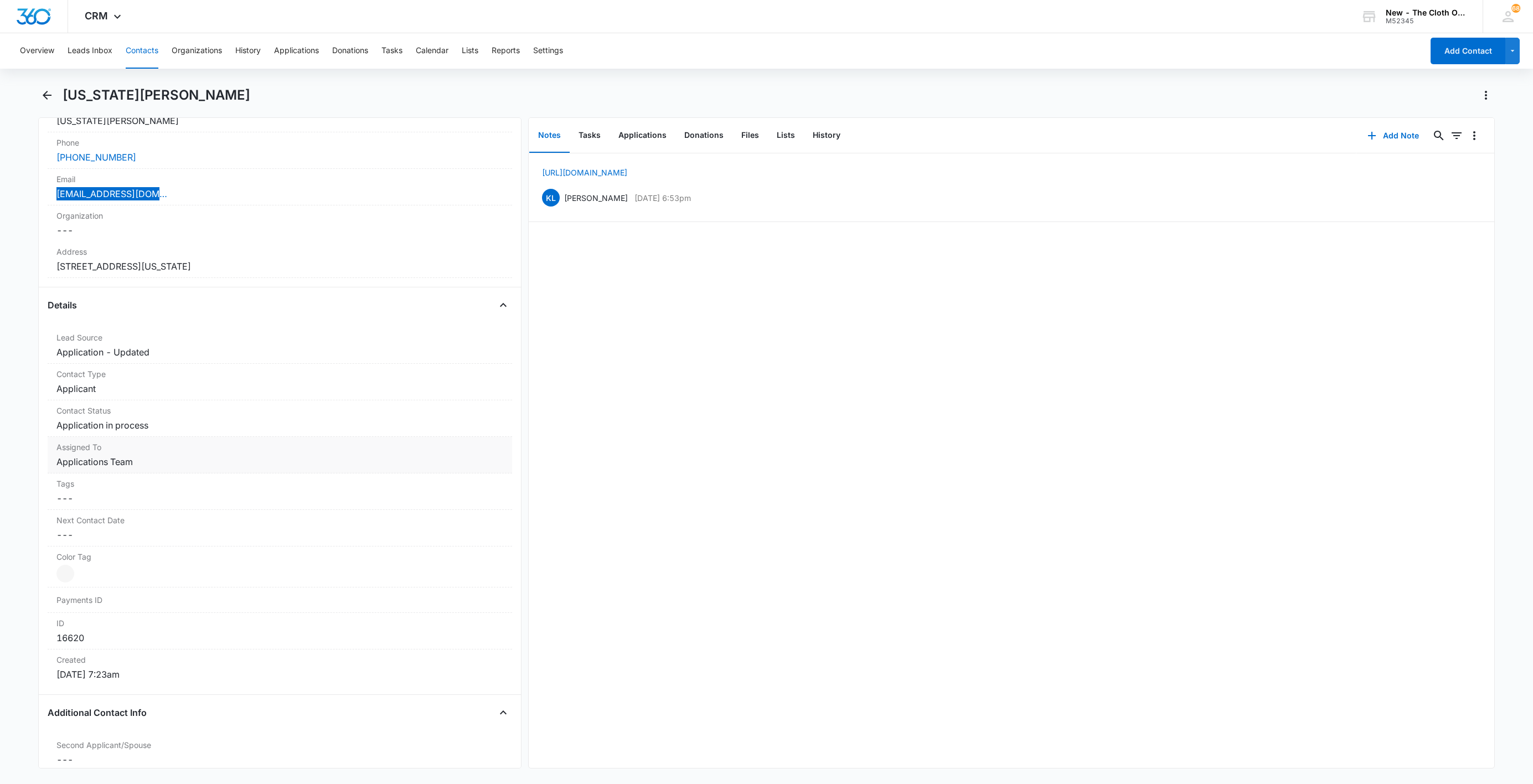
scroll to position [249, 0]
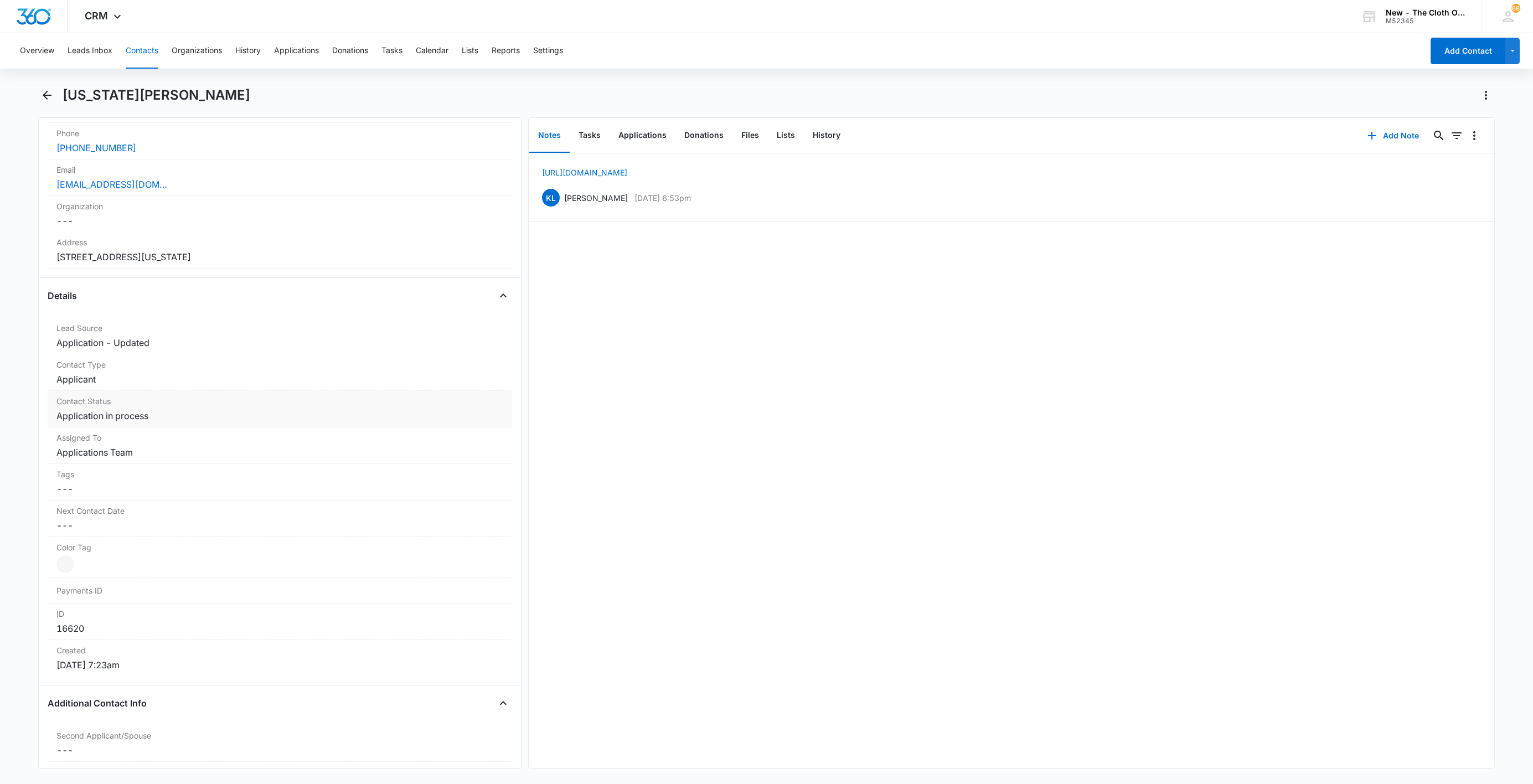
click at [141, 418] on dd "Cancel Save Changes Application in process" at bounding box center [279, 416] width 447 height 13
click at [154, 429] on icon "Remove Application in process" at bounding box center [158, 425] width 7 height 8
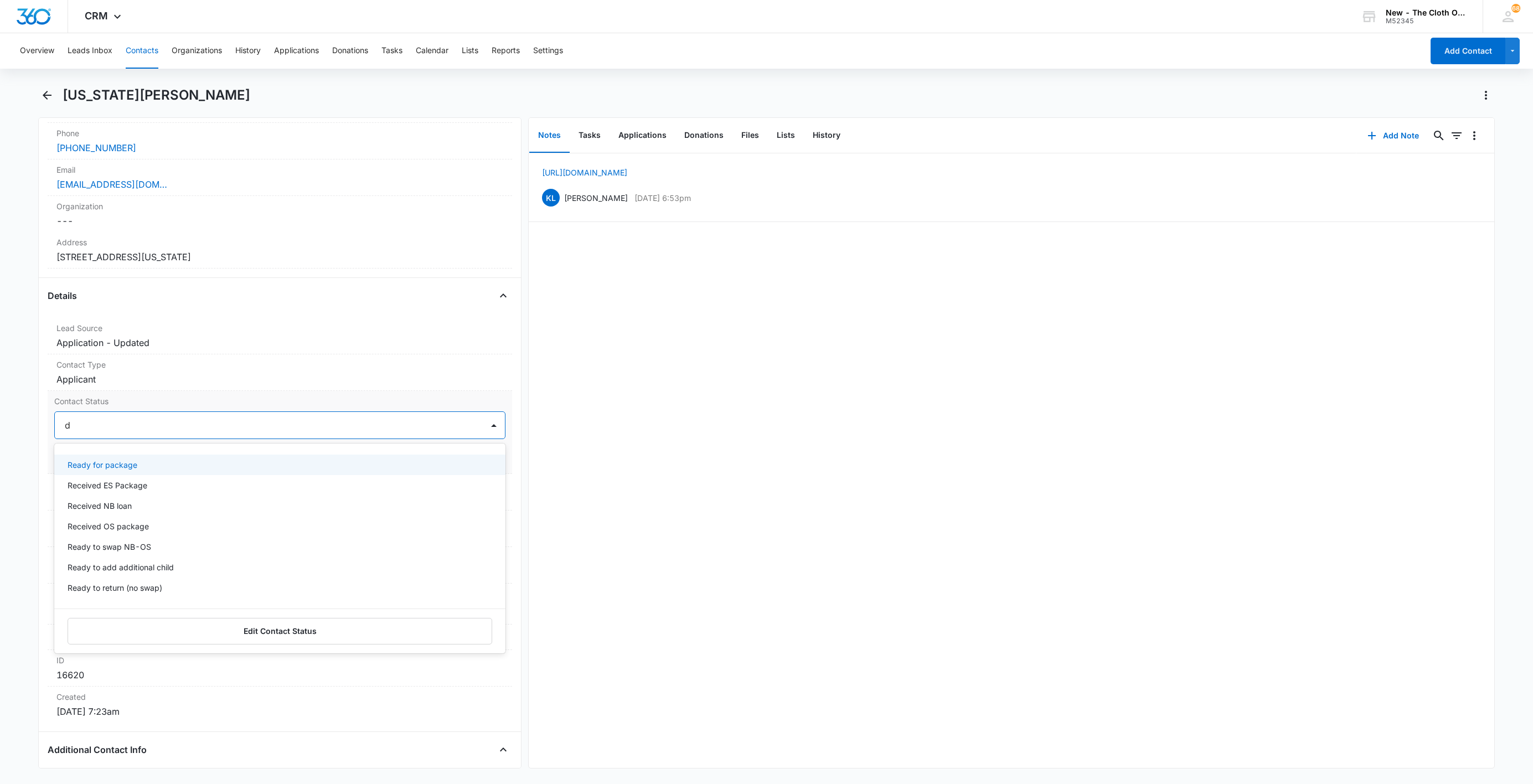
type input "de"
click at [133, 460] on div "Pass/Decline" at bounding box center [279, 465] width 451 height 21
drag, startPoint x: 148, startPoint y: 427, endPoint x: 307, endPoint y: 463, distance: 163.0
click at [149, 427] on div at bounding box center [300, 425] width 336 height 16
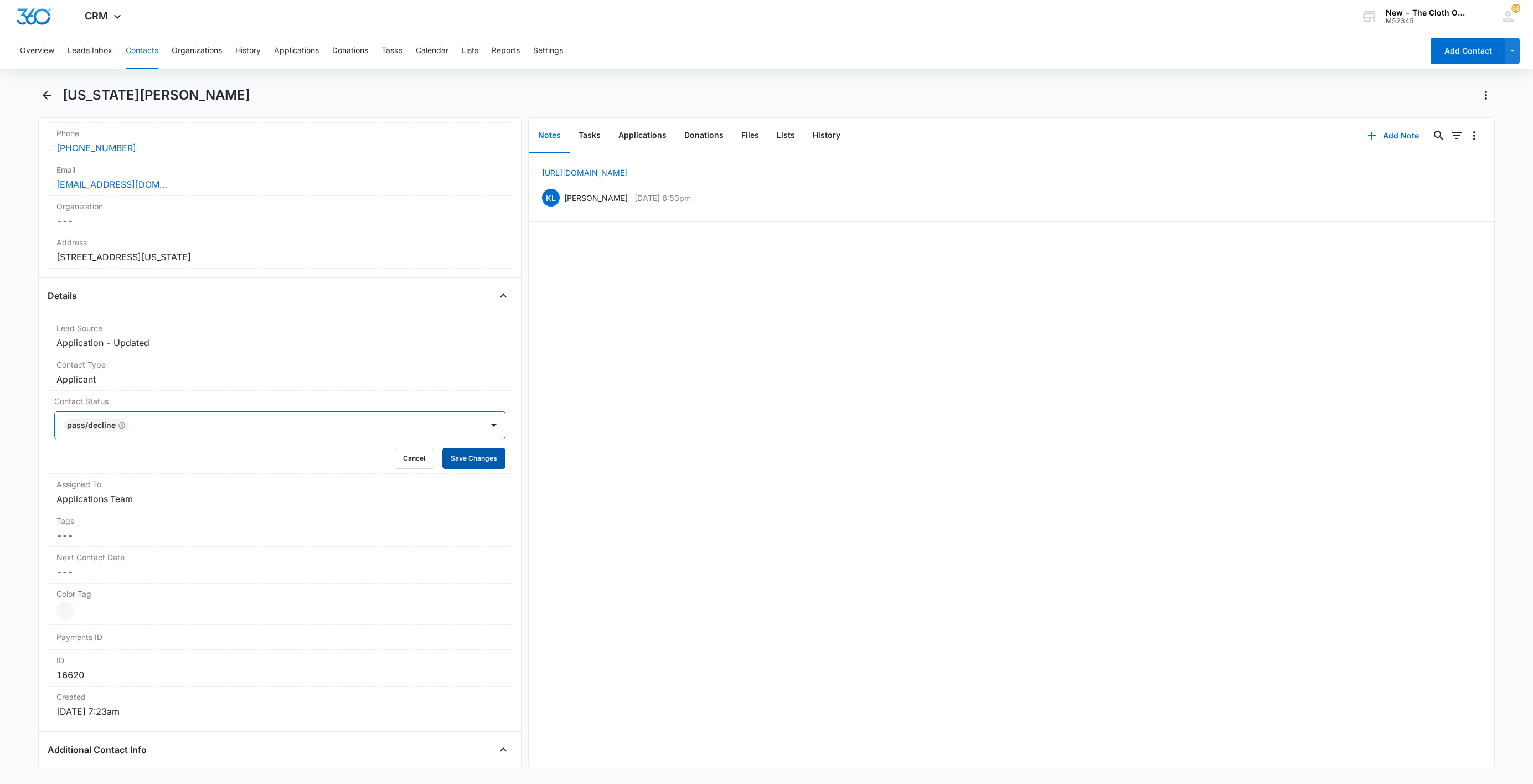
click at [443, 463] on button "Save Changes" at bounding box center [474, 458] width 63 height 21
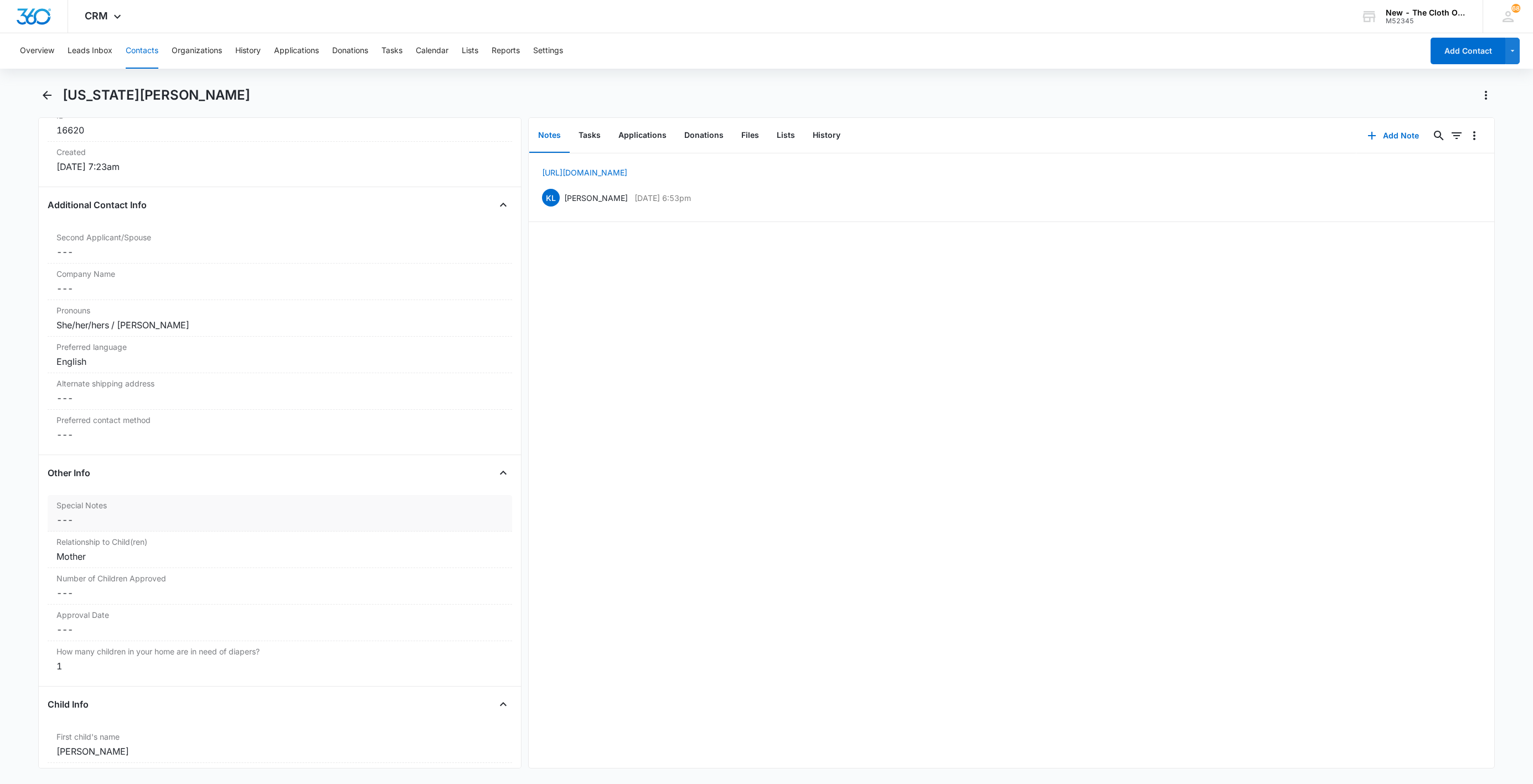
scroll to position [1245, 0]
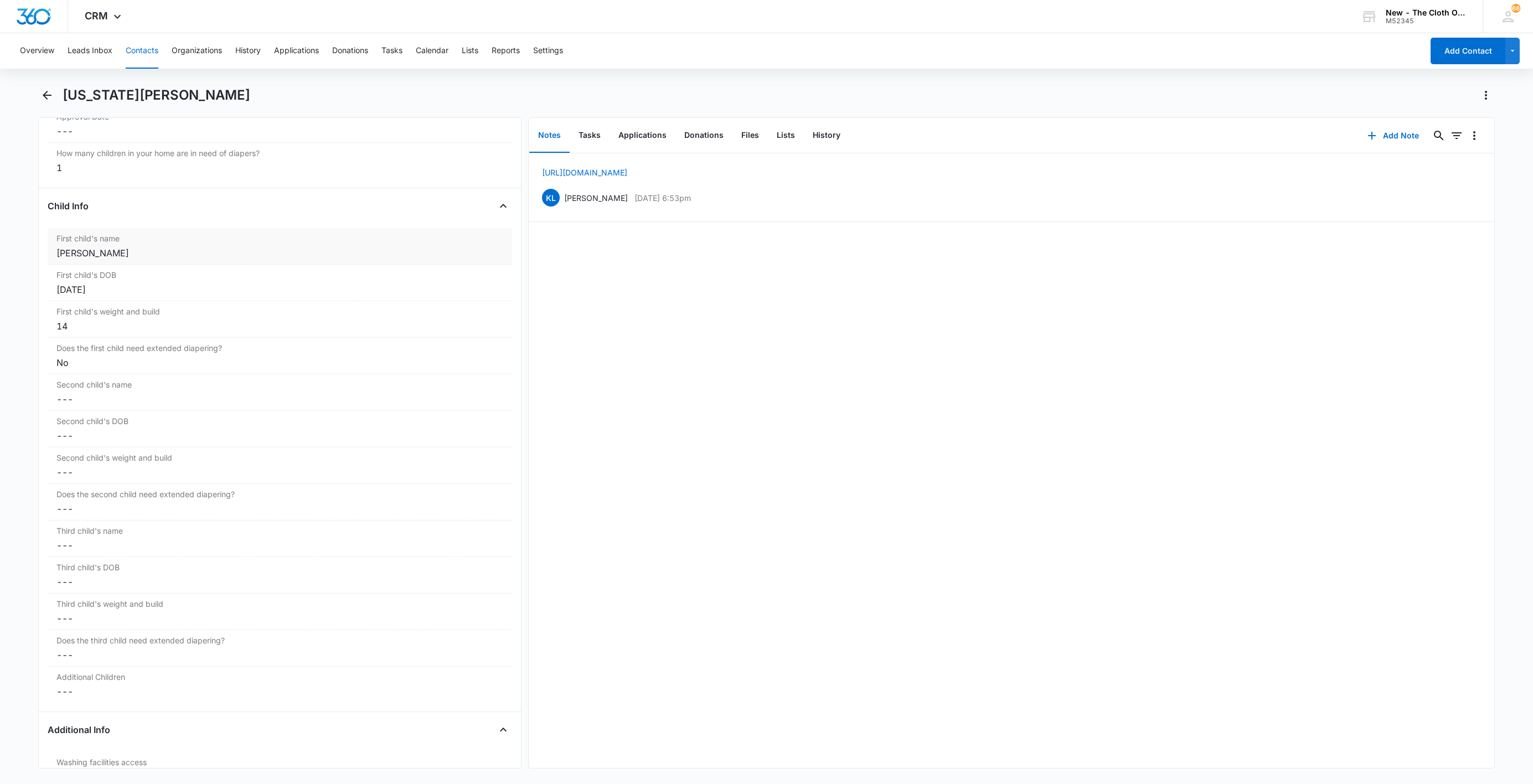
click at [63, 265] on div "First child's name Cancel Save Changes [PERSON_NAME]" at bounding box center [279, 246] width 464 height 36
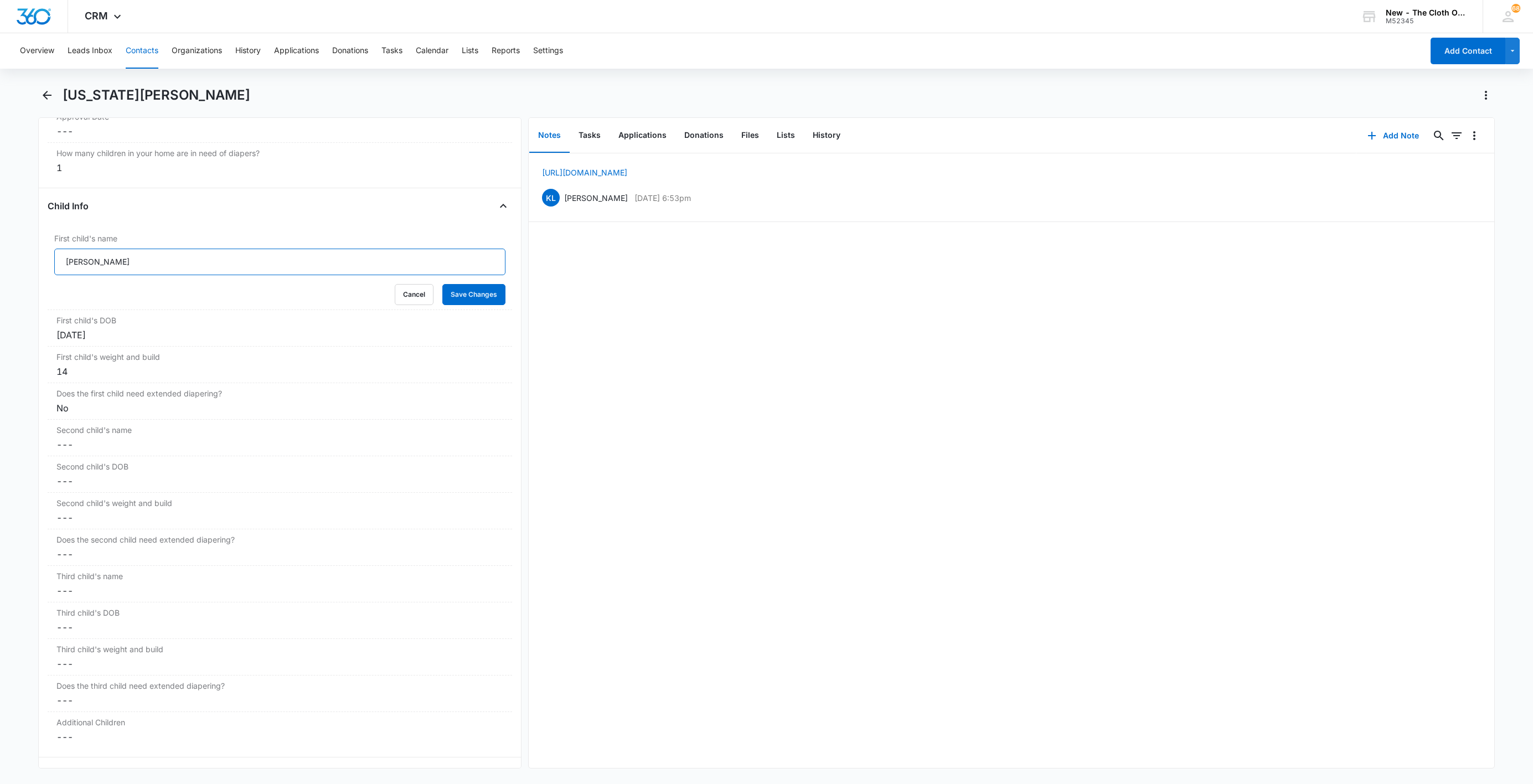
click at [60, 269] on input "[PERSON_NAME]" at bounding box center [279, 262] width 451 height 27
paste input "CLOSED D/T INSUF DOCS [DATE]:"
type input "CLOSED D/T INSUF DOCS [DATE]: [PERSON_NAME]"
click at [451, 298] on button "Save Changes" at bounding box center [474, 294] width 63 height 21
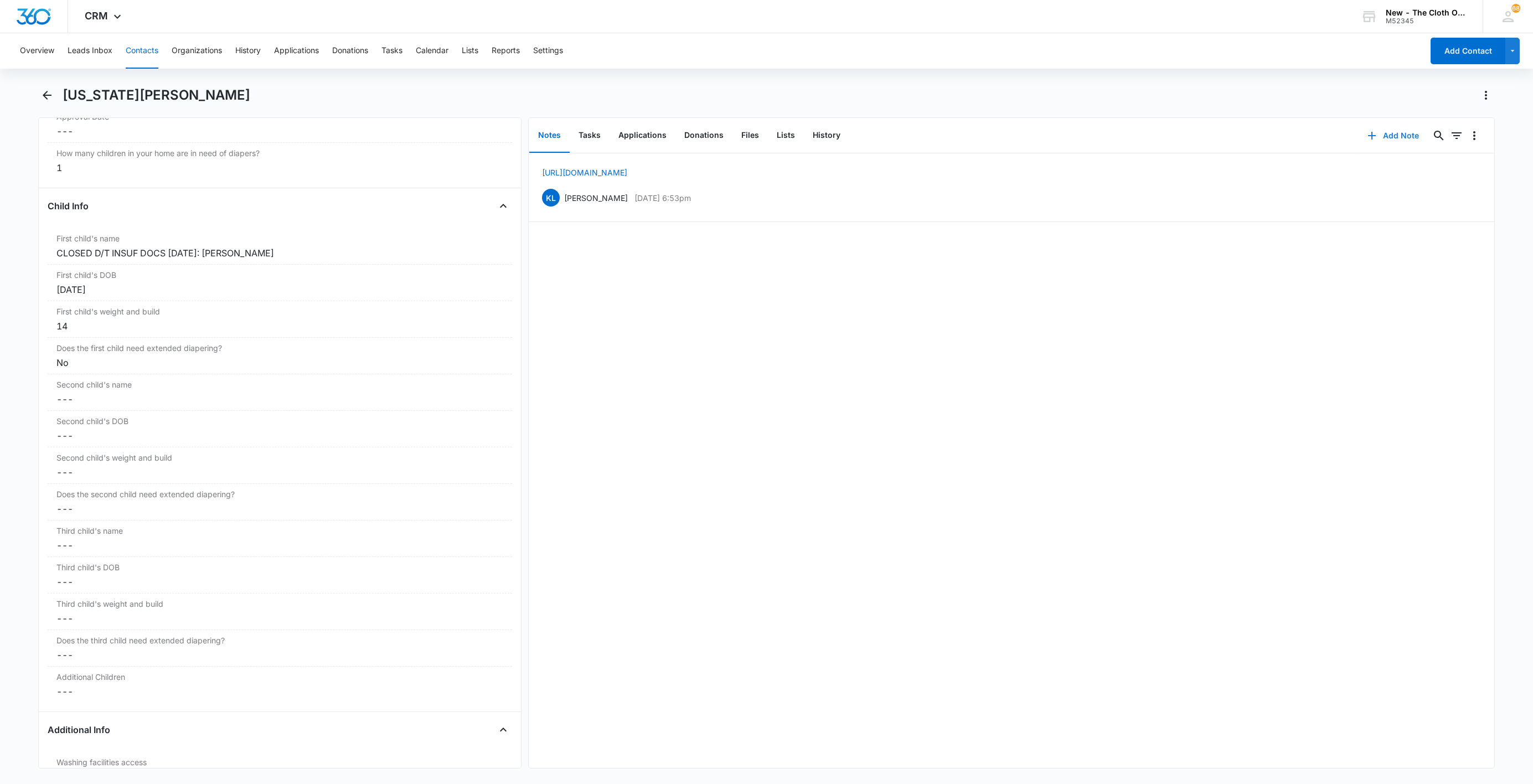
click at [1367, 132] on button "Add Note" at bounding box center [1393, 136] width 74 height 27
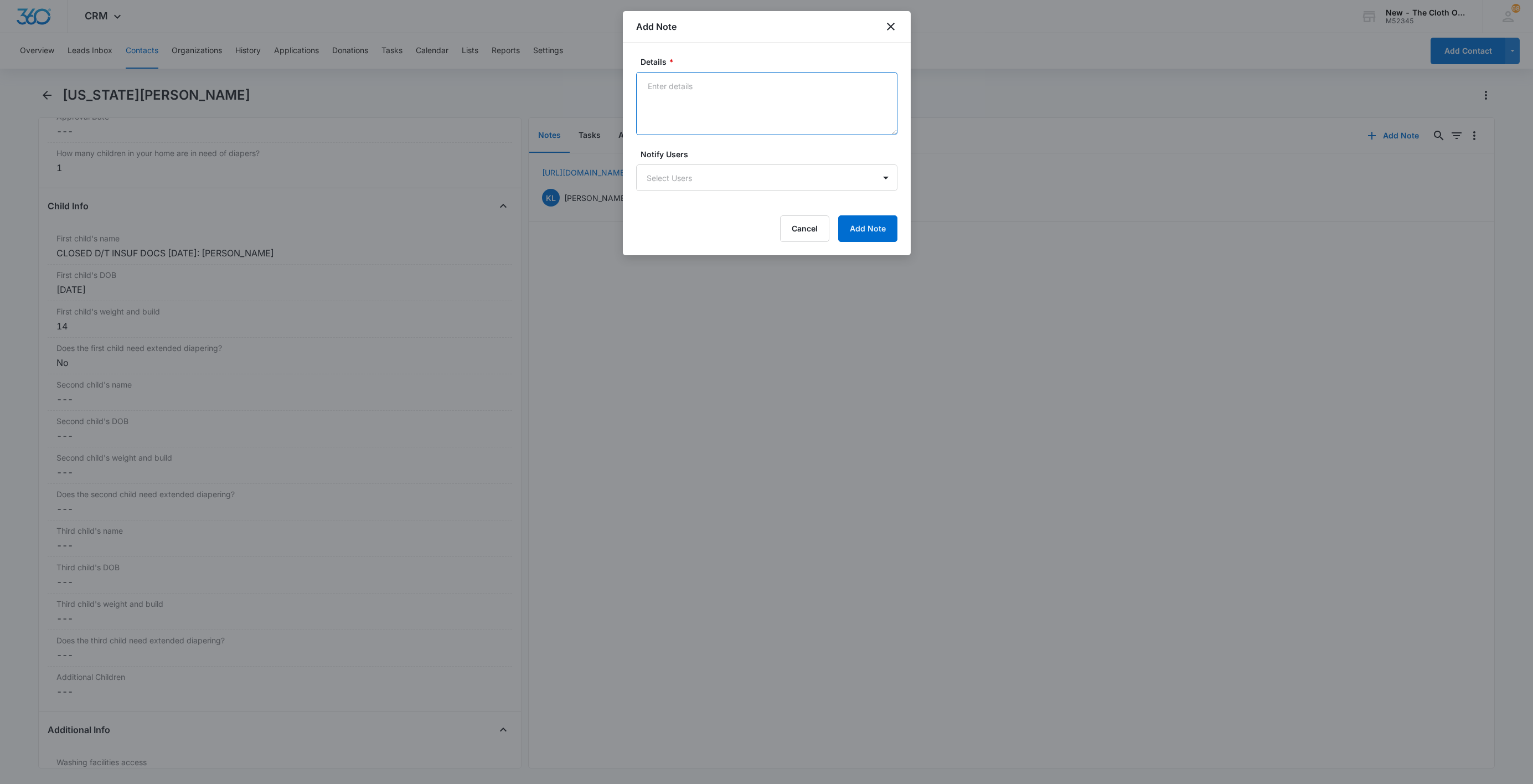
click at [771, 123] on textarea "Details *" at bounding box center [767, 103] width 262 height 63
paste textarea "[DATE] - Closed d/t insuf docs - all needed."
drag, startPoint x: 775, startPoint y: 85, endPoint x: 1060, endPoint y: 112, distance: 286.3
click at [1025, 113] on body "CRM Apps Reputation Websites Forms CRM Email Social Shop Payments POS Ads Intel…" at bounding box center [766, 392] width 1533 height 784
click at [784, 97] on textarea "[DATE] - Closed d/t insuf docs - child doc ok." at bounding box center [767, 103] width 262 height 63
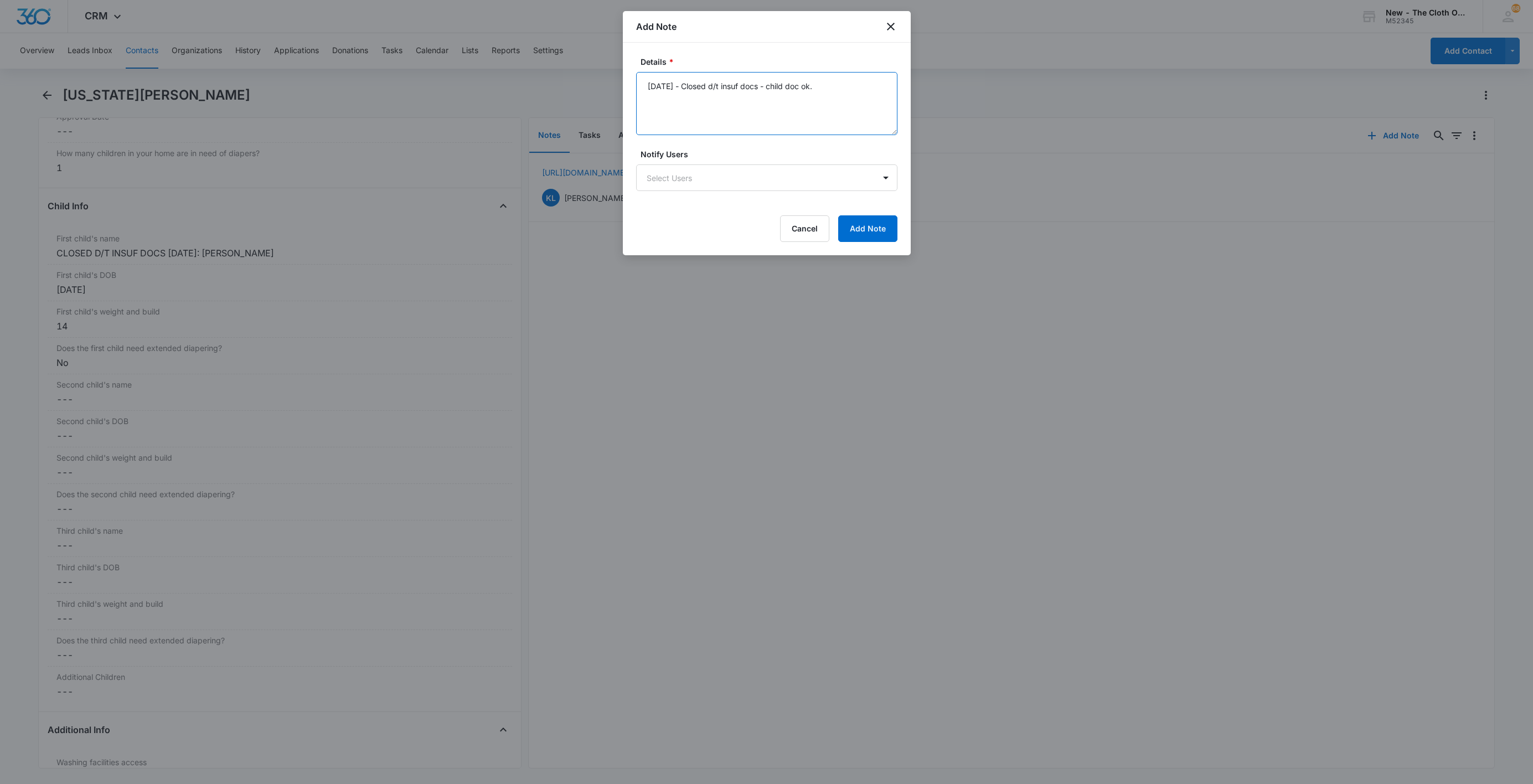
click at [784, 95] on textarea "[DATE] - Closed d/t insuf docs - child doc ok." at bounding box center [767, 103] width 262 height 63
click at [784, 94] on textarea "[DATE] - Closed d/t insuf docs - child doc ok." at bounding box center [767, 103] width 262 height 63
type textarea "[DATE] - Closed d/t insuf docs - child doc ok."
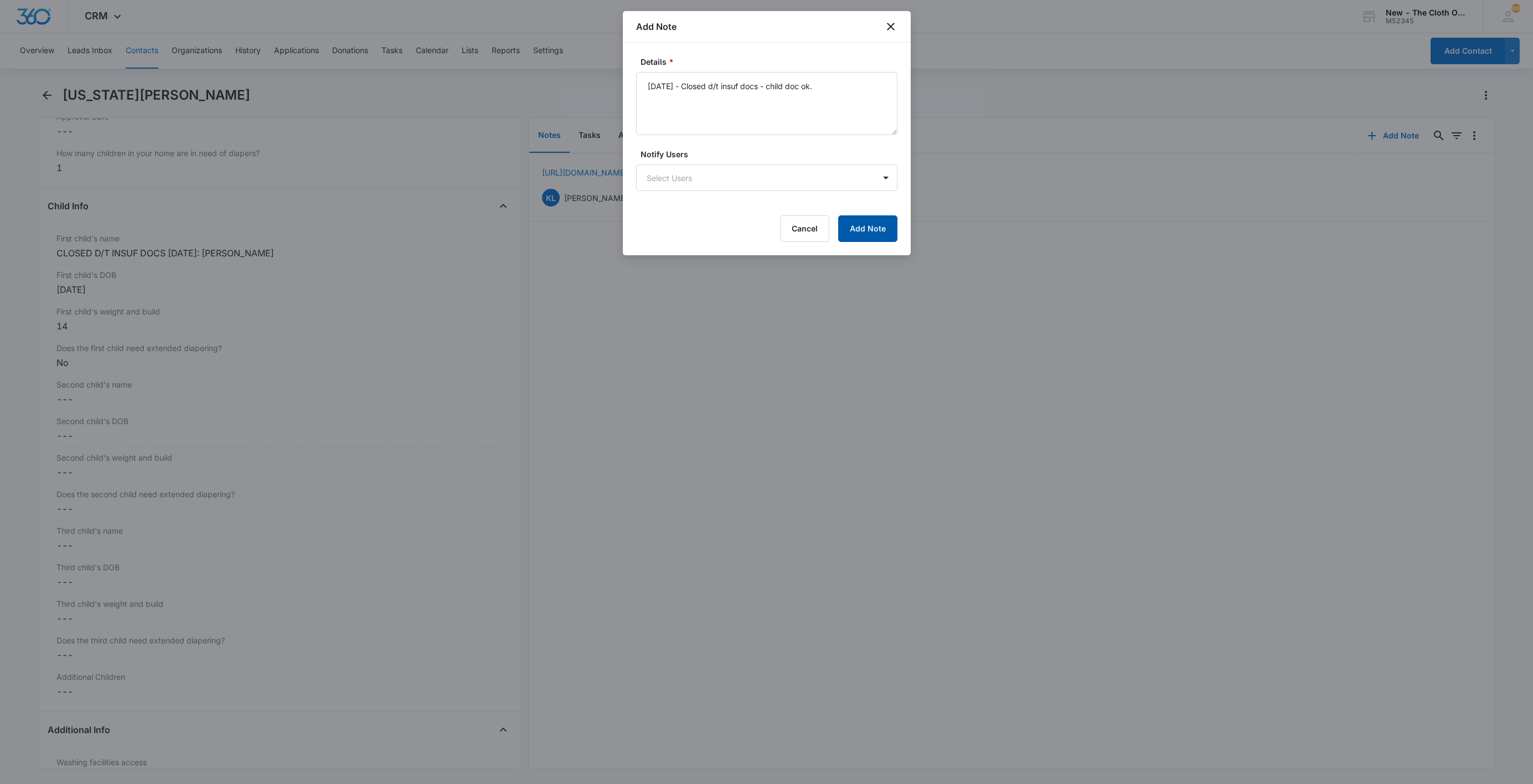
click at [857, 224] on button "Add Note" at bounding box center [868, 228] width 59 height 27
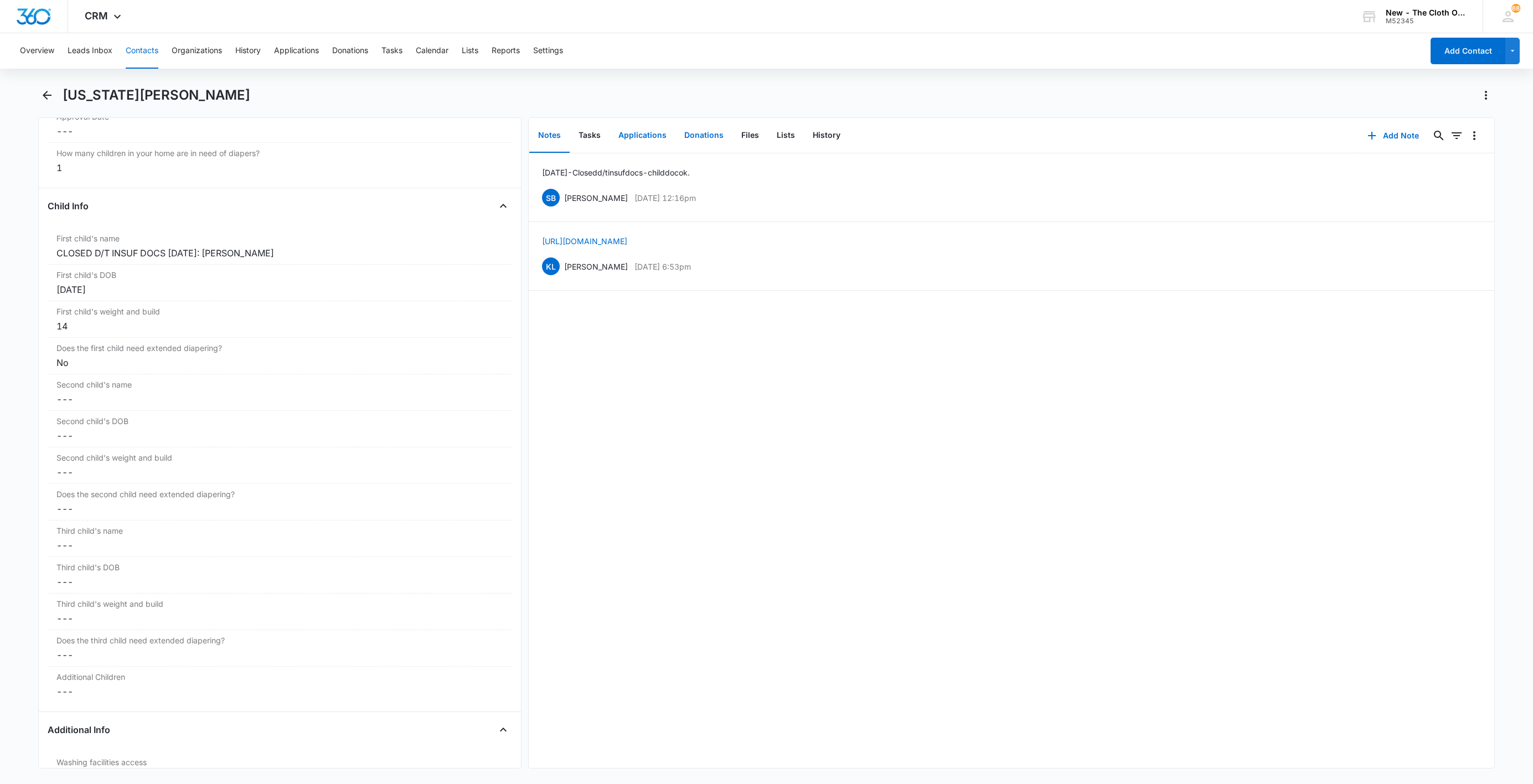
drag, startPoint x: 640, startPoint y: 134, endPoint x: 708, endPoint y: 130, distance: 68.1
click at [641, 134] on button "Applications" at bounding box center [642, 135] width 66 height 34
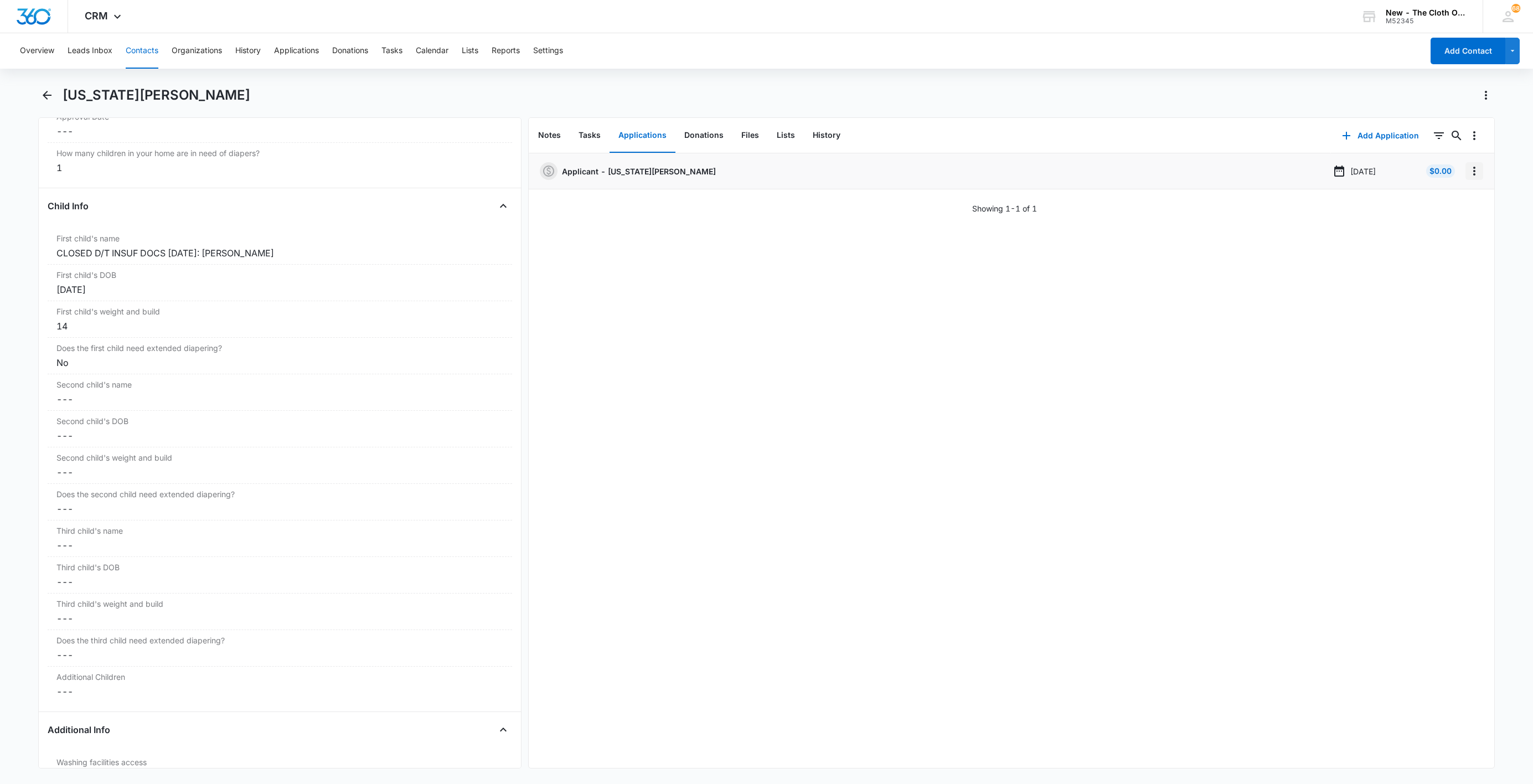
click at [1468, 171] on icon "Overflow Menu" at bounding box center [1475, 171] width 13 height 13
click at [1462, 200] on button "Edit" at bounding box center [1438, 202] width 63 height 16
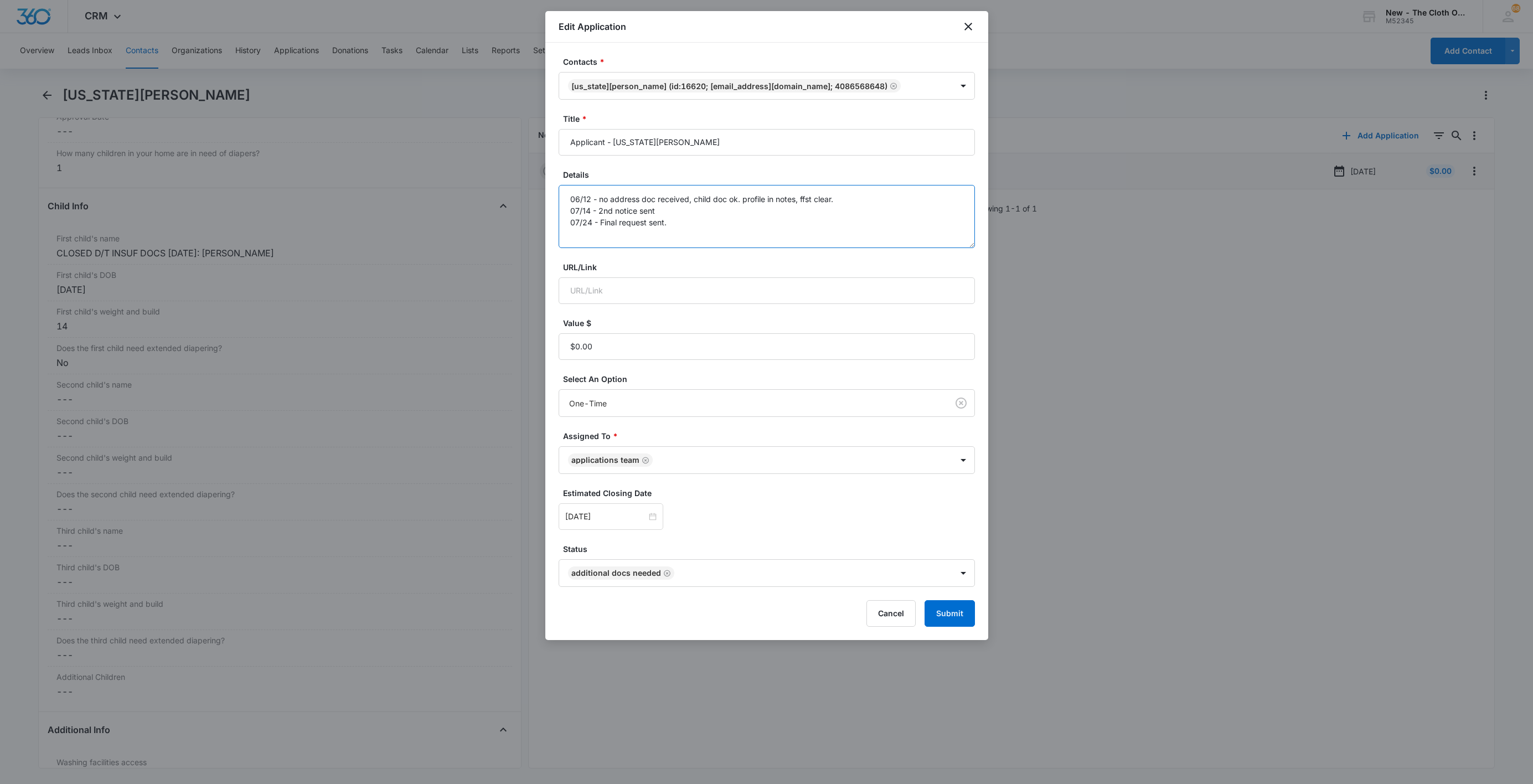
click at [818, 222] on textarea "06/12 - no address doc received, child doc ok. profile in notes, ffst clear. 07…" at bounding box center [766, 216] width 416 height 63
paste textarea "[DATE] - Closed d/t insuf docs - child doc ok."
type textarea "06/12 - no address doc received, child doc ok. profile in notes, ffst clear. 07…"
click at [951, 621] on button "Submit" at bounding box center [950, 613] width 50 height 27
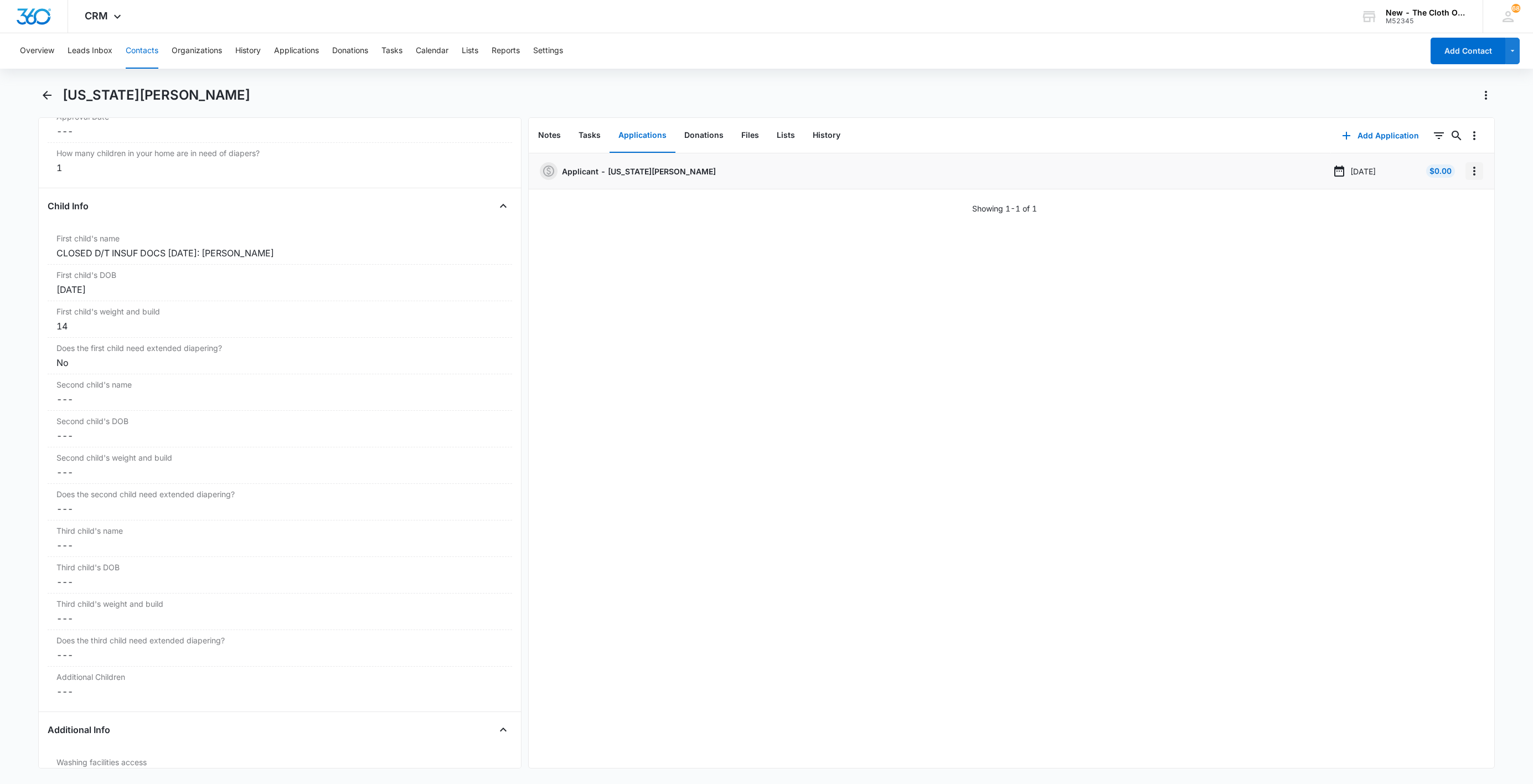
click at [1468, 171] on icon "Overflow Menu" at bounding box center [1475, 171] width 13 height 13
click at [1447, 219] on button "Delete" at bounding box center [1438, 219] width 63 height 16
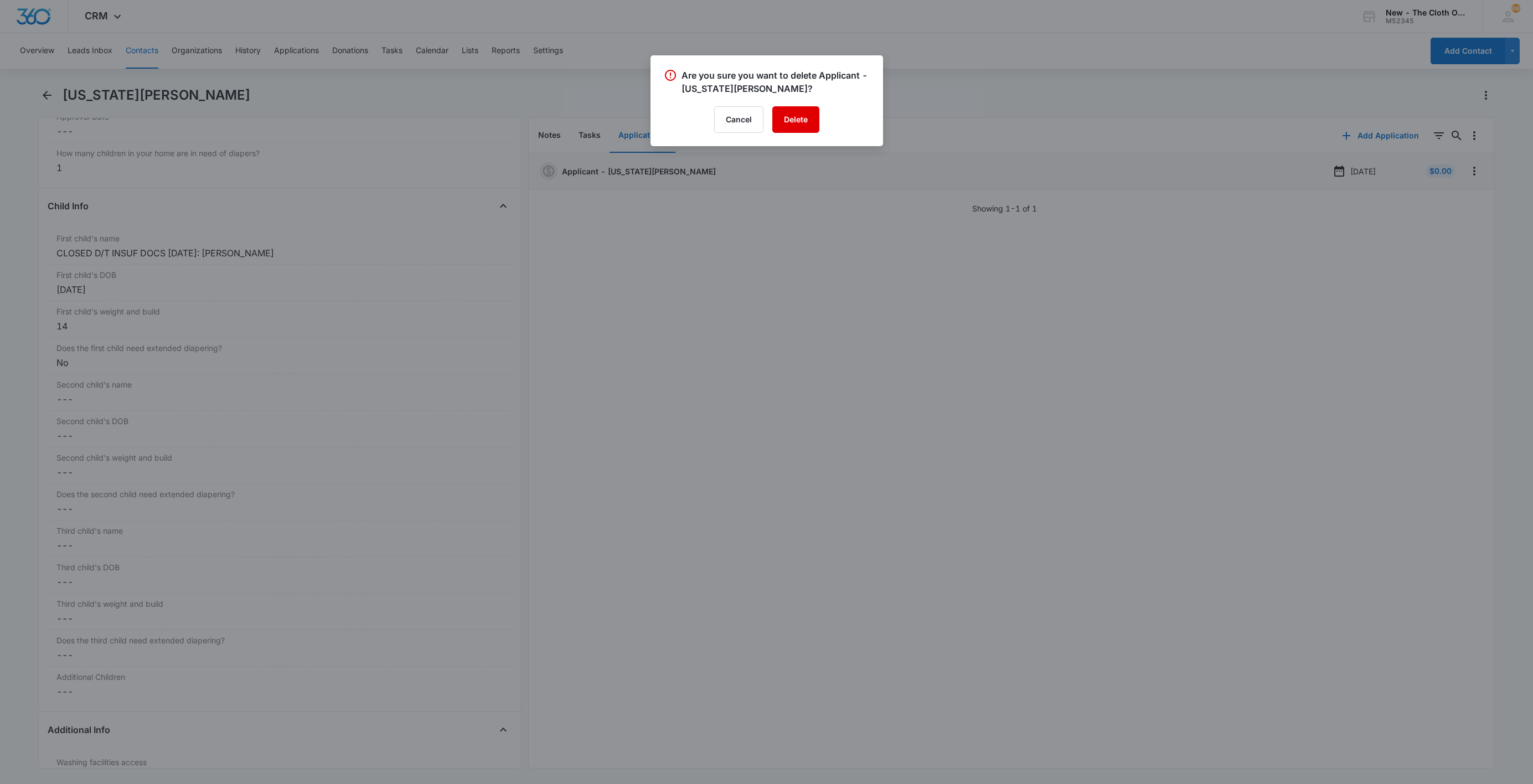
click at [784, 123] on button "Delete" at bounding box center [796, 120] width 47 height 27
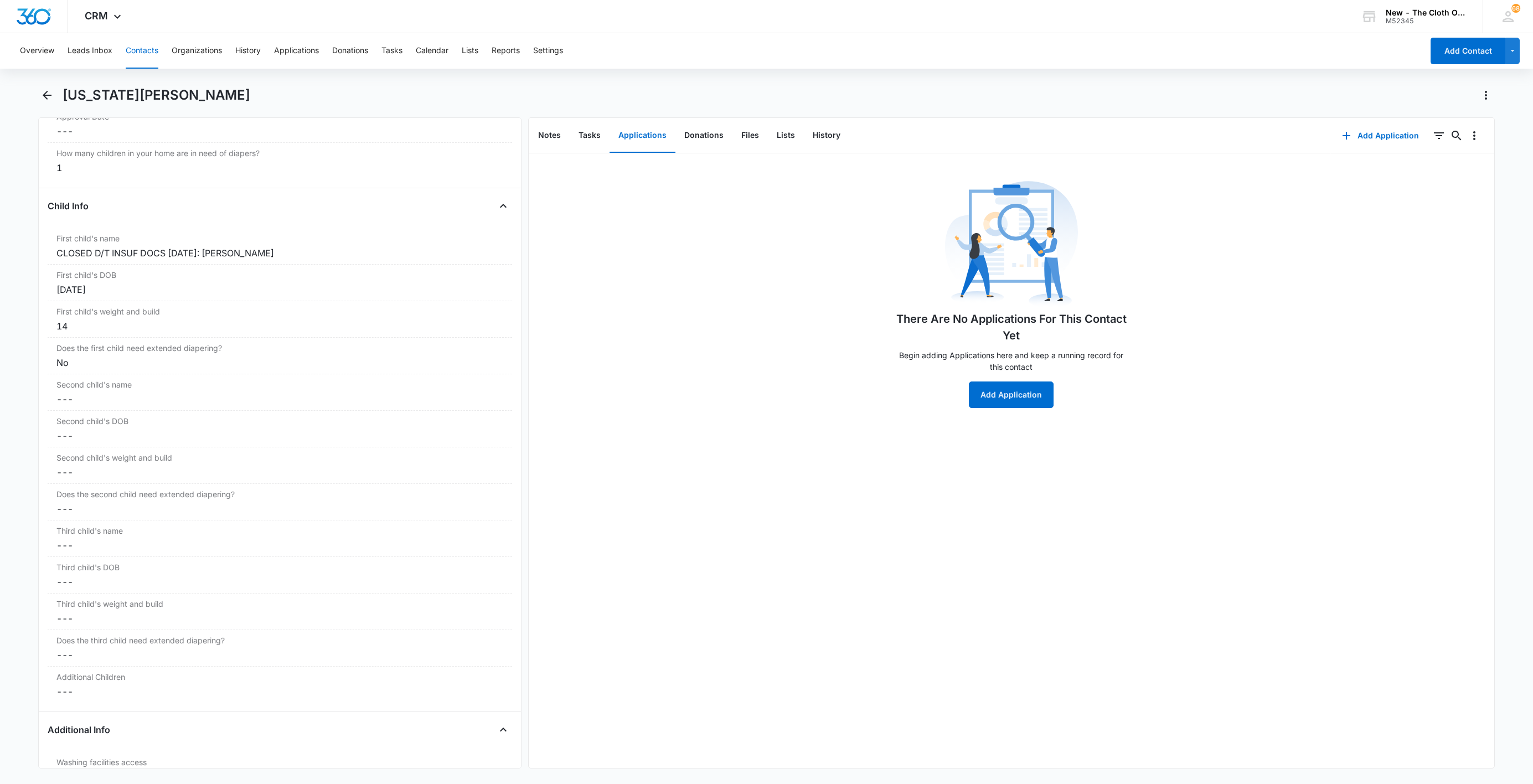
click at [140, 49] on button "Contacts" at bounding box center [142, 51] width 33 height 35
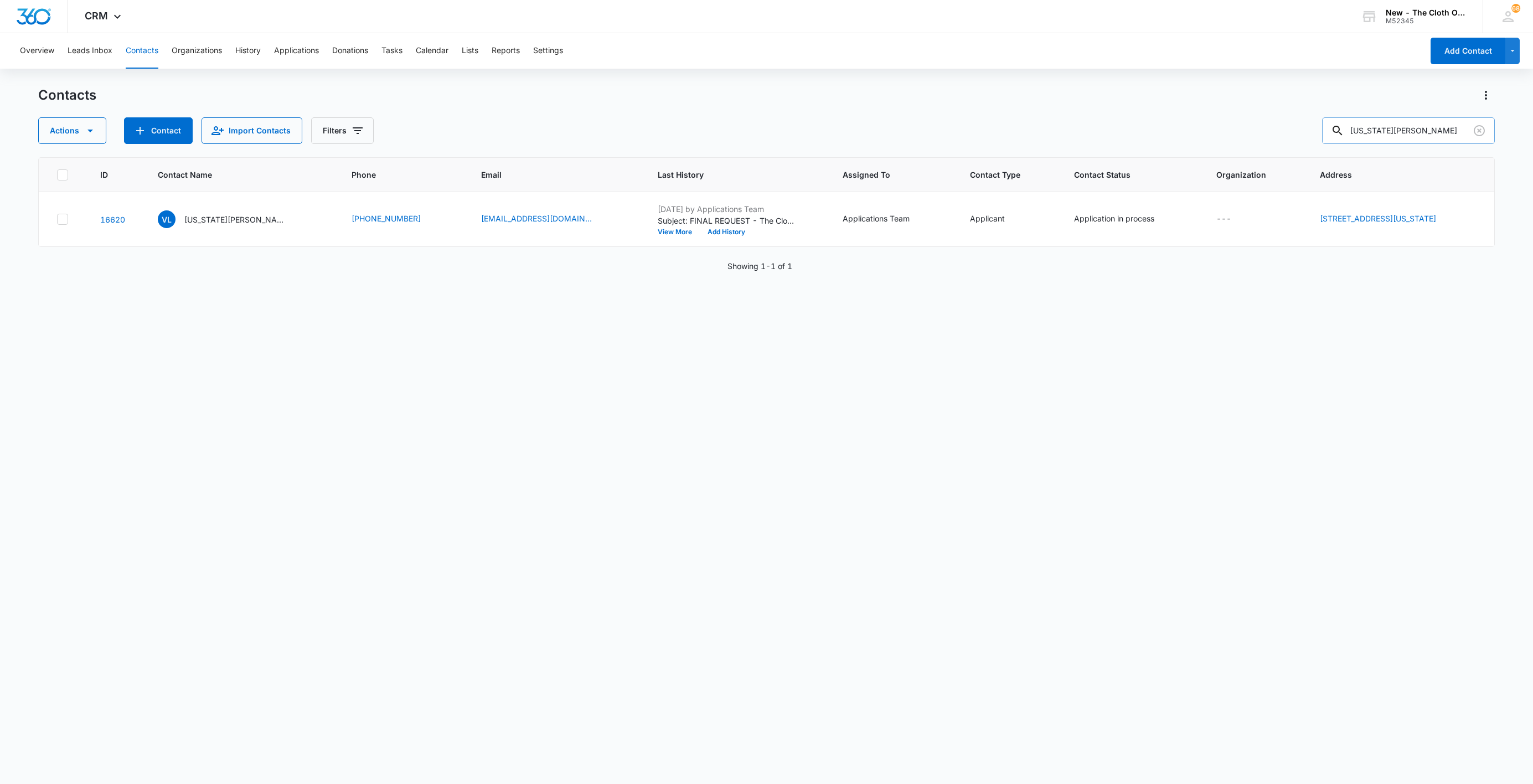
click at [1444, 122] on input "[US_STATE][PERSON_NAME]" at bounding box center [1409, 131] width 173 height 27
click at [1442, 122] on input "[US_STATE][PERSON_NAME]" at bounding box center [1409, 131] width 173 height 27
paste input "[PERSON_NAME]"
type input "[PERSON_NAME]"
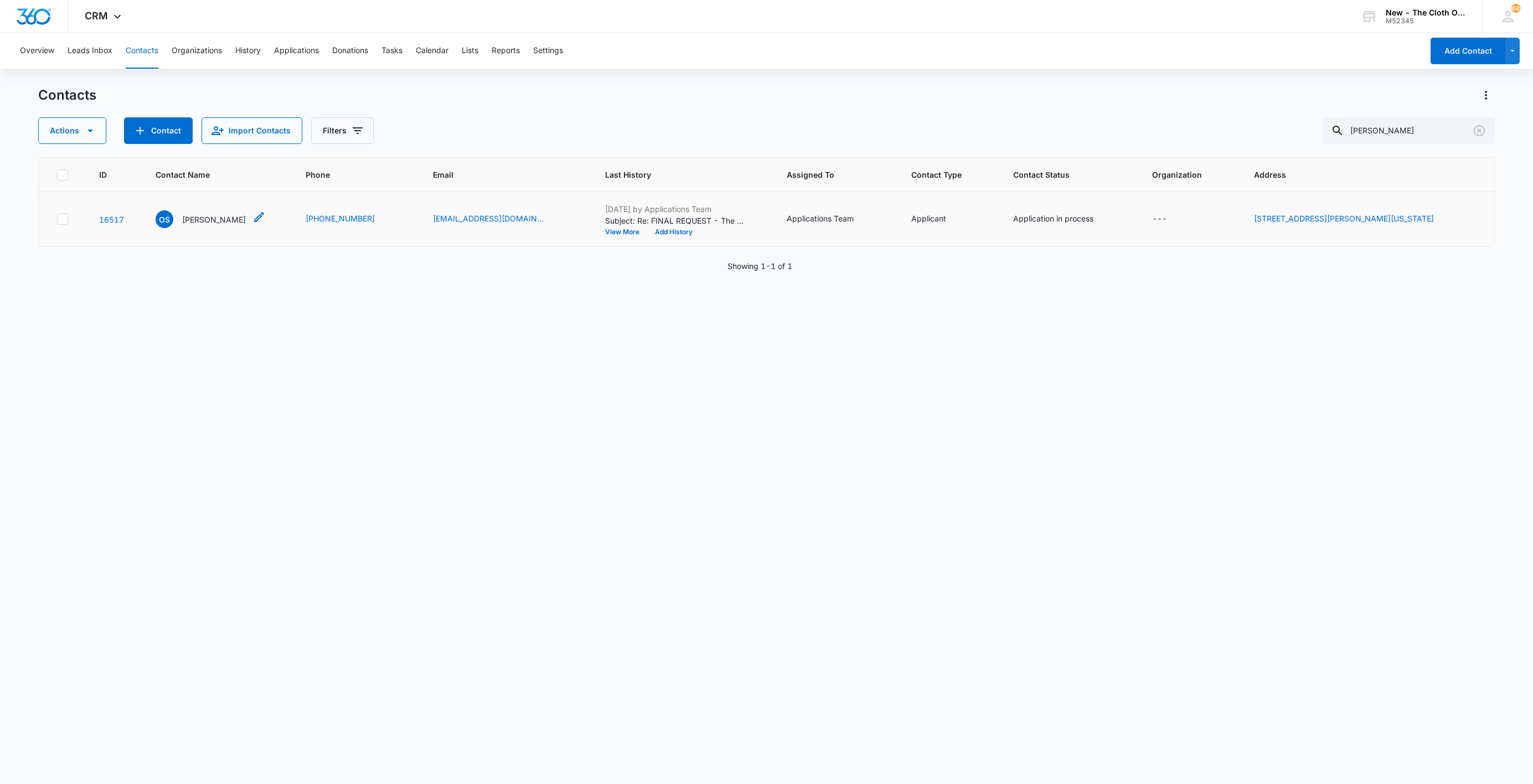
click at [205, 216] on p "[PERSON_NAME]" at bounding box center [214, 219] width 64 height 12
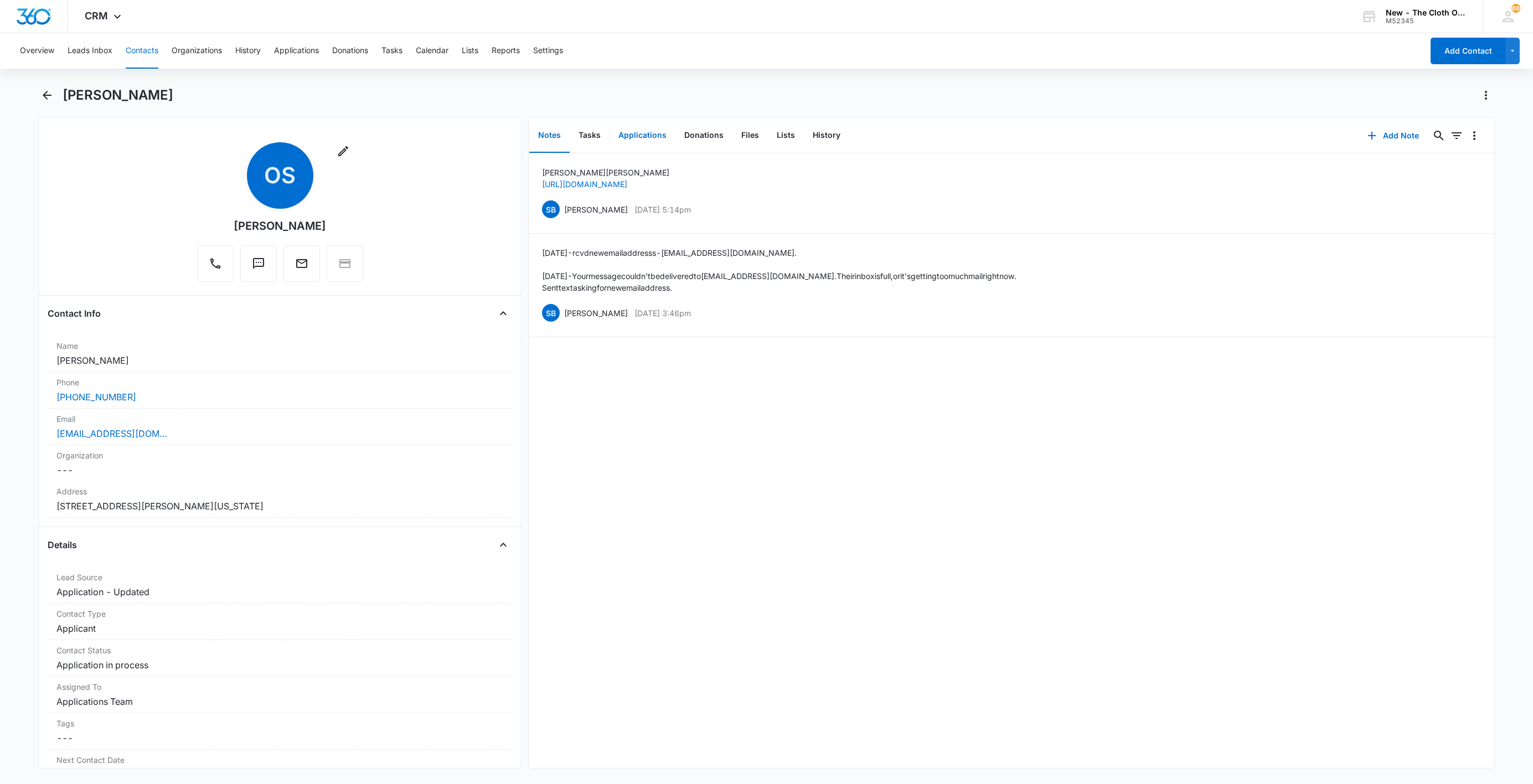
click at [641, 133] on button "Applications" at bounding box center [642, 135] width 66 height 34
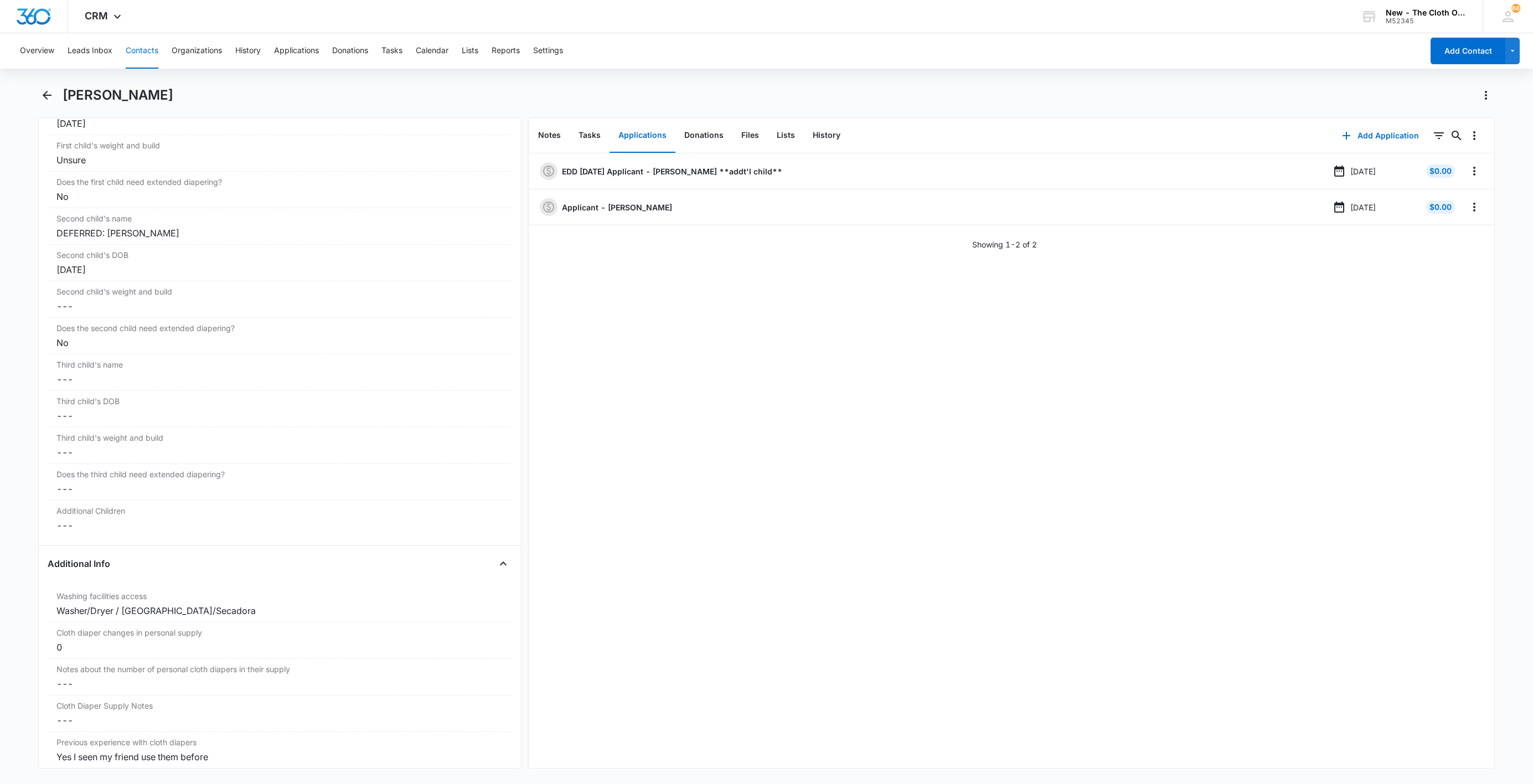
scroll to position [1080, 0]
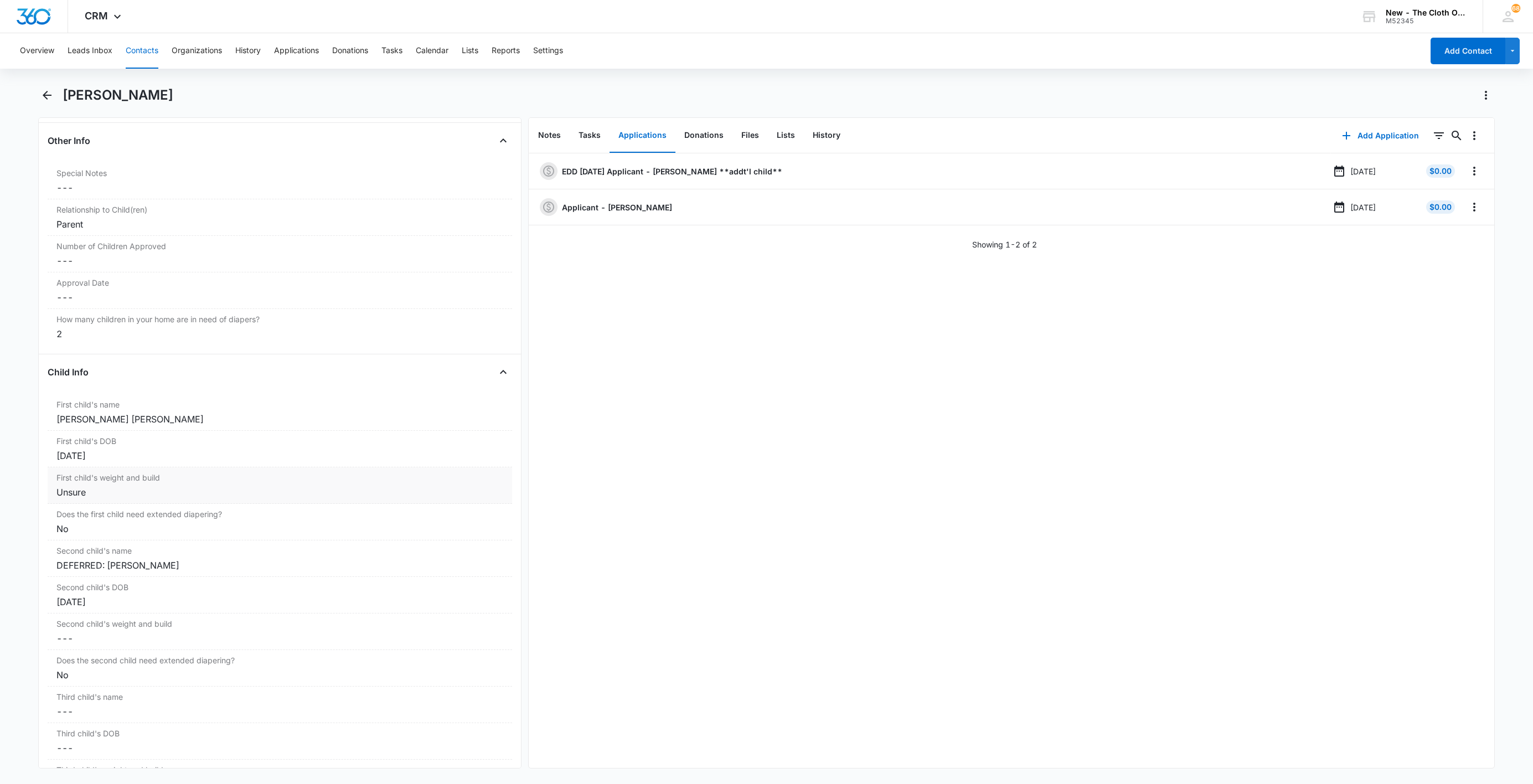
click at [98, 498] on div "Unsure" at bounding box center [279, 492] width 447 height 13
click at [101, 502] on input "Unsure" at bounding box center [279, 501] width 451 height 27
type input "35 lb"
click at [475, 549] on div "First child's weight and build 35 lb Cancel Save Changes" at bounding box center [279, 508] width 464 height 82
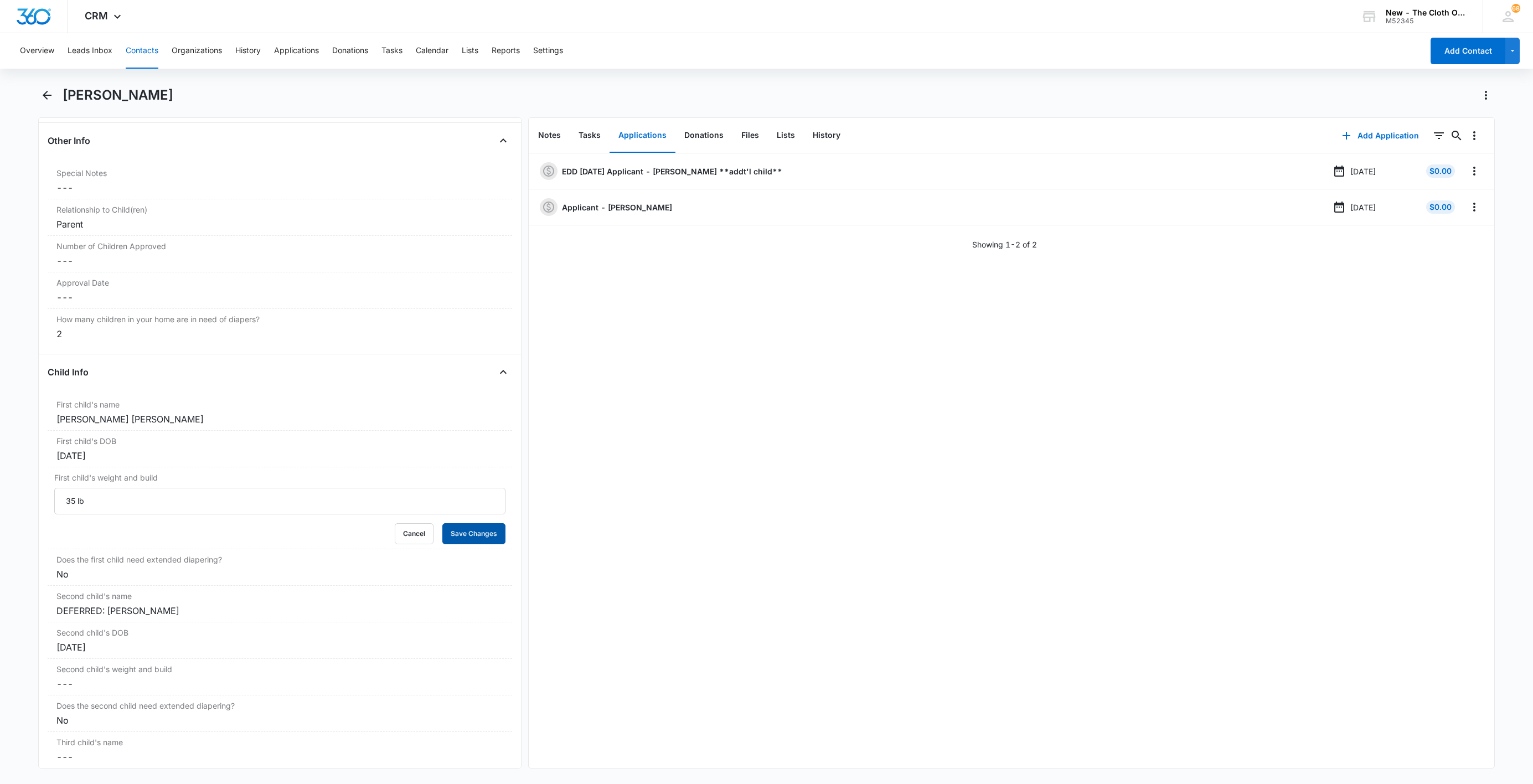
click at [473, 544] on button "Save Changes" at bounding box center [474, 534] width 63 height 21
click at [628, 211] on p "Applicant - [PERSON_NAME]" at bounding box center [616, 208] width 110 height 12
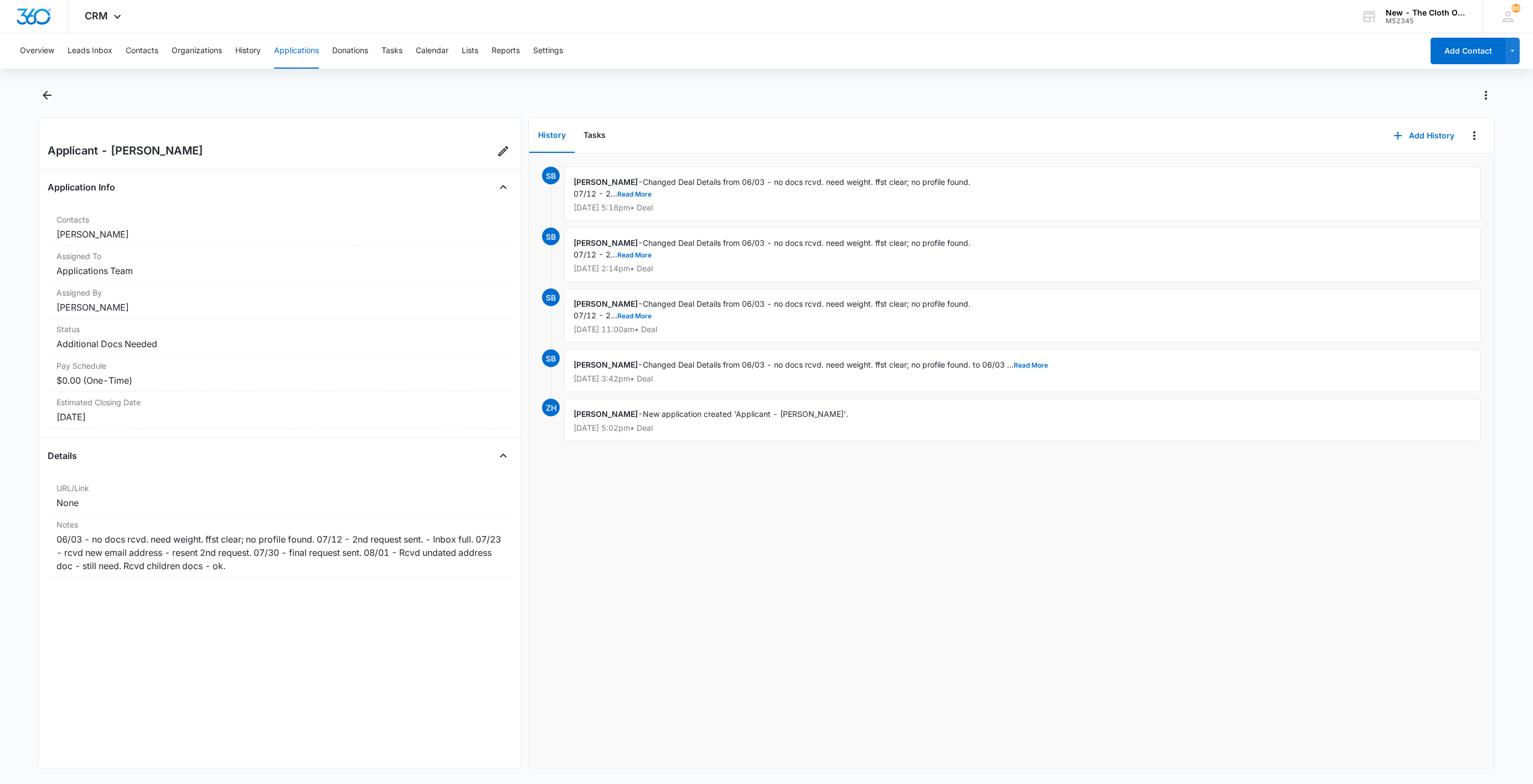
click at [43, 82] on div "Overview Leads Inbox Contacts Organizations History Applications Donations Task…" at bounding box center [766, 407] width 1533 height 749
click at [43, 83] on div "Overview Leads Inbox Contacts Organizations History Applications Donations Task…" at bounding box center [766, 407] width 1533 height 749
click at [47, 94] on icon "Back" at bounding box center [47, 95] width 13 height 13
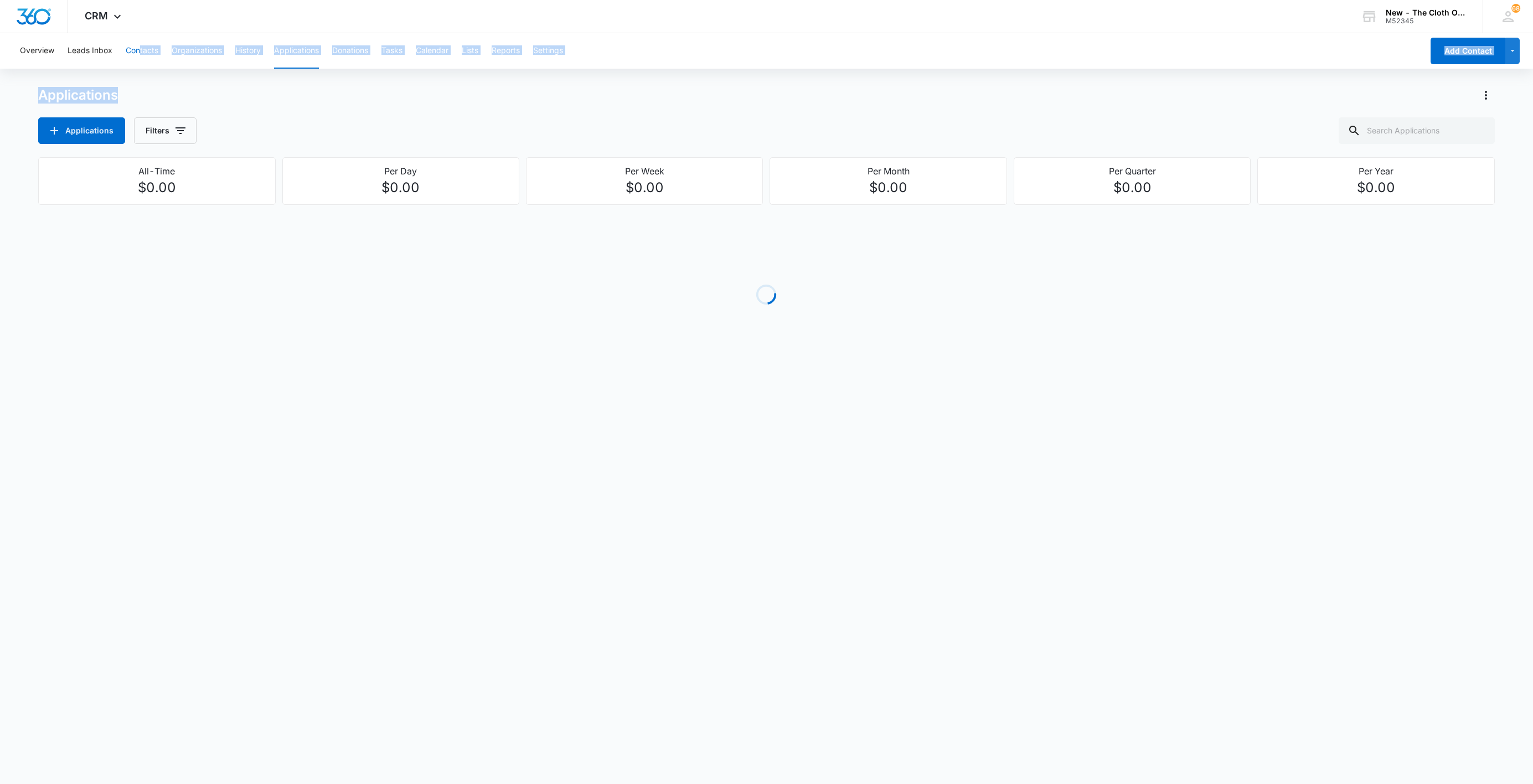
click at [140, 68] on div "Overview Leads Inbox Contacts Organizations History Applications Donations Task…" at bounding box center [766, 212] width 1533 height 358
click at [138, 55] on button "Contacts" at bounding box center [142, 51] width 33 height 35
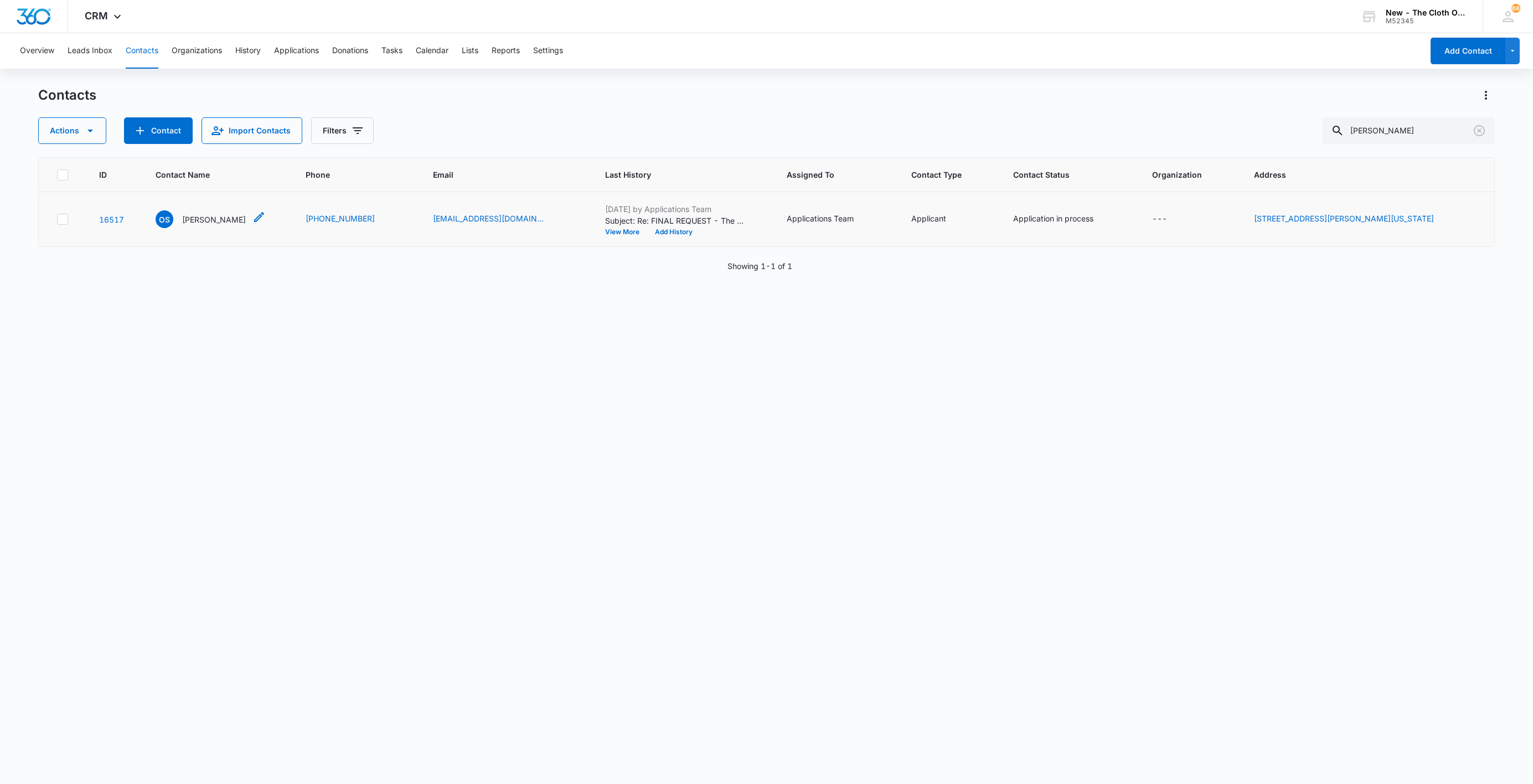
click at [222, 215] on p "[PERSON_NAME]" at bounding box center [214, 219] width 64 height 12
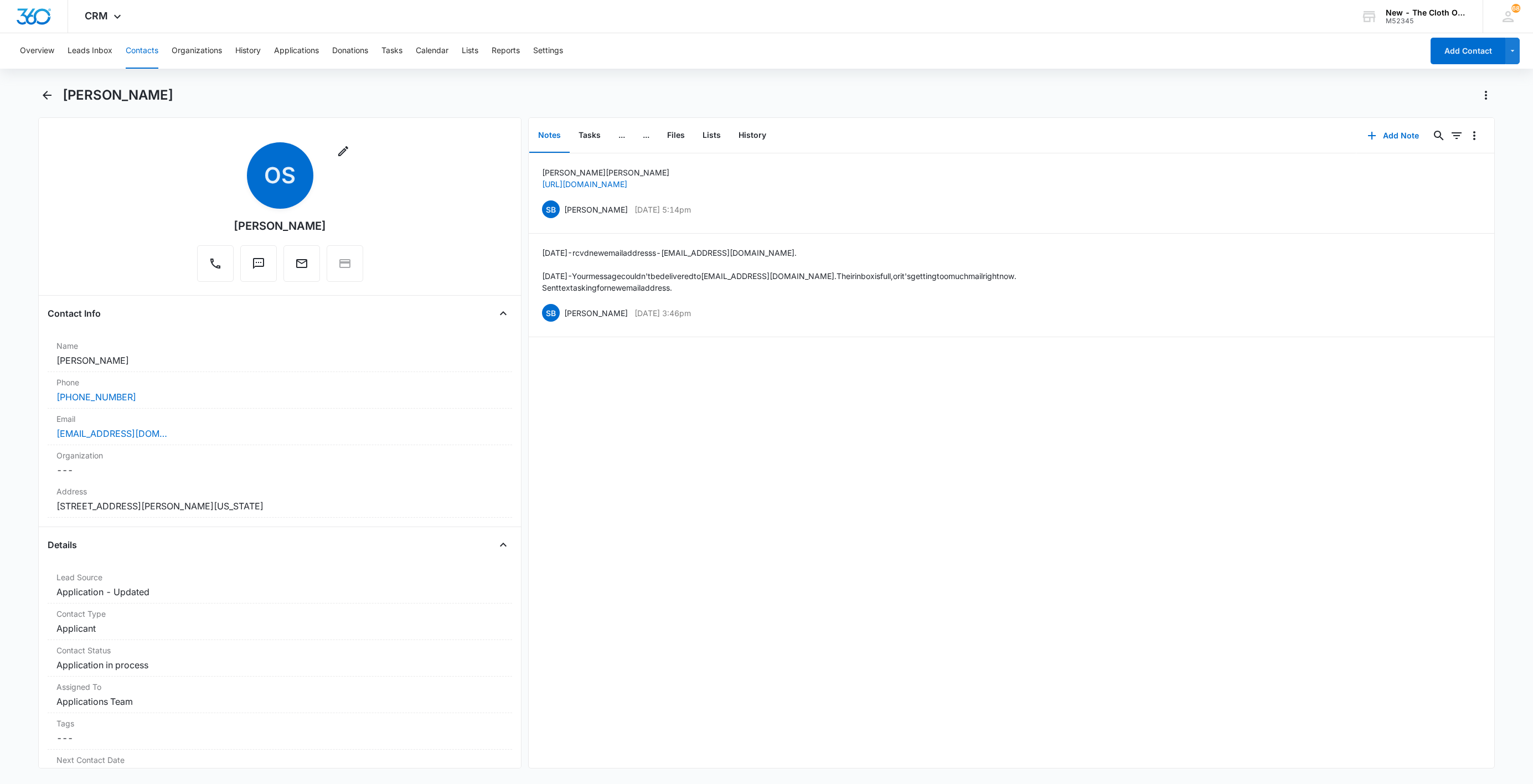
drag, startPoint x: 135, startPoint y: 365, endPoint x: 47, endPoint y: 358, distance: 88.3
click at [47, 358] on div "Remove OS [PERSON_NAME] Contact Info Name Cancel Save Changes [PERSON_NAME] Pho…" at bounding box center [280, 443] width 483 height 651
click at [211, 425] on label "Email" at bounding box center [279, 419] width 447 height 12
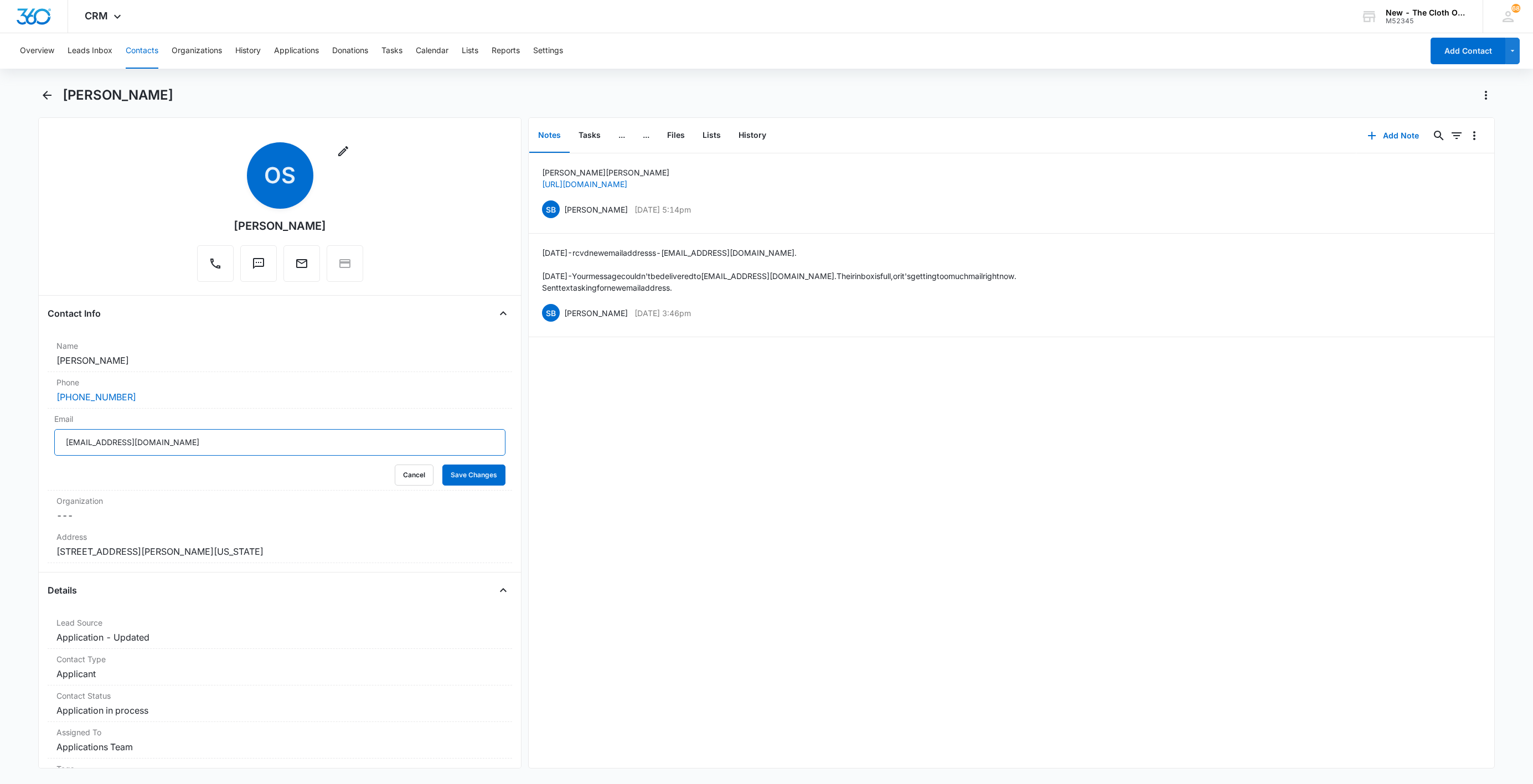
click at [253, 447] on input "[EMAIL_ADDRESS][DOMAIN_NAME]" at bounding box center [279, 443] width 451 height 27
click at [398, 473] on button "Cancel" at bounding box center [414, 474] width 38 height 21
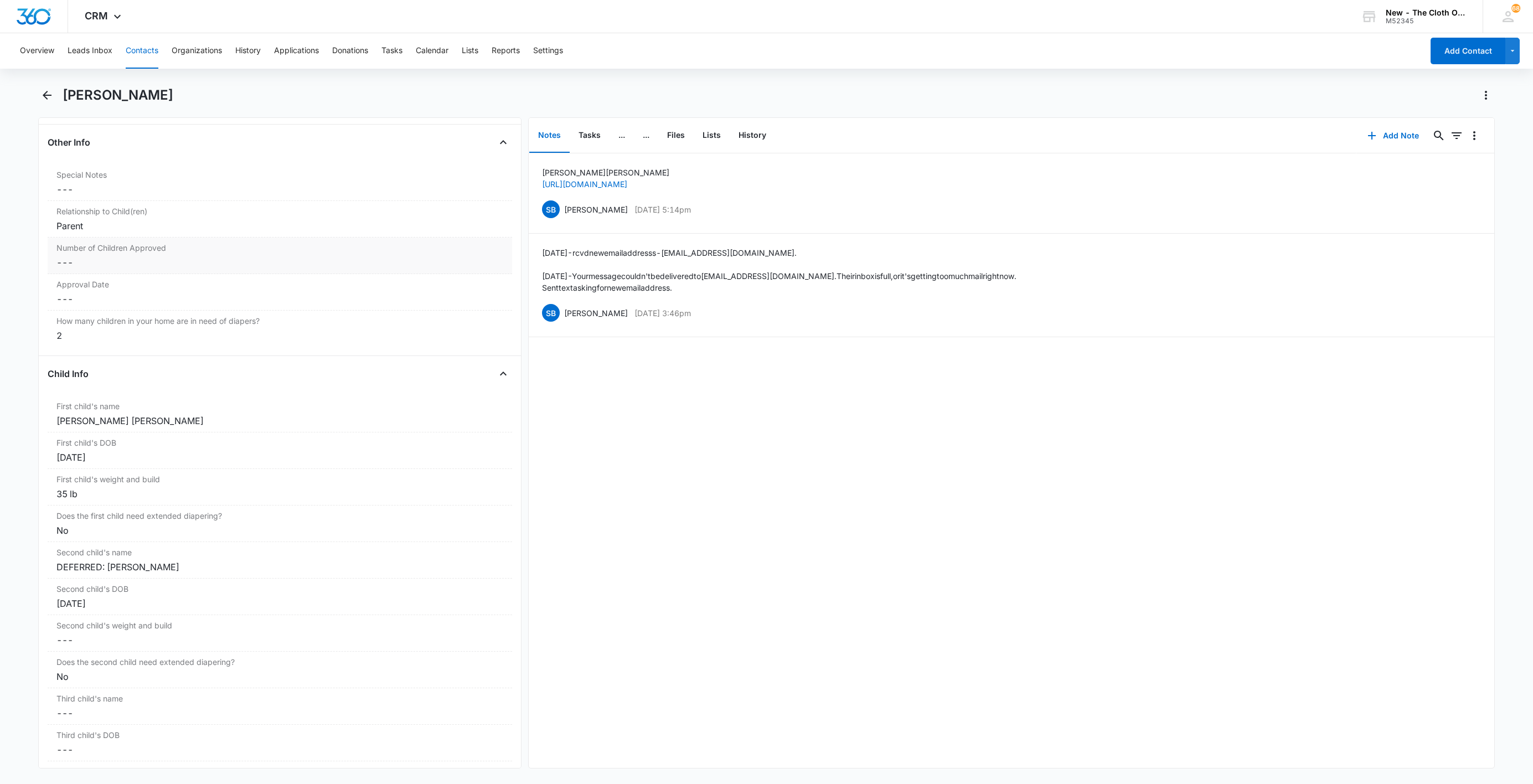
scroll to position [1080, 0]
click at [1378, 137] on button "Add Note" at bounding box center [1393, 136] width 74 height 27
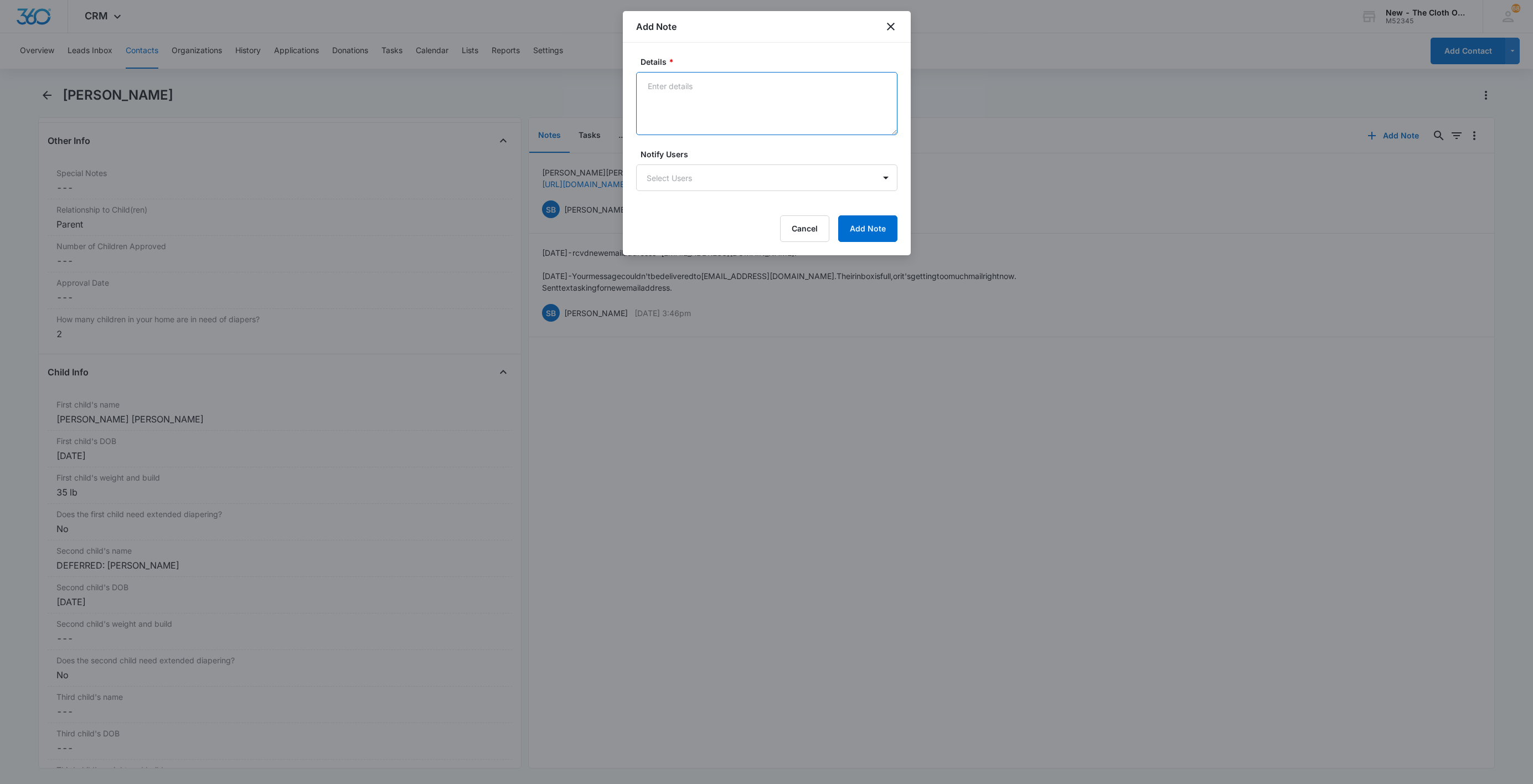
drag, startPoint x: 696, startPoint y: 132, endPoint x: 687, endPoint y: 130, distance: 9.2
click at [696, 132] on textarea "Details *" at bounding box center [767, 103] width 262 height 63
type textarea "[DATE] - Closed app for EMORY d/t insuf docs - child doc ok."
click at [861, 234] on button "Add Note" at bounding box center [868, 228] width 59 height 27
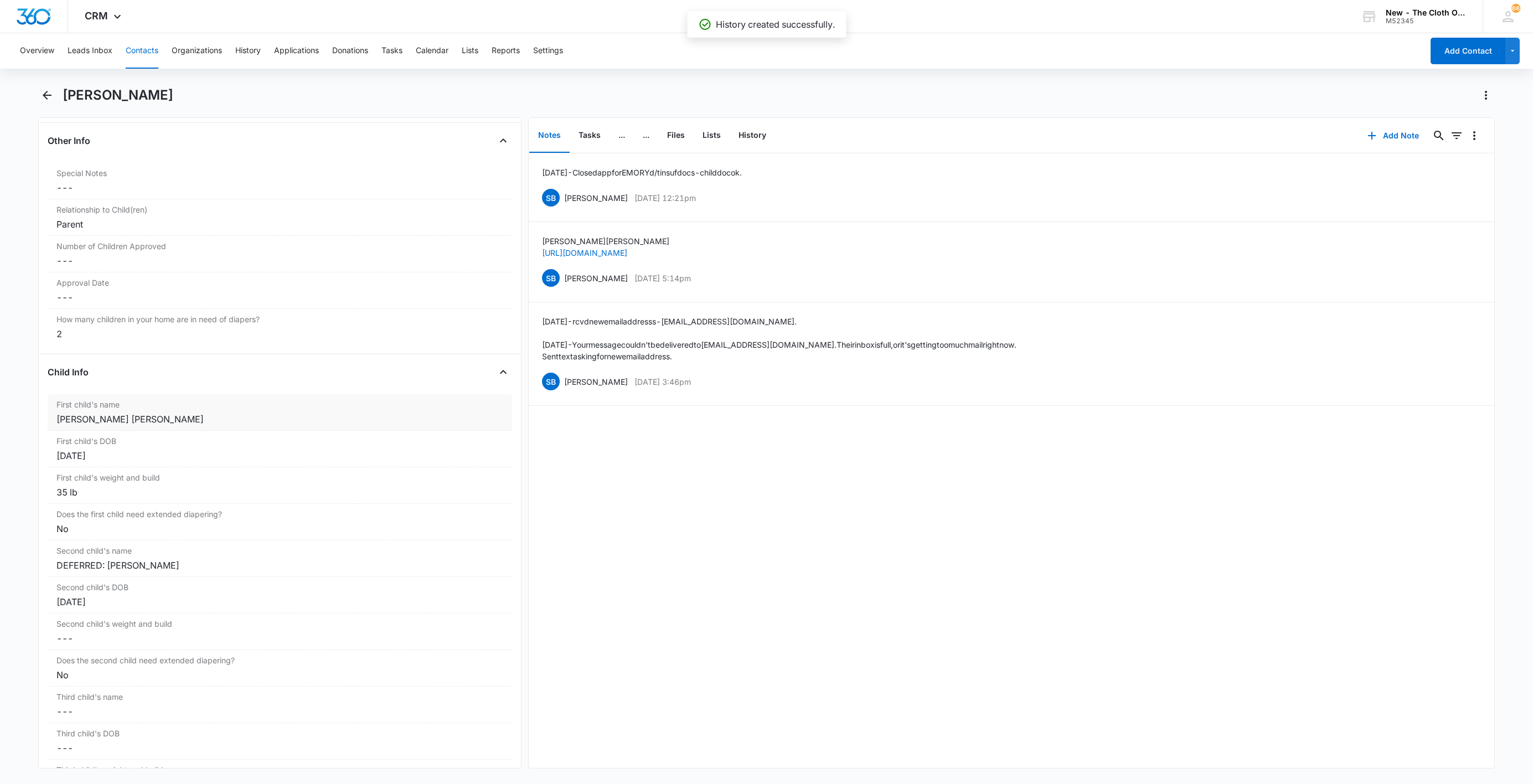
click at [84, 423] on div "[PERSON_NAME] [PERSON_NAME]" at bounding box center [279, 419] width 447 height 13
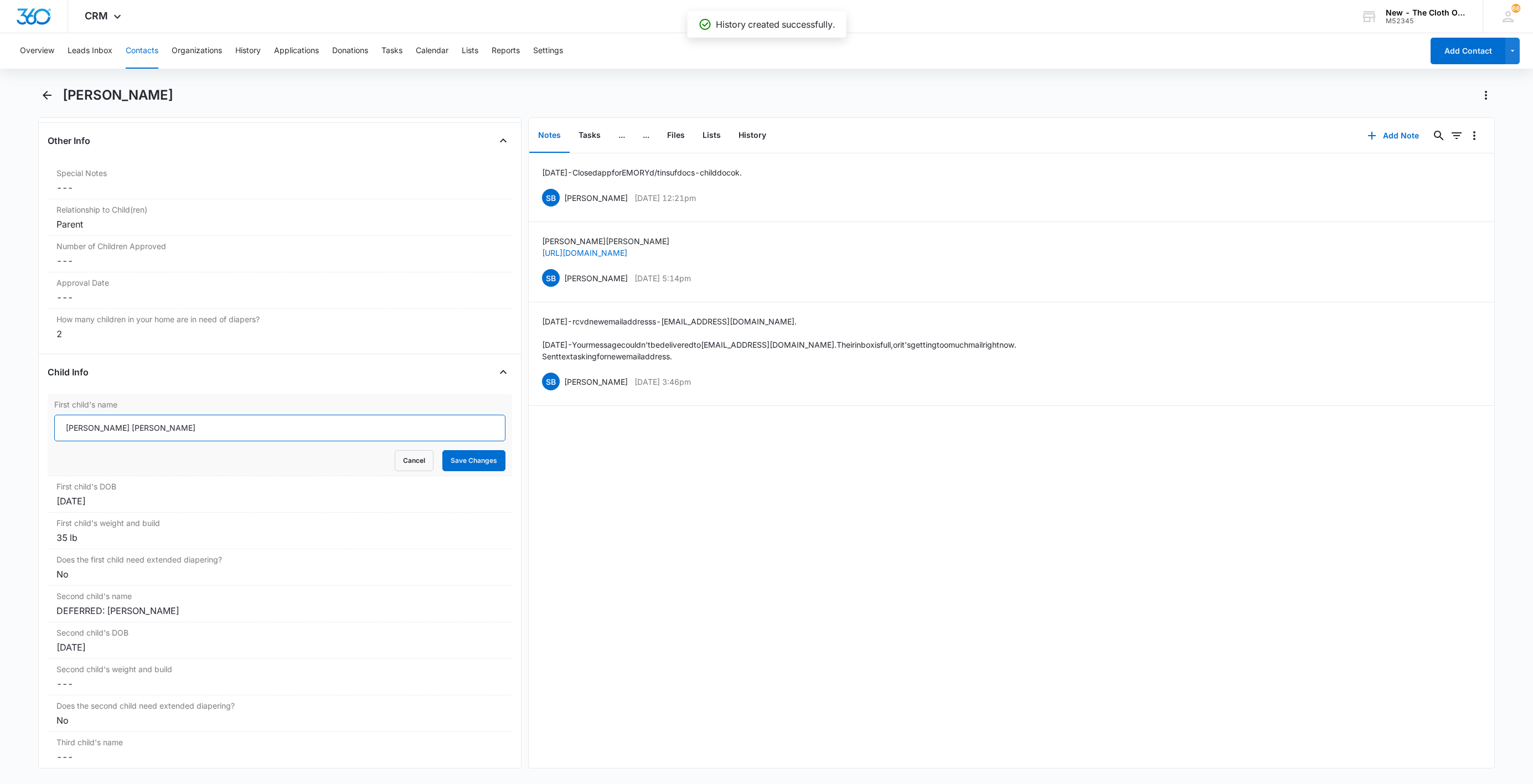
click at [55, 436] on input "[PERSON_NAME] [PERSON_NAME]" at bounding box center [279, 428] width 451 height 27
paste input "CLOSED D/T INSUF DOCS [DATE]:"
type input "CLOSED D/T INSUF DOCS [DATE]: [PERSON_NAME] [PERSON_NAME]"
click at [459, 463] on button "Save Changes" at bounding box center [474, 460] width 63 height 21
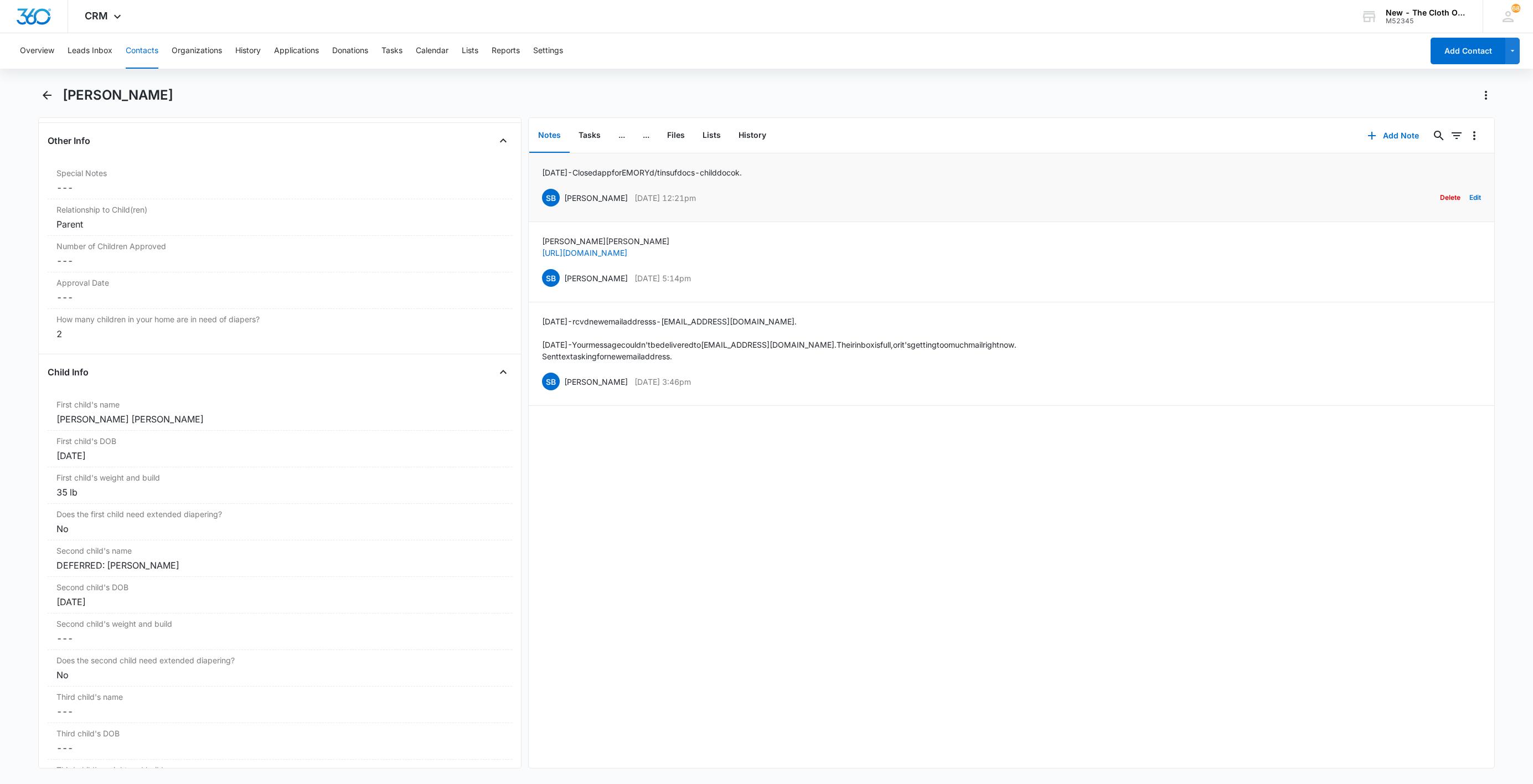
click at [652, 171] on p "[DATE] - Closed app for EMORY d/t insuf docs - child doc ok." at bounding box center [642, 172] width 200 height 12
click at [593, 140] on button "Tasks" at bounding box center [590, 135] width 40 height 34
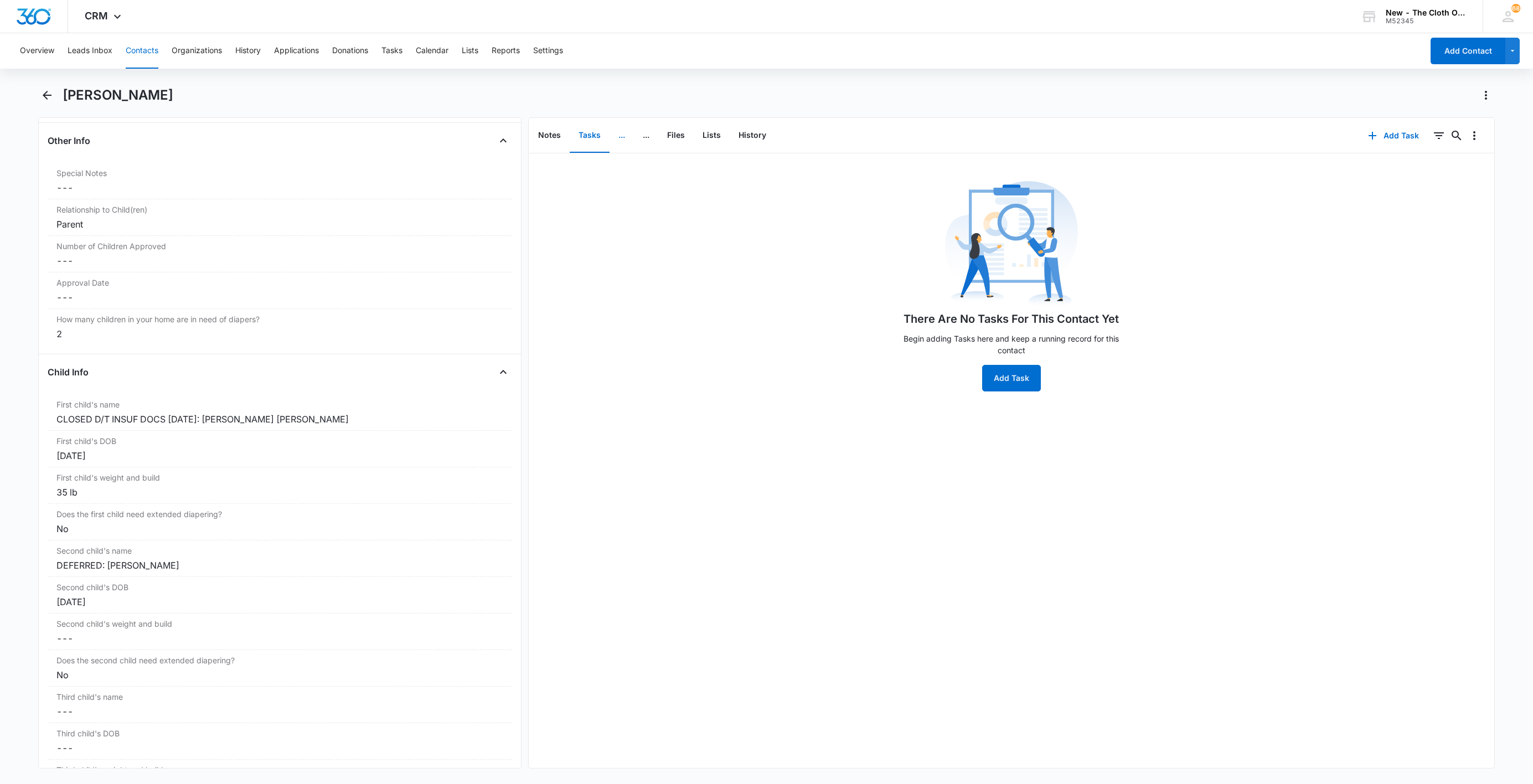
click at [622, 134] on button "..." at bounding box center [622, 135] width 24 height 34
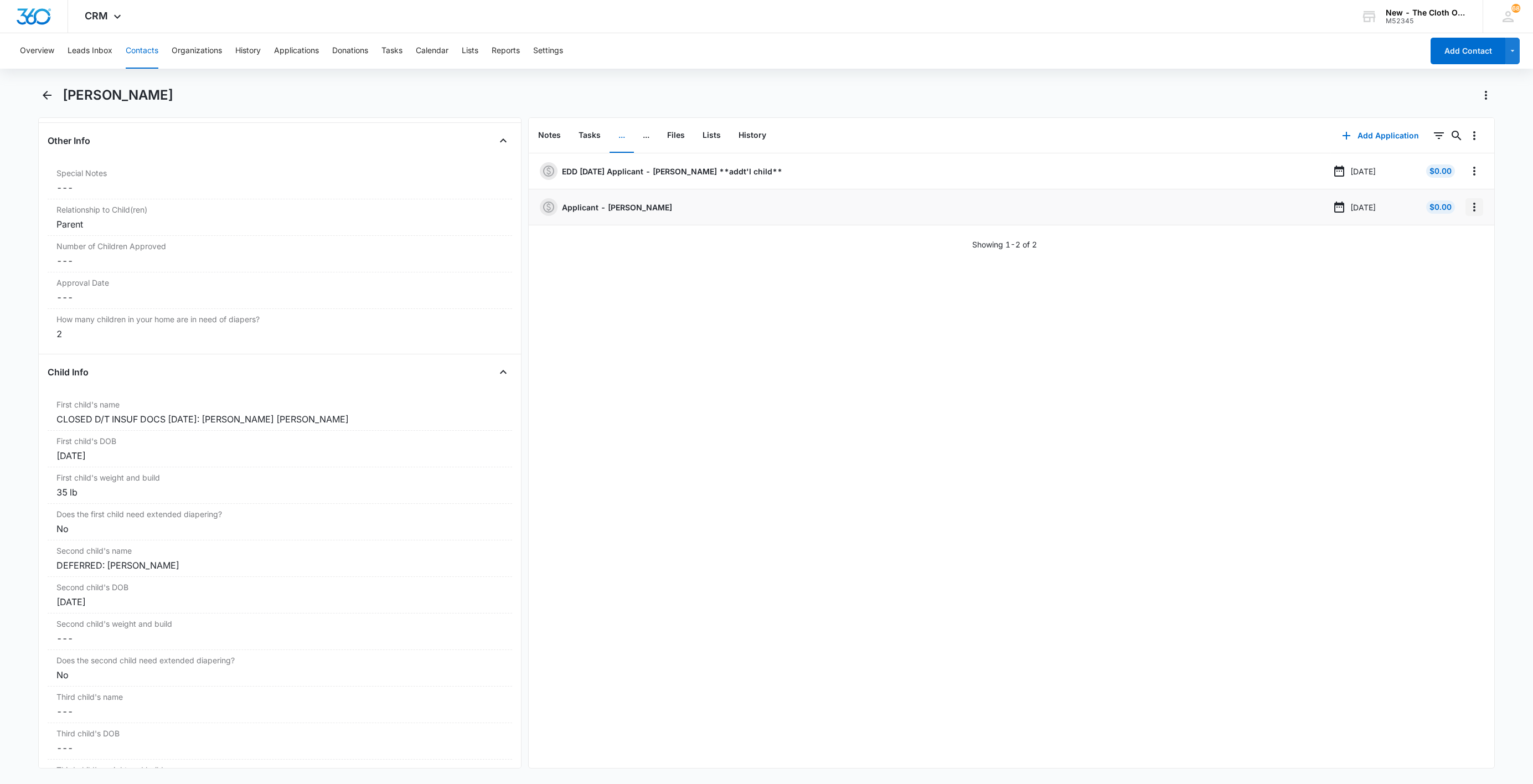
click at [1468, 210] on icon "Overflow Menu" at bounding box center [1475, 207] width 13 height 13
click at [1457, 236] on button "Edit" at bounding box center [1438, 239] width 63 height 16
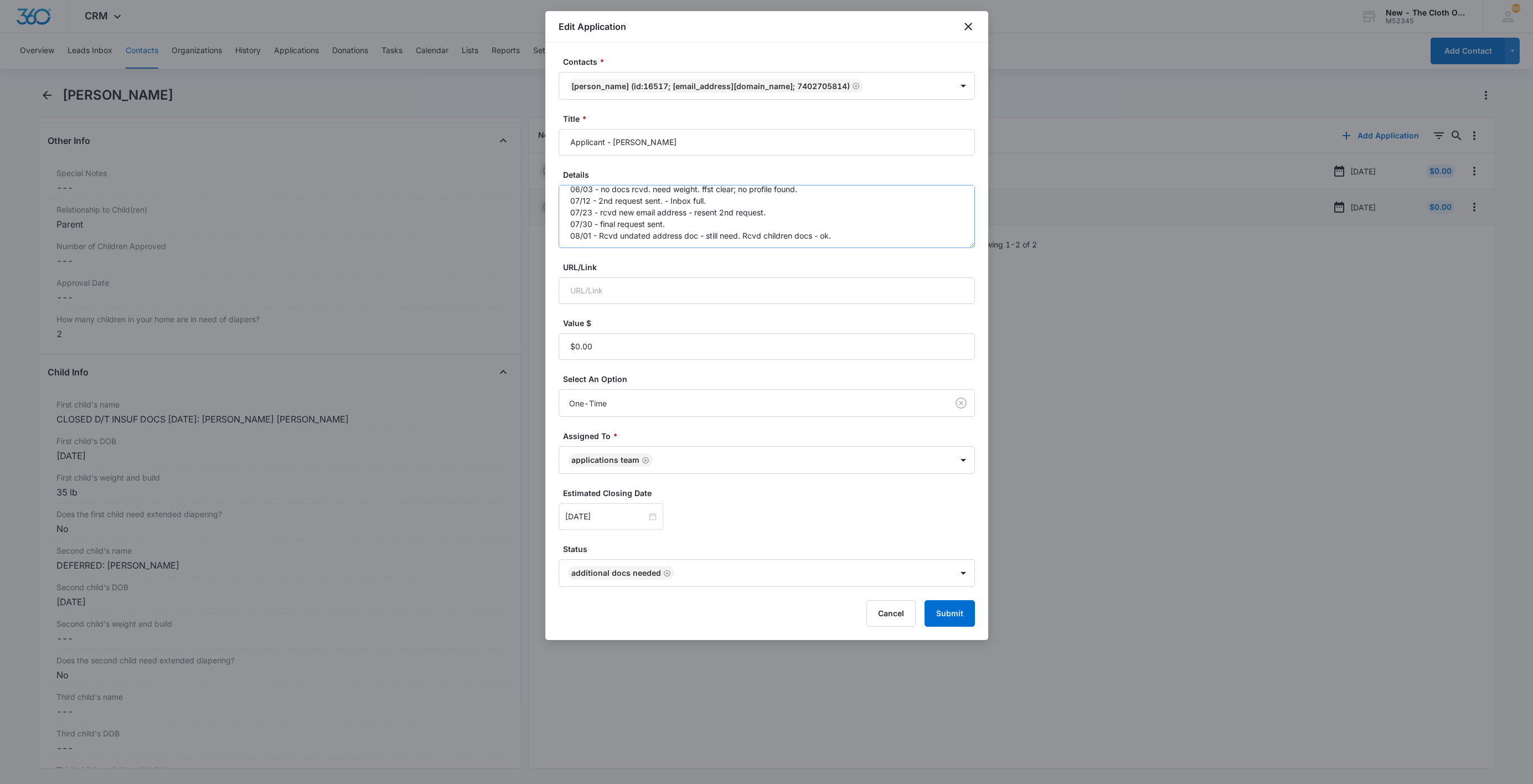
scroll to position [12, 0]
click at [854, 236] on textarea "06/03 - no docs rcvd. need weight. ffst clear; no profile found. 07/12 - 2nd re…" at bounding box center [766, 216] width 416 height 63
paste textarea "[DATE] - Closed app for EMORY d/t insuf docs - child doc ok."
type textarea "06/03 - no docs rcvd. need weight. ffst clear; no profile found. 07/12 - 2nd re…"
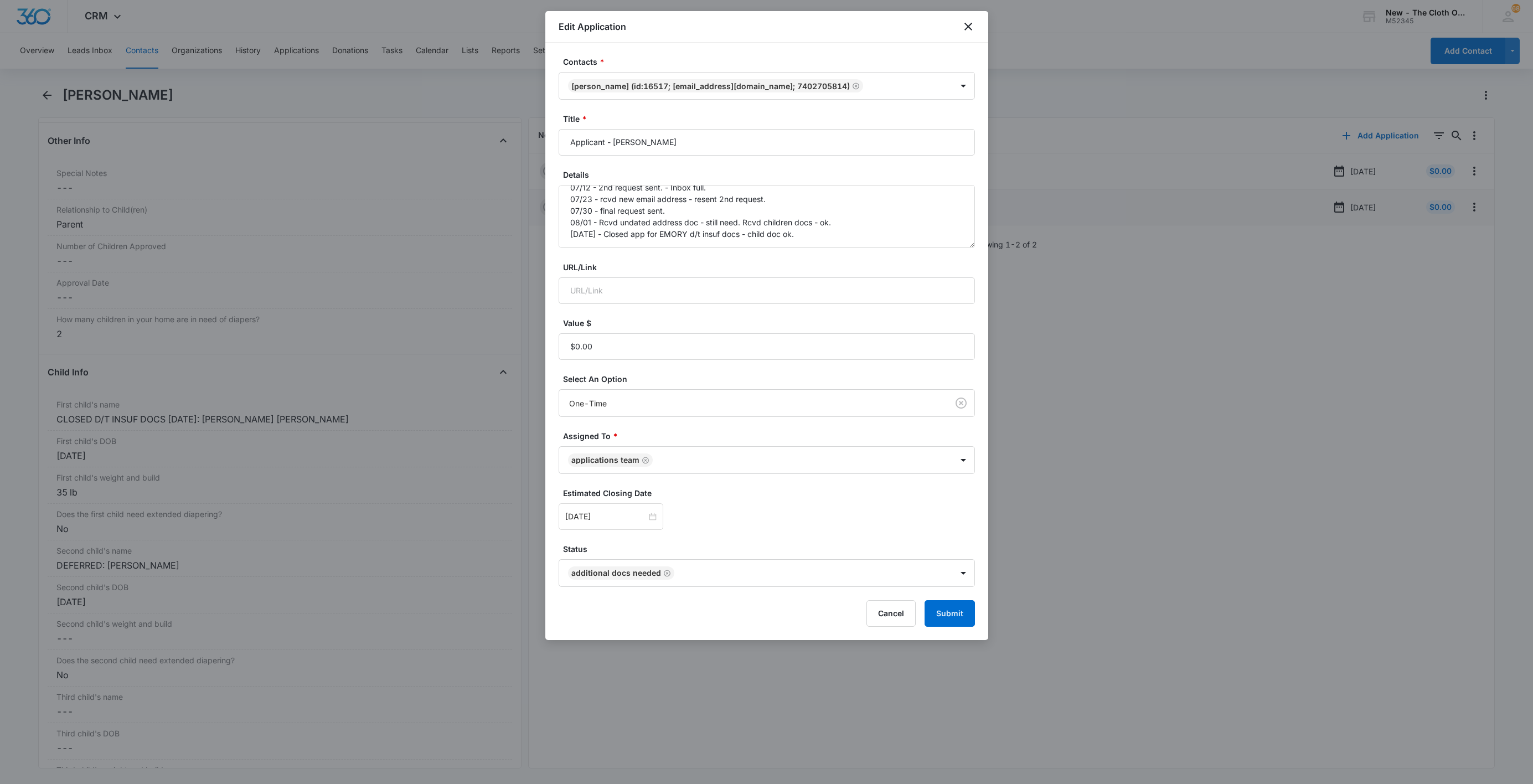
click at [942, 599] on form "Contacts * [PERSON_NAME] (ID:16517; [EMAIL_ADDRESS][DOMAIN_NAME]; 7402705814) T…" at bounding box center [766, 341] width 416 height 570
click at [945, 605] on button "Submit" at bounding box center [950, 613] width 50 height 27
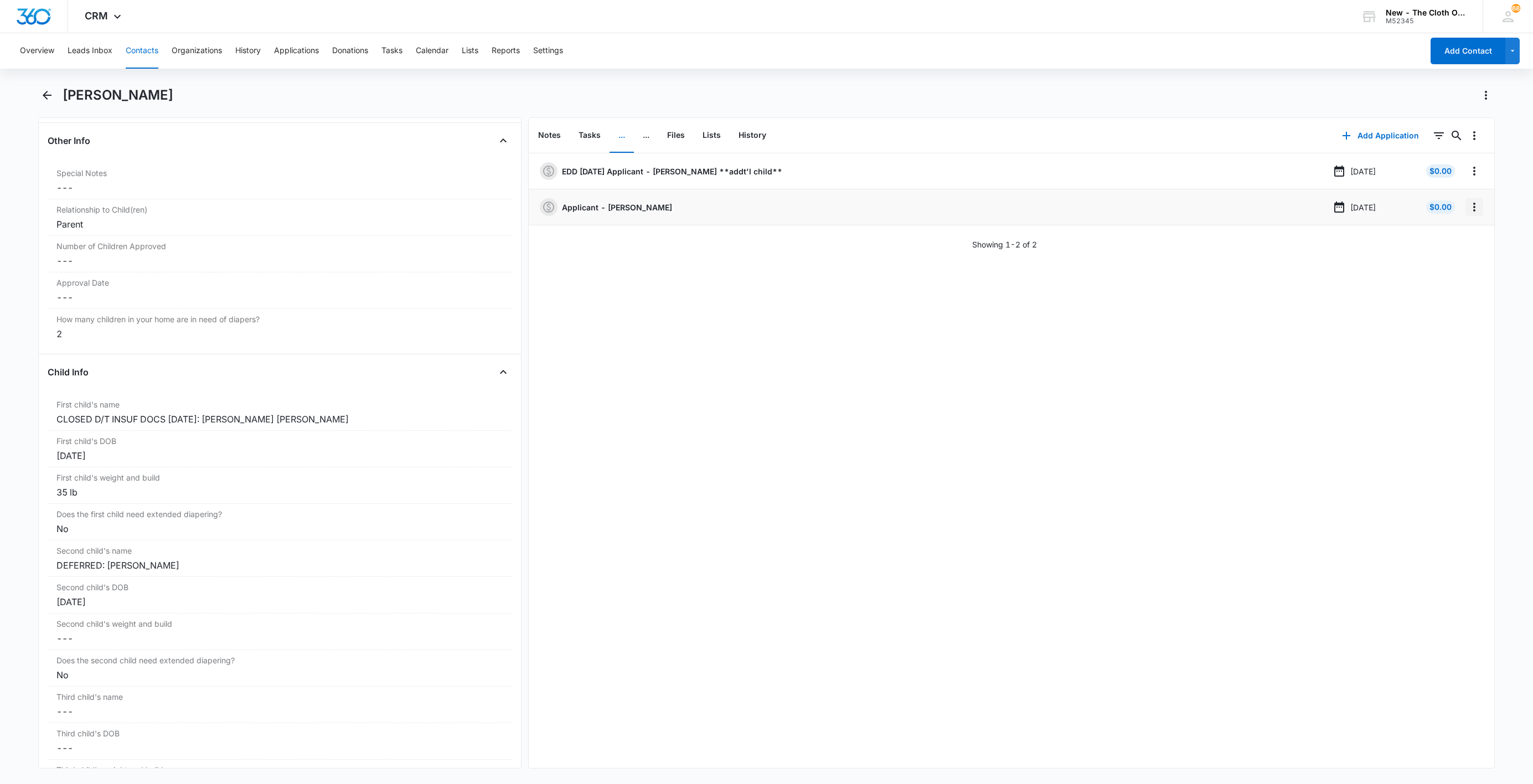
click at [1468, 210] on icon "Overflow Menu" at bounding box center [1475, 207] width 13 height 13
click at [1452, 256] on button "Delete" at bounding box center [1438, 255] width 63 height 16
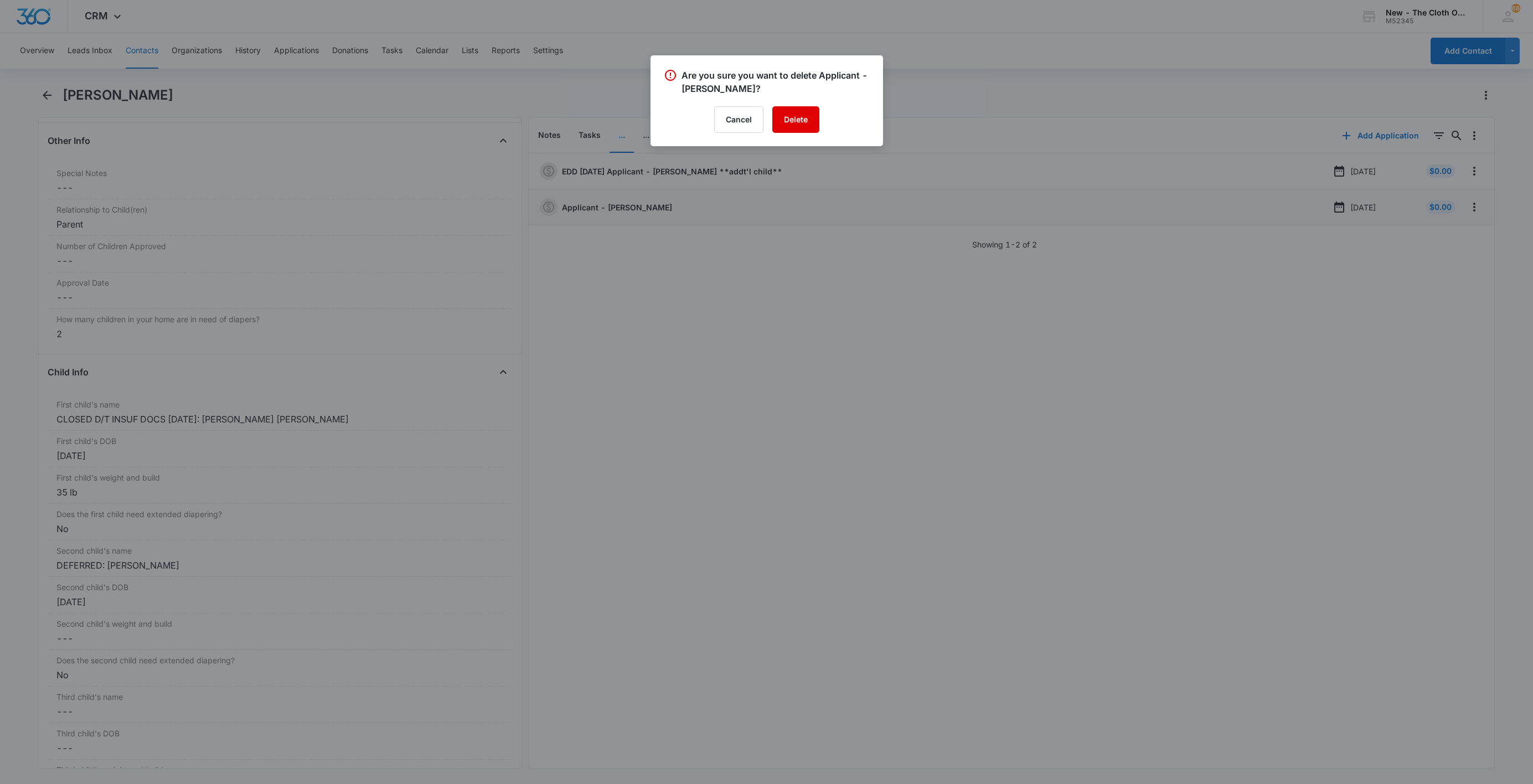
click at [793, 121] on button "Delete" at bounding box center [796, 120] width 47 height 27
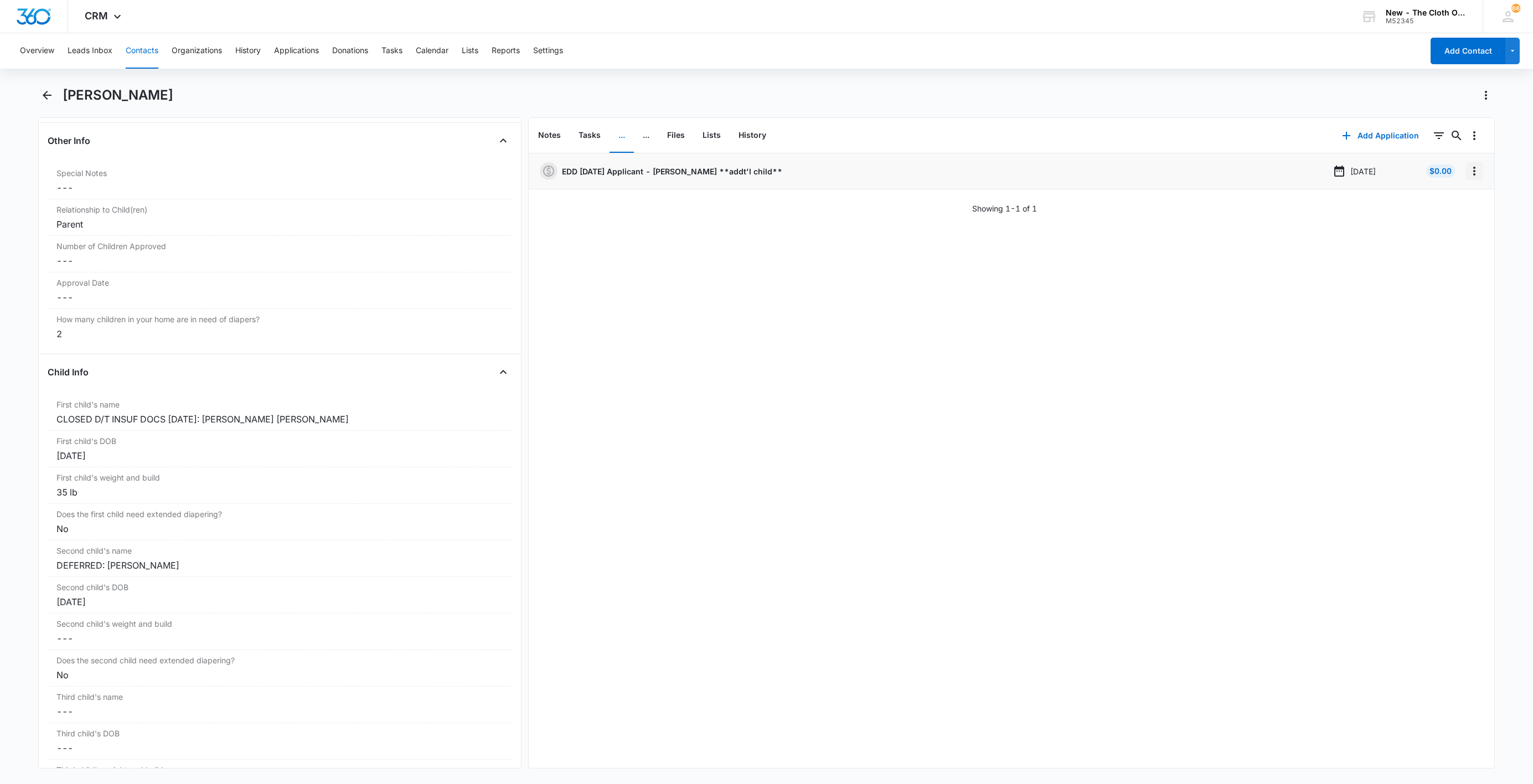
click at [1468, 177] on icon "Overflow Menu" at bounding box center [1475, 171] width 13 height 13
click at [1450, 198] on button "Edit" at bounding box center [1438, 202] width 63 height 16
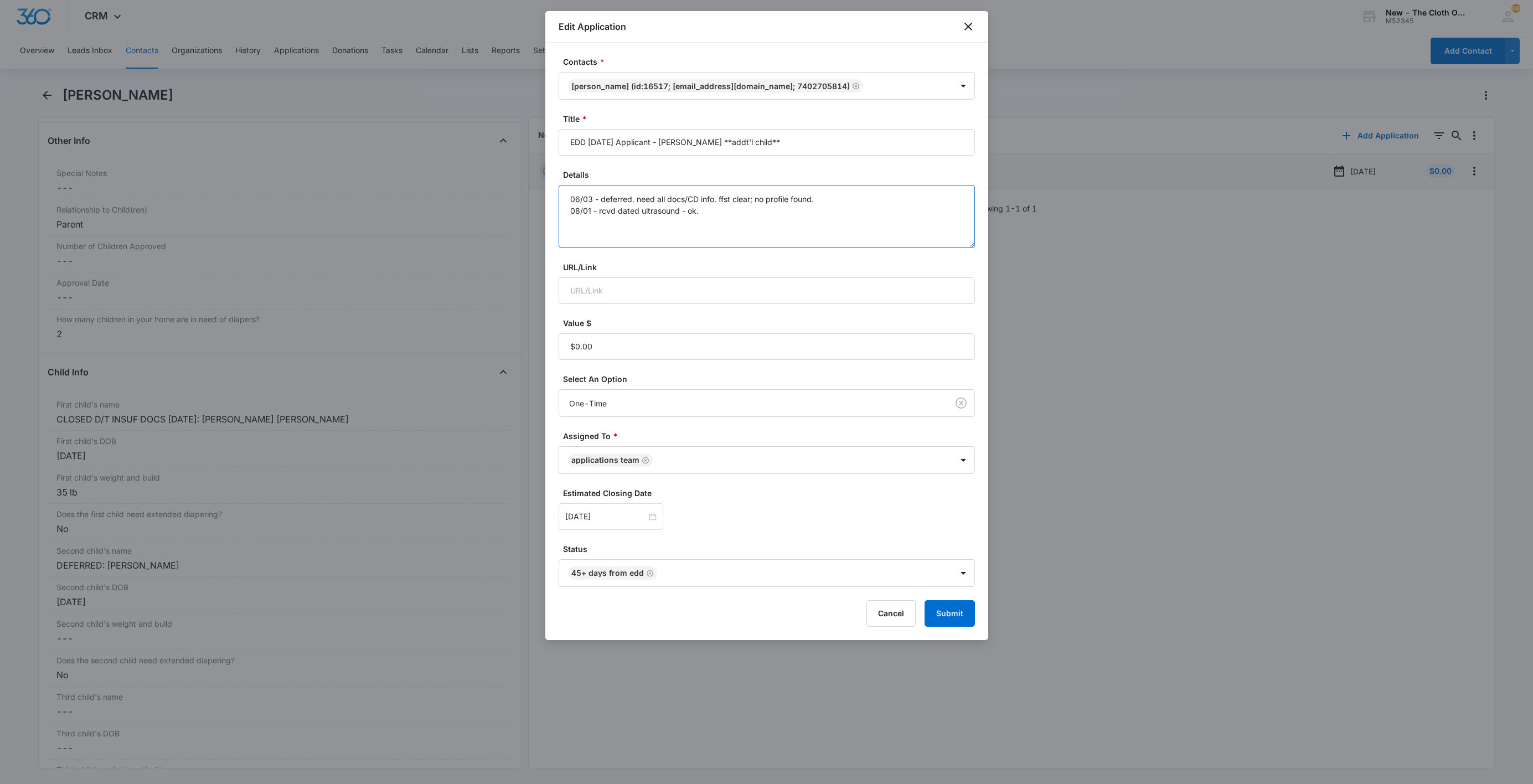
click at [842, 233] on textarea "06/03 - deferred. need all docs/CD info. ffst clear; no profile found. 08/01 - …" at bounding box center [766, 216] width 416 height 63
type textarea "06/03 - deferred. need all docs/CD info. ffst clear; no profile found. 08/01 - …"
click at [959, 623] on button "Submit" at bounding box center [950, 613] width 50 height 27
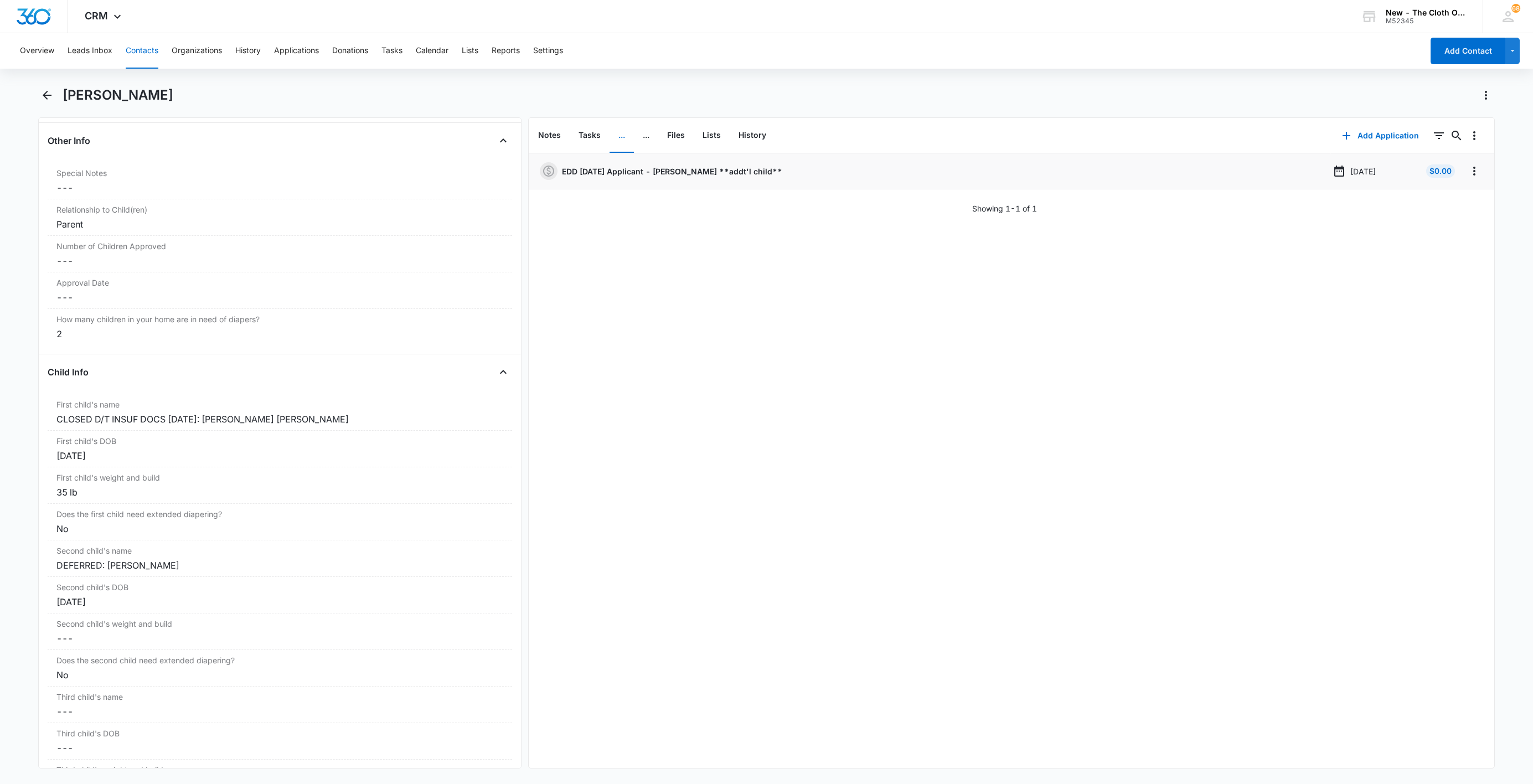
click at [141, 41] on button "Contacts" at bounding box center [142, 51] width 33 height 35
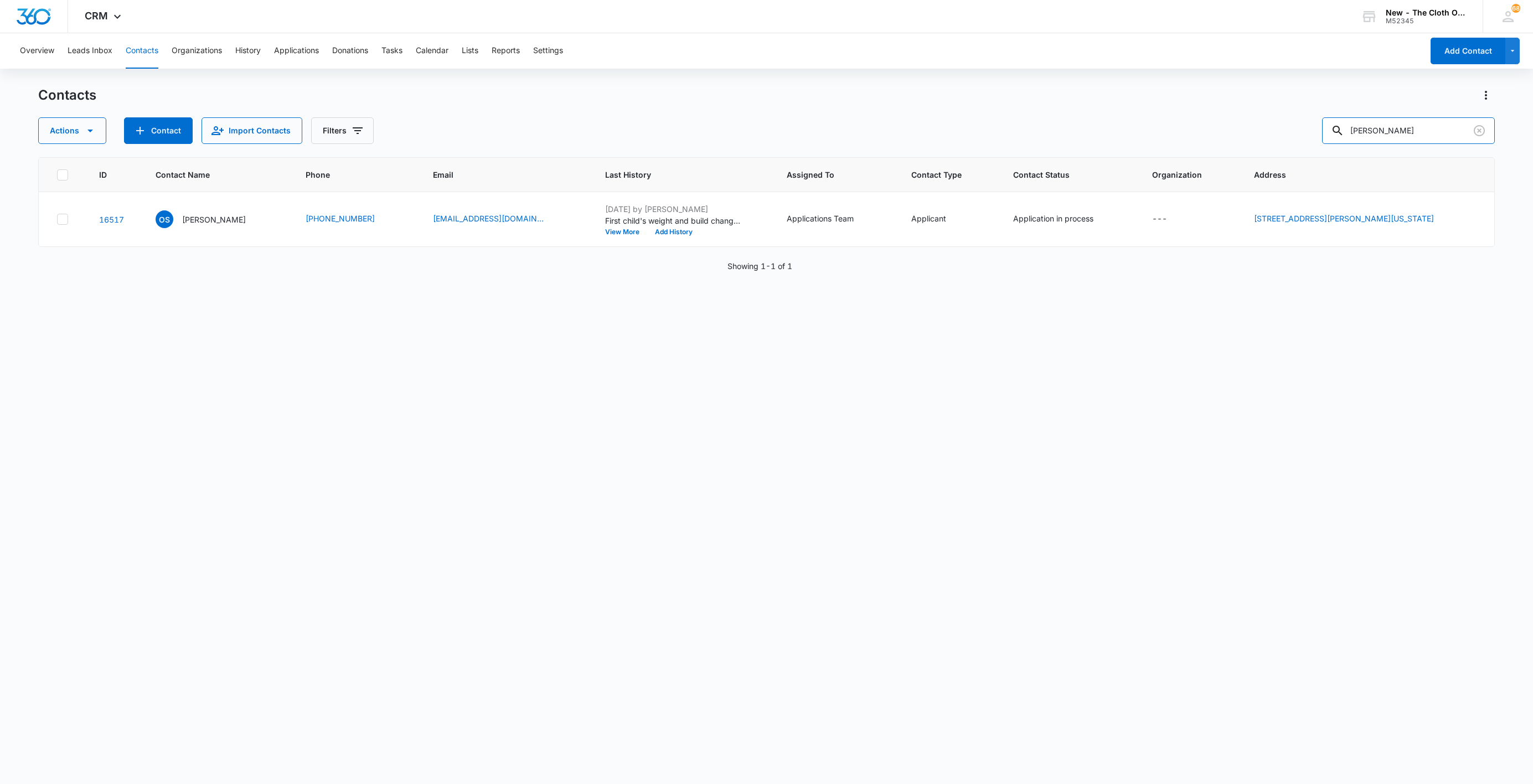
drag, startPoint x: 1449, startPoint y: 133, endPoint x: 1200, endPoint y: 132, distance: 249.0
click at [1203, 126] on div "Actions Contact Import Contacts Filters [PERSON_NAME]" at bounding box center [766, 131] width 1457 height 27
paste input "[PERSON_NAME]"
type input "[PERSON_NAME]"
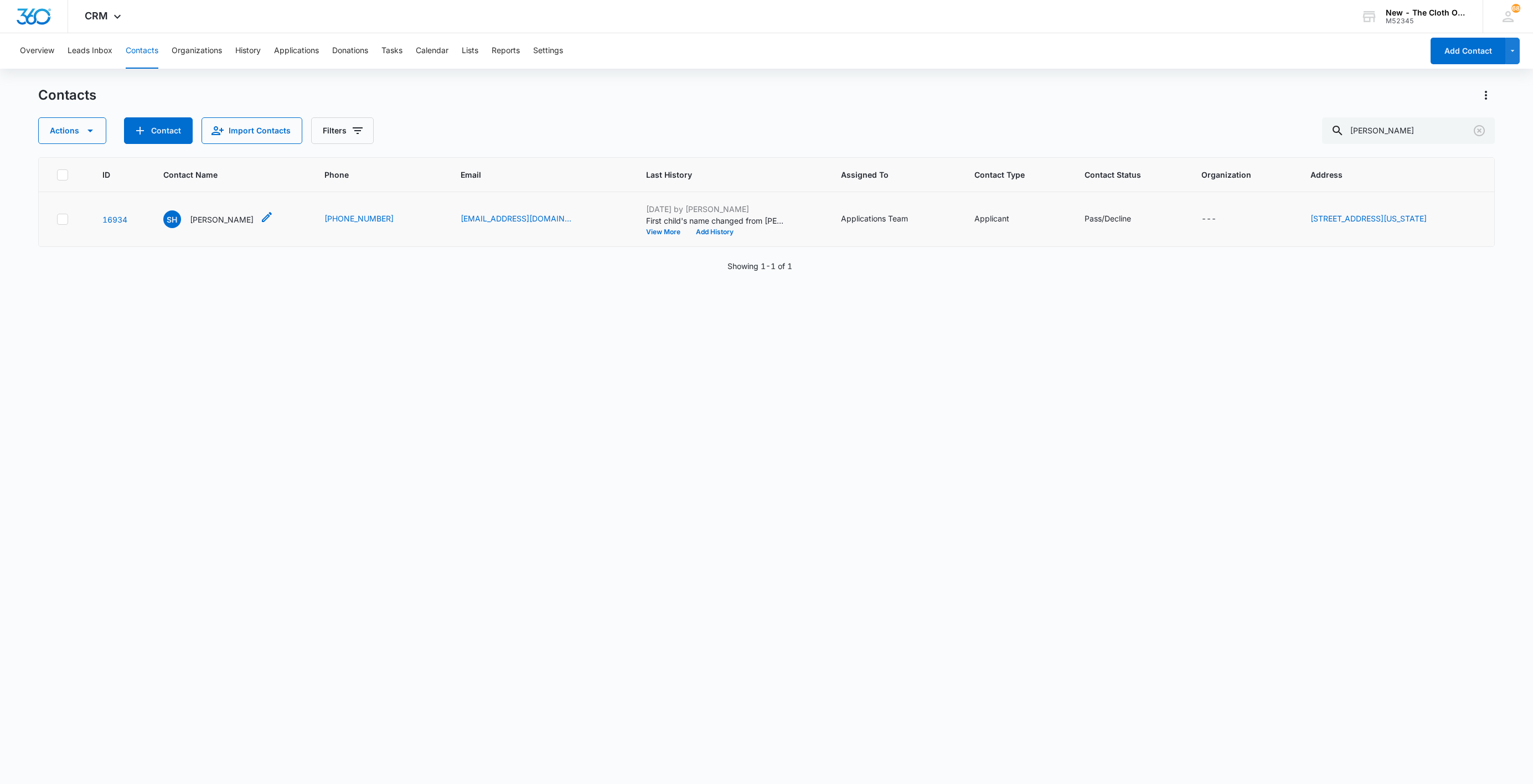
click at [215, 218] on p "[PERSON_NAME]" at bounding box center [222, 219] width 64 height 12
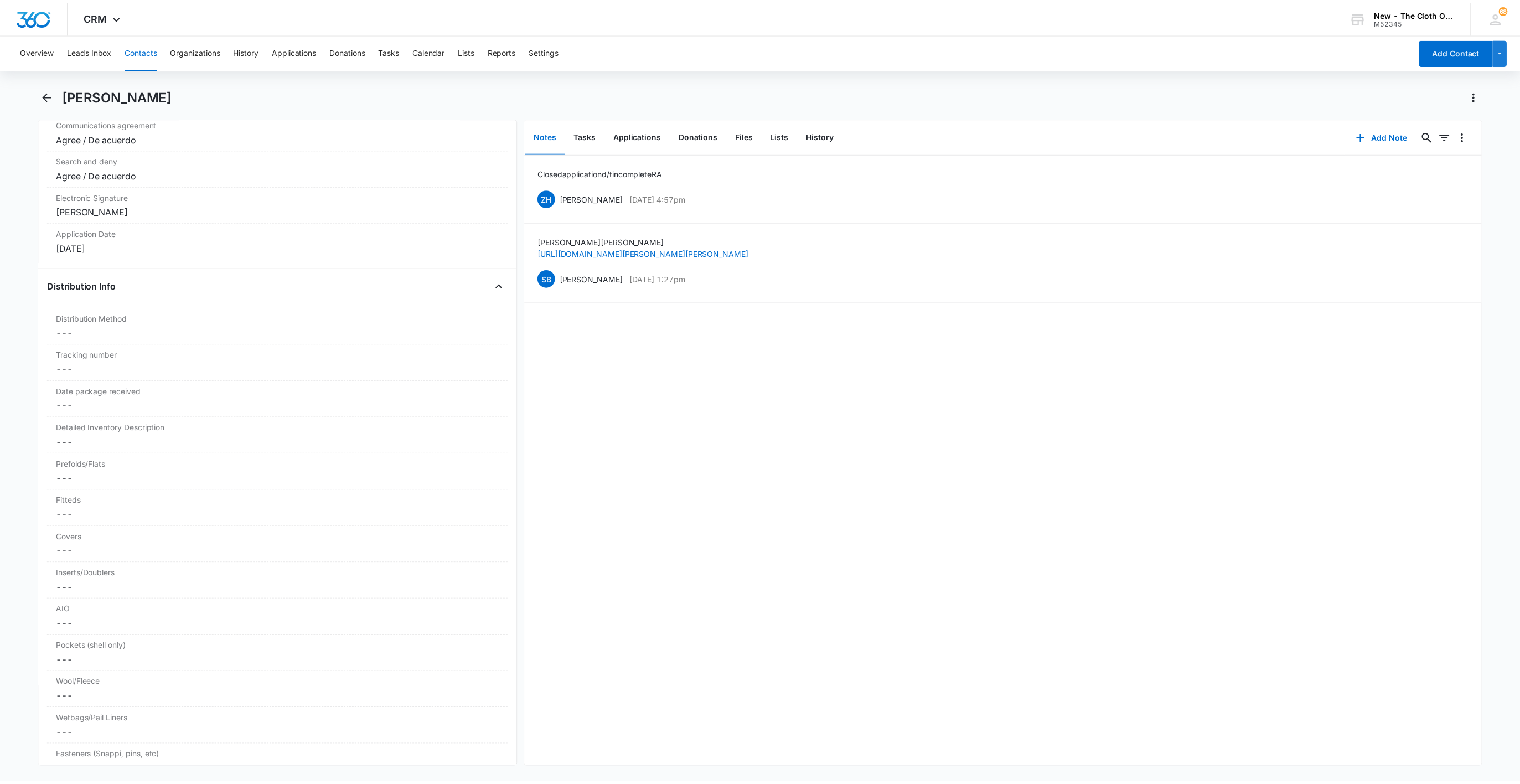
scroll to position [2740, 0]
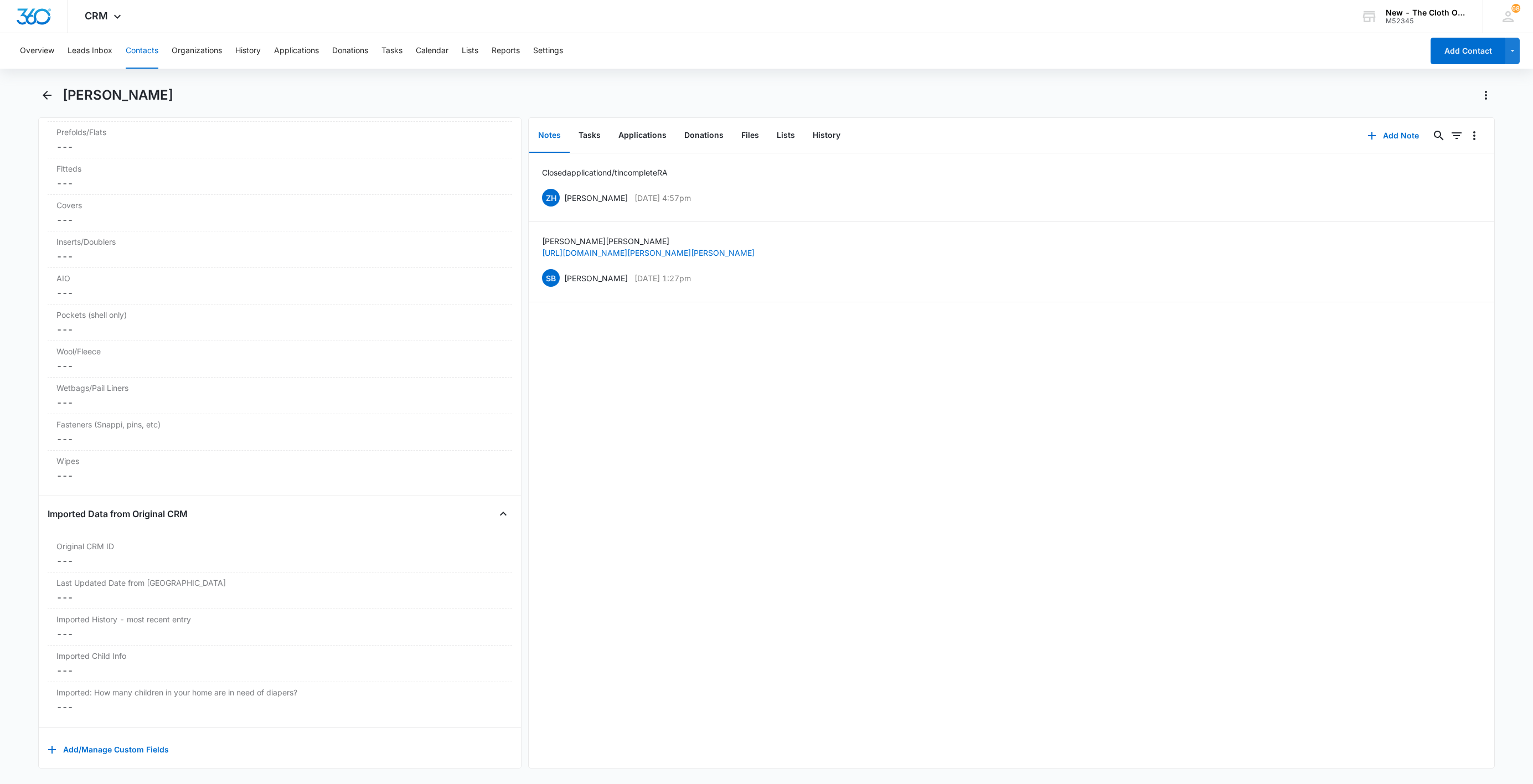
click at [145, 58] on button "Contacts" at bounding box center [142, 51] width 33 height 35
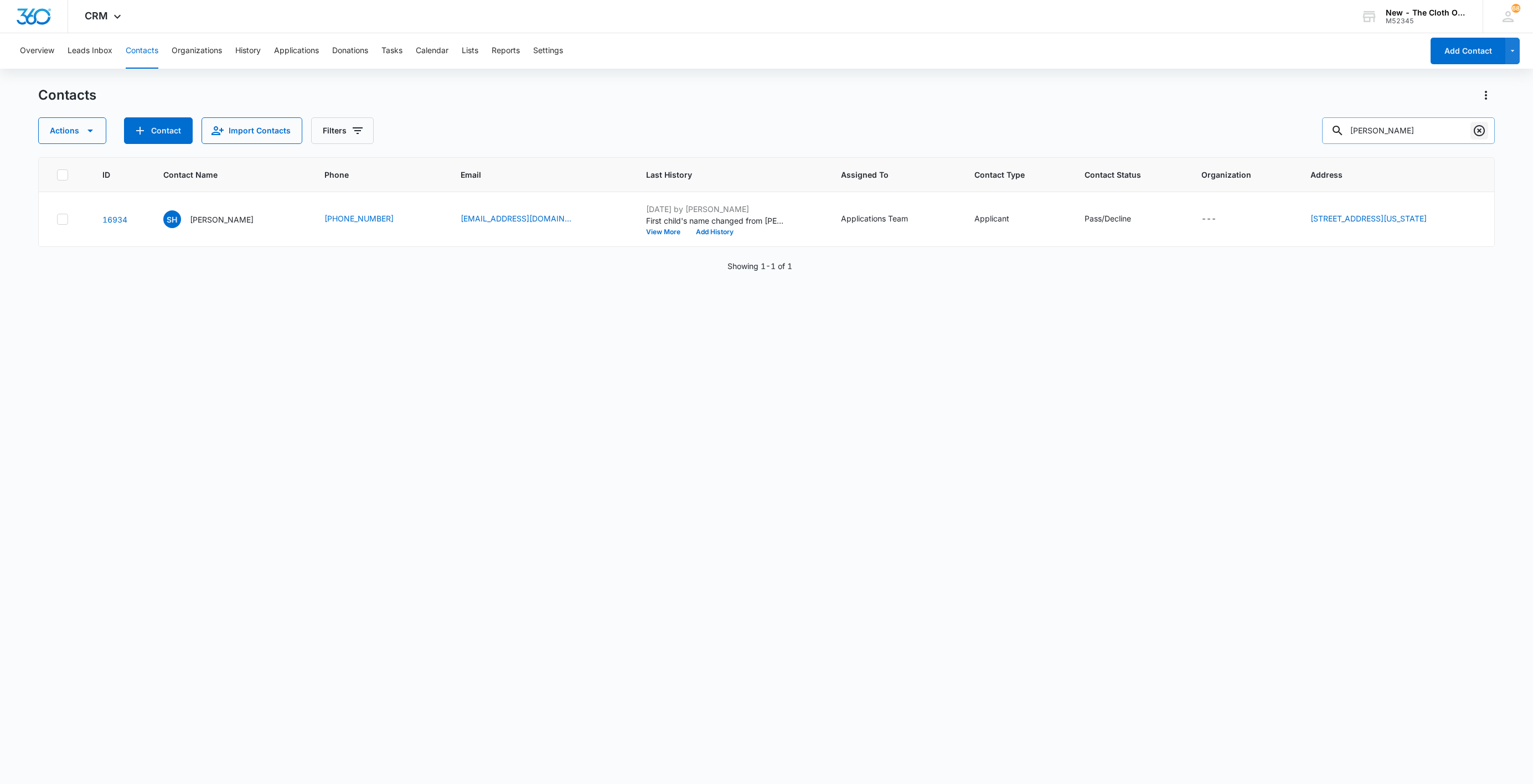
click at [1478, 133] on icon "Clear" at bounding box center [1480, 131] width 13 height 13
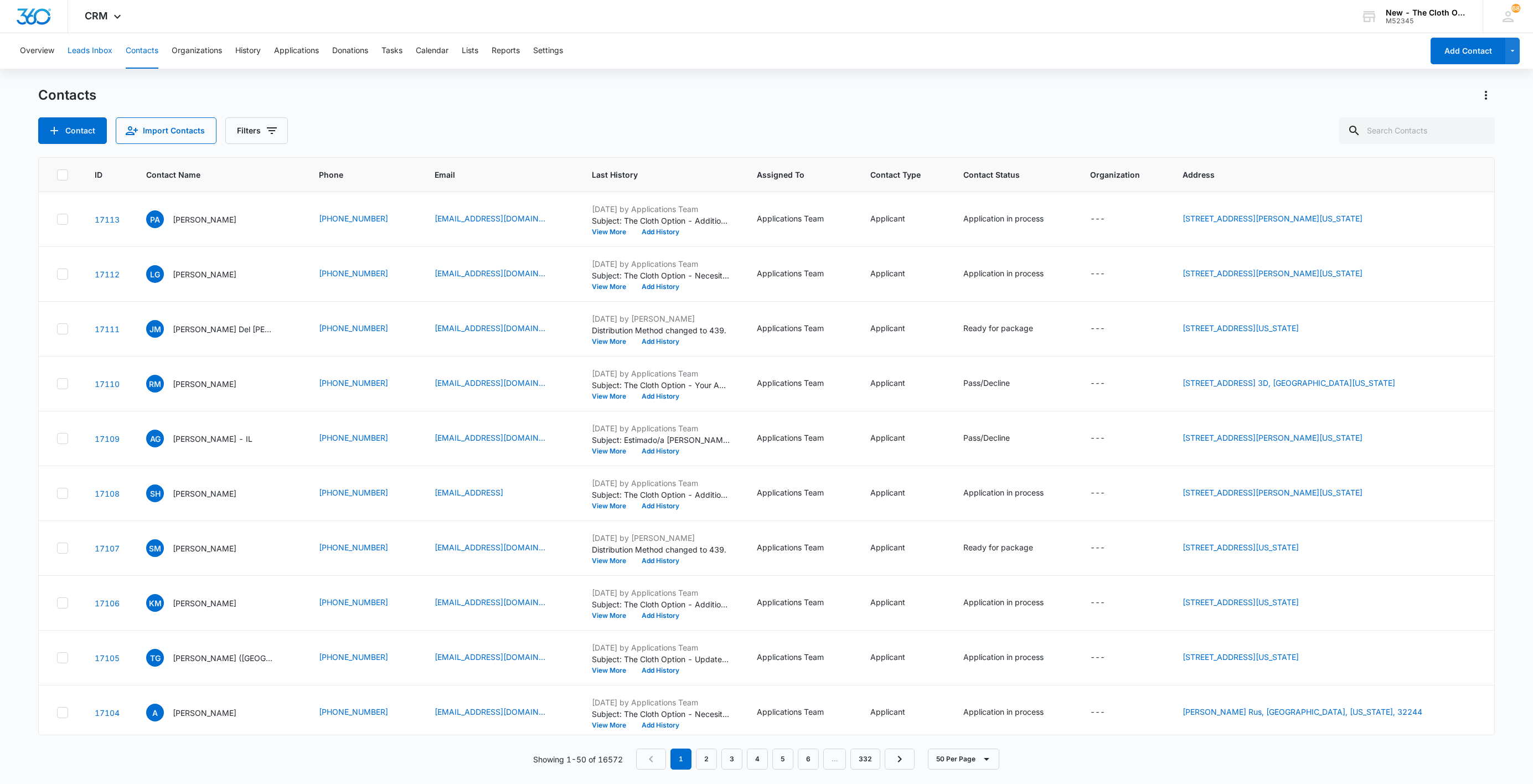
click at [83, 47] on button "Leads Inbox" at bounding box center [89, 51] width 45 height 35
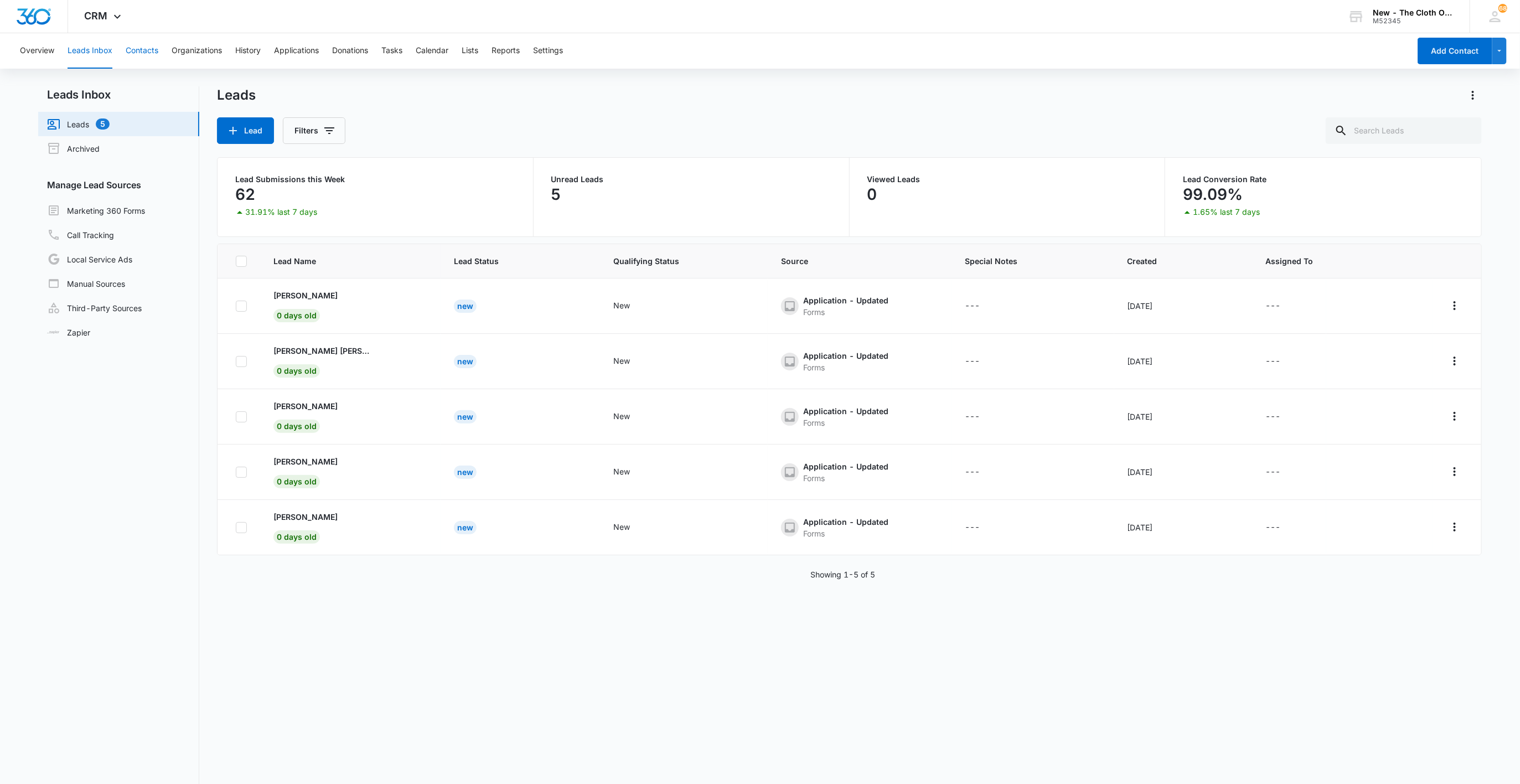
click at [138, 52] on button "Contacts" at bounding box center [142, 51] width 33 height 35
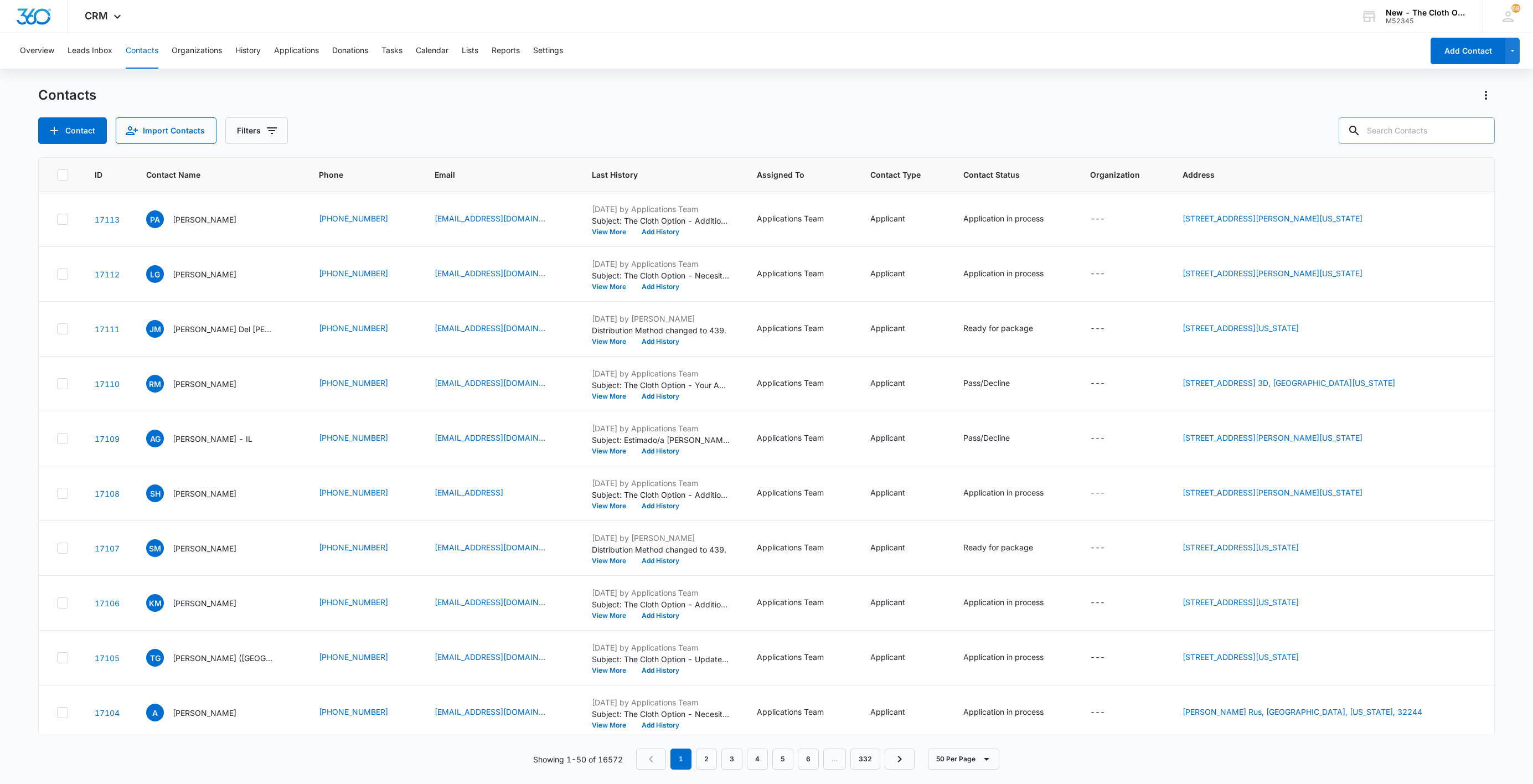
click at [1407, 132] on input "text" at bounding box center [1416, 131] width 156 height 27
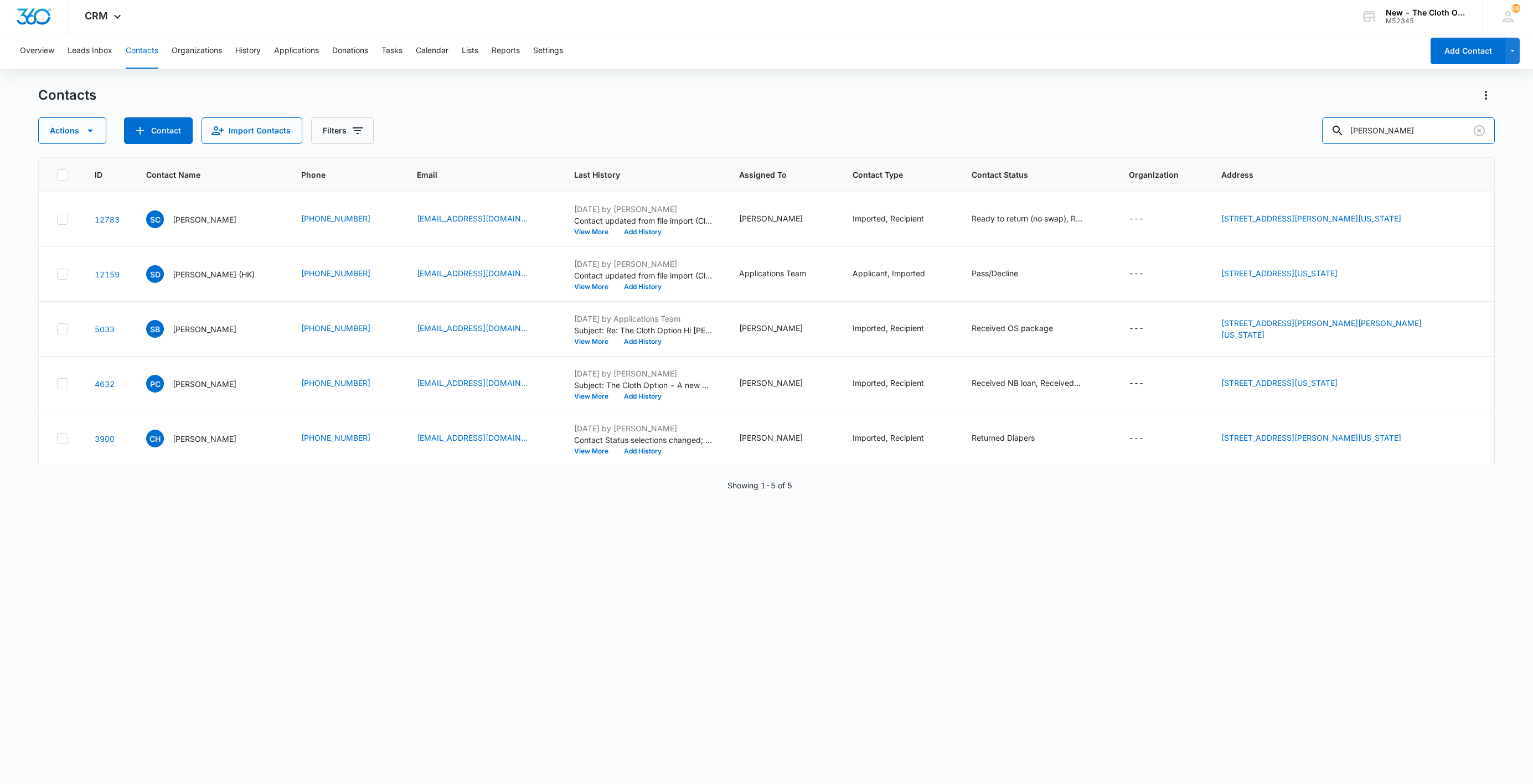
paste input "[EMAIL_ADDRESS][DOMAIN_NAME]"
drag, startPoint x: 1334, startPoint y: 129, endPoint x: 1230, endPoint y: 138, distance: 104.4
click at [1230, 138] on div "Actions Contact Import Contacts Filters [PERSON_NAME]" at bounding box center [766, 131] width 1457 height 27
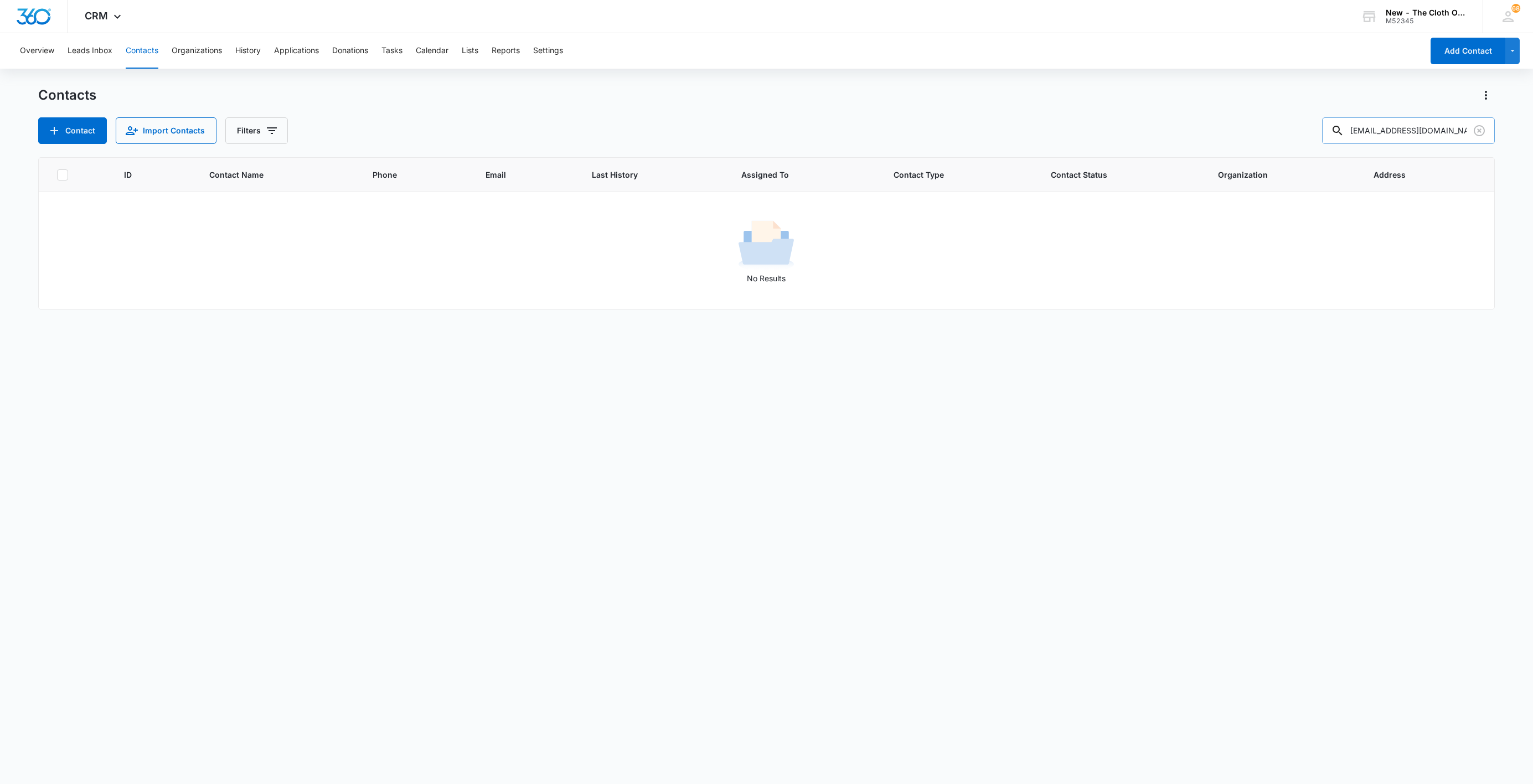
click at [1409, 132] on input "[EMAIL_ADDRESS][DOMAIN_NAME]" at bounding box center [1409, 131] width 173 height 27
click at [1409, 130] on input "[EMAIL_ADDRESS][DOMAIN_NAME]" at bounding box center [1409, 131] width 173 height 27
paste input "[PERSON_NAME]"
type input "[PERSON_NAME]"
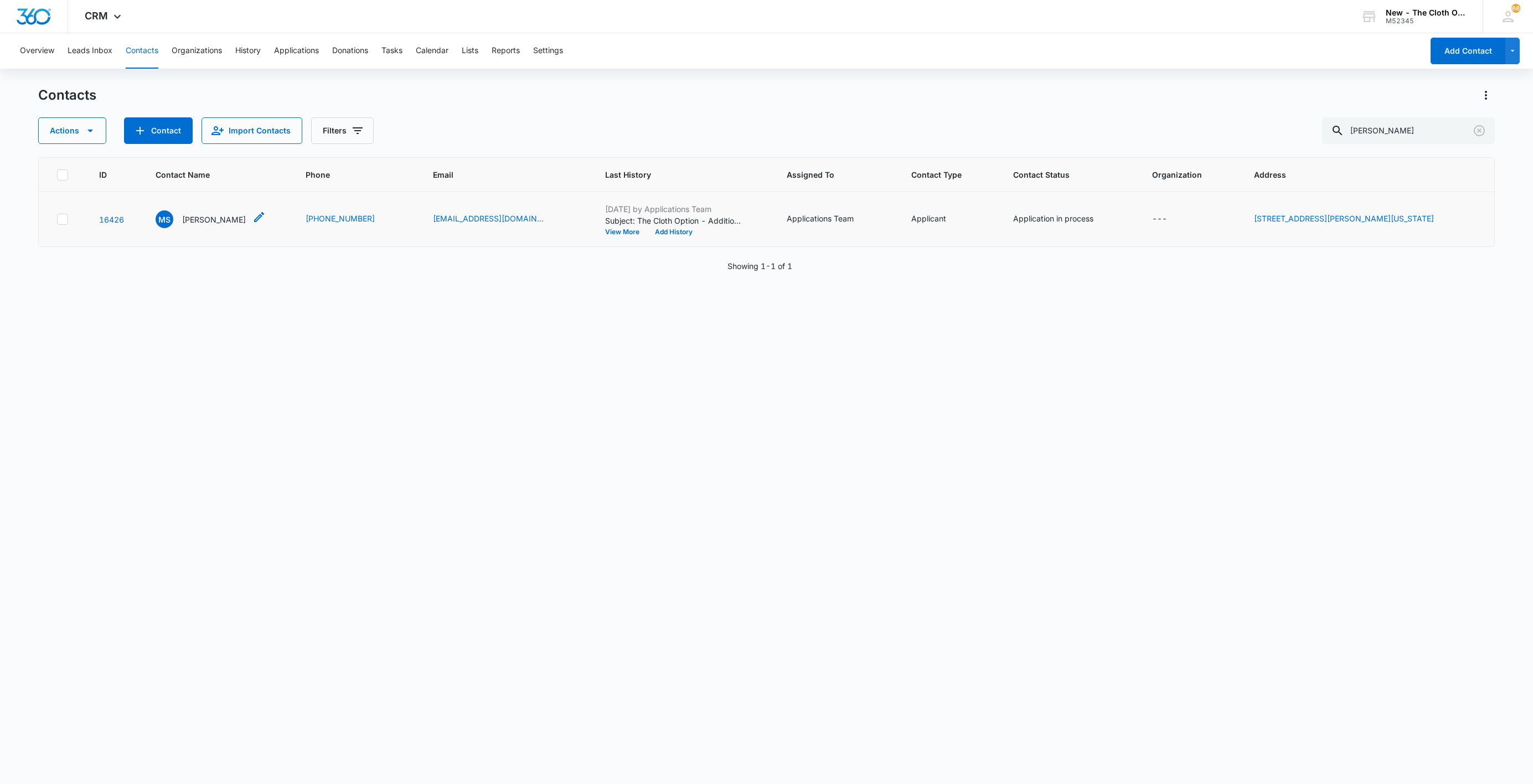
click at [211, 219] on p "[PERSON_NAME]" at bounding box center [214, 219] width 64 height 12
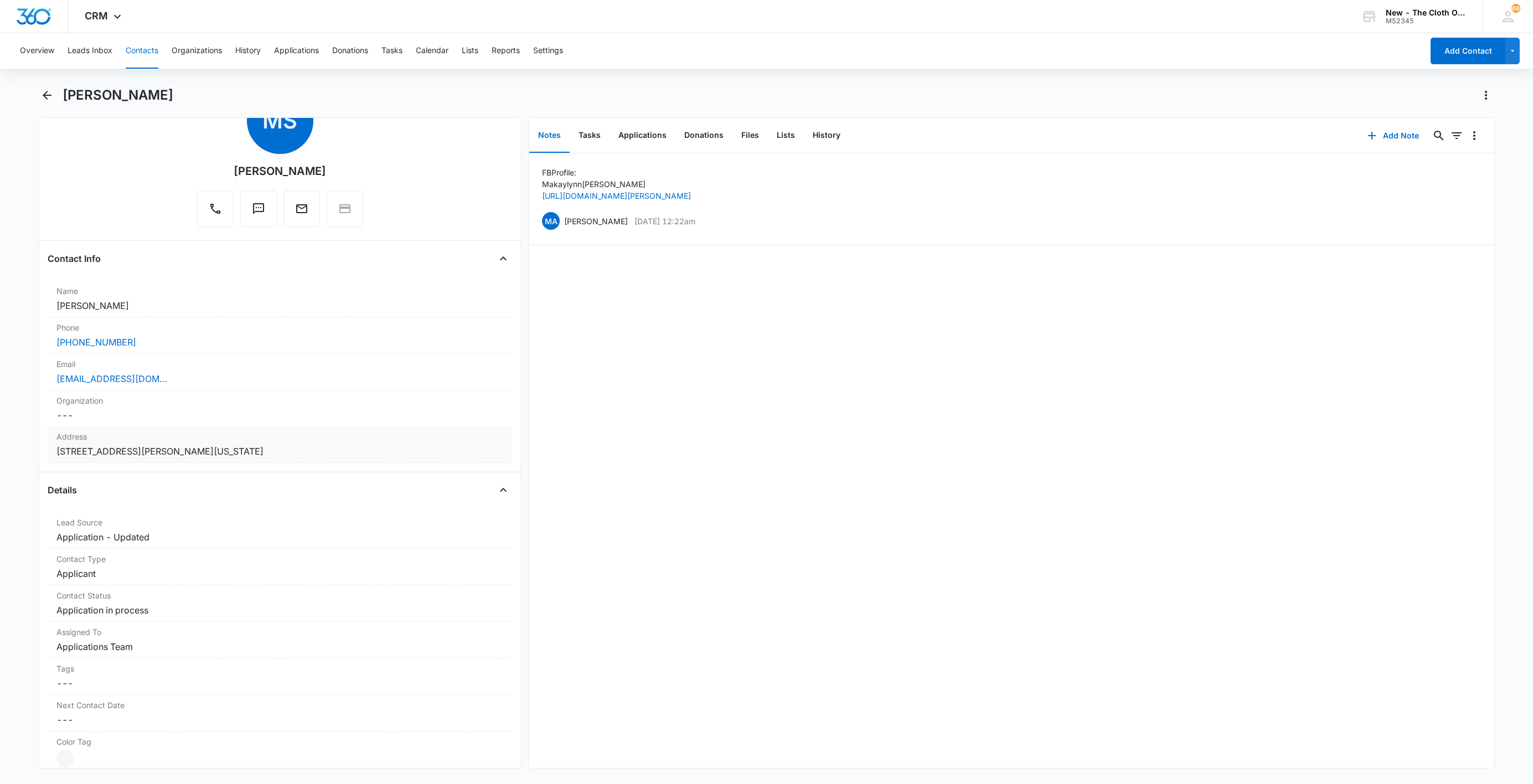
scroll to position [83, 0]
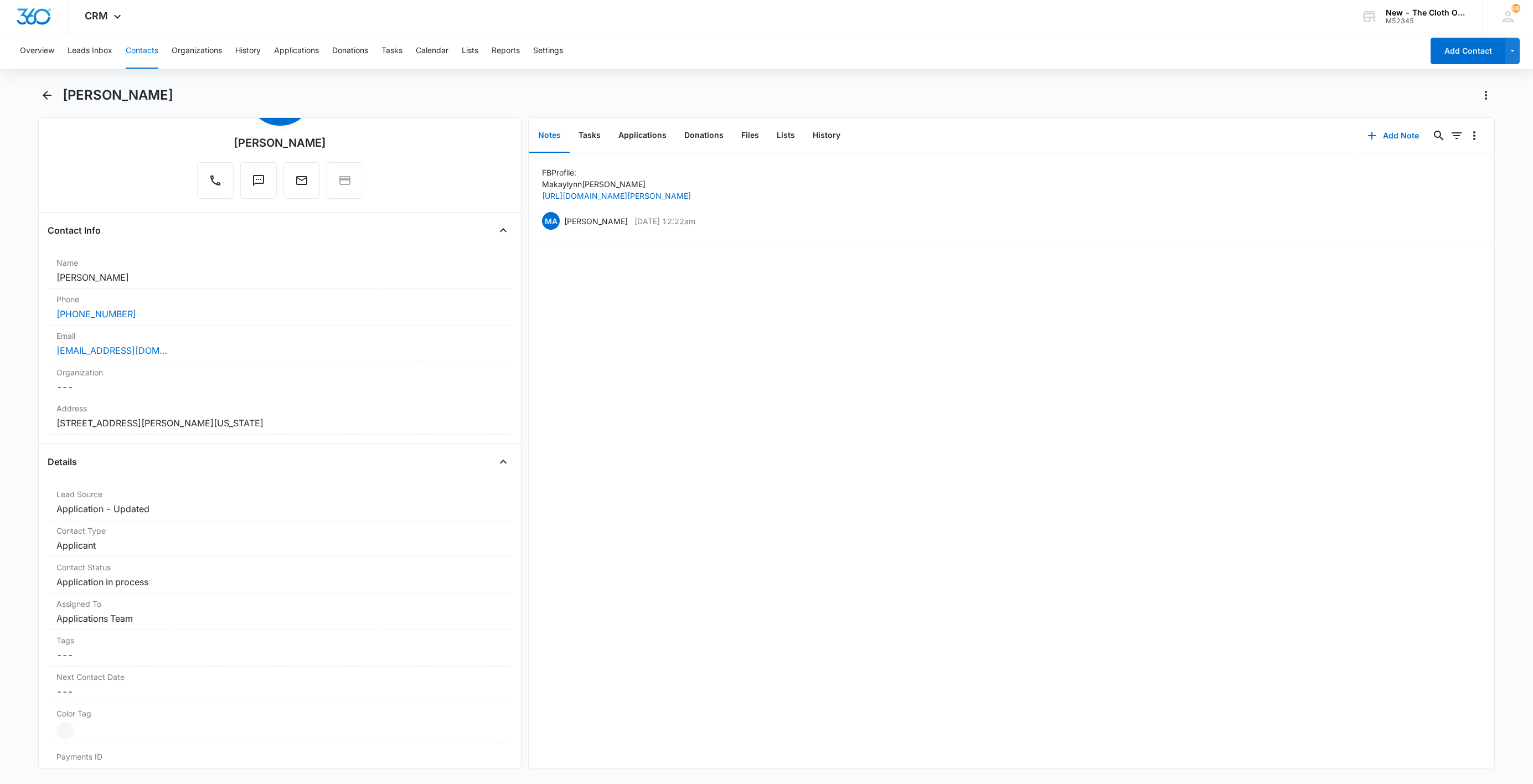
click at [115, 103] on div "[PERSON_NAME]" at bounding box center [779, 95] width 1432 height 18
click at [115, 103] on div "[PERSON_NAME]" at bounding box center [779, 95] width 1432 height 18
click at [115, 103] on h1 "[PERSON_NAME]" at bounding box center [118, 95] width 111 height 16
click at [220, 351] on div "[EMAIL_ADDRESS][DOMAIN_NAME]" at bounding box center [279, 350] width 447 height 13
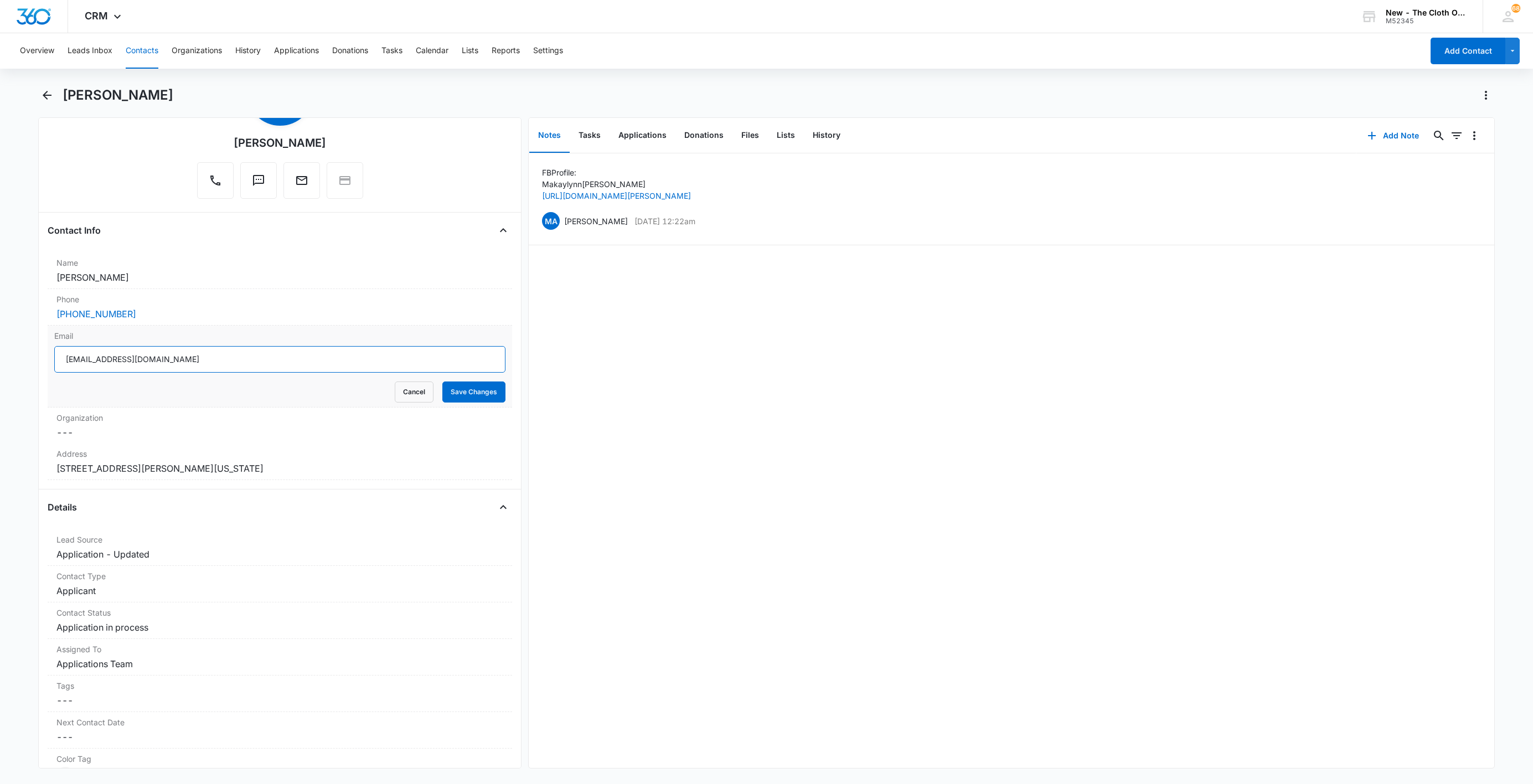
click at [258, 367] on input "[EMAIL_ADDRESS][DOMAIN_NAME]" at bounding box center [279, 359] width 451 height 27
click at [401, 392] on button "Cancel" at bounding box center [414, 392] width 38 height 21
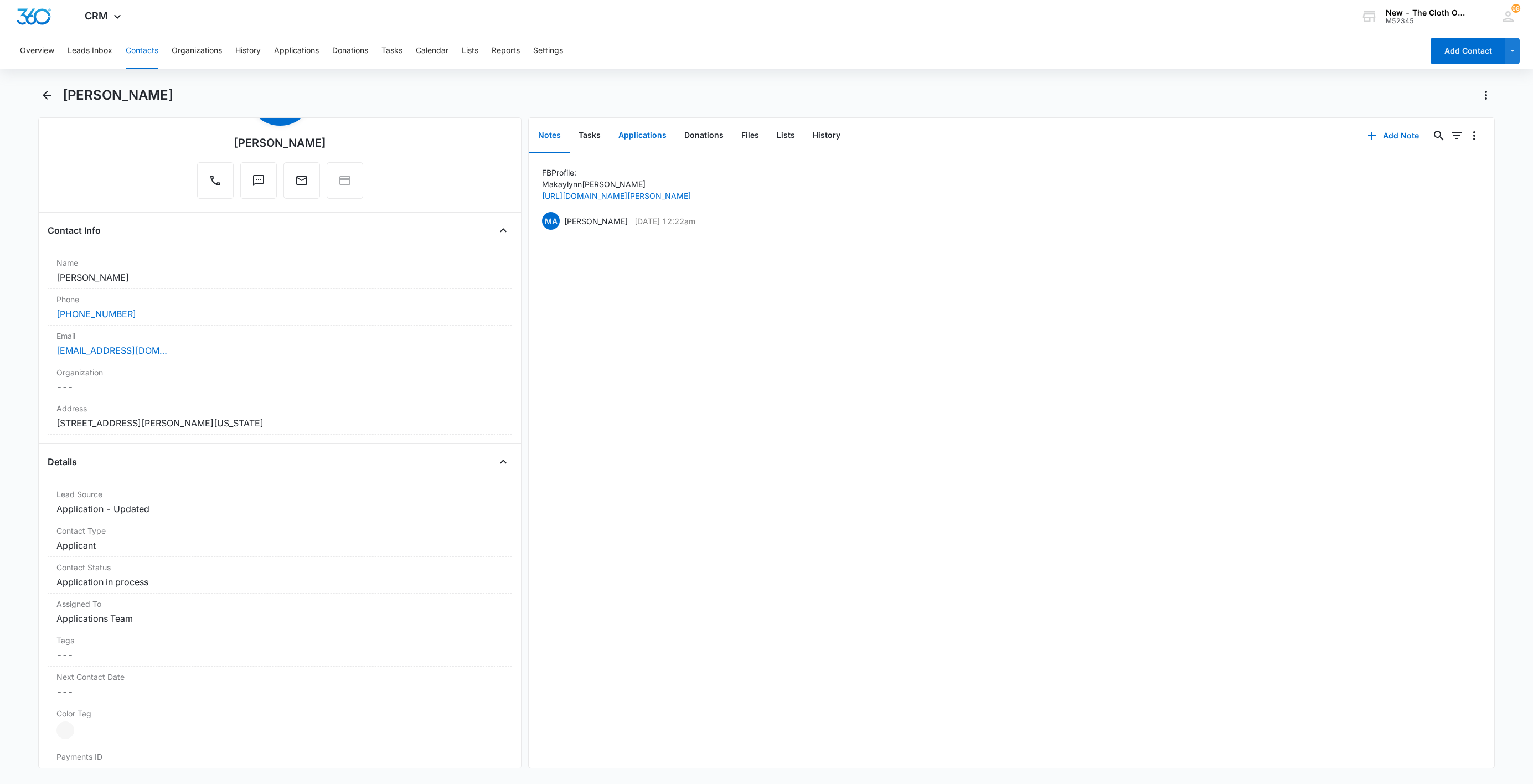
click at [647, 141] on button "Applications" at bounding box center [642, 135] width 66 height 34
click at [1466, 180] on button "Overflow Menu" at bounding box center [1475, 171] width 18 height 18
click at [1458, 201] on button "Edit" at bounding box center [1438, 202] width 63 height 16
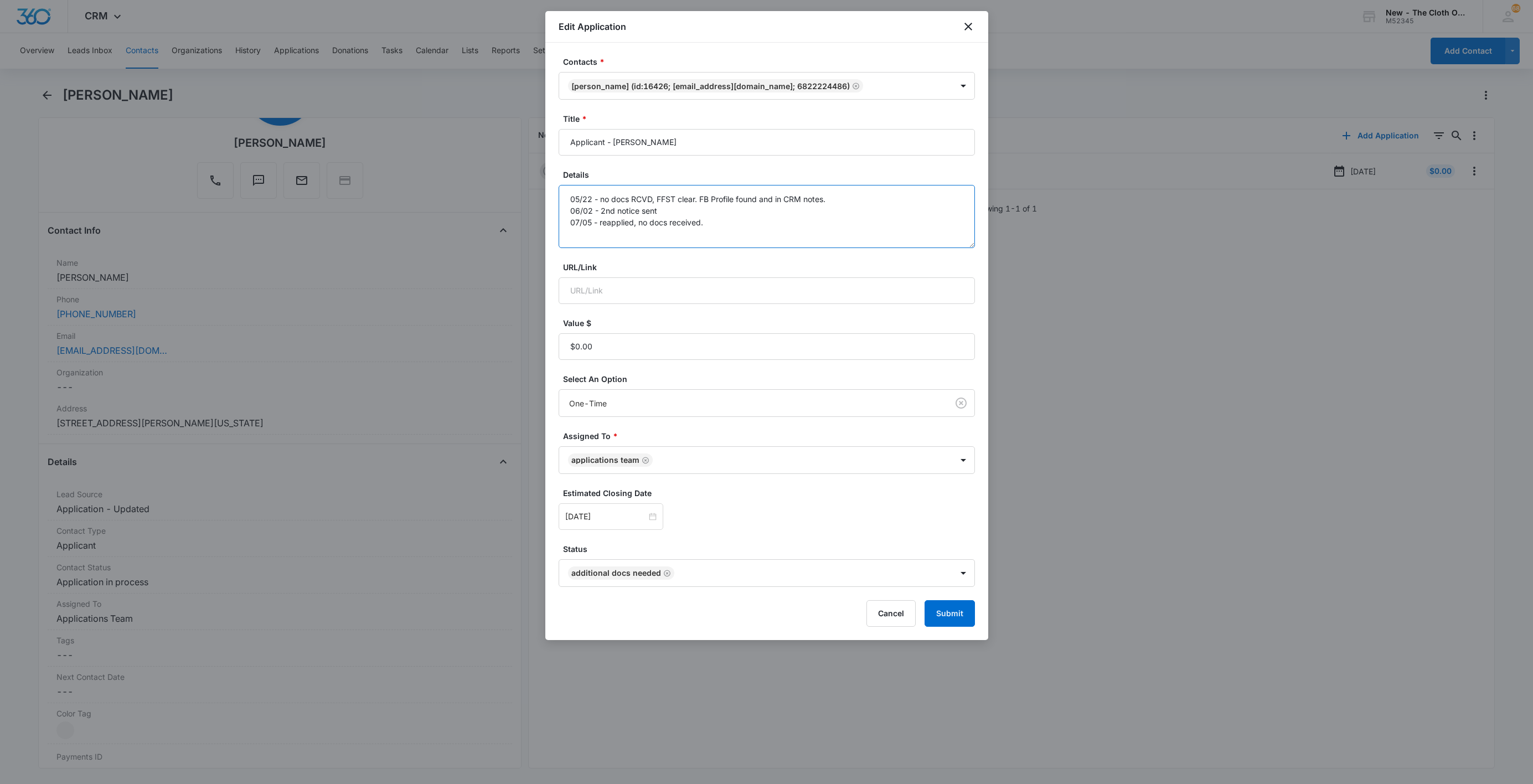
click at [756, 226] on textarea "05/22 - no docs RCVD, FFST clear. FB Profile found and in CRM notes. 06/02 - 2n…" at bounding box center [766, 216] width 416 height 63
type textarea "05/22 - no docs RCVD, FFST clear. FB Profile found and in CRM notes. 06/02 - 2n…"
click at [642, 522] on div at bounding box center [611, 517] width 92 height 12
type input "[DATE]"
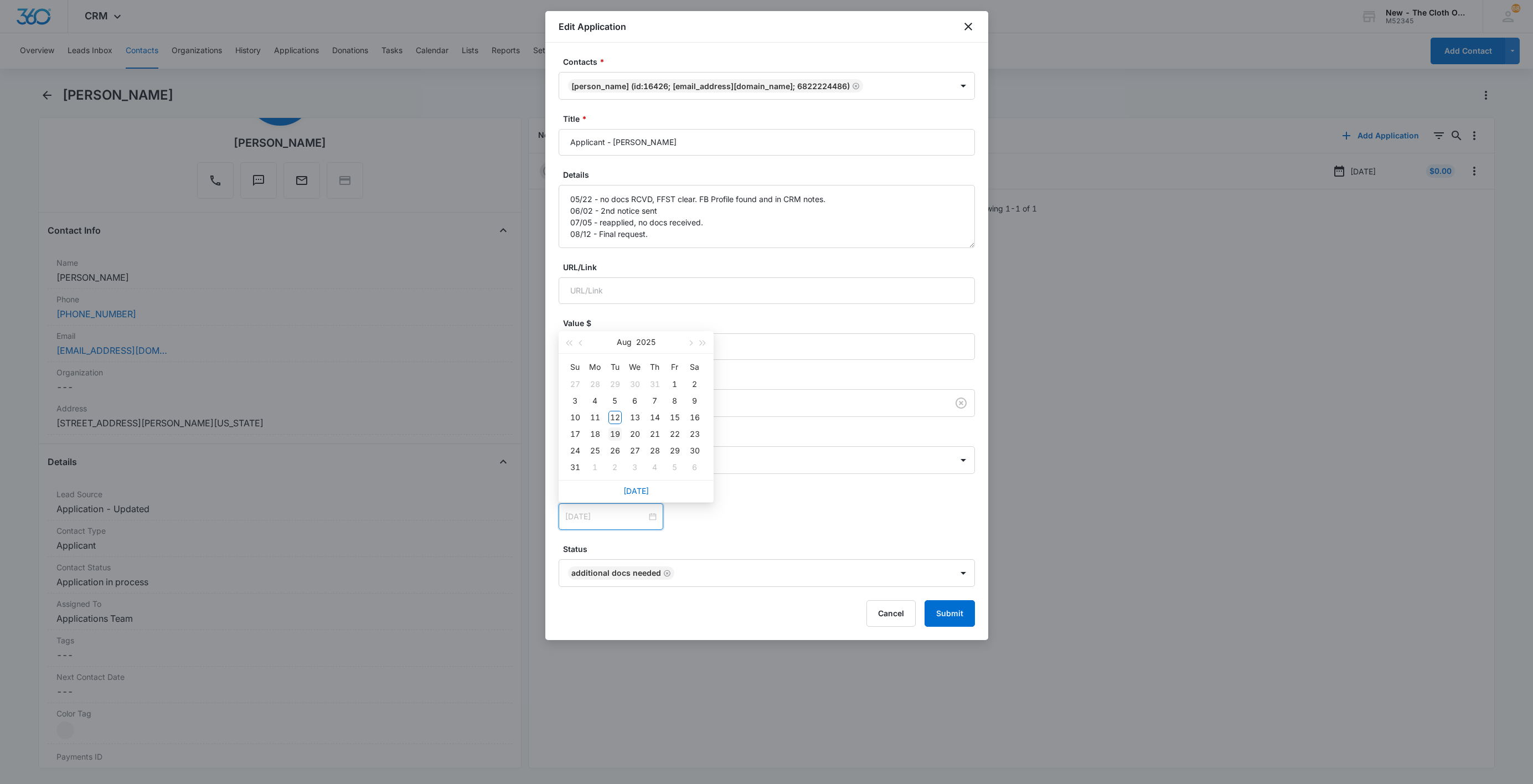
click at [615, 439] on div "19" at bounding box center [615, 434] width 13 height 13
click at [802, 508] on div "[DATE] [DATE] Su Mo Tu We Th Fr Sa 27 28 29 30 31 1 2 3 4 5 6 7 8 9 10 11 12 13…" at bounding box center [766, 517] width 416 height 27
click at [948, 611] on button "Submit" at bounding box center [950, 613] width 50 height 27
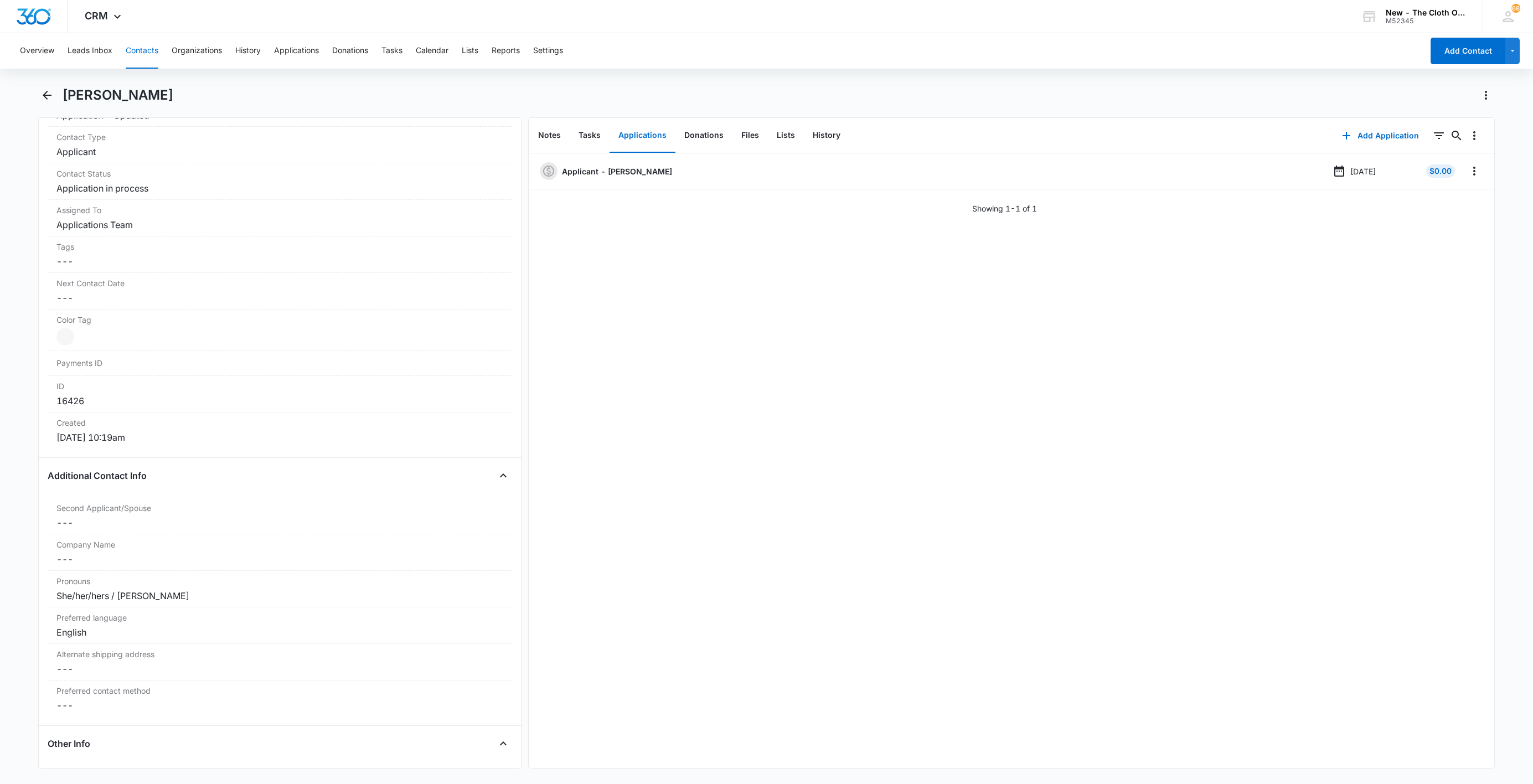
scroll to position [831, 0]
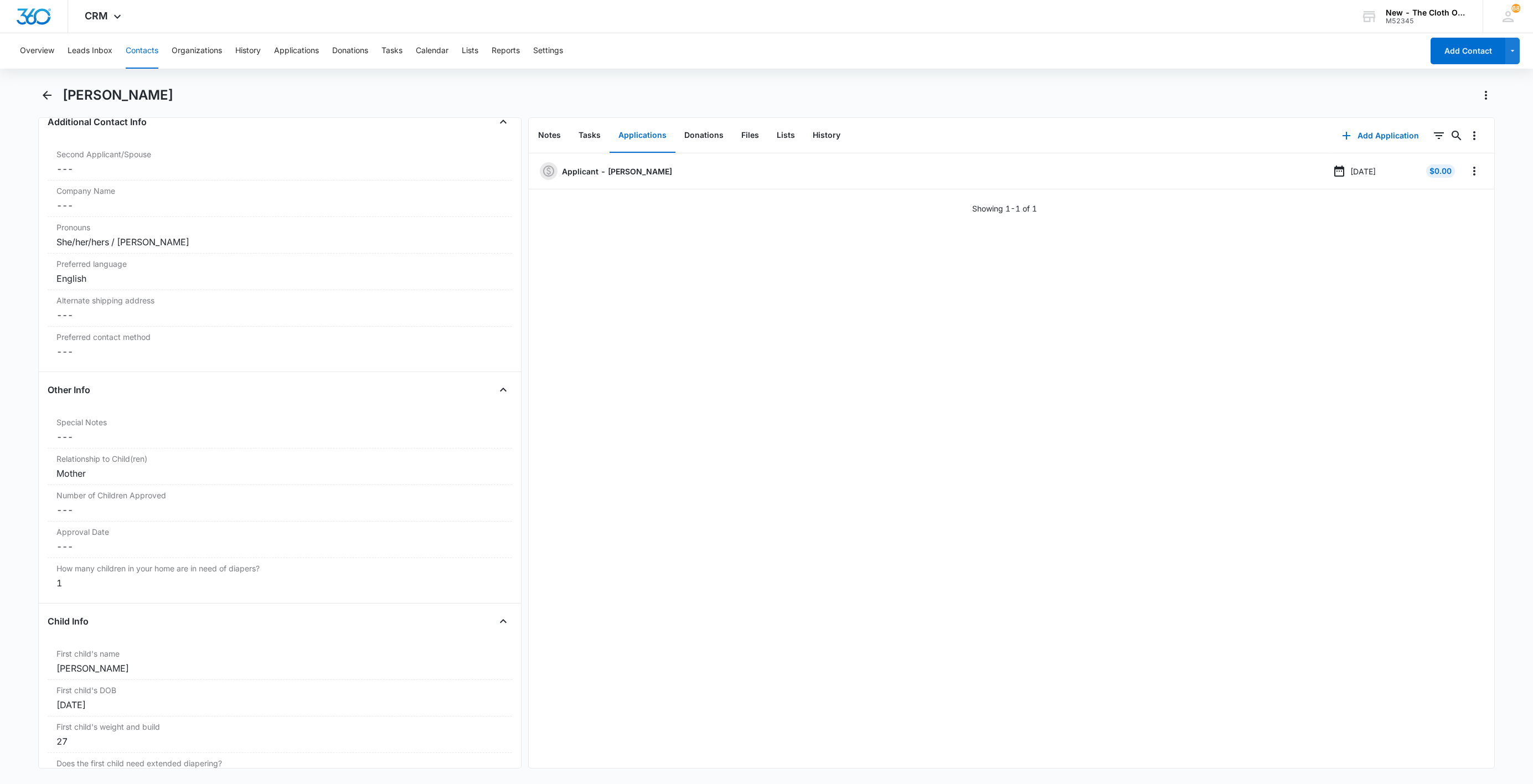
drag, startPoint x: 149, startPoint y: 52, endPoint x: 160, endPoint y: 52, distance: 11.0
click at [149, 52] on button "Contacts" at bounding box center [142, 51] width 33 height 35
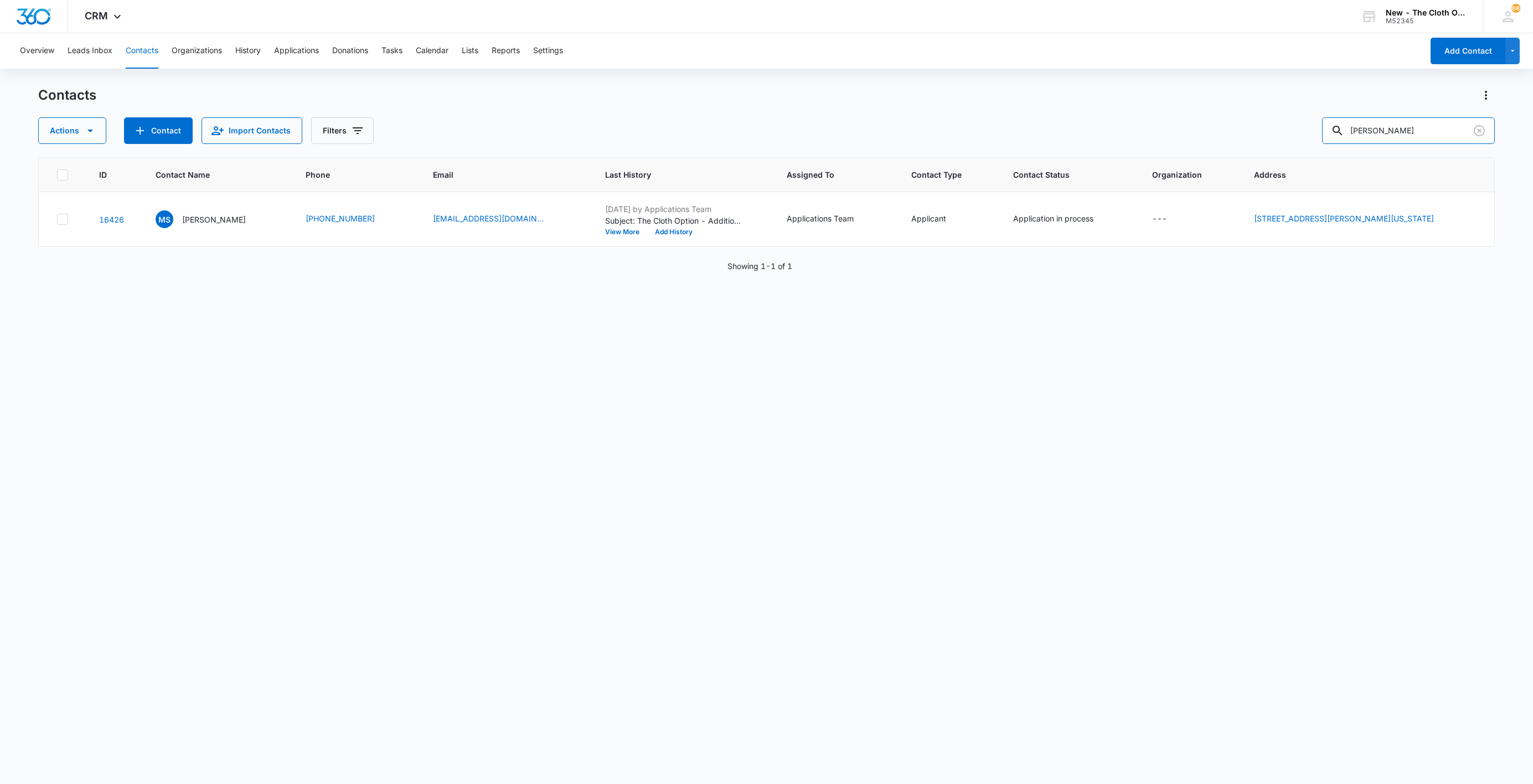
drag, startPoint x: 1445, startPoint y: 125, endPoint x: 1144, endPoint y: 117, distance: 301.1
click at [1163, 116] on div "Contacts Actions Contact Import Contacts Filters Makaylynn [PERSON_NAME]" at bounding box center [766, 115] width 1457 height 58
paste input "[PERSON_NAME]"
type input "[PERSON_NAME]"
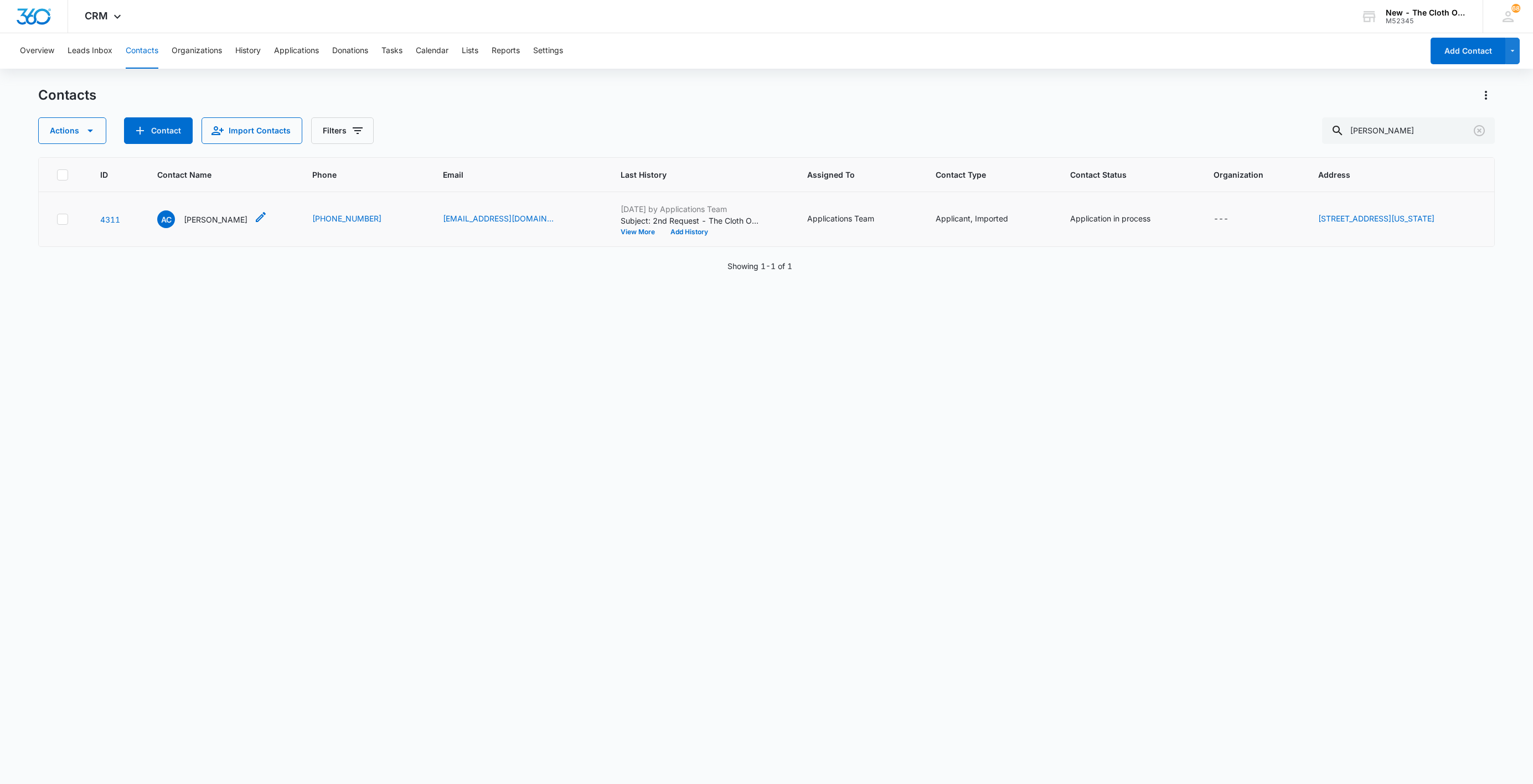
click at [189, 222] on p "[PERSON_NAME]" at bounding box center [216, 219] width 64 height 12
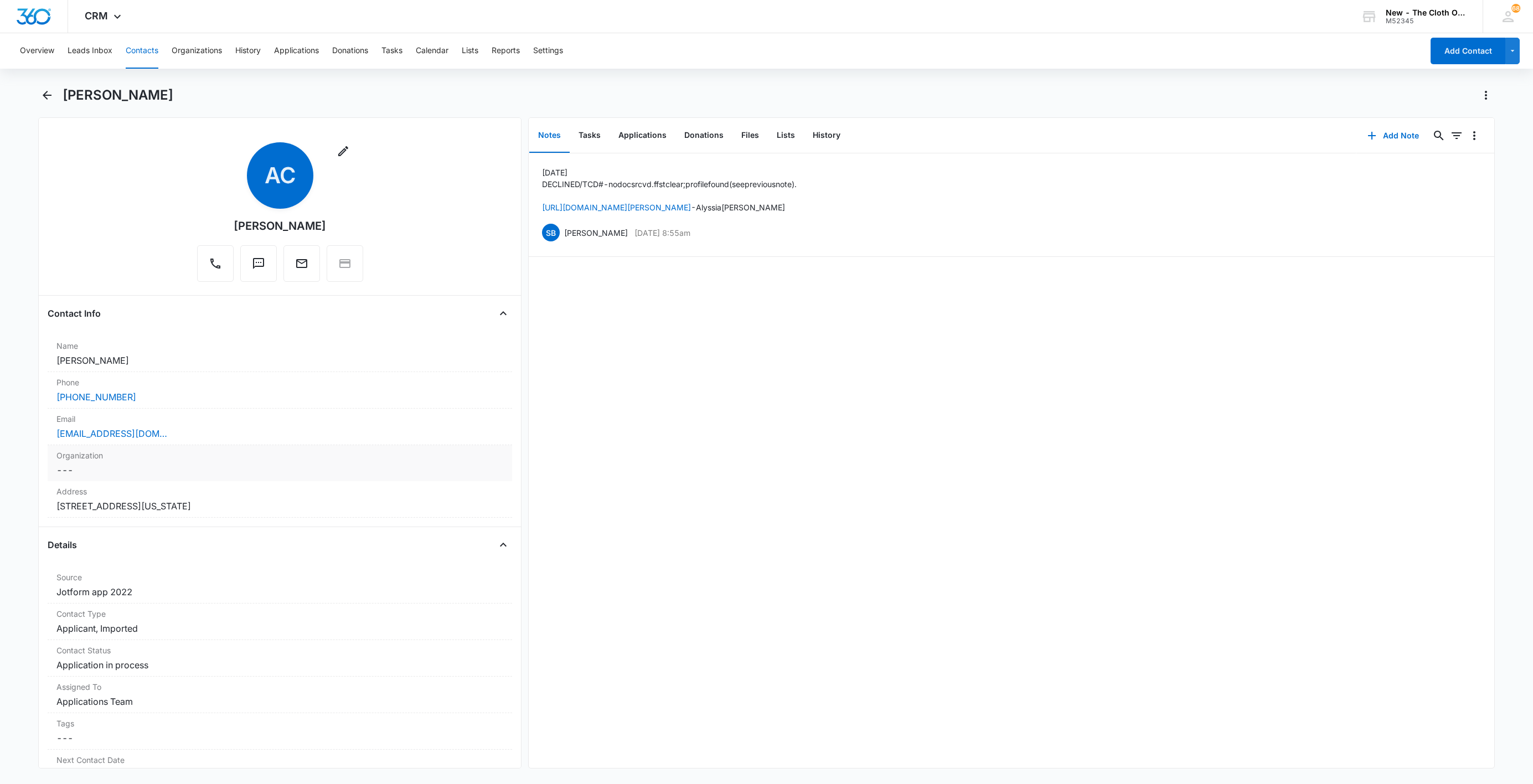
click at [230, 440] on div "[EMAIL_ADDRESS][DOMAIN_NAME]" at bounding box center [279, 434] width 447 height 13
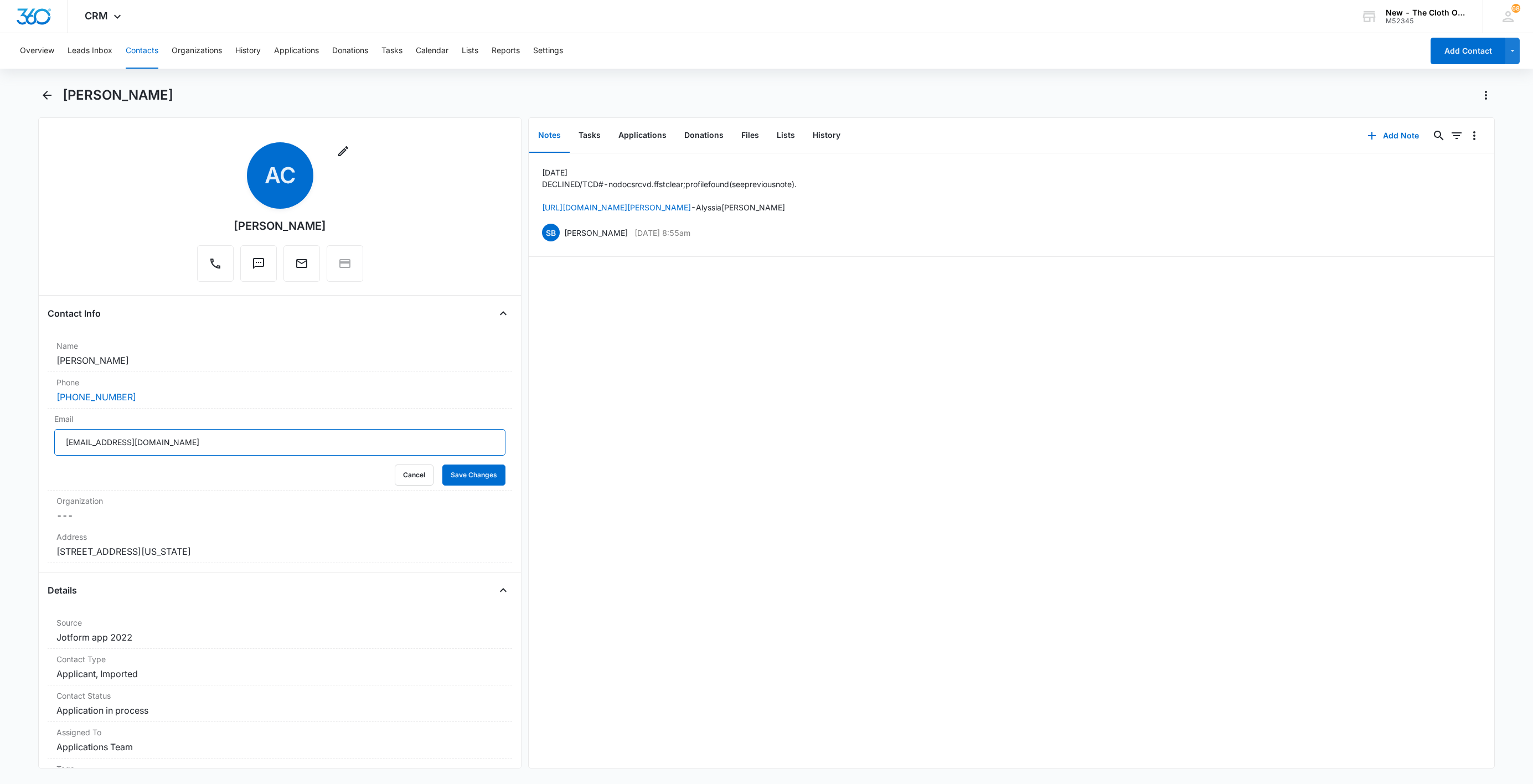
click at [233, 442] on input "[EMAIL_ADDRESS][DOMAIN_NAME]" at bounding box center [279, 443] width 451 height 27
click at [233, 443] on input "[EMAIL_ADDRESS][DOMAIN_NAME]" at bounding box center [279, 443] width 451 height 27
click at [395, 480] on button "Cancel" at bounding box center [414, 474] width 38 height 21
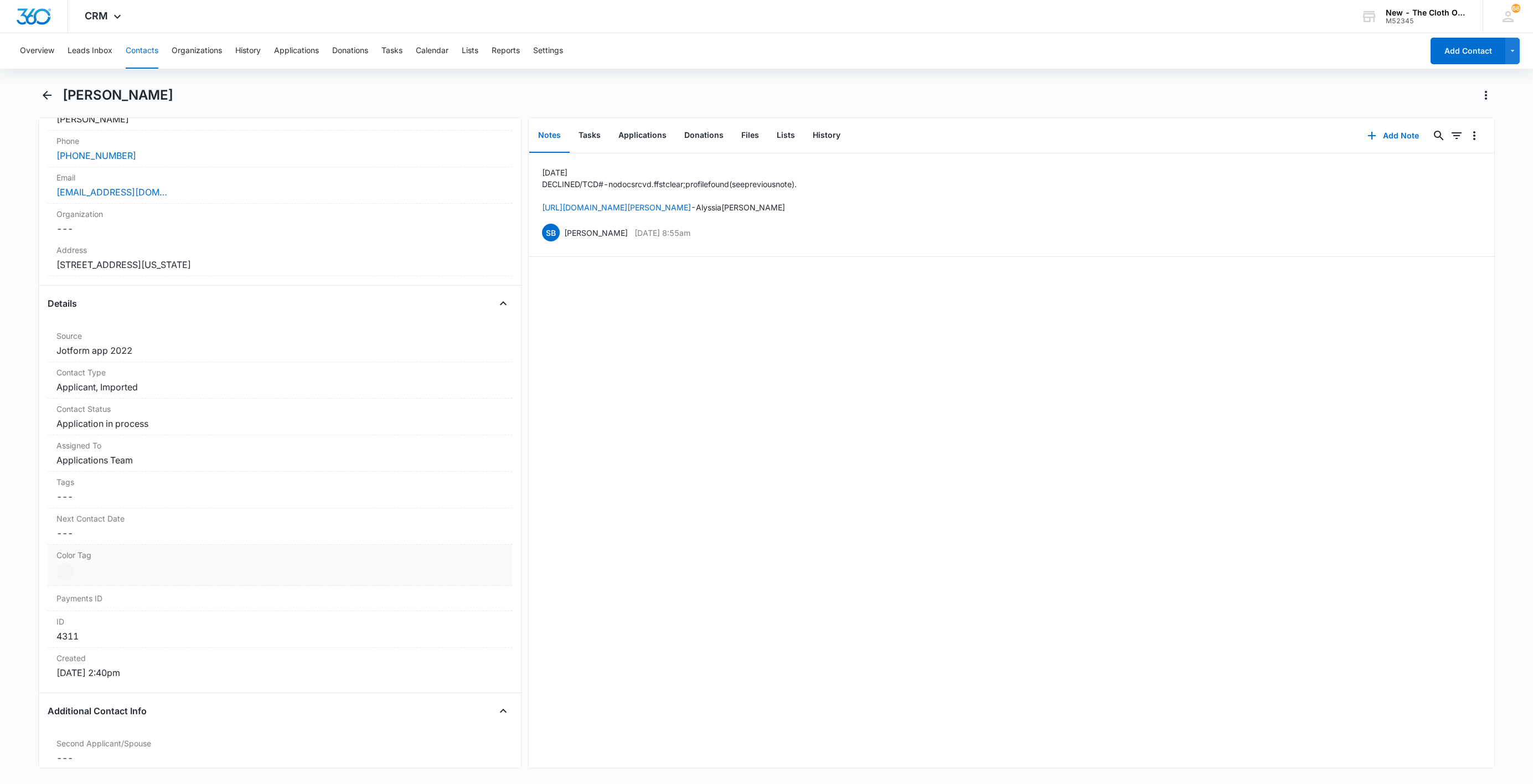
scroll to position [415, 0]
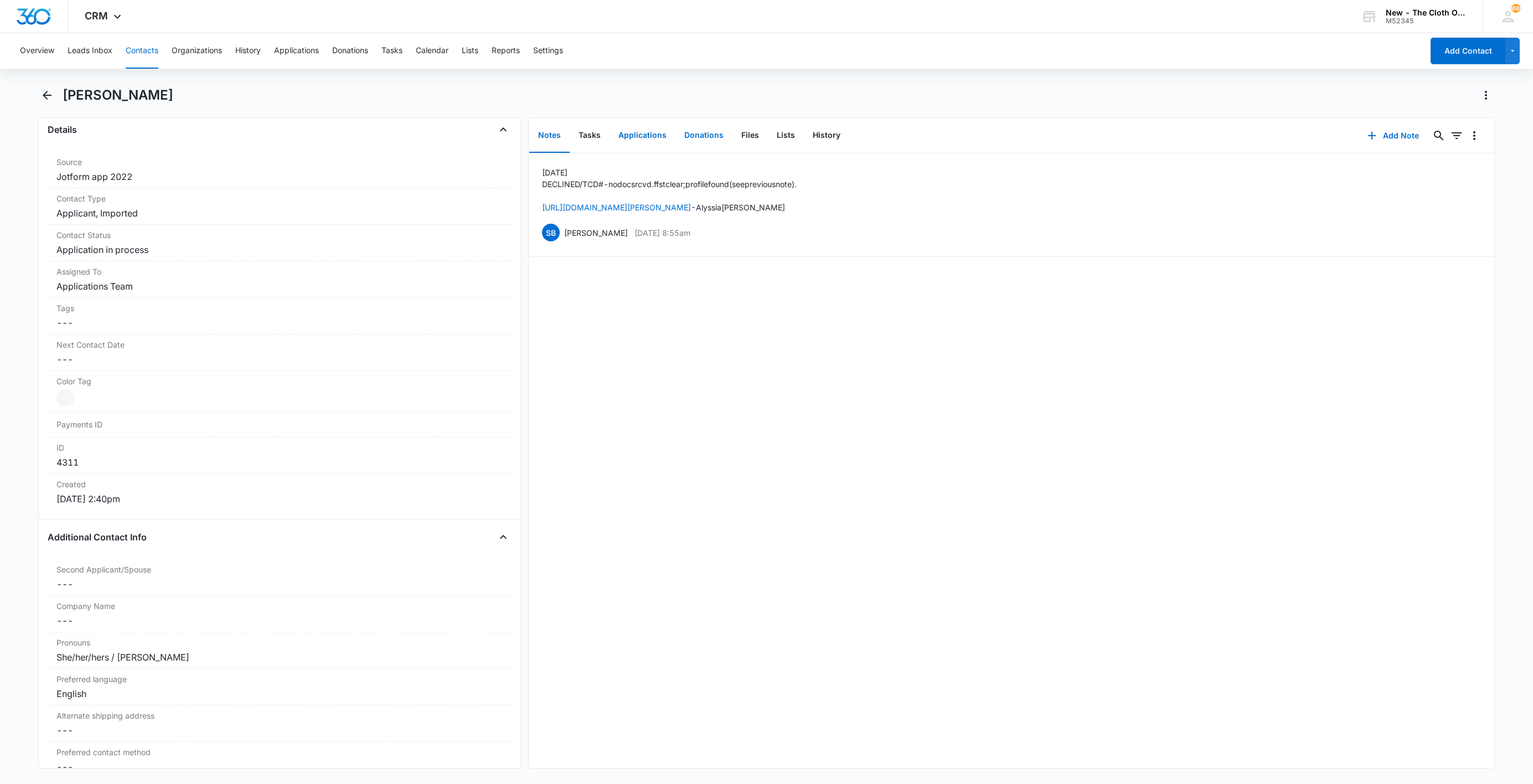
drag, startPoint x: 643, startPoint y: 134, endPoint x: 679, endPoint y: 142, distance: 36.9
click at [643, 134] on button "Applications" at bounding box center [642, 135] width 66 height 34
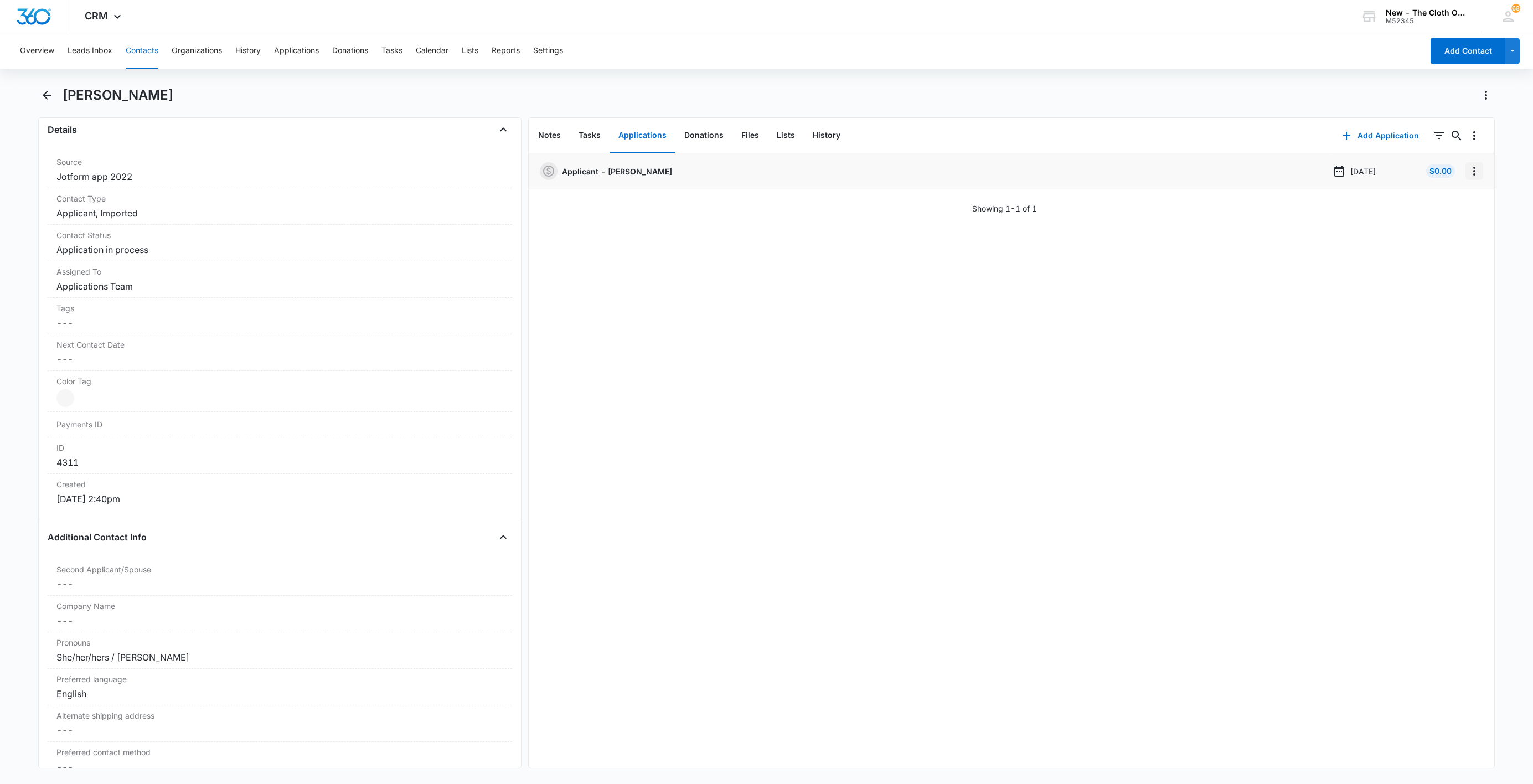
click at [1468, 174] on icon "Overflow Menu" at bounding box center [1475, 171] width 13 height 13
click at [1459, 200] on button "Edit" at bounding box center [1438, 202] width 63 height 16
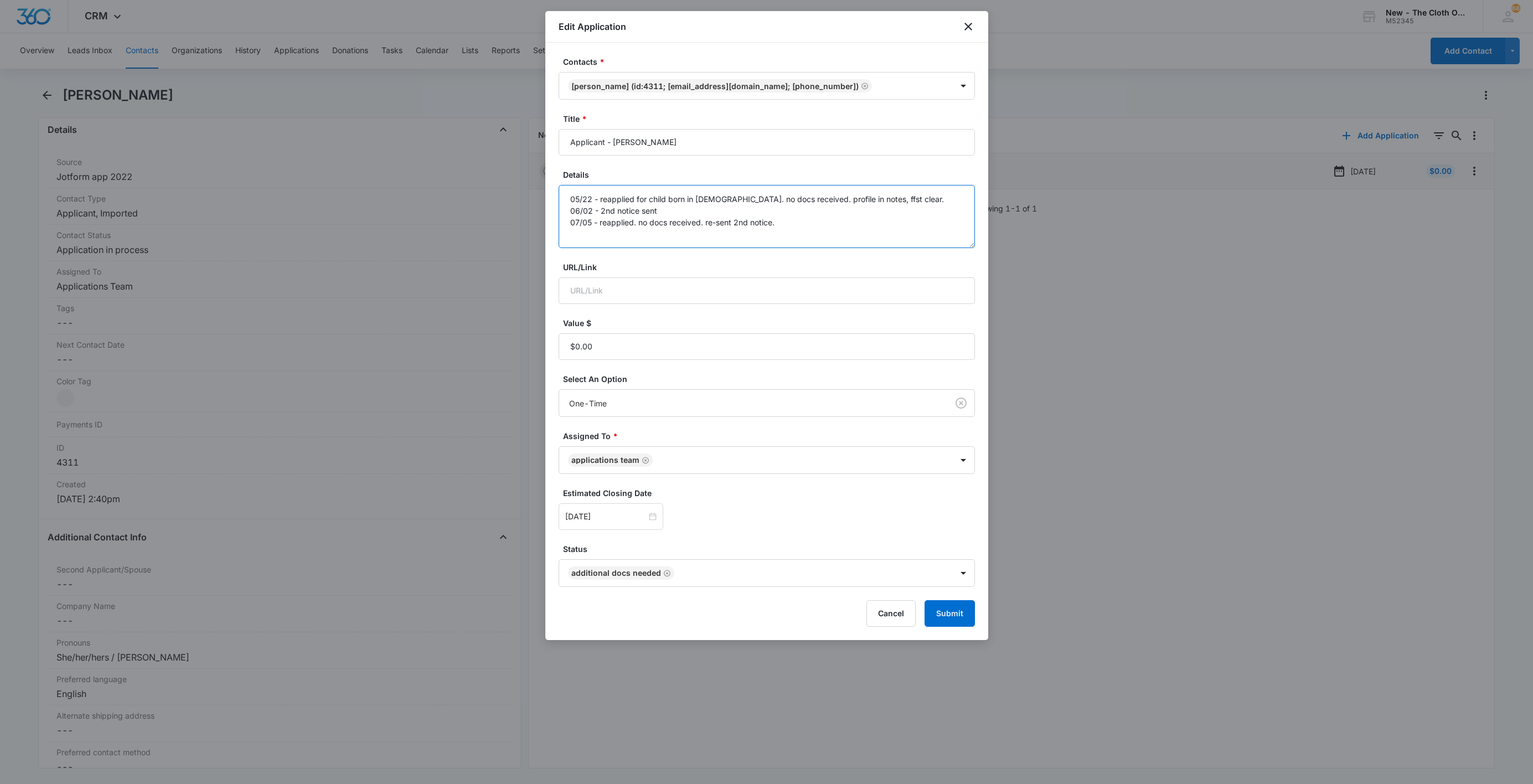
click at [867, 236] on textarea "05/22 - reapplied for child born in [DEMOGRAPHIC_DATA]. no docs received. profi…" at bounding box center [766, 216] width 416 height 63
type textarea "05/22 - reapplied for child born in [DEMOGRAPHIC_DATA]. no docs received. profi…"
click at [643, 519] on div at bounding box center [611, 517] width 92 height 12
type input "[DATE]"
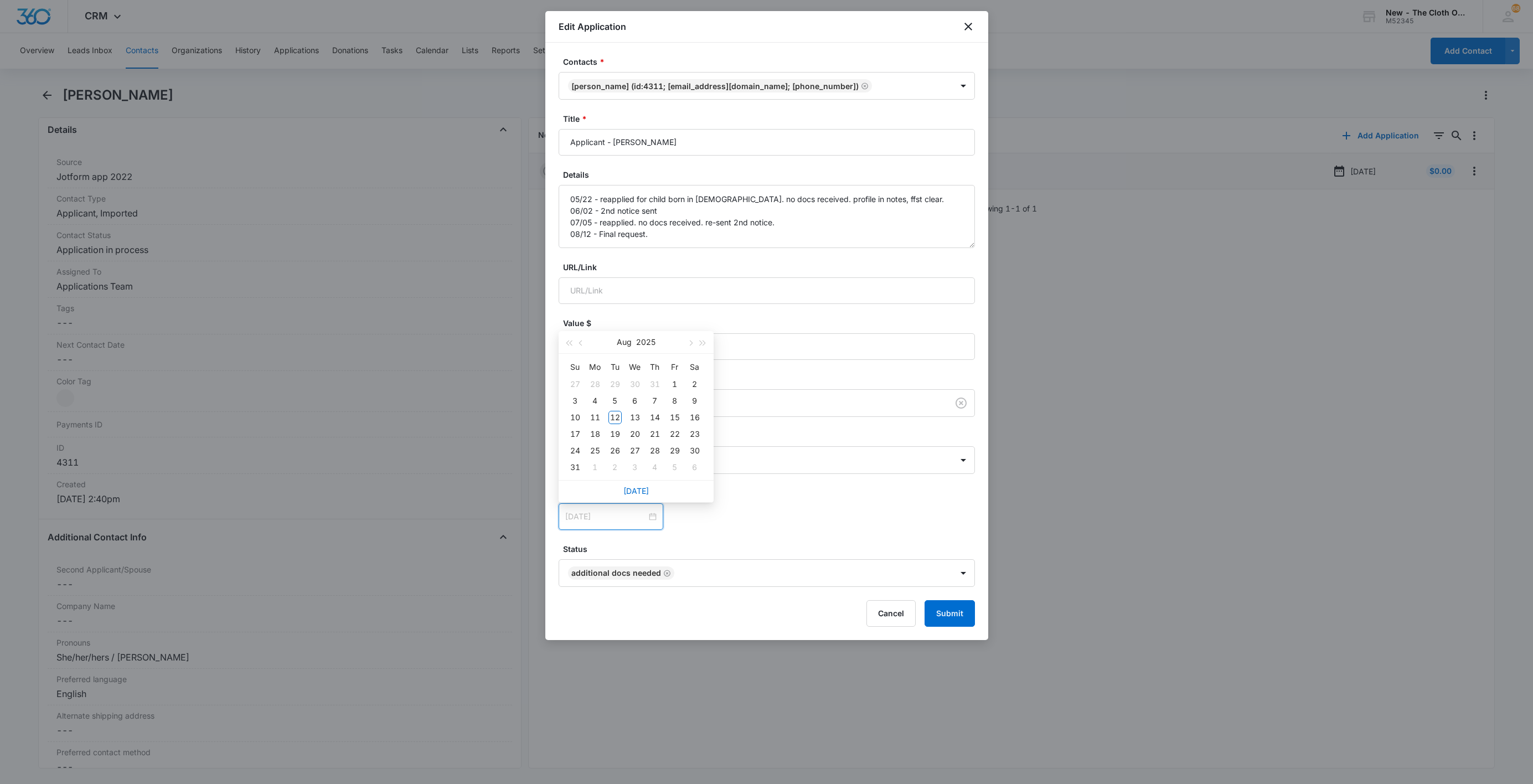
click at [615, 434] on div "19" at bounding box center [615, 434] width 13 height 13
click at [733, 514] on div "[DATE] [DATE] Su Mo Tu We Th Fr Sa 27 28 29 30 31 1 2 3 4 5 6 7 8 9 10 11 12 13…" at bounding box center [766, 517] width 416 height 27
click at [940, 618] on button "Submit" at bounding box center [950, 613] width 50 height 27
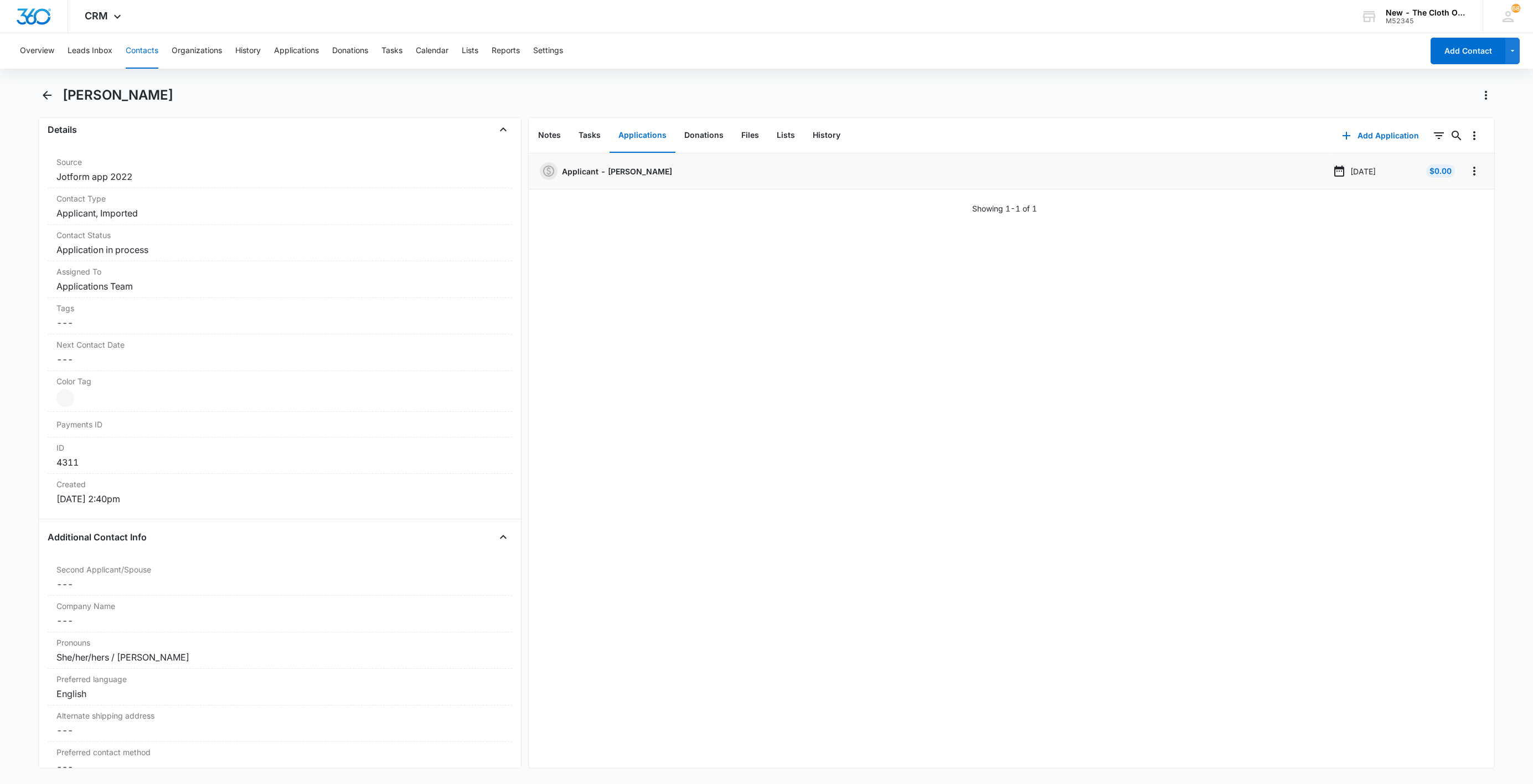
click at [153, 50] on button "Contacts" at bounding box center [142, 51] width 33 height 35
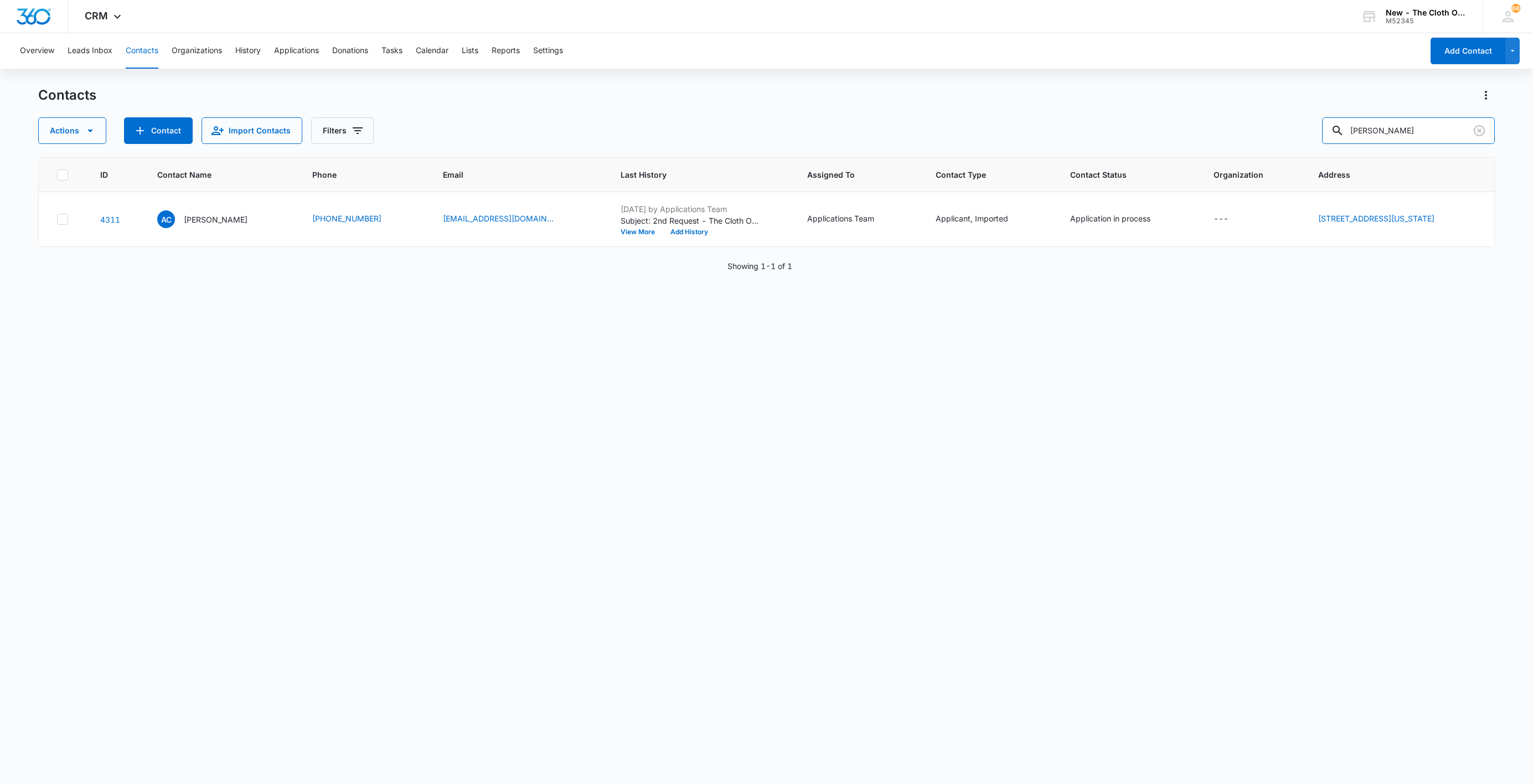
drag, startPoint x: 1445, startPoint y: 132, endPoint x: 1231, endPoint y: 138, distance: 214.1
click at [1233, 138] on div "Actions Contact Import Contacts Filters [PERSON_NAME]" at bounding box center [766, 131] width 1457 height 27
paste input "[PERSON_NAME]"
type input "[PERSON_NAME]"
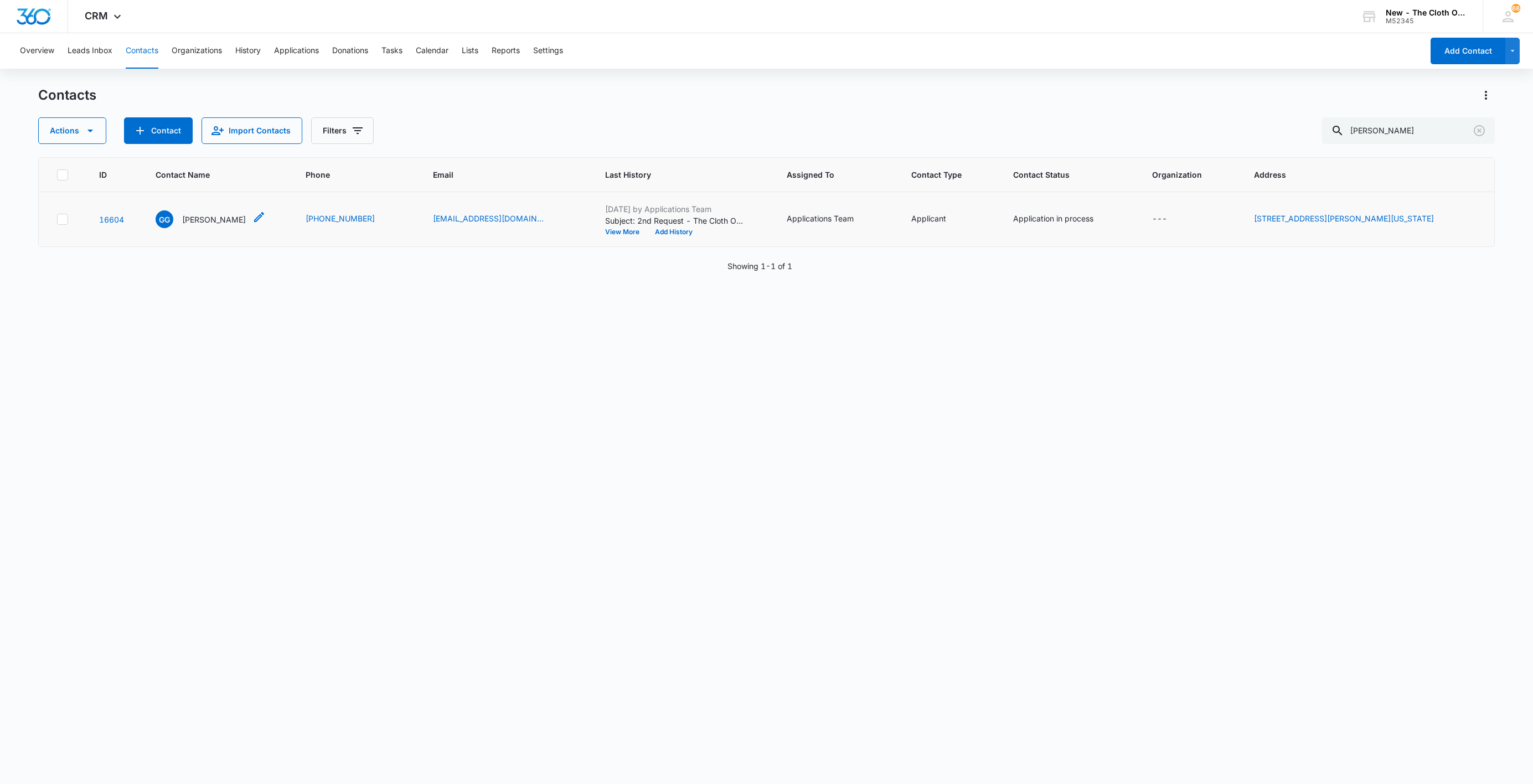
click at [205, 219] on p "[PERSON_NAME]" at bounding box center [214, 219] width 64 height 12
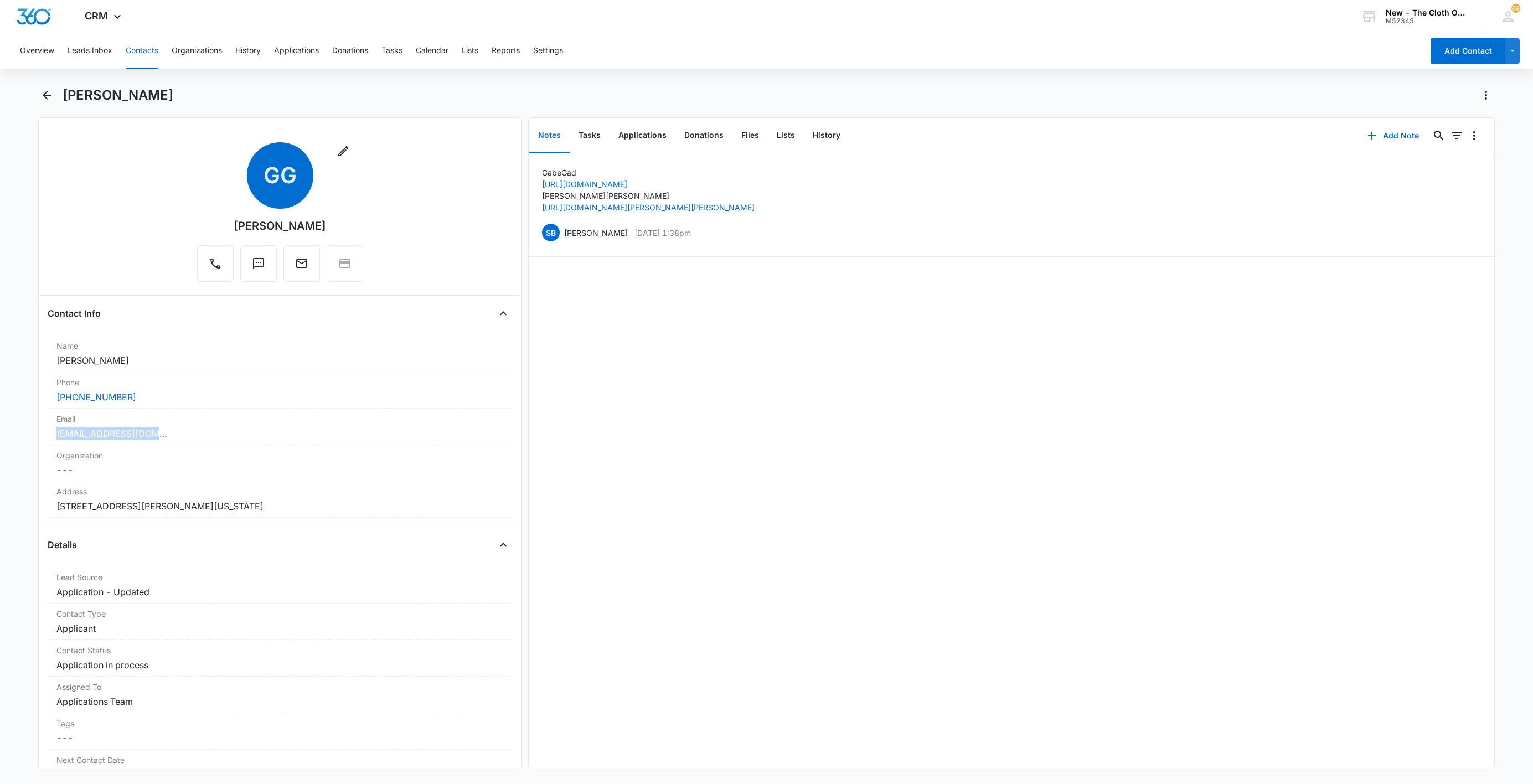
drag, startPoint x: 183, startPoint y: 440, endPoint x: 21, endPoint y: 434, distance: 162.1
click at [21, 434] on main "[PERSON_NAME] Remove [PERSON_NAME] Contact Info Name Cancel Save Changes [PERSO…" at bounding box center [766, 434] width 1533 height 695
drag, startPoint x: 634, startPoint y: 133, endPoint x: 687, endPoint y: 151, distance: 56.0
click at [634, 133] on button "Applications" at bounding box center [642, 135] width 66 height 34
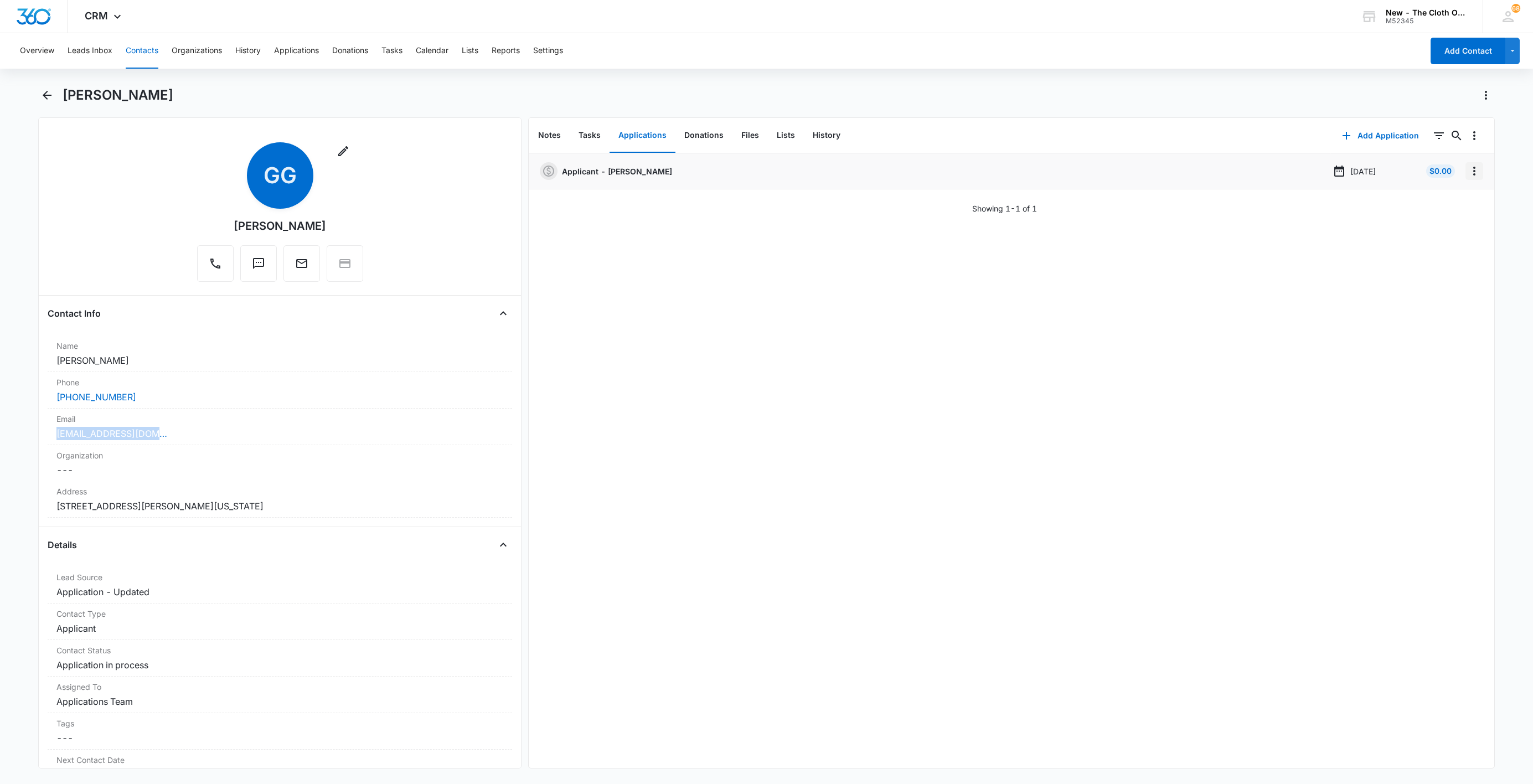
click at [1468, 169] on icon "Overflow Menu" at bounding box center [1475, 171] width 13 height 13
click at [1458, 205] on button "Edit" at bounding box center [1438, 202] width 63 height 16
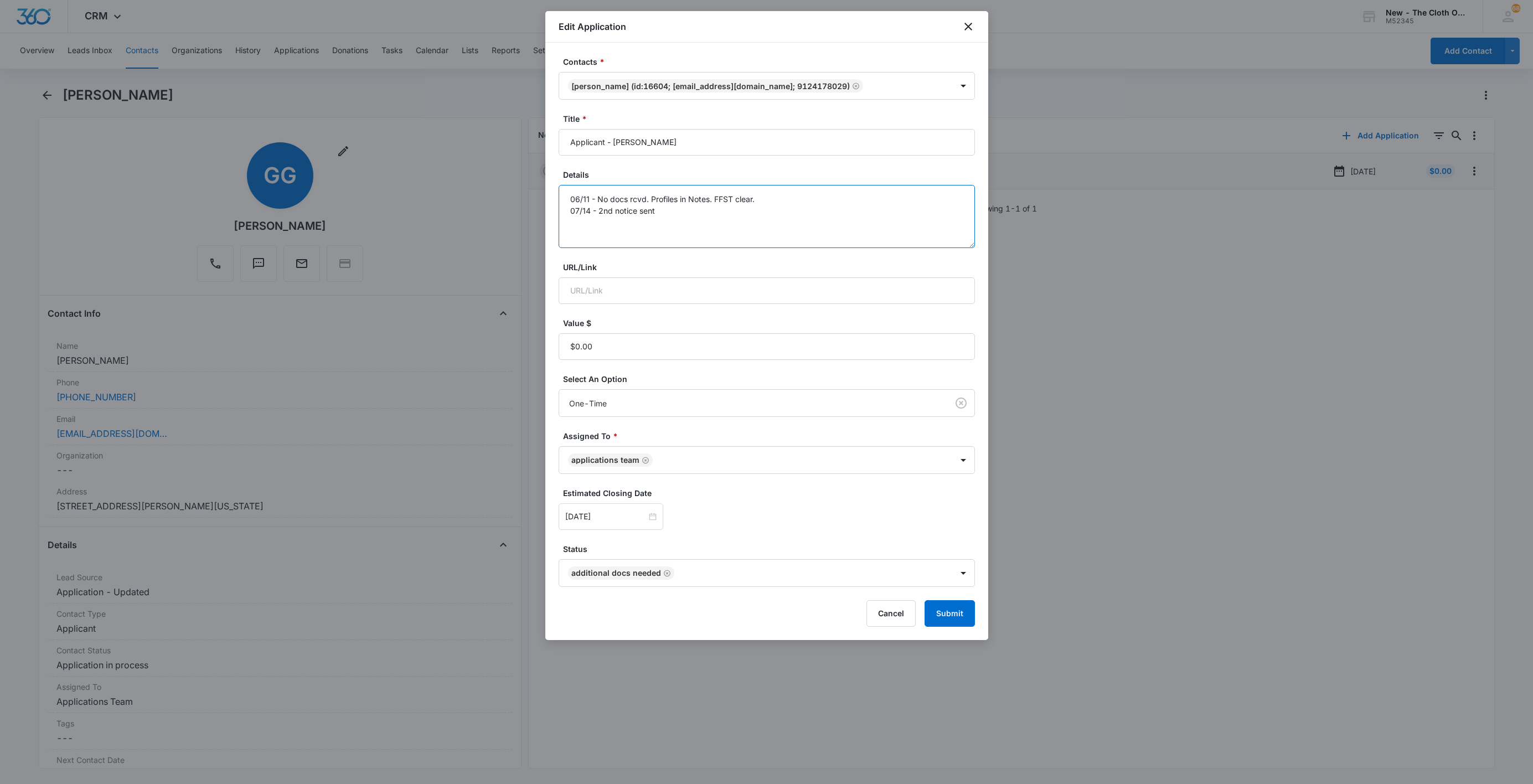
click at [824, 225] on textarea "06/11 - No docs rcvd. Profiles in Notes. FFST clear. 07/14 - 2nd notice sent" at bounding box center [766, 216] width 416 height 63
type textarea "06/11 - No docs rcvd. Profiles in Notes. FFST clear. 07/14 - 2nd notice sent 08…"
click at [645, 519] on div at bounding box center [611, 517] width 92 height 12
type input "[DATE]"
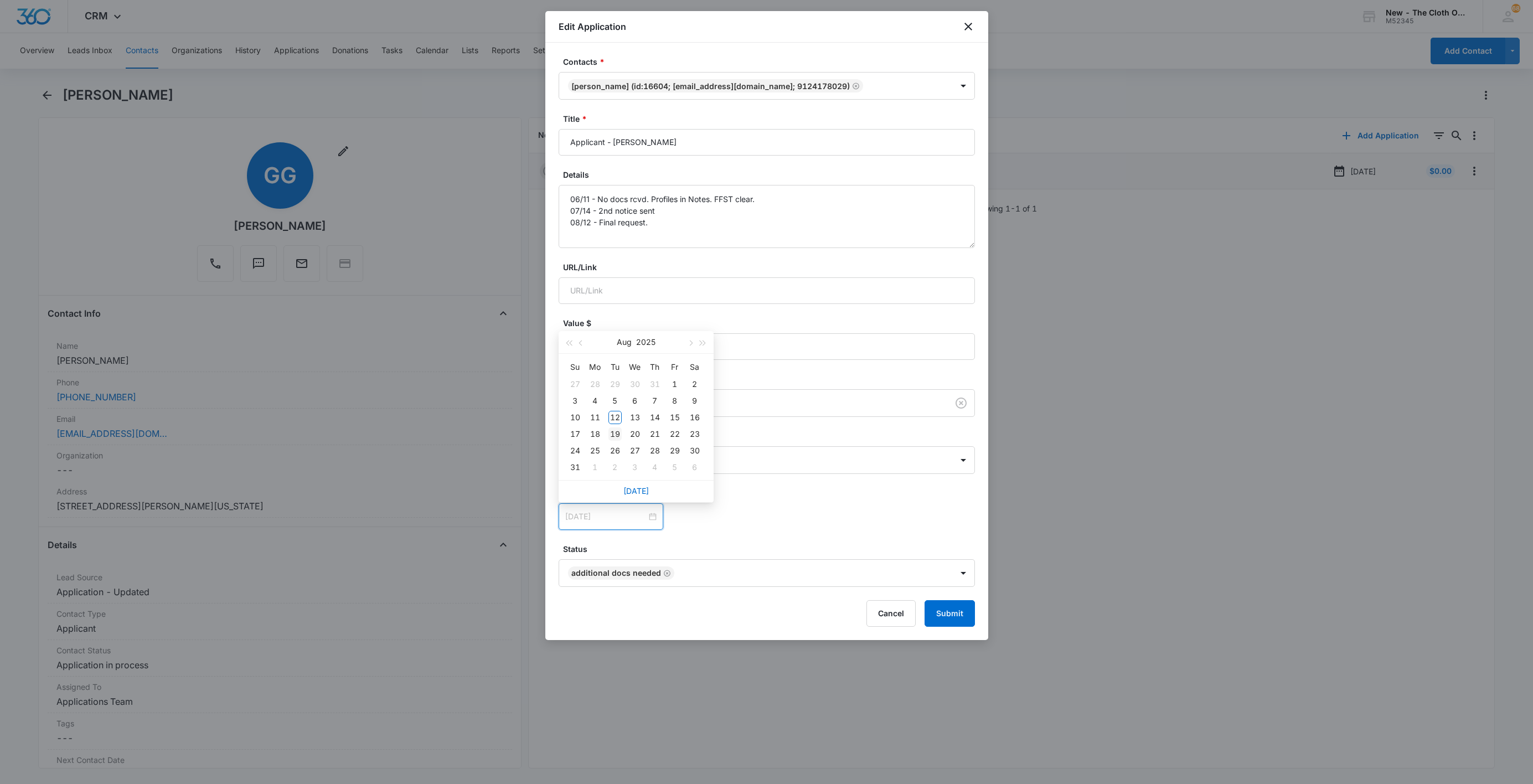
click at [613, 431] on div "19" at bounding box center [615, 434] width 13 height 13
click at [798, 518] on div "[DATE] [DATE] Su Mo Tu We Th Fr Sa 27 28 29 30 31 1 2 3 4 5 6 7 8 9 10 11 12 13…" at bounding box center [766, 517] width 416 height 27
click at [949, 623] on button "Submit" at bounding box center [950, 613] width 50 height 27
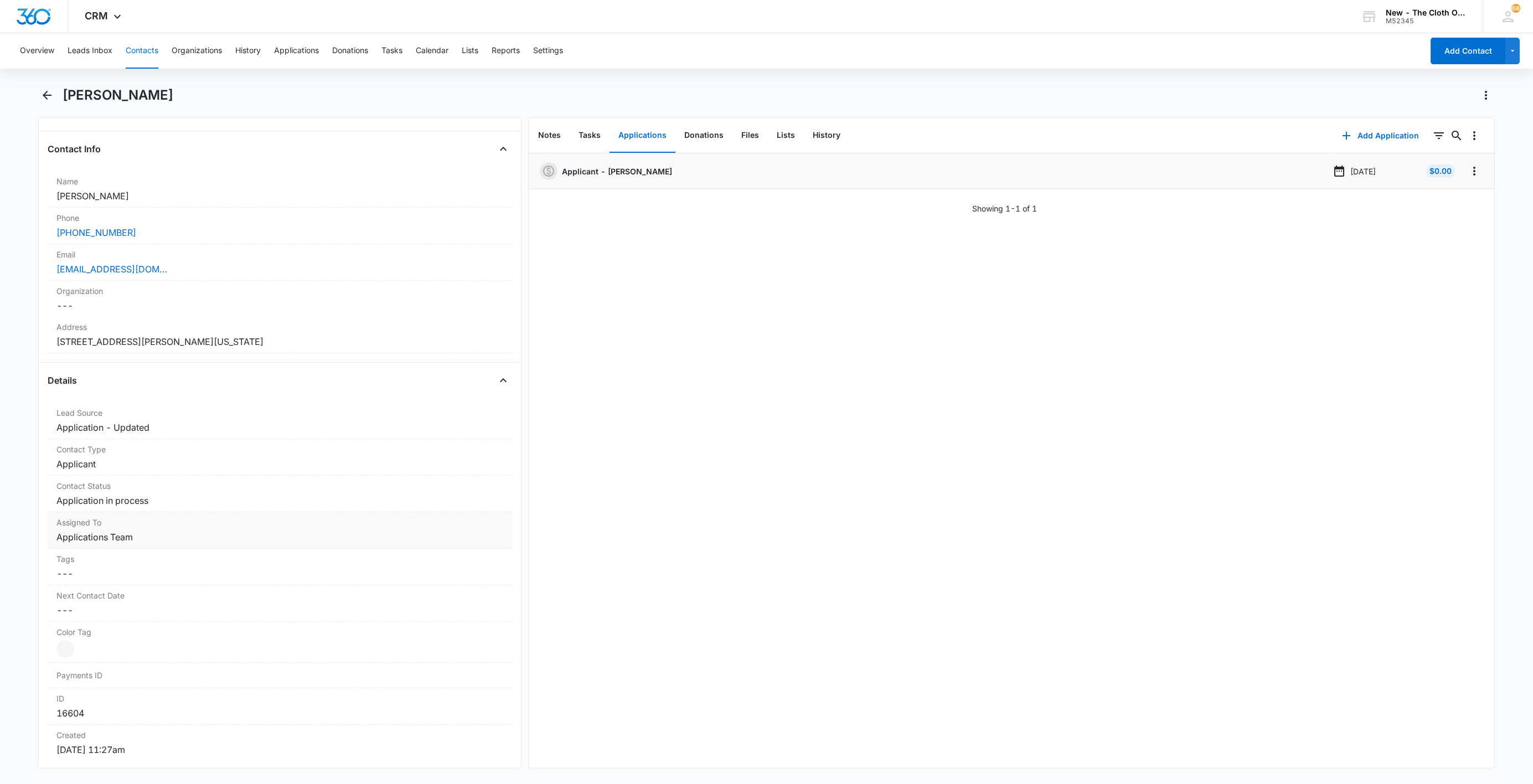
scroll to position [166, 0]
click at [147, 48] on button "Contacts" at bounding box center [142, 51] width 33 height 35
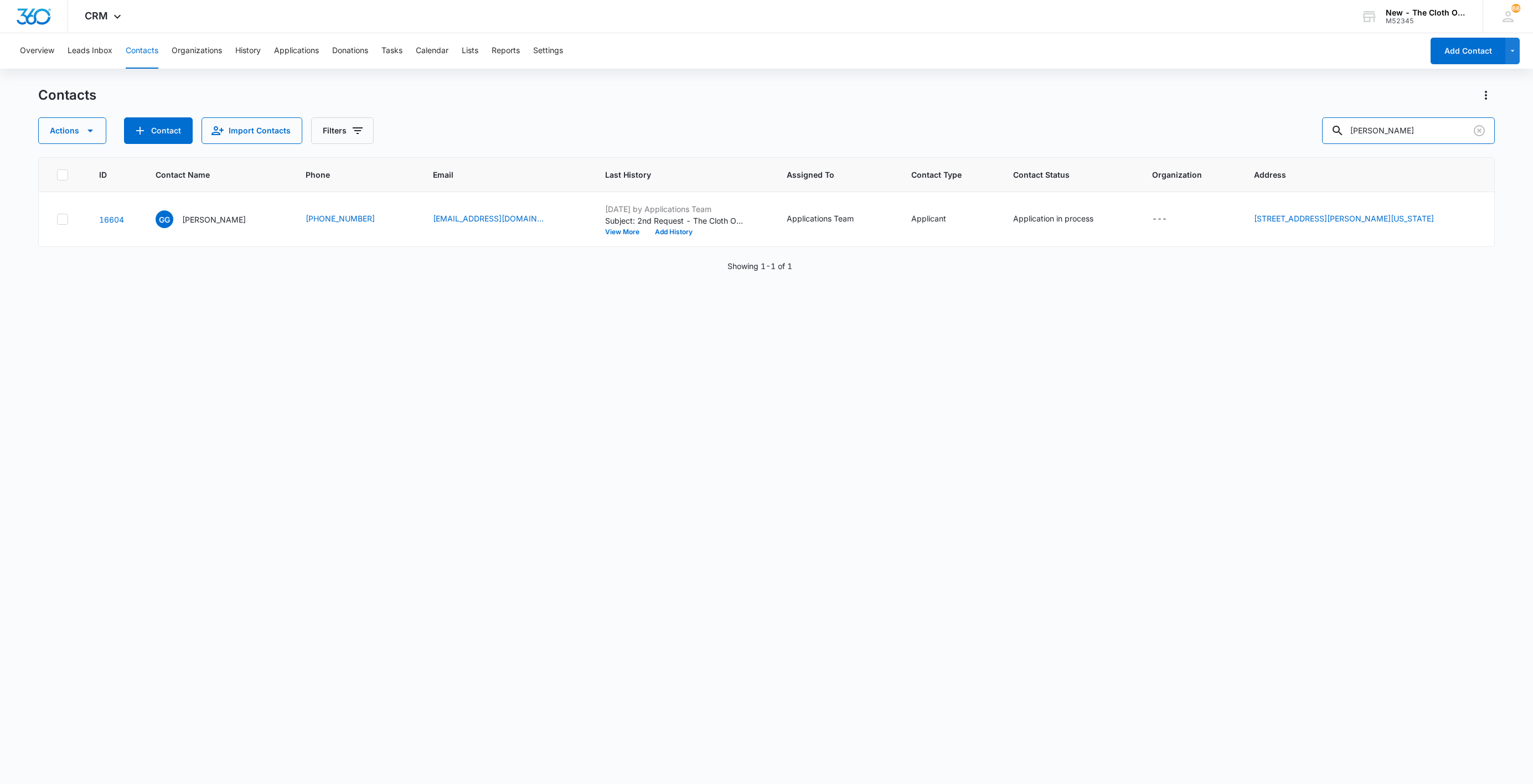
paste input "[PERSON_NAME]"
drag, startPoint x: 1439, startPoint y: 118, endPoint x: 1115, endPoint y: 151, distance: 325.7
click at [1125, 149] on div "Contacts Actions Contact Import Contacts Filters [PERSON_NAME] ID Contact Name …" at bounding box center [766, 434] width 1457 height 696
type input "[PERSON_NAME]"
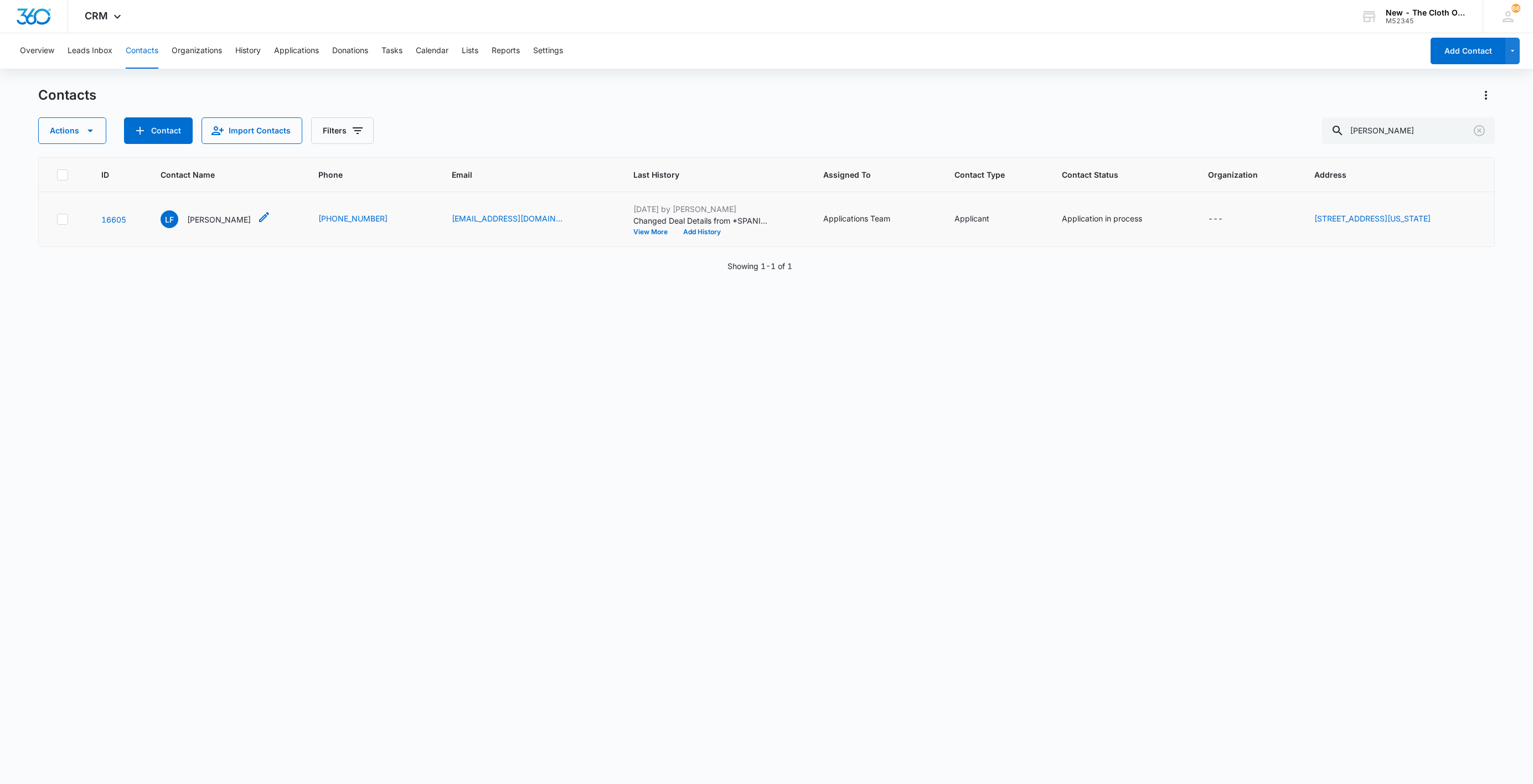
click at [200, 221] on p "[PERSON_NAME]" at bounding box center [219, 219] width 64 height 12
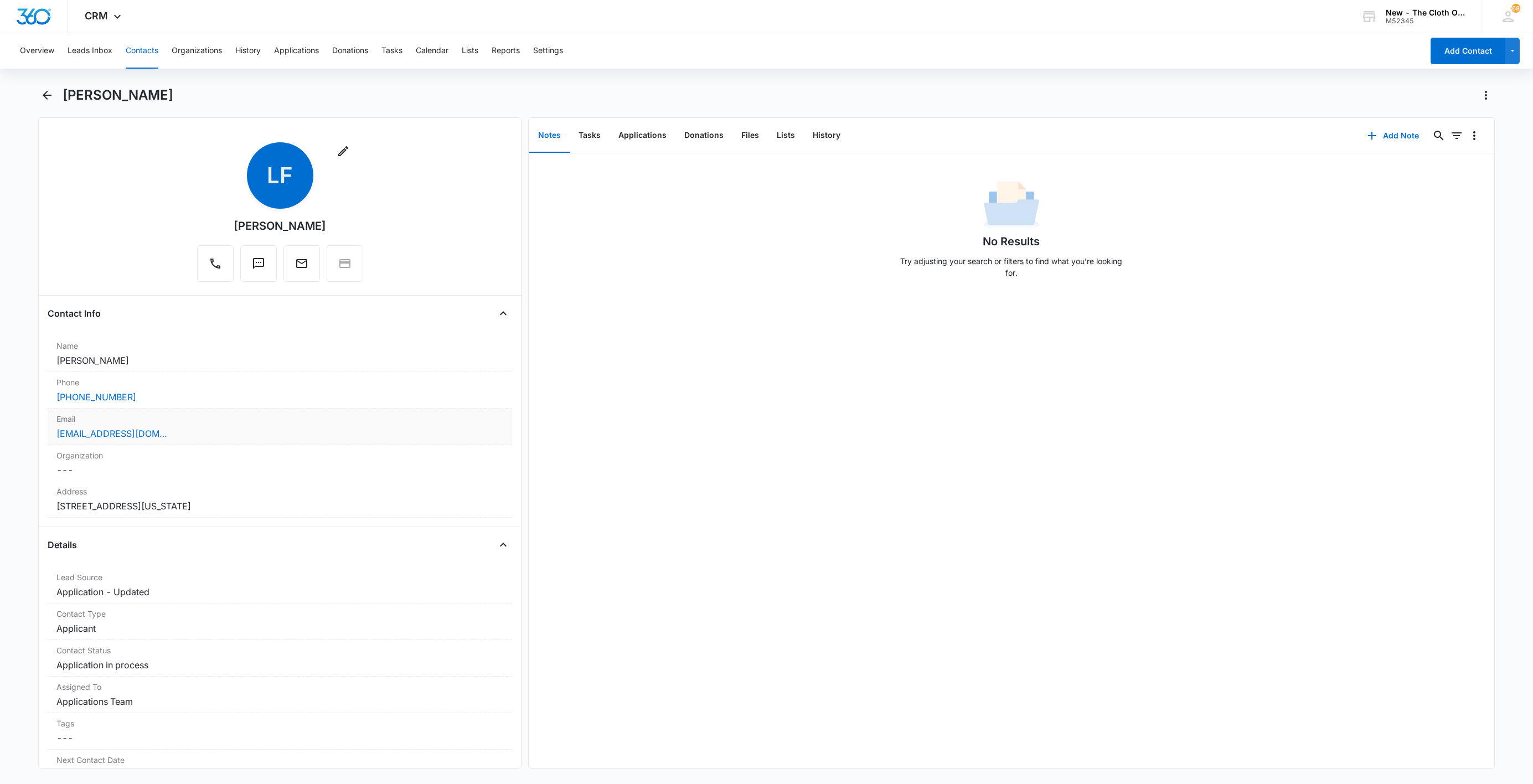
click at [224, 443] on div "Email Cancel Save Changes [EMAIL_ADDRESS][DOMAIN_NAME]" at bounding box center [279, 426] width 464 height 36
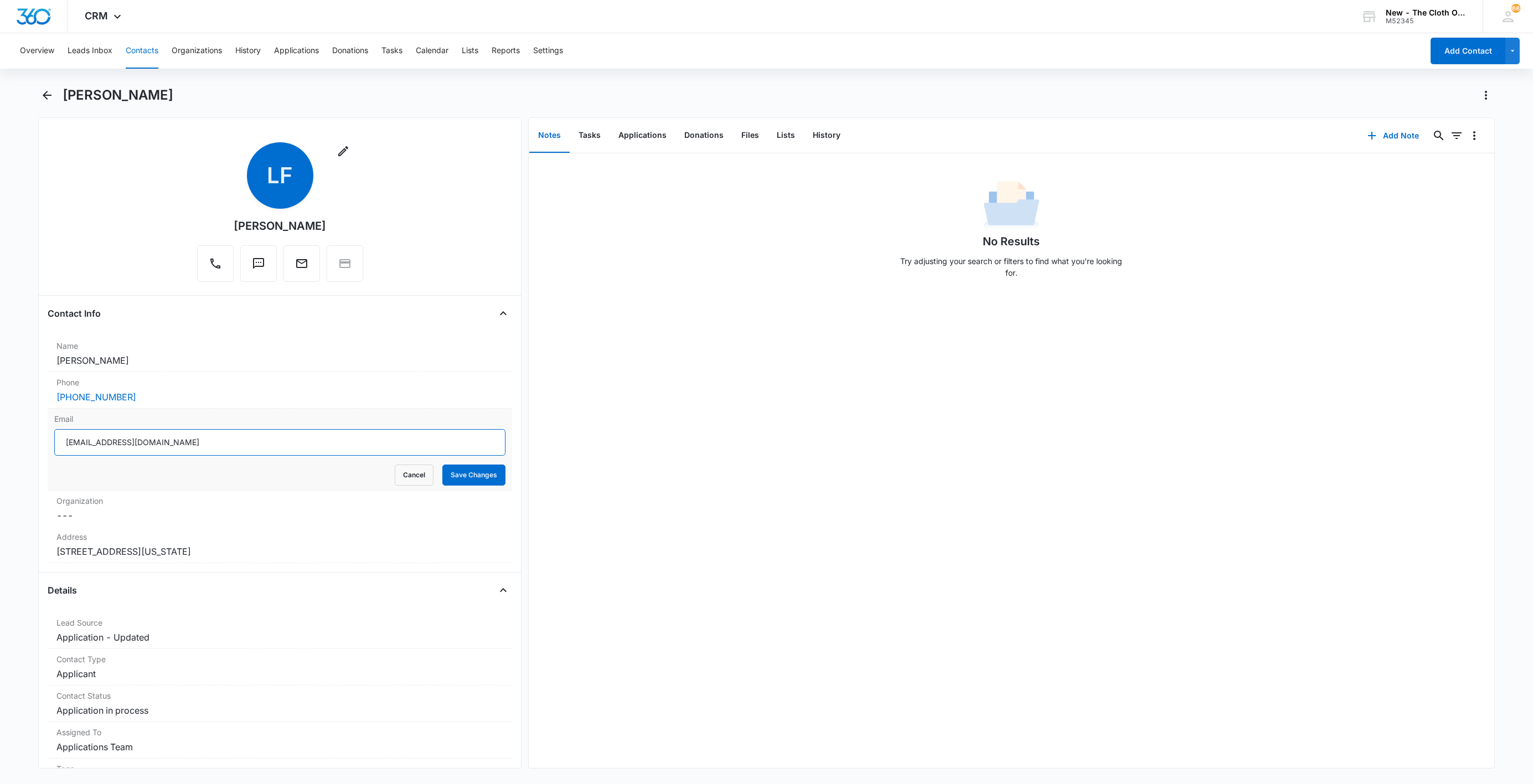
click at [299, 455] on input "[EMAIL_ADDRESS][DOMAIN_NAME]" at bounding box center [279, 443] width 451 height 27
click at [398, 472] on button "Cancel" at bounding box center [414, 474] width 38 height 21
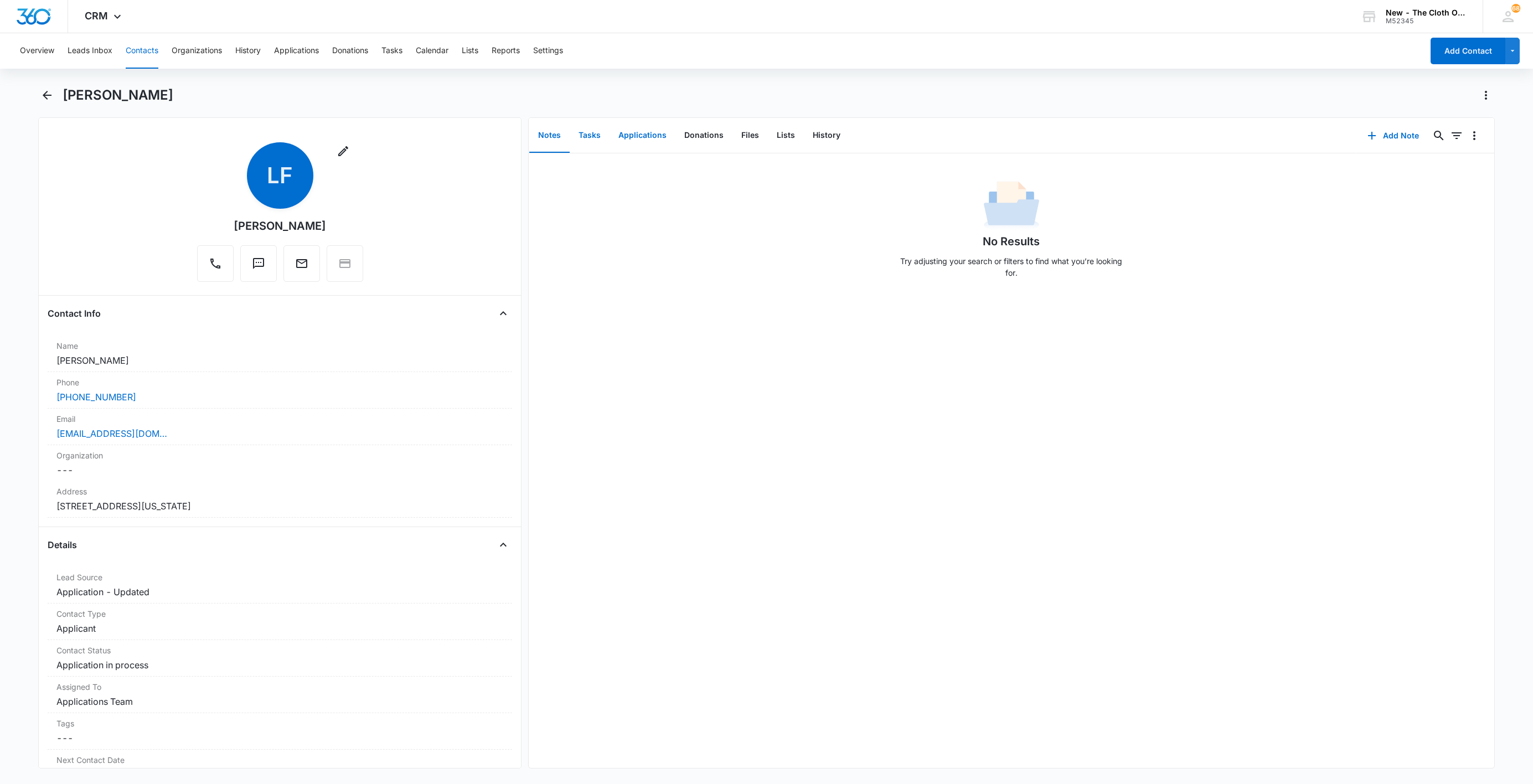
drag, startPoint x: 603, startPoint y: 134, endPoint x: 610, endPoint y: 141, distance: 9.9
click at [603, 134] on button "Tasks" at bounding box center [590, 135] width 40 height 34
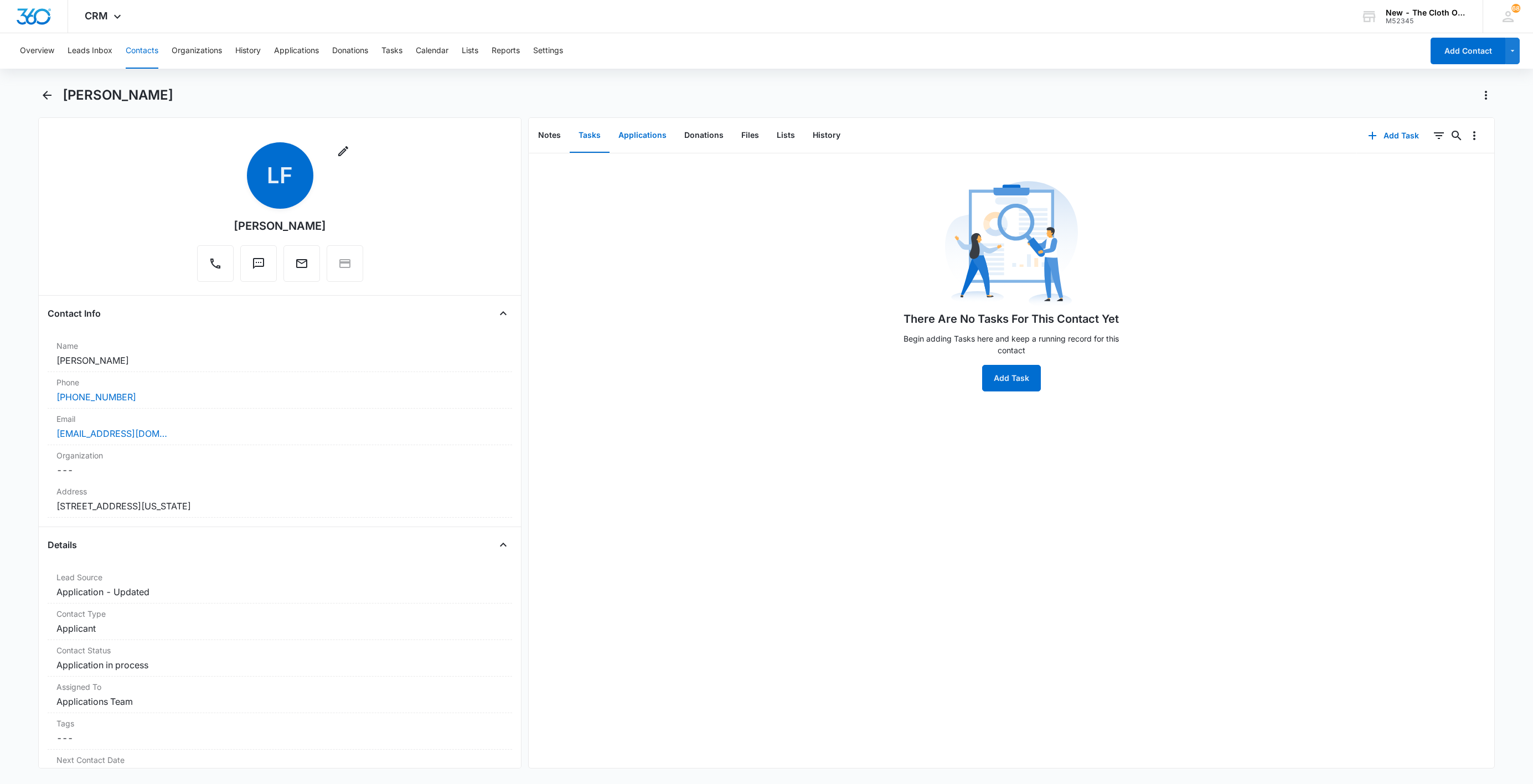
click at [643, 138] on button "Applications" at bounding box center [642, 135] width 66 height 34
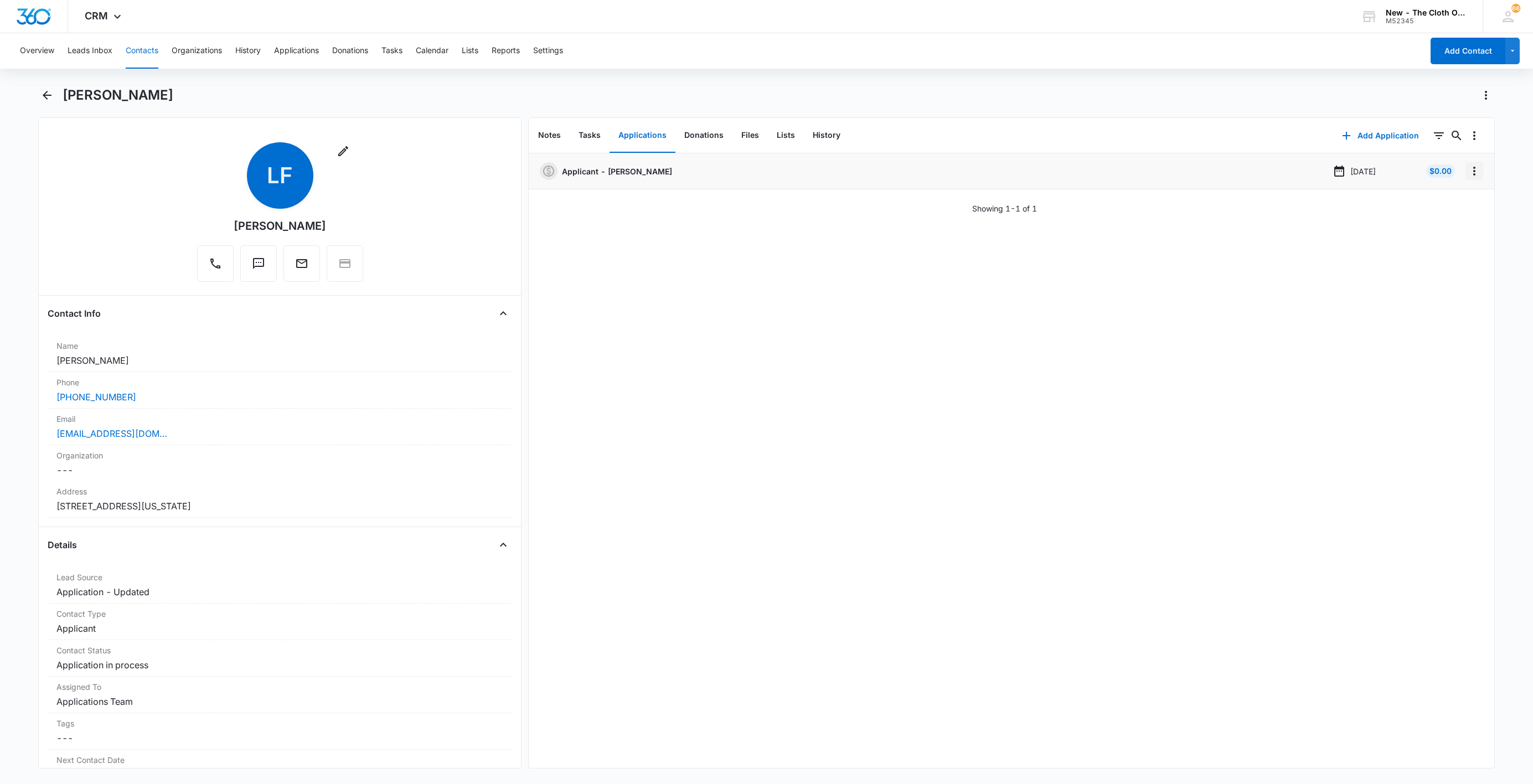
click at [1473, 168] on icon "Overflow Menu" at bounding box center [1474, 171] width 2 height 9
click at [1451, 197] on button "Edit" at bounding box center [1438, 202] width 63 height 16
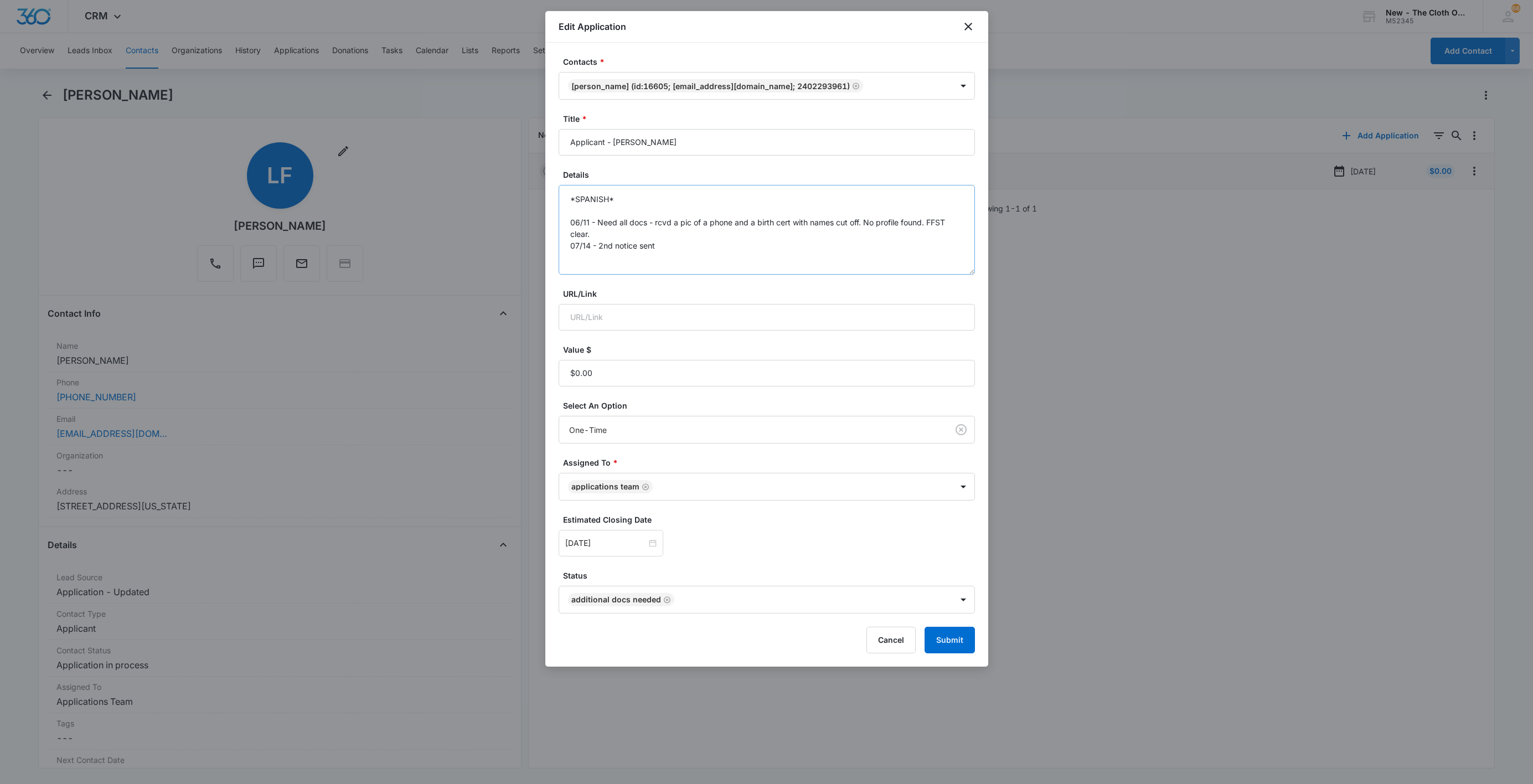
drag, startPoint x: 963, startPoint y: 241, endPoint x: 964, endPoint y: 324, distance: 83.0
click at [965, 275] on textarea "*SPANISH* 06/11 - Need all docs - rcvd a pic of a phone and a birth cert with n…" at bounding box center [766, 229] width 416 height 89
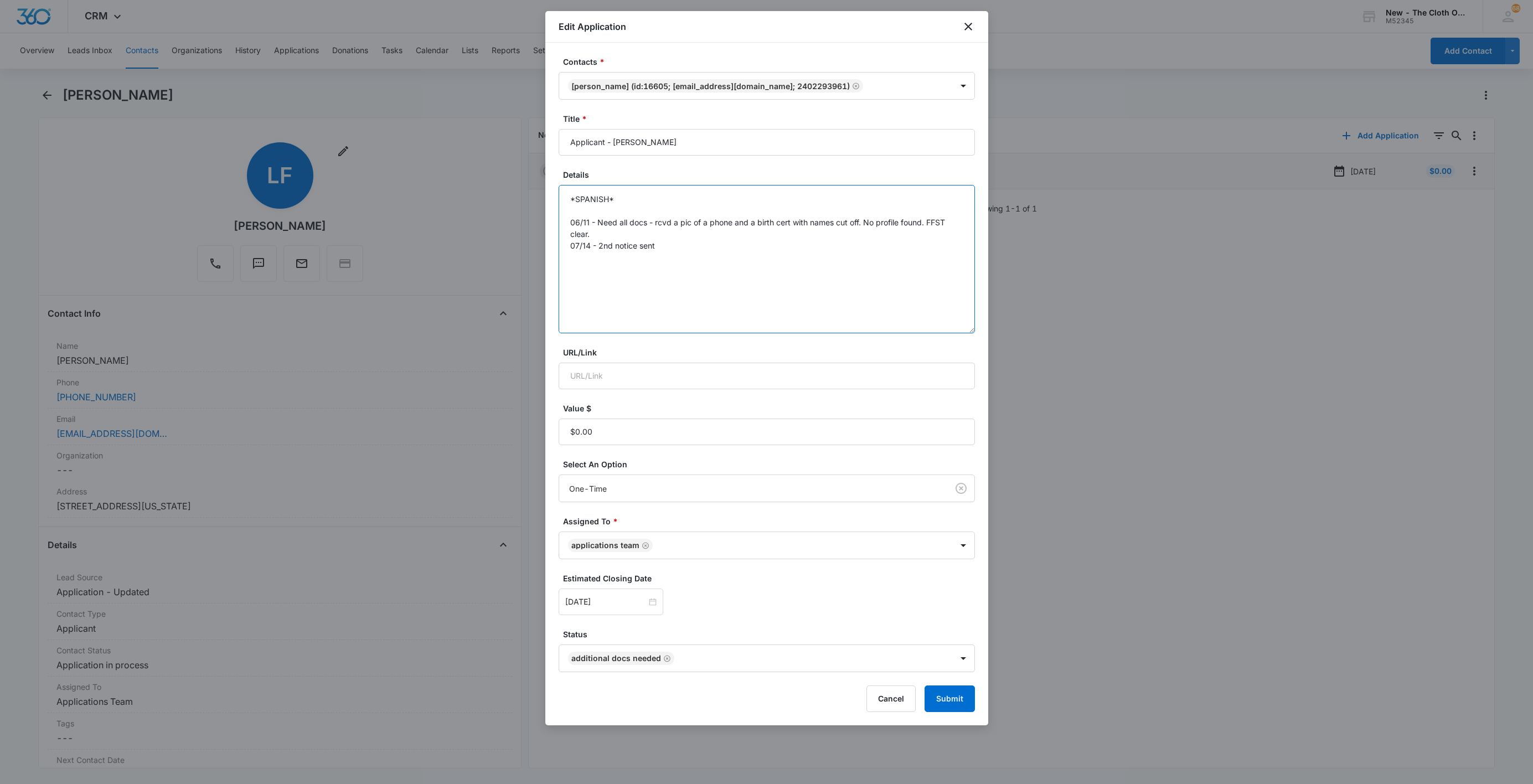
click at [902, 268] on textarea "*SPANISH* 06/11 - Need all docs - rcvd a pic of a phone and a birth cert with n…" at bounding box center [766, 259] width 416 height 149
type textarea "*SPANISH* 06/11 - Need all docs - rcvd a pic of a phone and a birth cert with n…"
click at [645, 603] on div at bounding box center [611, 601] width 92 height 12
type input "[DATE]"
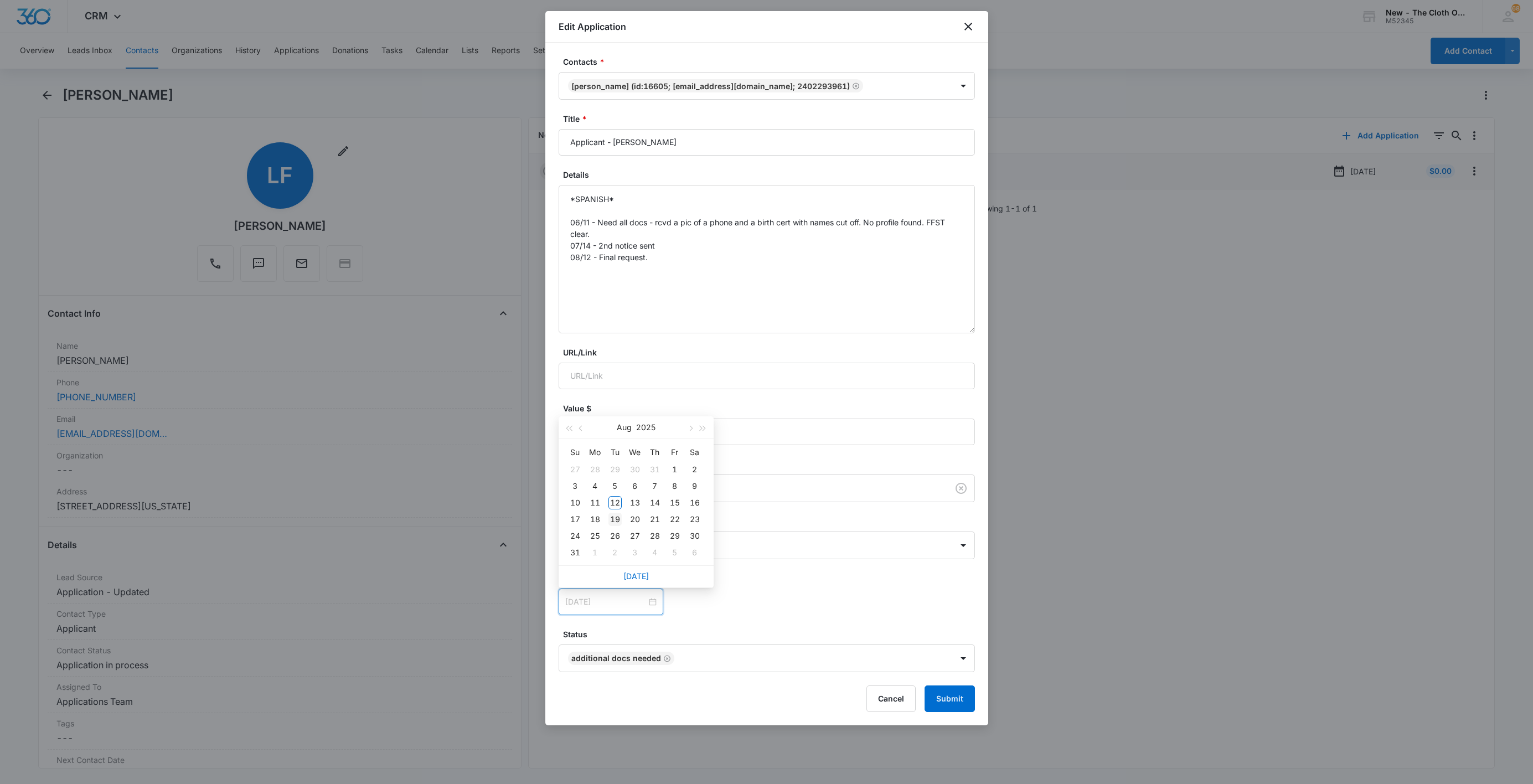
click at [618, 519] on div "19" at bounding box center [615, 519] width 13 height 13
click at [896, 606] on div "[DATE] [DATE] Su Mo Tu We Th Fr Sa 27 28 29 30 31 1 2 3 4 5 6 7 8 9 10 11 12 13…" at bounding box center [766, 601] width 416 height 27
click at [937, 709] on button "Submit" at bounding box center [950, 698] width 50 height 27
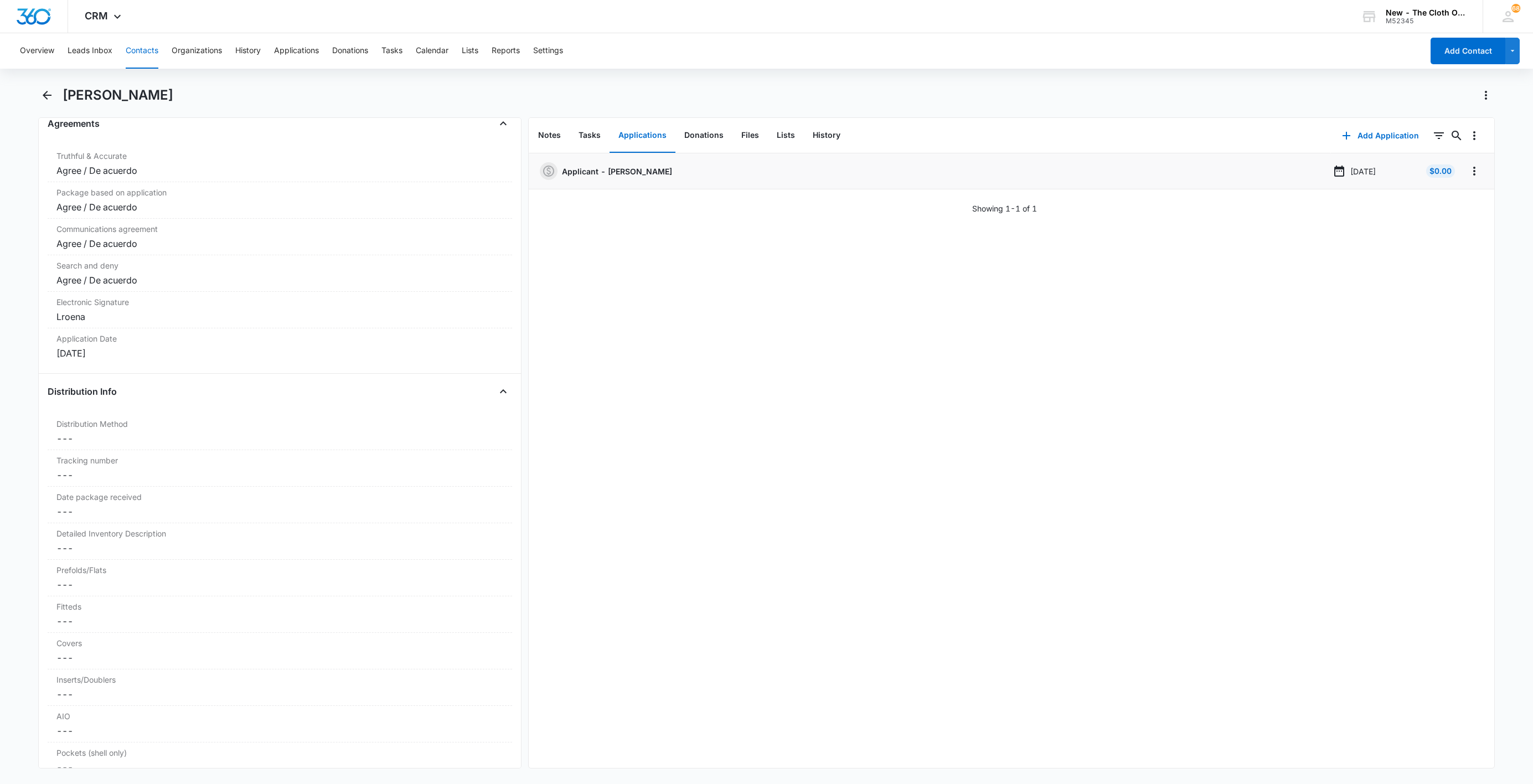
scroll to position [2491, 0]
